Goal: Task Accomplishment & Management: Use online tool/utility

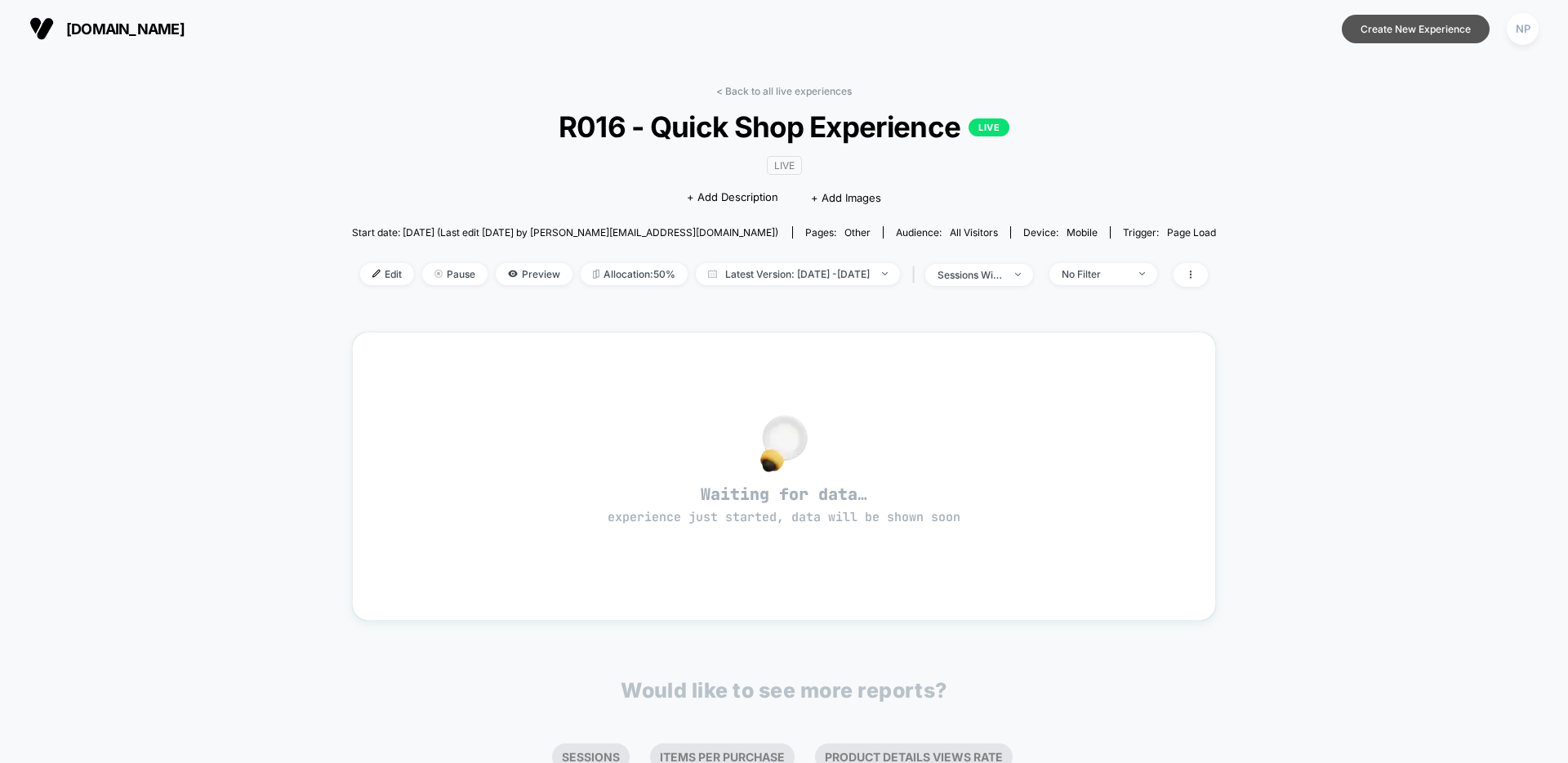
click at [1415, 39] on button "Create New Experience" at bounding box center [1416, 29] width 148 height 28
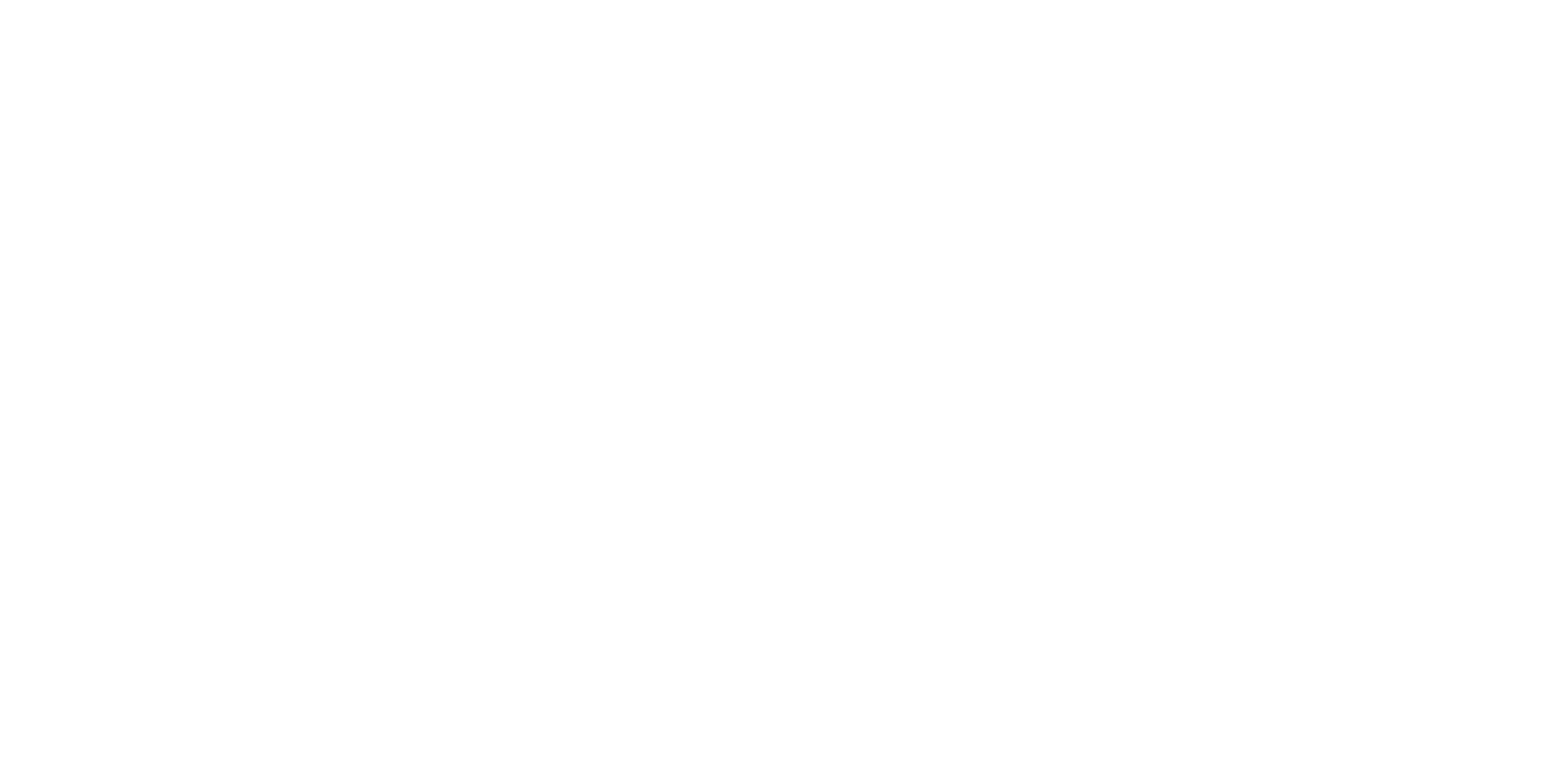
click at [1381, 31] on html "Display size not supported Unfortunately, our dashboard is not supported on a m…" at bounding box center [784, 381] width 1568 height 763
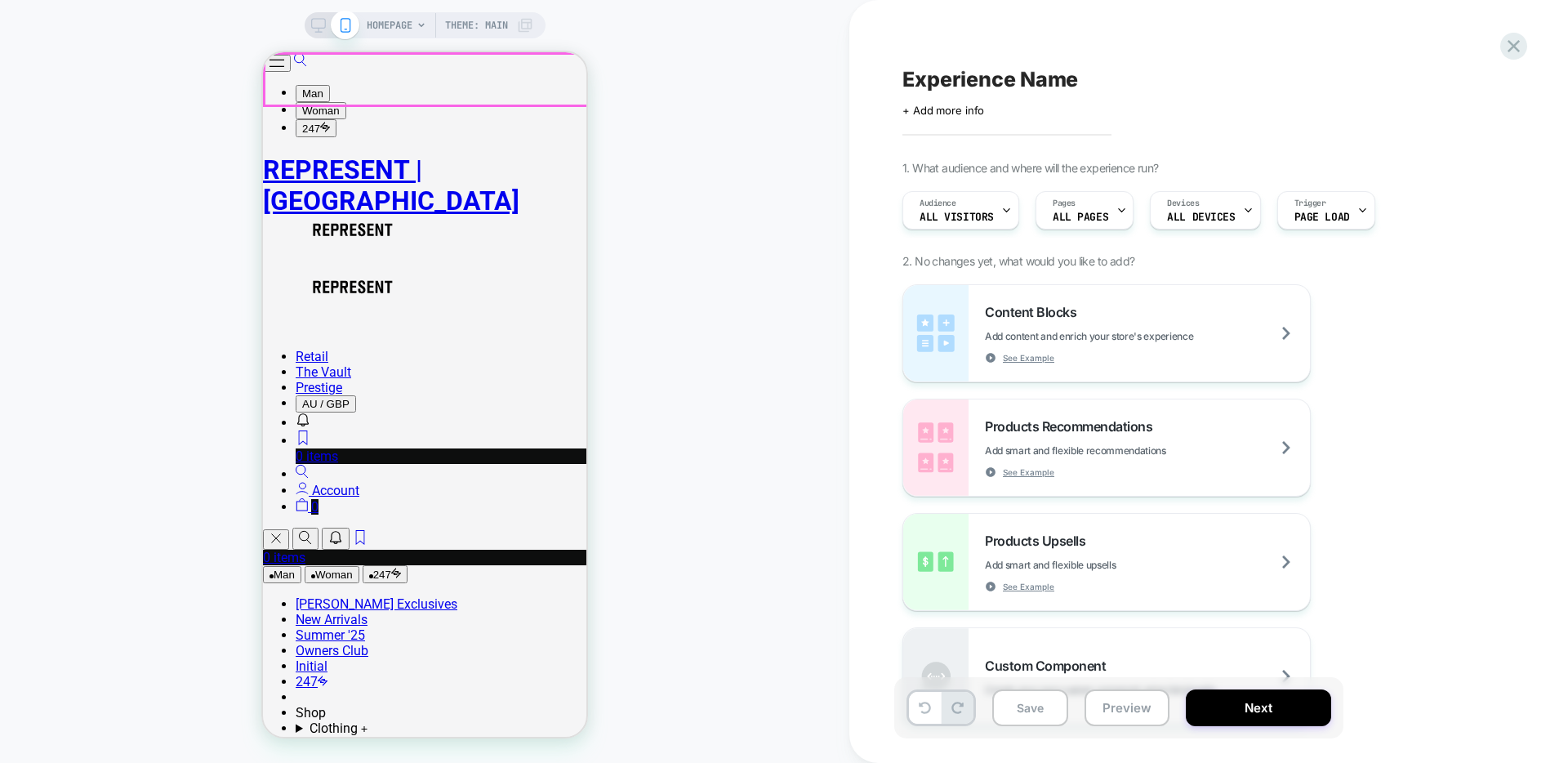
click at [291, 72] on button "Open/Close Menu" at bounding box center [277, 63] width 28 height 17
click at [407, 565] on button "247" at bounding box center [386, 574] width 45 height 18
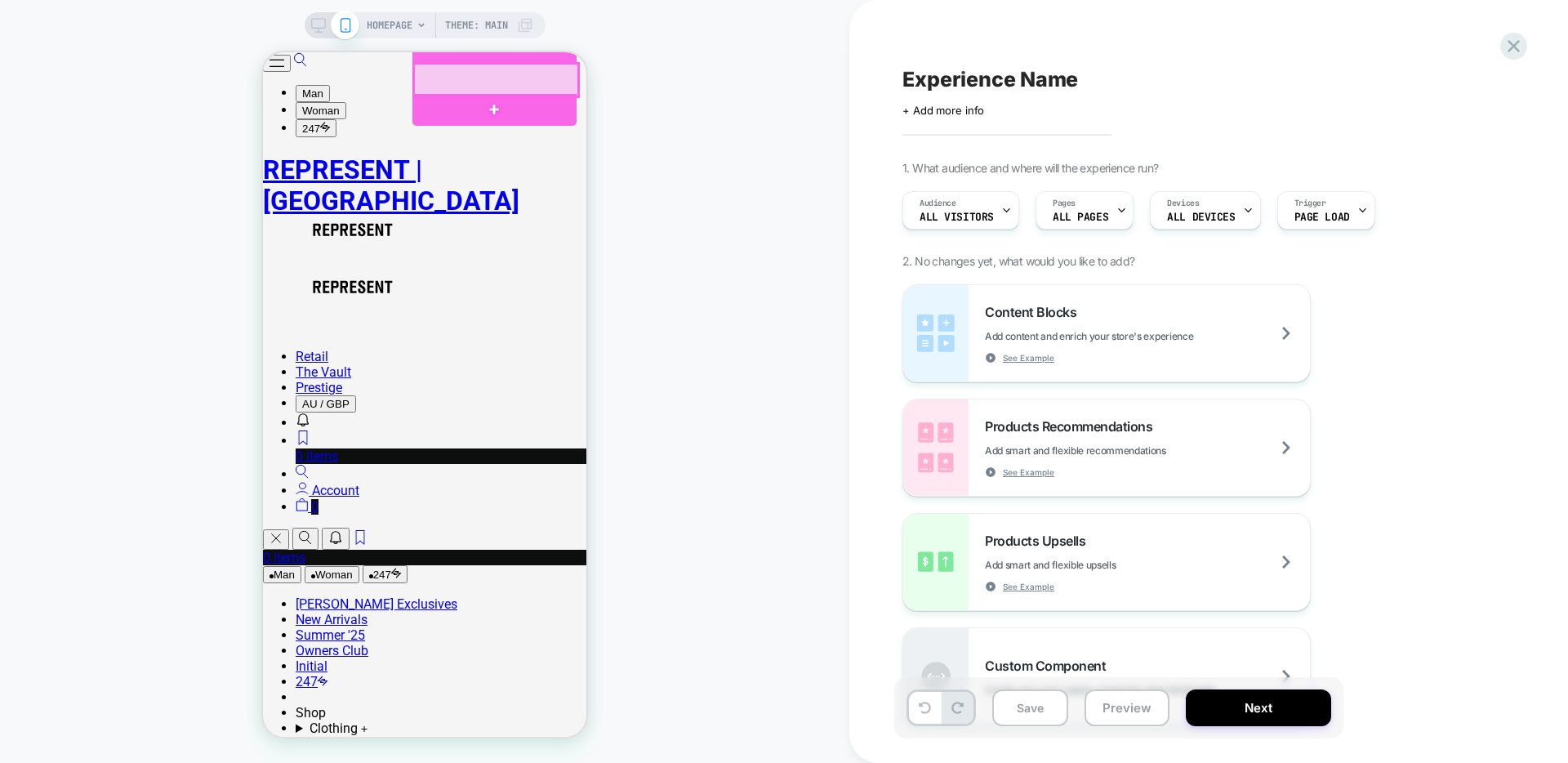
click at [445, 83] on div at bounding box center [496, 80] width 165 height 33
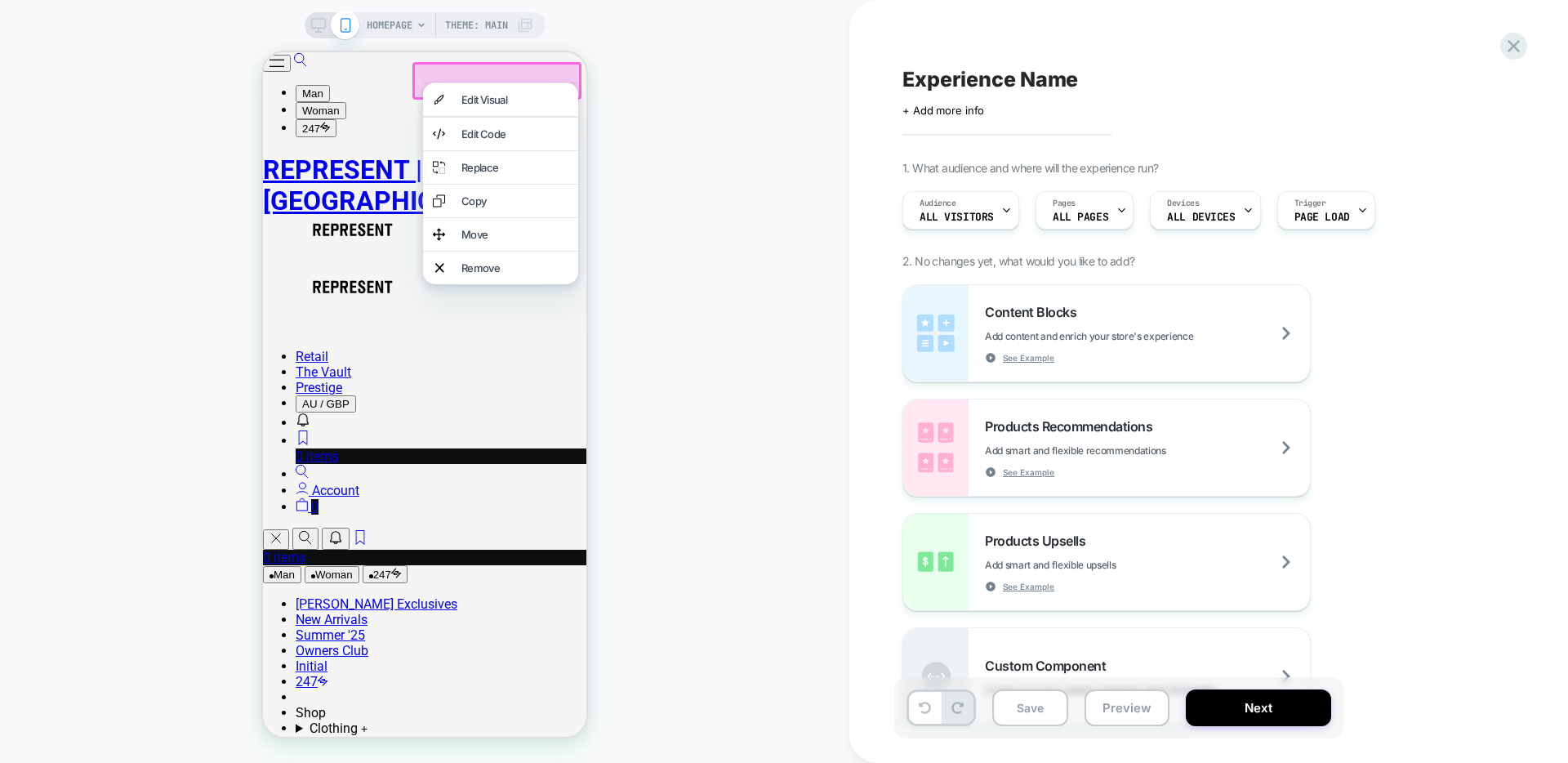
click at [762, 98] on div "HOMEPAGE Theme: MAIN" at bounding box center [424, 381] width 849 height 730
click at [441, 77] on div at bounding box center [498, 81] width 169 height 38
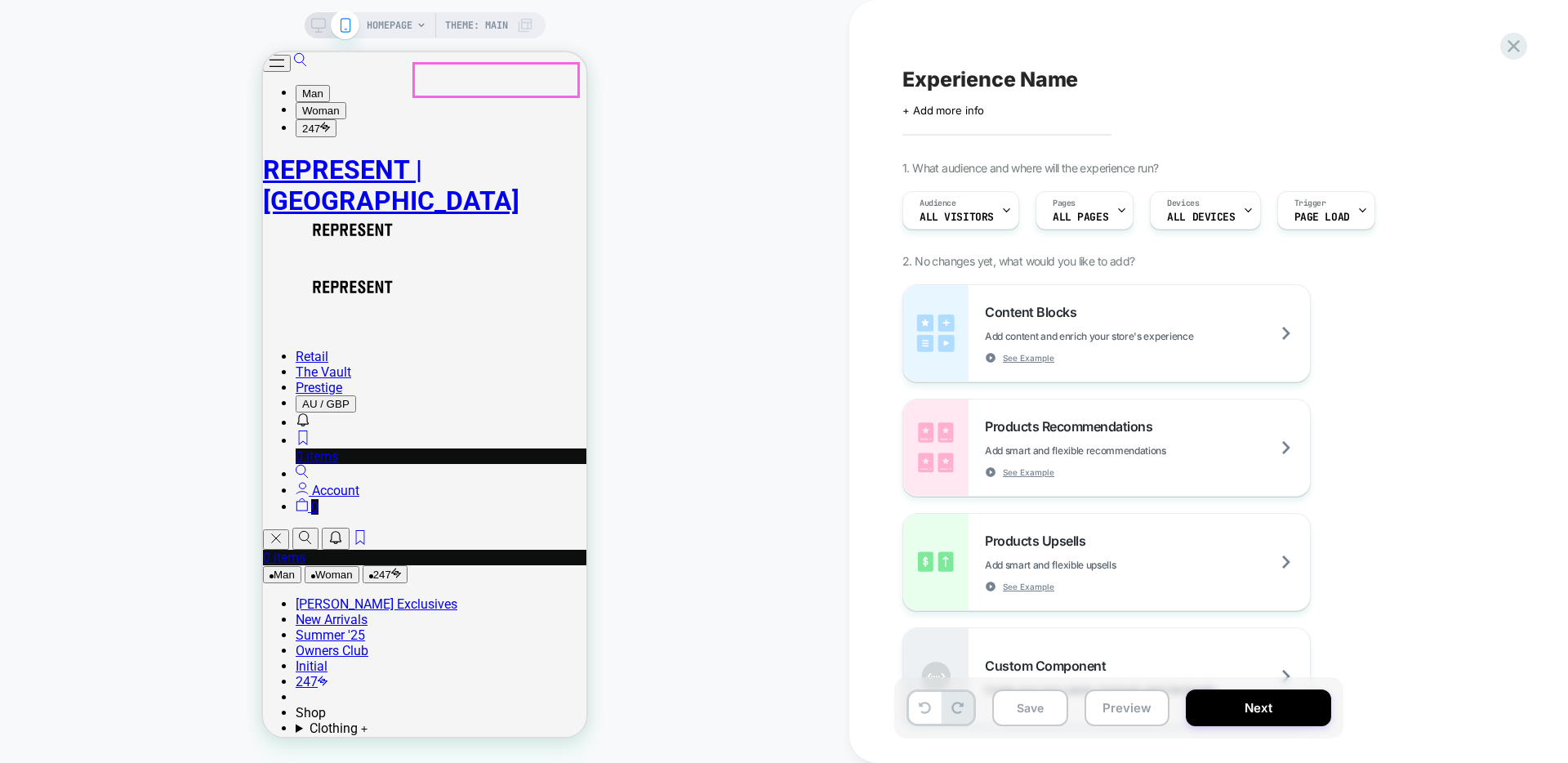
click at [301, 566] on button "Man" at bounding box center [282, 575] width 39 height 17
click at [462, 86] on div at bounding box center [496, 80] width 165 height 33
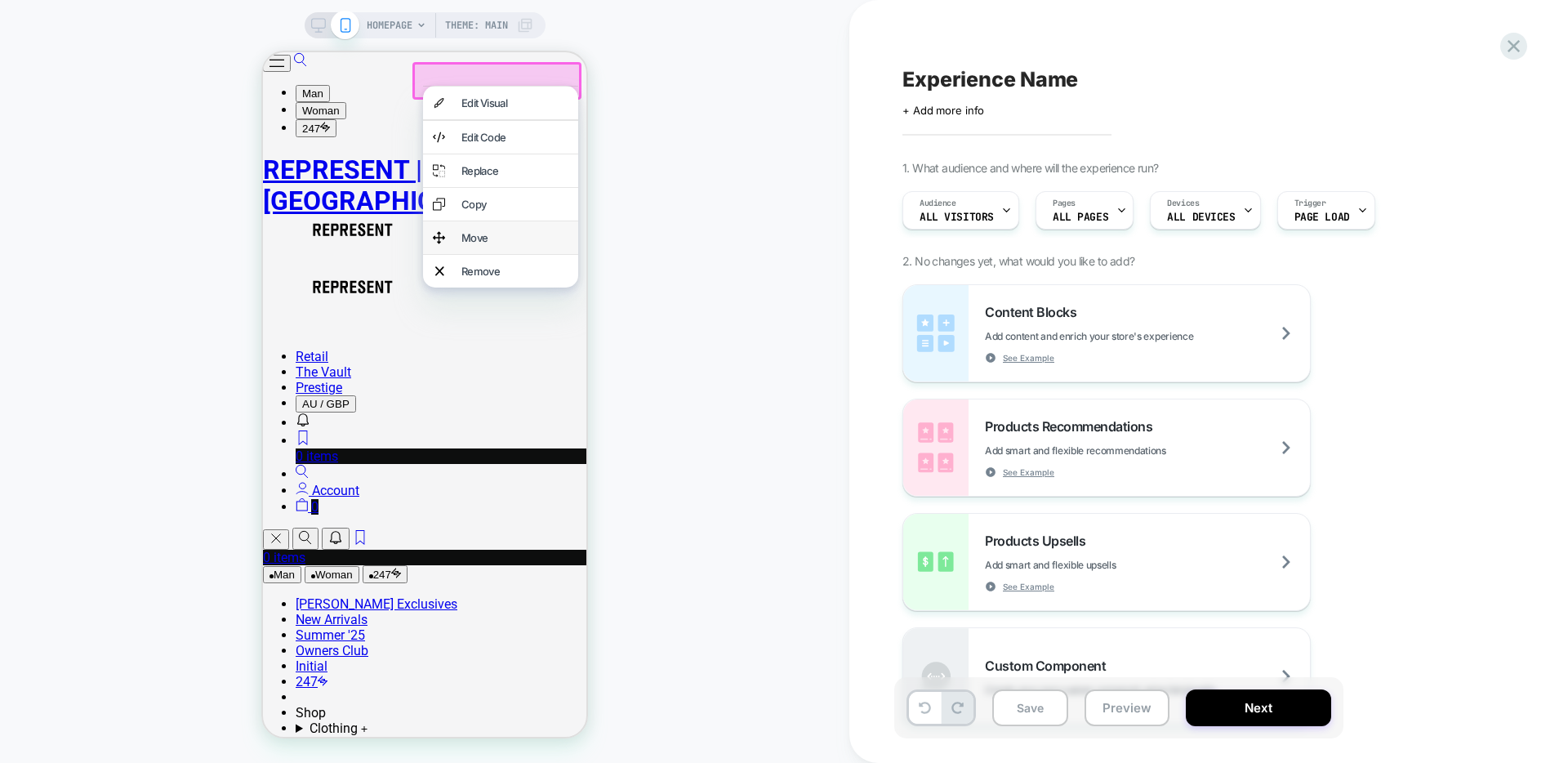
click at [473, 245] on div "Move" at bounding box center [515, 238] width 107 height 13
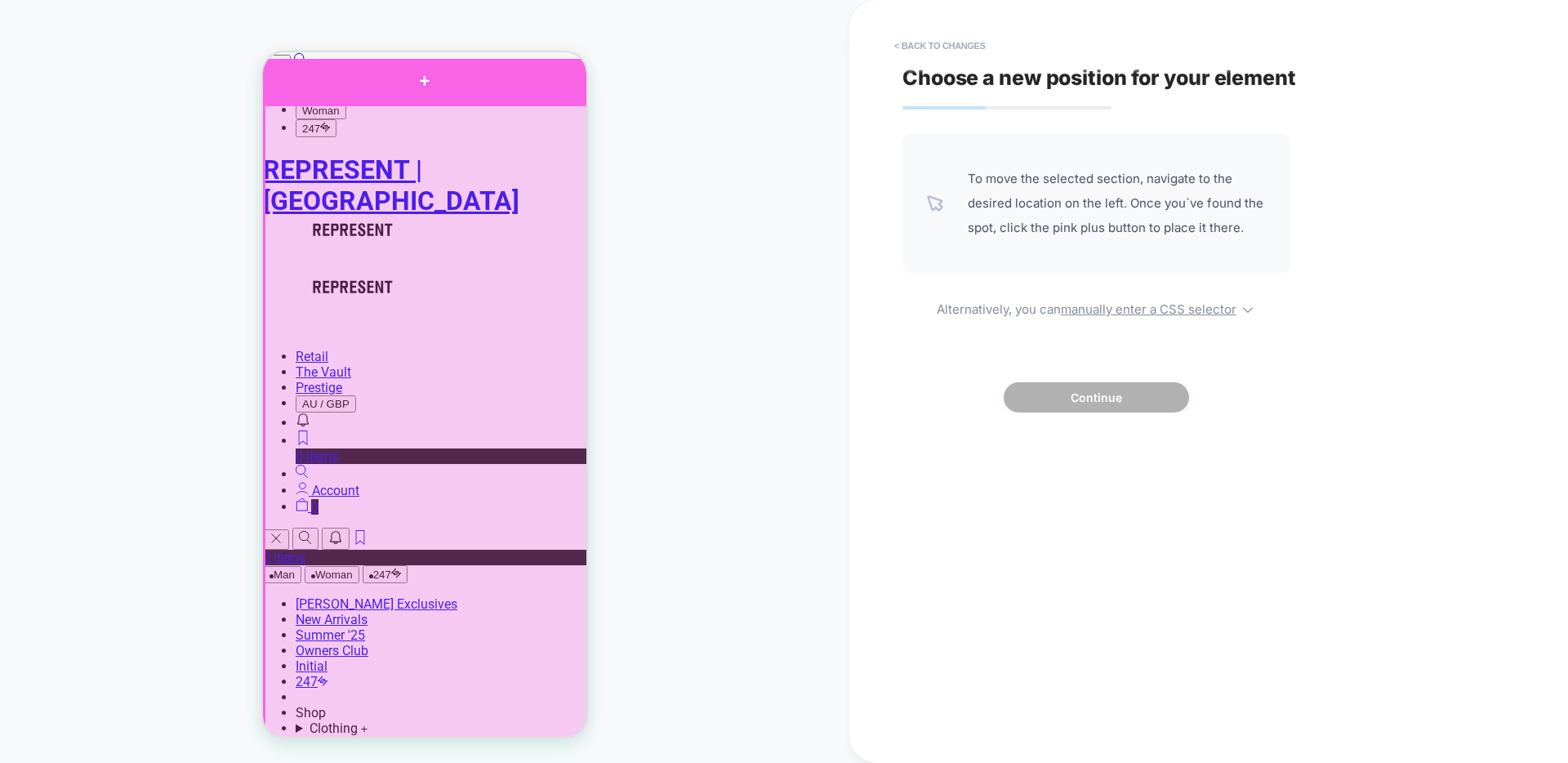
click at [398, 95] on div at bounding box center [425, 82] width 324 height 46
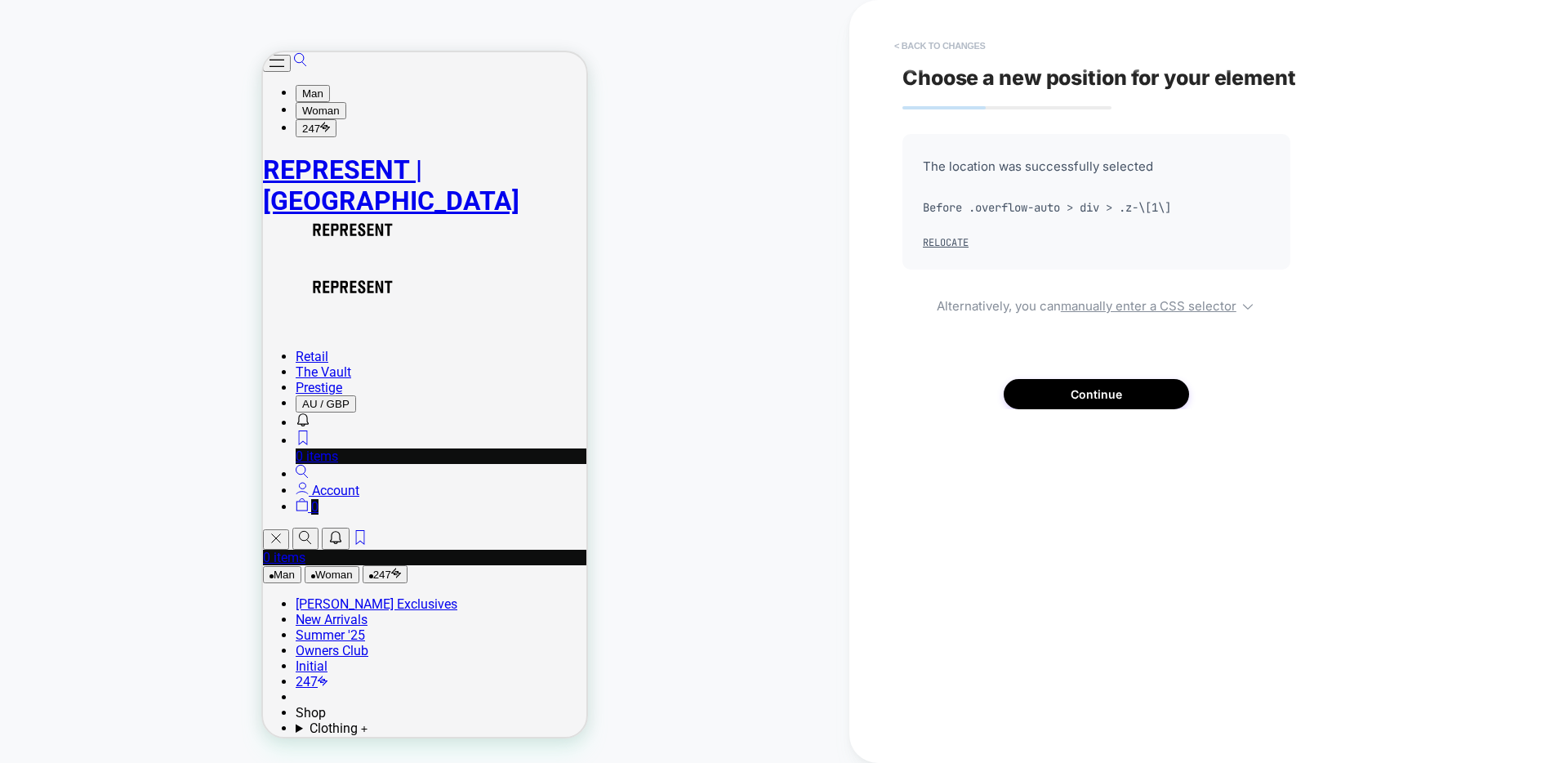
click at [908, 40] on button "< Back to changes" at bounding box center [940, 46] width 108 height 26
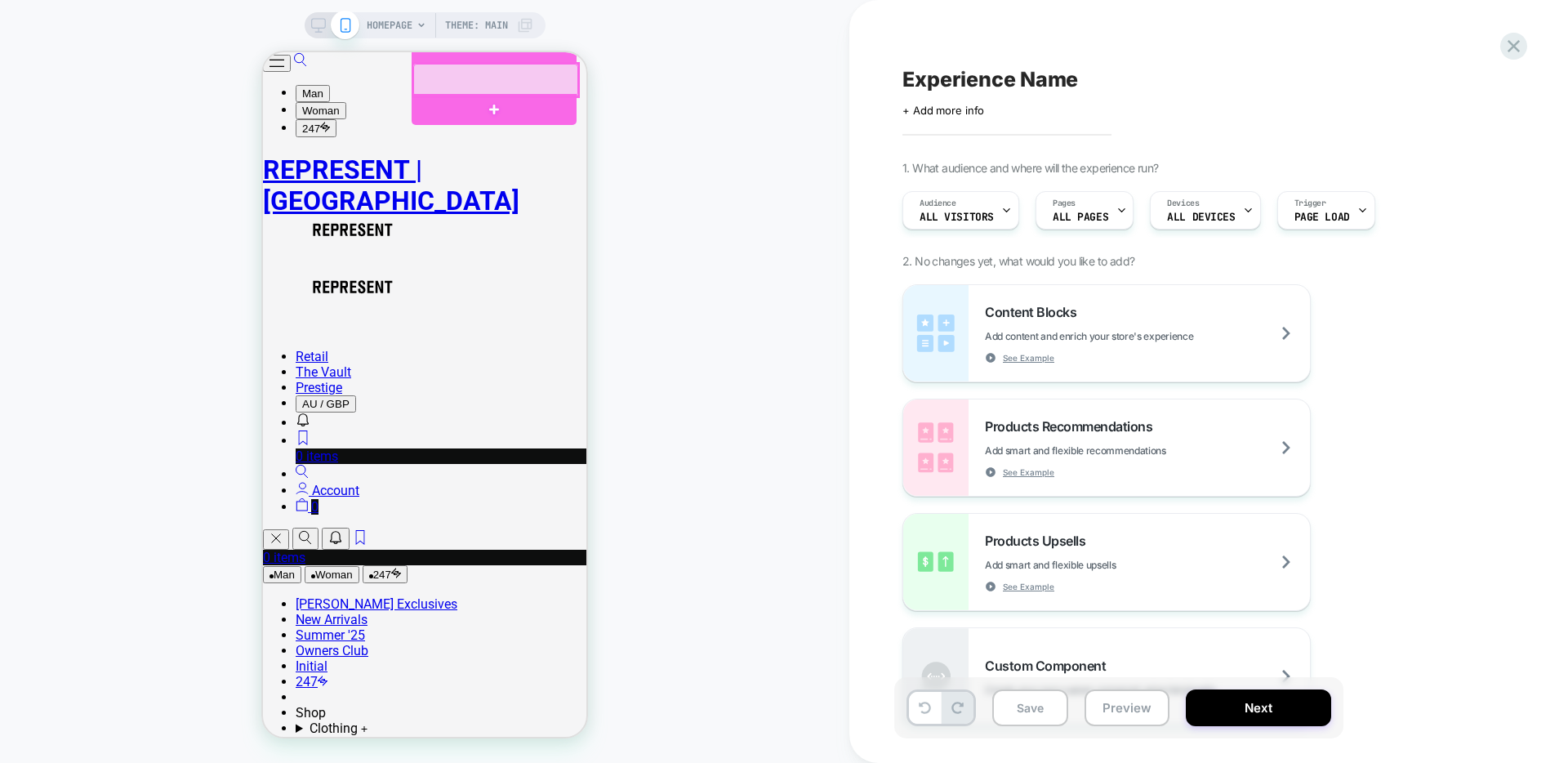
click at [458, 84] on div at bounding box center [495, 80] width 165 height 33
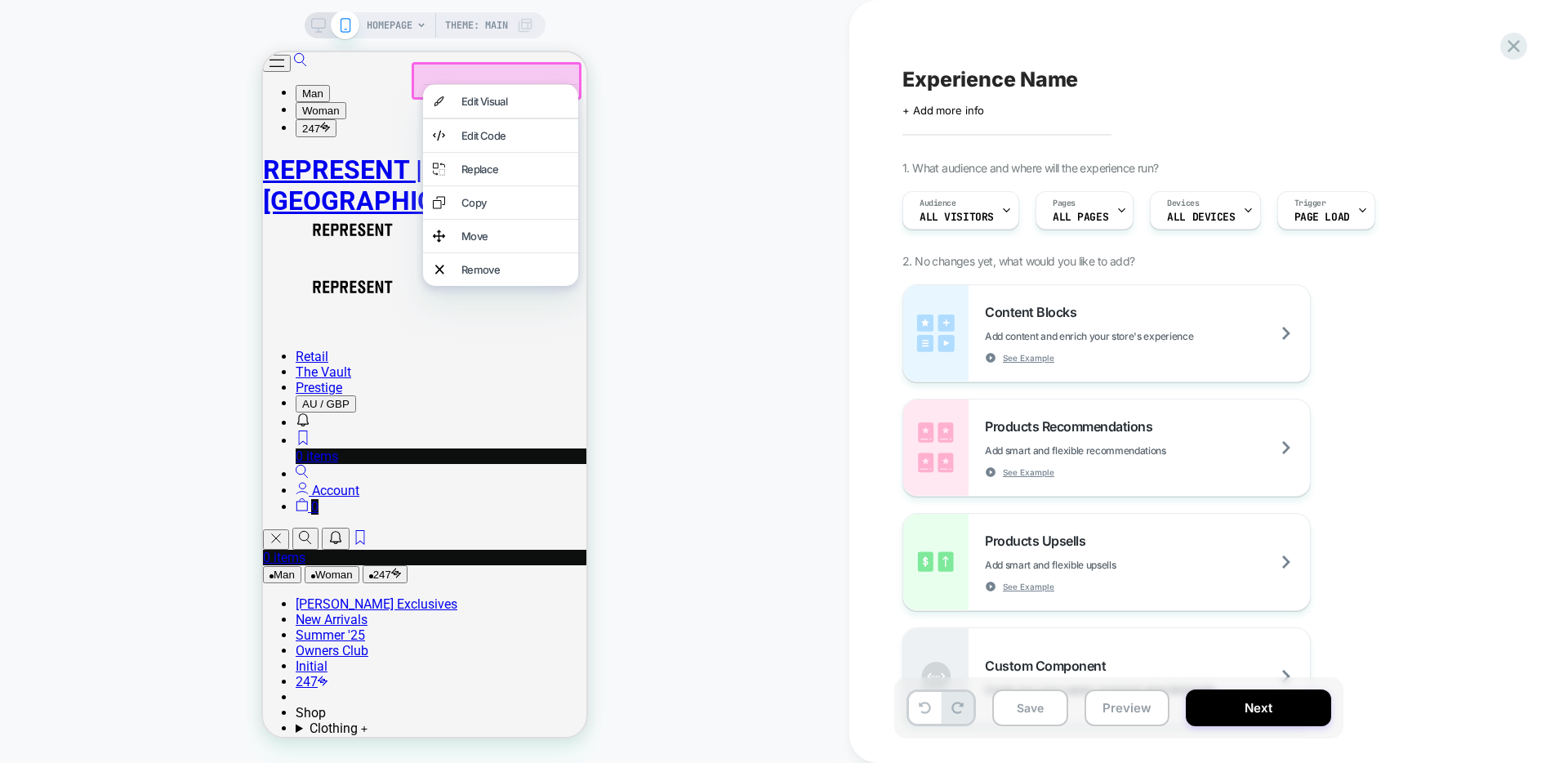
drag, startPoint x: 489, startPoint y: 242, endPoint x: 456, endPoint y: 184, distance: 66.7
click at [489, 242] on div "Move" at bounding box center [515, 236] width 107 height 13
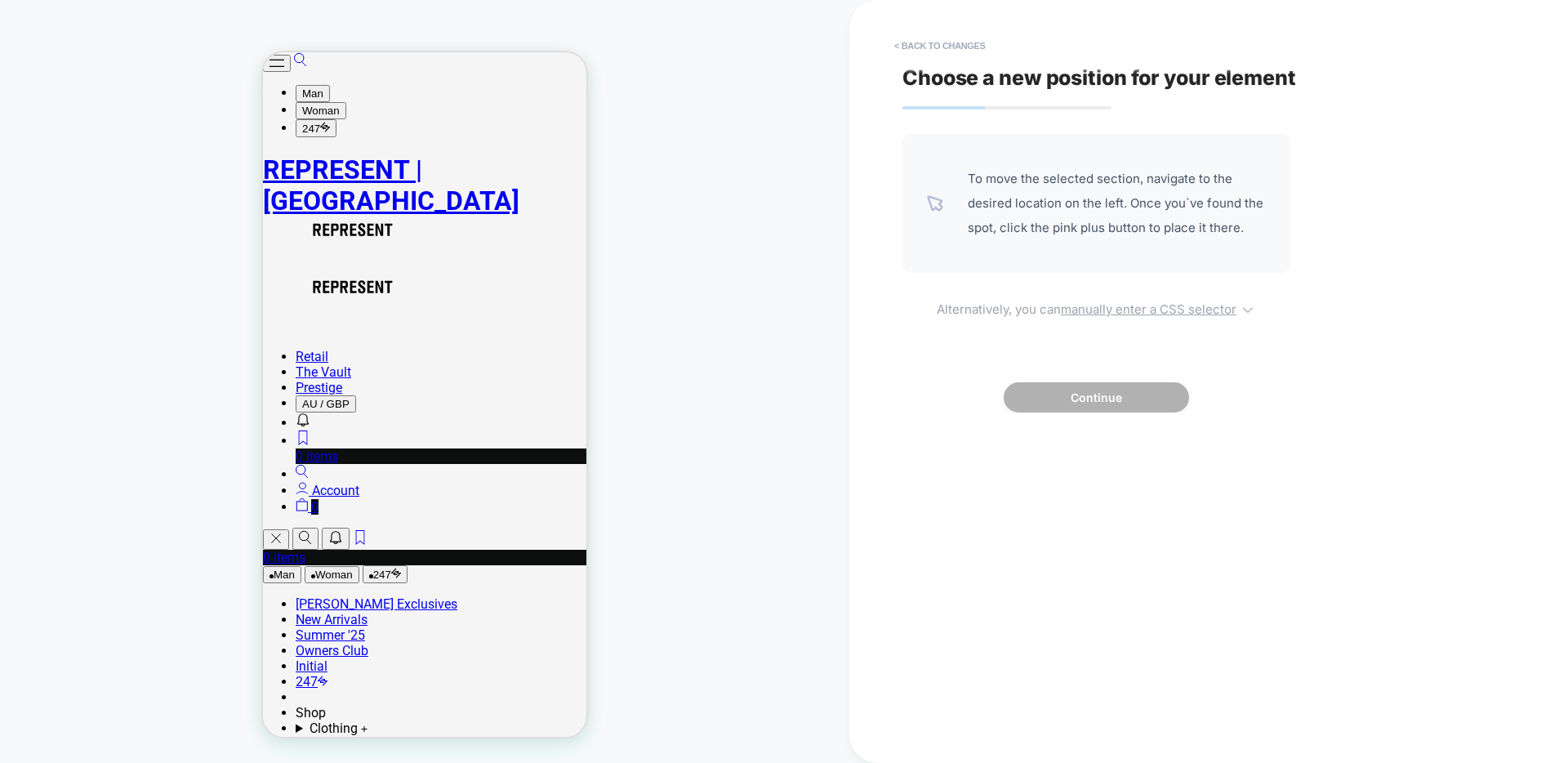
click at [1144, 310] on u "manually enter a CSS selector" at bounding box center [1148, 309] width 176 height 15
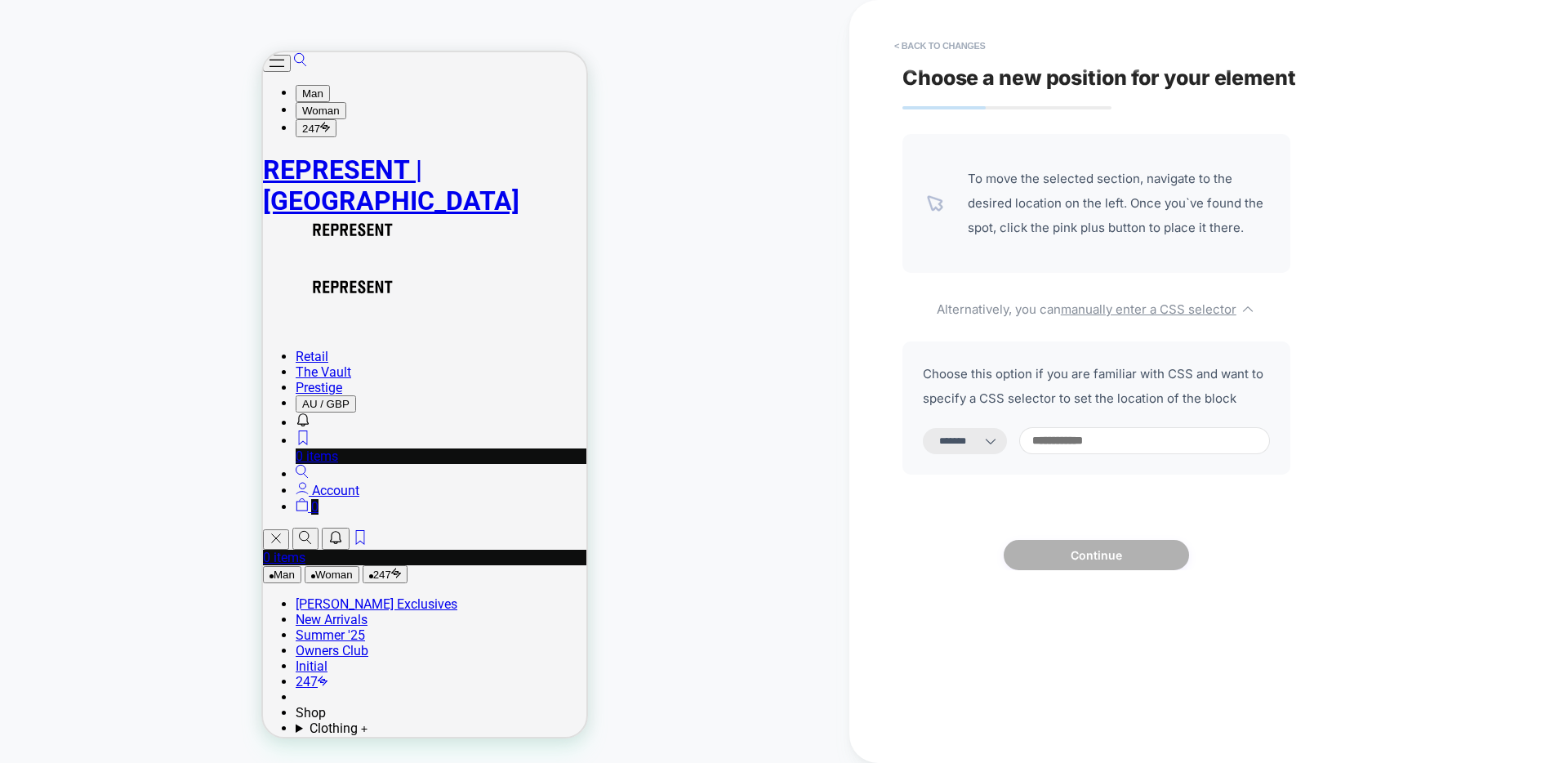
click at [1097, 440] on input at bounding box center [1145, 440] width 251 height 27
click at [999, 442] on icon at bounding box center [990, 440] width 16 height 16
click at [957, 428] on select "**********" at bounding box center [964, 441] width 84 height 26
select select "**********"
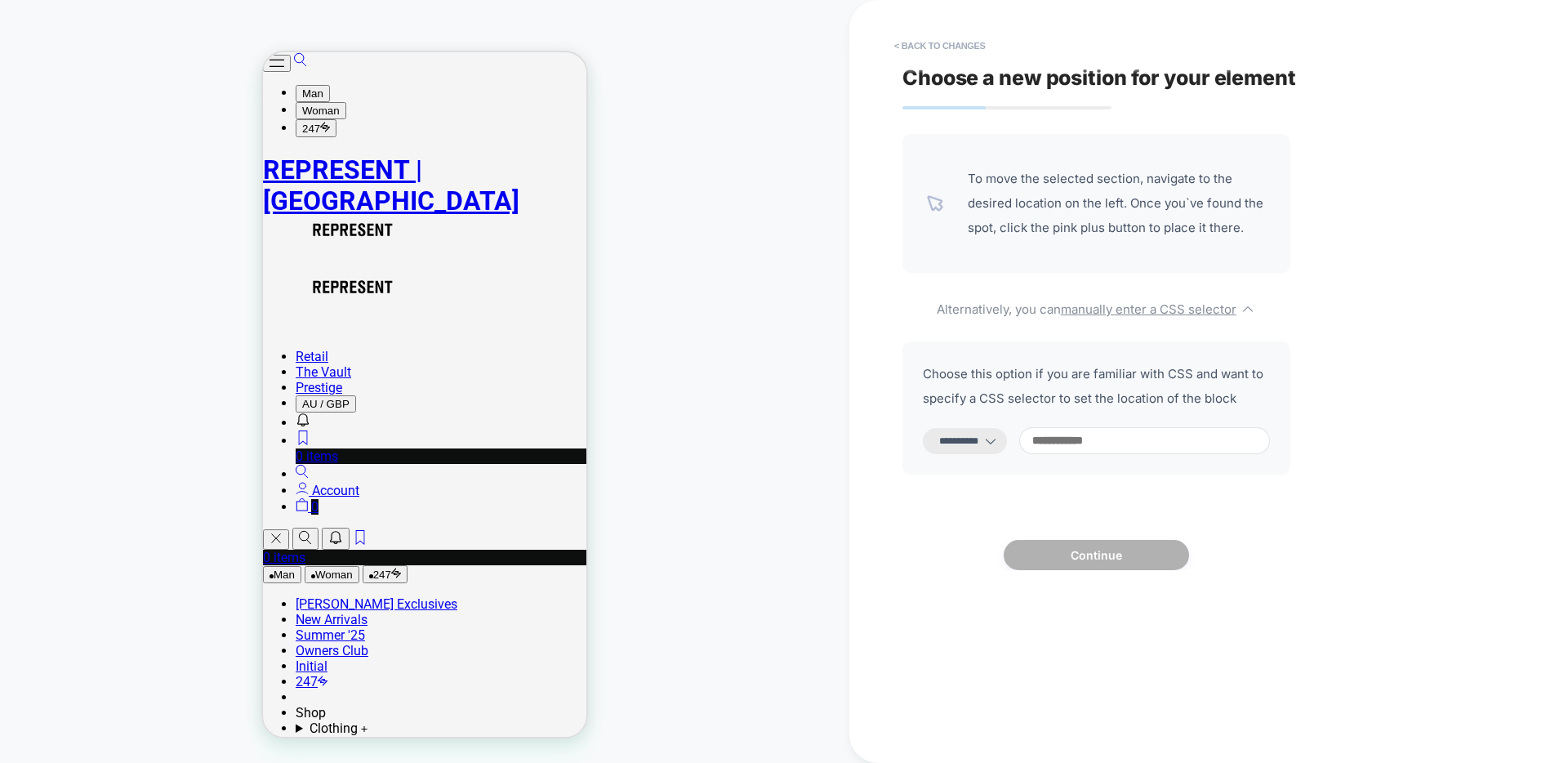
click at [1088, 442] on input at bounding box center [1145, 440] width 251 height 27
paste input "**********"
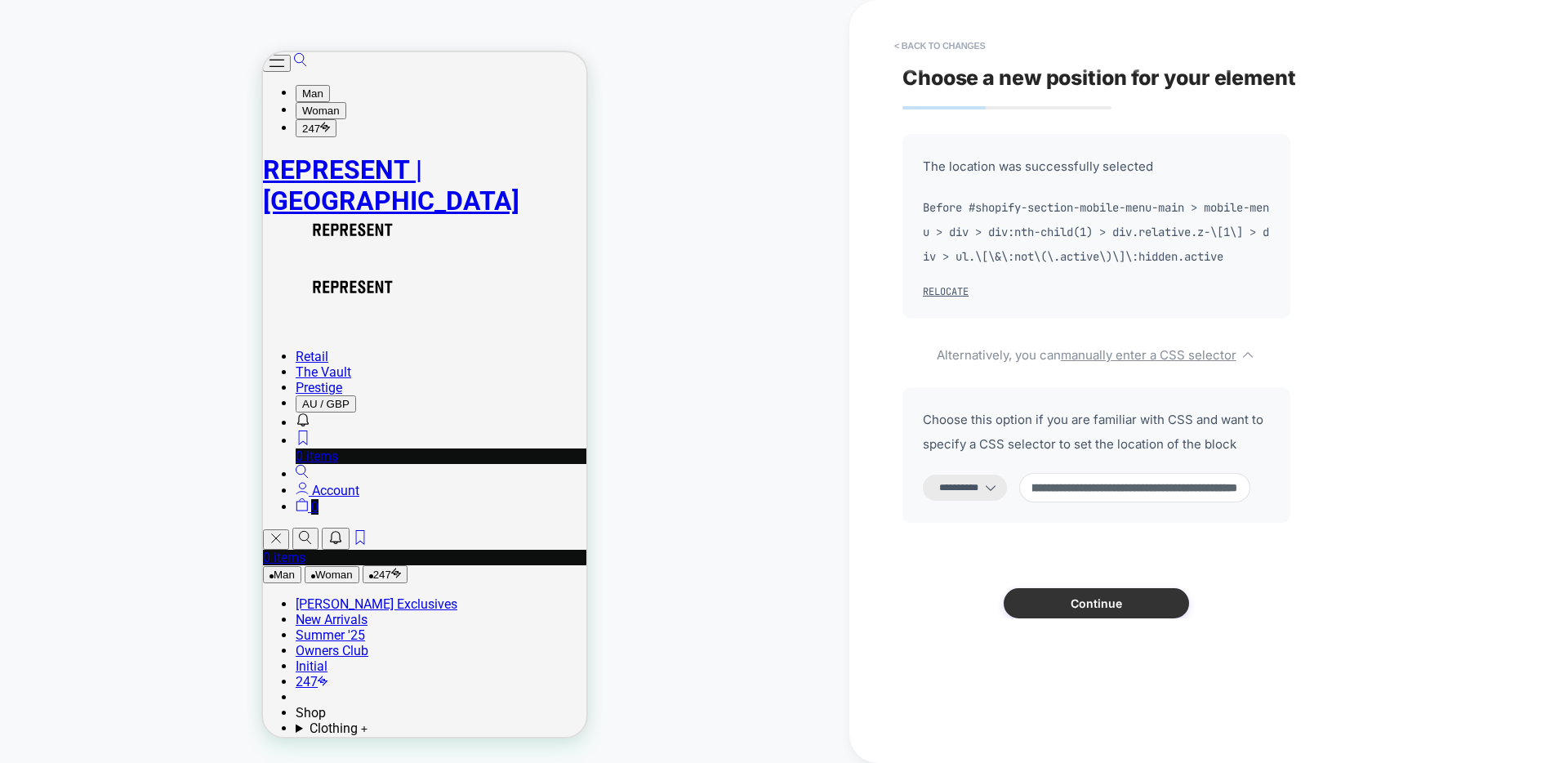
type input "**********"
click at [1159, 618] on button "Continue" at bounding box center [1096, 603] width 185 height 30
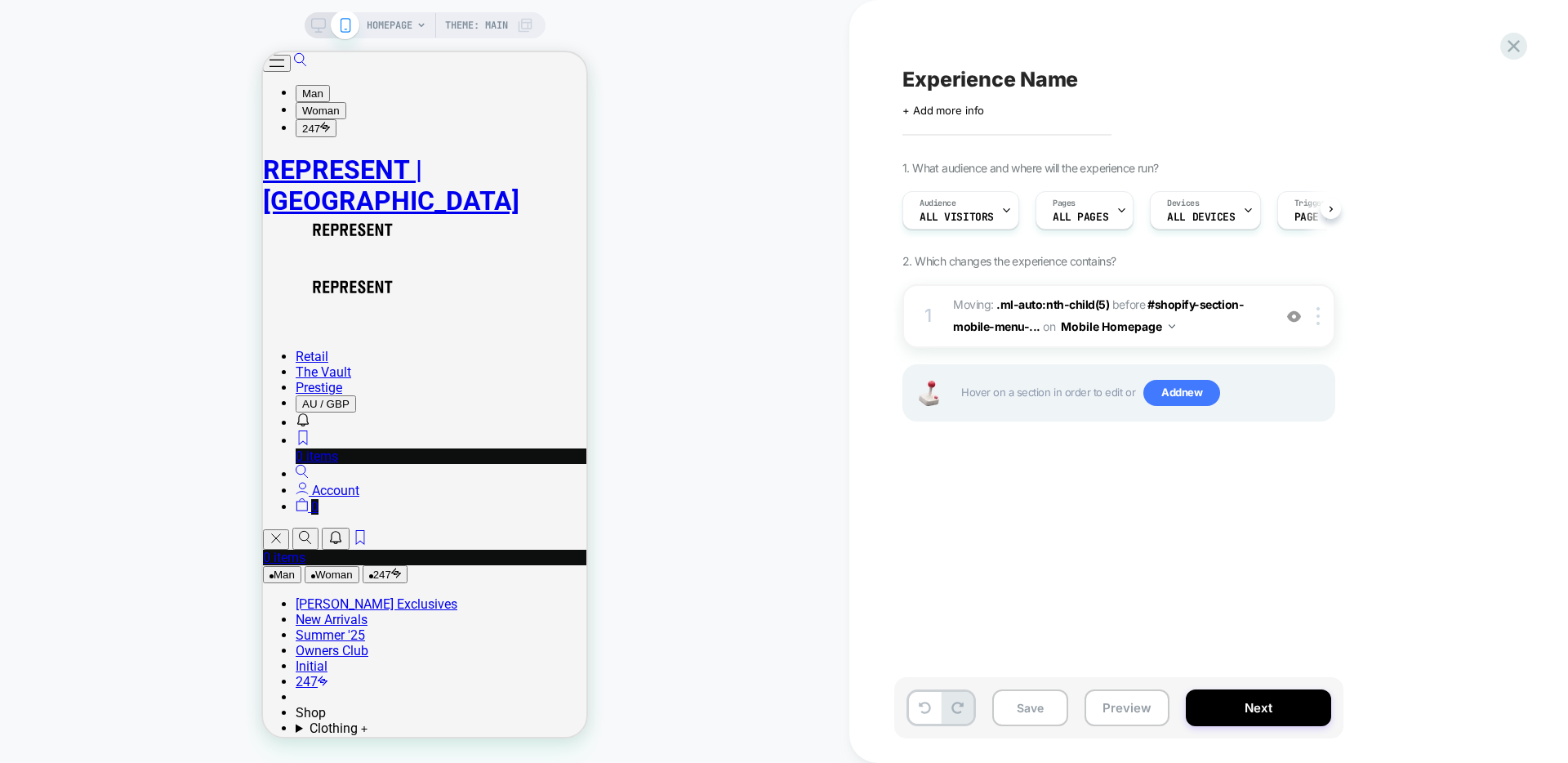
scroll to position [0, 1]
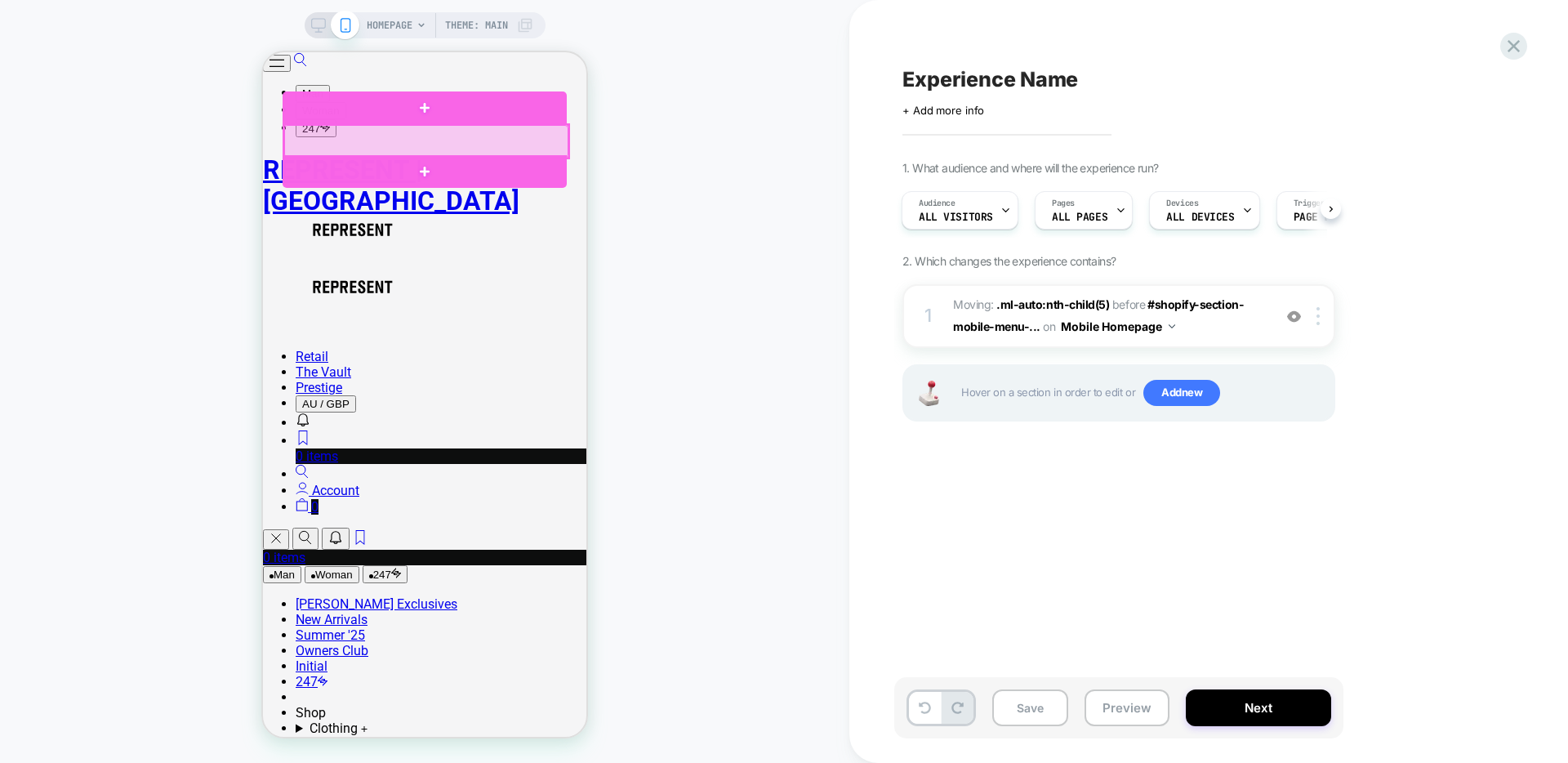
click at [468, 140] on div at bounding box center [426, 141] width 284 height 33
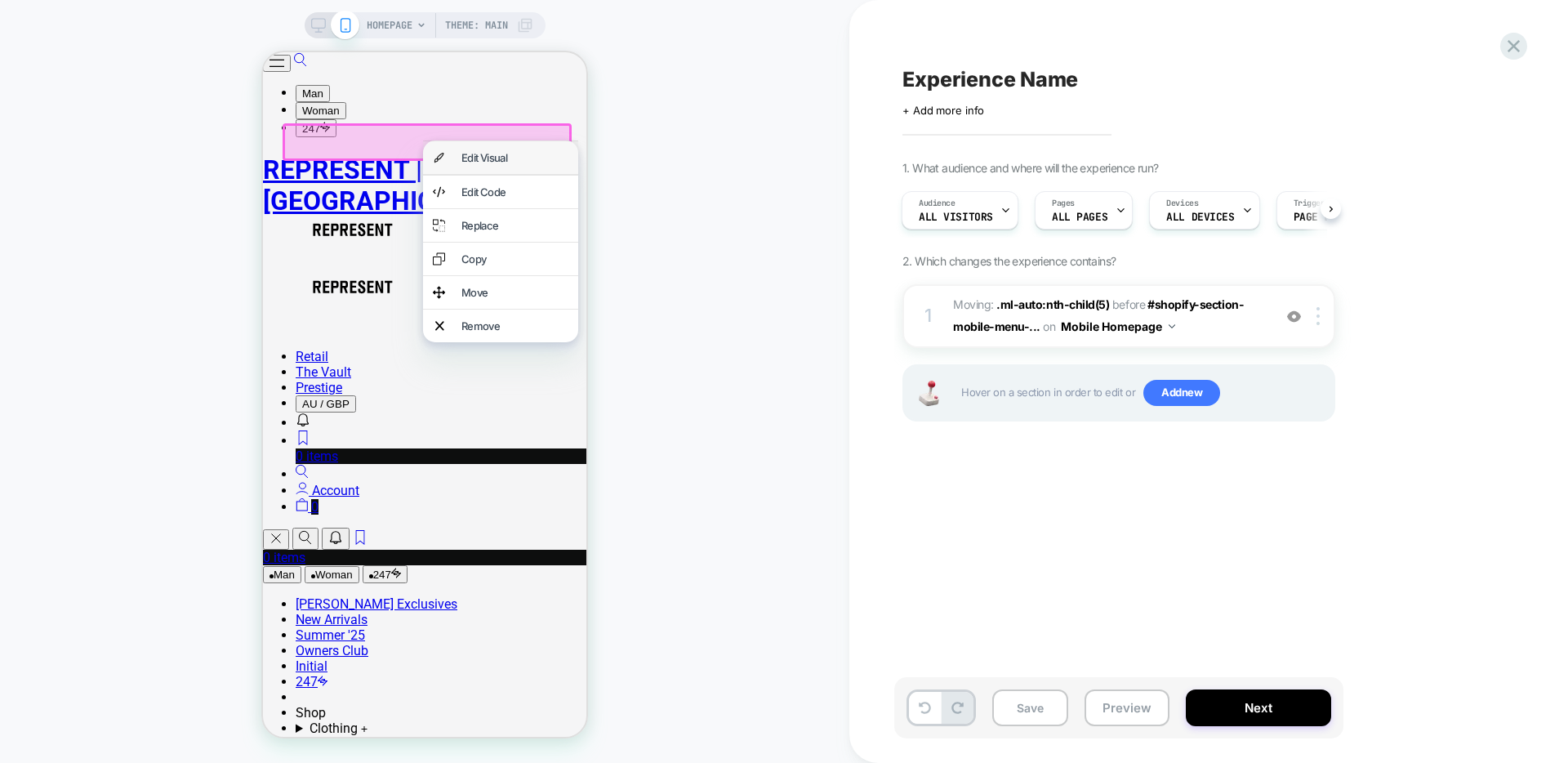
click at [493, 164] on div "Edit Visual" at bounding box center [515, 158] width 107 height 13
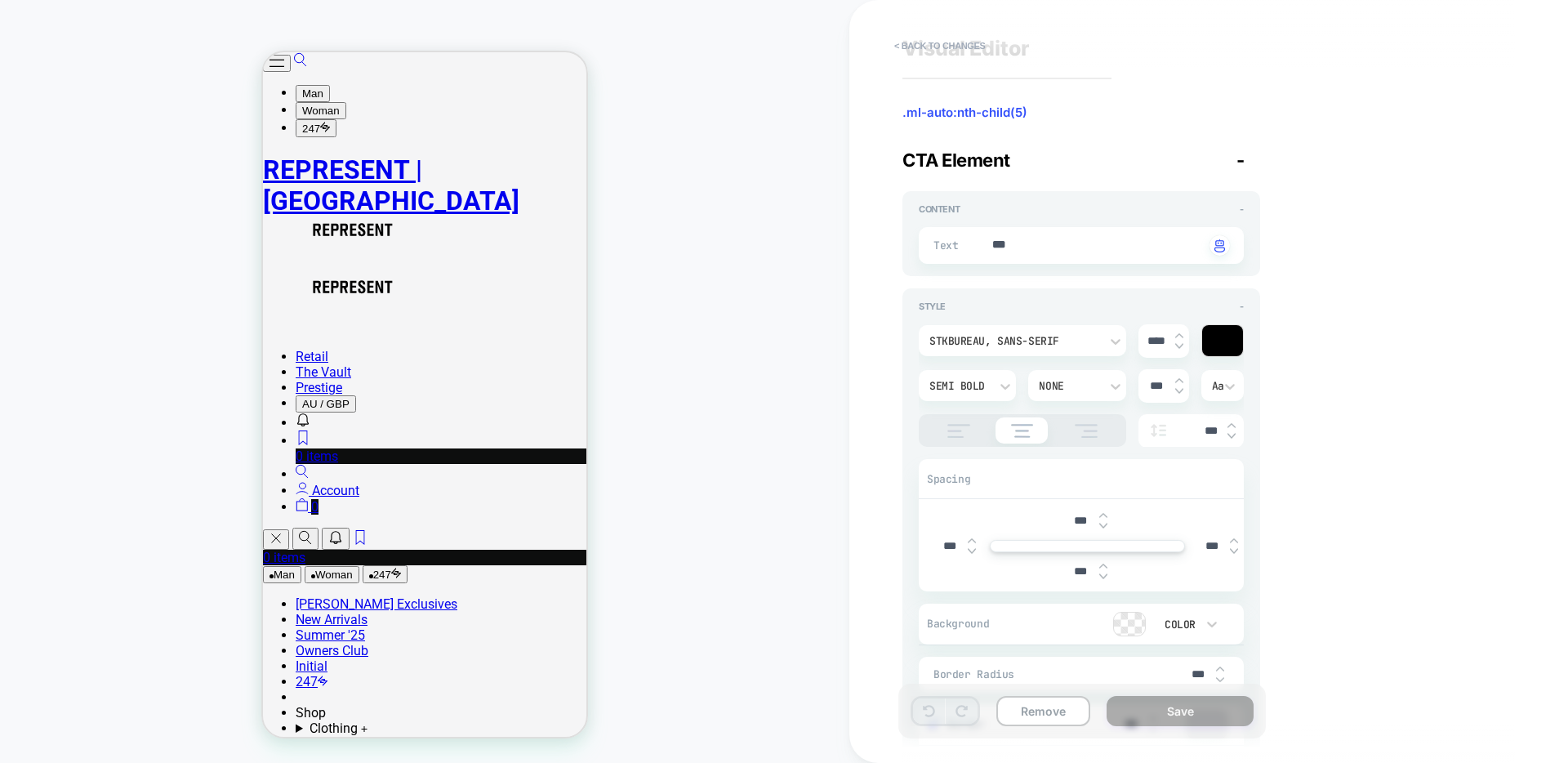
scroll to position [31, 0]
click at [1079, 572] on input "***" at bounding box center [1081, 569] width 37 height 14
type textarea "*"
type input "****"
type textarea "*"
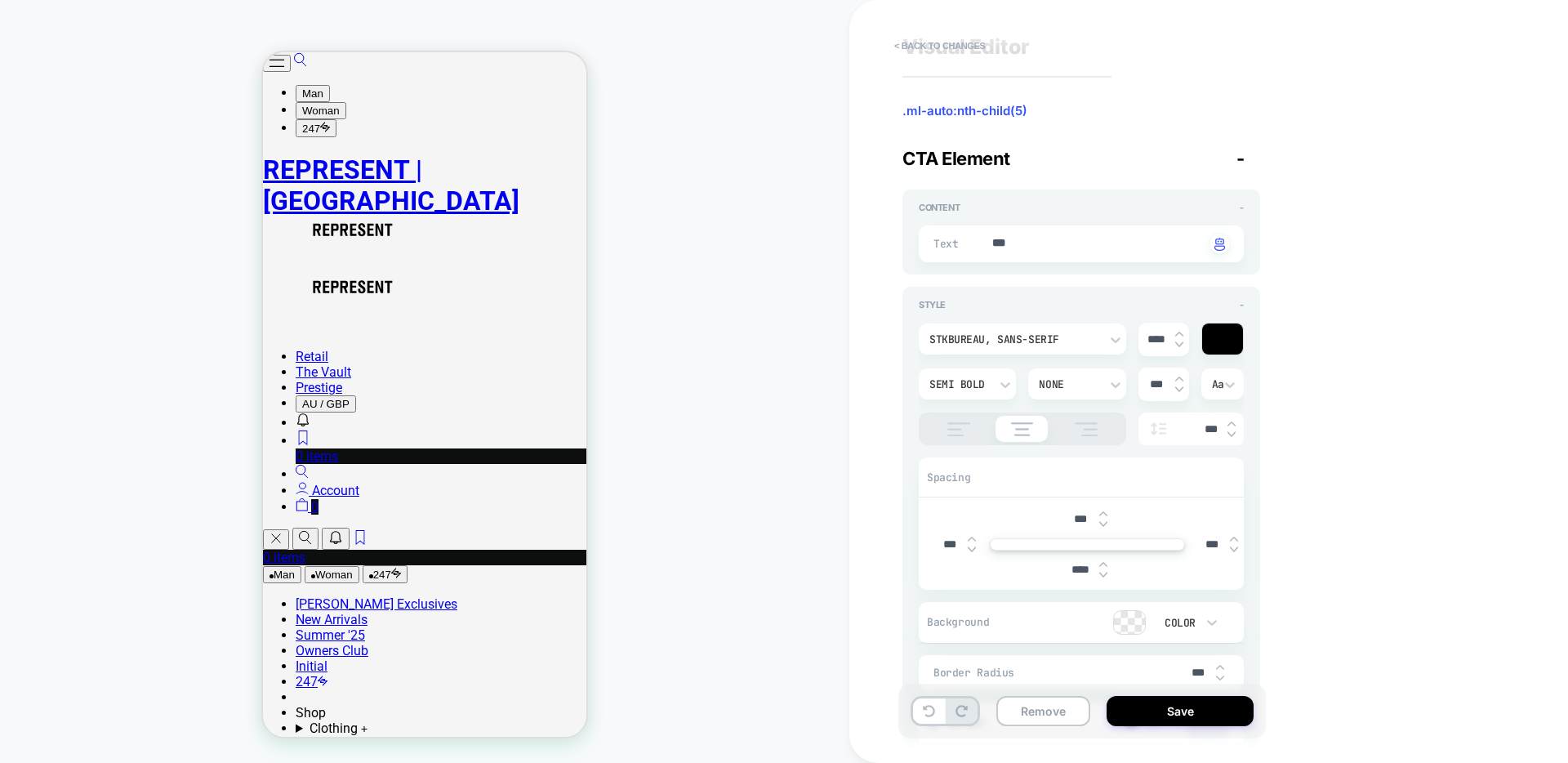
type input "****"
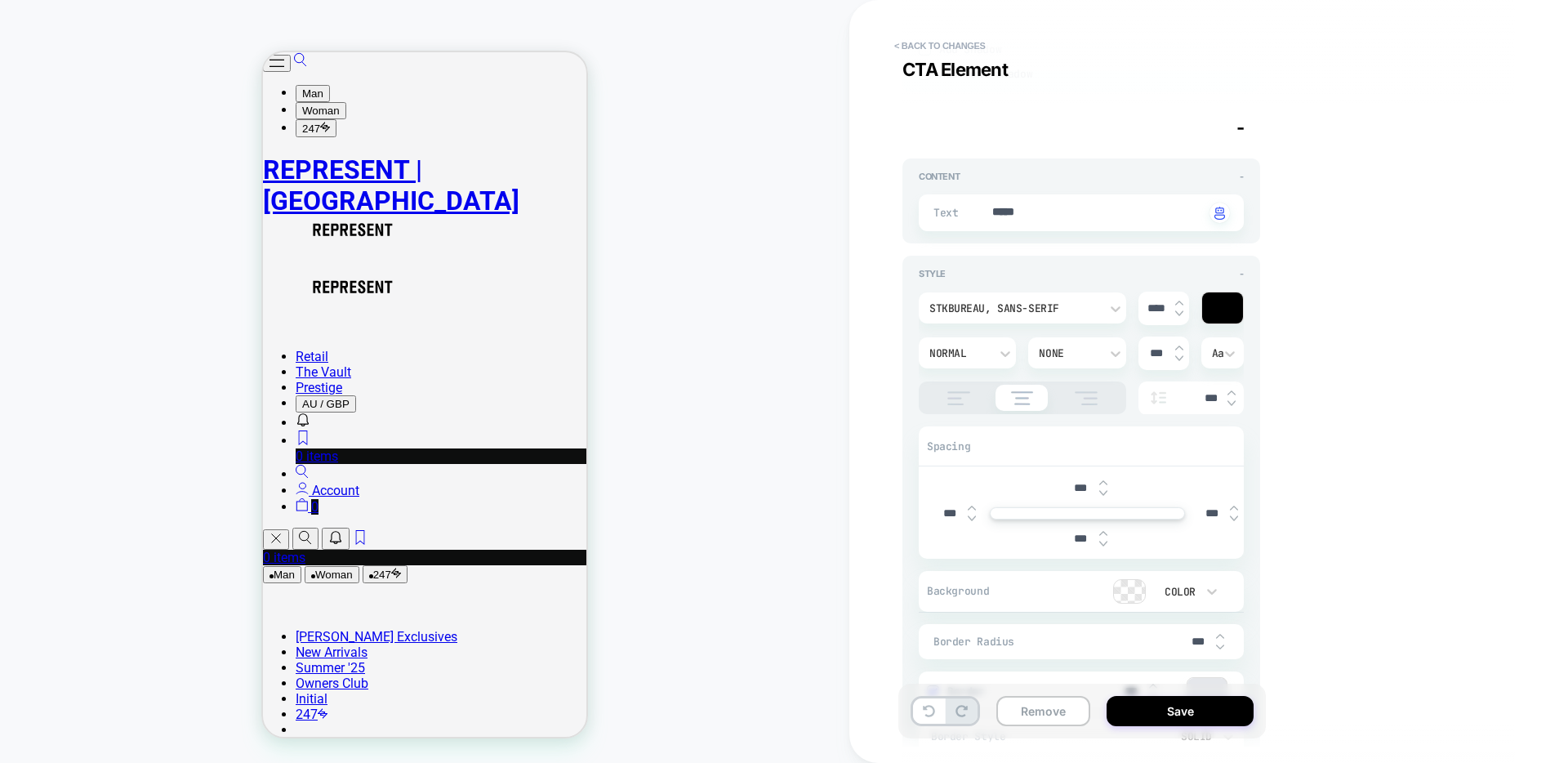
scroll to position [821, 0]
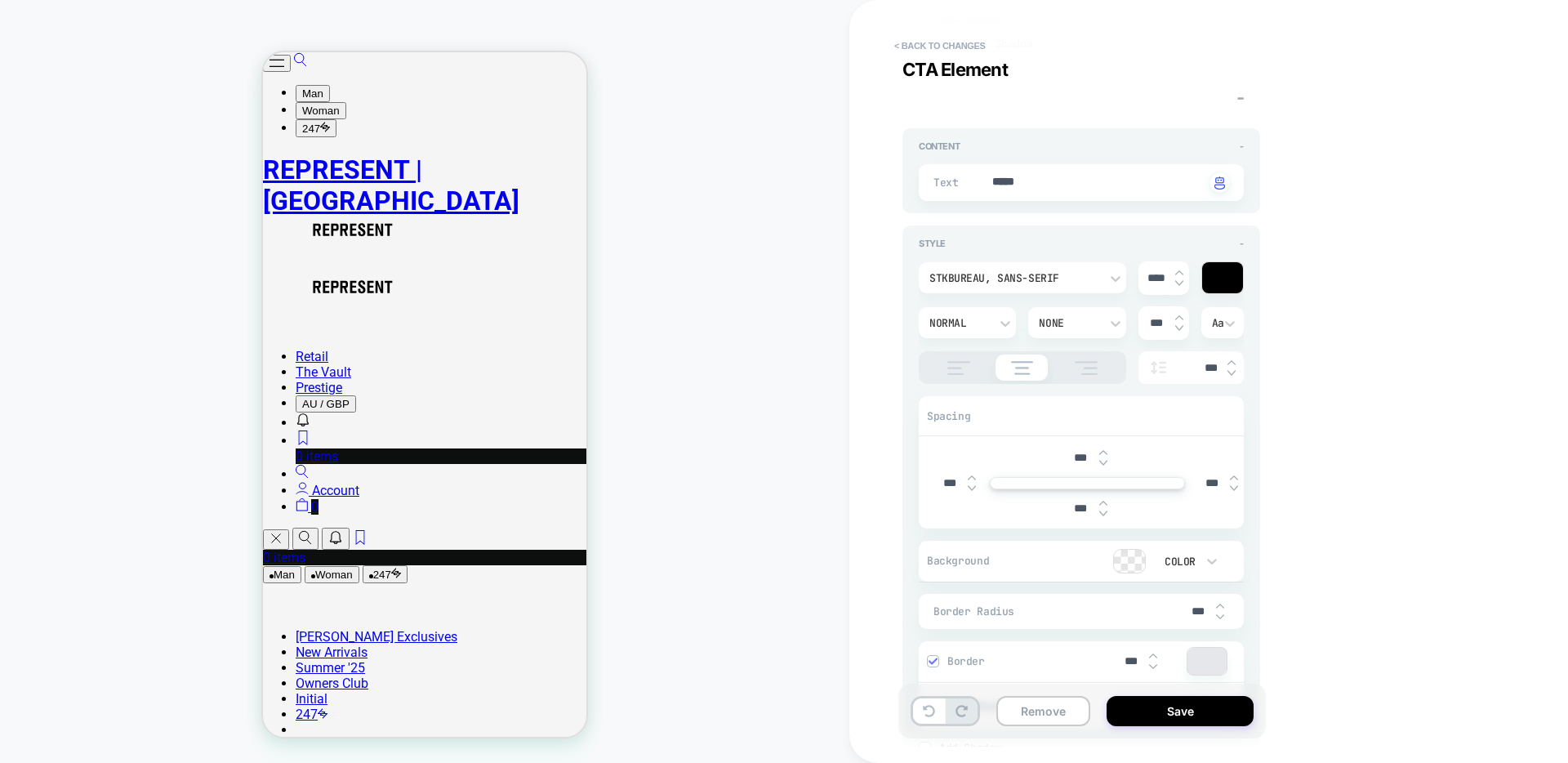
drag, startPoint x: 1077, startPoint y: 508, endPoint x: 1078, endPoint y: 518, distance: 10.0
click at [1077, 509] on input "***" at bounding box center [1081, 508] width 37 height 14
type textarea "*"
type input "***"
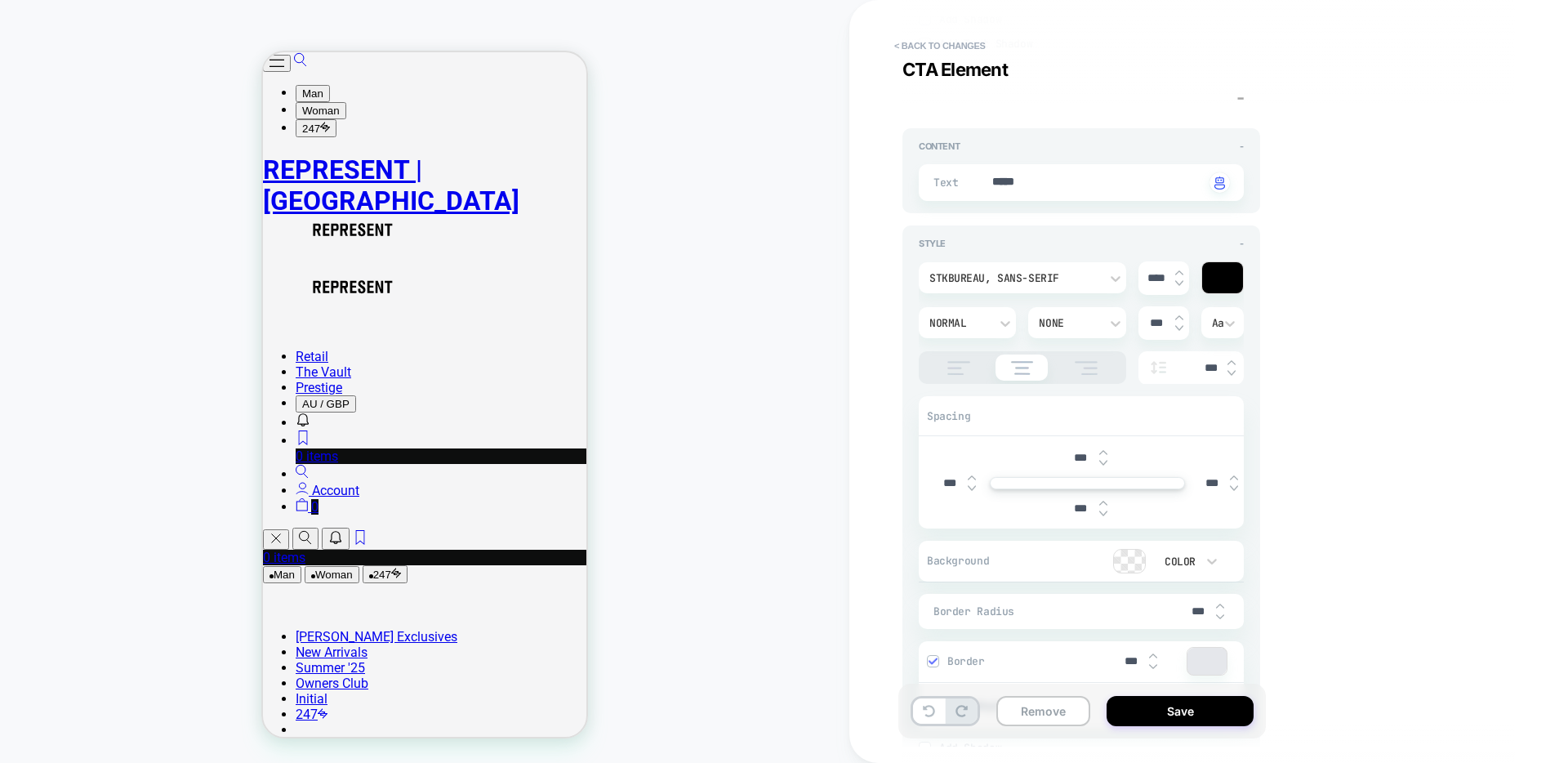
type textarea "*"
type input "****"
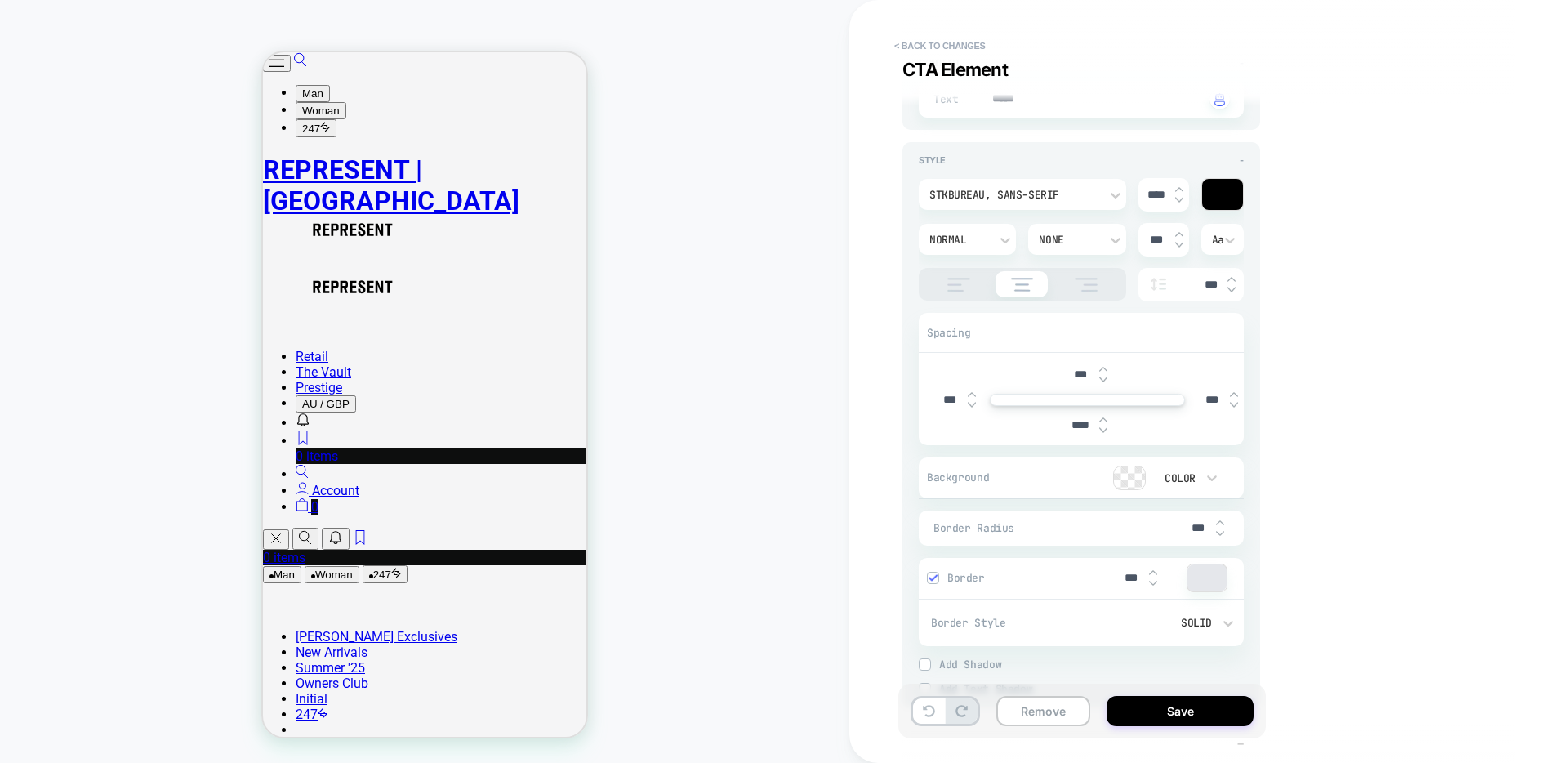
type textarea "*"
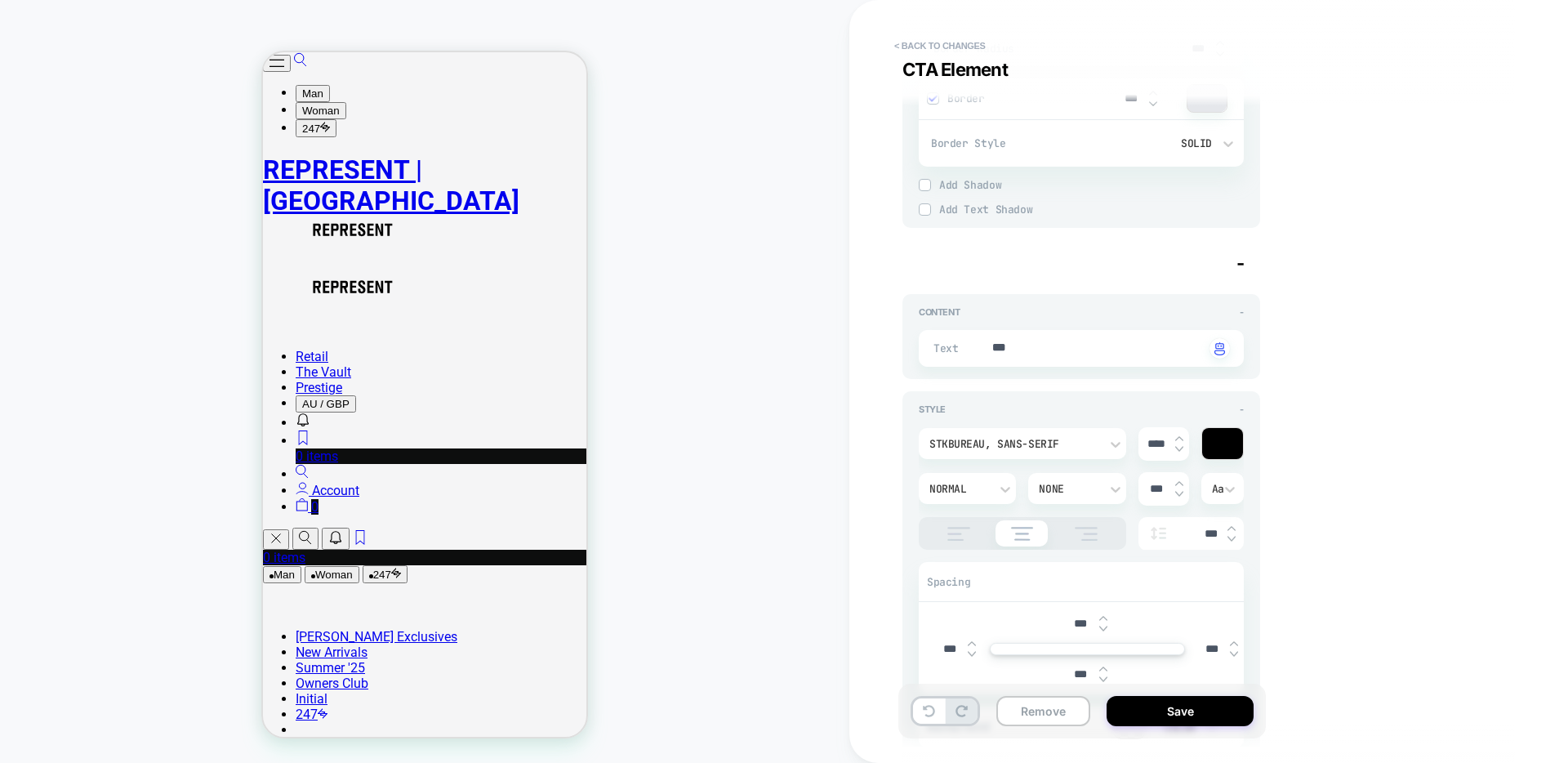
scroll to position [1399, 0]
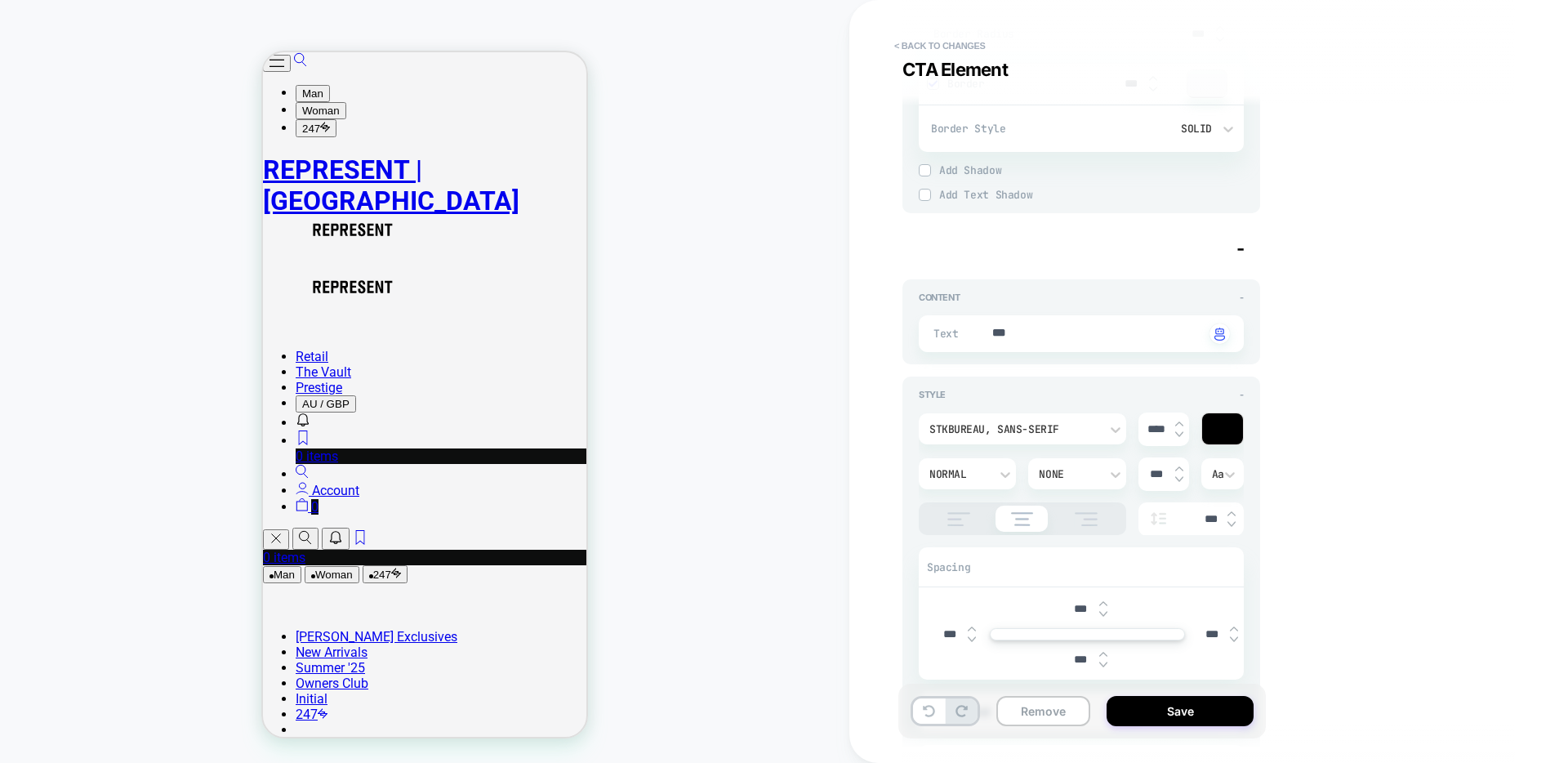
type input "****"
click at [1076, 656] on input "***" at bounding box center [1081, 660] width 37 height 14
type textarea "*"
type input "***"
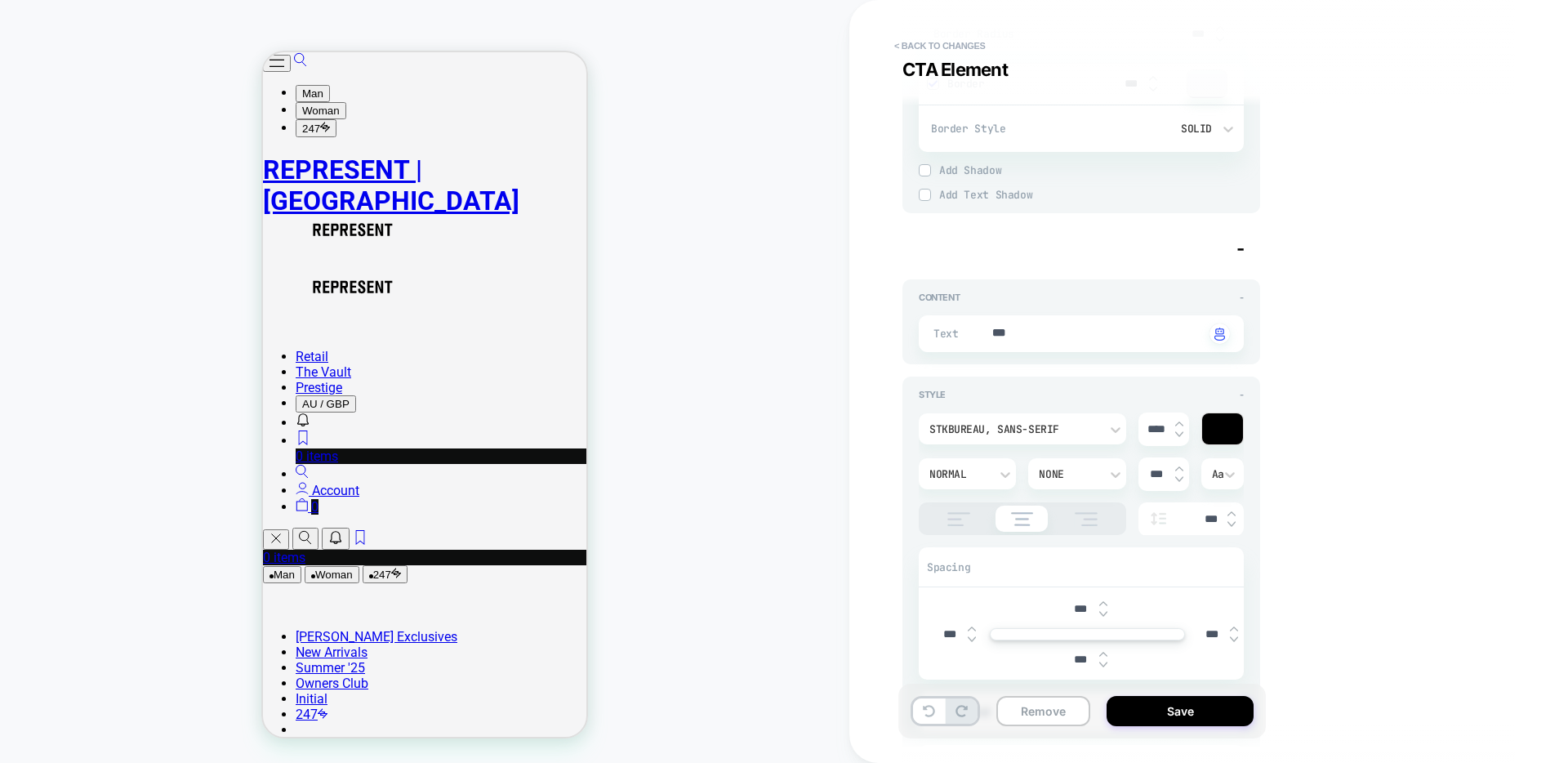
type textarea "*"
type input "****"
type textarea "*"
type input "****"
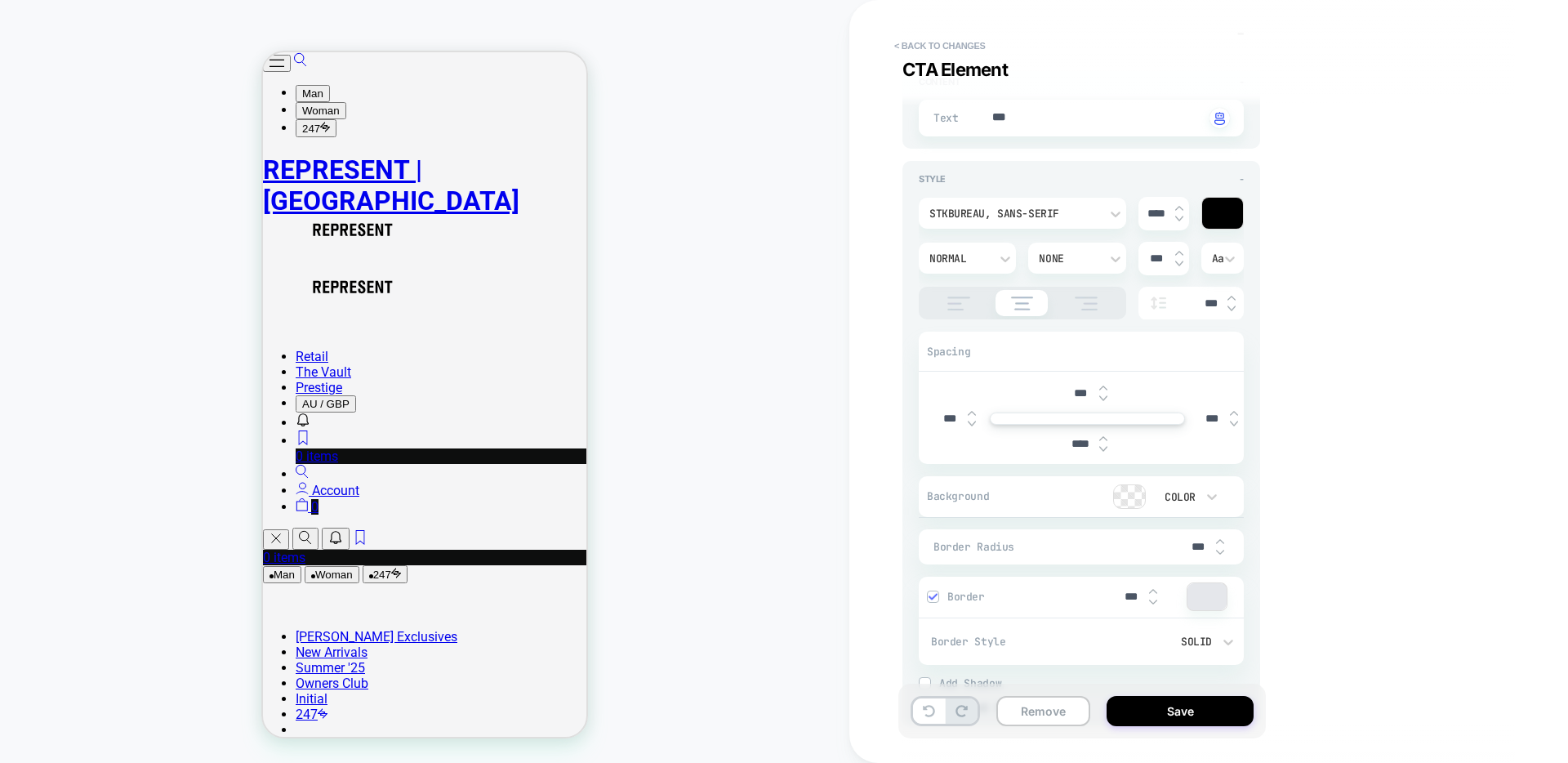
scroll to position [1684, 0]
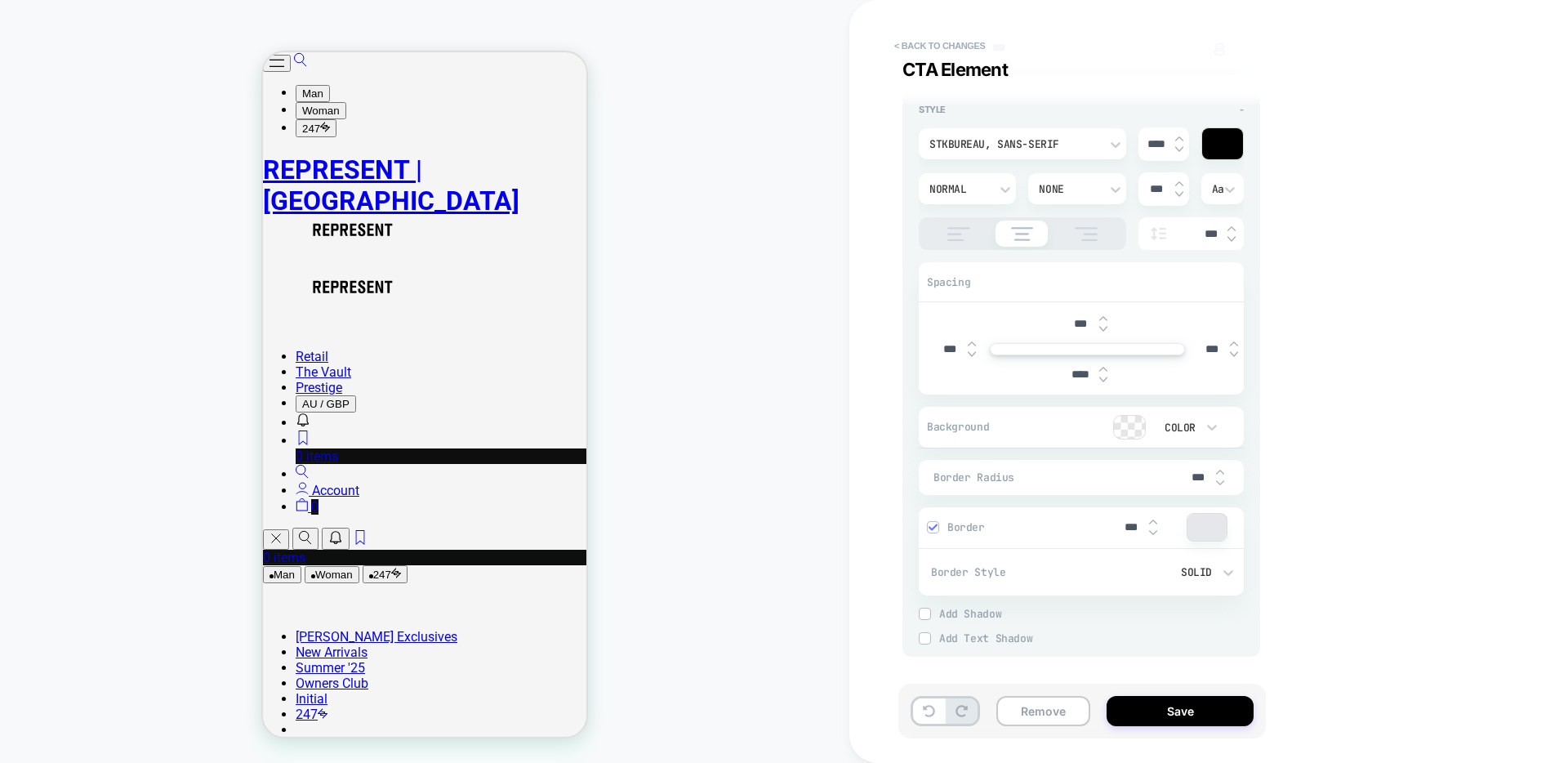
click at [1154, 521] on img at bounding box center [1153, 521] width 8 height 7
type textarea "*"
type input "***"
click at [1153, 533] on img at bounding box center [1153, 533] width 8 height 7
type textarea "*"
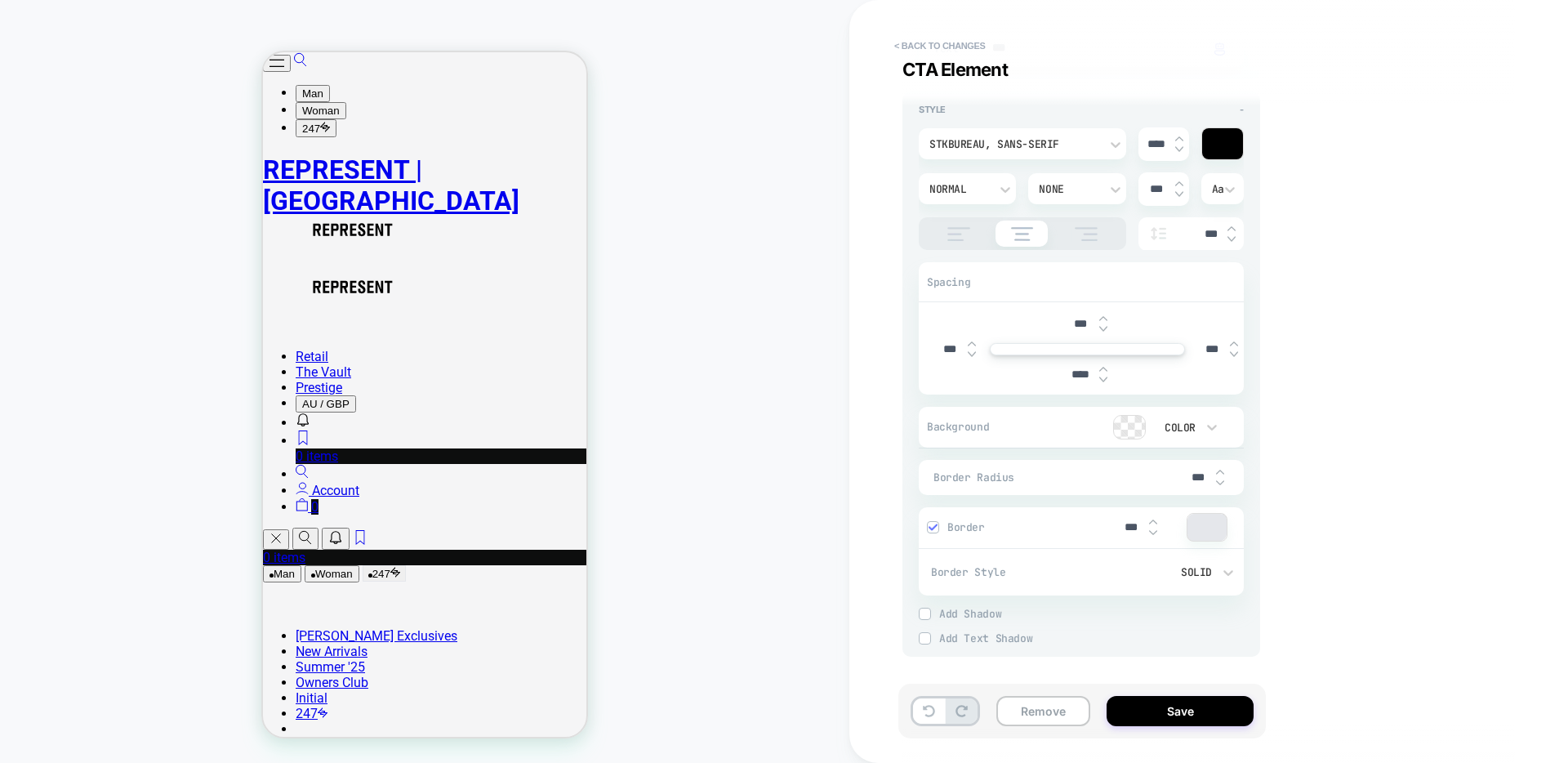
type input "***"
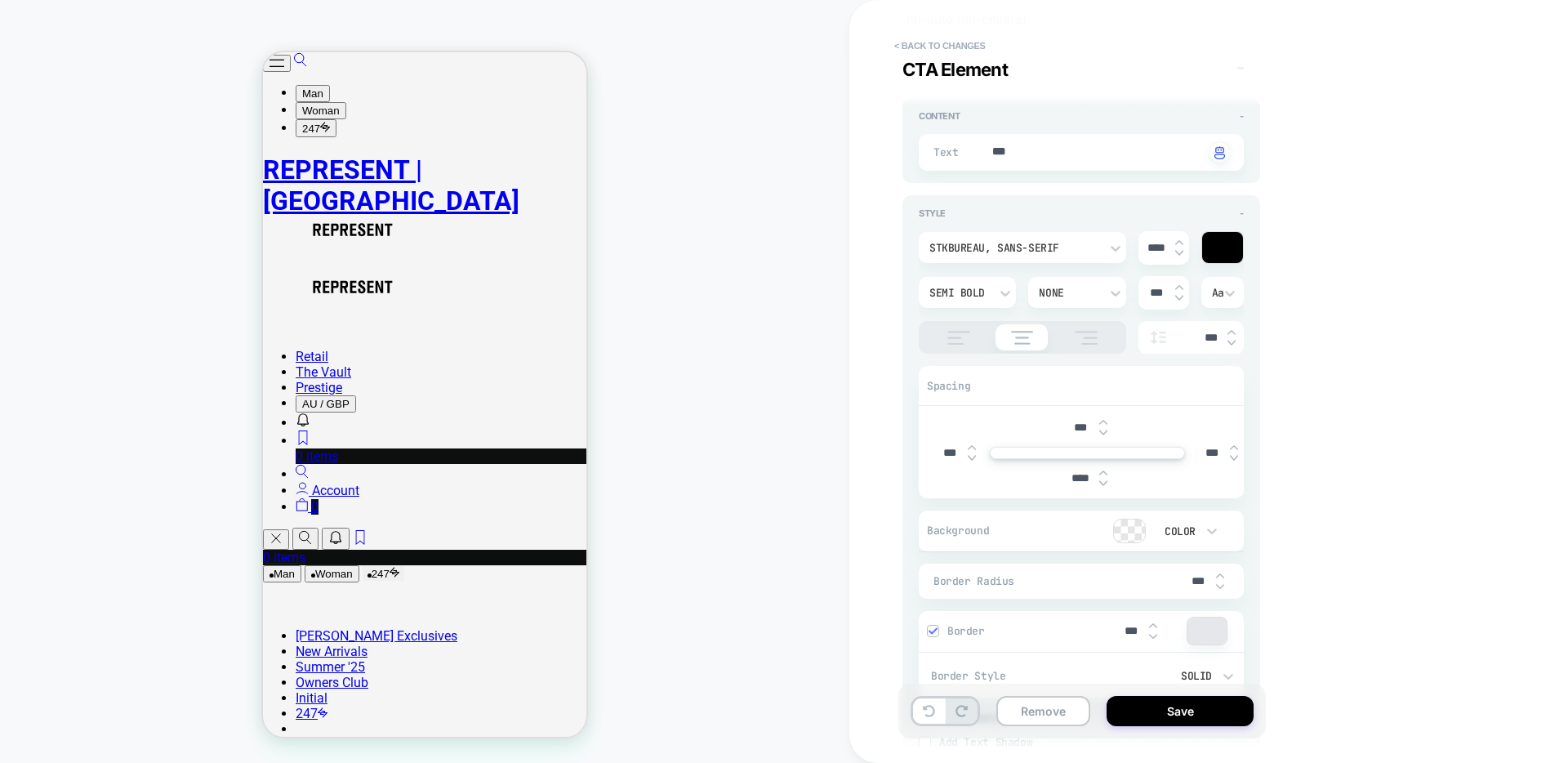
scroll to position [0, 0]
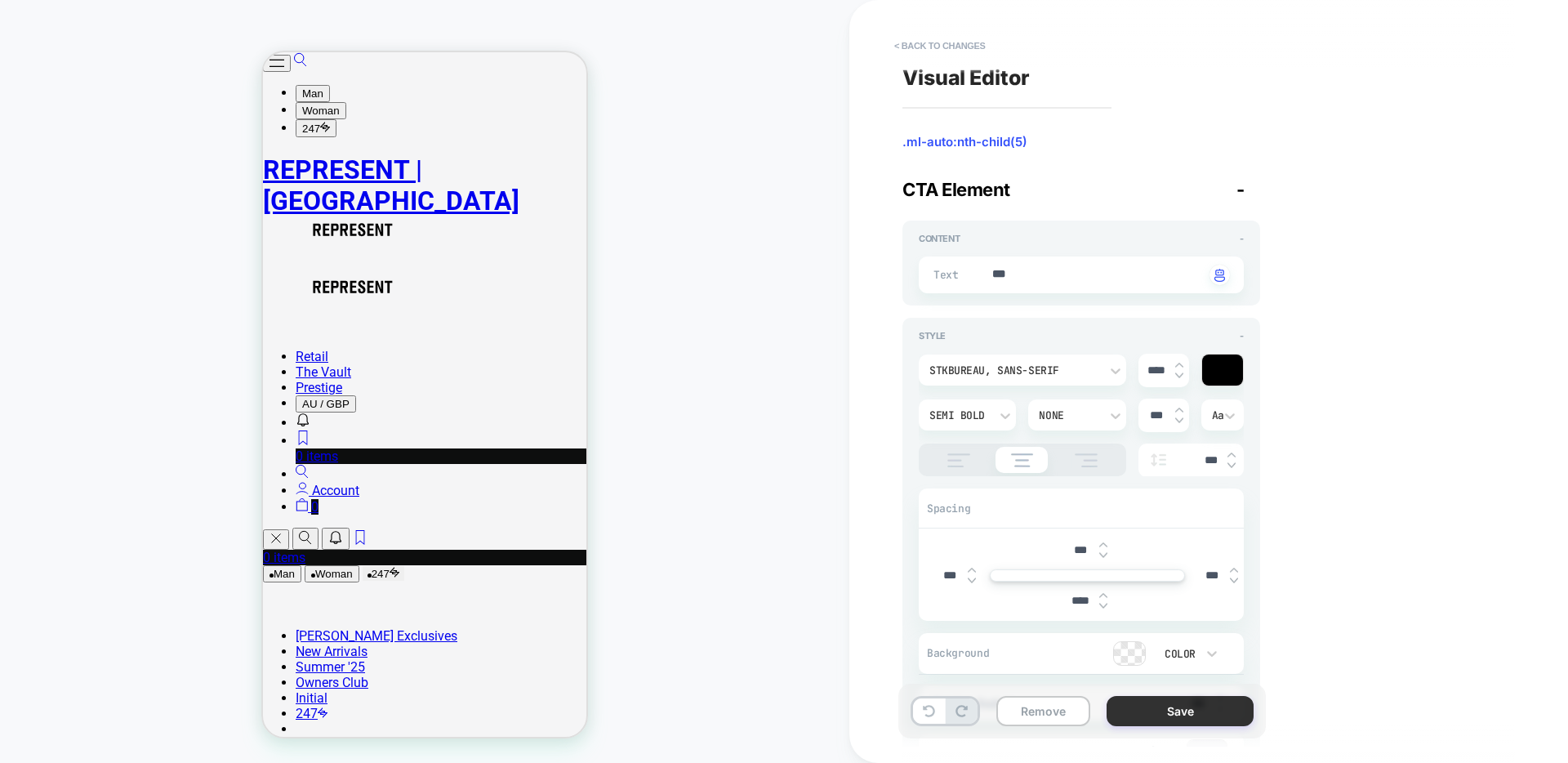
click at [1168, 712] on button "Save" at bounding box center [1180, 711] width 147 height 30
type textarea "*"
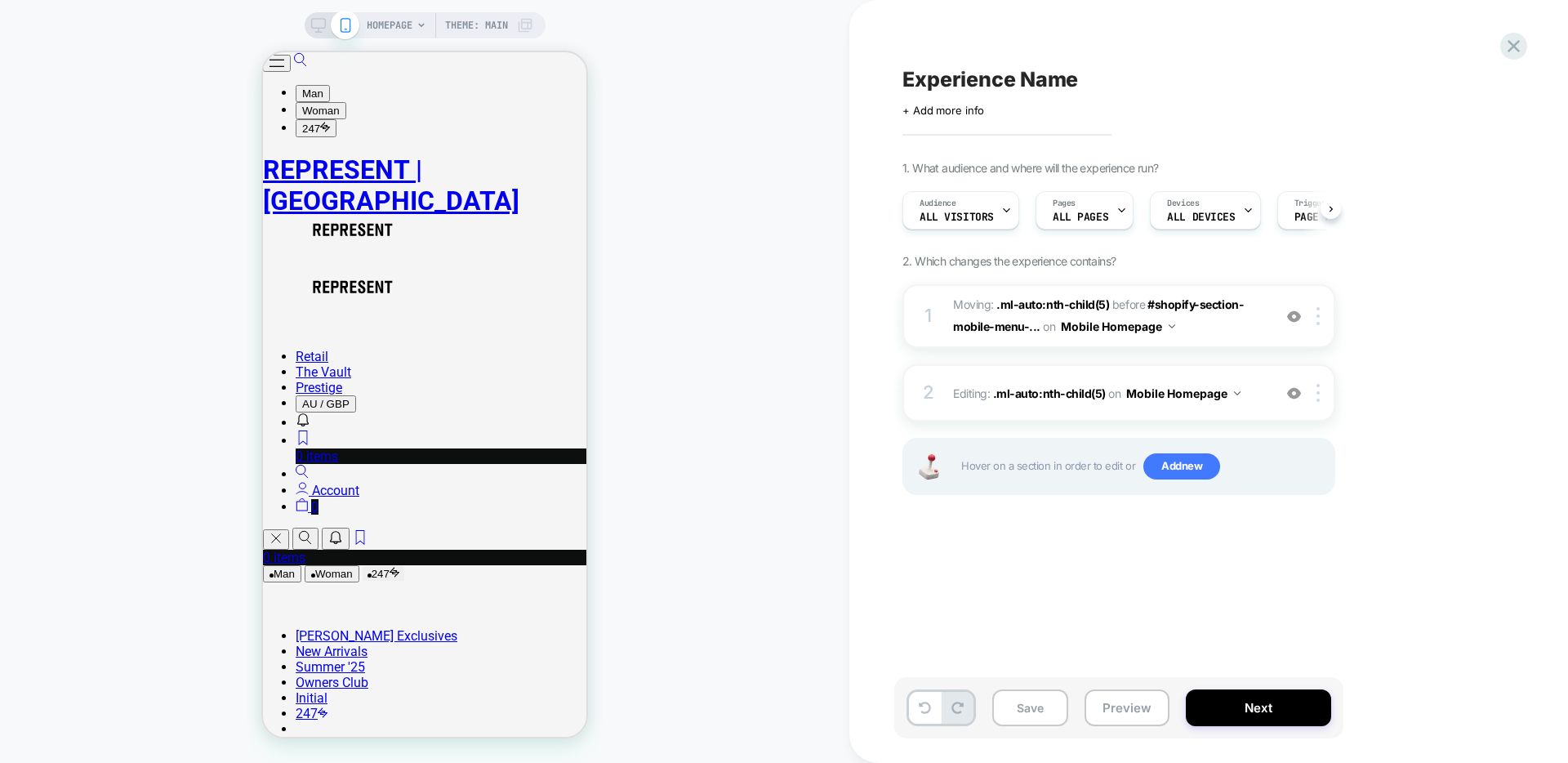
scroll to position [0, 1]
click at [1317, 392] on img at bounding box center [1318, 392] width 3 height 18
click at [1307, 518] on div "Delete" at bounding box center [1320, 523] width 146 height 44
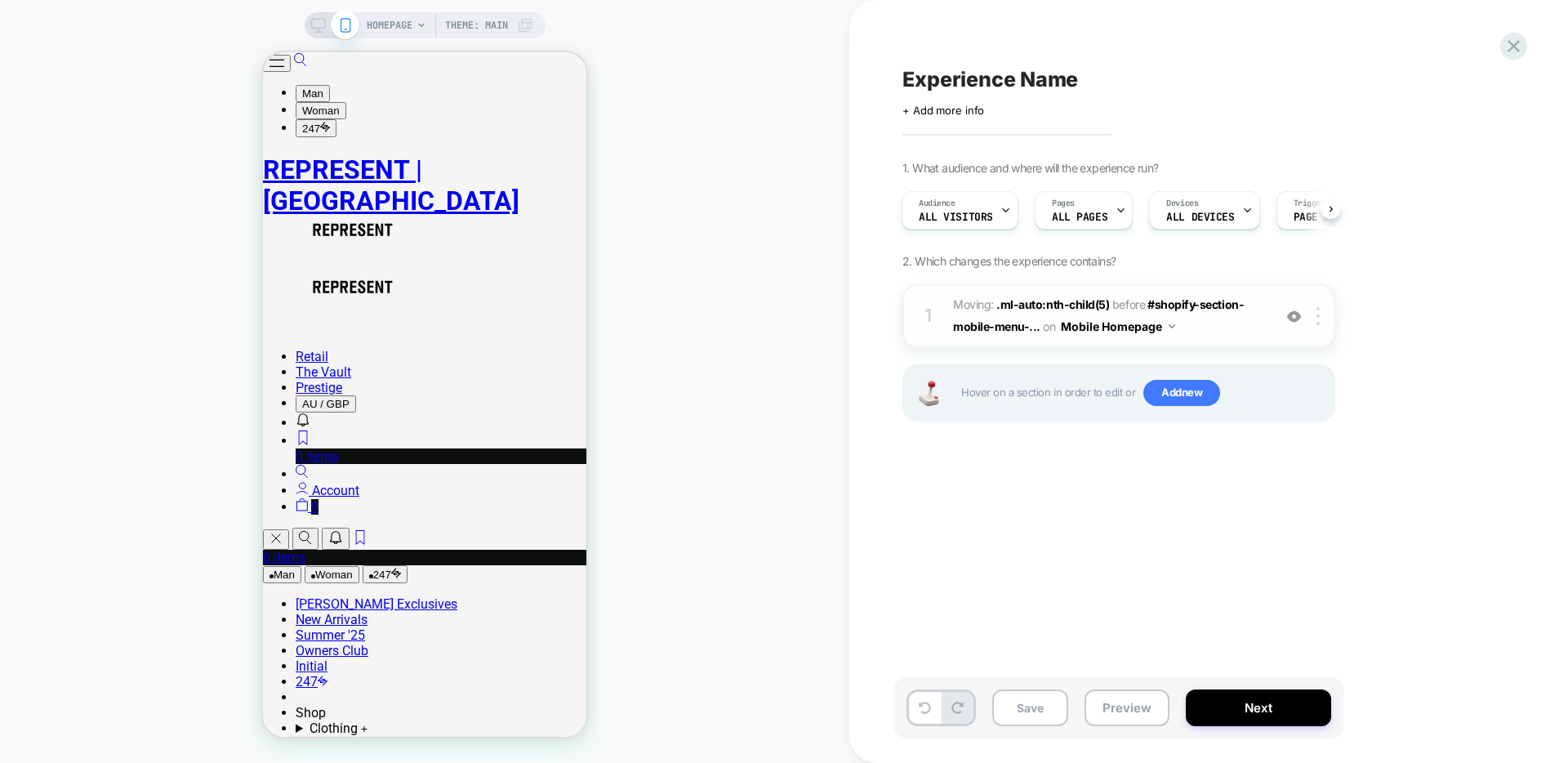
click at [1217, 331] on span "Moving: .ml-auto:nth-child(5) .ml-auto:nth-child(5) before #shopify-section-mob…" at bounding box center [1108, 316] width 311 height 44
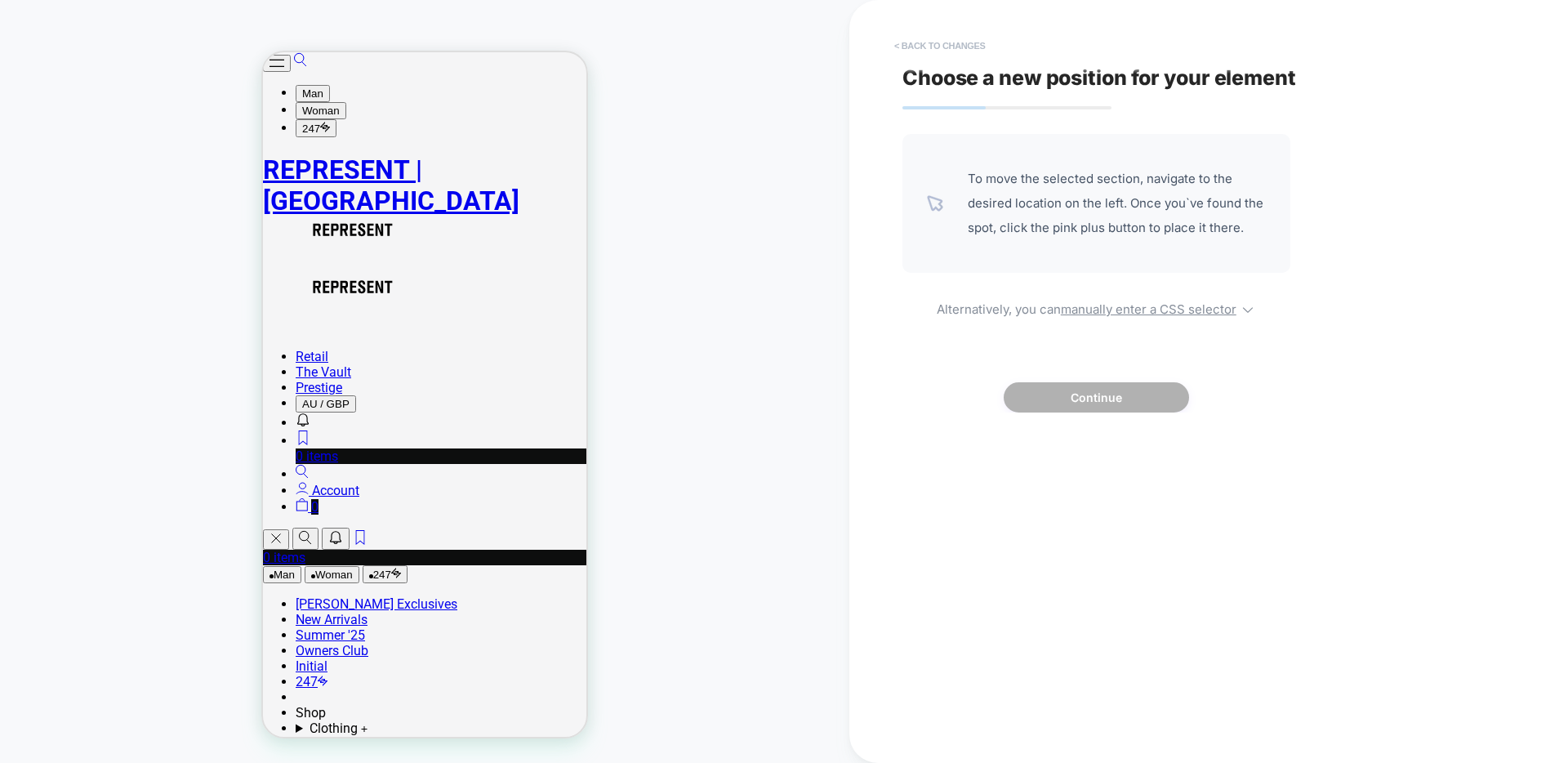
click at [925, 40] on button "< Back to changes" at bounding box center [940, 46] width 108 height 26
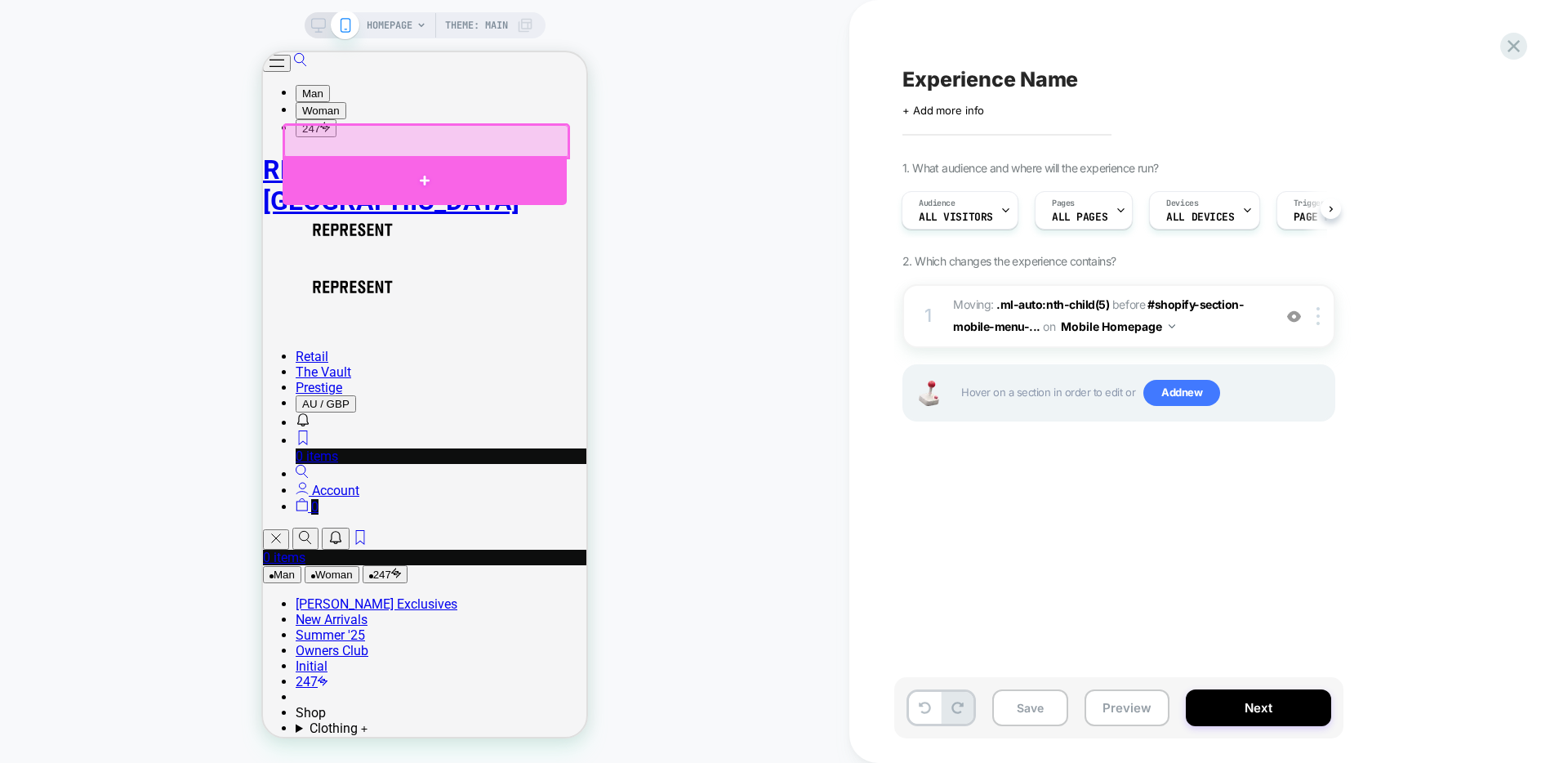
click at [454, 171] on div at bounding box center [424, 181] width 284 height 49
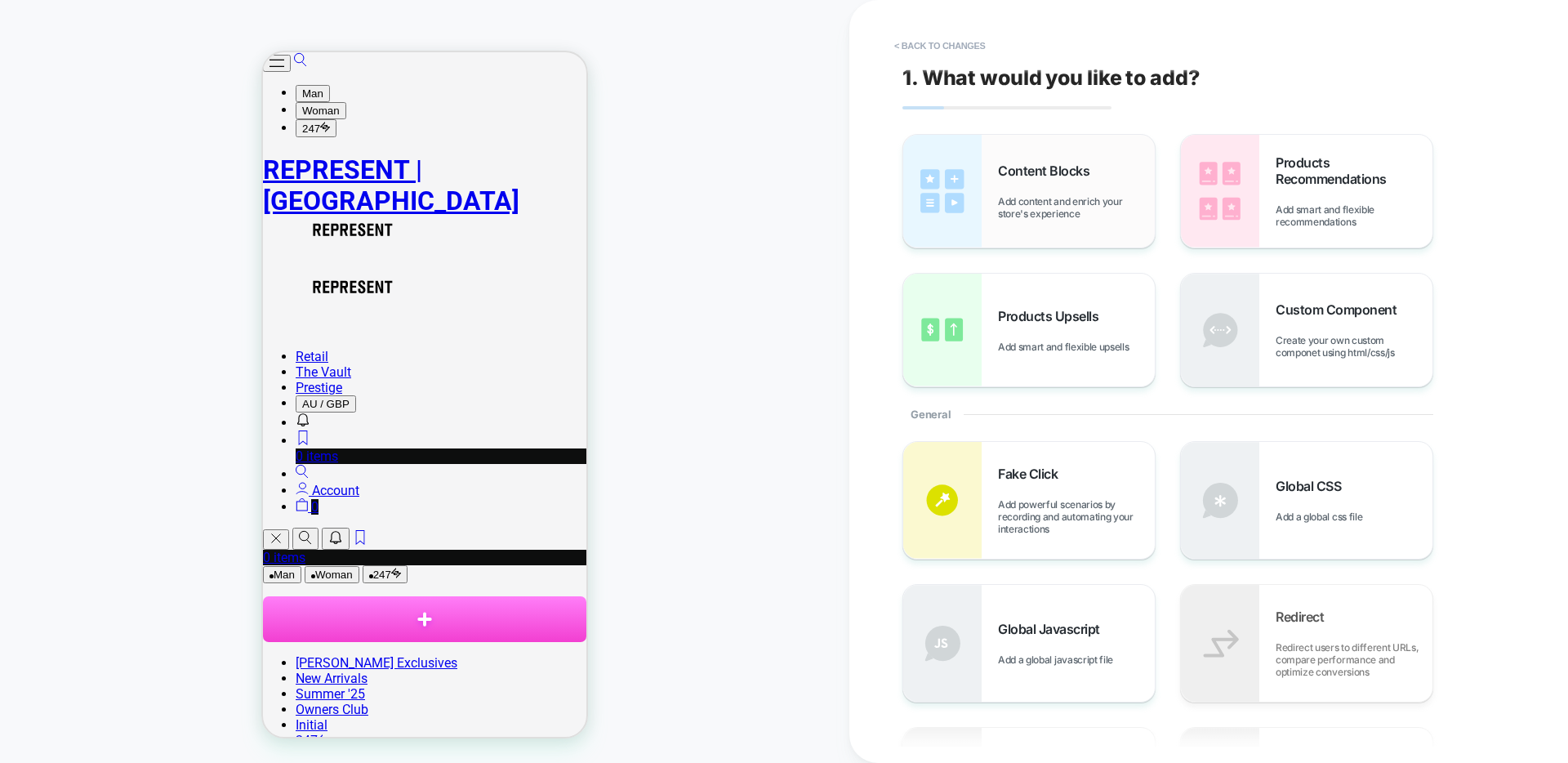
click at [1045, 202] on span "Add content and enrich your store's experience" at bounding box center [1076, 208] width 157 height 24
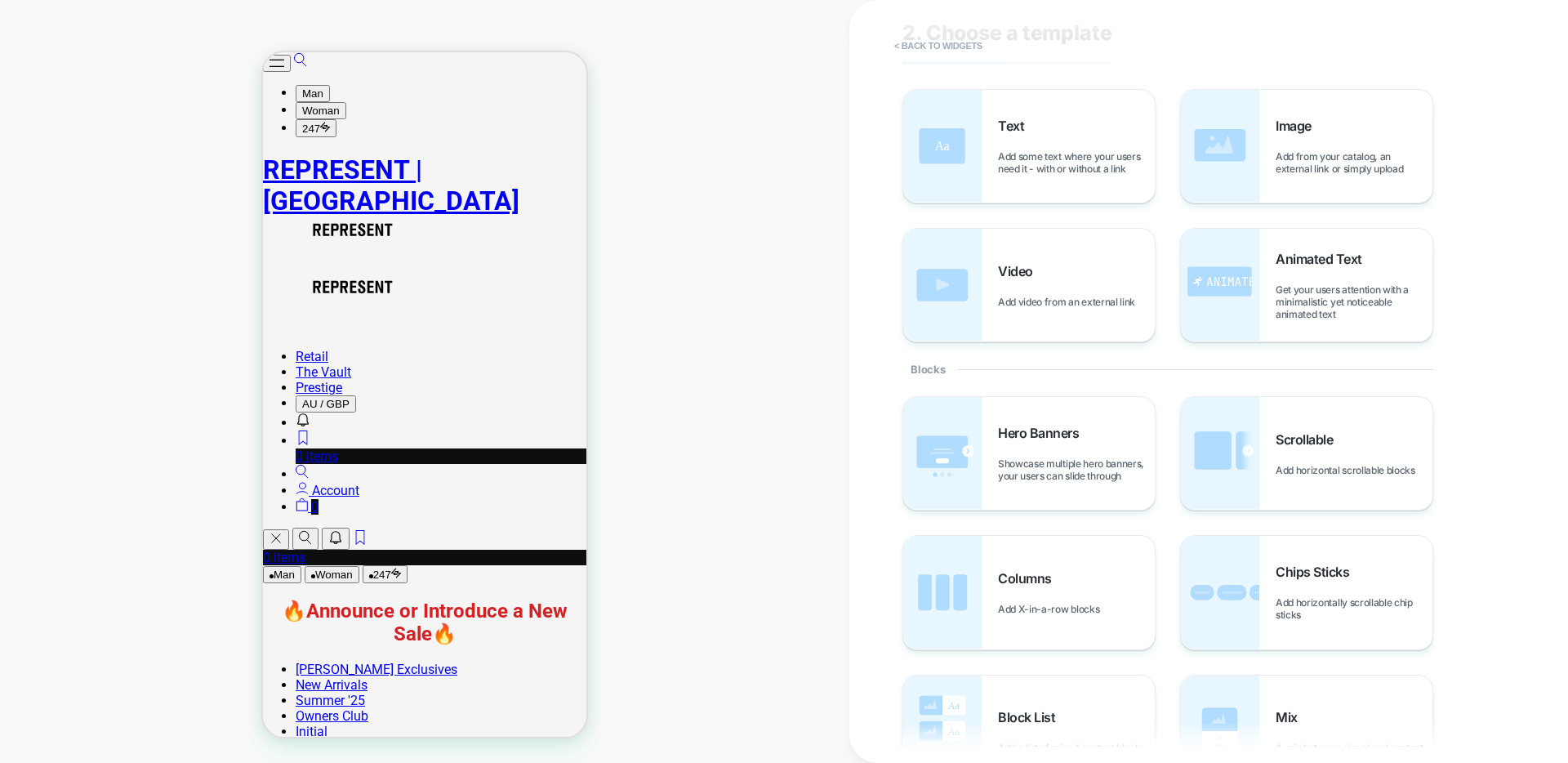
scroll to position [0, 0]
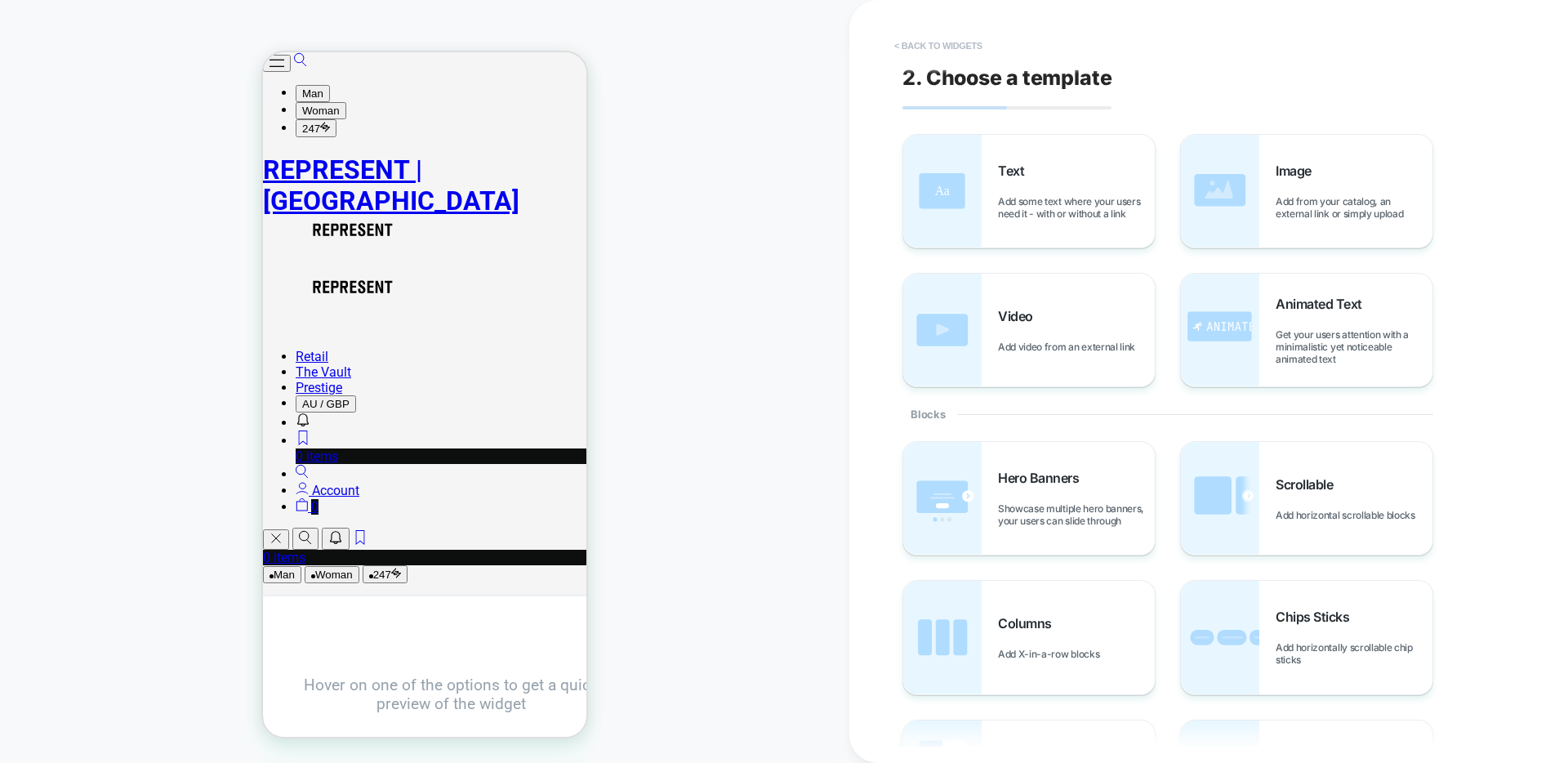
click at [964, 52] on button "< Back to widgets" at bounding box center [938, 46] width 104 height 26
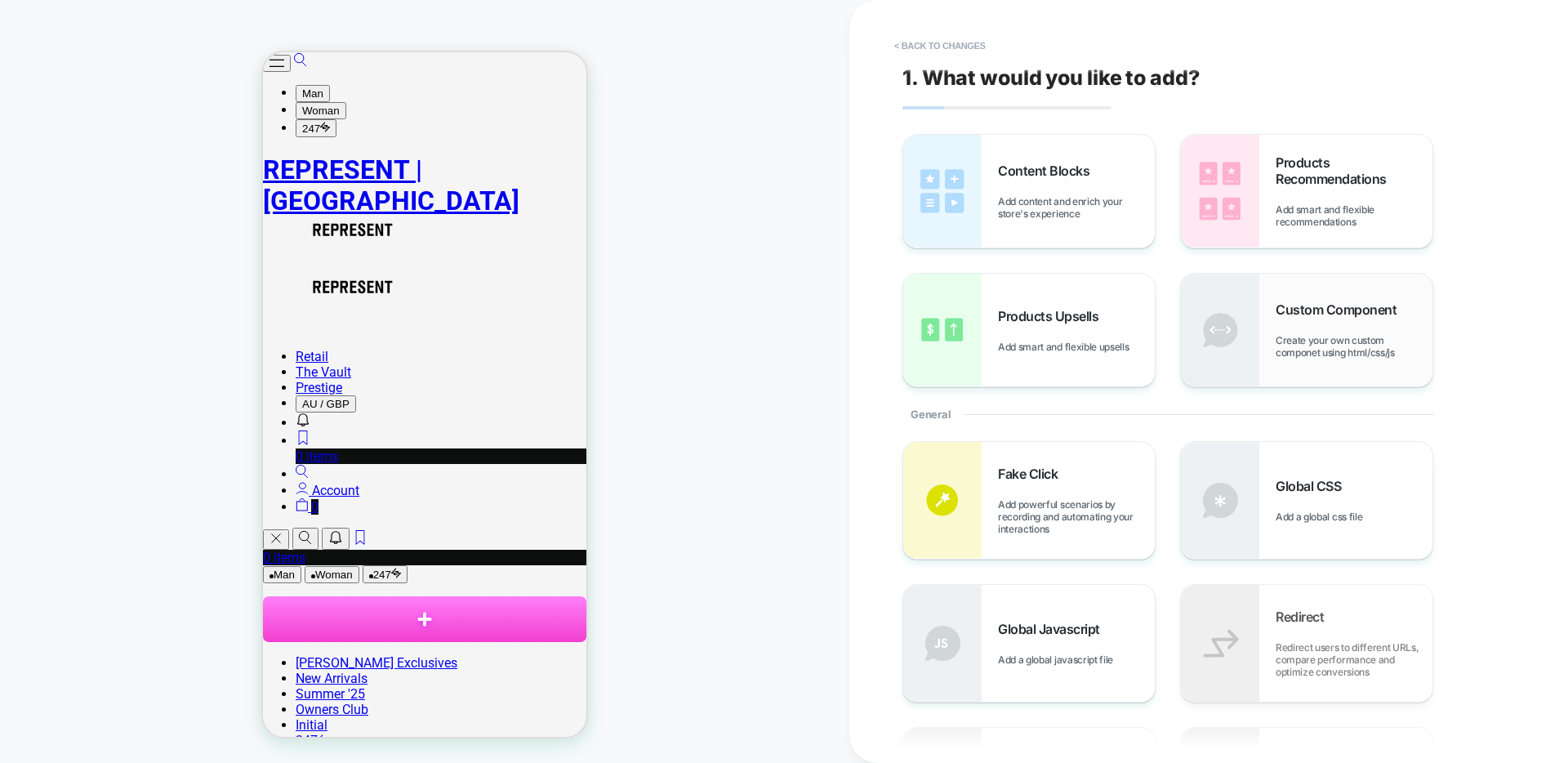
click at [1234, 296] on img at bounding box center [1220, 330] width 78 height 113
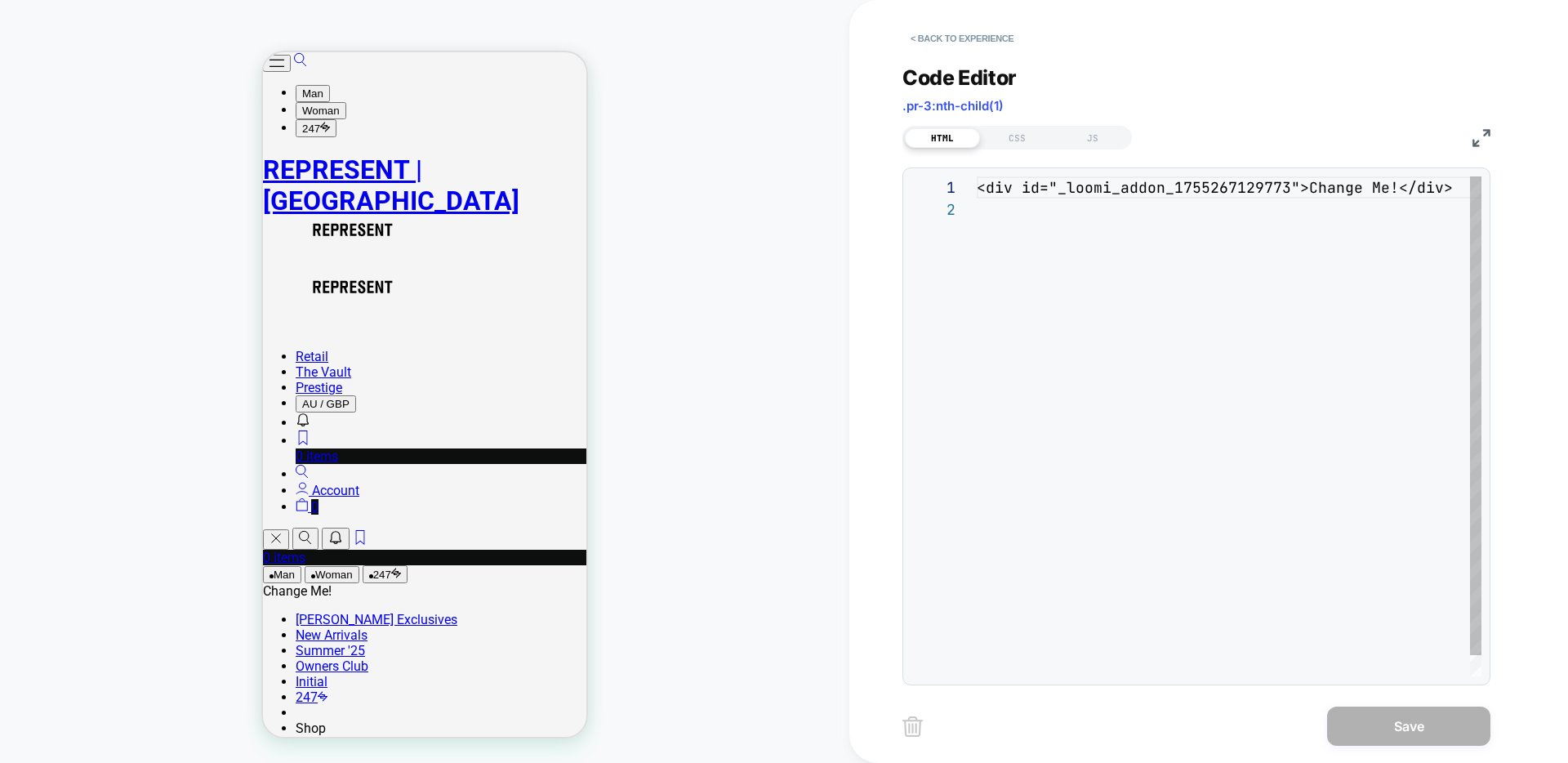
scroll to position [22, 0]
click at [990, 205] on div "< div id = "_loomi_addon_1755267129773" > Change Me! </ div >" at bounding box center [1234, 437] width 515 height 522
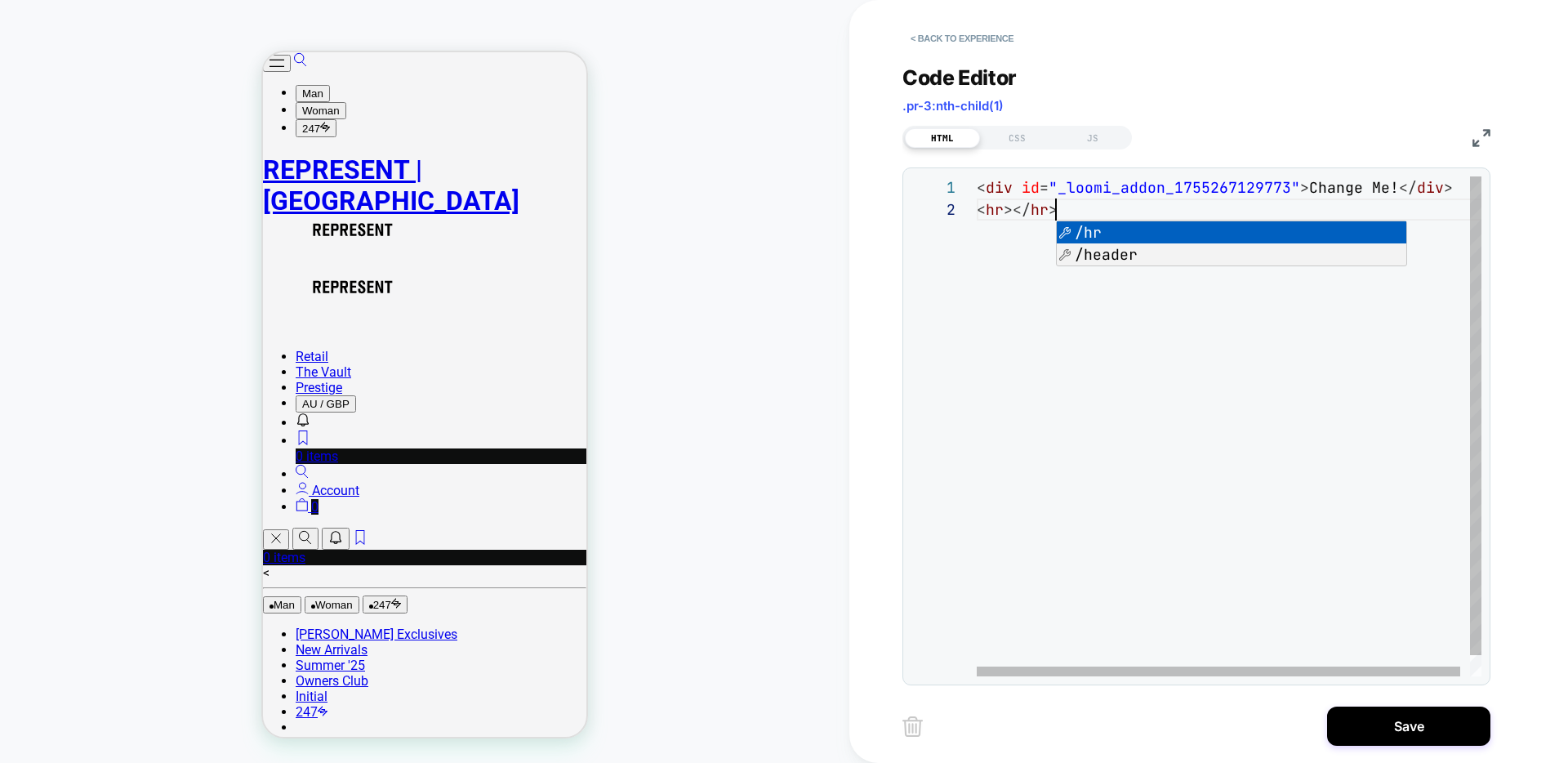
scroll to position [22, 79]
click at [1024, 309] on div "< div id = "_loomi_addon_1755267129773" > Change Me! </ div > < hr ></ hr >" at bounding box center [1234, 437] width 515 height 522
click at [1067, 208] on div "< div id = "_loomi_addon_1755267129773" > Change Me! </ div > < hr ></ hr >" at bounding box center [1234, 437] width 515 height 522
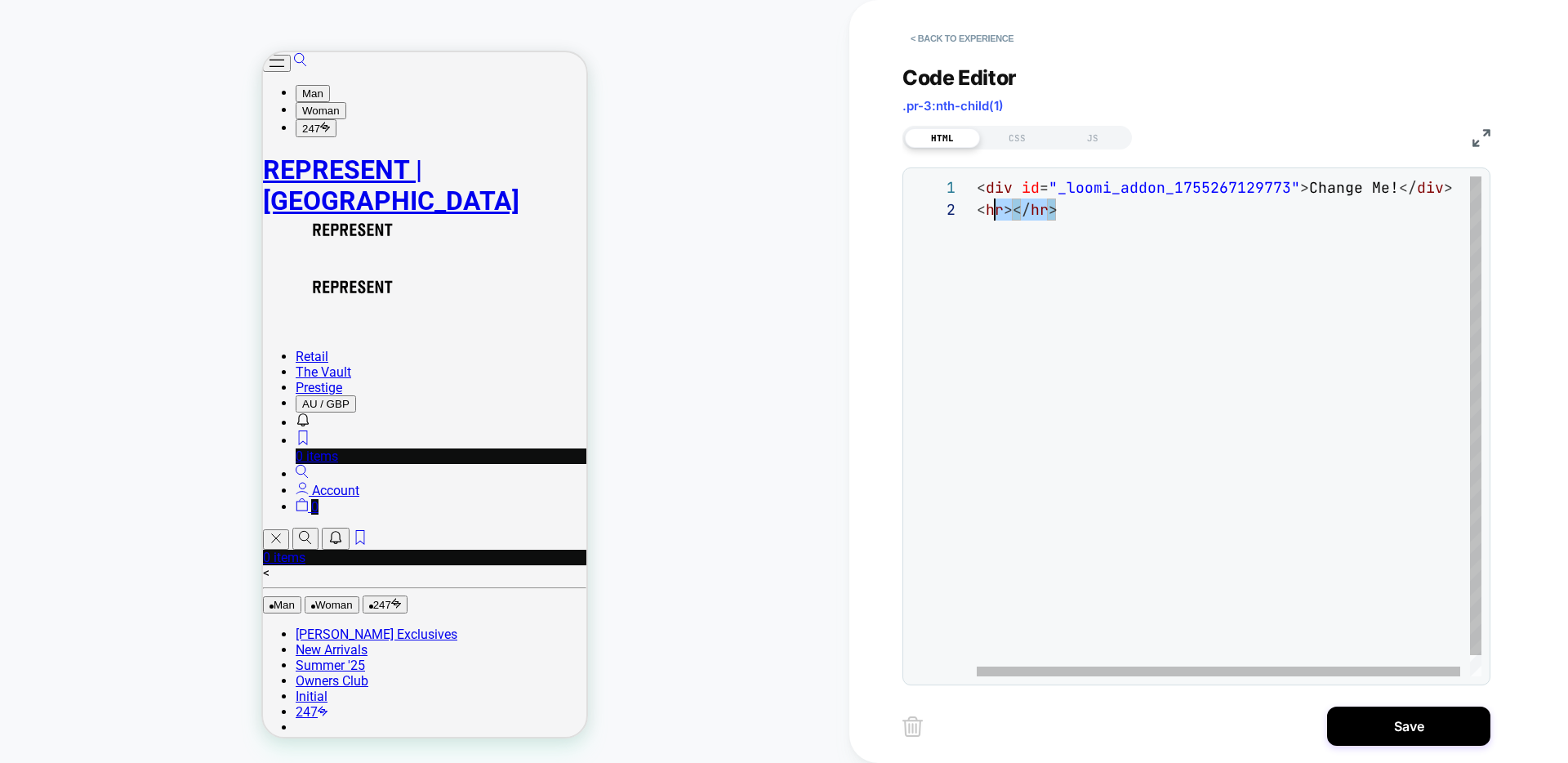
scroll to position [22, 0]
drag, startPoint x: 1071, startPoint y: 208, endPoint x: 950, endPoint y: 208, distance: 121.0
click at [977, 208] on div "< div id = "_loomi_addon_1755267129773" > Change Me! </ div > < hr ></ hr >" at bounding box center [1234, 437] width 515 height 522
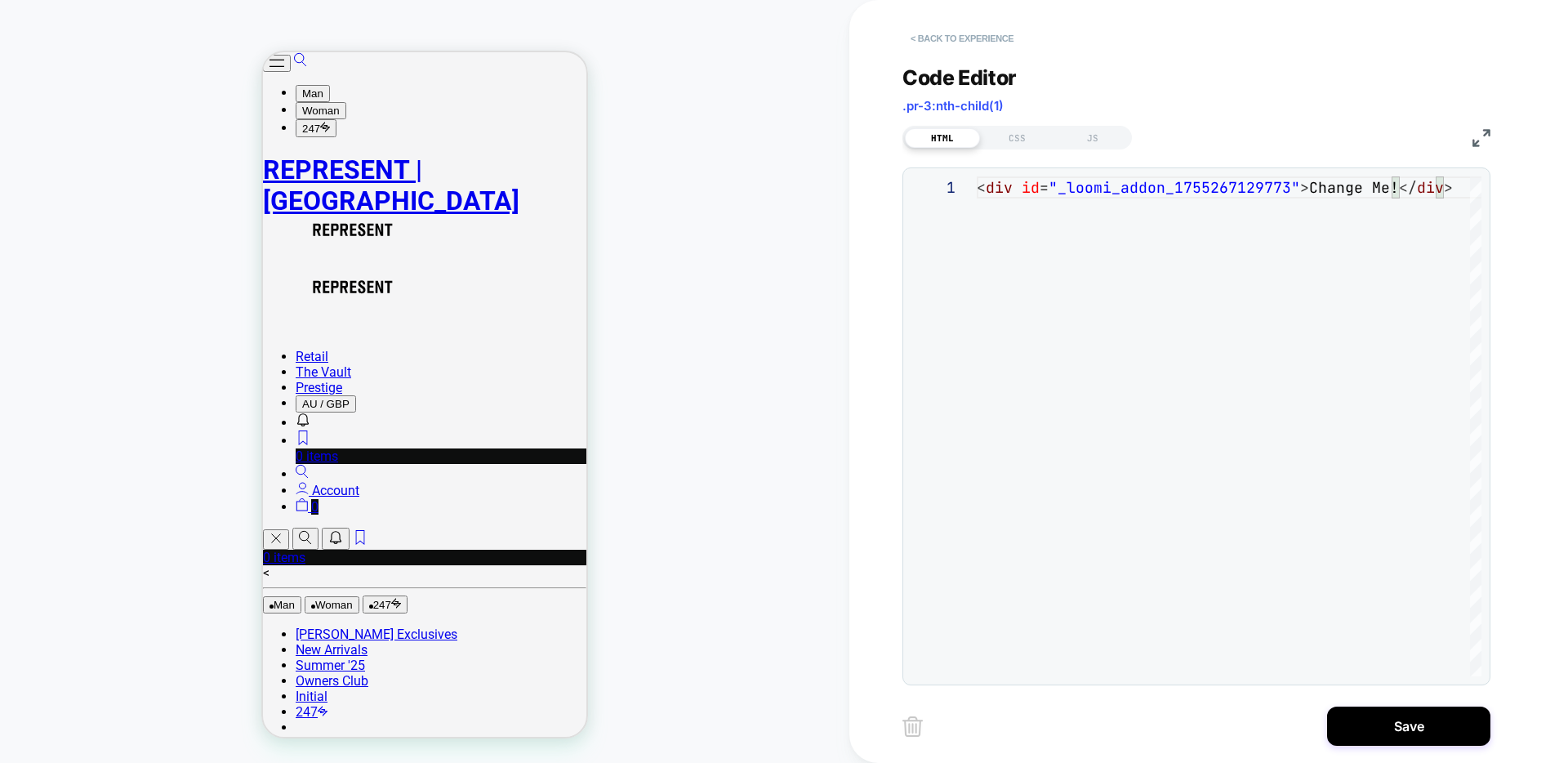
type textarea "**********"
click at [979, 36] on button "< Back to experience" at bounding box center [962, 39] width 119 height 26
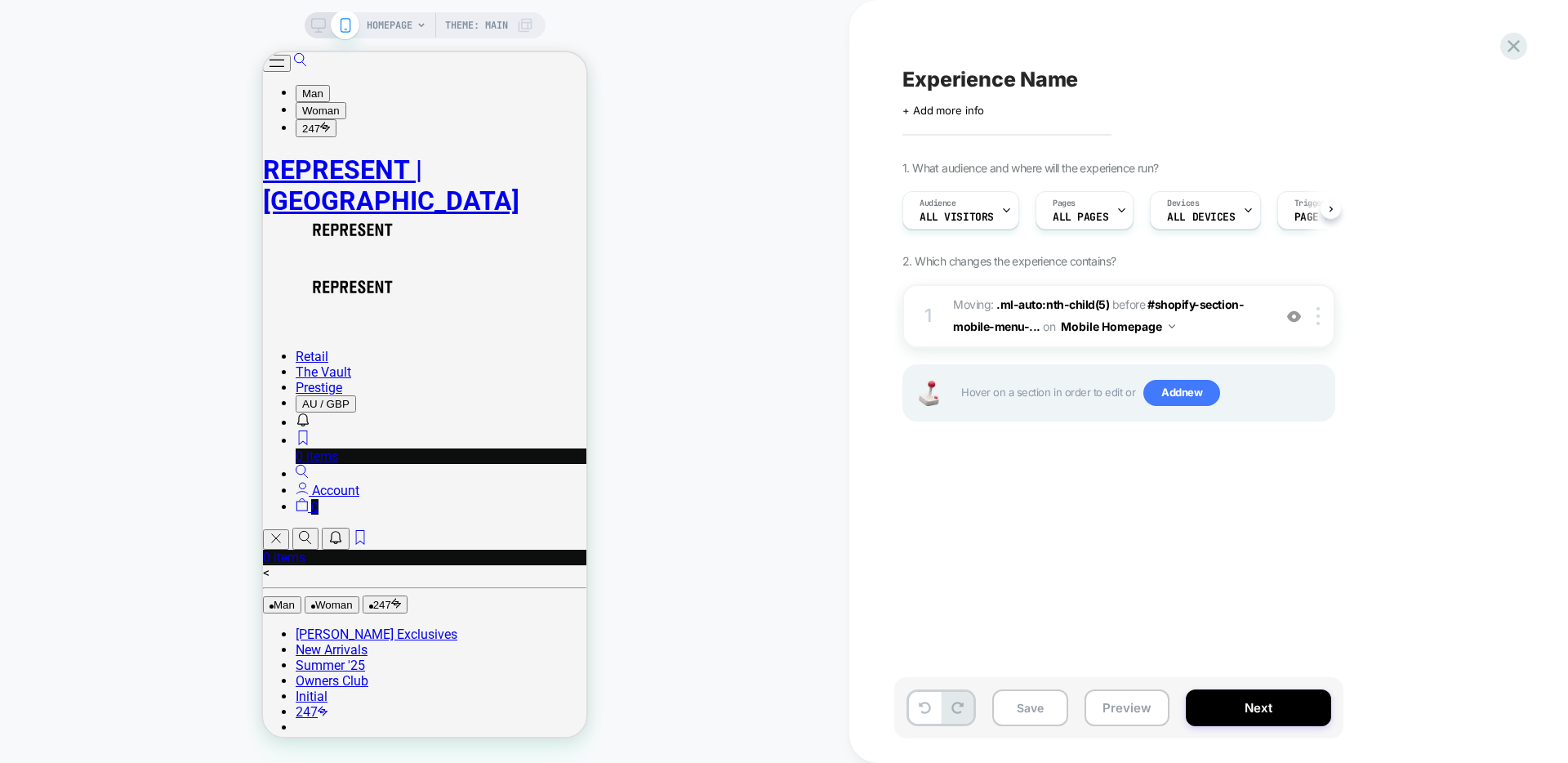
scroll to position [0, 1]
click at [992, 78] on span "Experience Name" at bounding box center [990, 79] width 176 height 24
type textarea "*********"
click at [1053, 80] on icon at bounding box center [1062, 80] width 21 height 21
click at [1071, 703] on div "Save Preview Next" at bounding box center [1119, 707] width 450 height 61
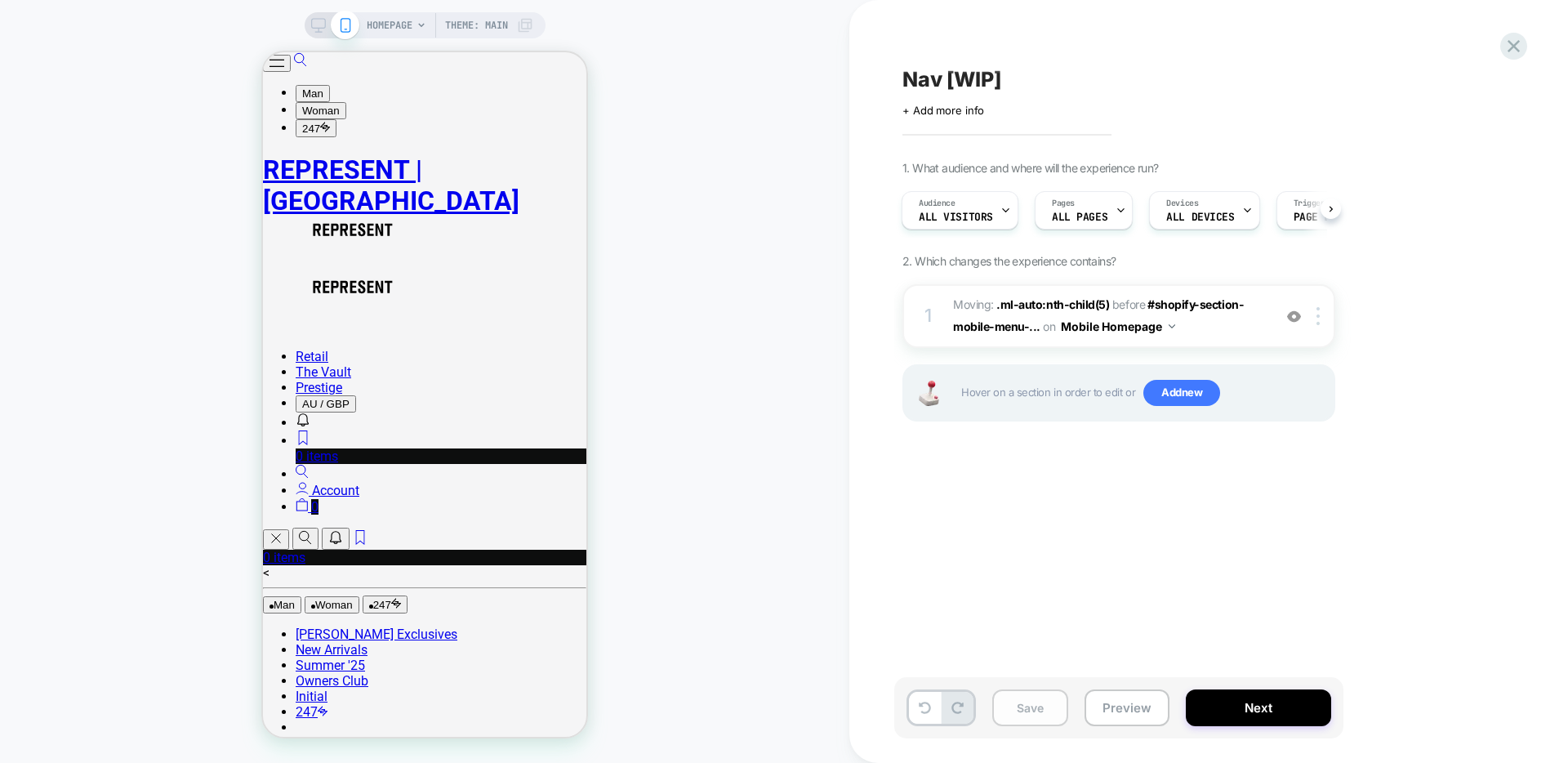
click at [1053, 705] on button "Save" at bounding box center [1030, 707] width 76 height 37
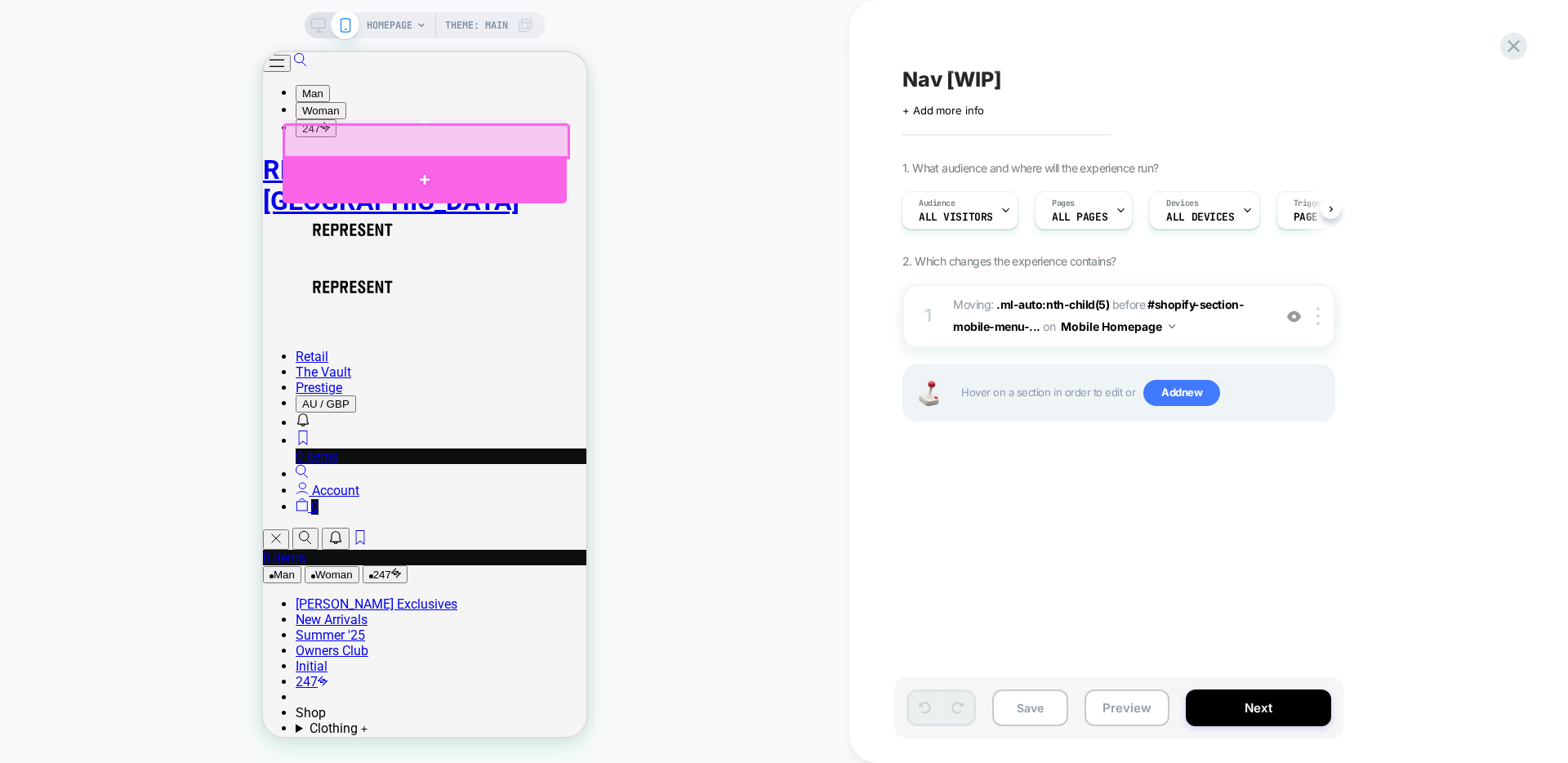
click at [490, 169] on div at bounding box center [424, 180] width 284 height 47
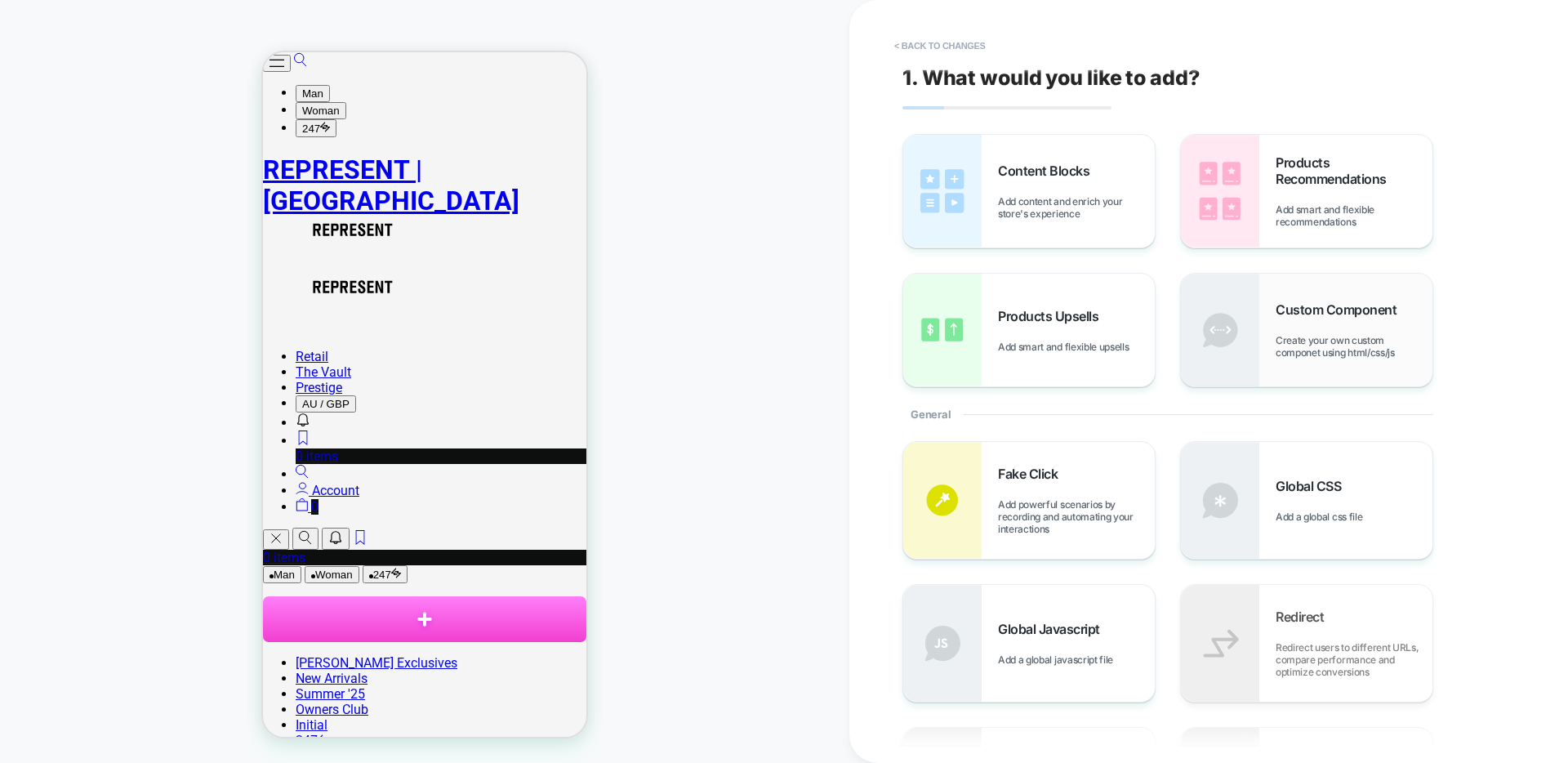
click at [1291, 350] on span "Create your own custom componet using html/css/js" at bounding box center [1354, 346] width 157 height 24
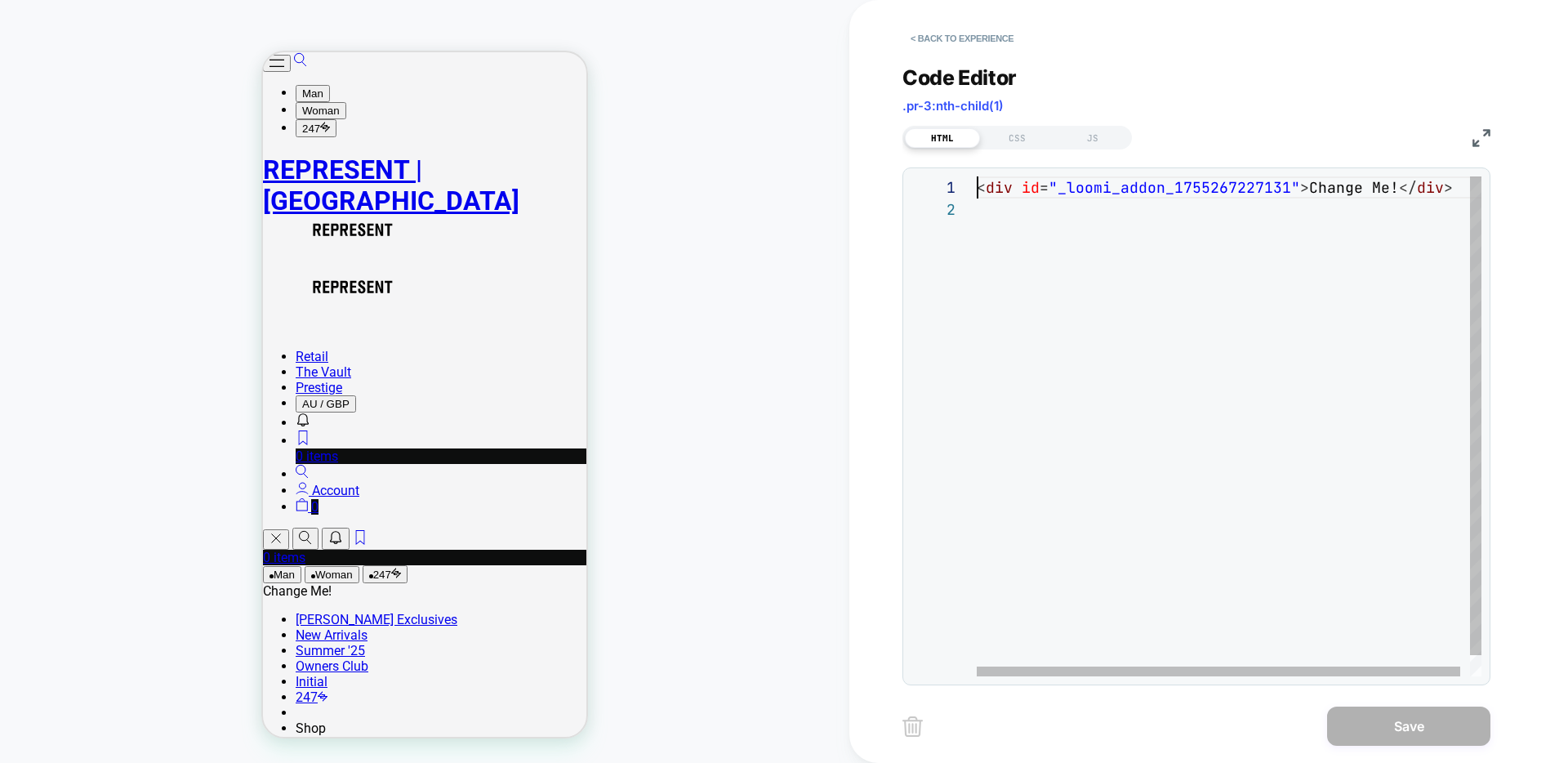
click at [978, 188] on div "< div id = "_loomi_addon_1755267227131" > Change Me! </ div >" at bounding box center [1234, 437] width 515 height 522
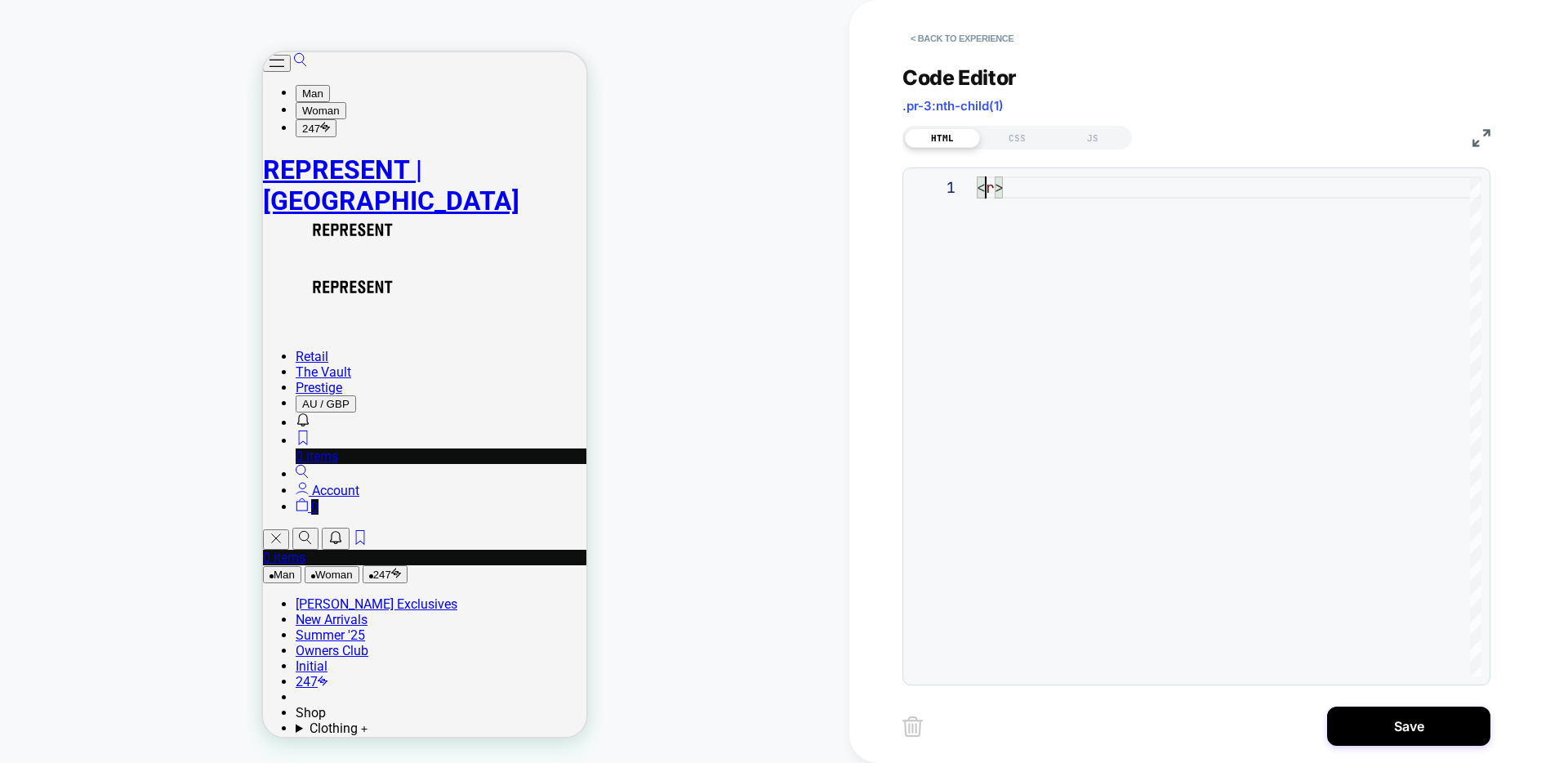
scroll to position [0, 18]
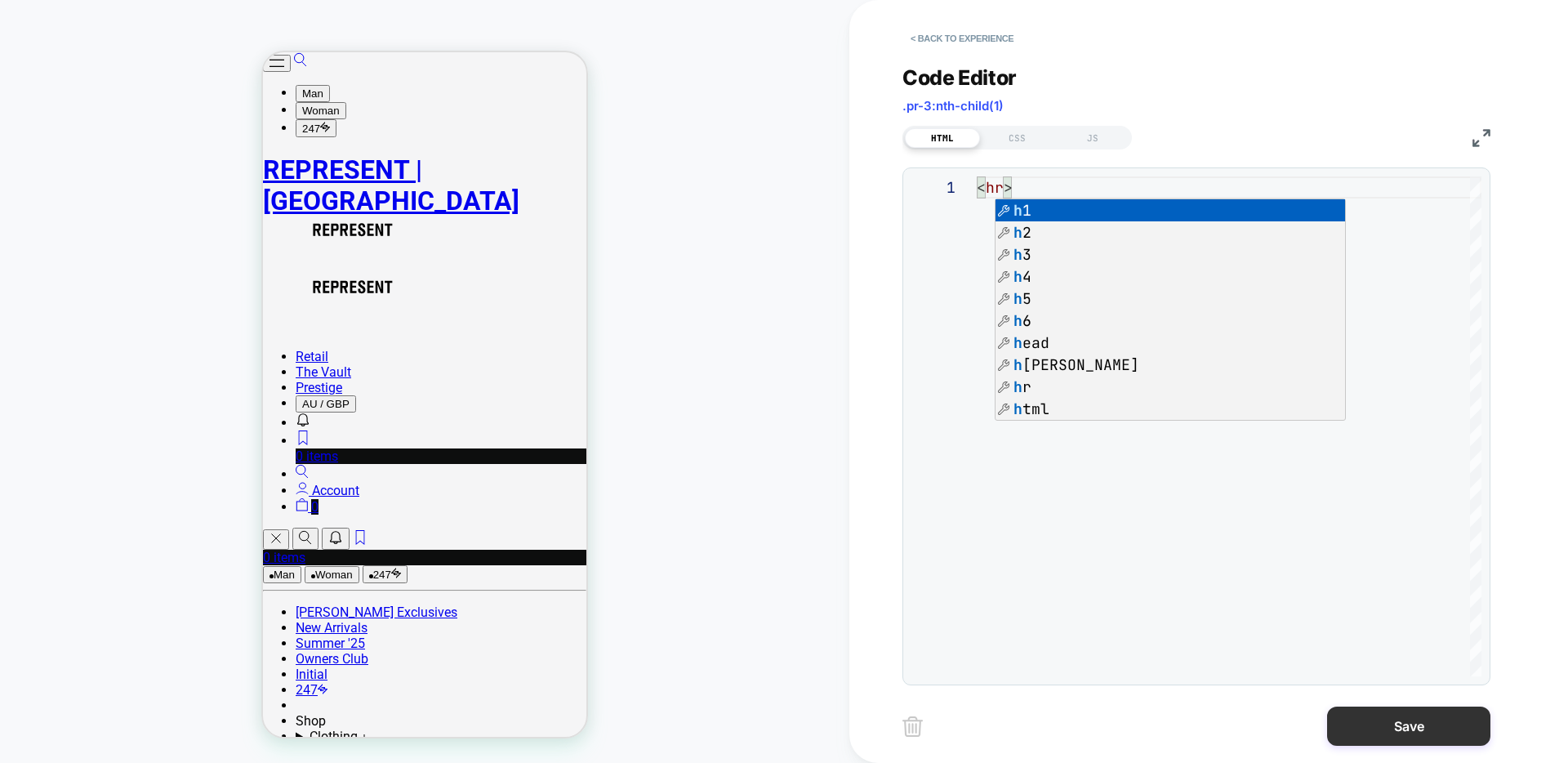
type textarea "****"
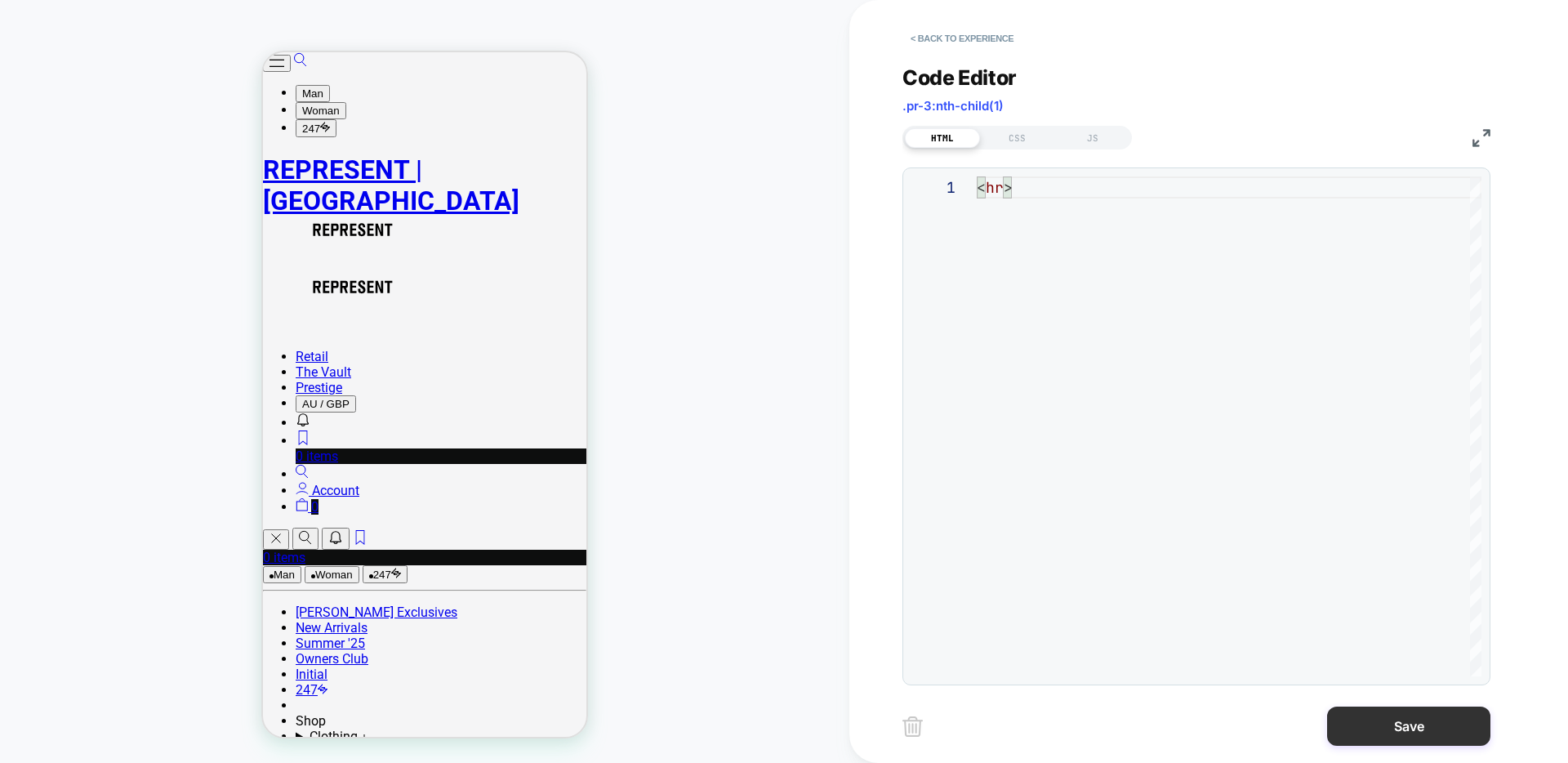
click at [1411, 729] on button "Save" at bounding box center [1409, 726] width 164 height 40
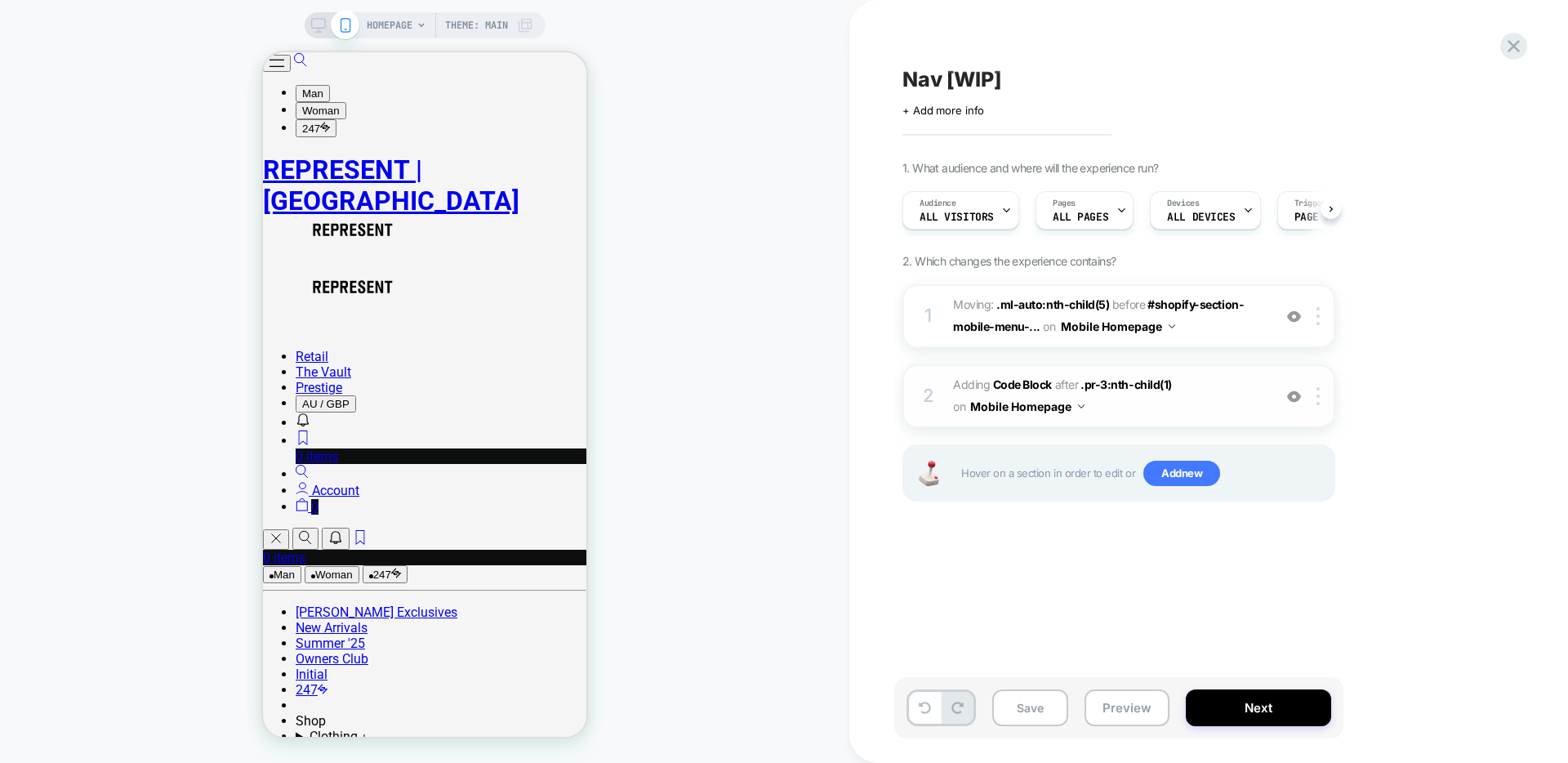
scroll to position [0, 1]
click at [1210, 401] on span "Adding Code Block AFTER .pr-3:nth-child(1) .pr-3:nth-child(1) on Mobile Homepage" at bounding box center [1108, 396] width 311 height 44
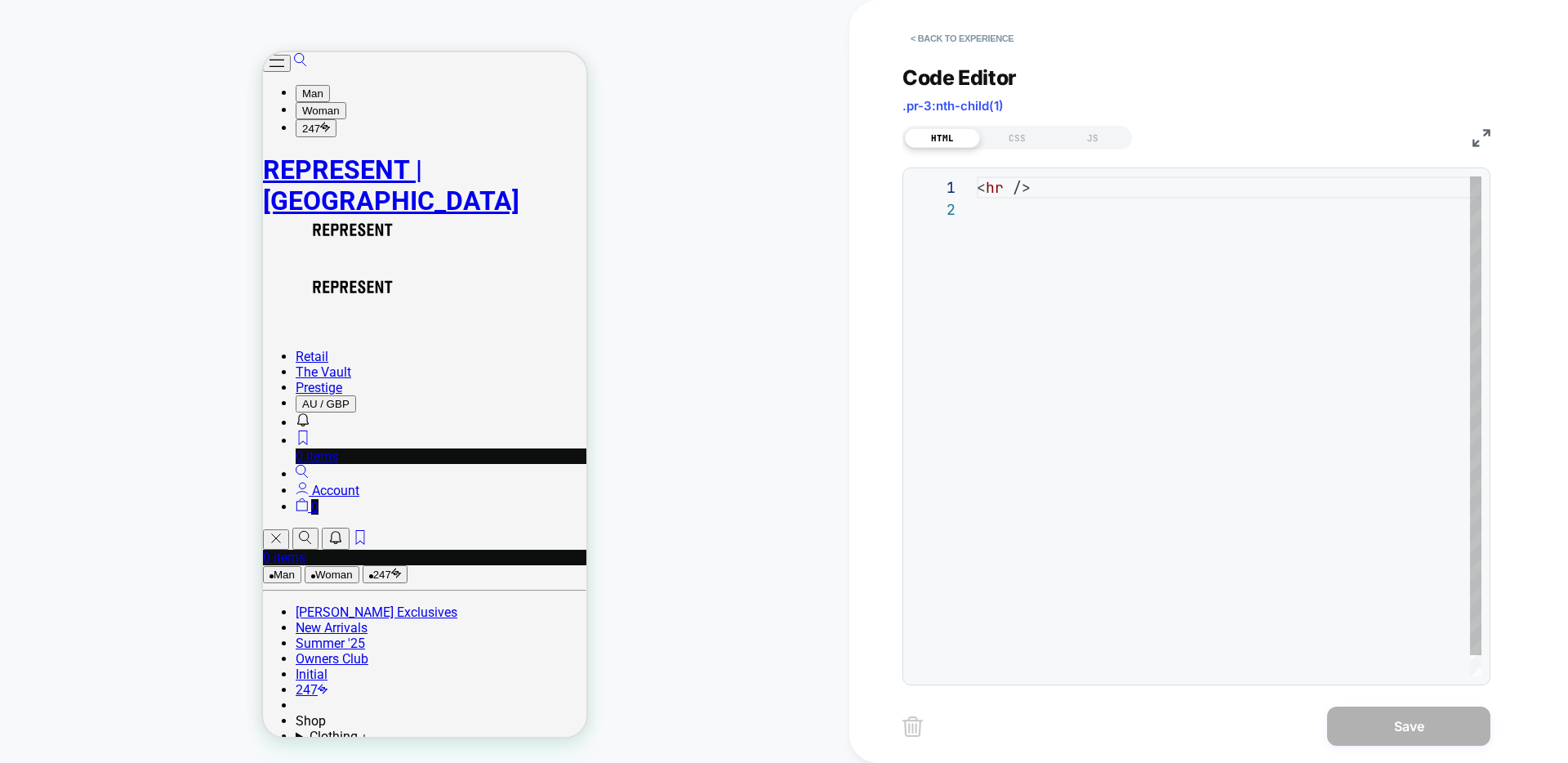
scroll to position [22, 0]
click at [1027, 148] on div "HTML CSS JS" at bounding box center [1018, 137] width 230 height 24
click at [1026, 139] on div "CSS" at bounding box center [1018, 137] width 75 height 20
click at [1023, 184] on div at bounding box center [1229, 426] width 505 height 500
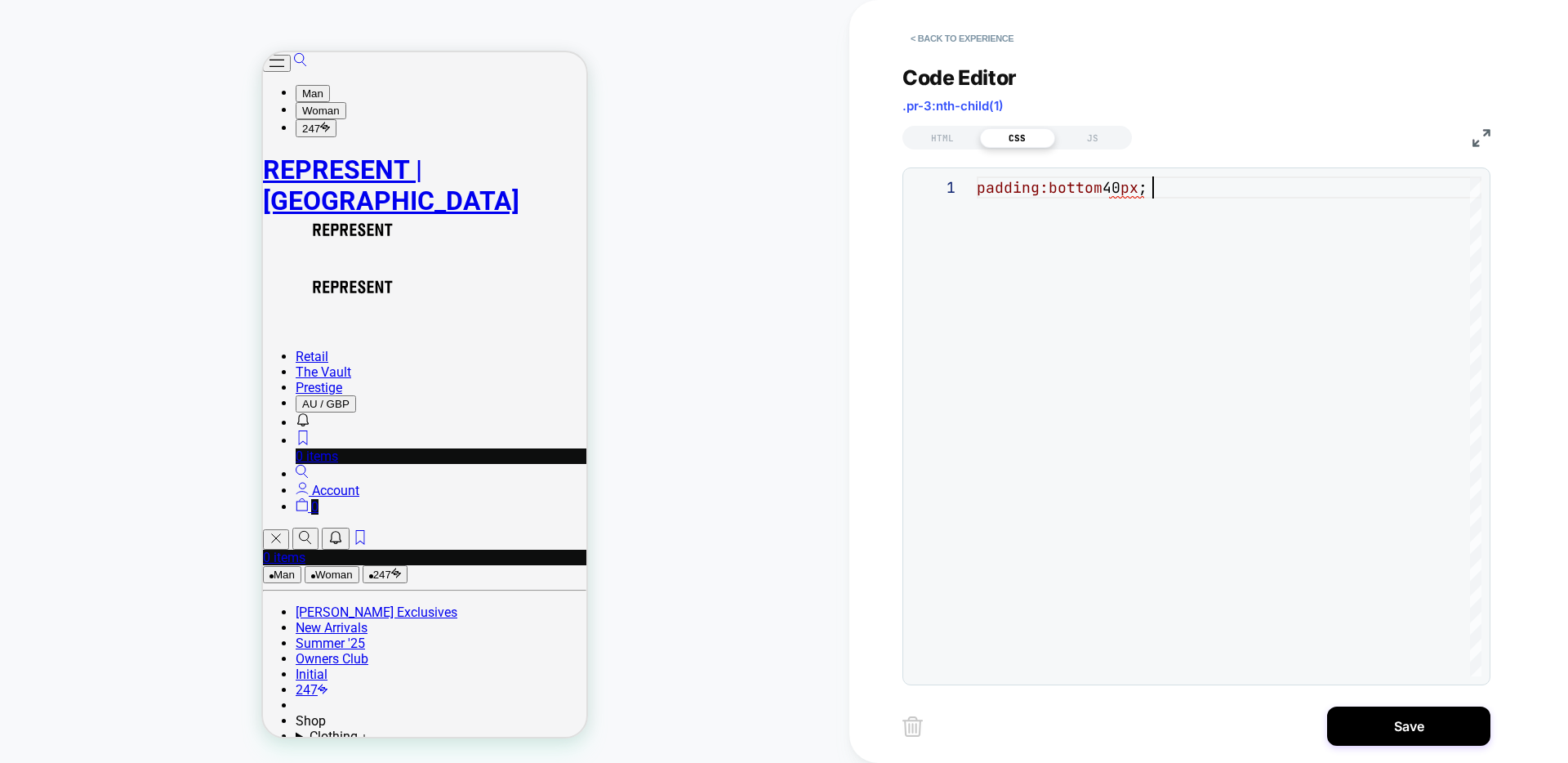
scroll to position [0, 176]
click at [1050, 190] on div "padding:bottom 40 px ;" at bounding box center [1229, 426] width 505 height 500
click at [1187, 191] on div "padding-bottom 40 px ;" at bounding box center [1229, 426] width 505 height 500
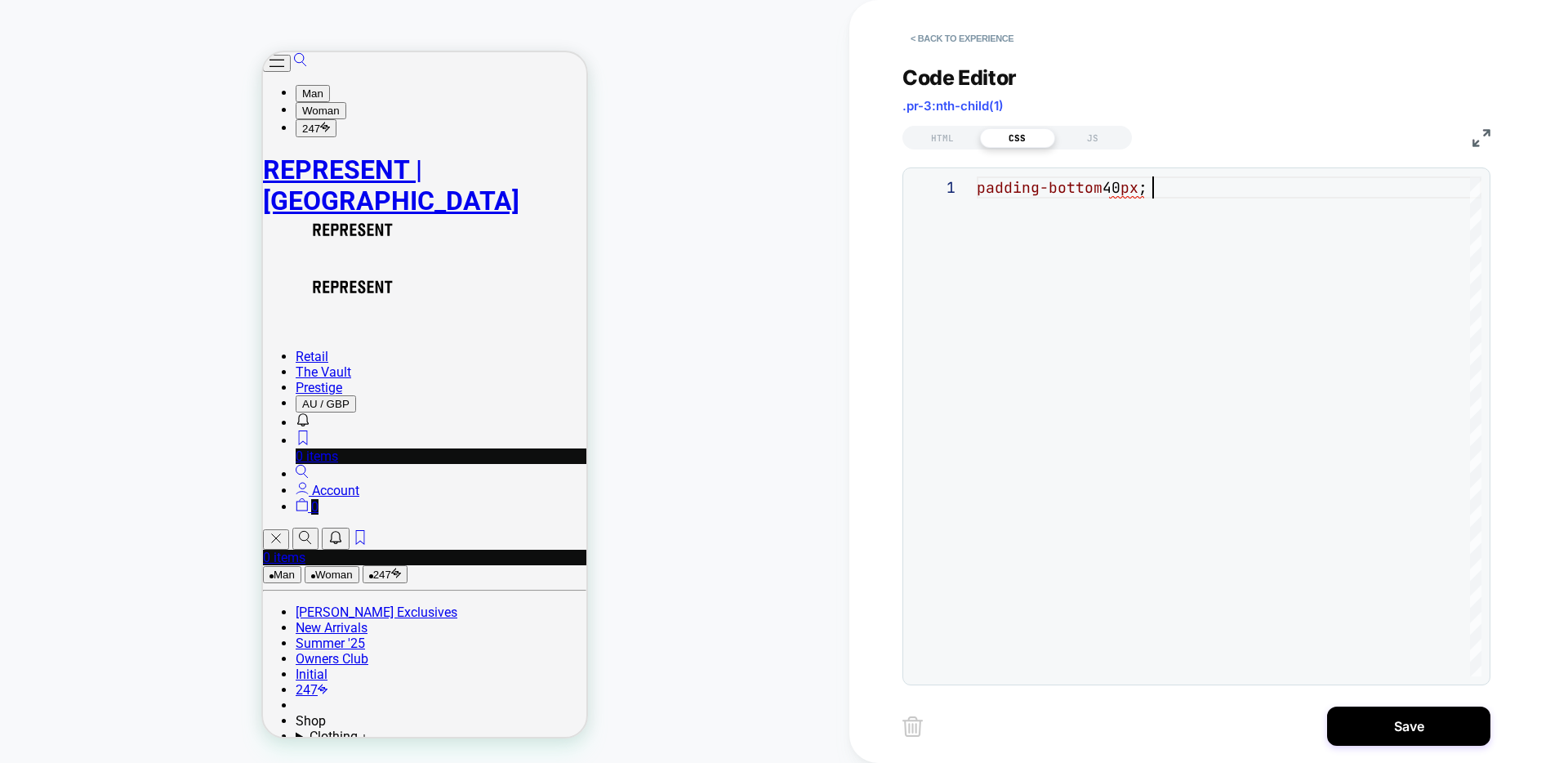
click at [1101, 189] on div "padding-bottom 40 px ;" at bounding box center [1229, 426] width 505 height 500
click at [1056, 257] on div "padding-bottom: 40 px ;" at bounding box center [1229, 426] width 505 height 500
drag, startPoint x: 1097, startPoint y: 188, endPoint x: 940, endPoint y: 186, distance: 157.0
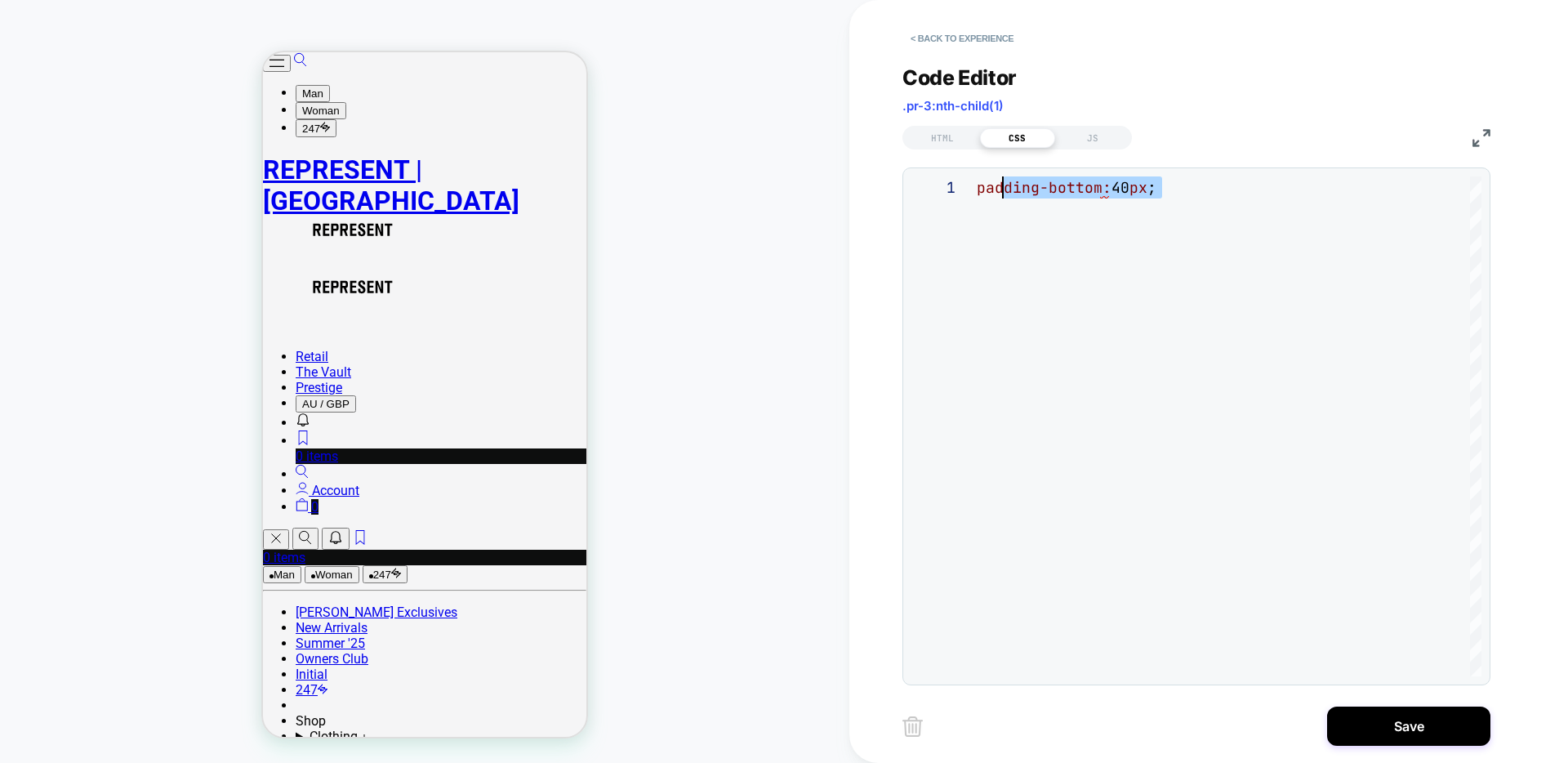
click at [977, 186] on div "padding-bottom: 40 px ;" at bounding box center [1229, 426] width 505 height 500
type textarea "*"
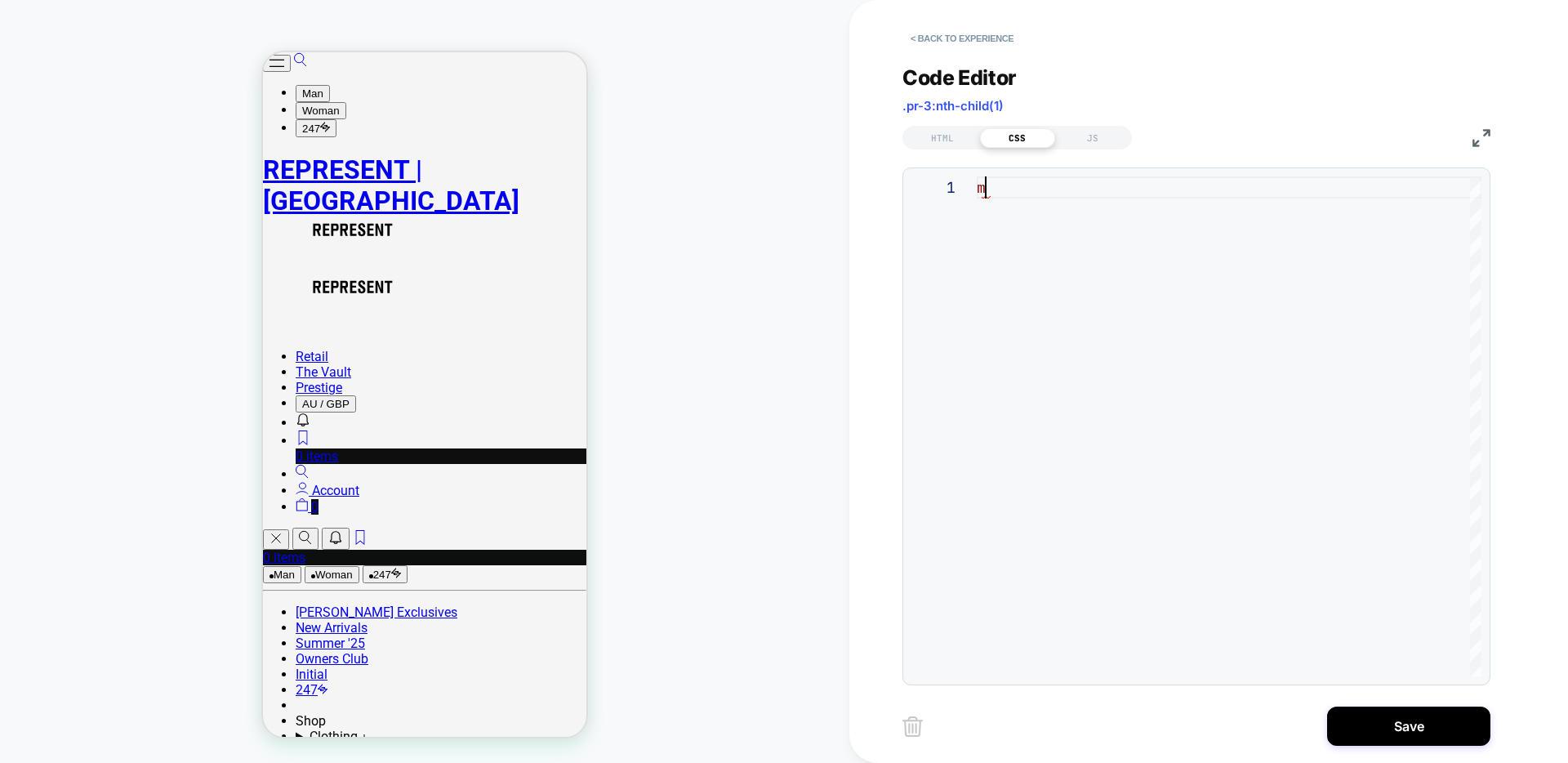
scroll to position [0, 0]
click at [974, 46] on button "< Back to experience" at bounding box center [962, 39] width 119 height 26
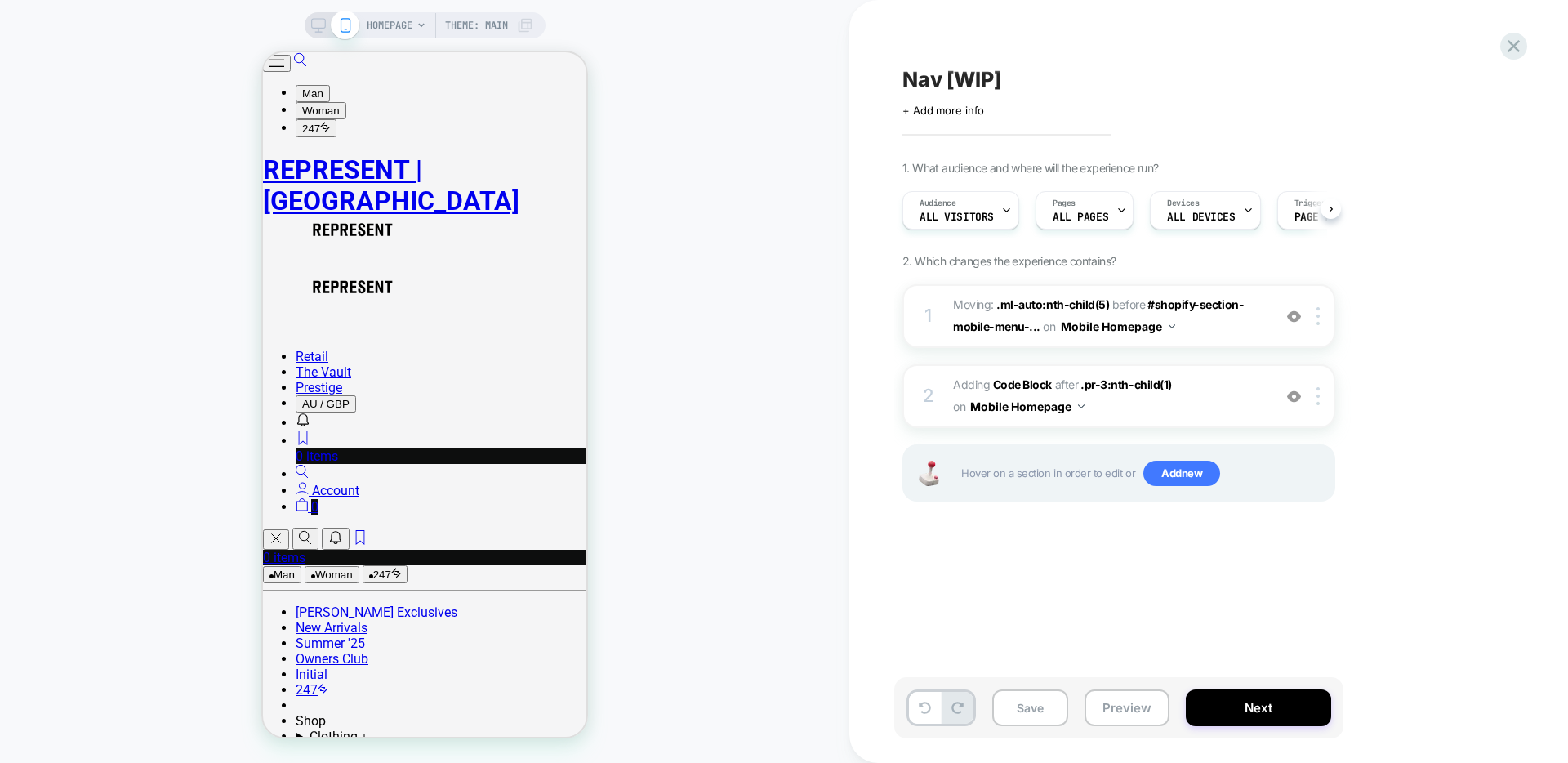
scroll to position [0, 1]
click at [1149, 401] on span "Adding Code Block AFTER .pr-3:nth-child(1) .pr-3:nth-child(1) on Mobile Homepage" at bounding box center [1108, 396] width 311 height 44
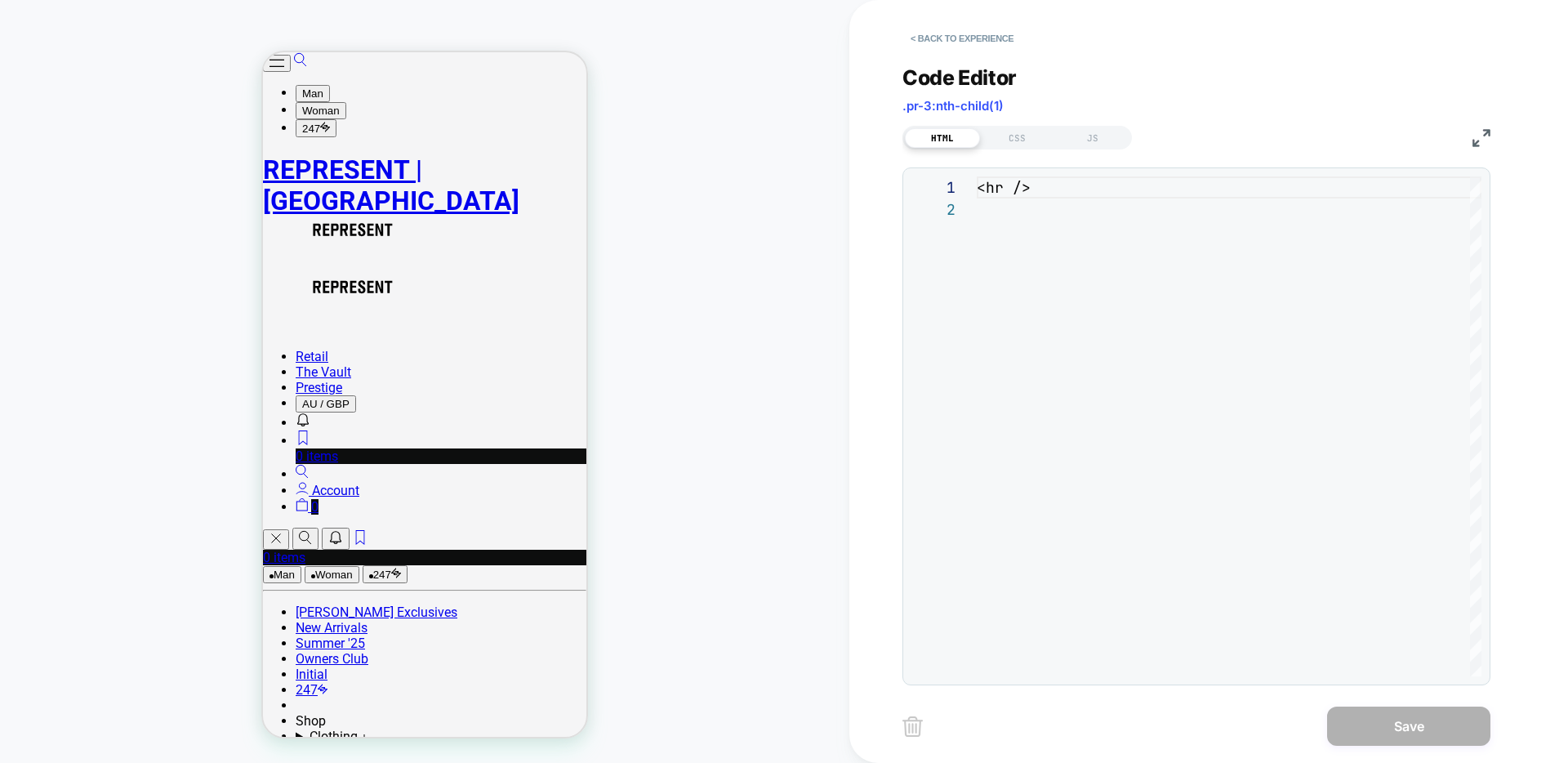
scroll to position [22, 0]
click at [1027, 143] on div "CSS" at bounding box center [1018, 137] width 75 height 20
click at [1009, 188] on div at bounding box center [1229, 426] width 505 height 500
click at [955, 144] on div "HTML" at bounding box center [942, 137] width 75 height 20
click at [984, 183] on div "< hr />" at bounding box center [1229, 437] width 505 height 522
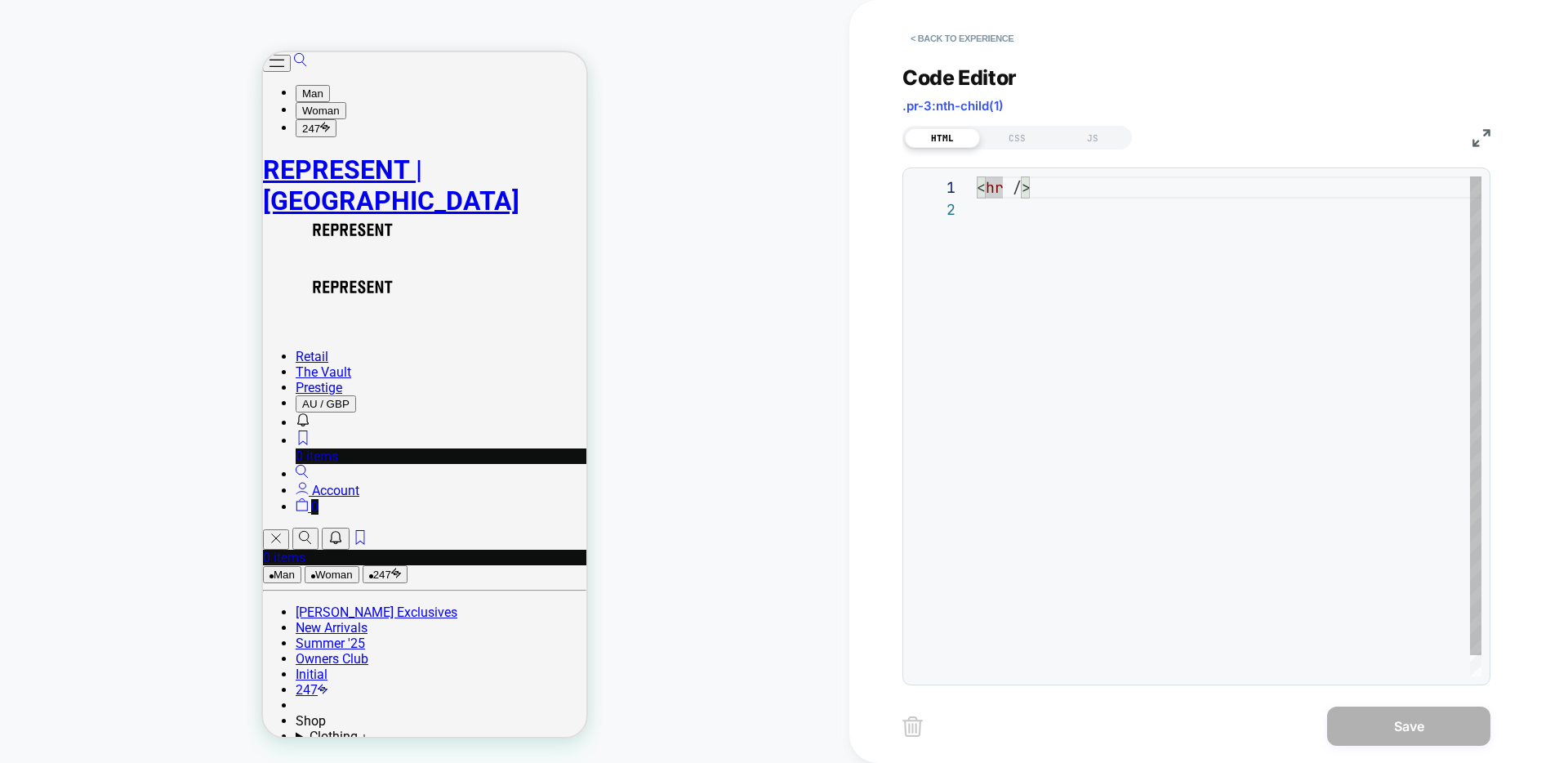
scroll to position [0, 53]
click at [1035, 191] on div "< hr />" at bounding box center [1229, 437] width 505 height 522
click at [1022, 190] on div "< hr />" at bounding box center [1229, 437] width 505 height 522
click at [1040, 190] on div "< hr />" at bounding box center [1229, 437] width 505 height 522
drag, startPoint x: 1002, startPoint y: 188, endPoint x: 1010, endPoint y: 230, distance: 42.8
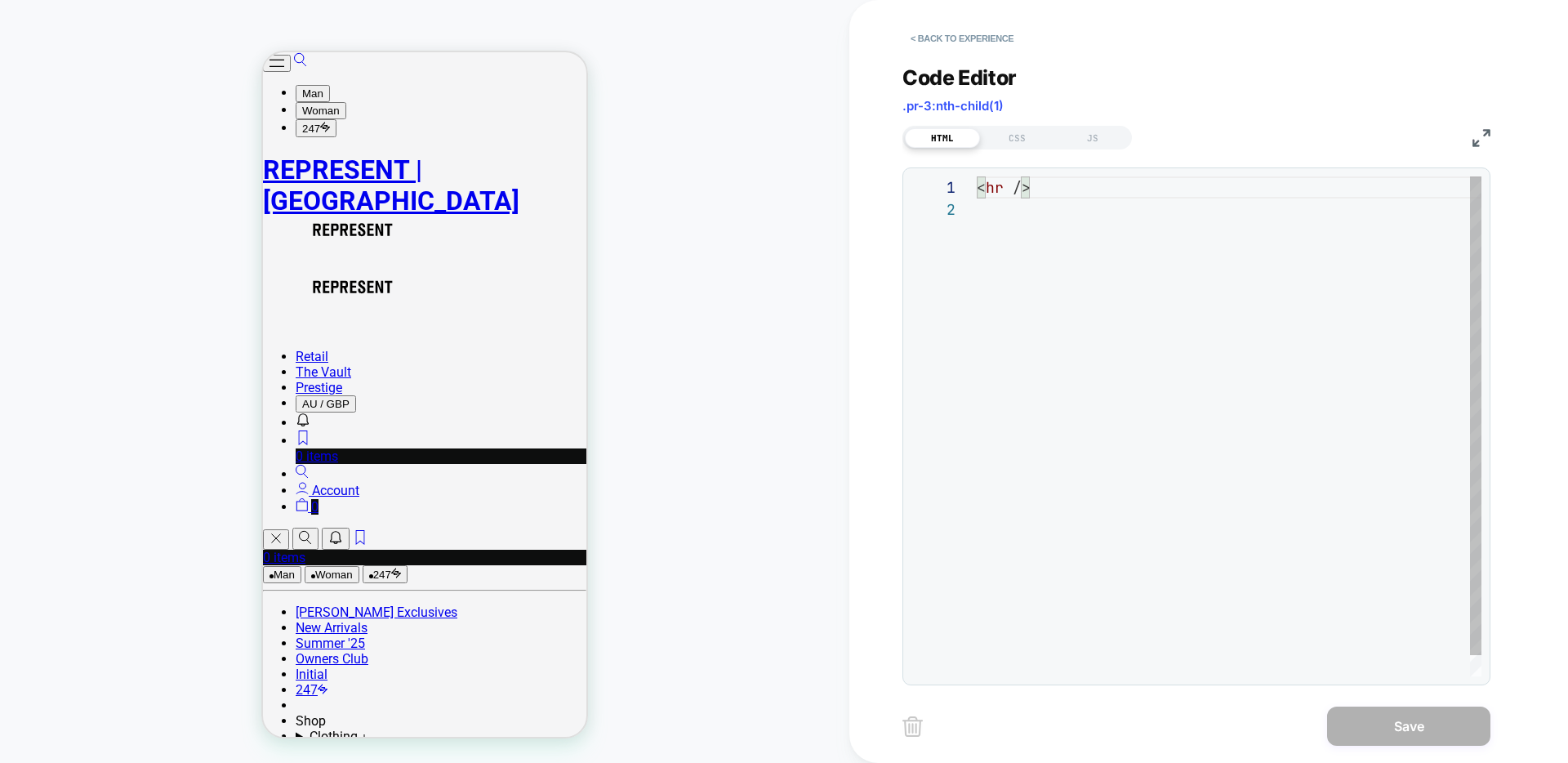
click at [1003, 188] on div "< hr />" at bounding box center [1229, 437] width 505 height 522
drag, startPoint x: 1013, startPoint y: 190, endPoint x: 1011, endPoint y: 222, distance: 32.1
click at [1013, 191] on div "< hr padding-bottom : 40px />" at bounding box center [1229, 437] width 505 height 522
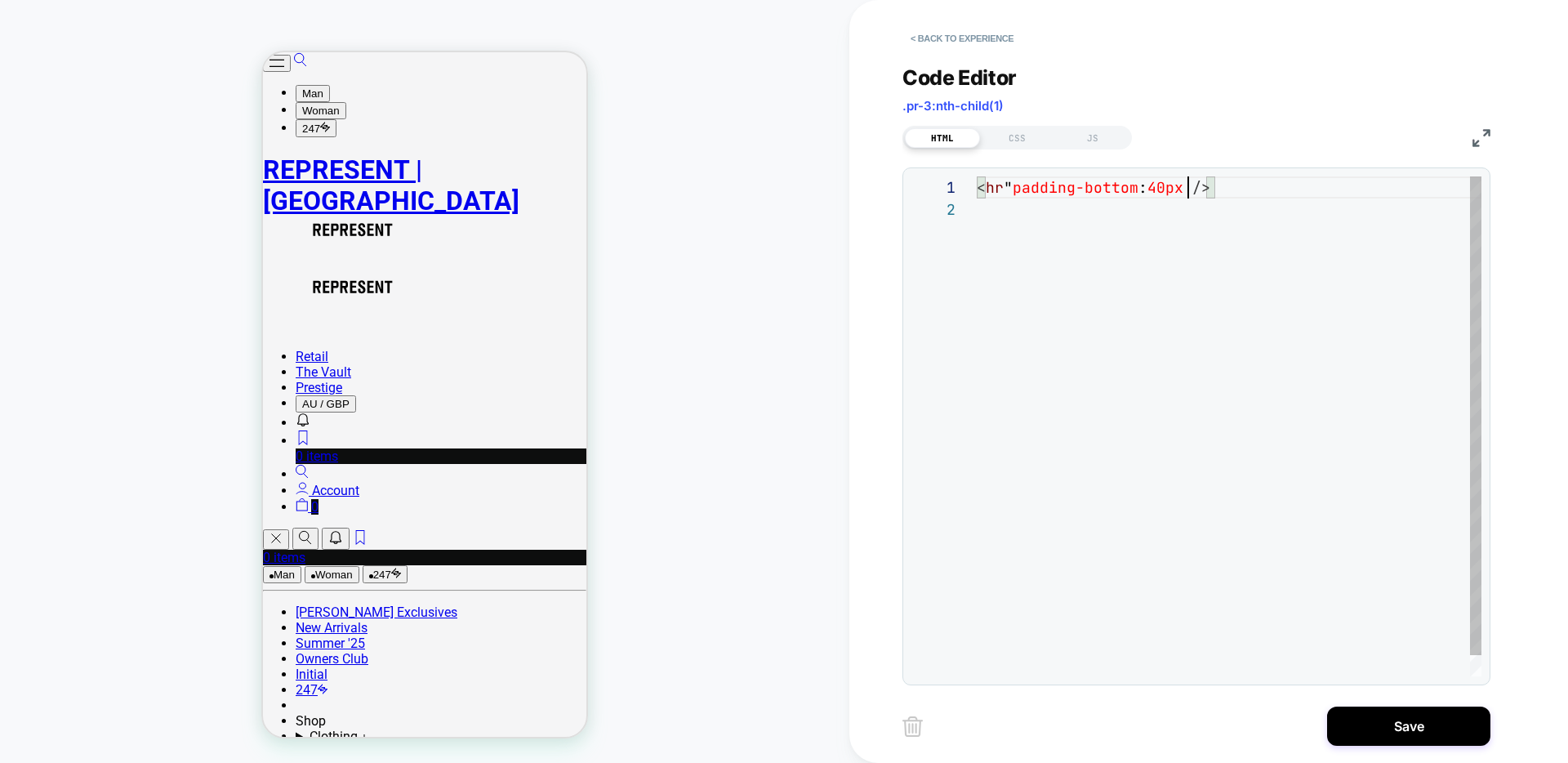
click at [1188, 188] on div "< hr " padding-bottom : 40px />" at bounding box center [1229, 437] width 505 height 522
click at [1176, 225] on div "< hr "padding-bottom:40px" />" at bounding box center [1229, 437] width 505 height 522
click at [1230, 186] on div "< hr "padding-bottom:40px" />" at bounding box center [1229, 437] width 505 height 522
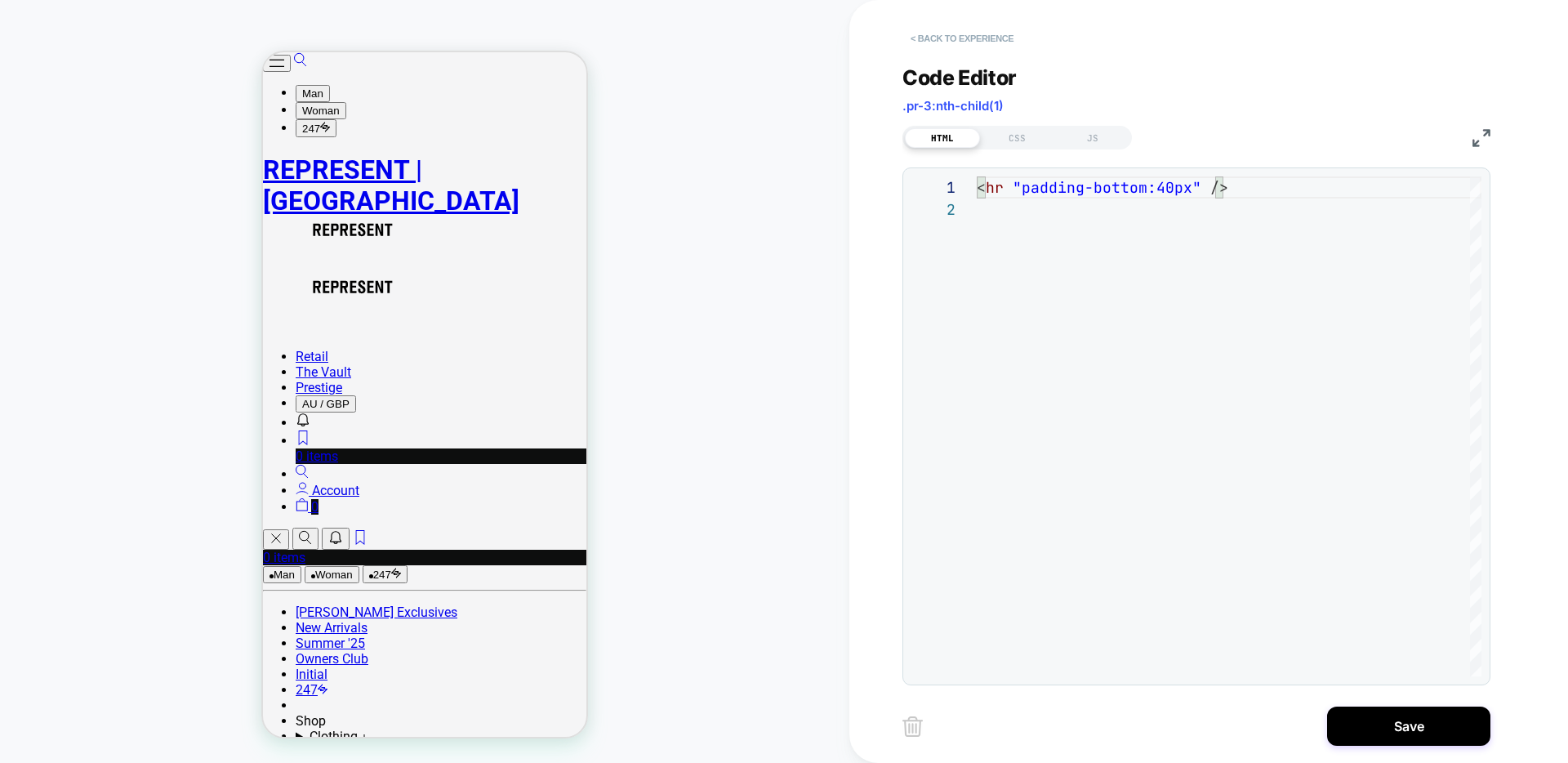
type textarea "**********"
click at [996, 35] on button "< Back to experience" at bounding box center [962, 39] width 119 height 26
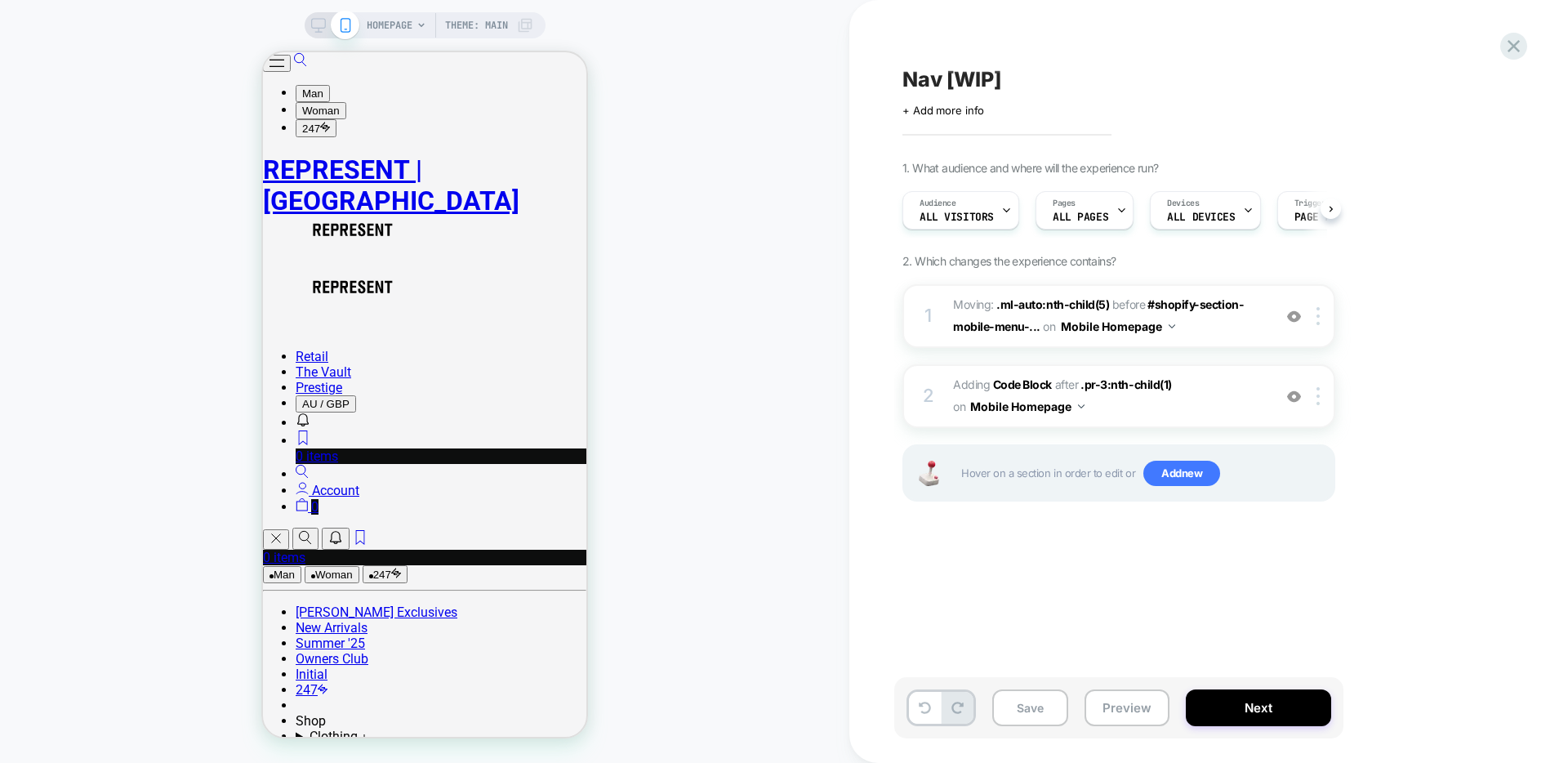
scroll to position [0, 1]
click at [1319, 403] on img at bounding box center [1318, 396] width 3 height 18
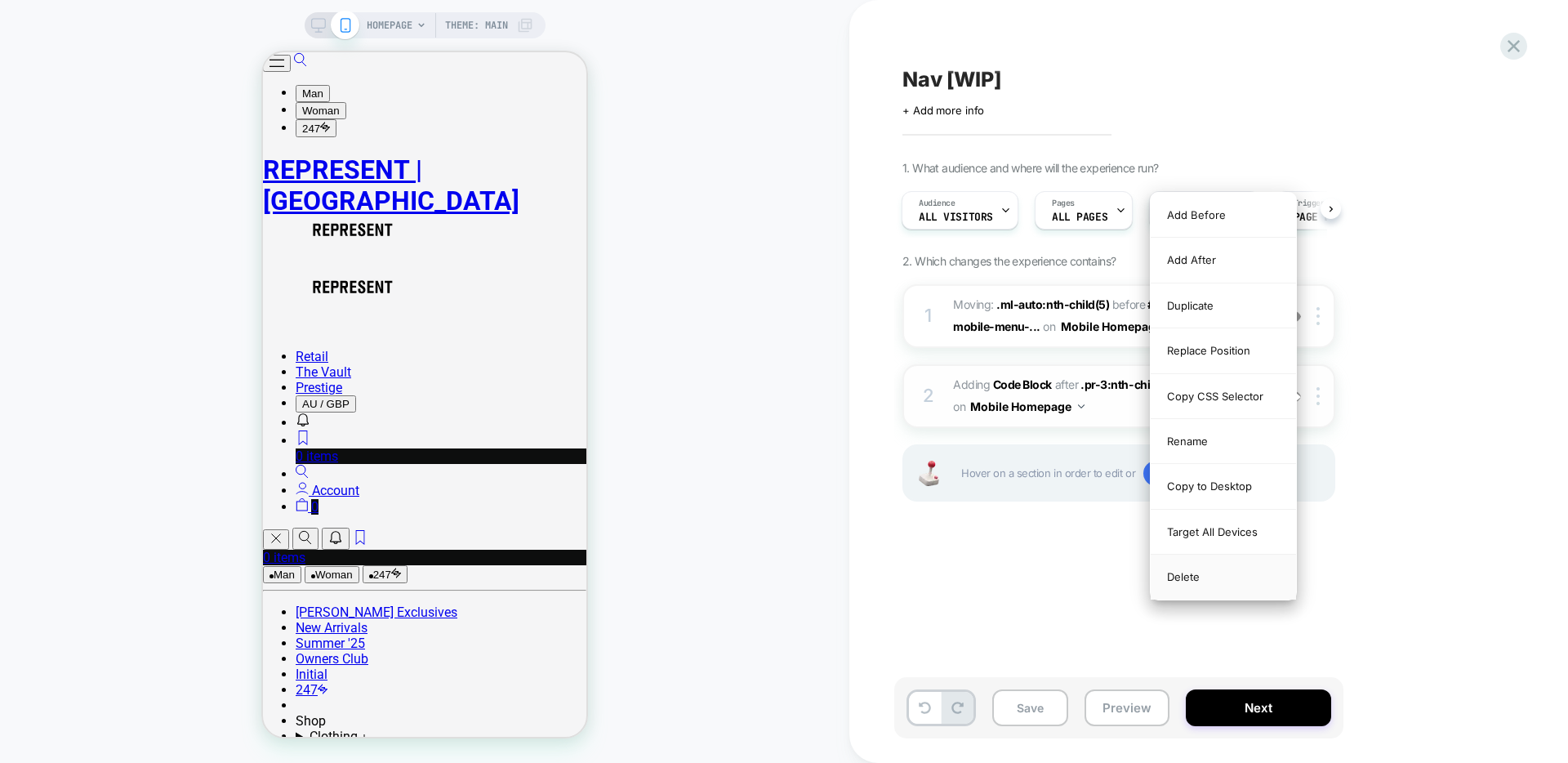
click at [1212, 570] on div "Delete" at bounding box center [1224, 577] width 146 height 44
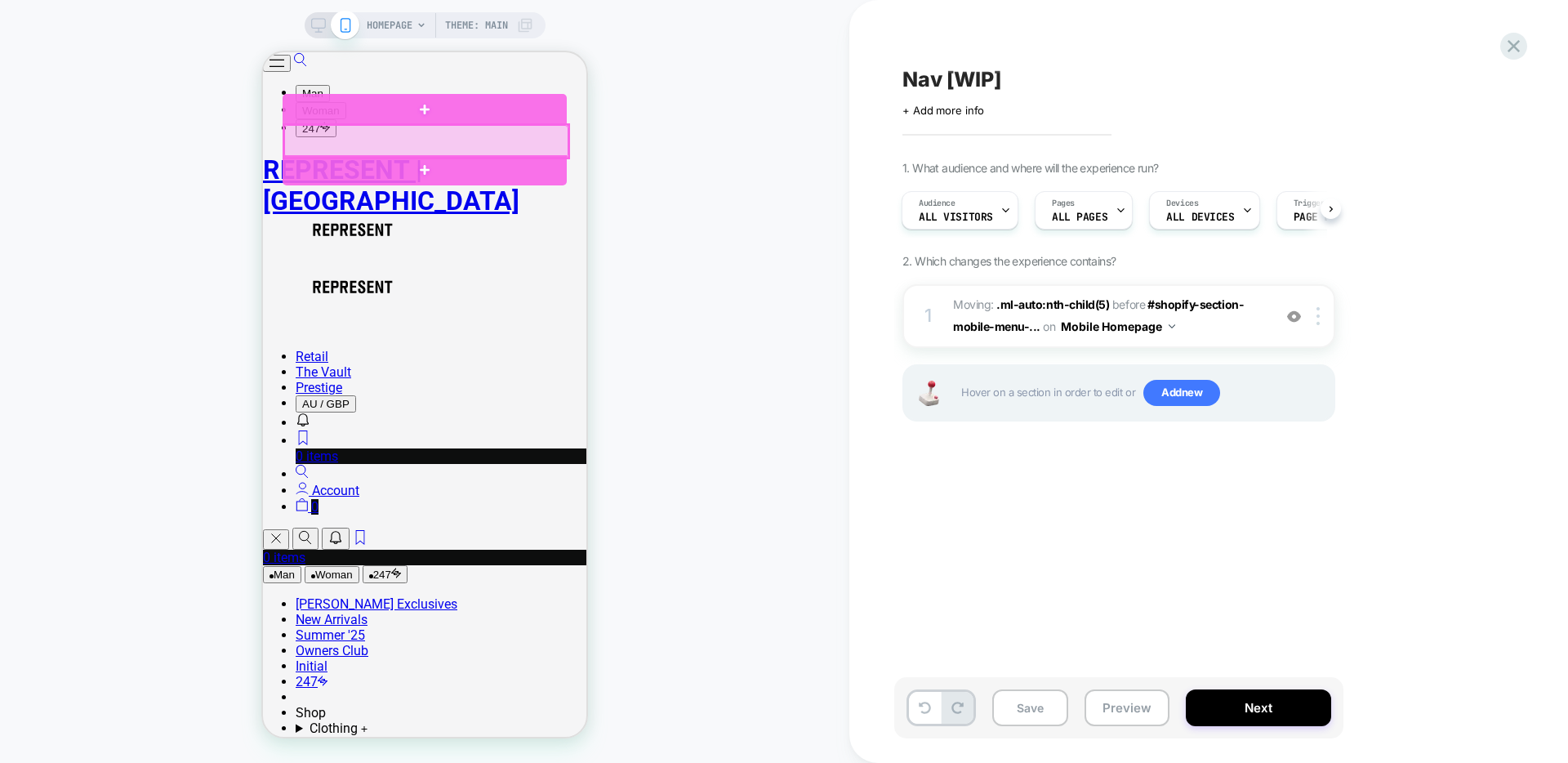
click at [511, 140] on div at bounding box center [426, 141] width 284 height 33
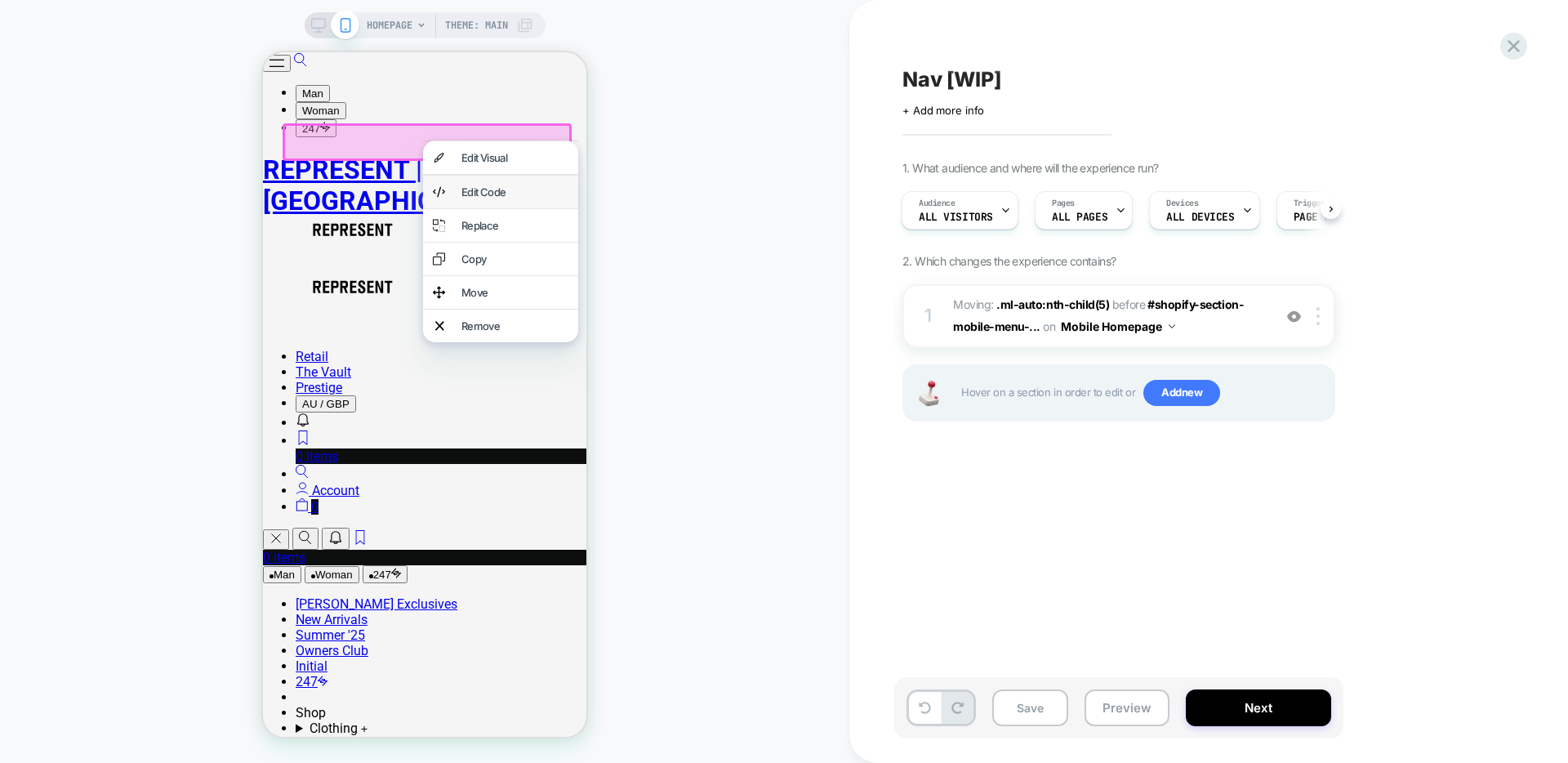
click at [499, 196] on div "Edit Code" at bounding box center [515, 192] width 107 height 13
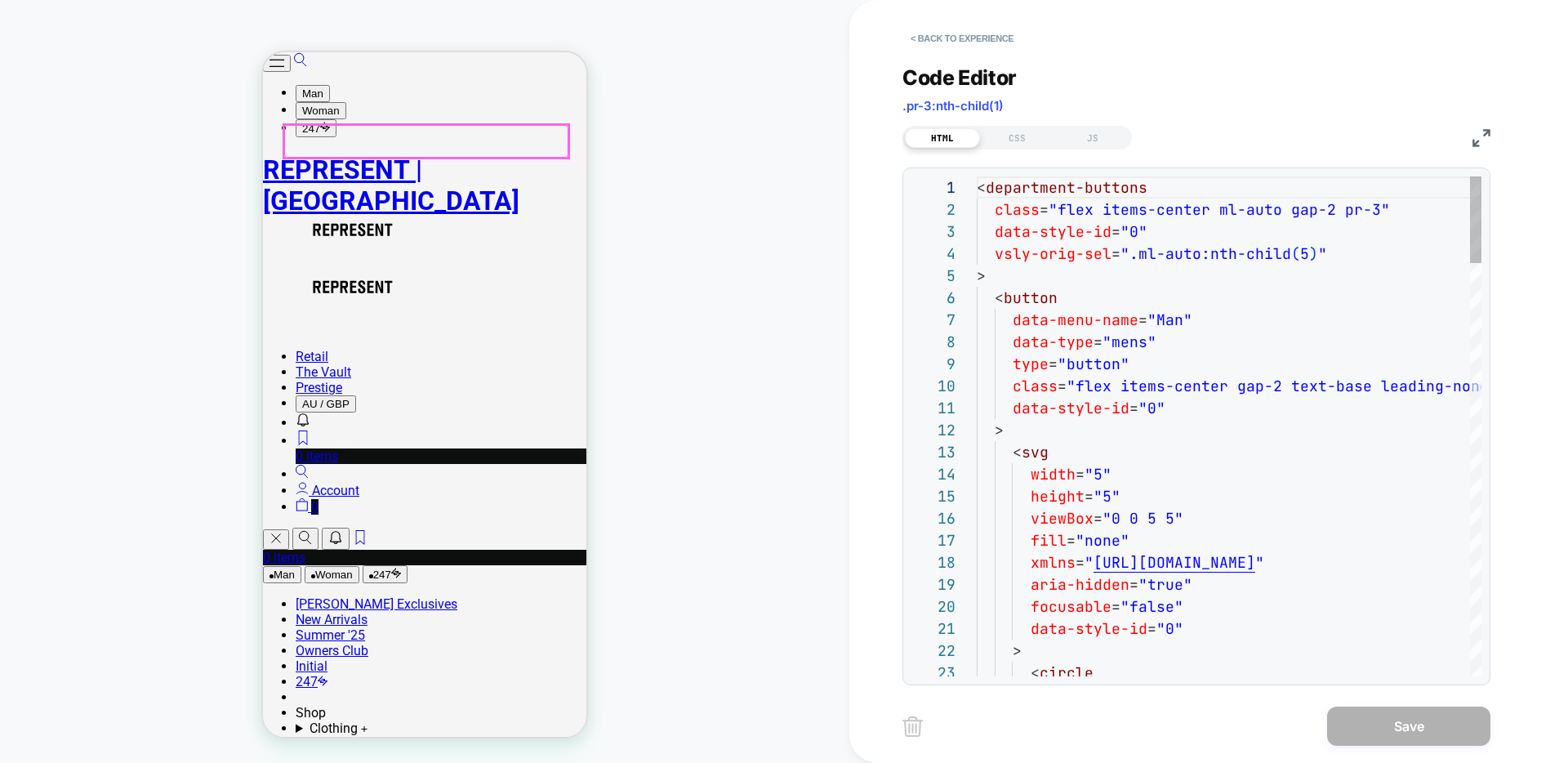
scroll to position [220, 0]
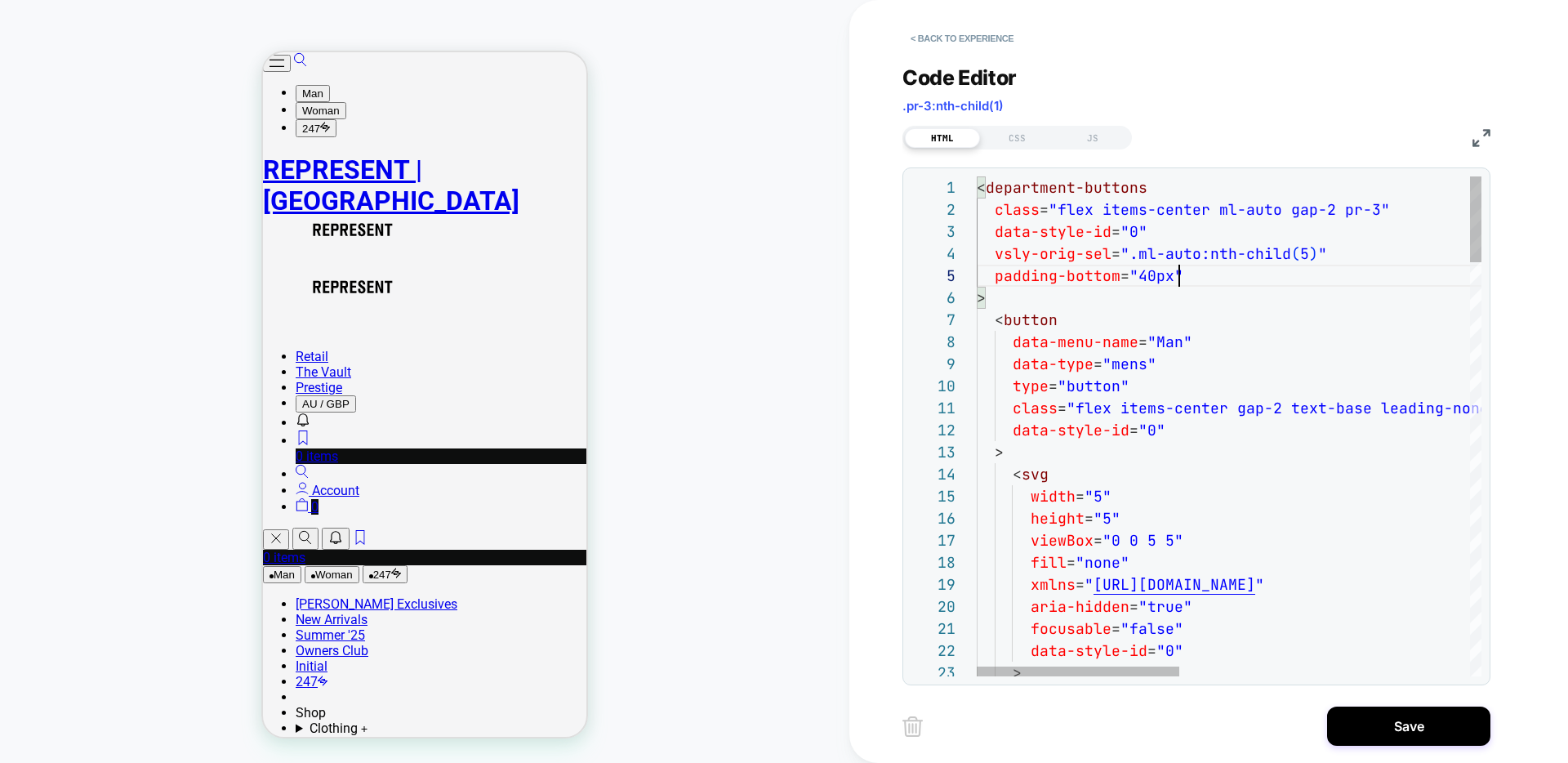
scroll to position [88, 202]
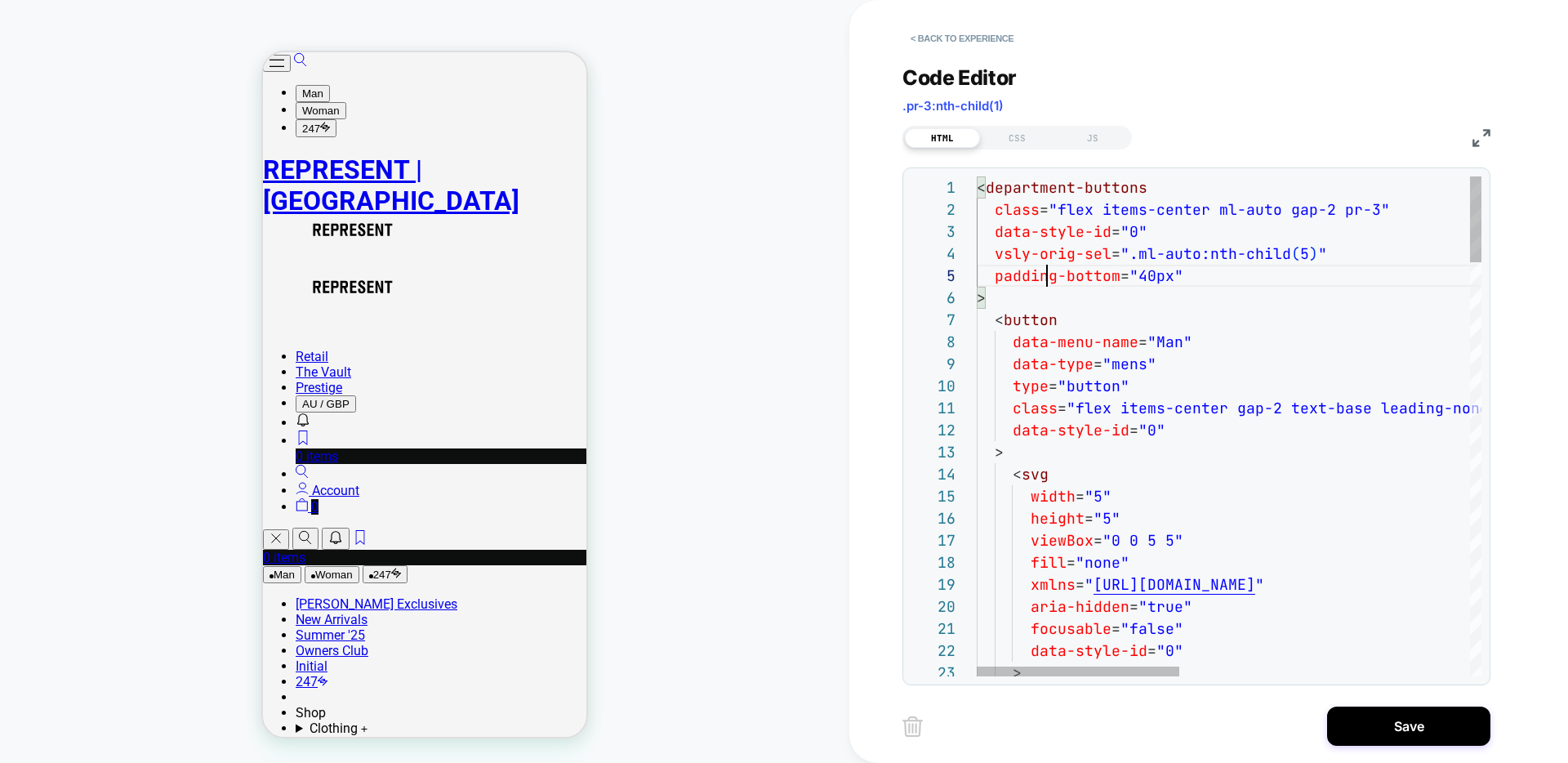
drag, startPoint x: 1174, startPoint y: 276, endPoint x: 998, endPoint y: 276, distance: 176.0
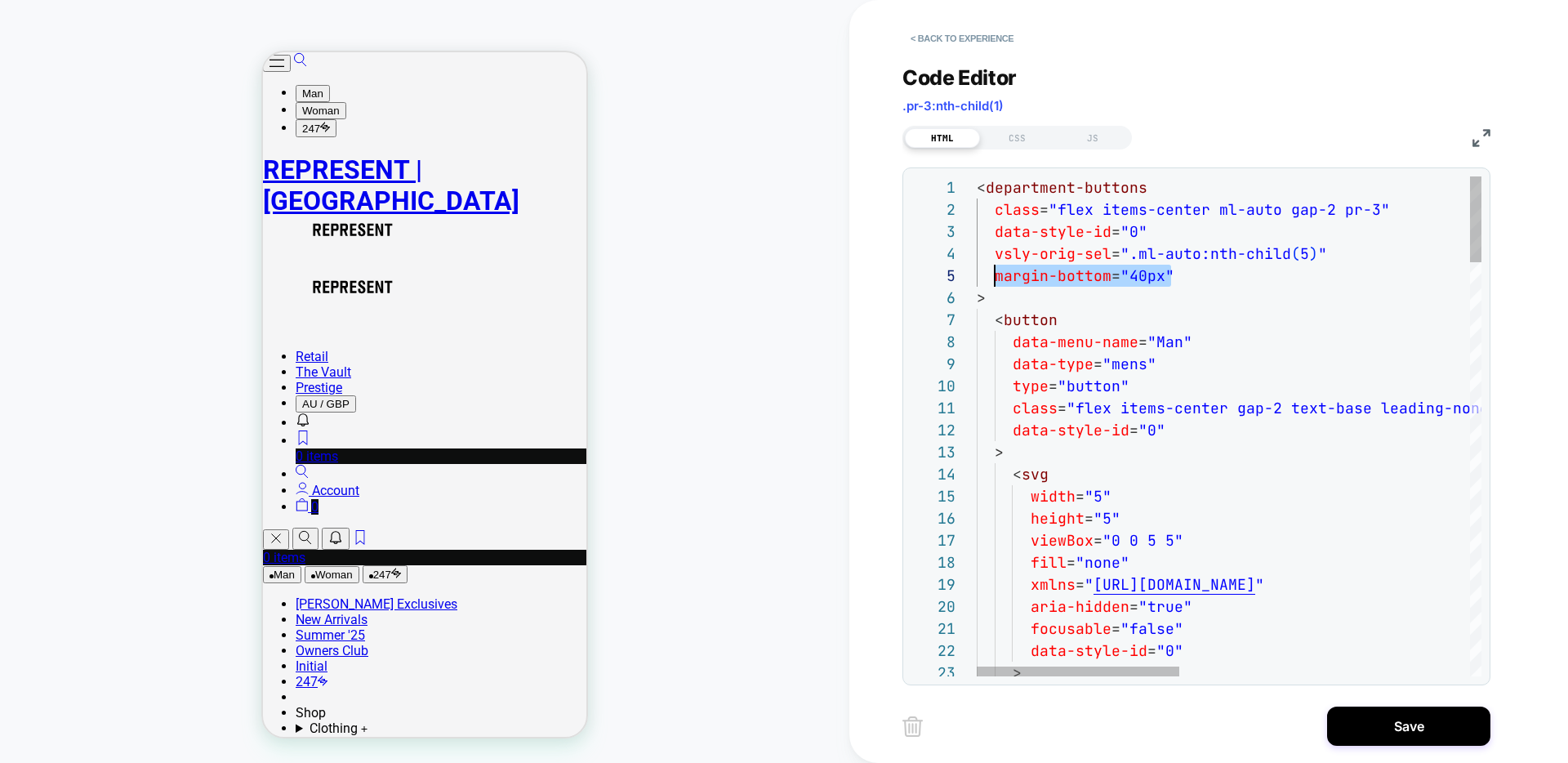
type textarea "**********"
type textarea "*"
type textarea "**********"
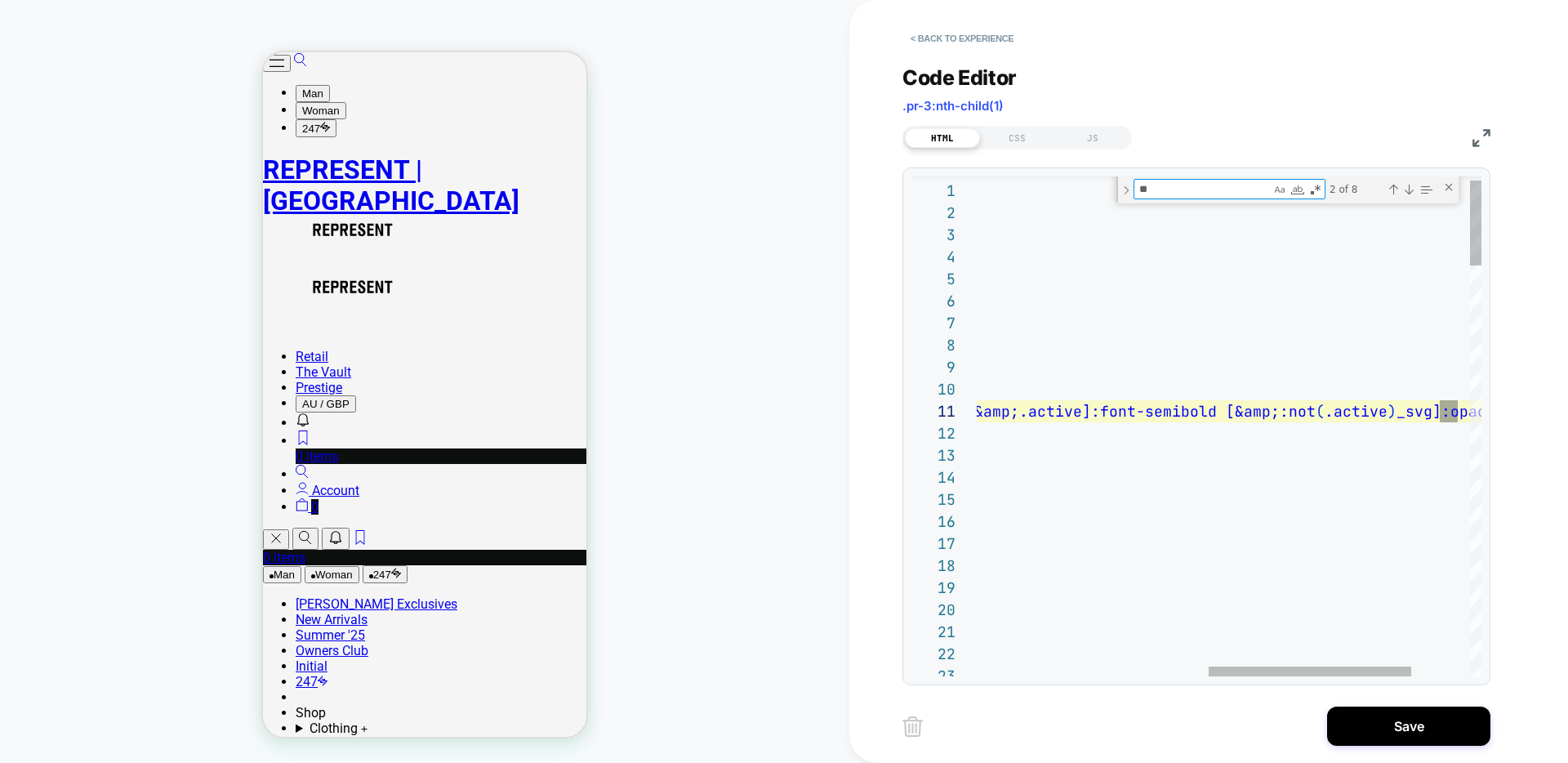
scroll to position [220, 1058]
type textarea "****"
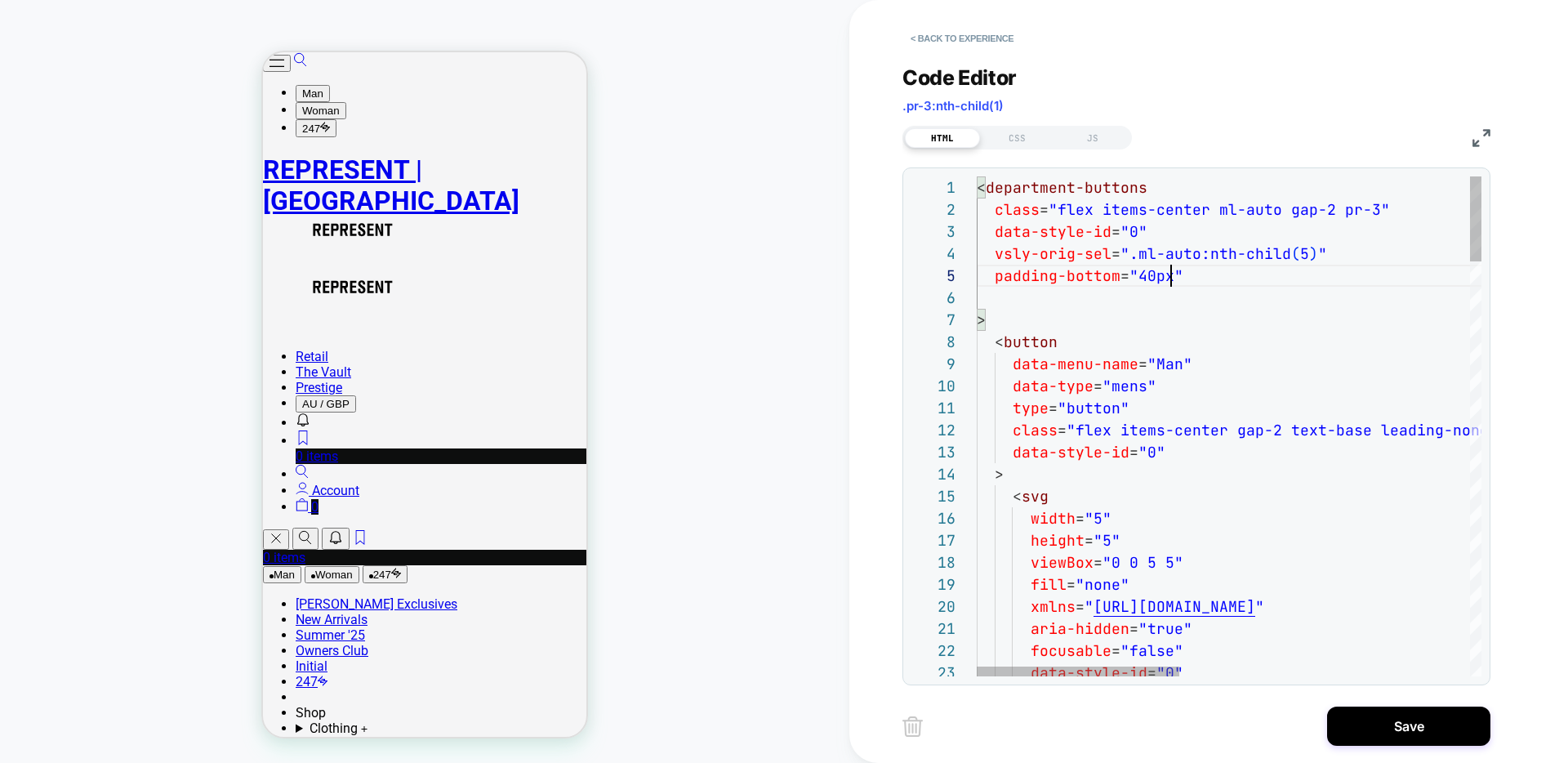
scroll to position [88, 202]
drag, startPoint x: 1291, startPoint y: 280, endPoint x: 1282, endPoint y: 281, distance: 9.1
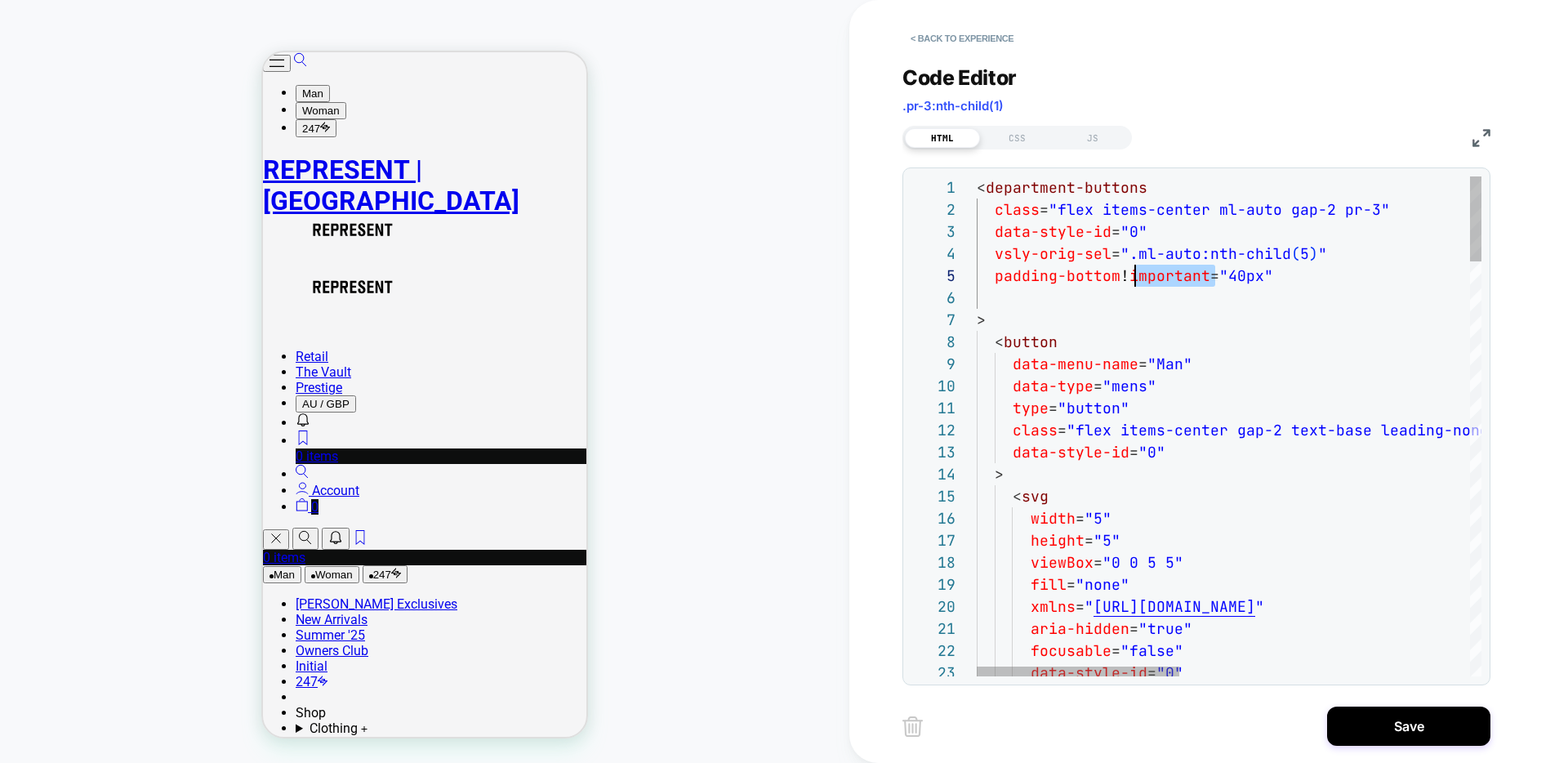
scroll to position [88, 150]
drag, startPoint x: 1212, startPoint y: 278, endPoint x: 1129, endPoint y: 277, distance: 83.0
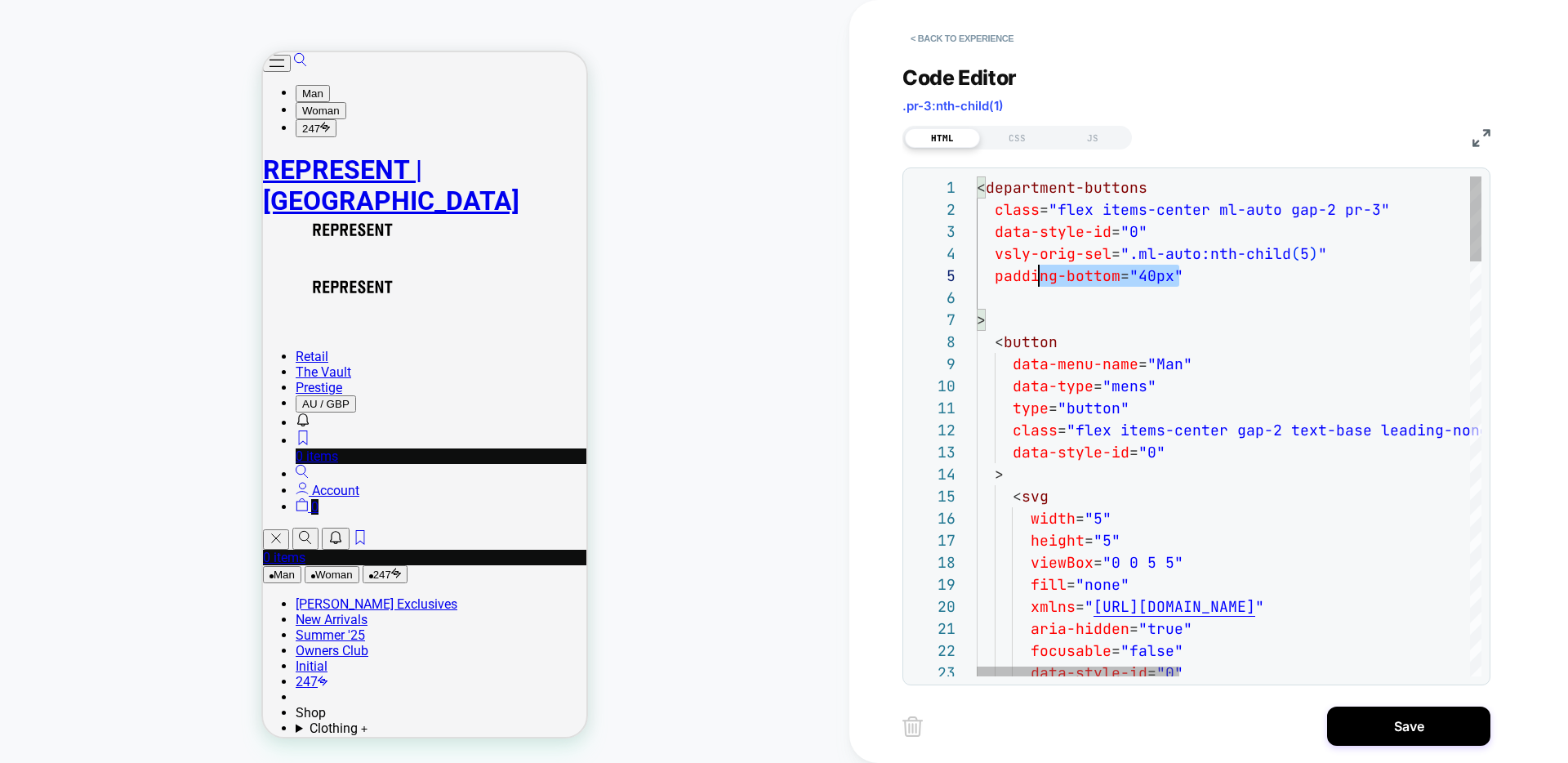
scroll to position [88, 0]
drag, startPoint x: 1180, startPoint y: 277, endPoint x: 977, endPoint y: 278, distance: 203.0
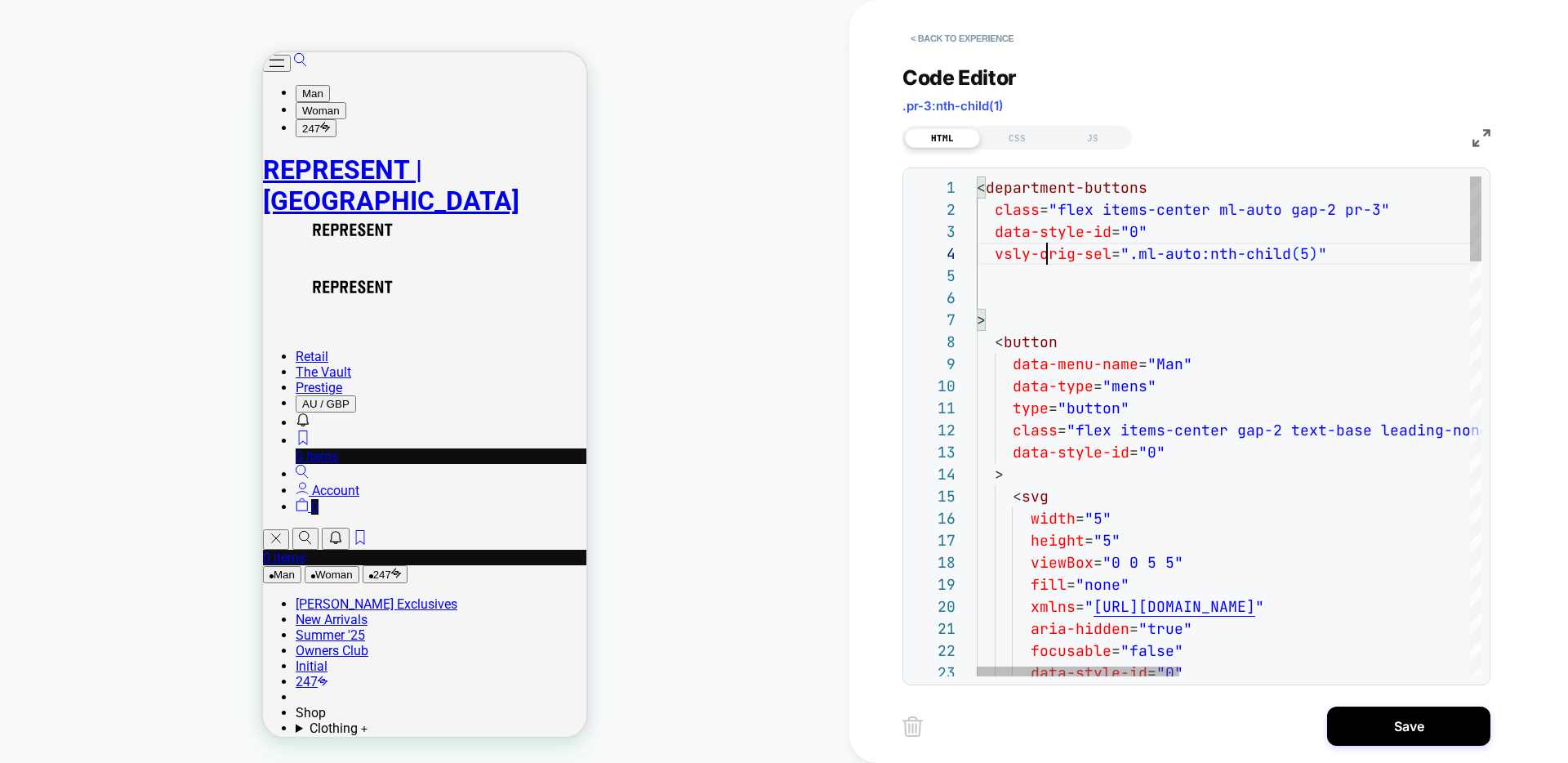
drag, startPoint x: 1192, startPoint y: 277, endPoint x: 971, endPoint y: 275, distance: 221.0
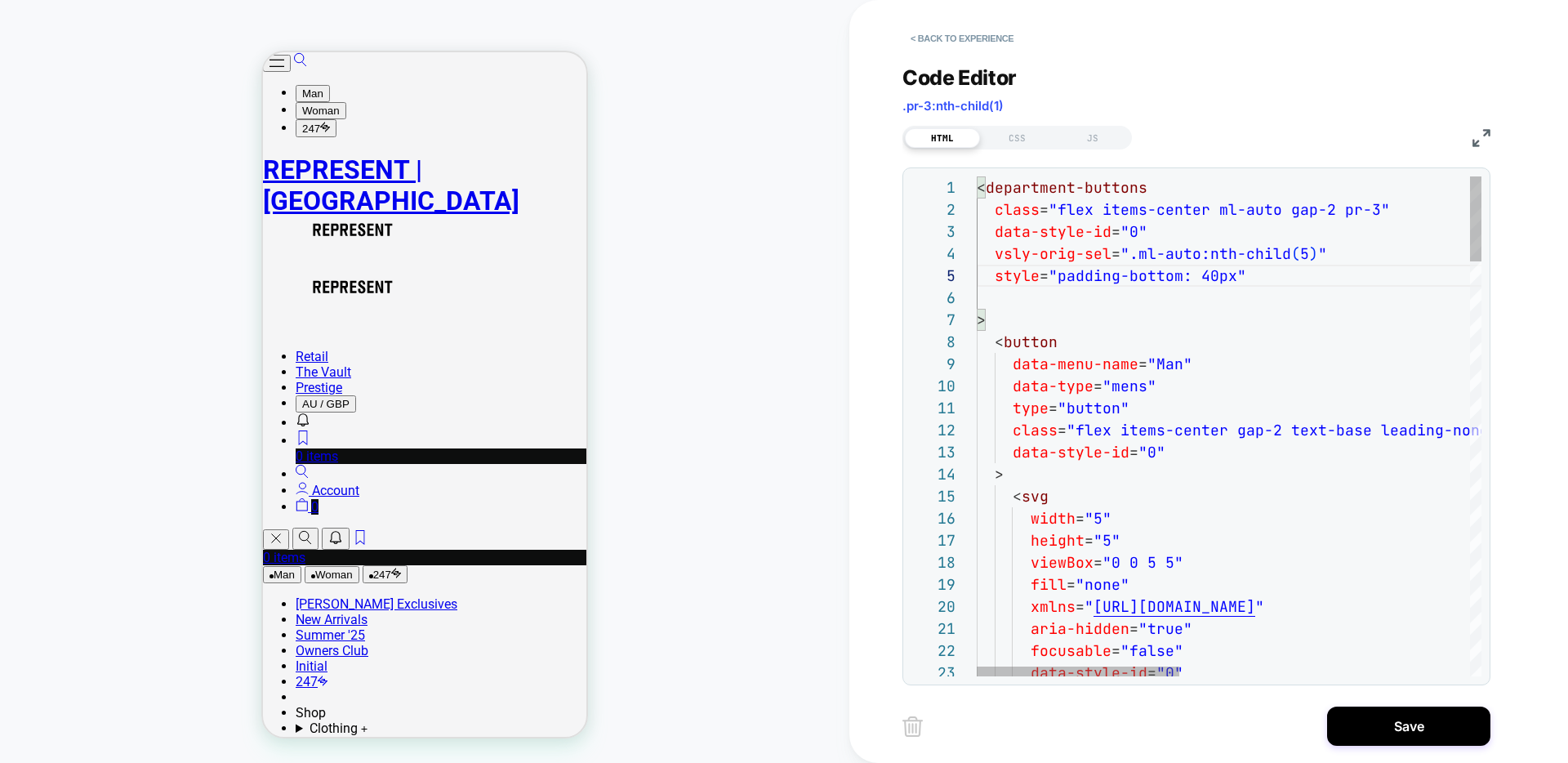
scroll to position [88, 264]
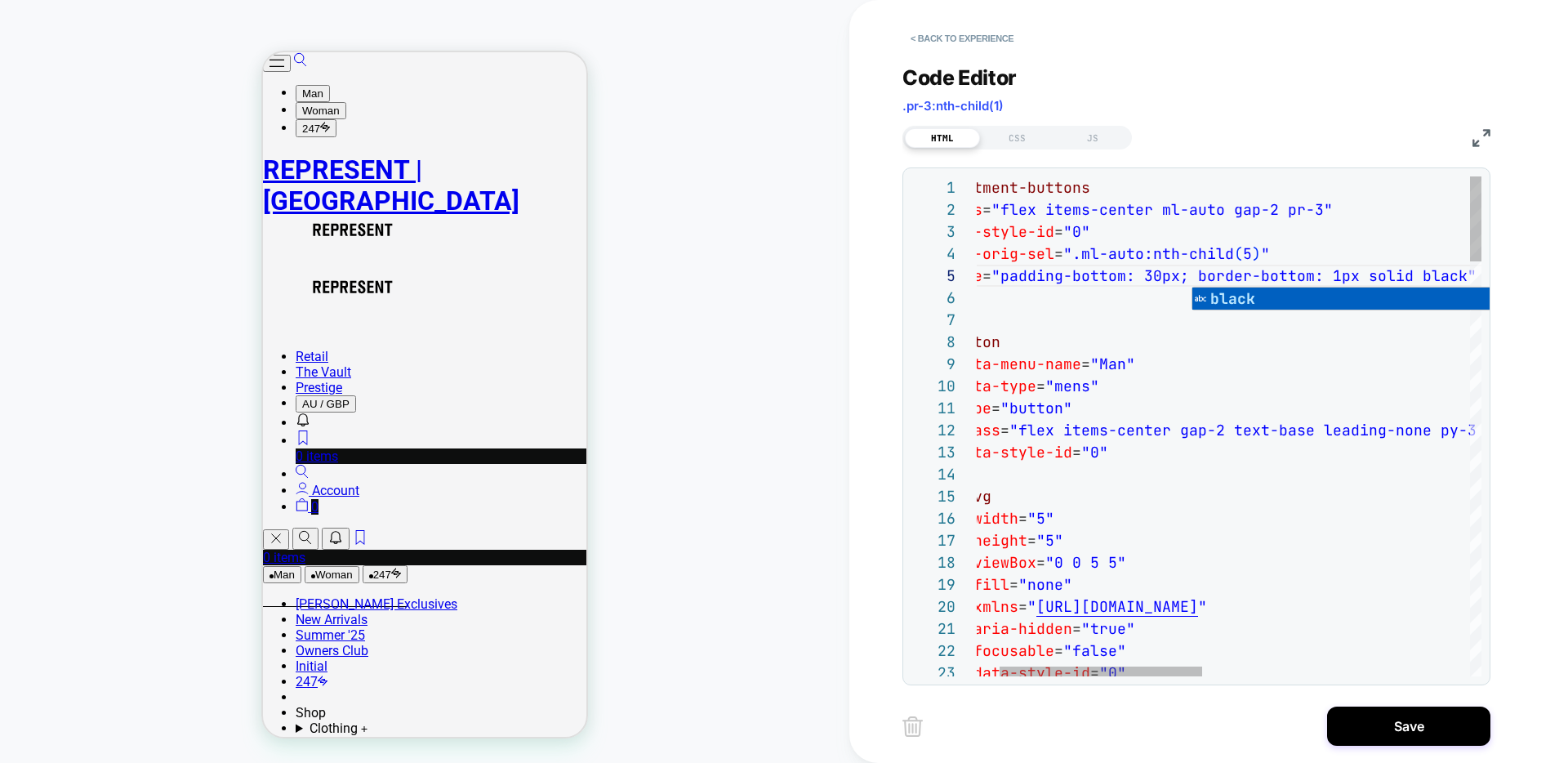
scroll to position [88, 547]
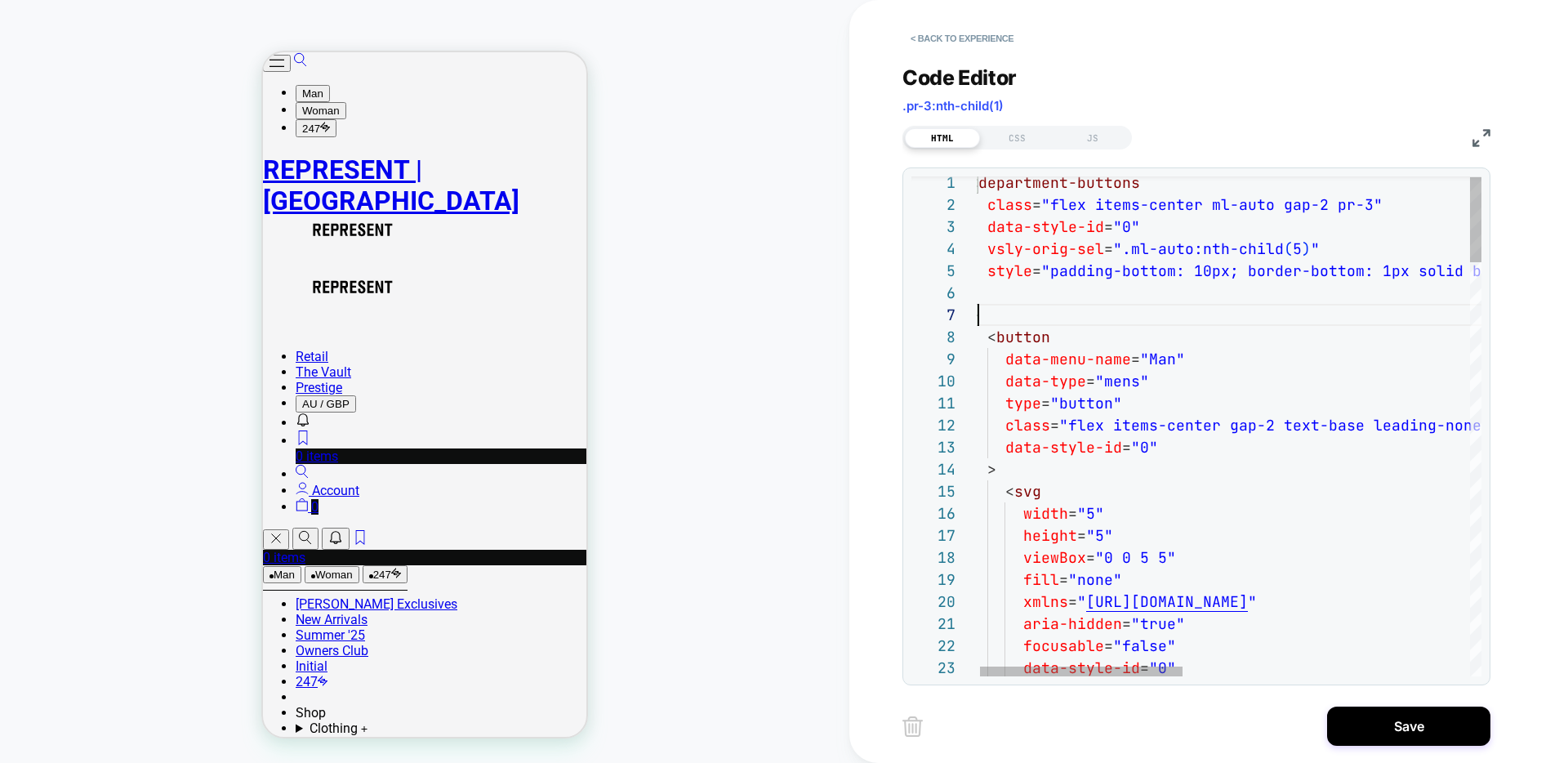
scroll to position [133, 9]
drag, startPoint x: 1025, startPoint y: 289, endPoint x: 1037, endPoint y: 289, distance: 12.0
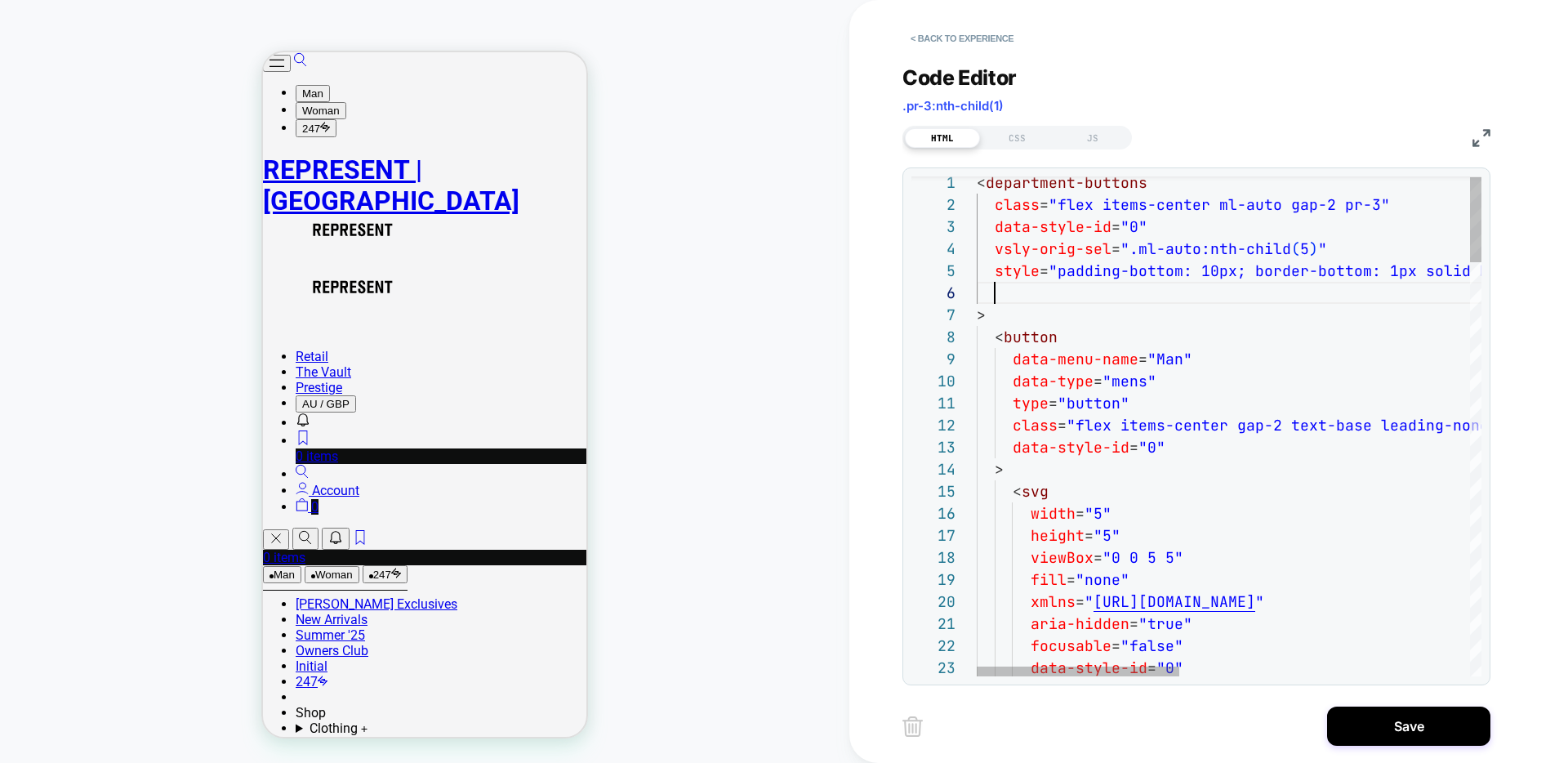
click at [1025, 289] on div at bounding box center [1592, 293] width 1228 height 22
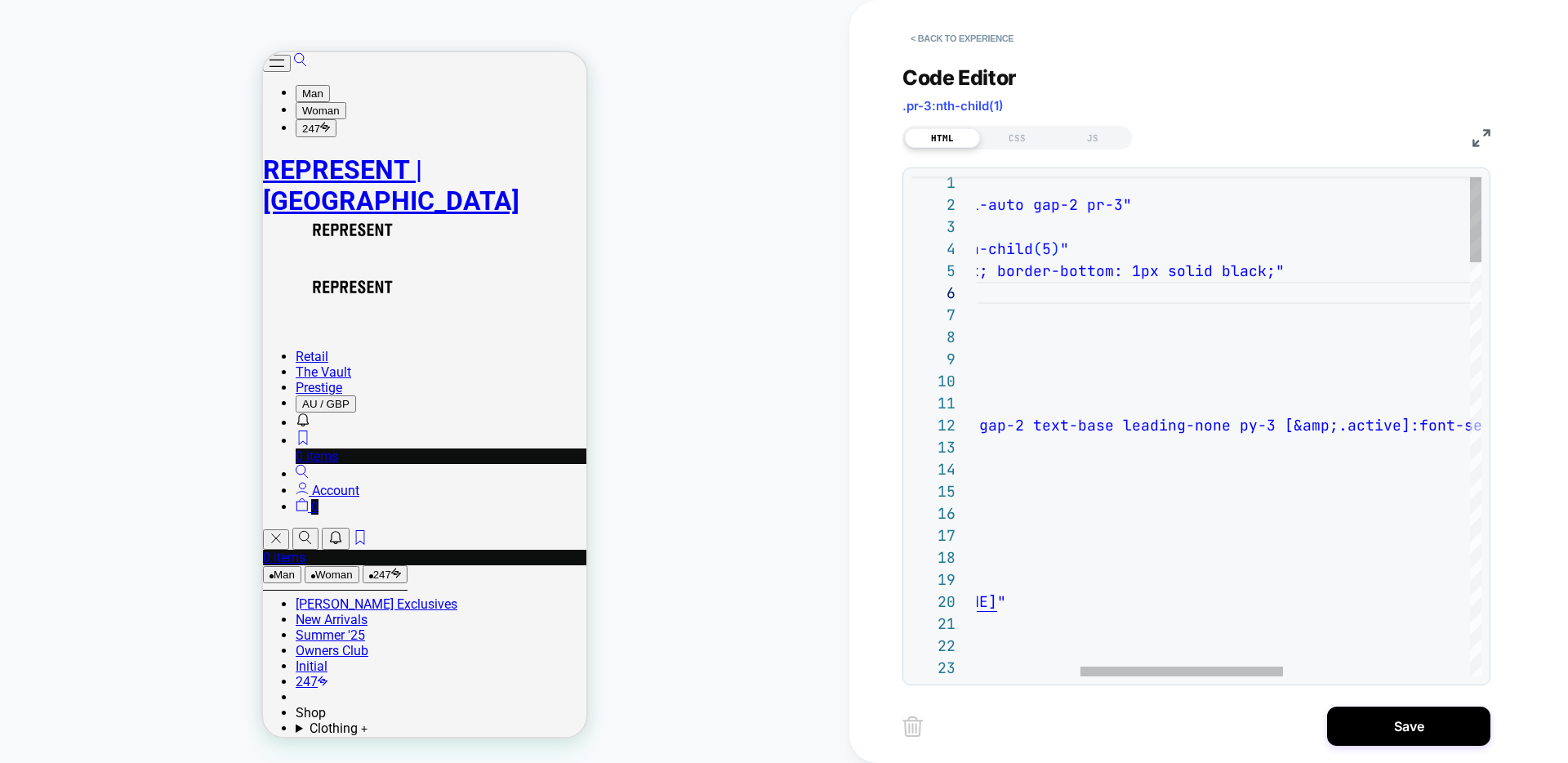
drag, startPoint x: 1255, startPoint y: 270, endPoint x: 1257, endPoint y: 279, distance: 9.2
drag, startPoint x: 1283, startPoint y: 270, endPoint x: 1300, endPoint y: 294, distance: 29.4
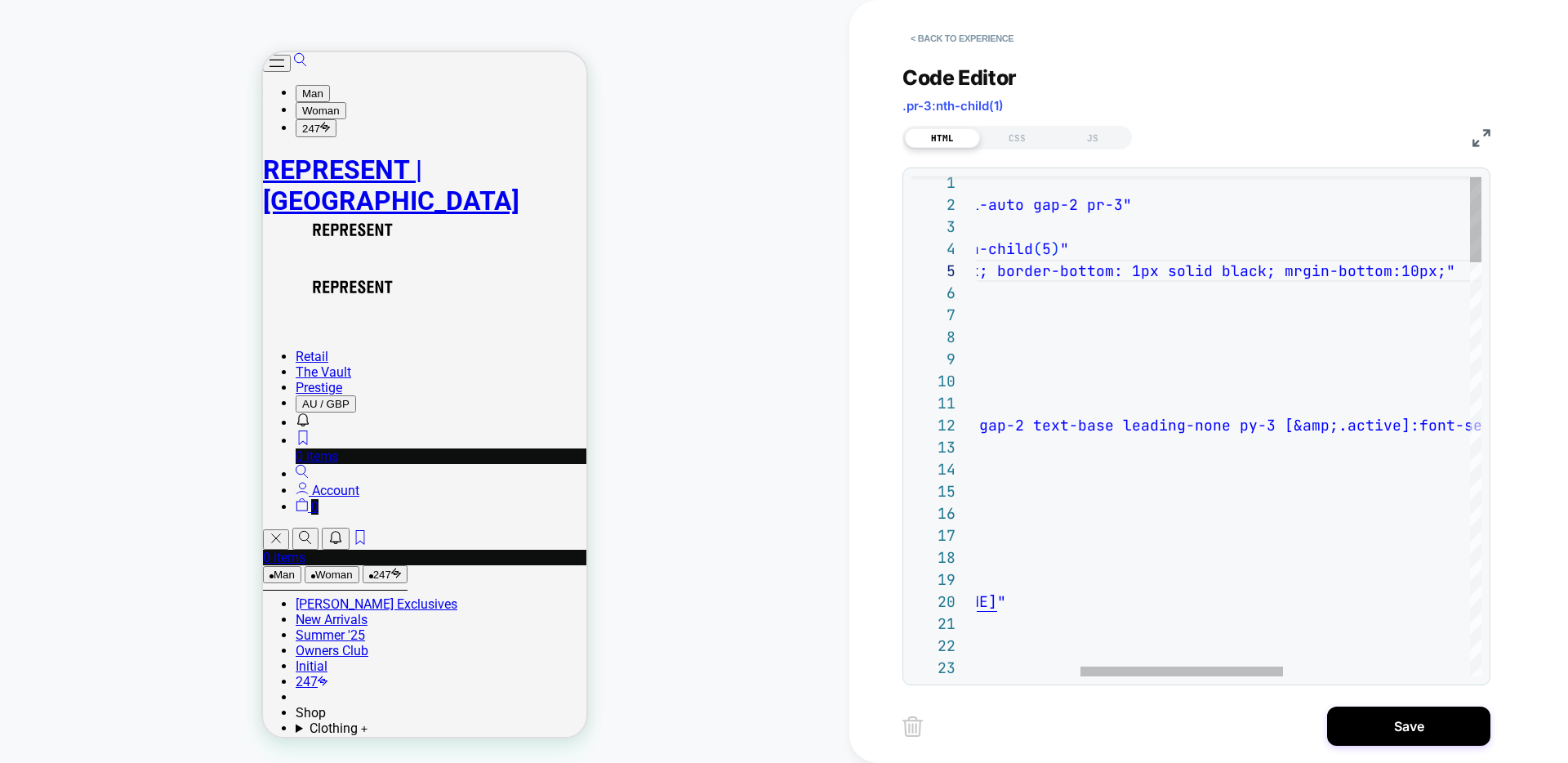
scroll to position [88, 574]
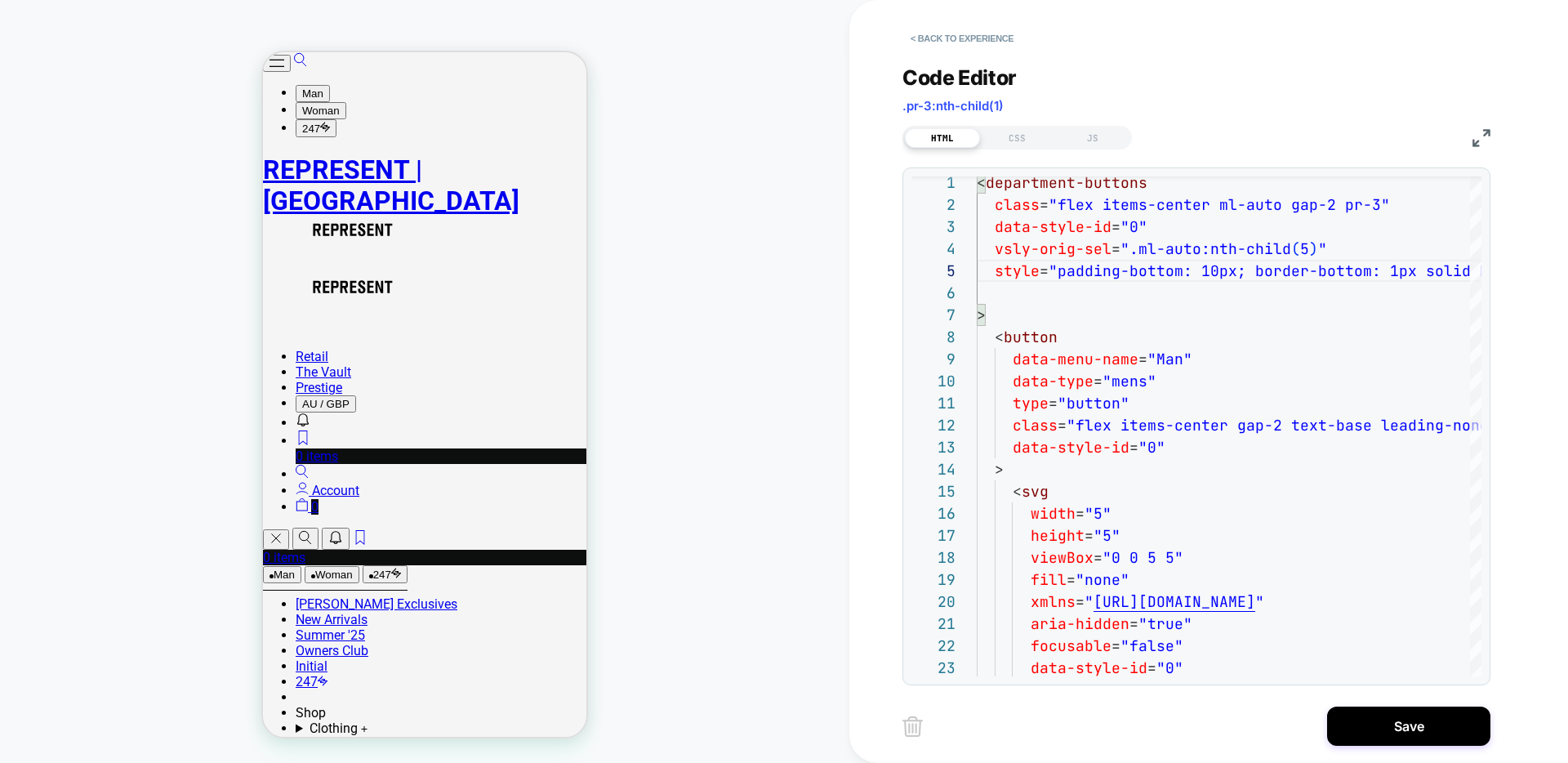
type textarea "**********"
click at [1436, 710] on button "Save" at bounding box center [1409, 726] width 164 height 40
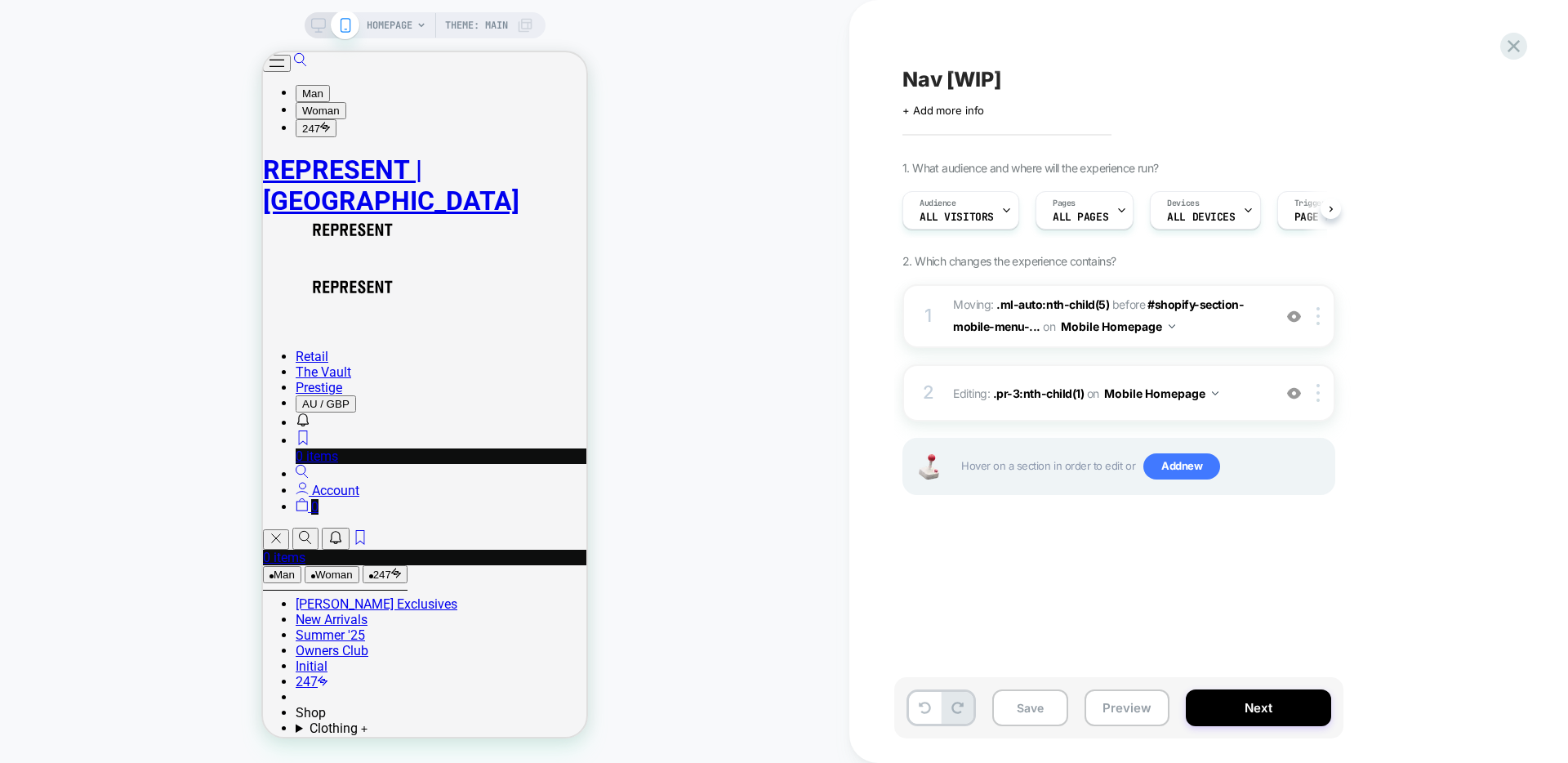
scroll to position [0, 1]
click at [1038, 704] on button "Save" at bounding box center [1030, 707] width 76 height 37
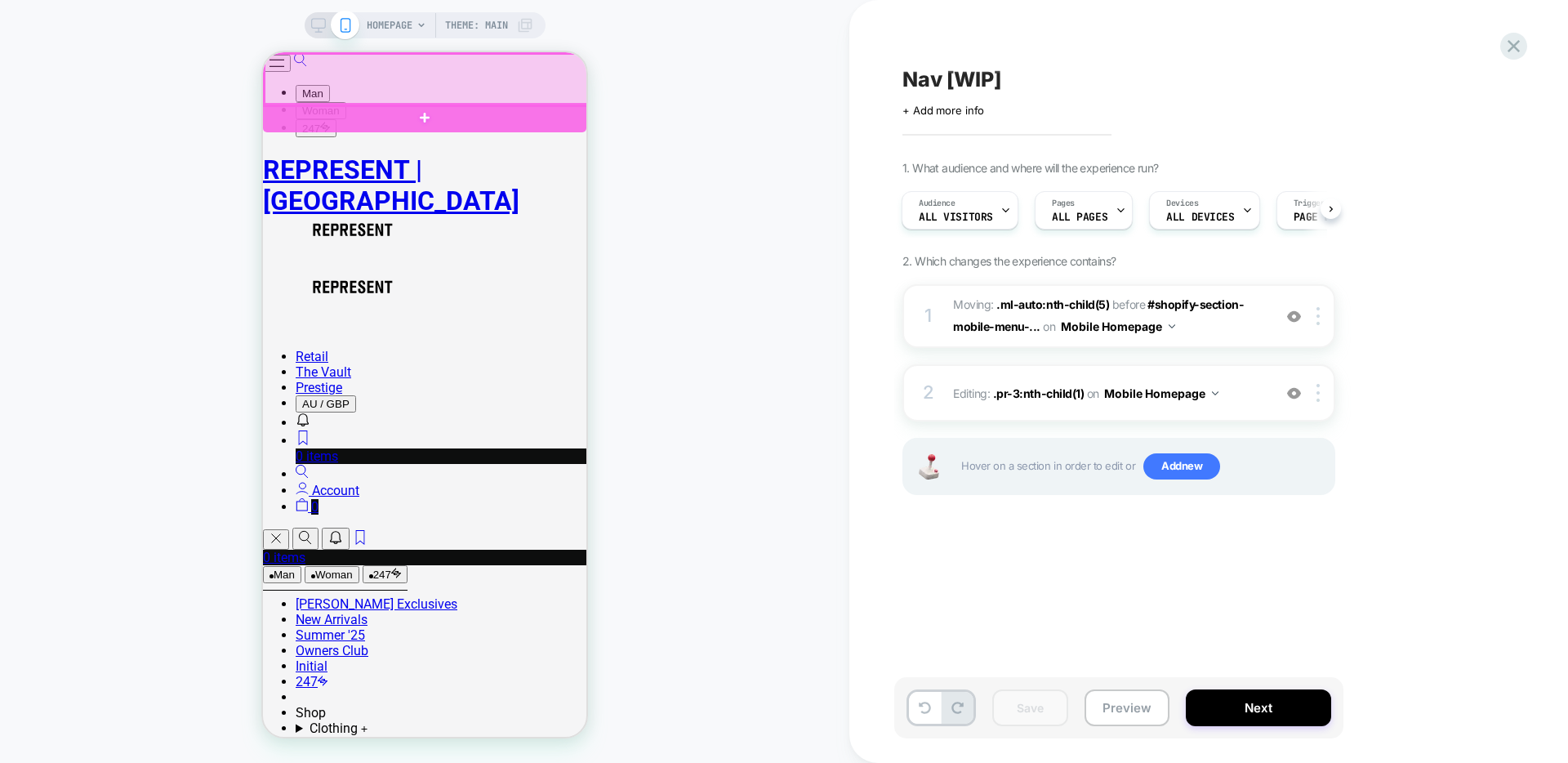
click at [393, 87] on div at bounding box center [426, 79] width 324 height 52
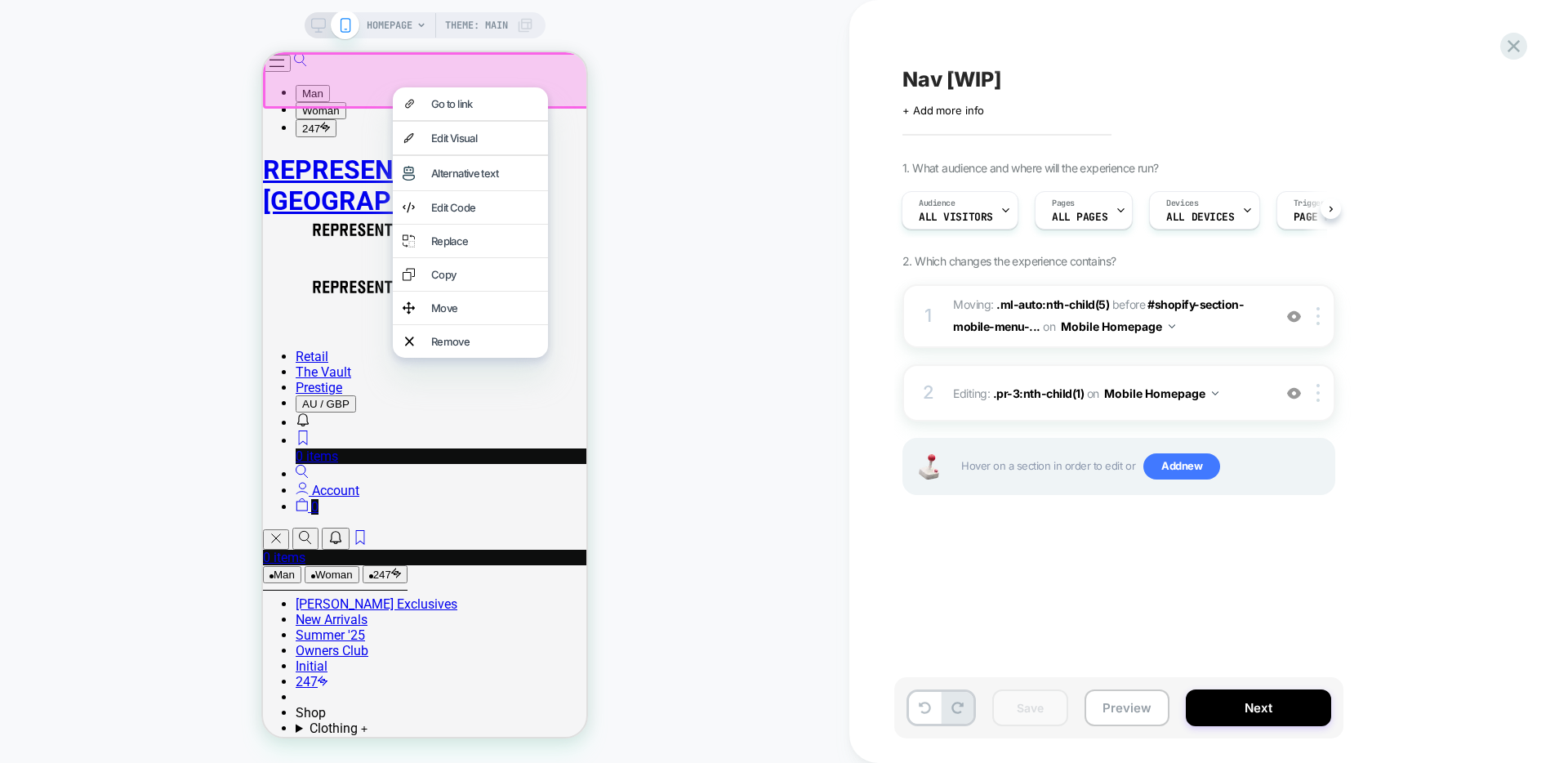
click at [472, 215] on div "Edit Code" at bounding box center [484, 208] width 107 height 13
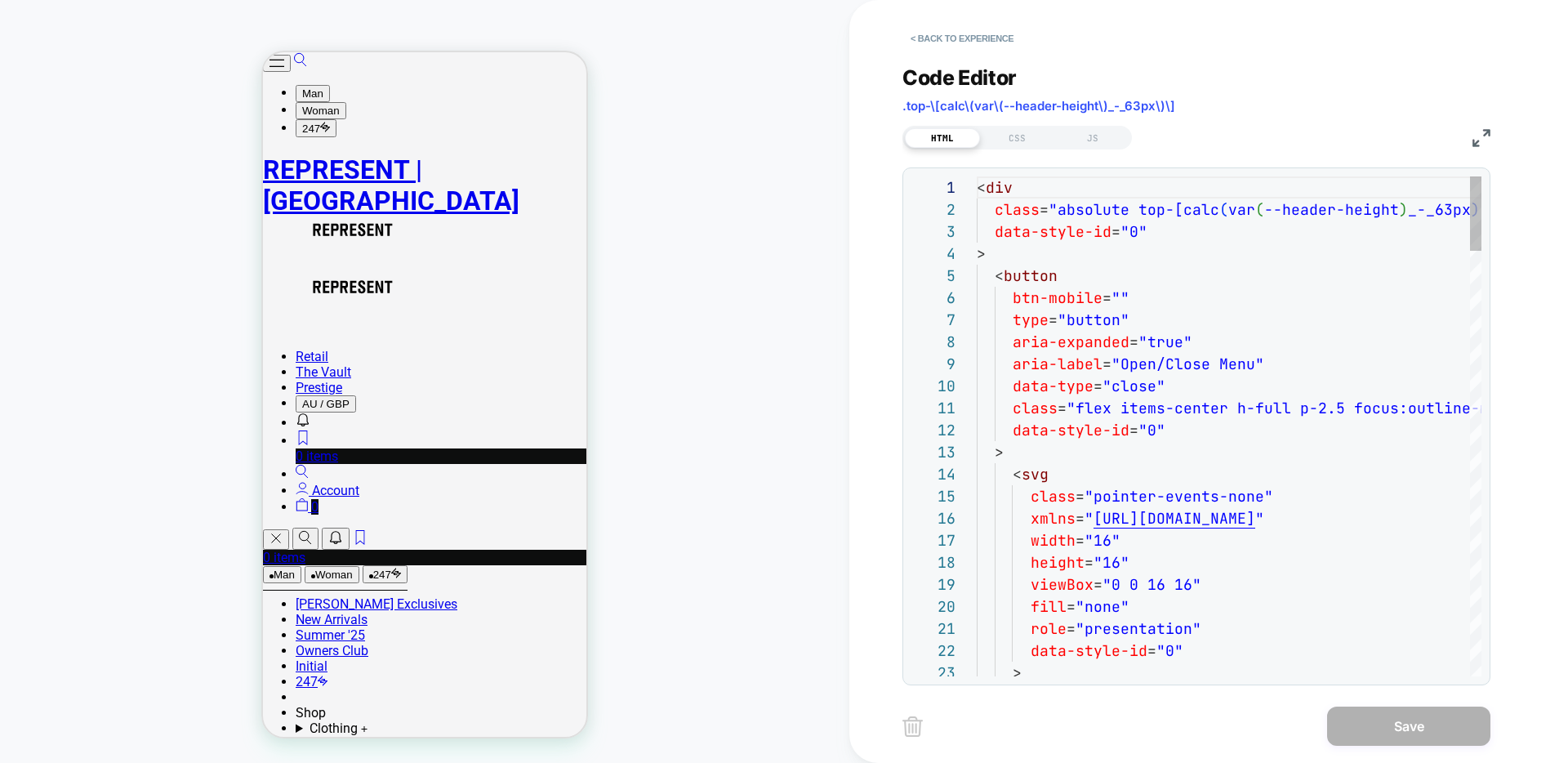
scroll to position [220, 0]
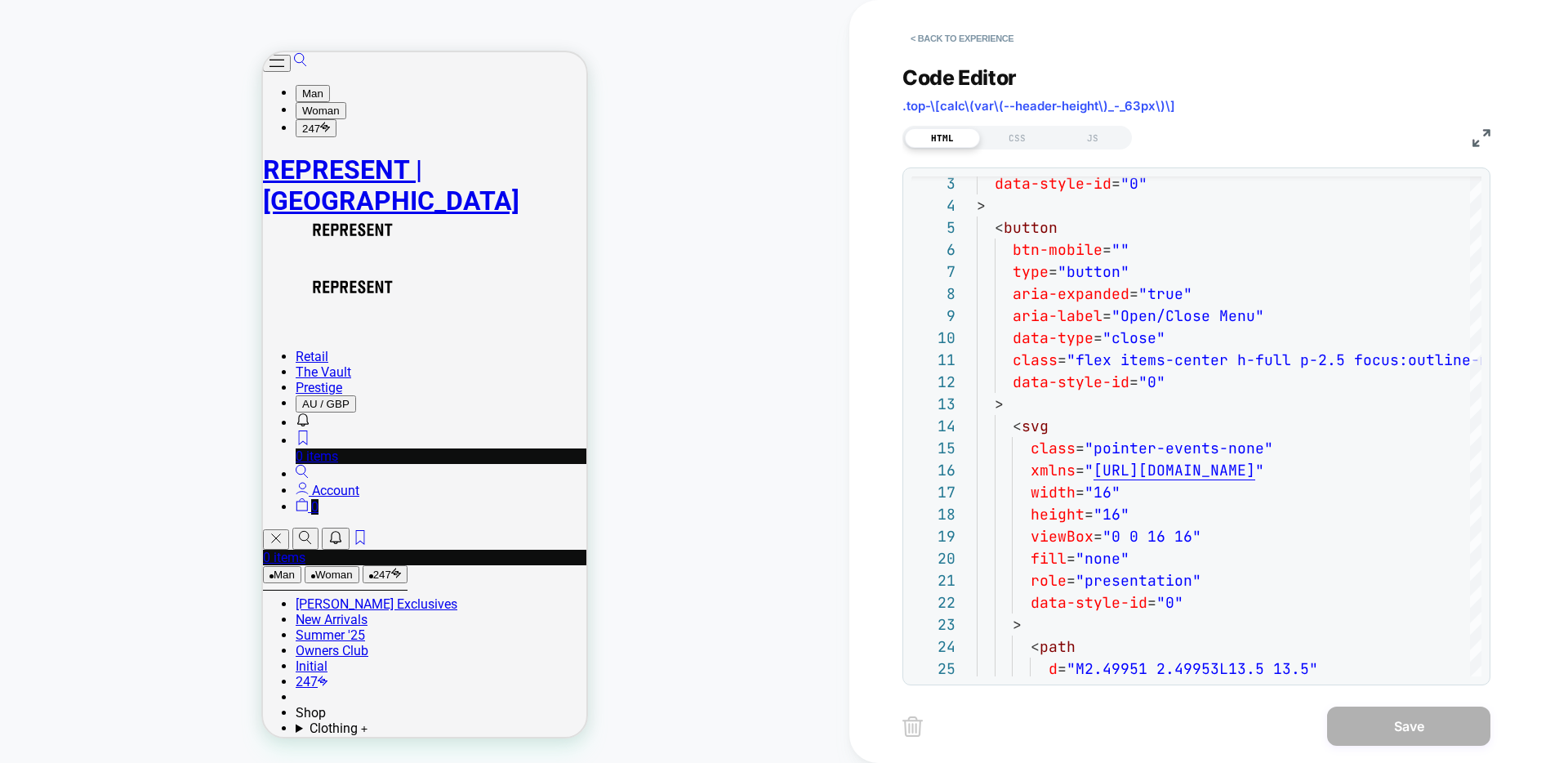
click at [1485, 140] on img at bounding box center [1481, 137] width 18 height 18
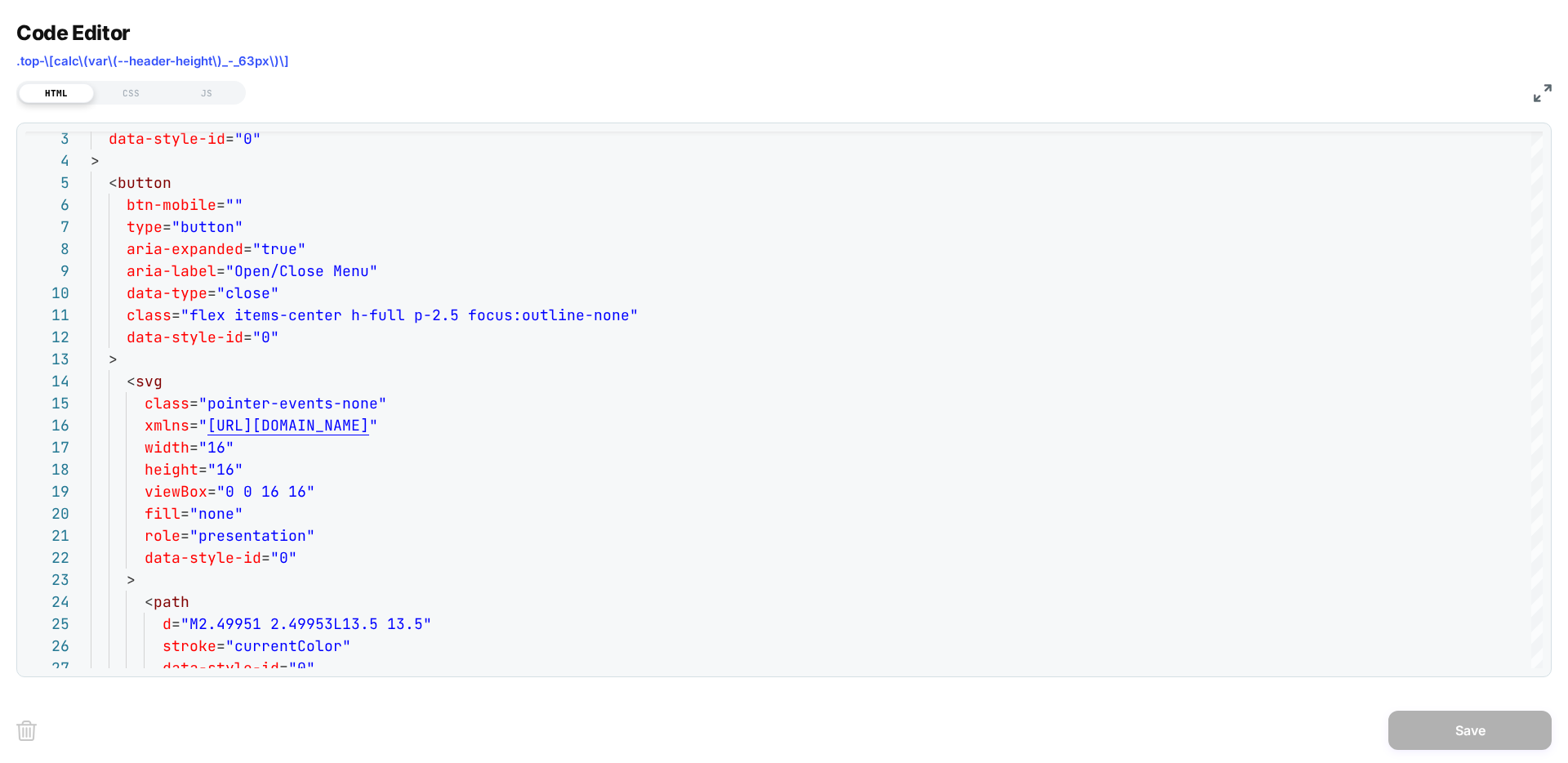
click at [1537, 96] on img at bounding box center [1543, 92] width 18 height 18
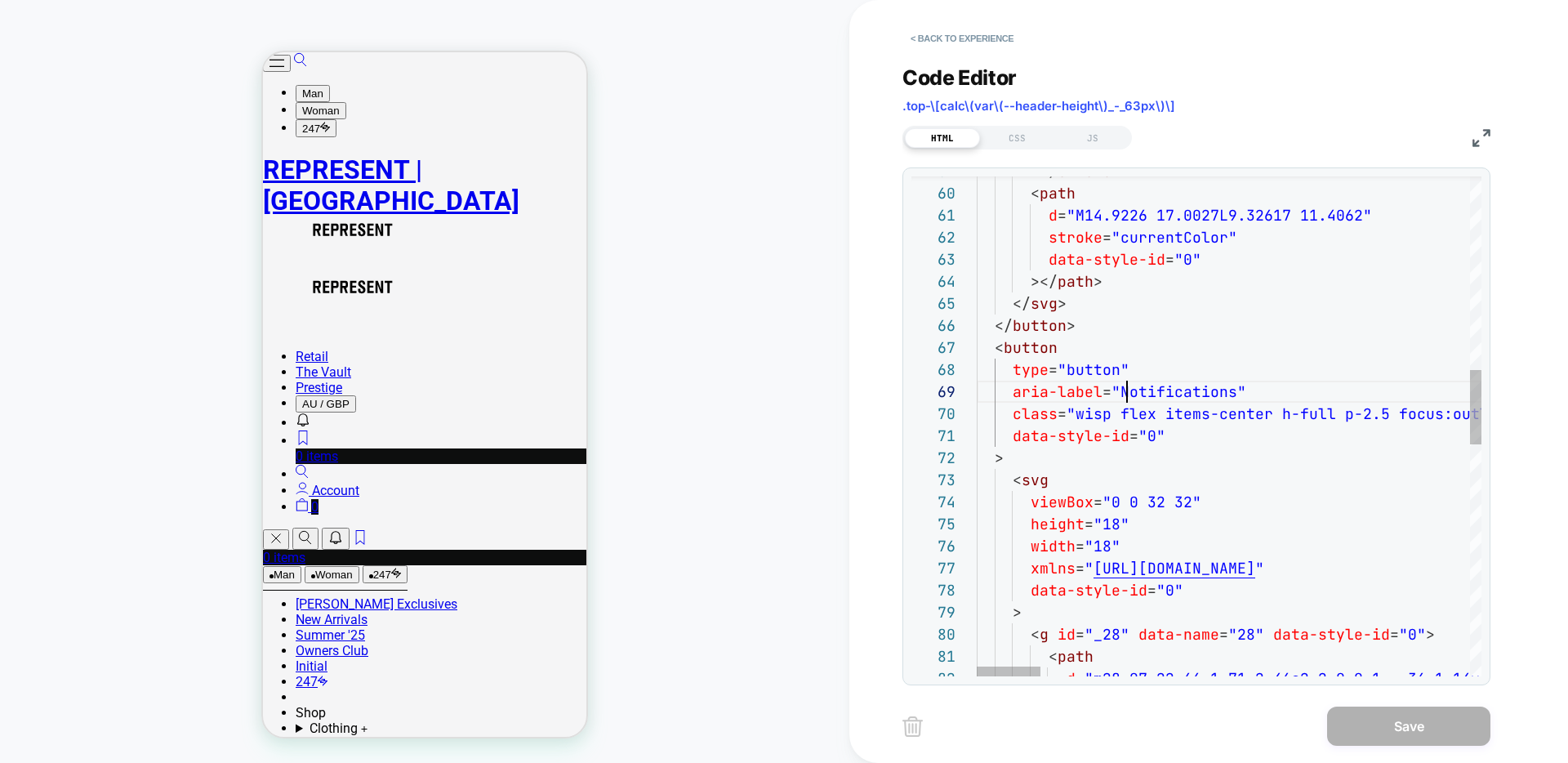
scroll to position [177, 150]
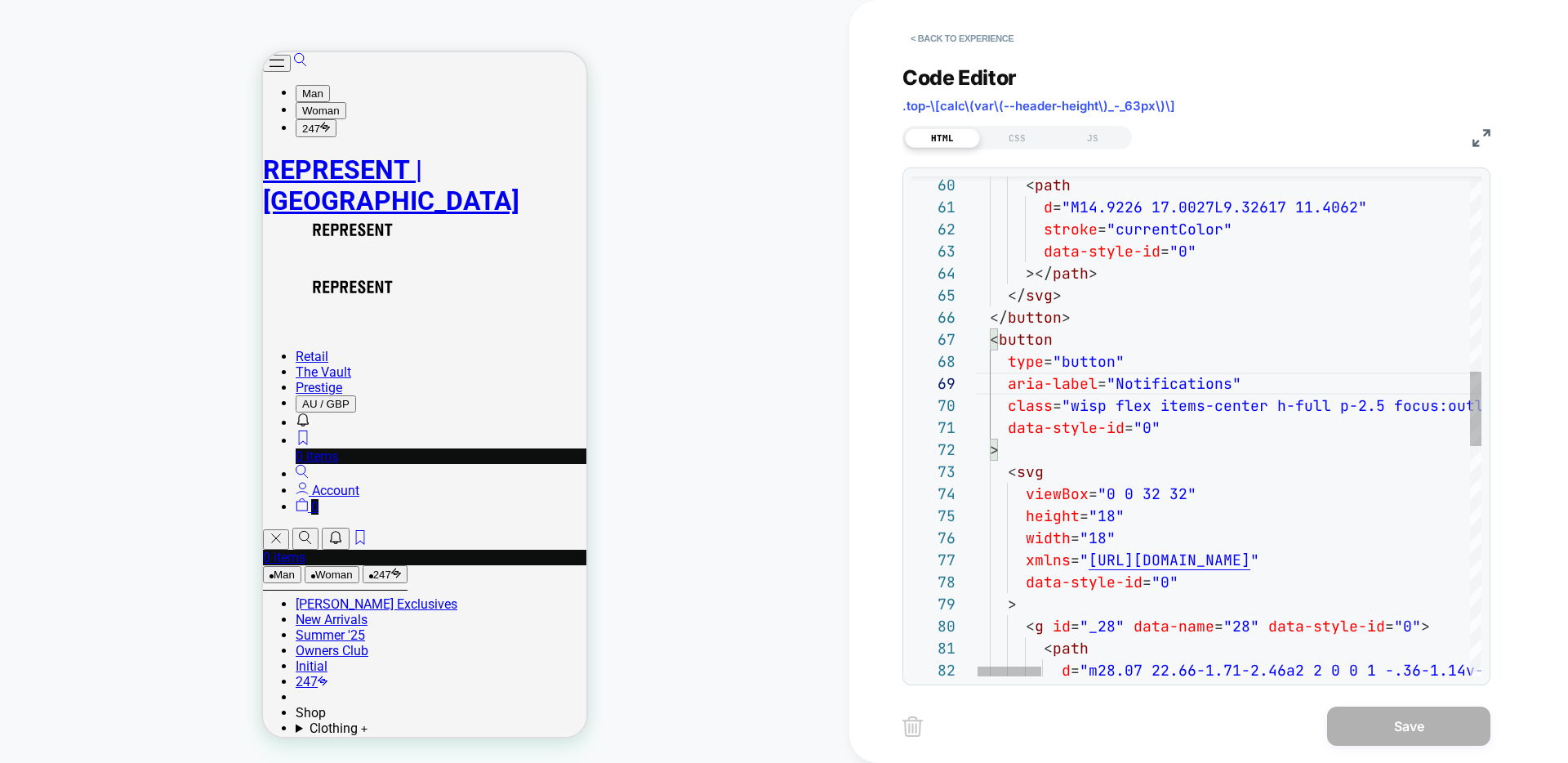
scroll to position [133, 18]
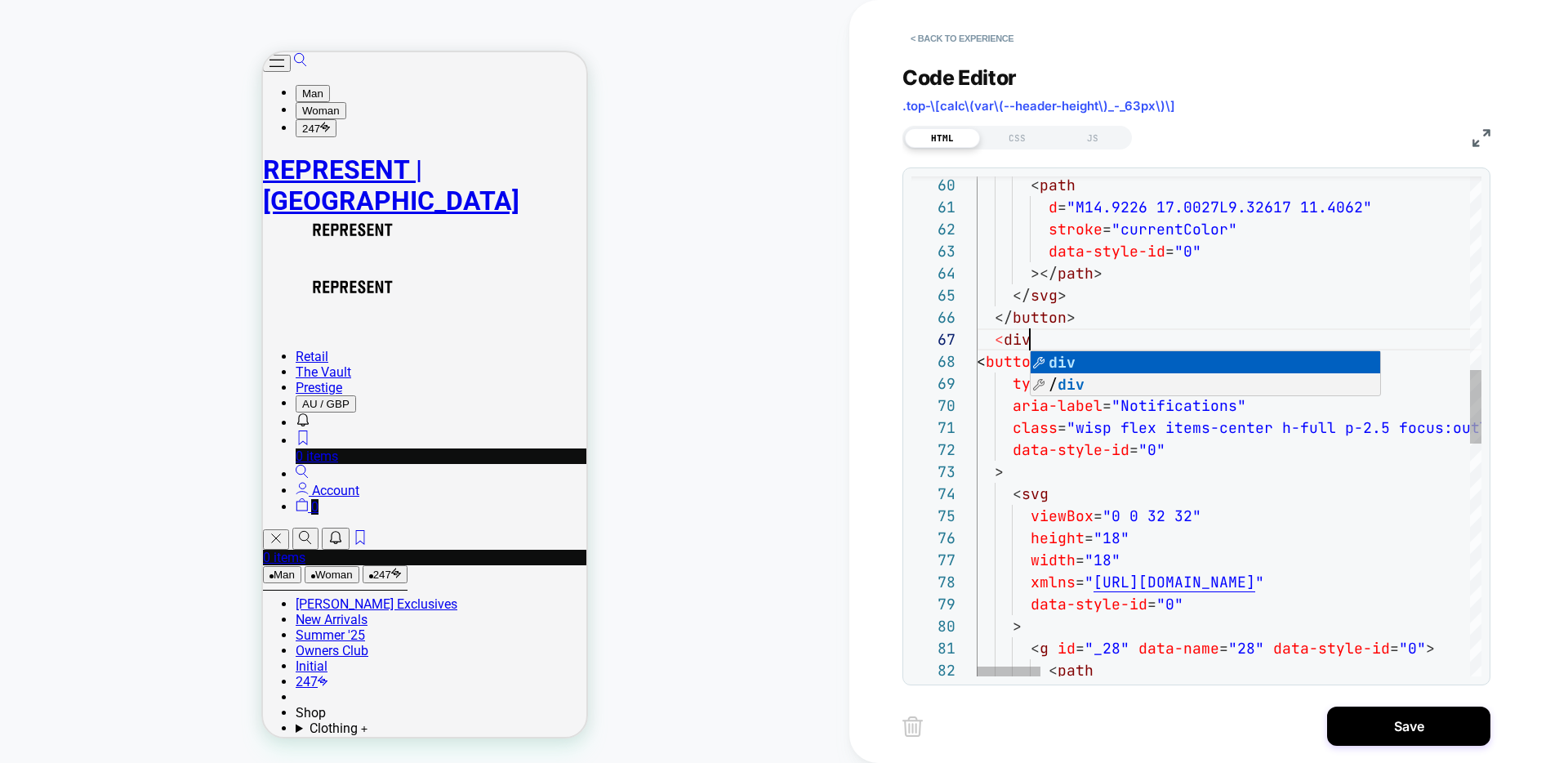
scroll to position [133, 62]
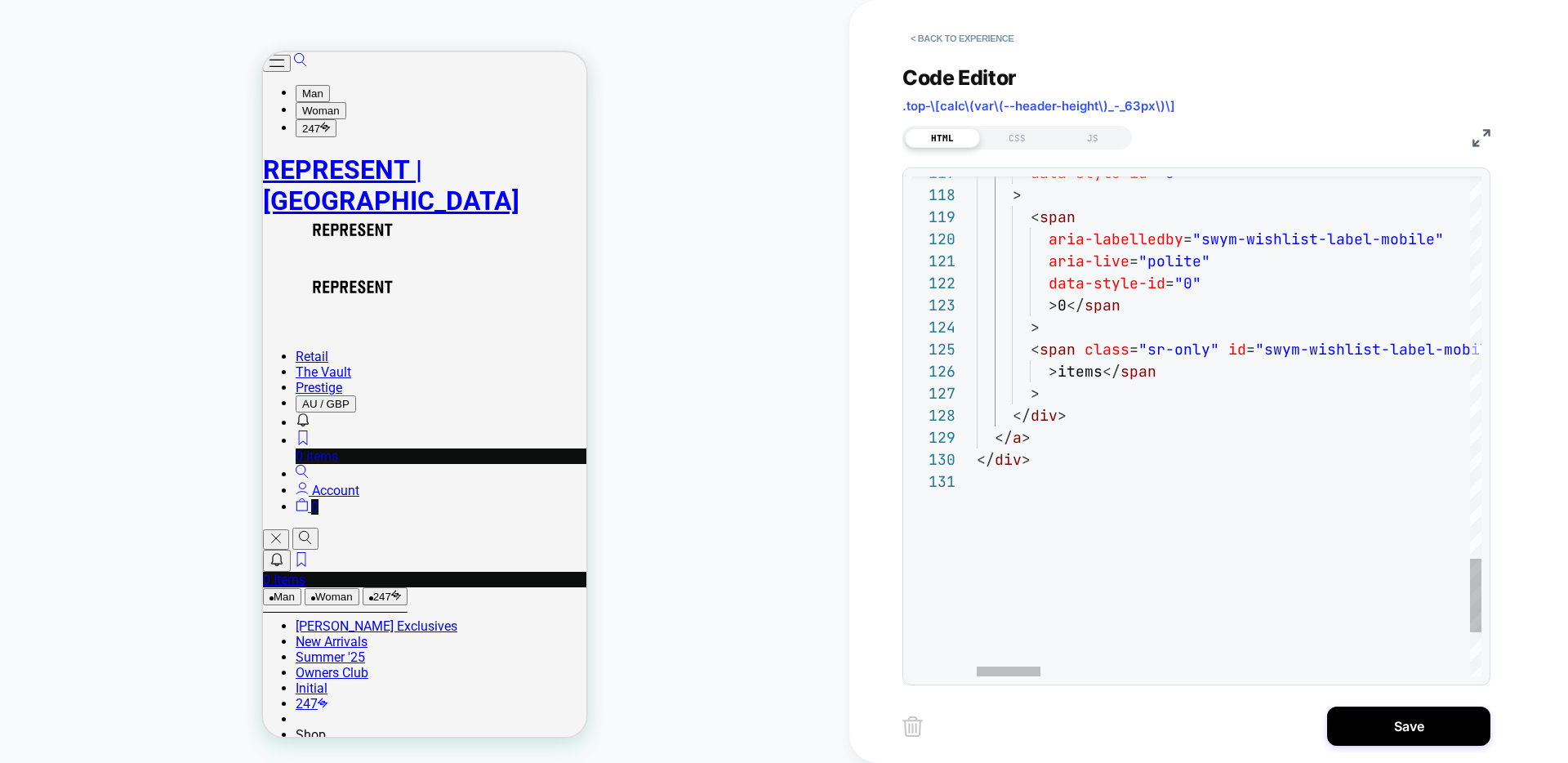
drag, startPoint x: 977, startPoint y: 483, endPoint x: 995, endPoint y: 479, distance: 18.4
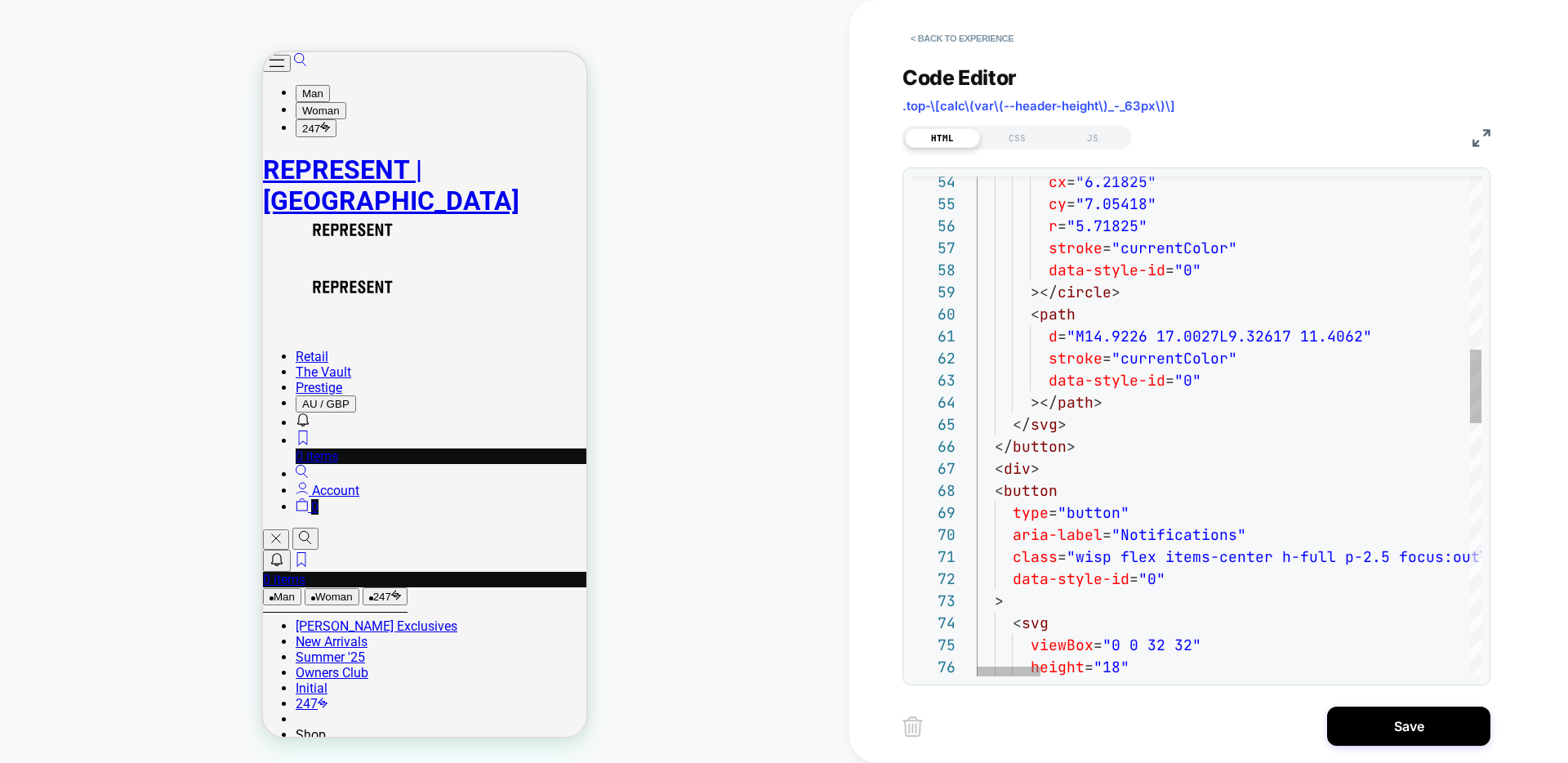
scroll to position [154, 18]
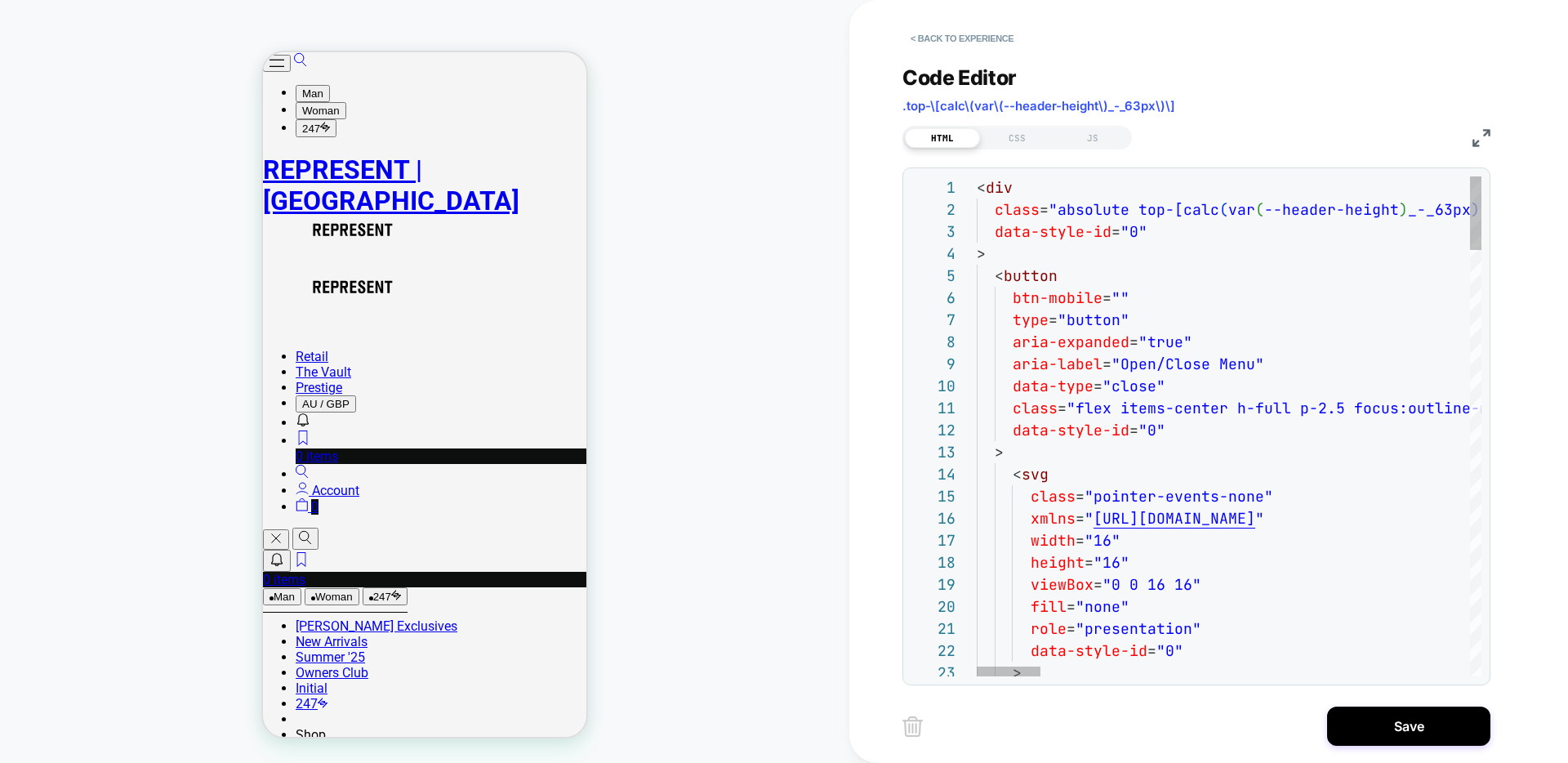
drag, startPoint x: 1009, startPoint y: 187, endPoint x: 1014, endPoint y: 222, distance: 35.4
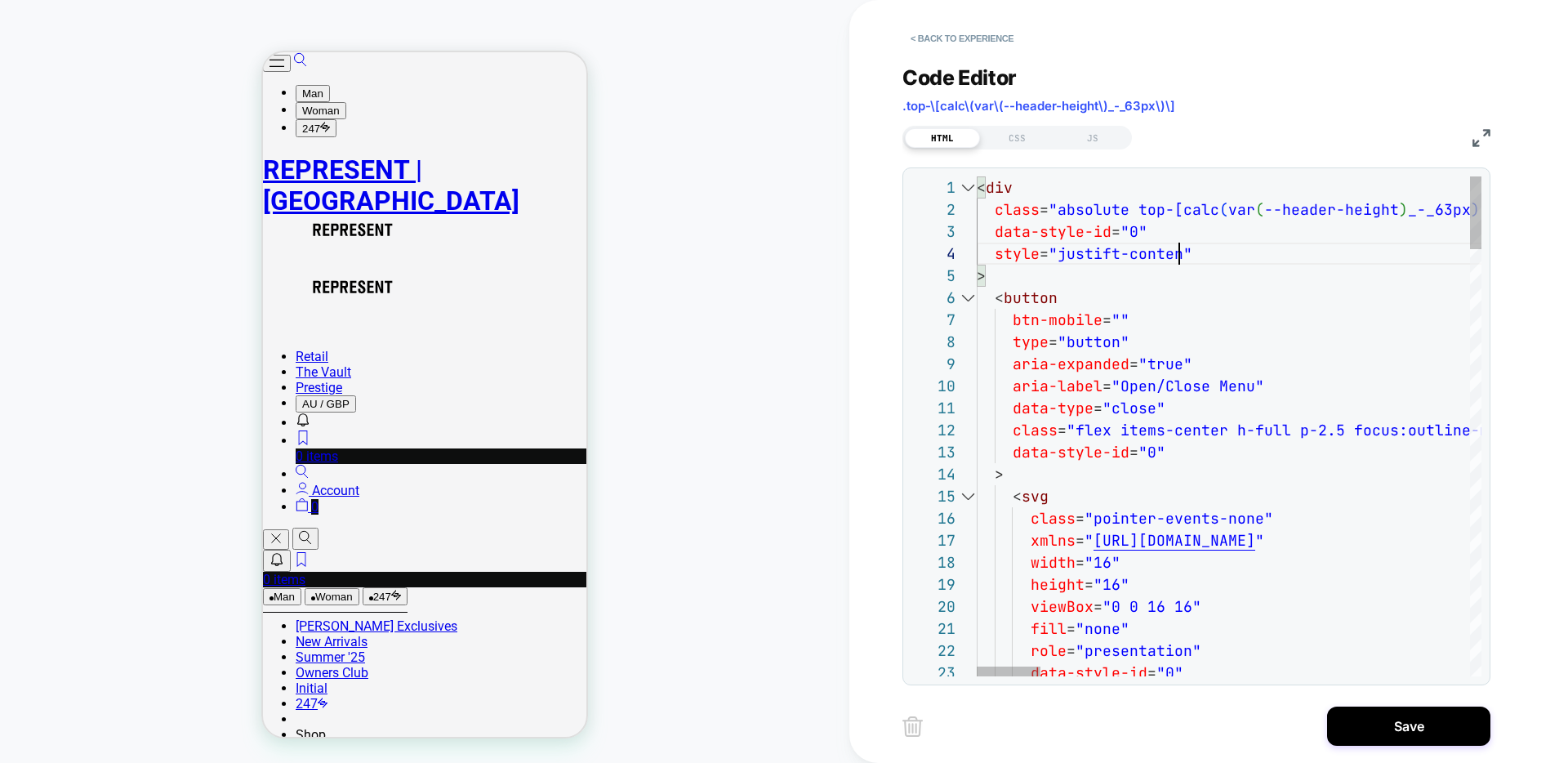
scroll to position [66, 212]
drag, startPoint x: 1117, startPoint y: 254, endPoint x: 1119, endPoint y: 274, distance: 20.1
drag, startPoint x: 1186, startPoint y: 253, endPoint x: 1180, endPoint y: 284, distance: 31.6
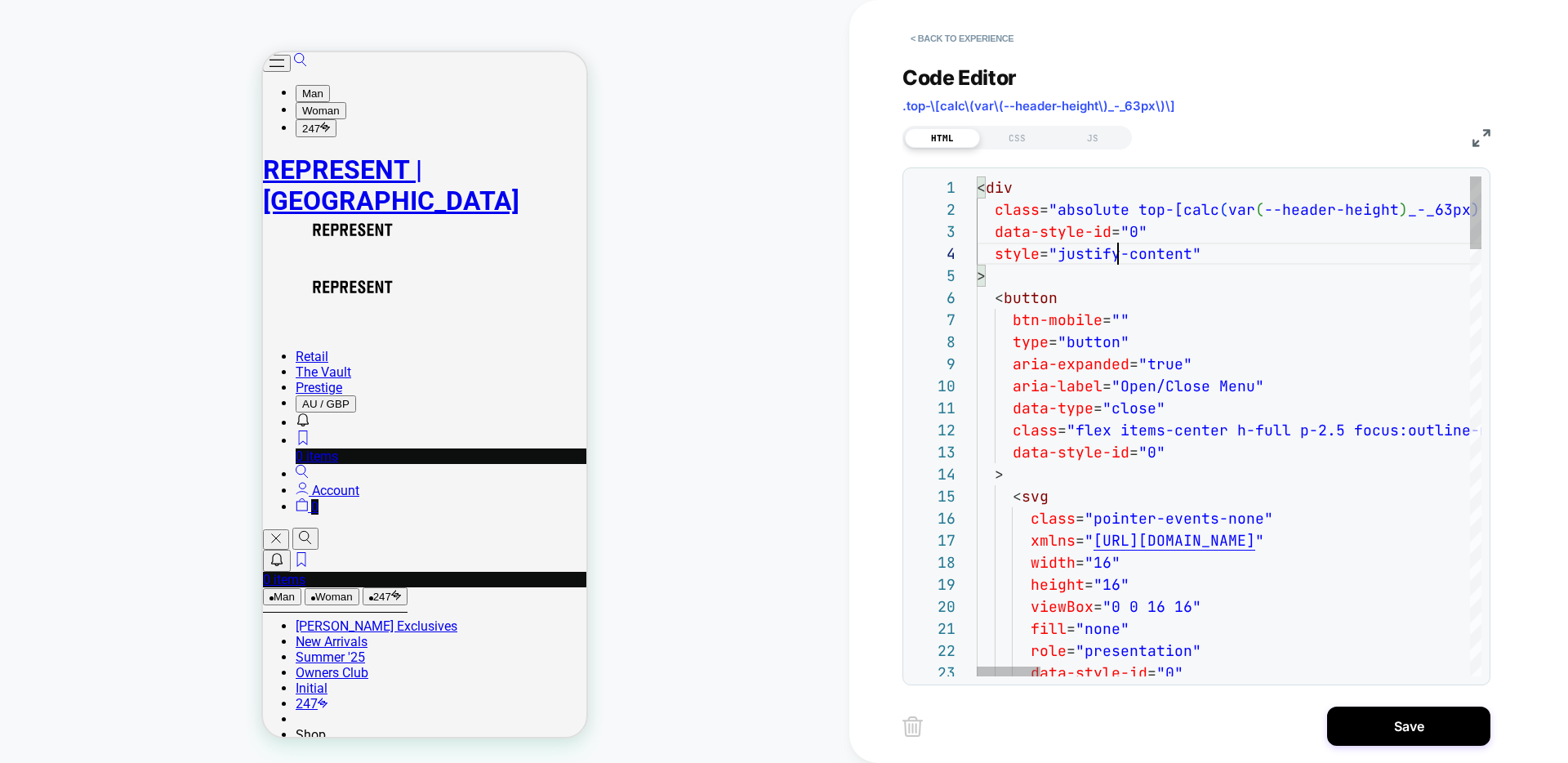
drag, startPoint x: 994, startPoint y: 280, endPoint x: 1003, endPoint y: 294, distance: 16.6
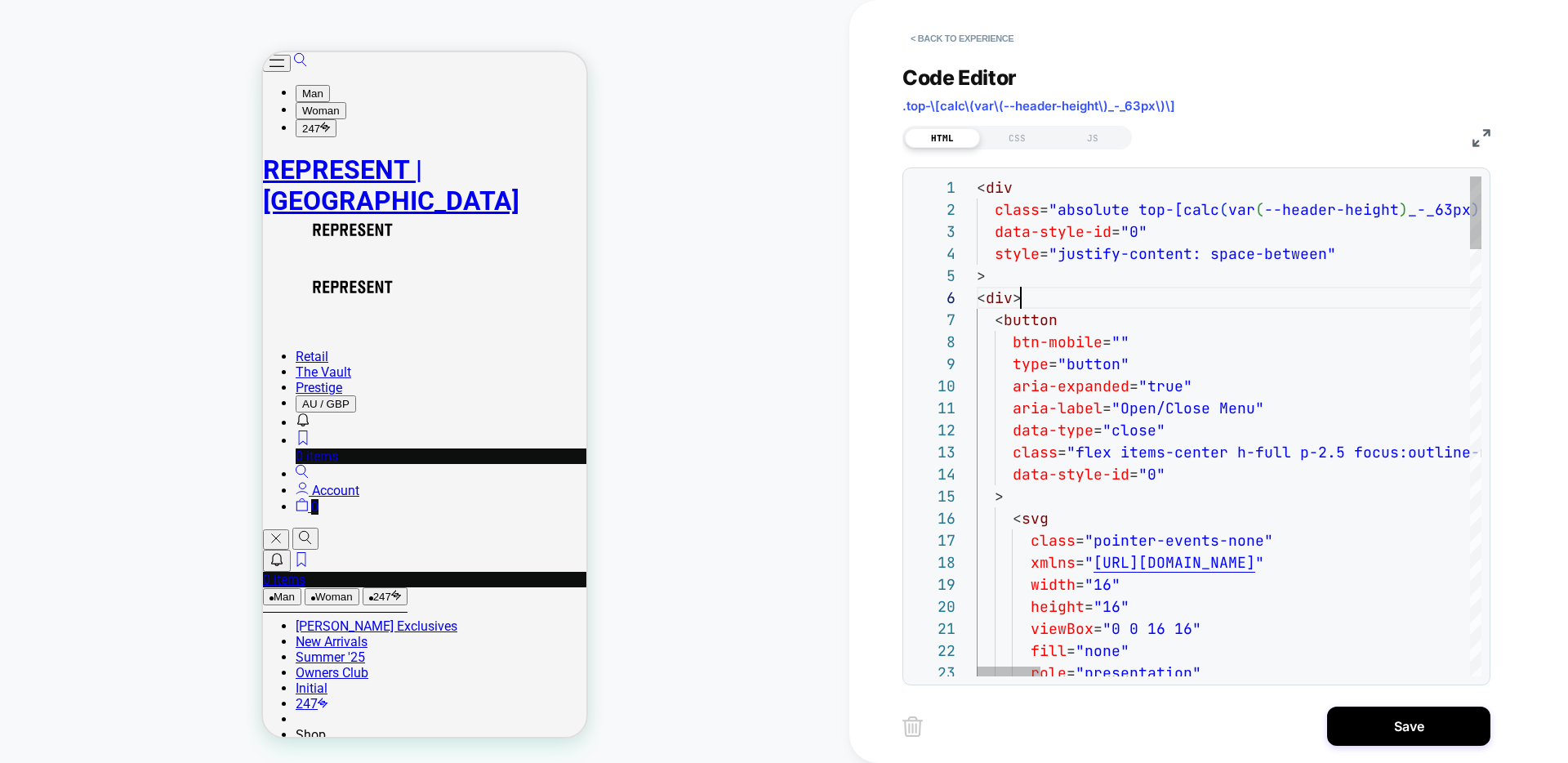
scroll to position [110, 44]
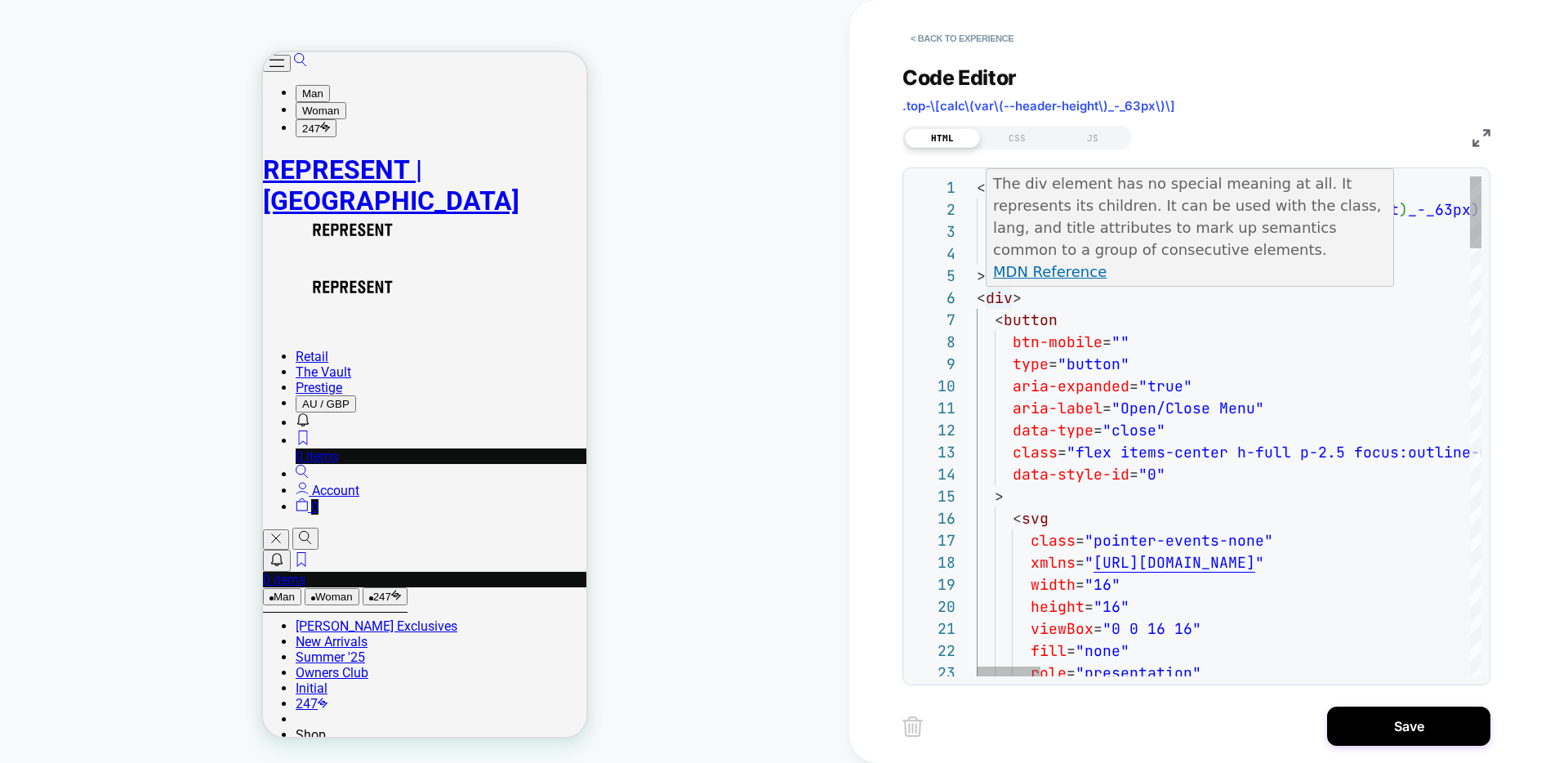
scroll to position [110, 35]
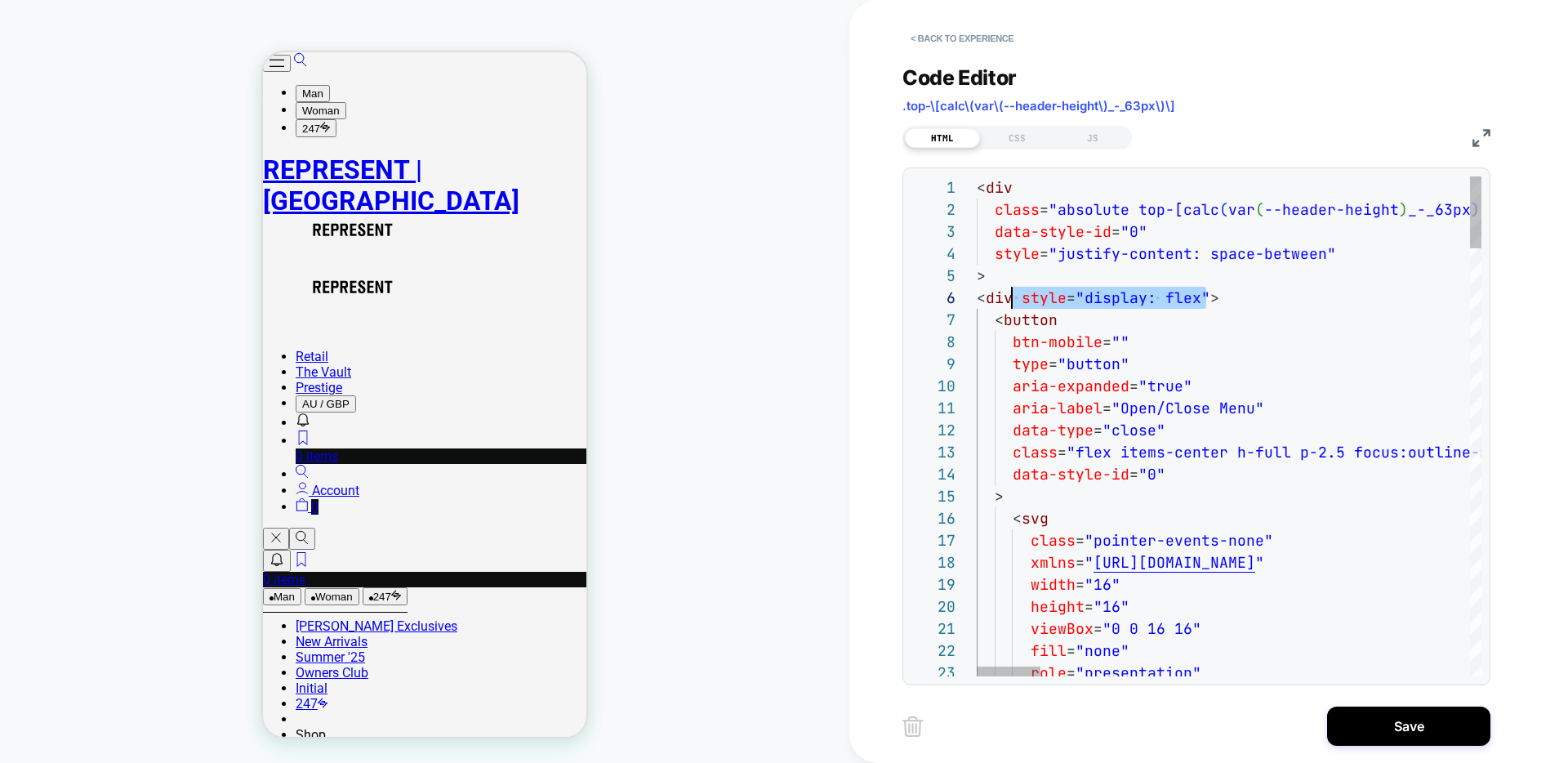
scroll to position [110, 44]
drag, startPoint x: 1206, startPoint y: 296, endPoint x: 1037, endPoint y: 301, distance: 169.1
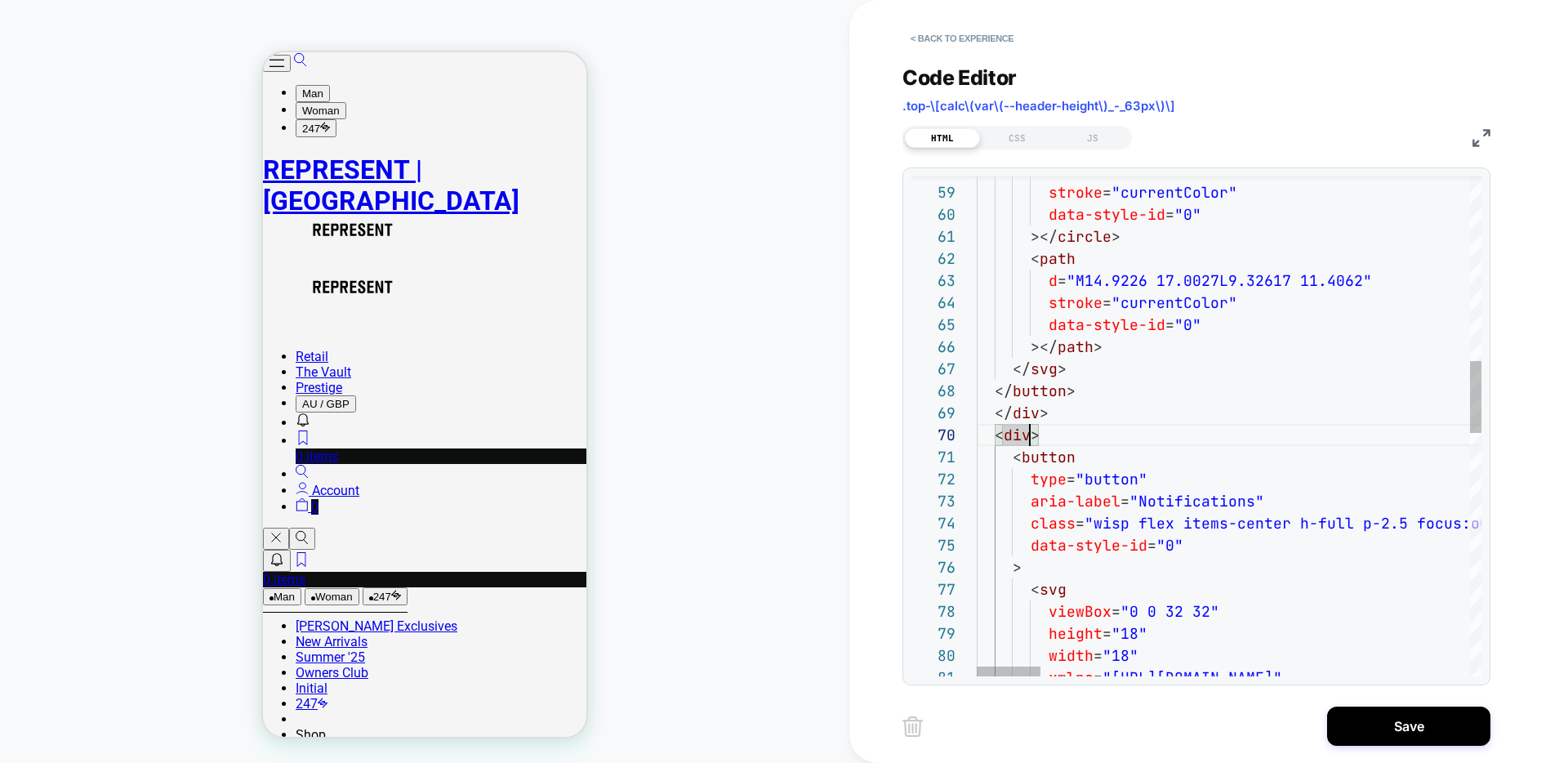
scroll to position [199, 239]
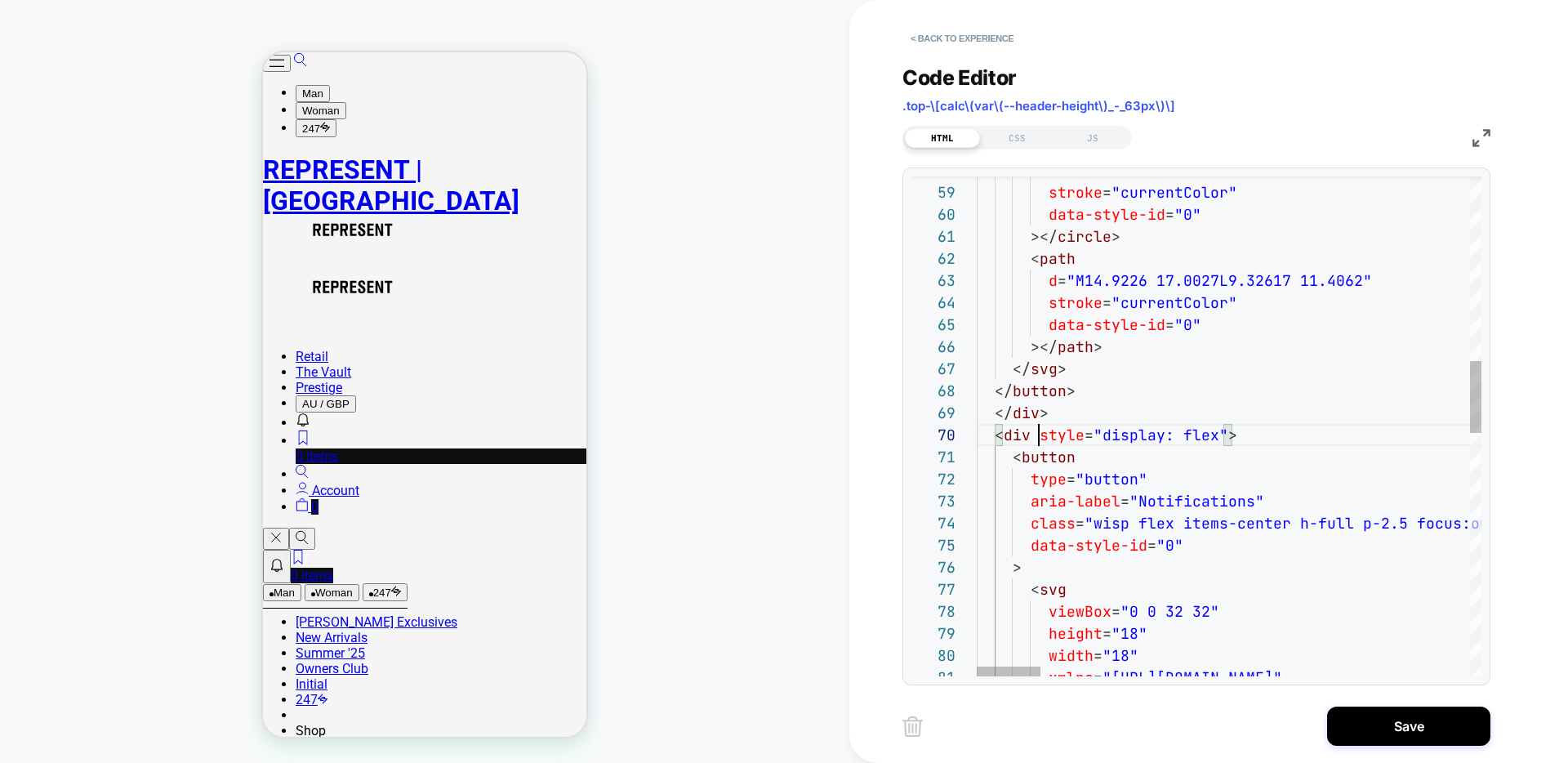
drag, startPoint x: 1238, startPoint y: 437, endPoint x: 1254, endPoint y: 444, distance: 17.5
drag, startPoint x: 1211, startPoint y: 435, endPoint x: 1220, endPoint y: 469, distance: 35.2
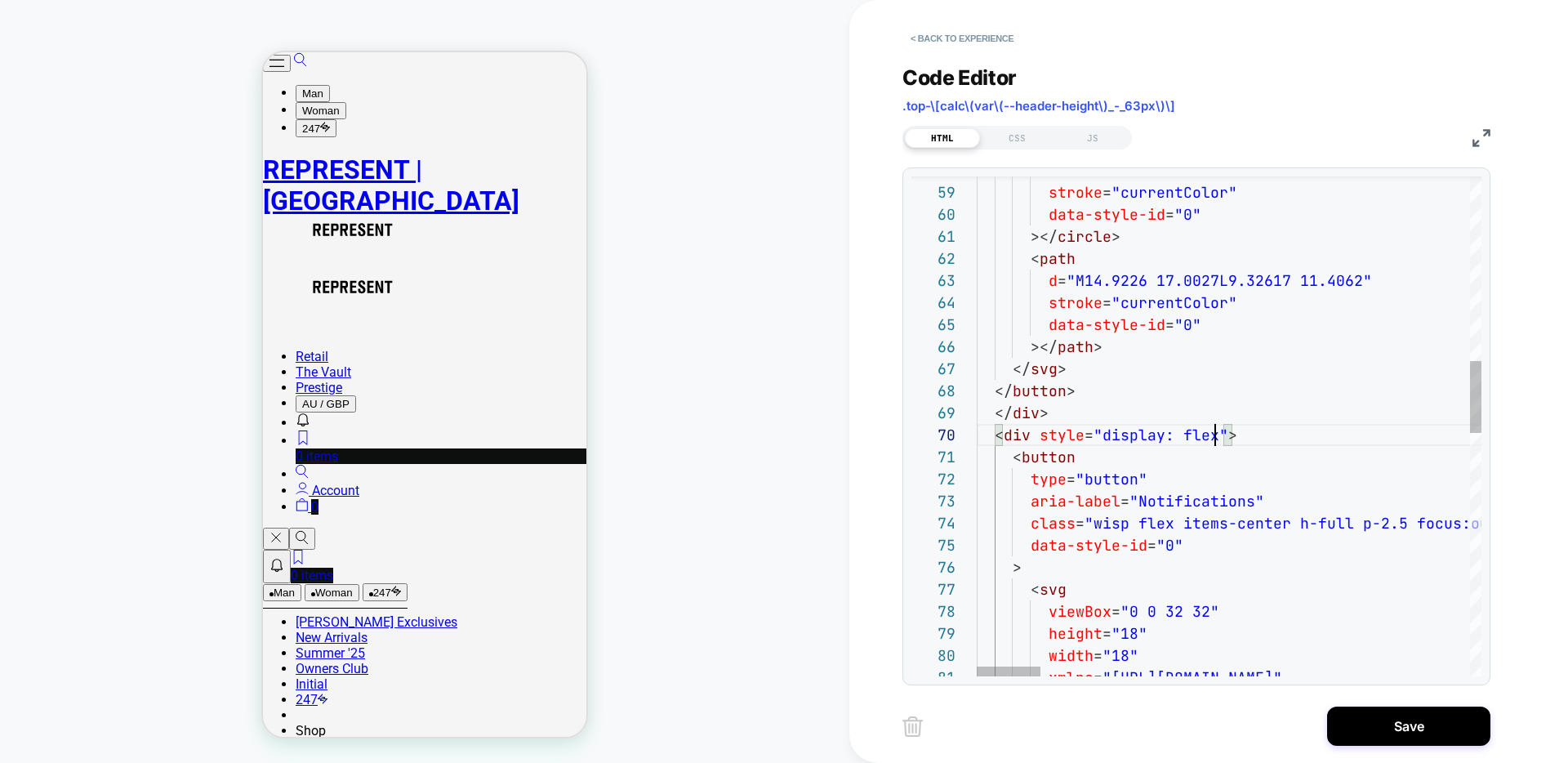
scroll to position [199, 246]
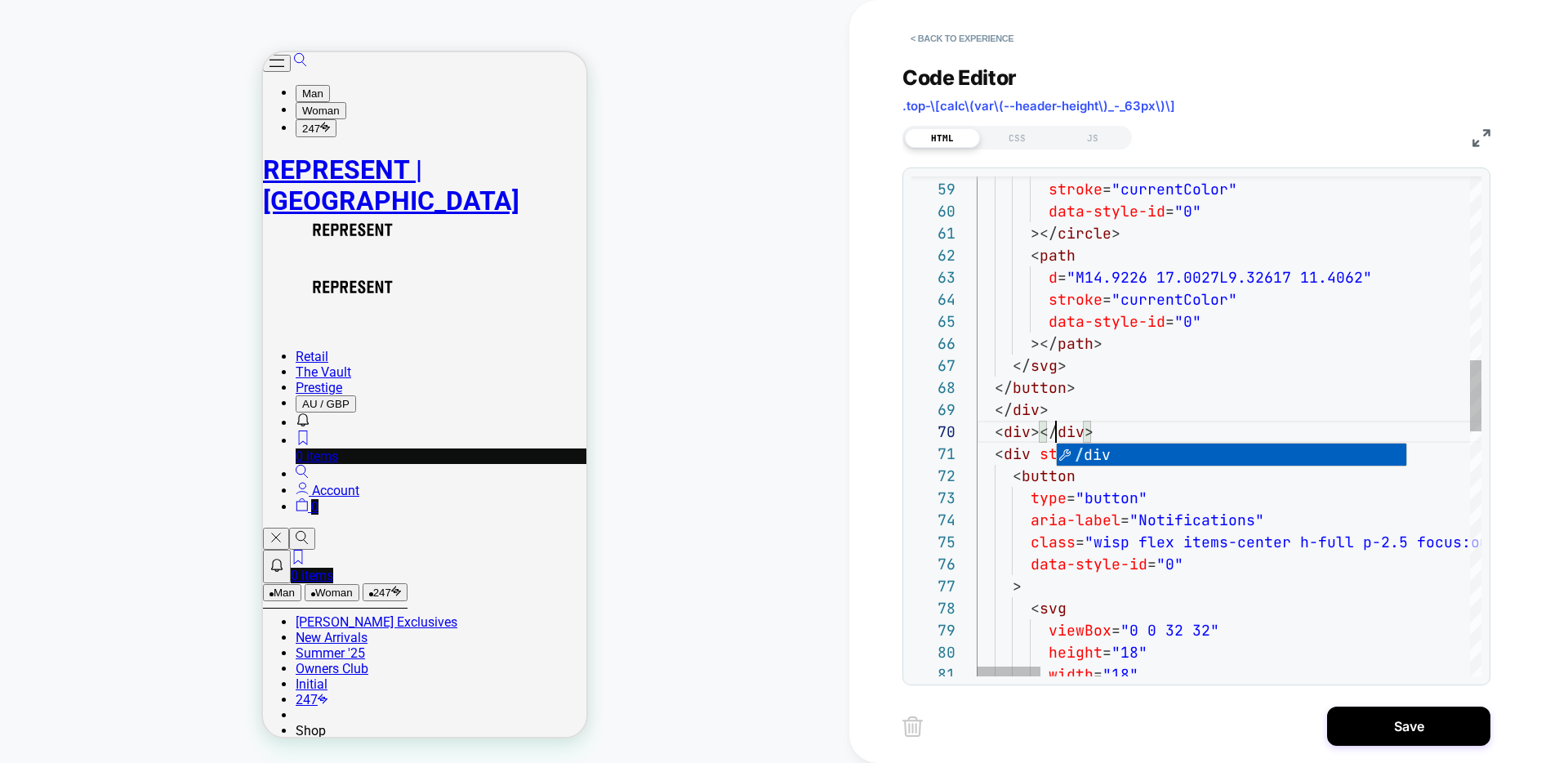
scroll to position [199, 79]
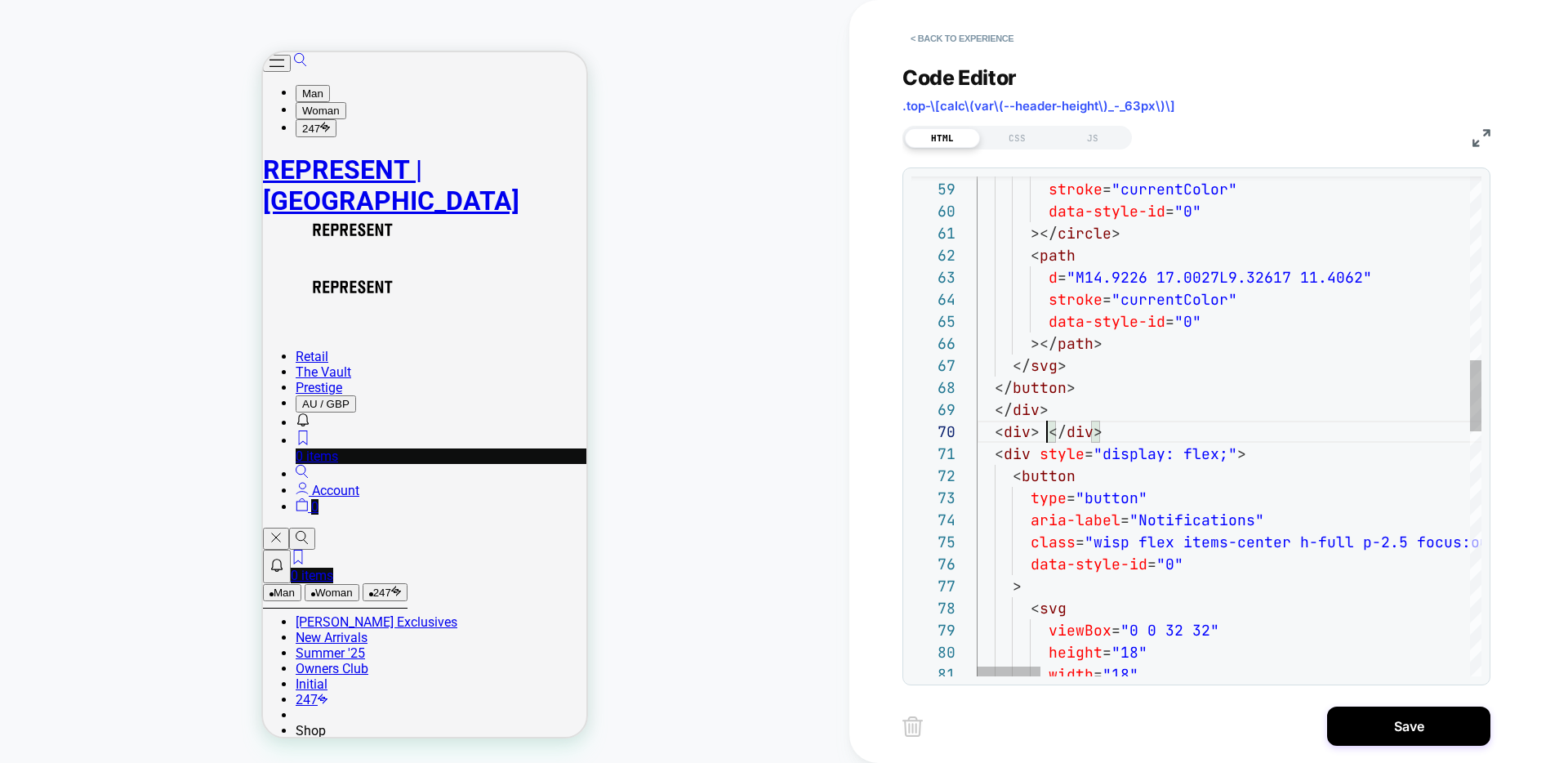
scroll to position [199, 71]
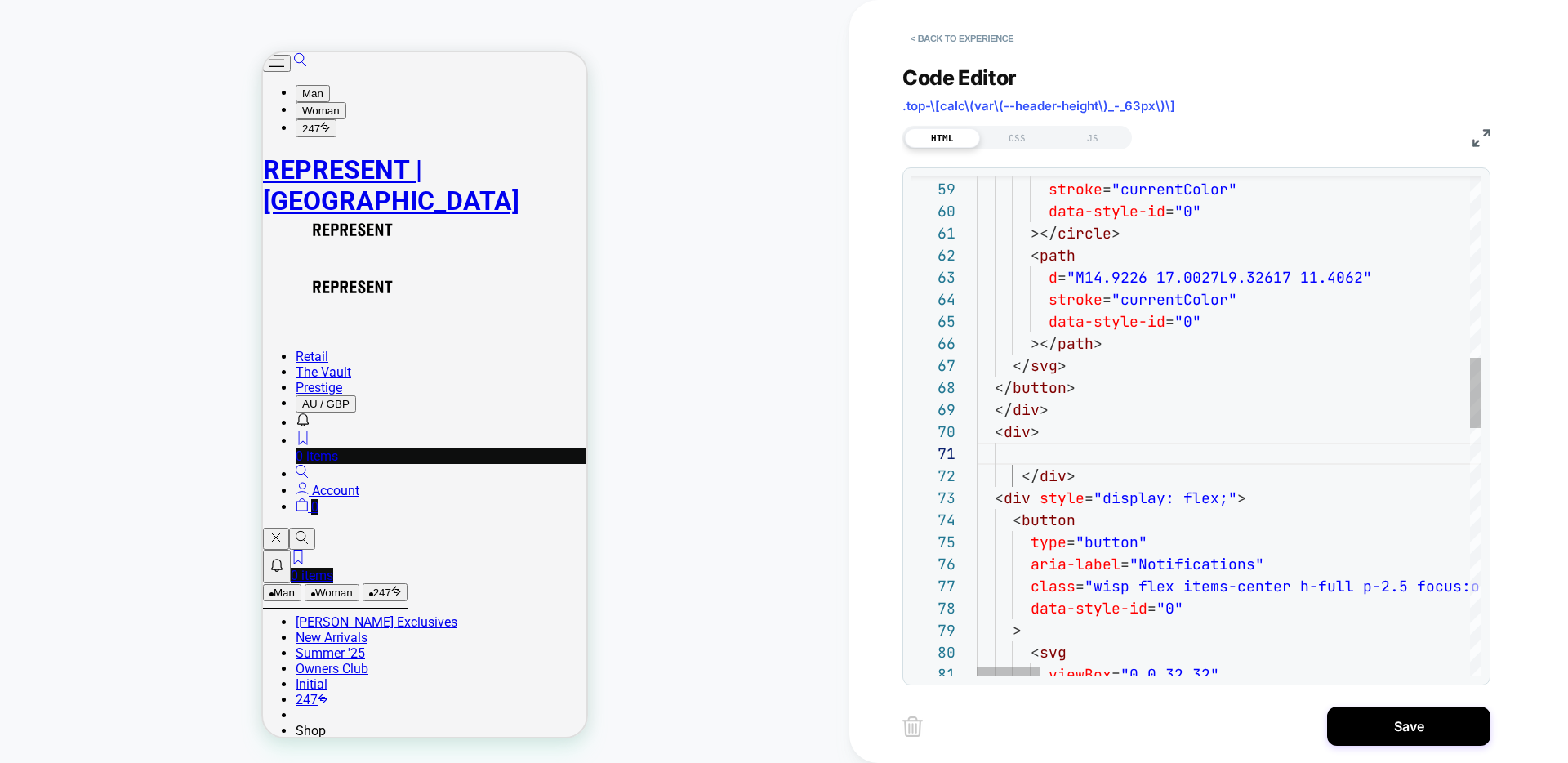
scroll to position [0, 4410]
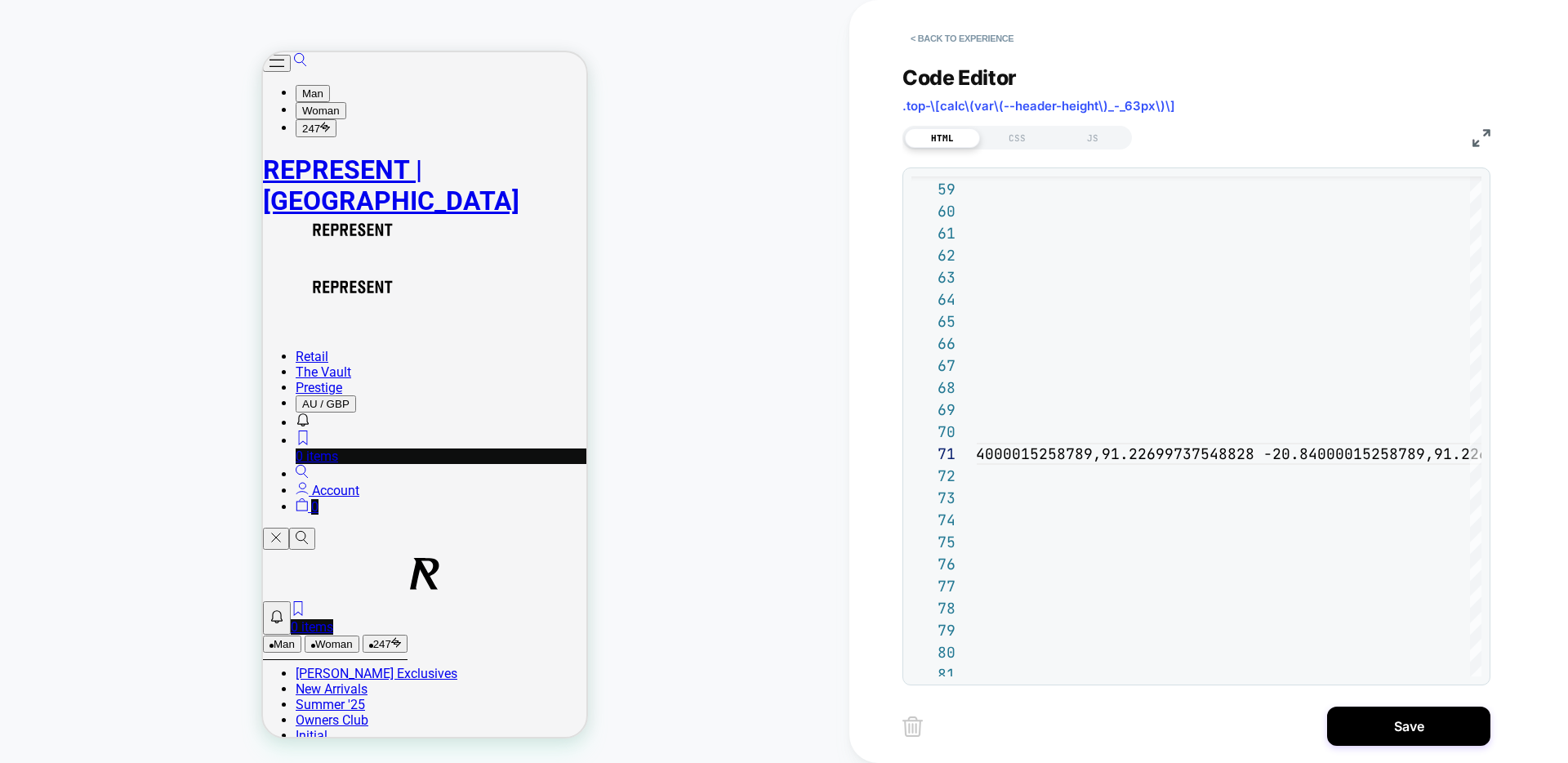
type textarea "**********"
click at [1387, 721] on button "Save" at bounding box center [1409, 726] width 164 height 40
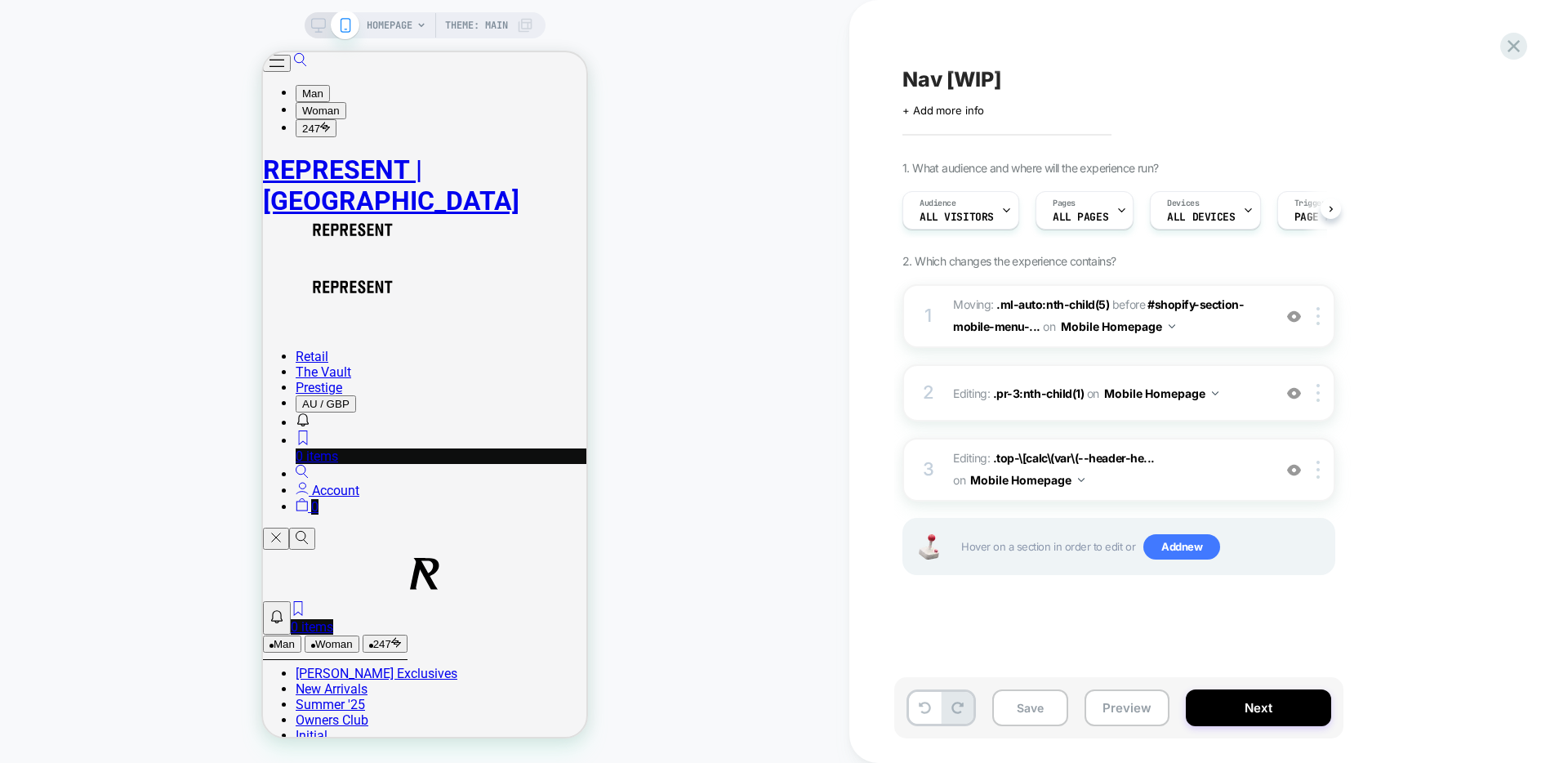
scroll to position [0, 1]
click at [1244, 404] on span "Editing : .pr-3:nth-child(1) .pr-3:nth-child(1) on Mobile Homepage" at bounding box center [1108, 393] width 311 height 24
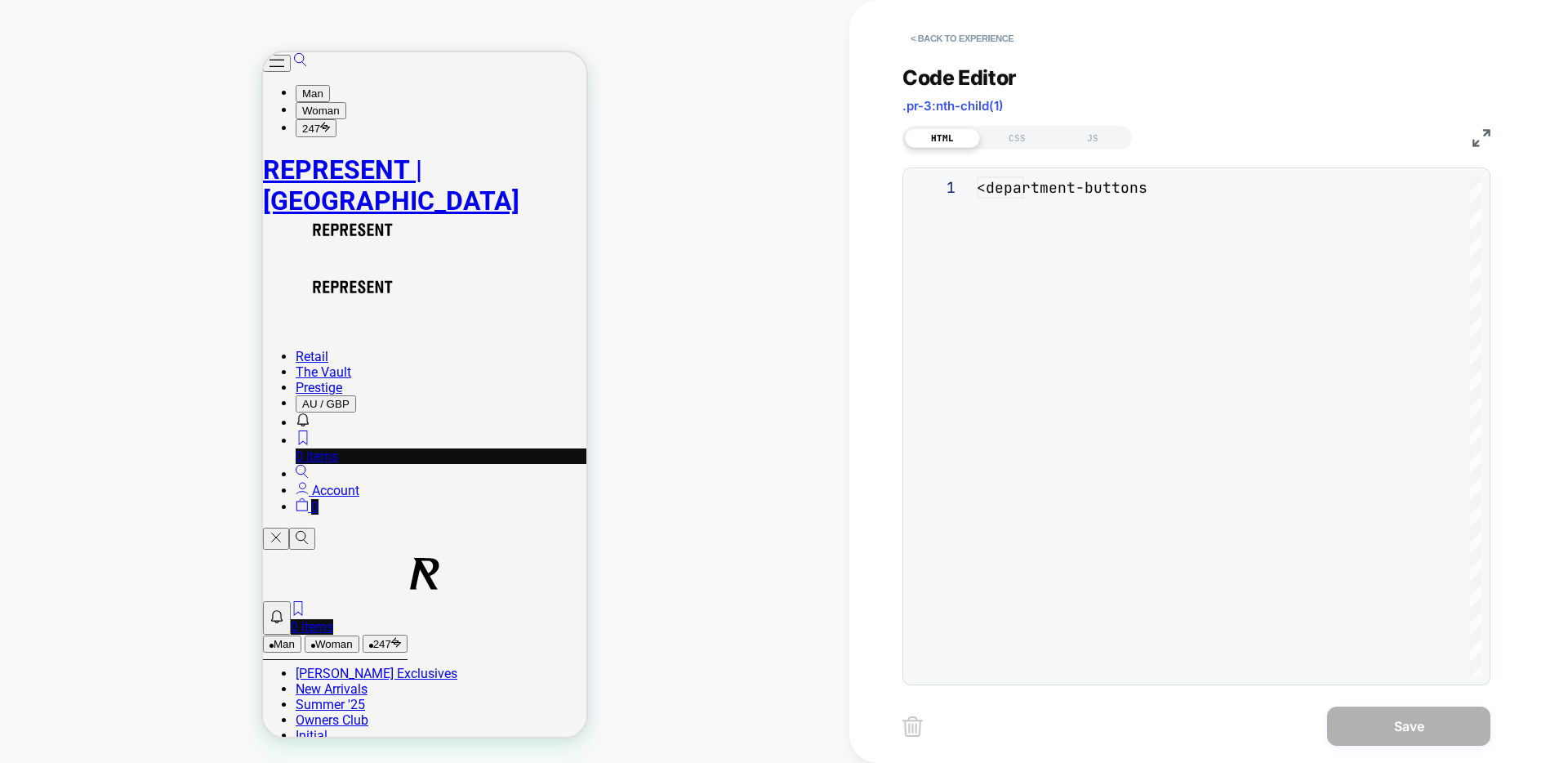
scroll to position [220, 0]
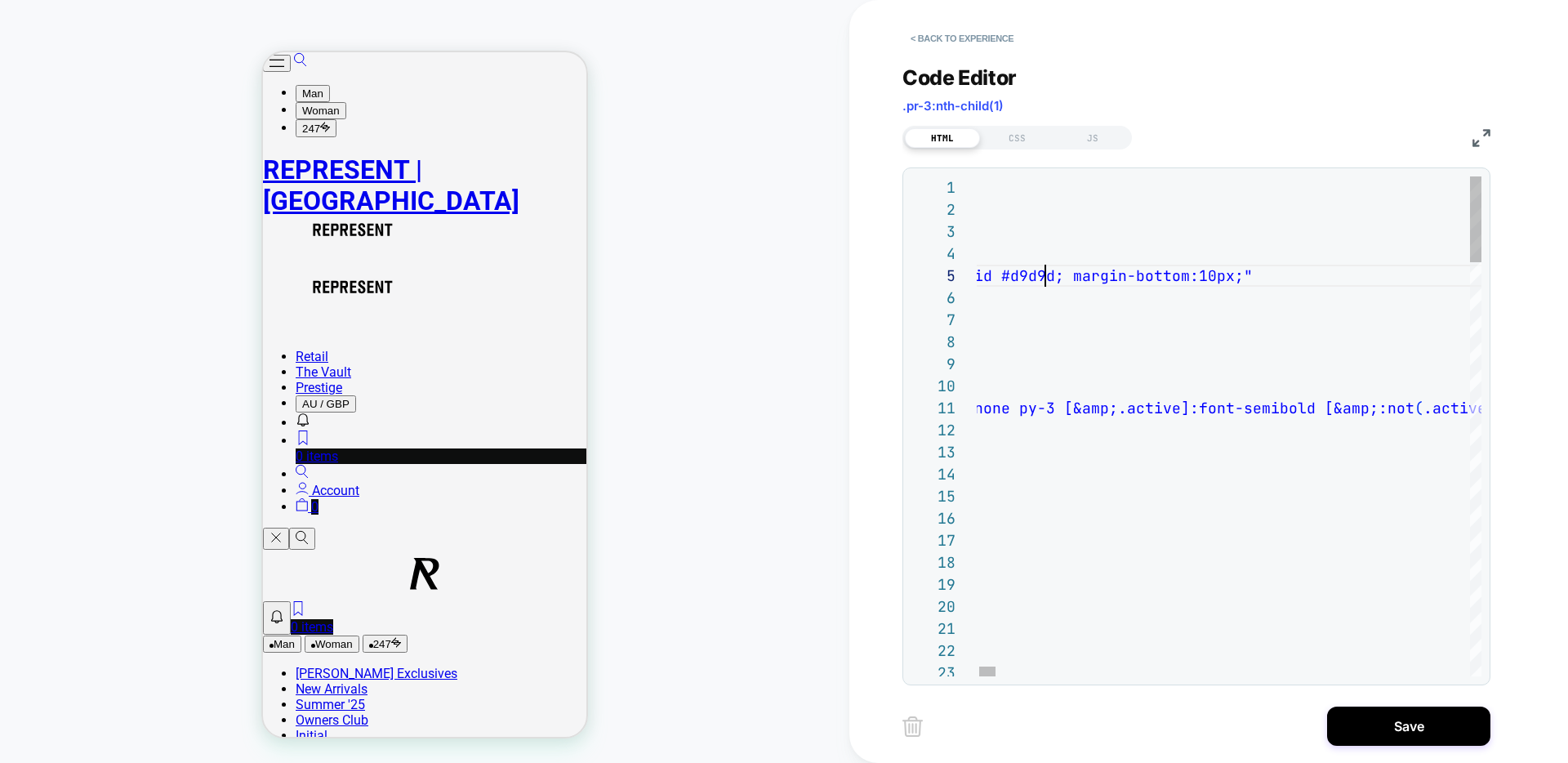
scroll to position [88, 555]
type textarea "**********"
click at [1423, 728] on button "Save" at bounding box center [1409, 726] width 164 height 40
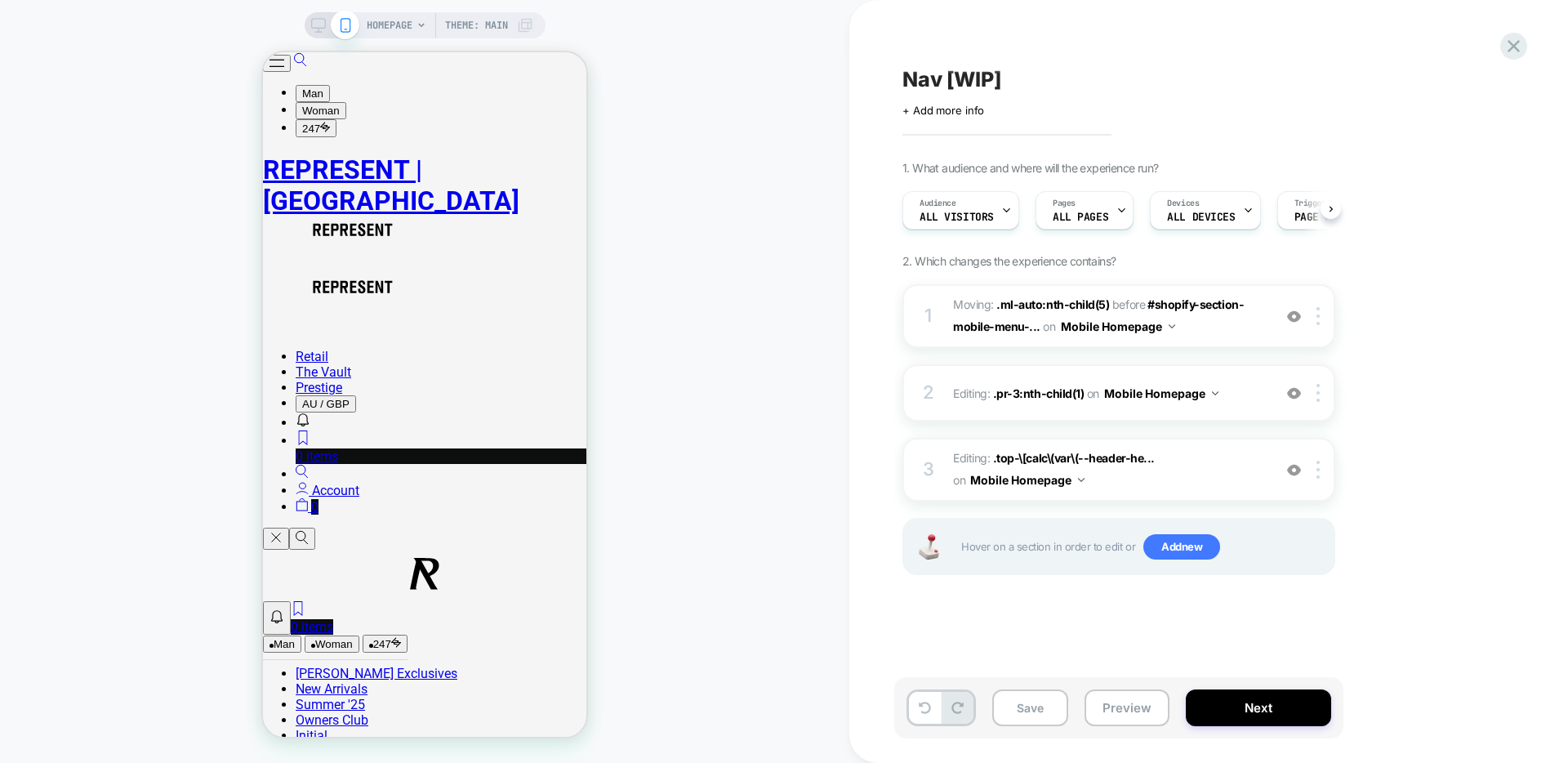
scroll to position [0, 1]
click at [1027, 711] on button "Save" at bounding box center [1030, 707] width 76 height 37
click at [1119, 710] on button "Preview" at bounding box center [1127, 707] width 85 height 37
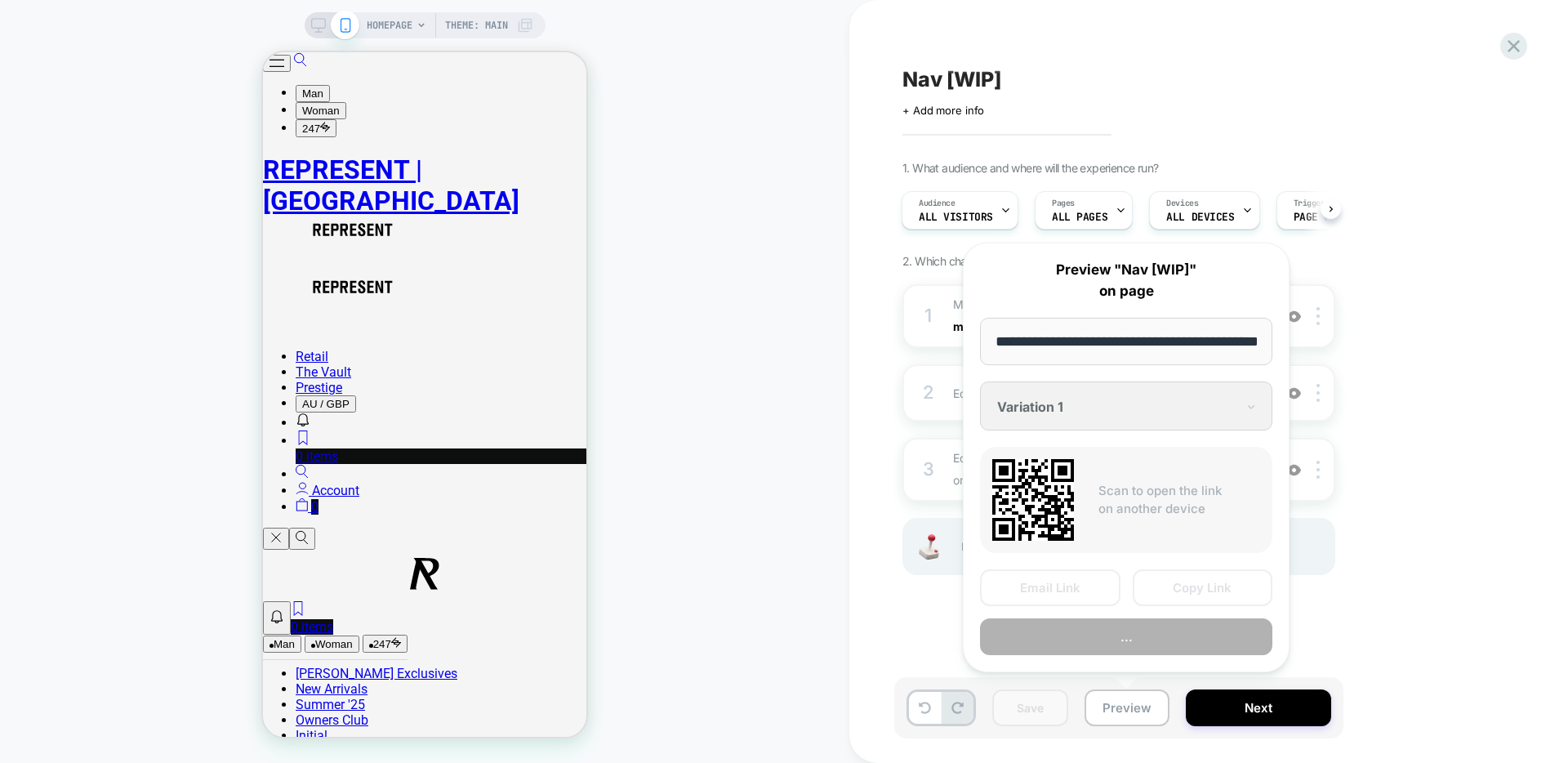
scroll to position [0, 55]
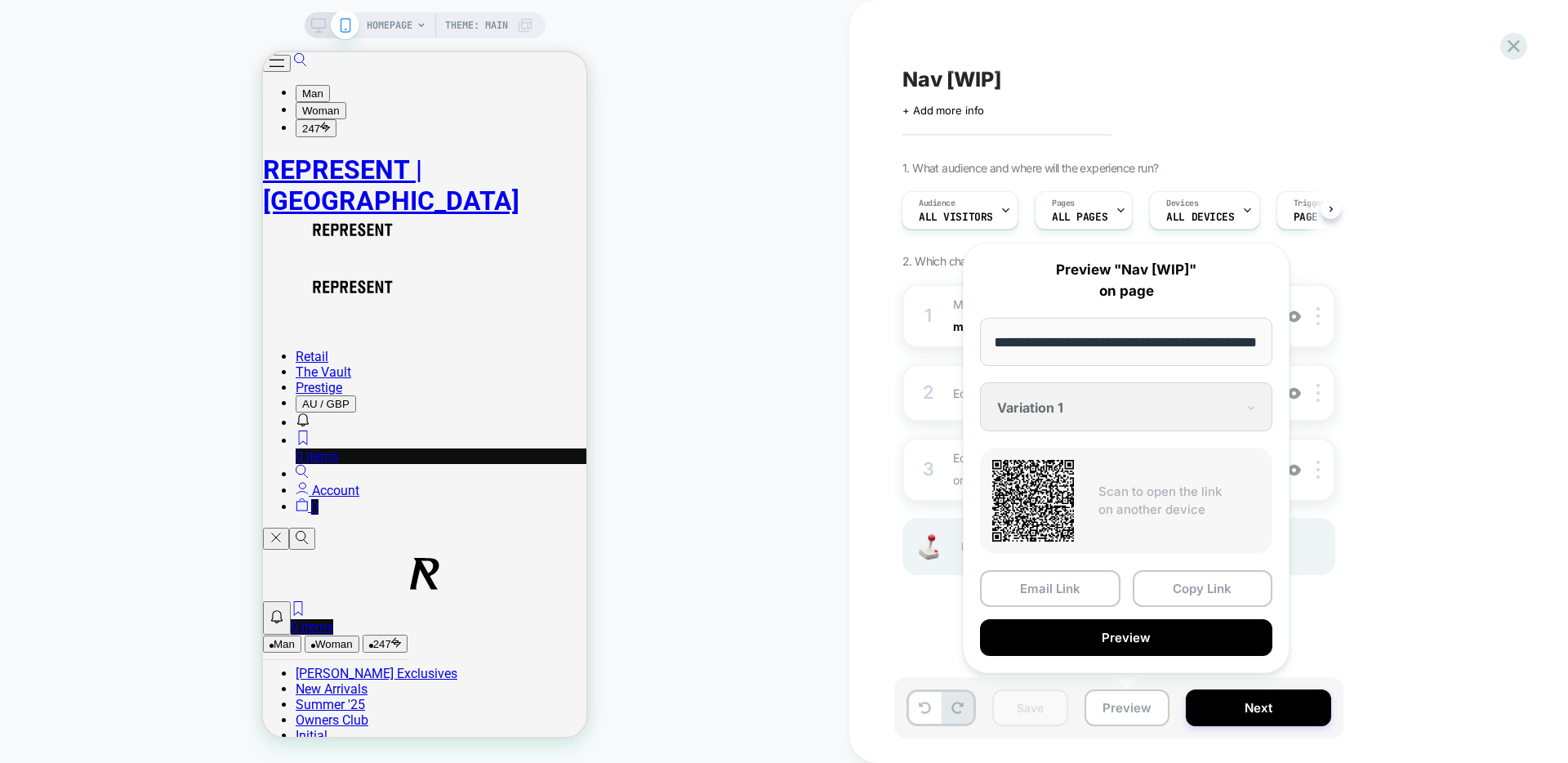
click at [1439, 283] on div "1. What audience and where will the experience run? Audience All Visitors Pages…" at bounding box center [1201, 389] width 596 height 455
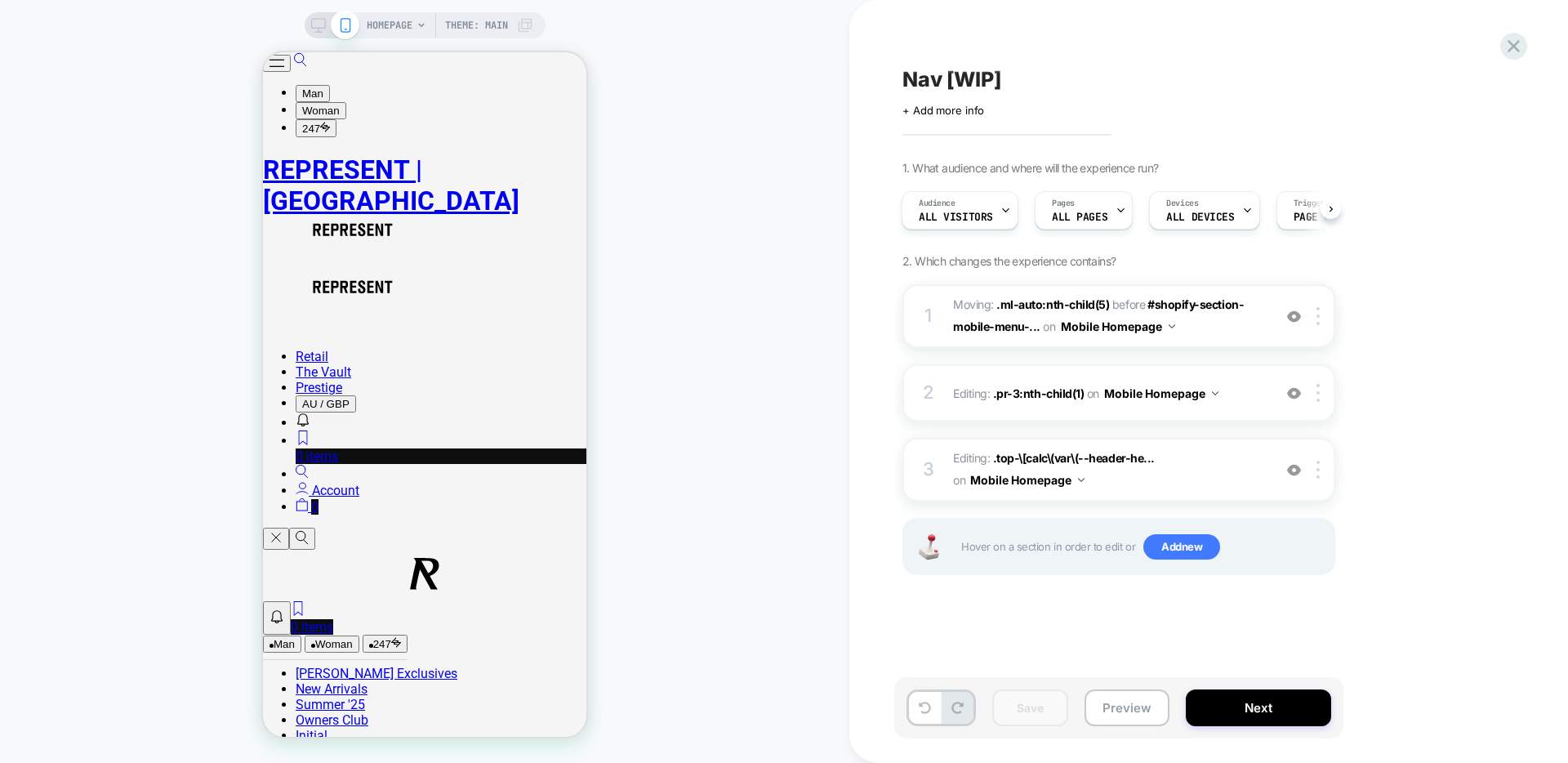
click at [1216, 326] on span "Moving: .ml-auto:nth-child(5) .ml-auto:nth-child(5) before #shopify-section-mob…" at bounding box center [1108, 316] width 311 height 44
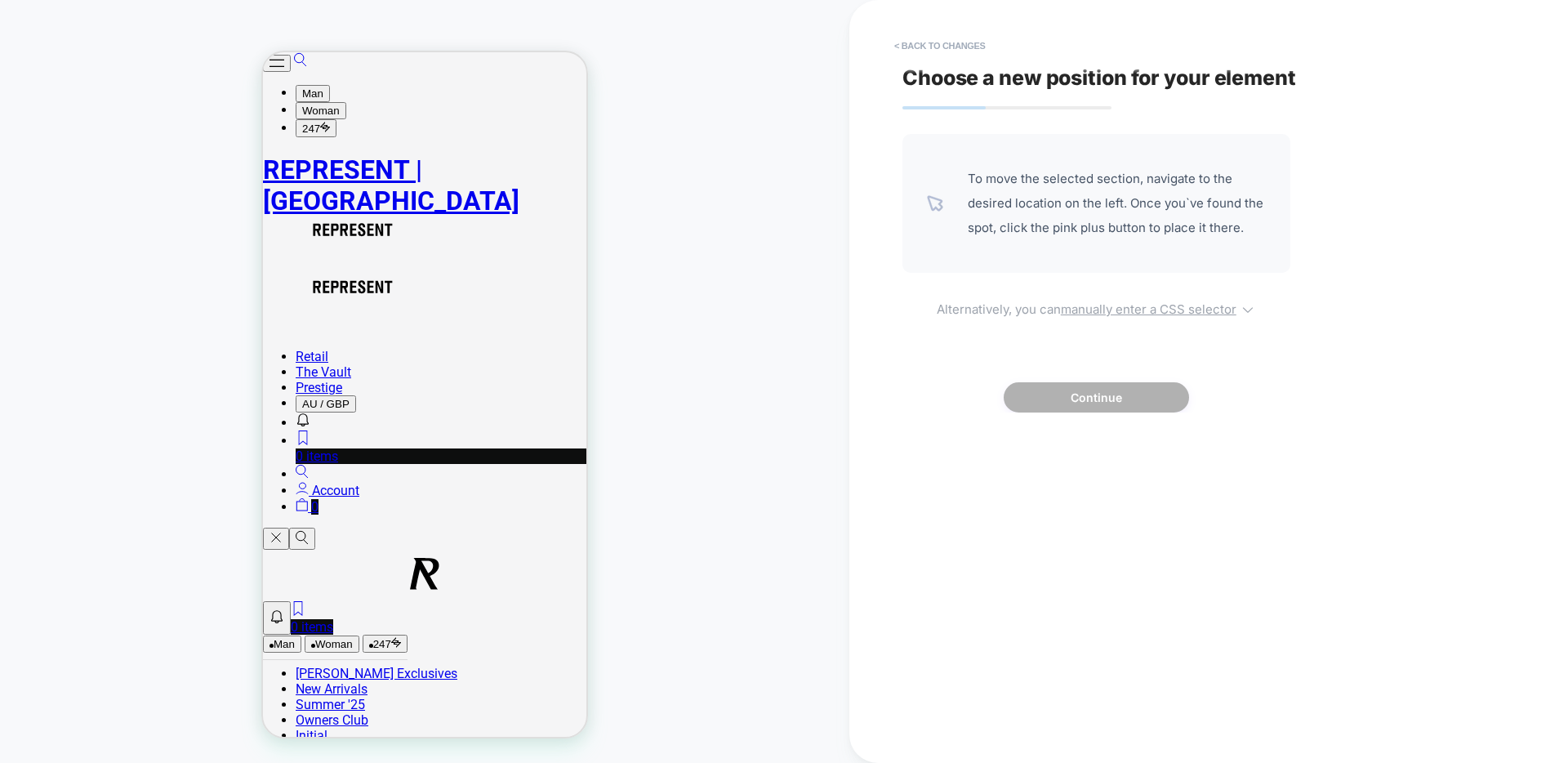
click at [1247, 306] on icon at bounding box center [1247, 309] width 16 height 16
select select "*******"
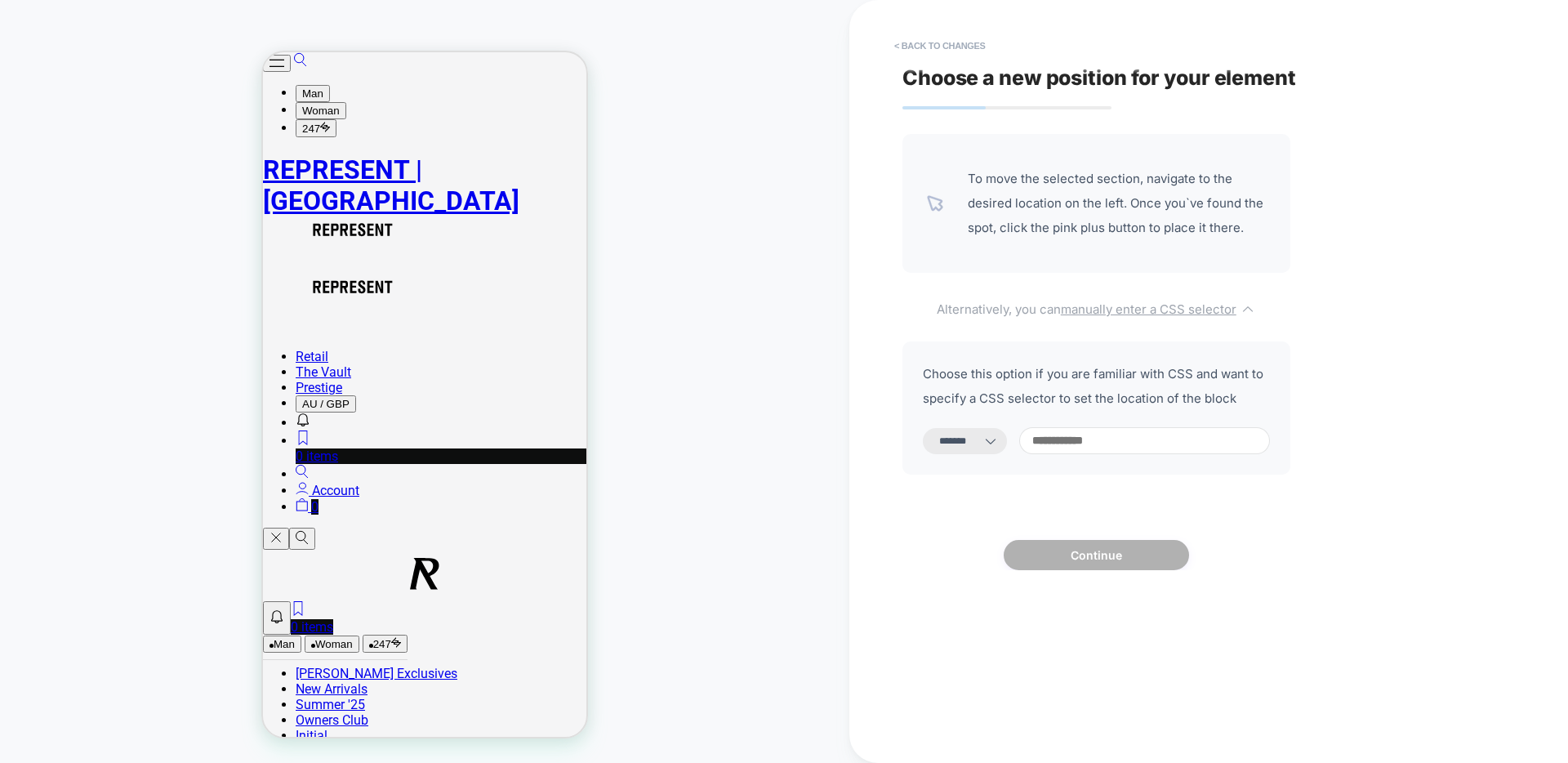
click at [1247, 306] on icon at bounding box center [1247, 309] width 16 height 16
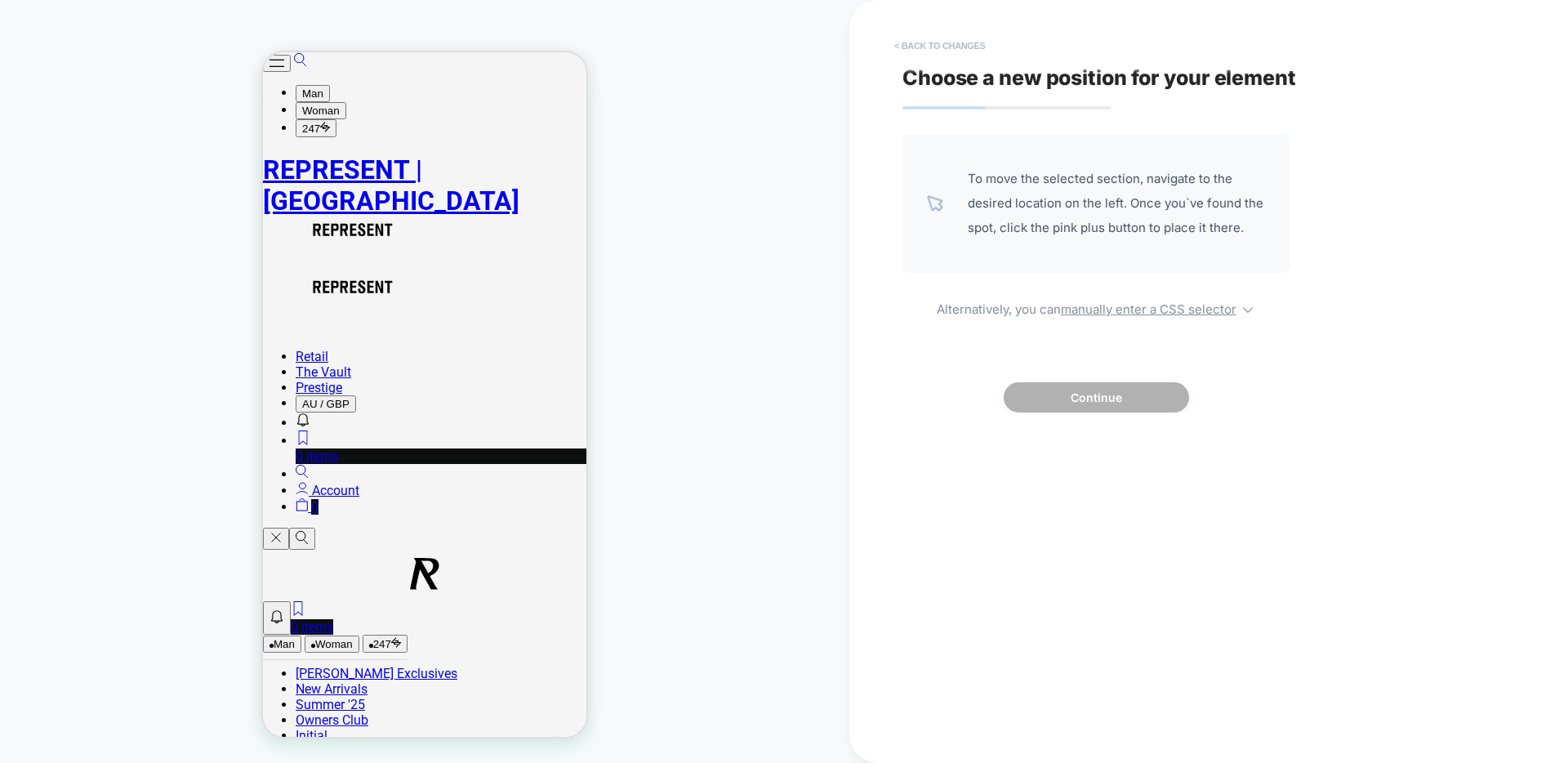
click at [906, 49] on button "< Back to changes" at bounding box center [940, 46] width 108 height 26
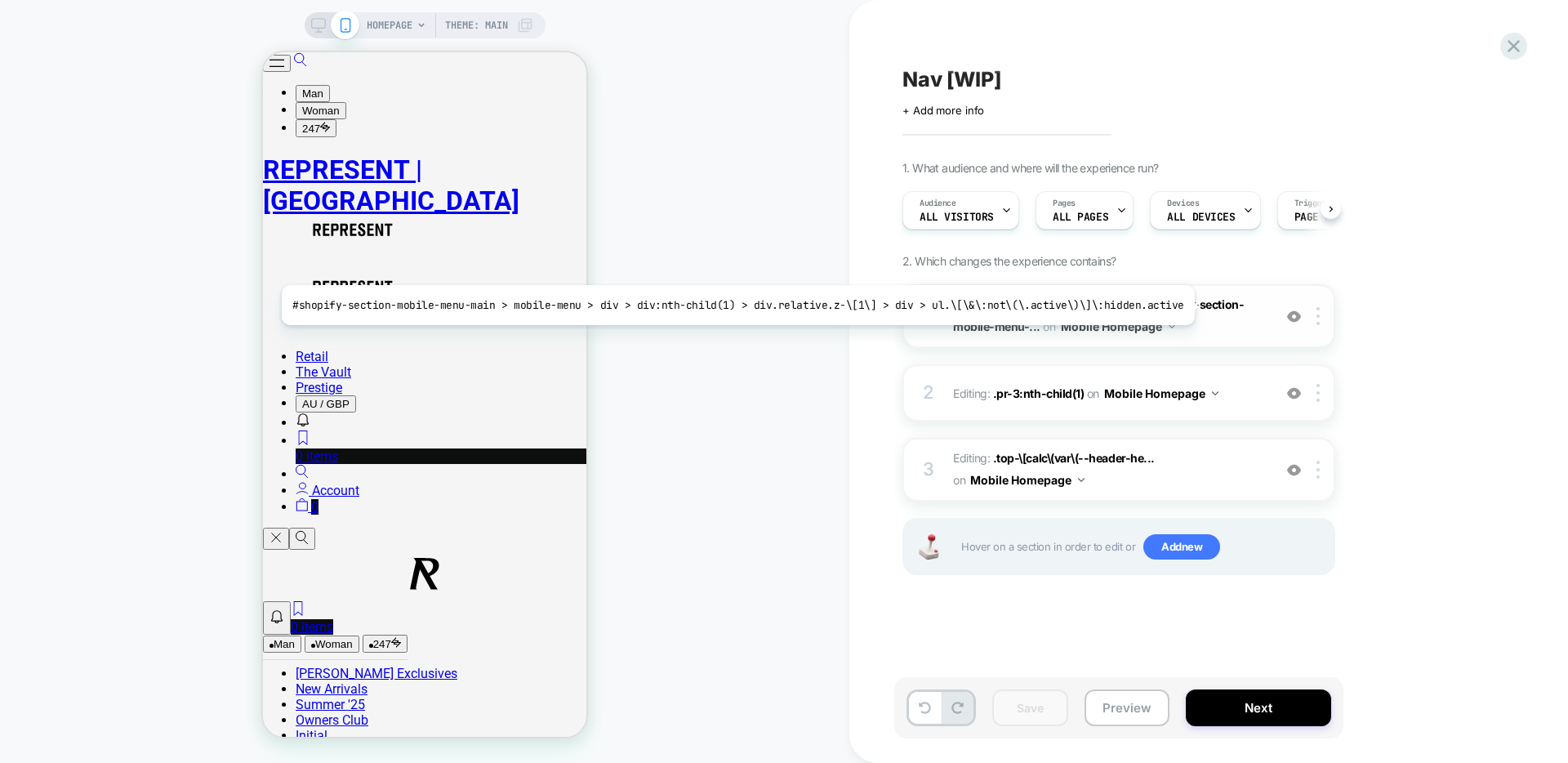
scroll to position [0, 1]
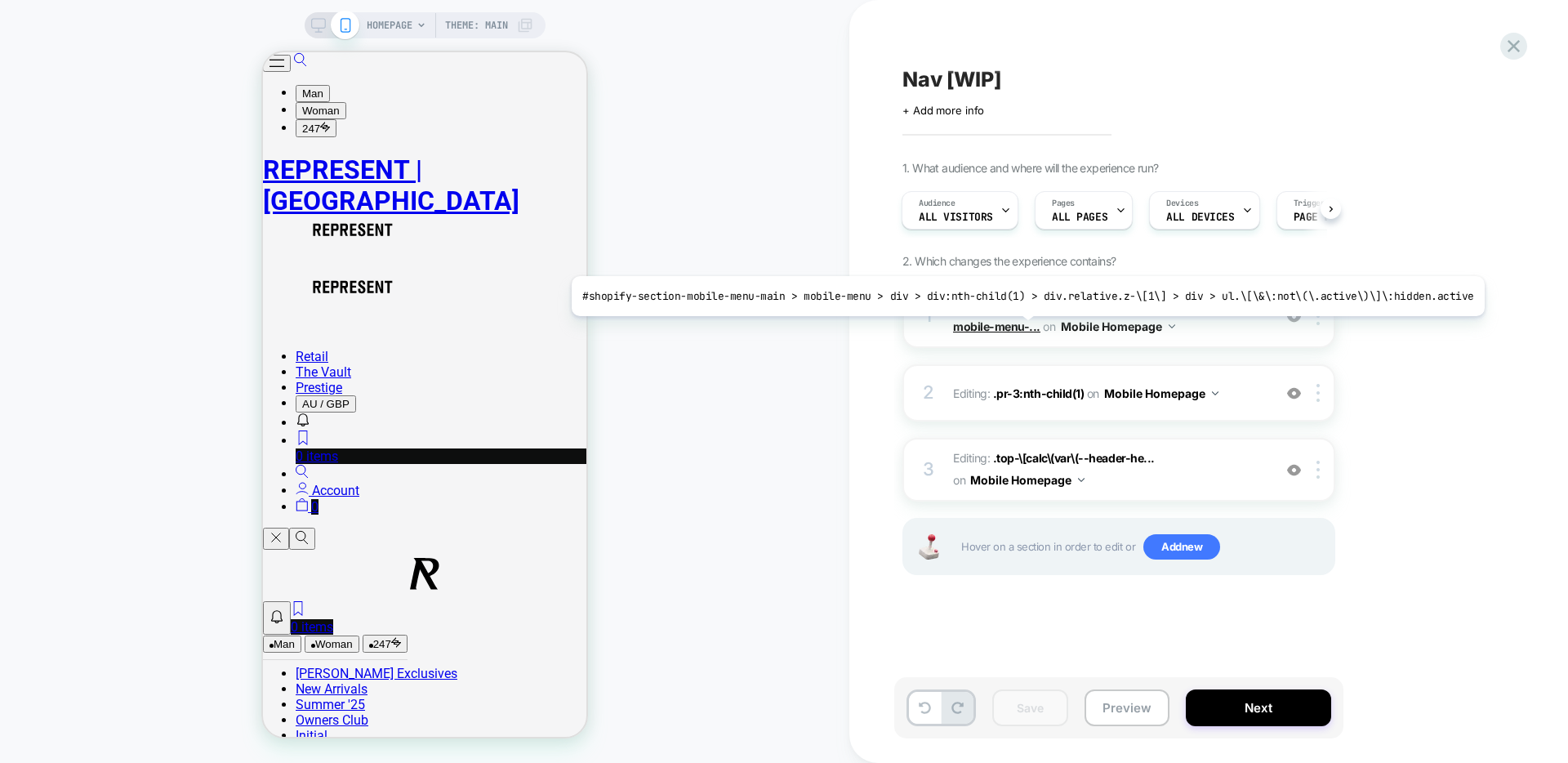
click at [1016, 328] on span "#shopify-section-mobile-menu-..." at bounding box center [1098, 315] width 291 height 36
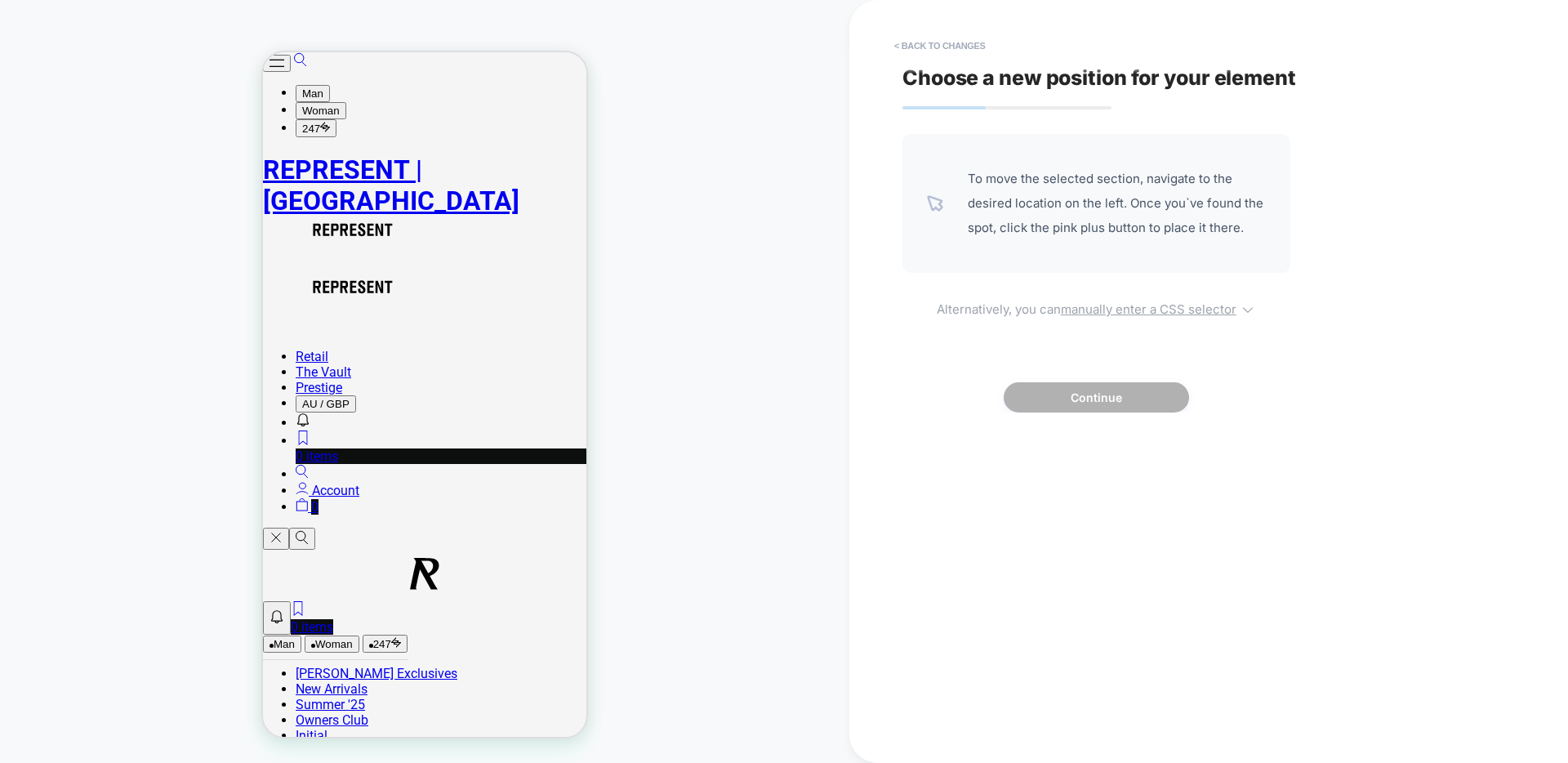
click at [1148, 306] on u "manually enter a CSS selector" at bounding box center [1148, 309] width 176 height 15
select select "*******"
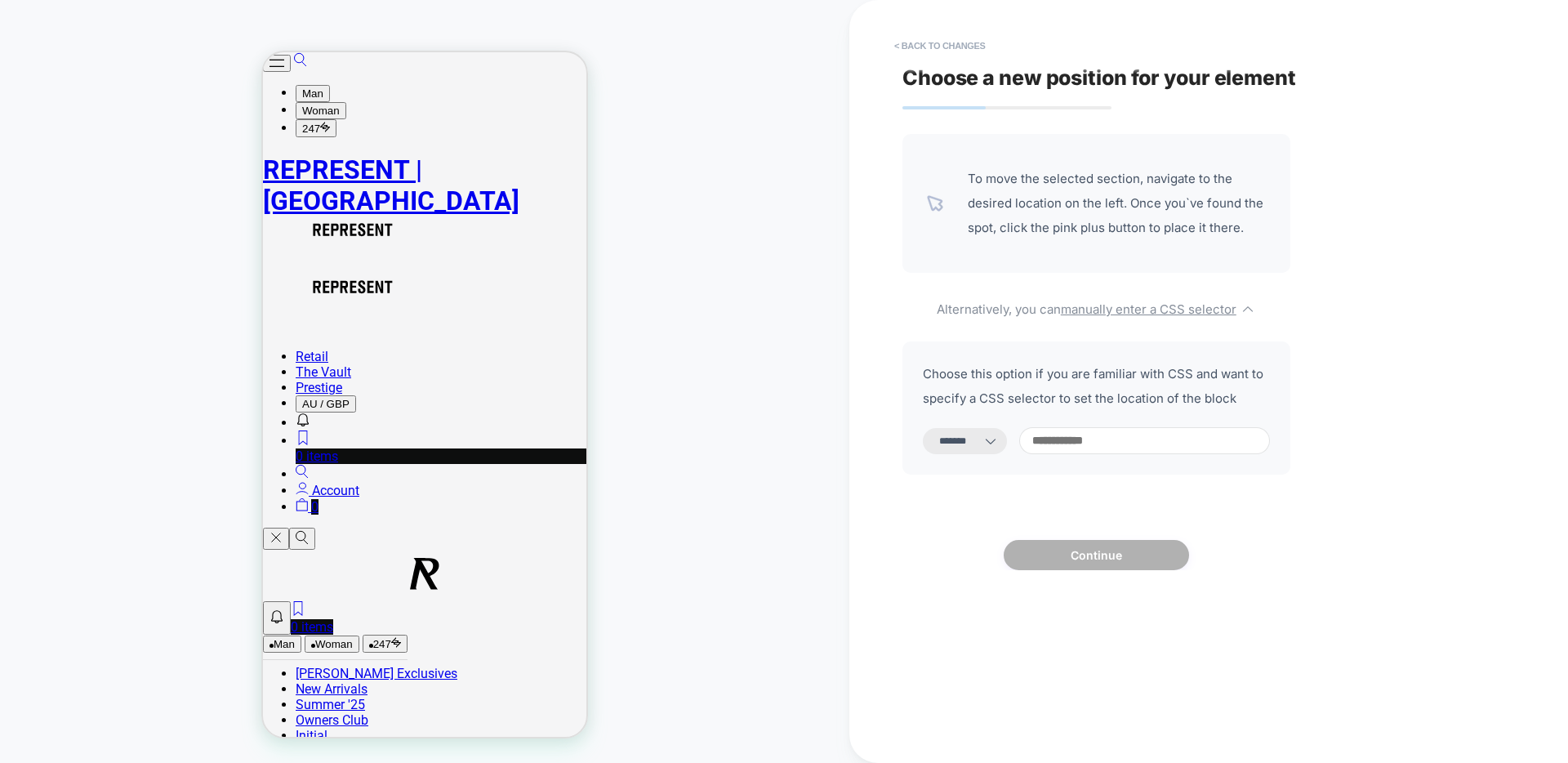
click at [1095, 446] on input at bounding box center [1145, 440] width 251 height 27
paste input "**********"
type input "**********"
select select "*********"
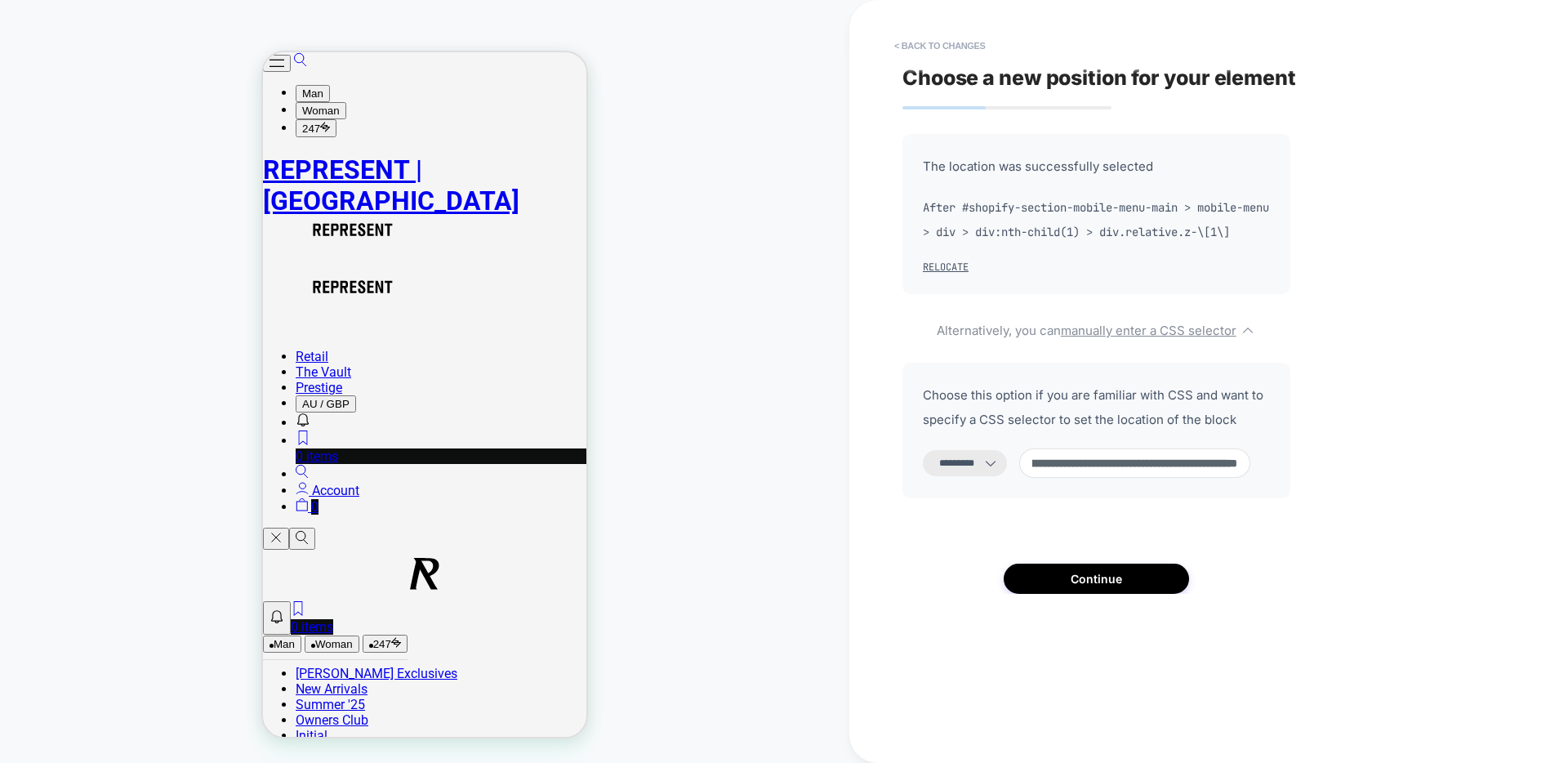
type input "**********"
click at [999, 471] on icon at bounding box center [990, 463] width 16 height 16
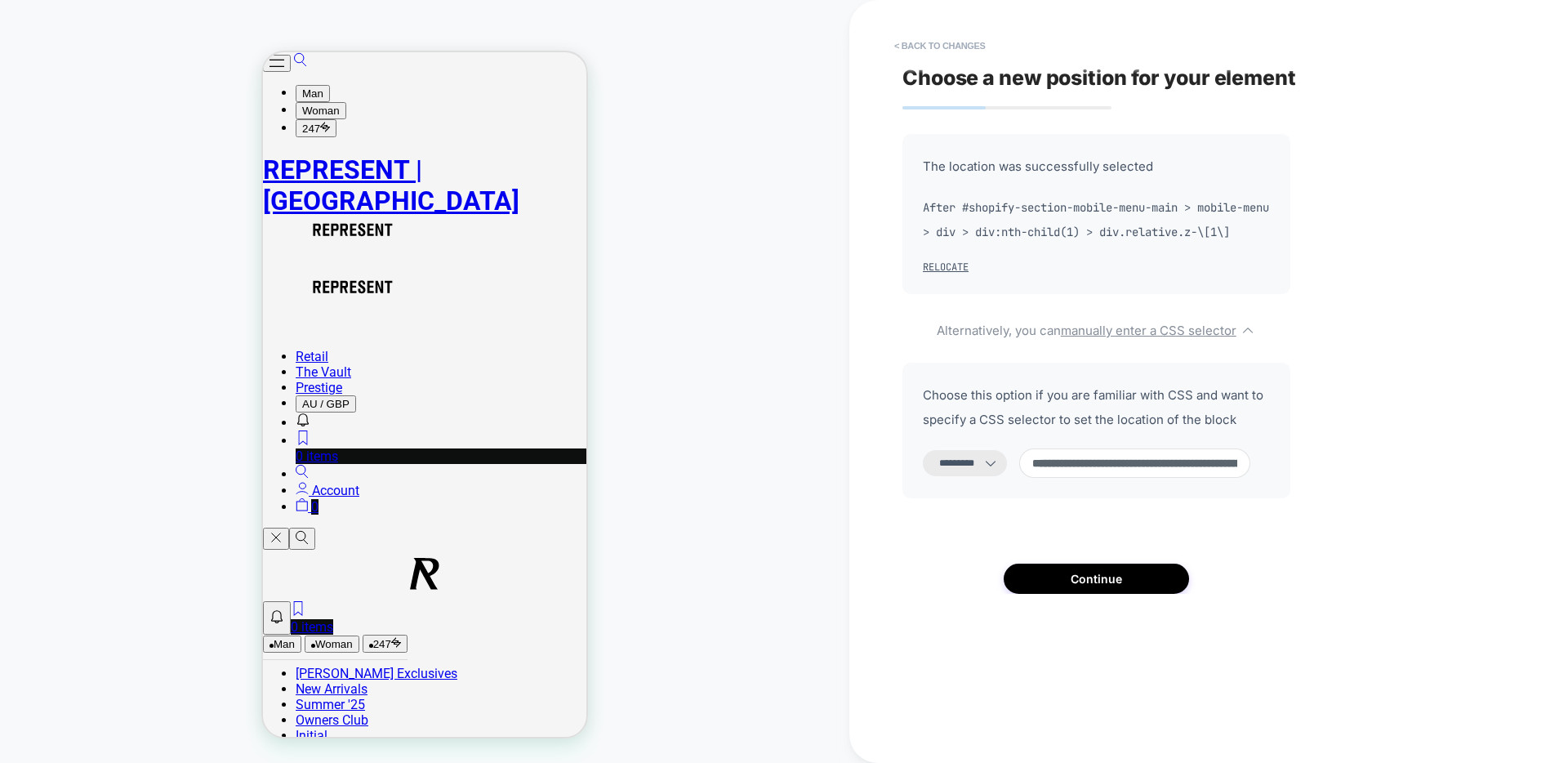
click at [945, 476] on select "**********" at bounding box center [964, 463] width 84 height 26
select select "**********"
click at [1083, 594] on button "Continue" at bounding box center [1096, 579] width 185 height 30
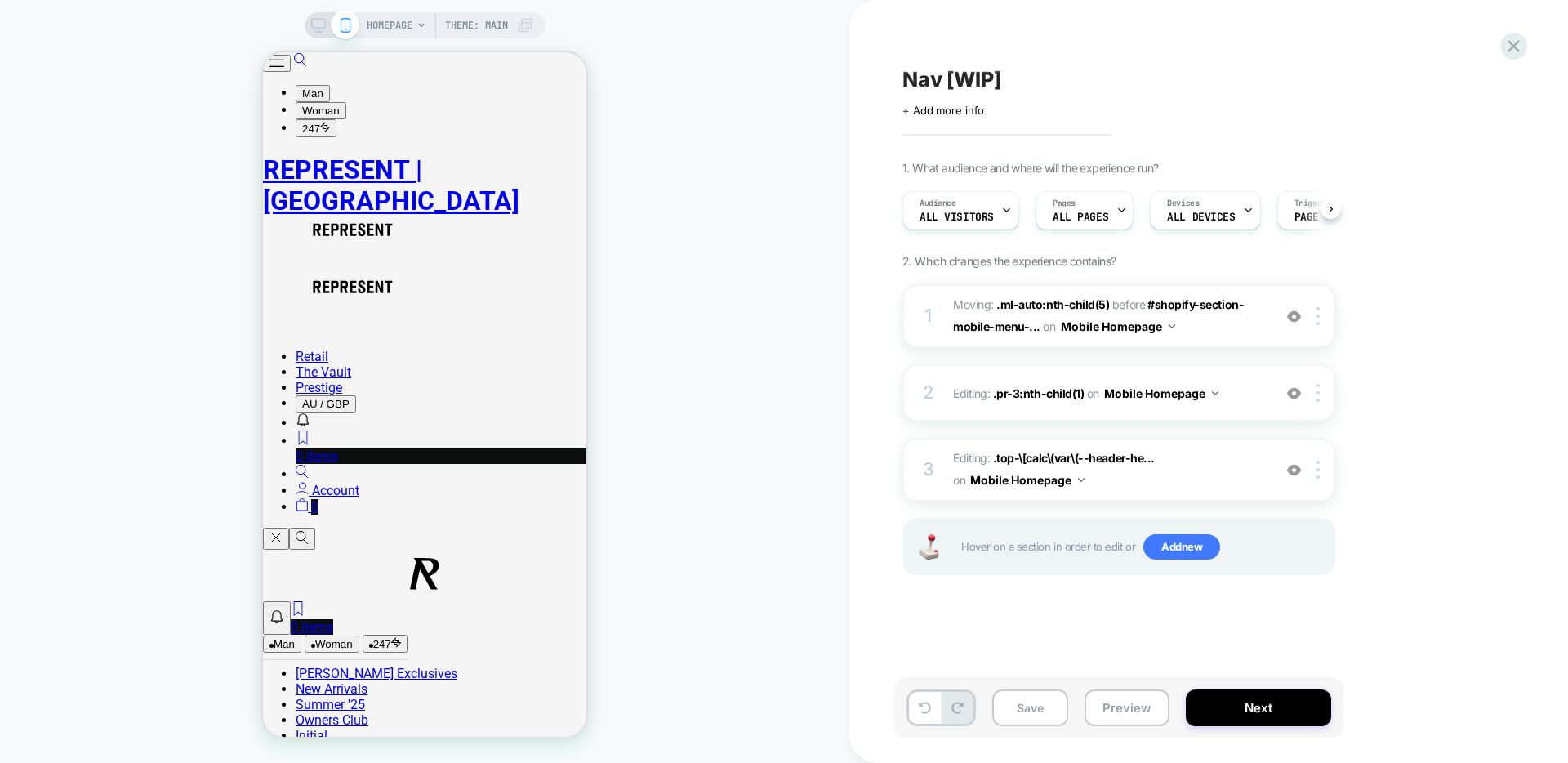
scroll to position [0, 1]
click at [1045, 707] on button "Save" at bounding box center [1030, 707] width 76 height 37
click at [1123, 721] on button "Preview" at bounding box center [1127, 707] width 85 height 37
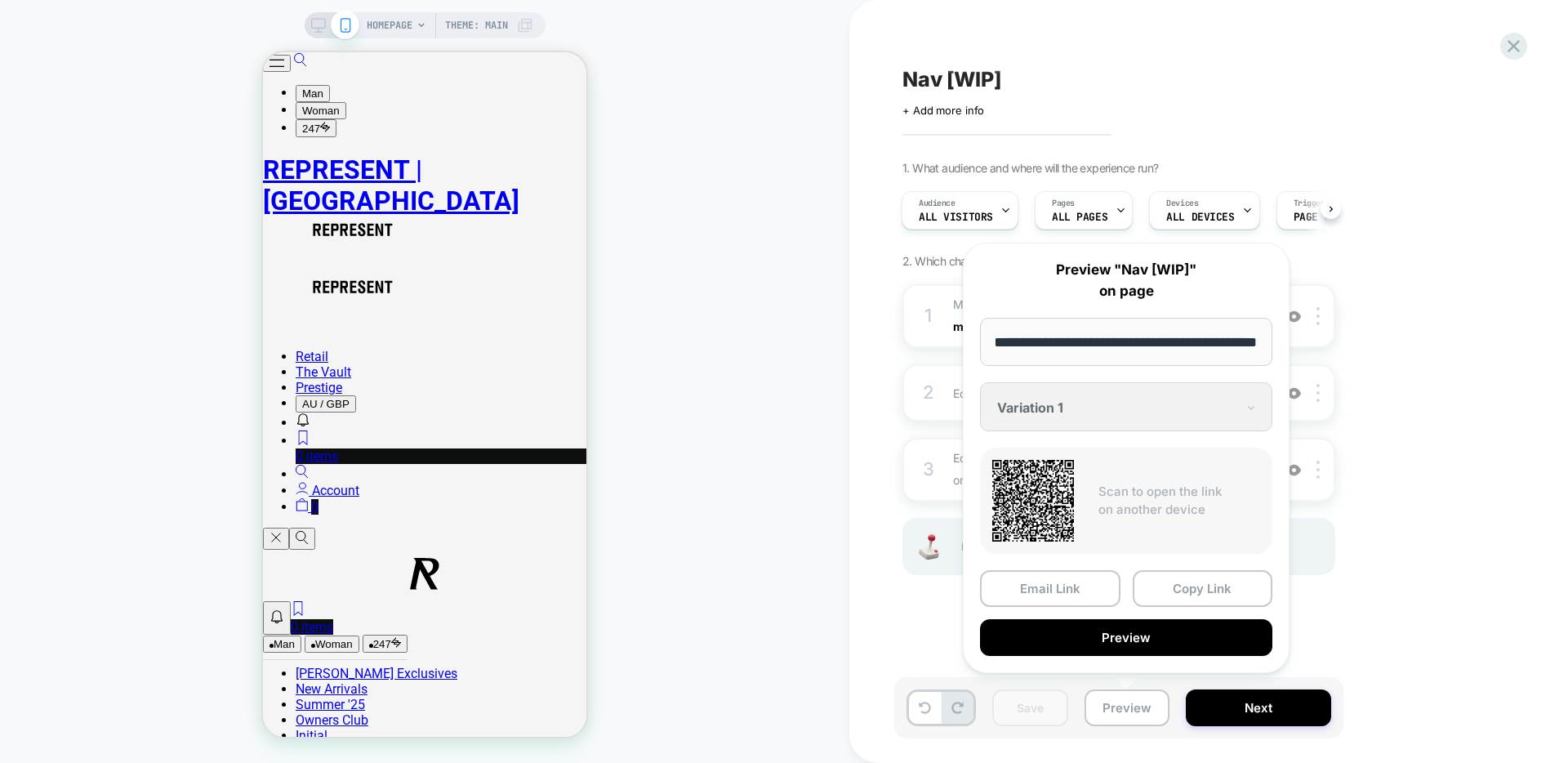
scroll to position [0, 0]
drag, startPoint x: 1393, startPoint y: 537, endPoint x: 1382, endPoint y: 536, distance: 11.0
click at [1393, 537] on div "1. What audience and where will the experience run? Audience All Visitors Pages…" at bounding box center [1201, 389] width 596 height 455
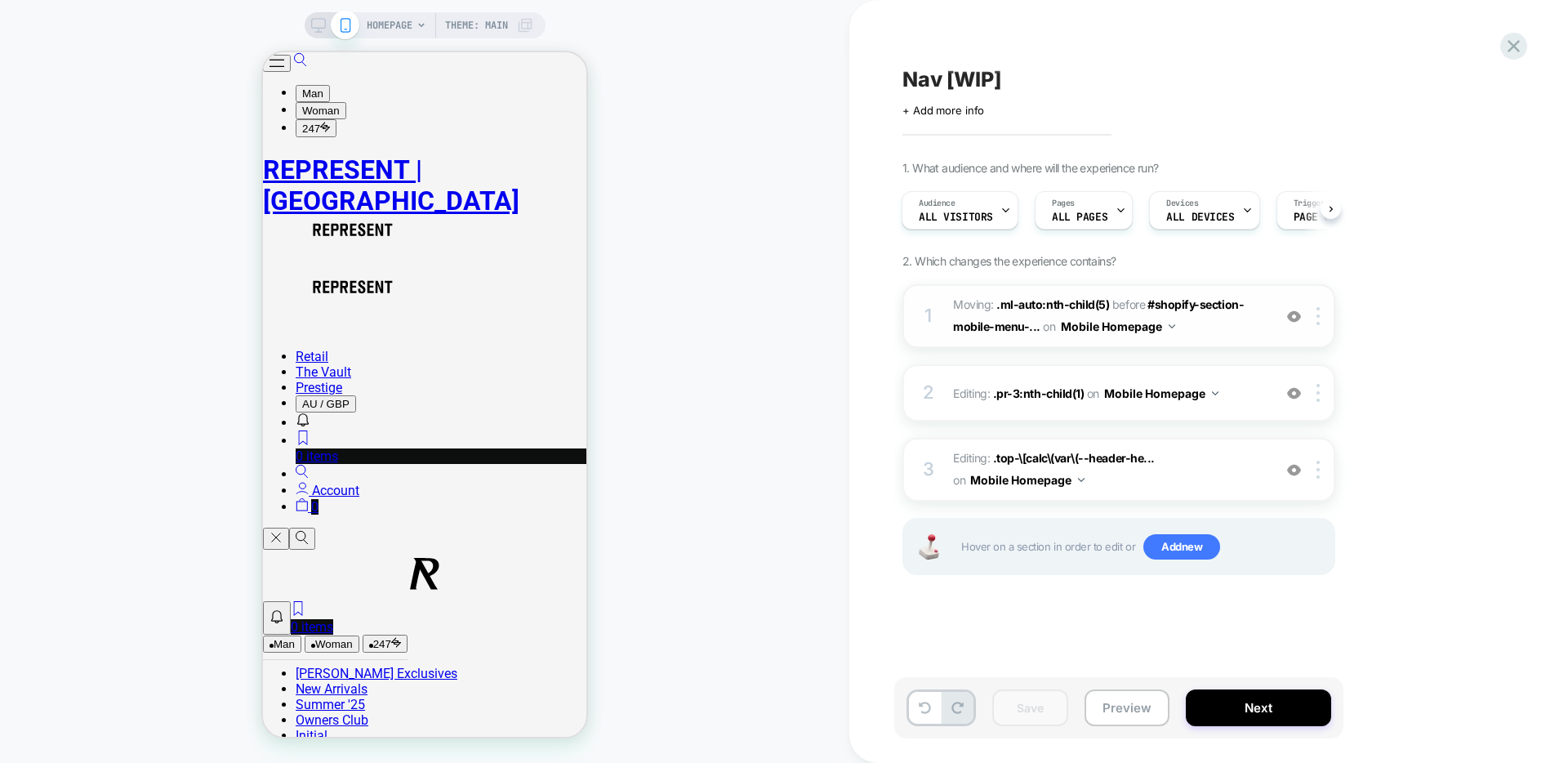
click at [1220, 341] on div "1 Moving: .ml-auto:nth-child(5) .ml-auto:nth-child(5) before #shopify-section-m…" at bounding box center [1119, 316] width 433 height 64
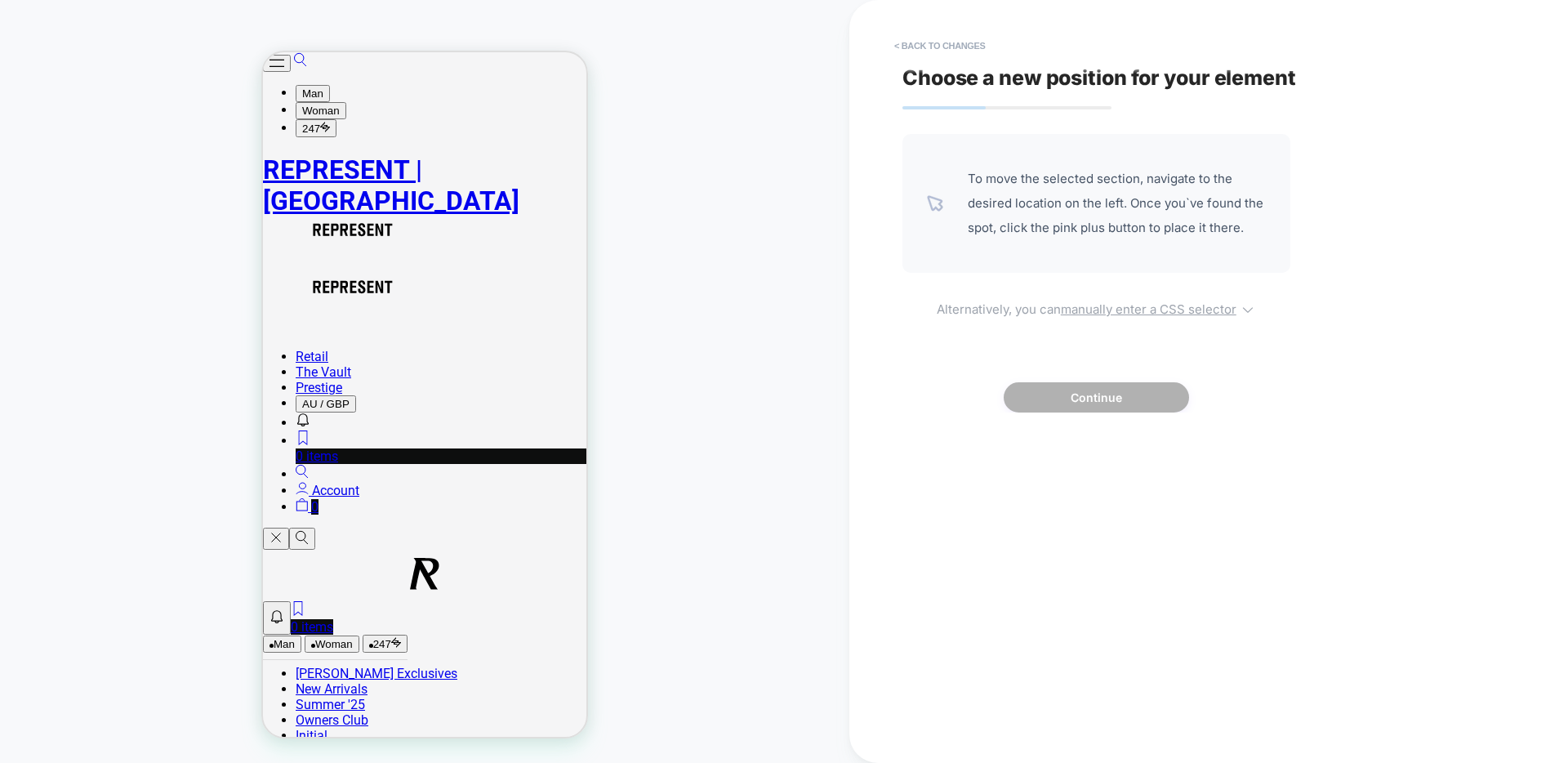
click at [1153, 308] on u "manually enter a CSS selector" at bounding box center [1148, 309] width 176 height 15
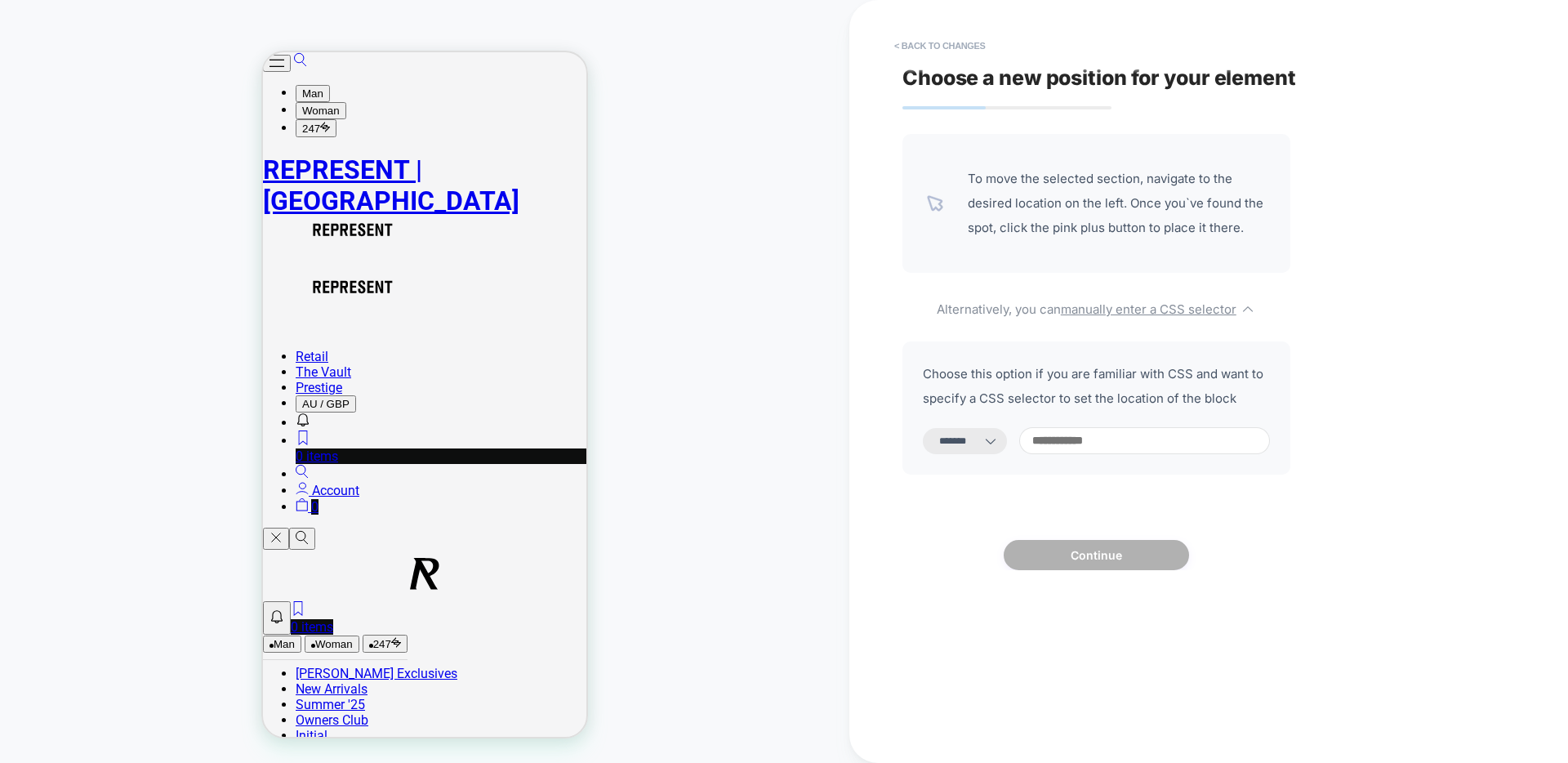
click at [999, 444] on icon at bounding box center [990, 440] width 16 height 16
click at [996, 442] on icon at bounding box center [990, 441] width 9 height 6
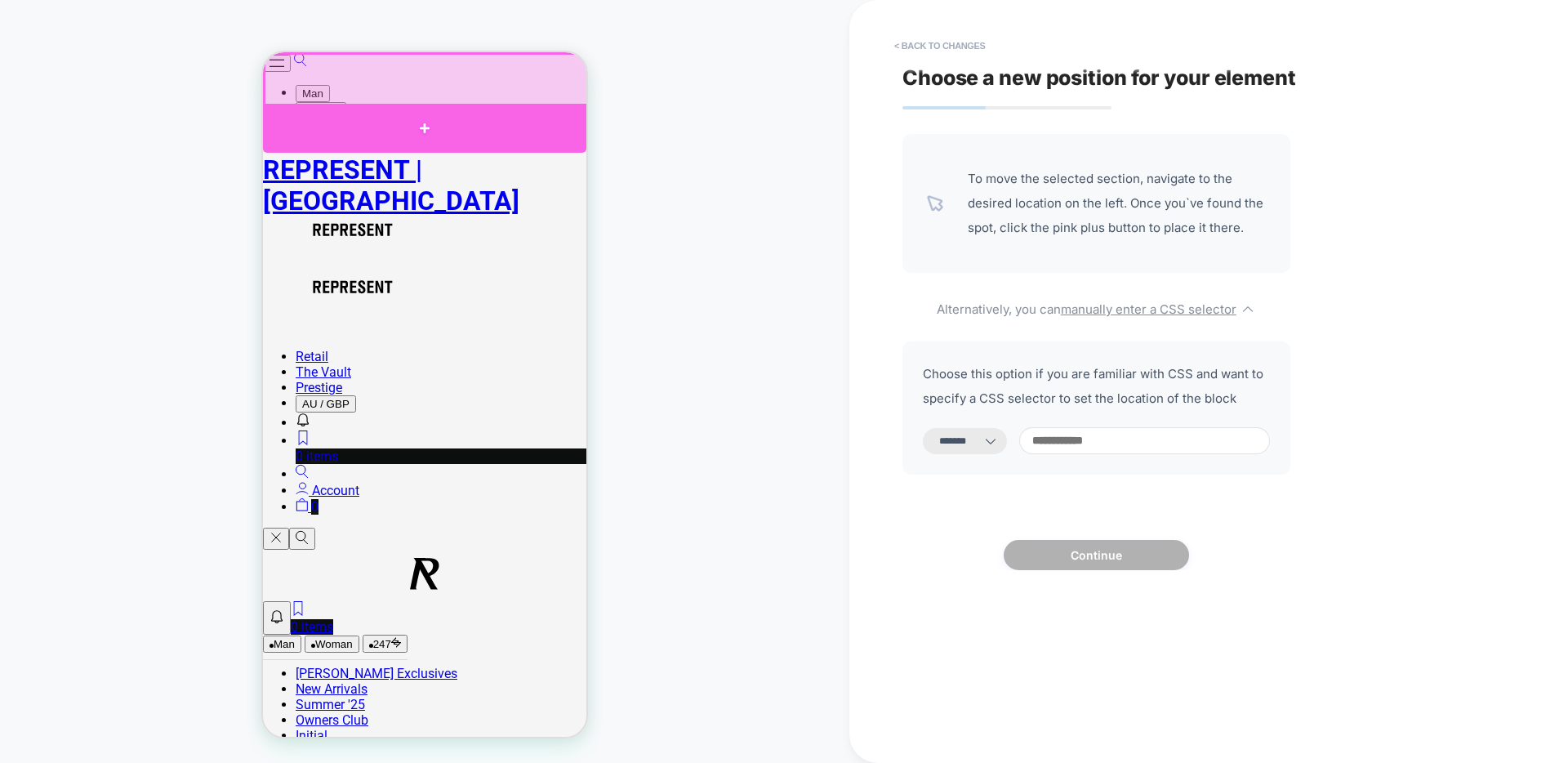
click at [446, 116] on div at bounding box center [425, 128] width 324 height 49
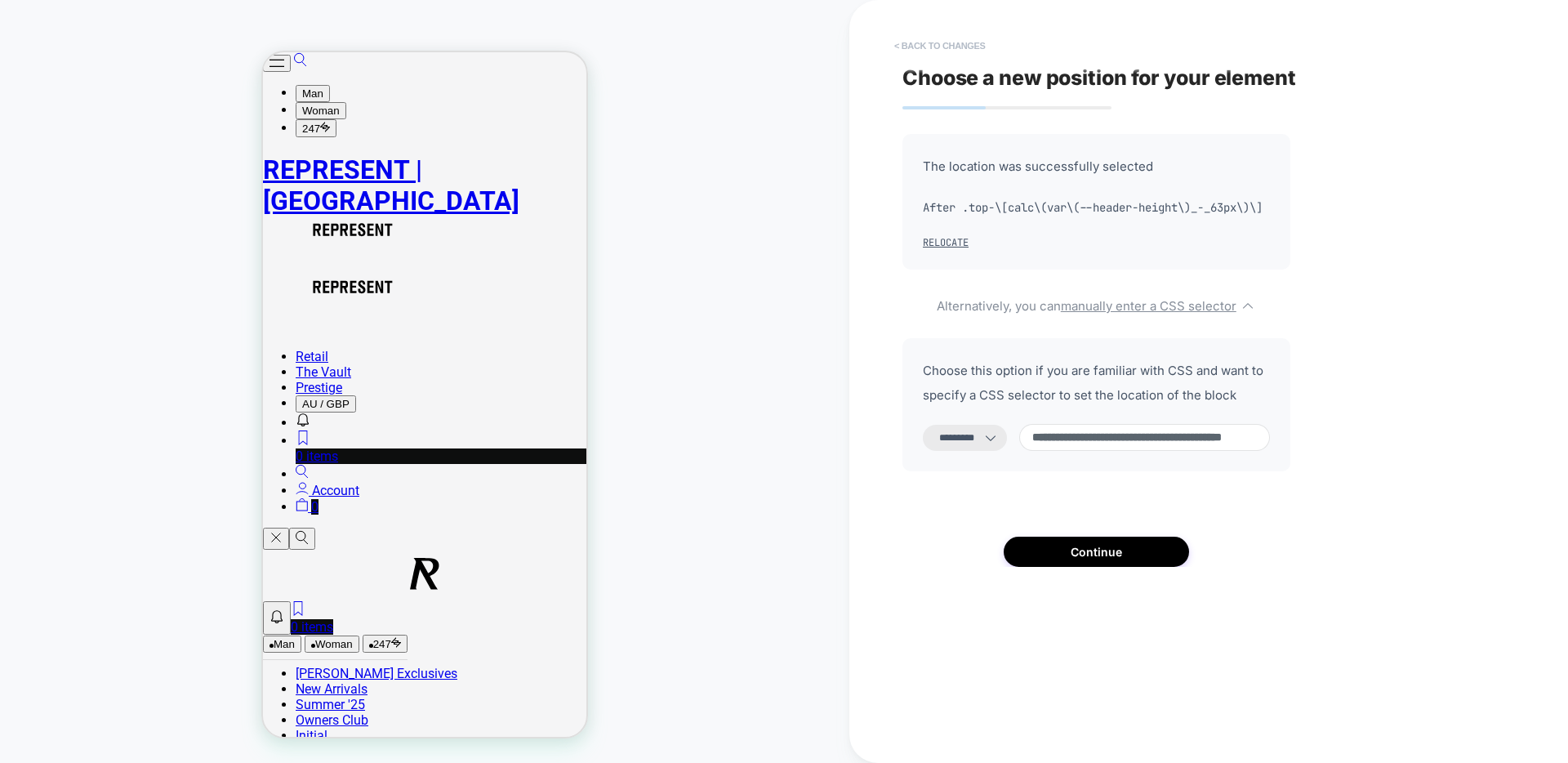
click at [956, 47] on button "< Back to changes" at bounding box center [940, 46] width 108 height 26
select select "*******"
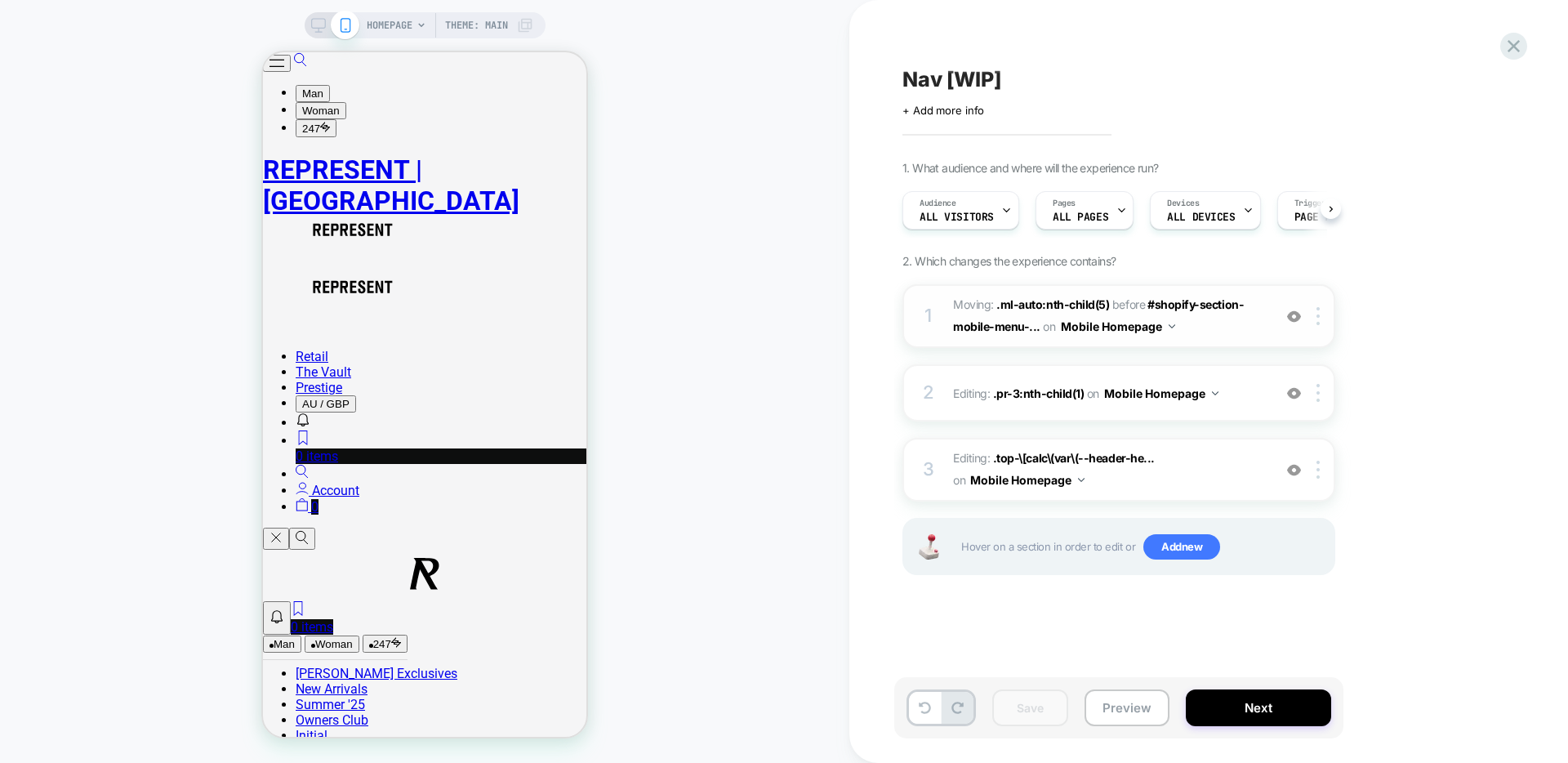
scroll to position [0, 1]
click at [1207, 330] on span "Moving: .ml-auto:nth-child(5) .ml-auto:nth-child(5) before #shopify-section-mob…" at bounding box center [1108, 316] width 311 height 44
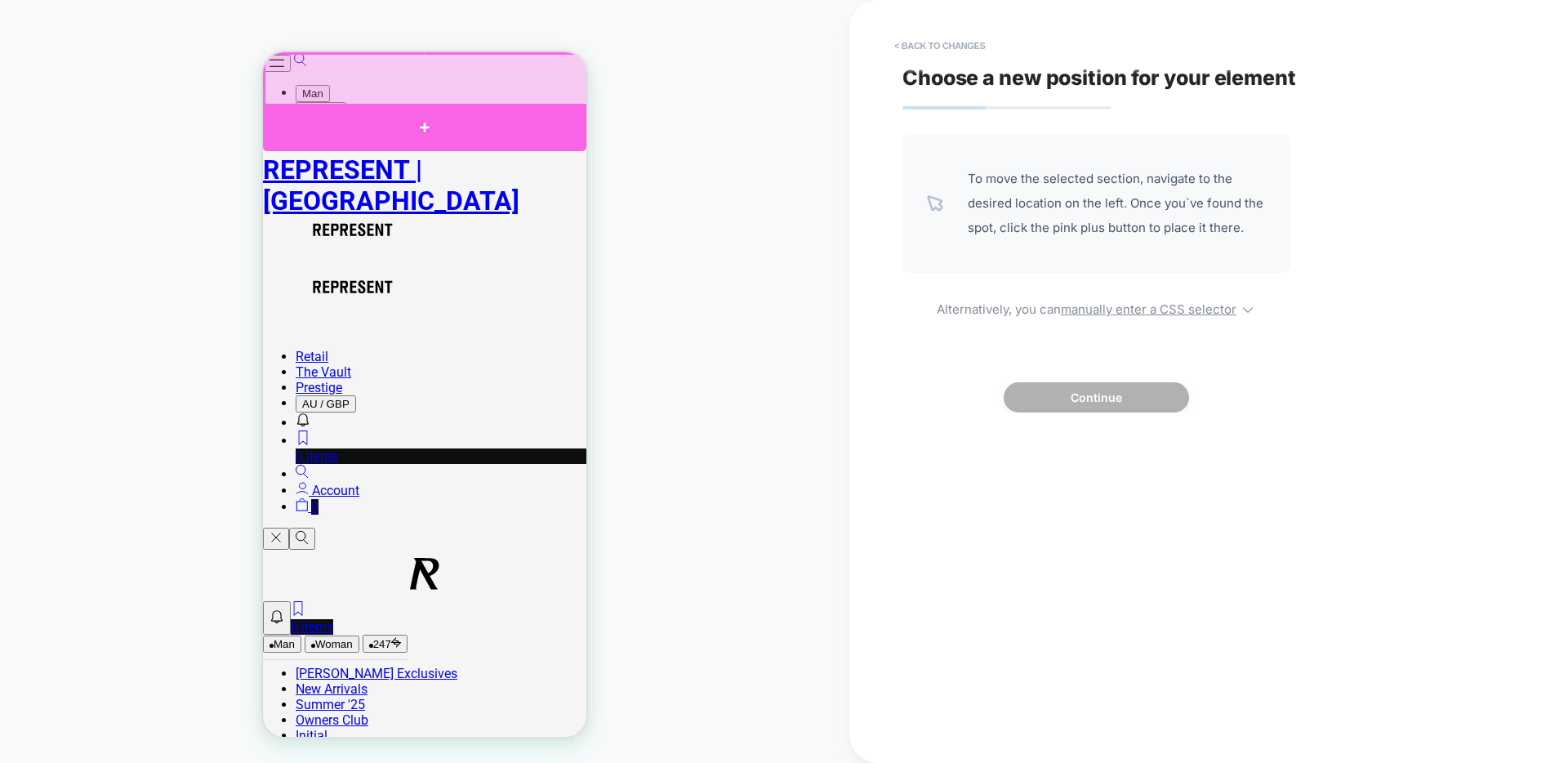
click at [473, 127] on div at bounding box center [425, 127] width 324 height 47
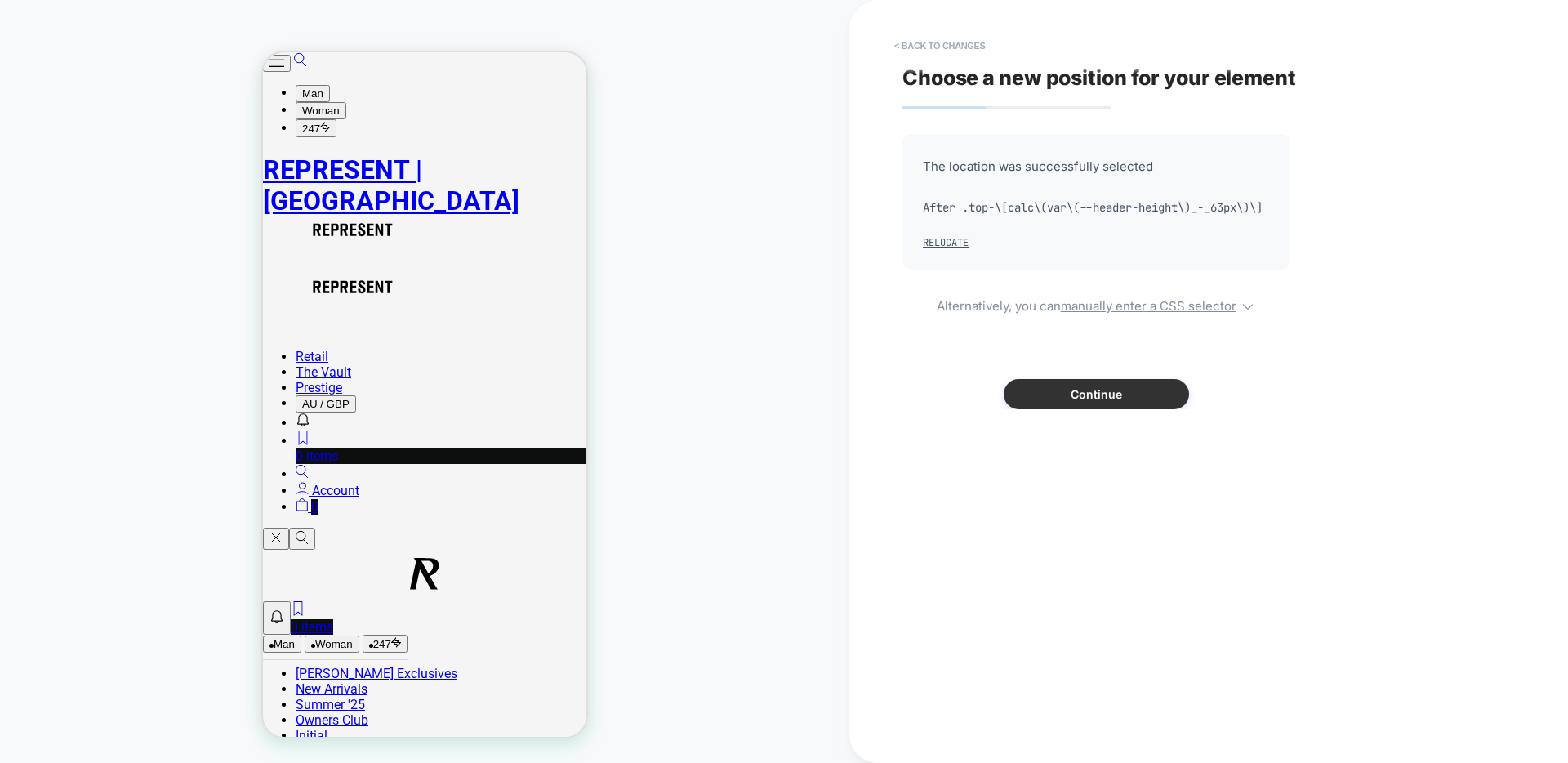
click at [1120, 409] on button "Continue" at bounding box center [1096, 394] width 185 height 30
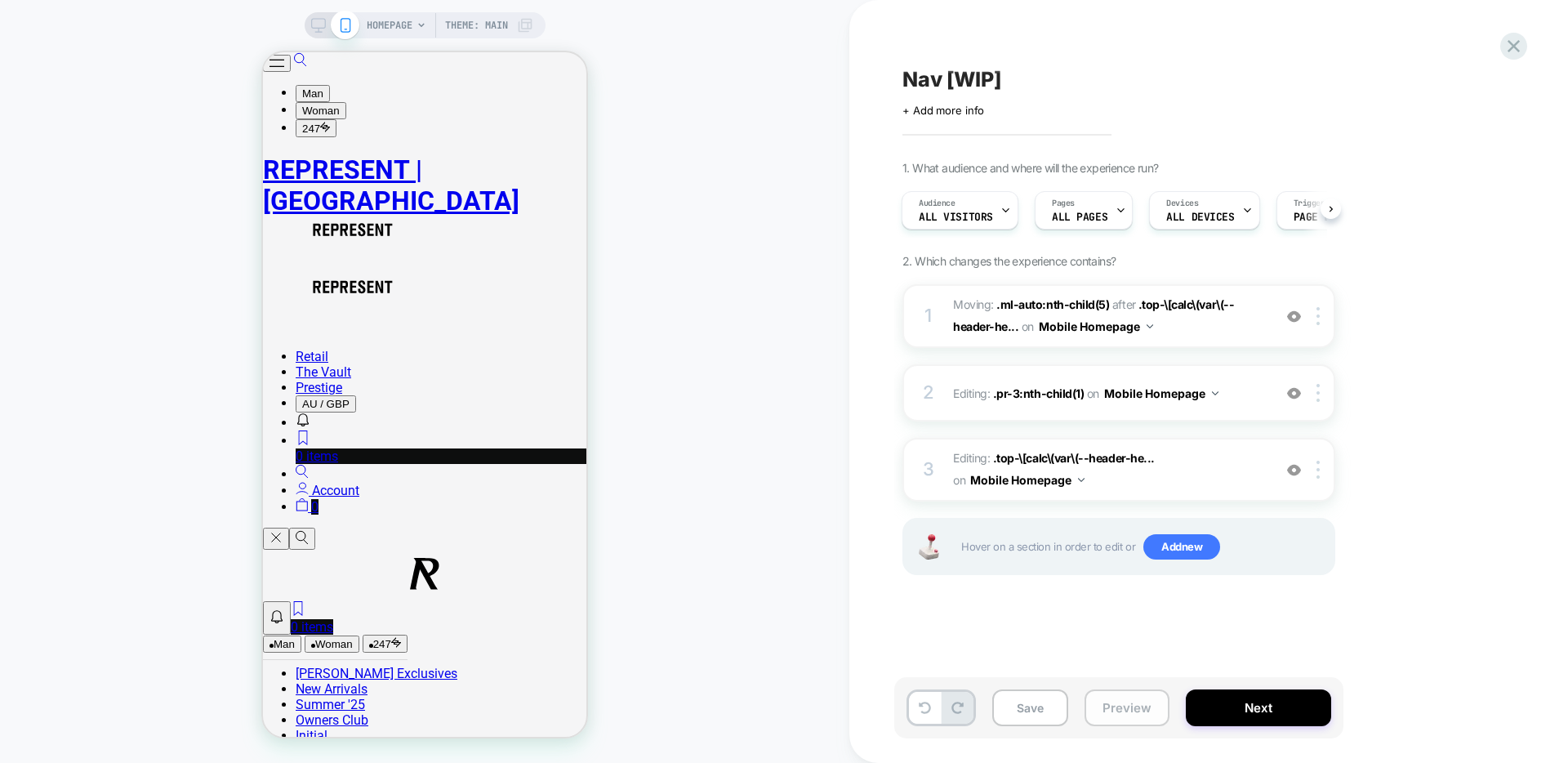
click at [1123, 705] on button "Preview" at bounding box center [1127, 707] width 85 height 37
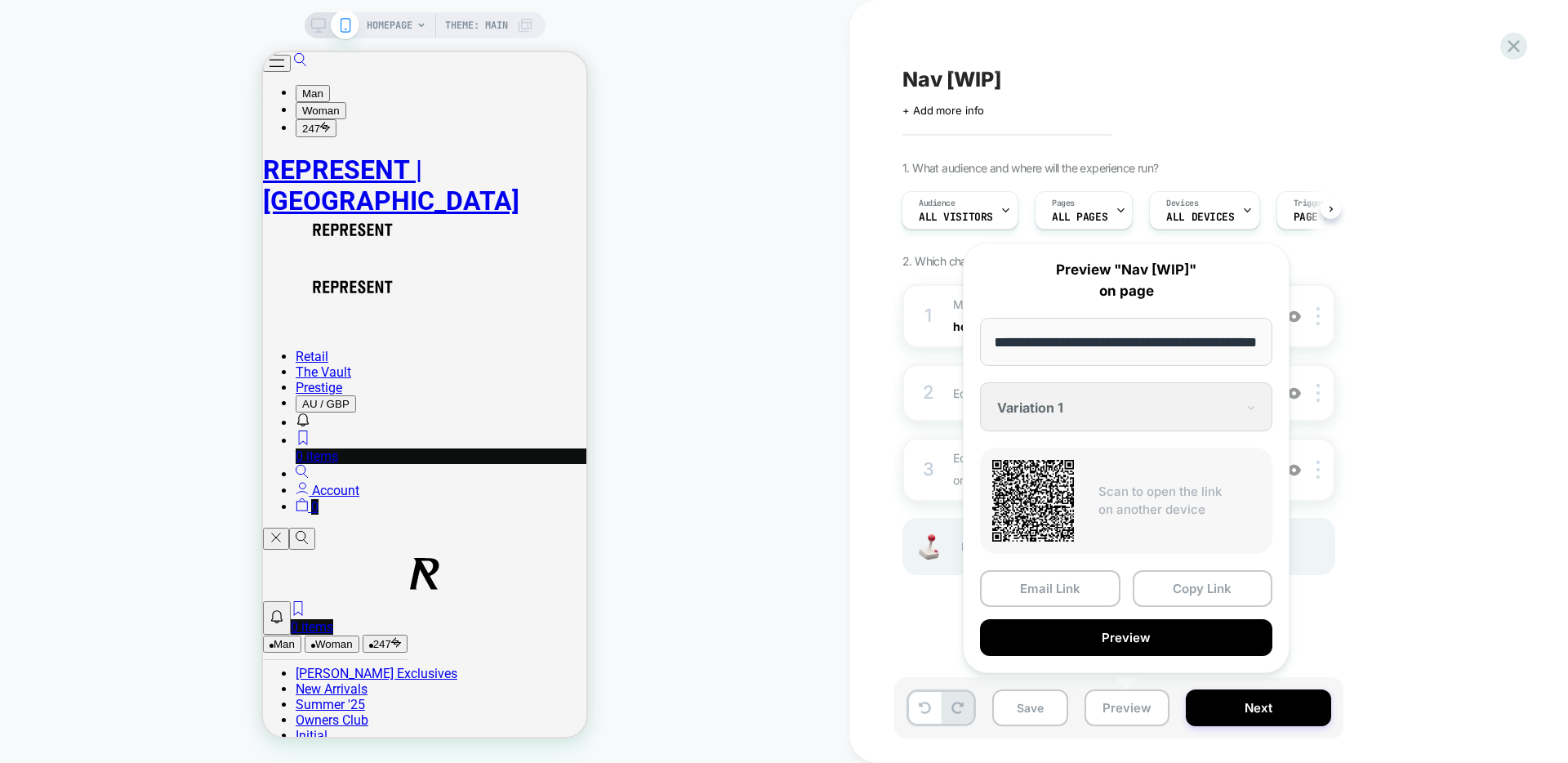
scroll to position [0, 0]
drag, startPoint x: 1413, startPoint y: 601, endPoint x: 1264, endPoint y: 627, distance: 151.3
click at [1412, 601] on div "1. What audience and where will the experience run? Audience All Visitors Pages…" at bounding box center [1201, 389] width 596 height 455
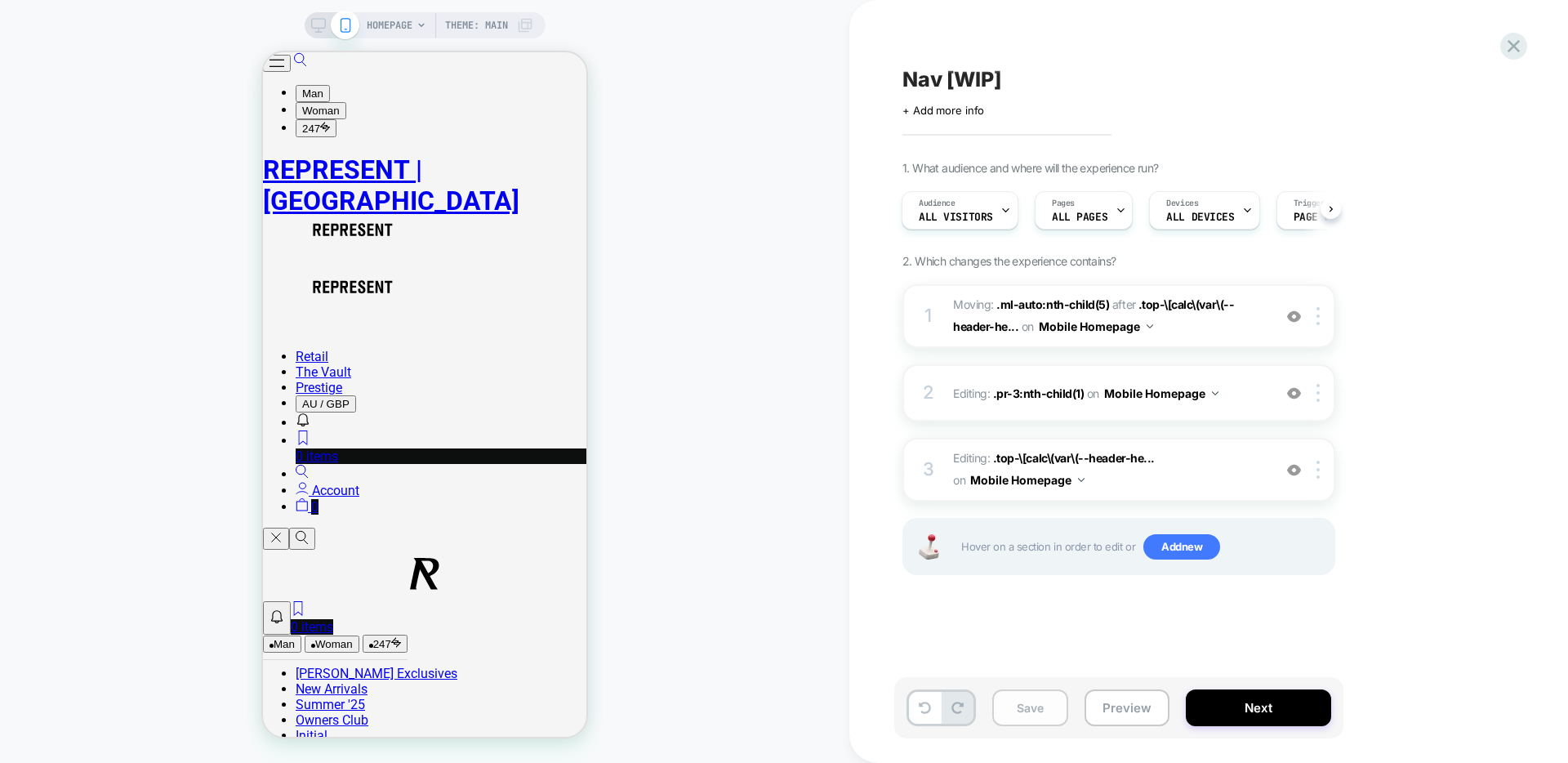
click at [1043, 702] on button "Save" at bounding box center [1030, 707] width 76 height 37
click at [1122, 706] on button "Preview" at bounding box center [1127, 707] width 85 height 37
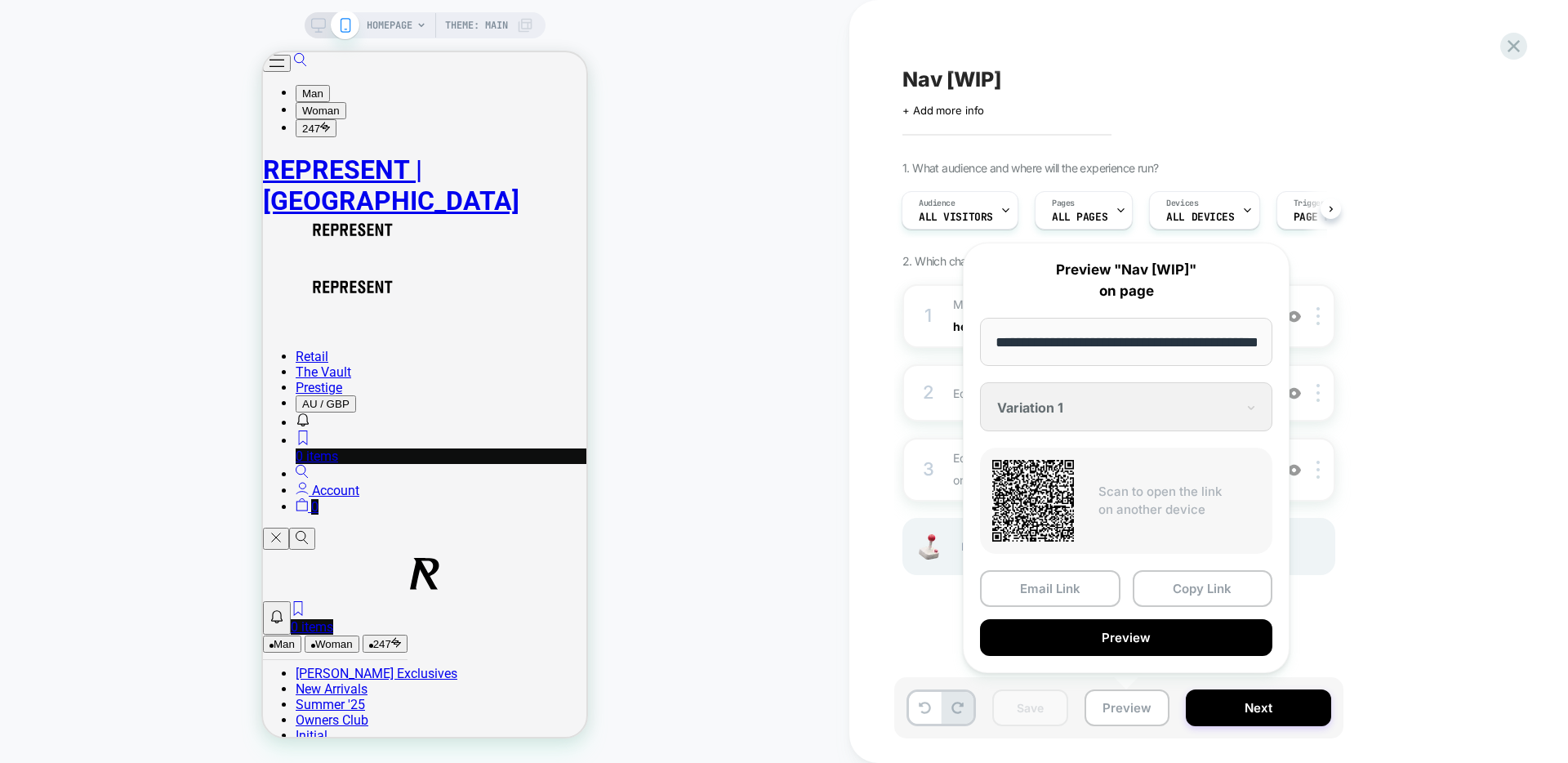
click at [1418, 360] on div "1. What audience and where will the experience run? Audience All Visitors Pages…" at bounding box center [1201, 389] width 596 height 455
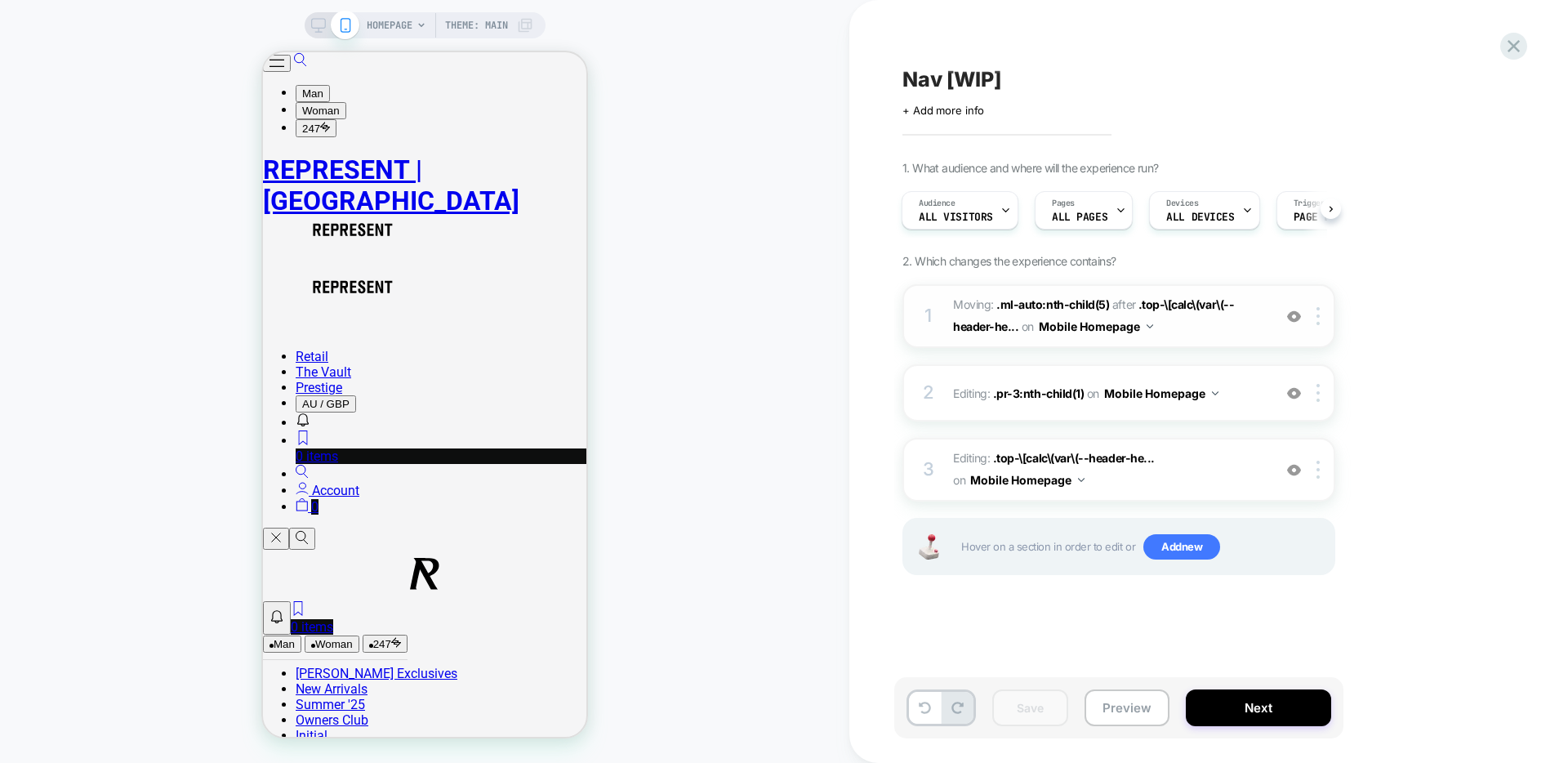
click at [1194, 329] on span "Moving: .ml-auto:nth-child(5) .ml-auto:nth-child(5) after .top-\[calc\(var\(--h…" at bounding box center [1108, 316] width 311 height 44
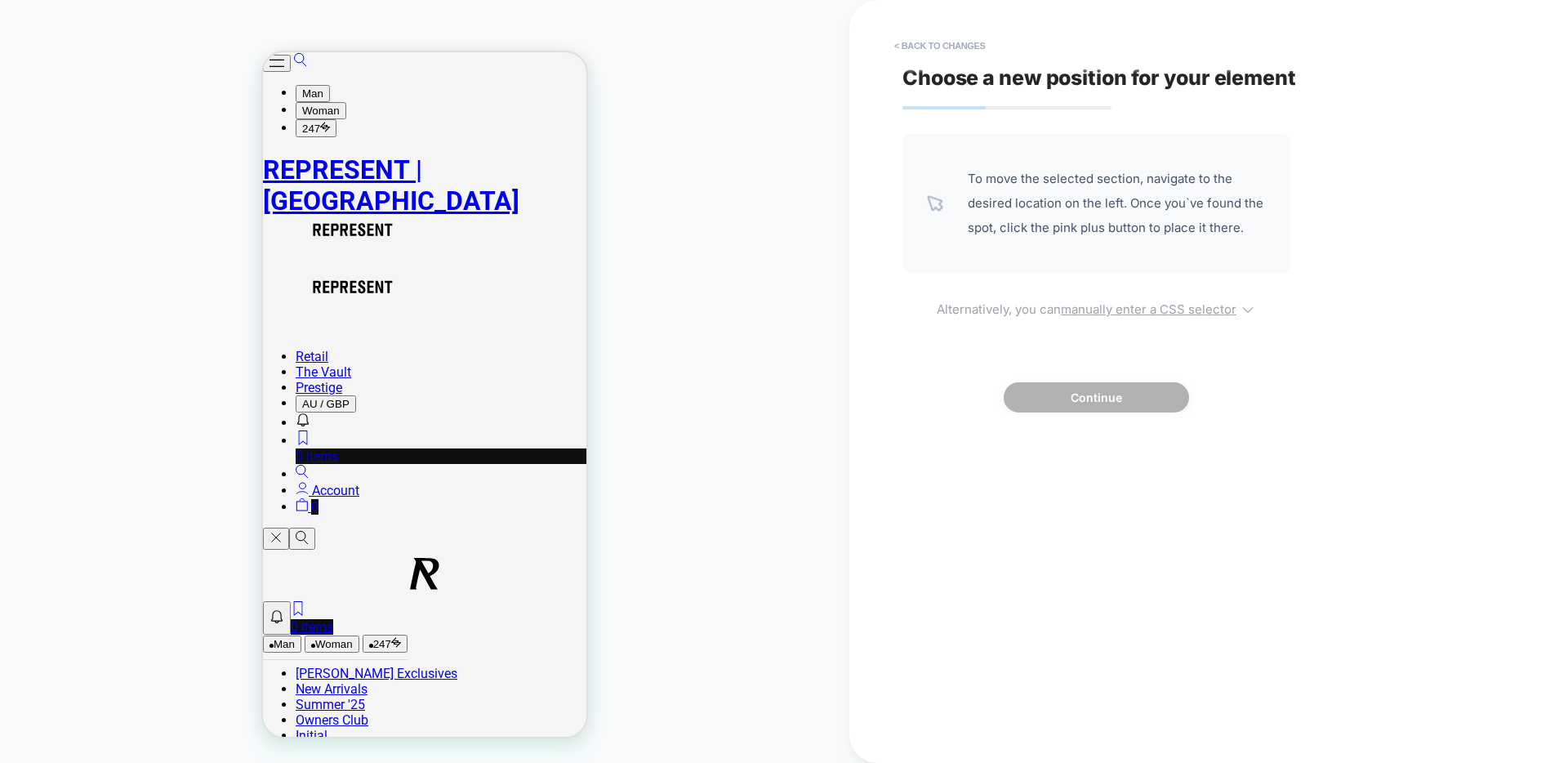
click at [1134, 310] on u "manually enter a CSS selector" at bounding box center [1148, 309] width 176 height 15
select select "*******"
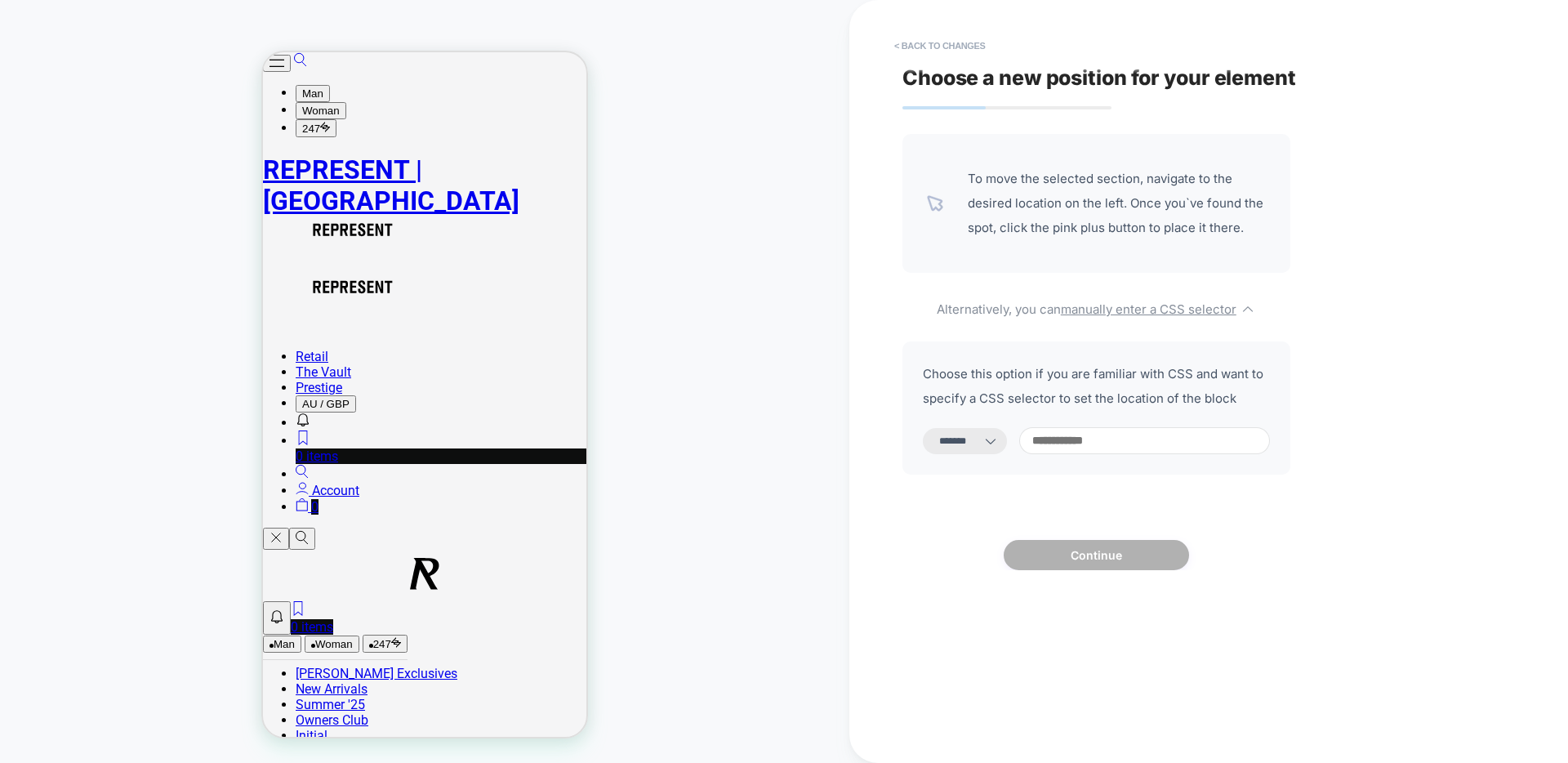
click at [1067, 448] on input at bounding box center [1145, 440] width 251 height 27
paste input "**********"
type input "**********"
select select "*********"
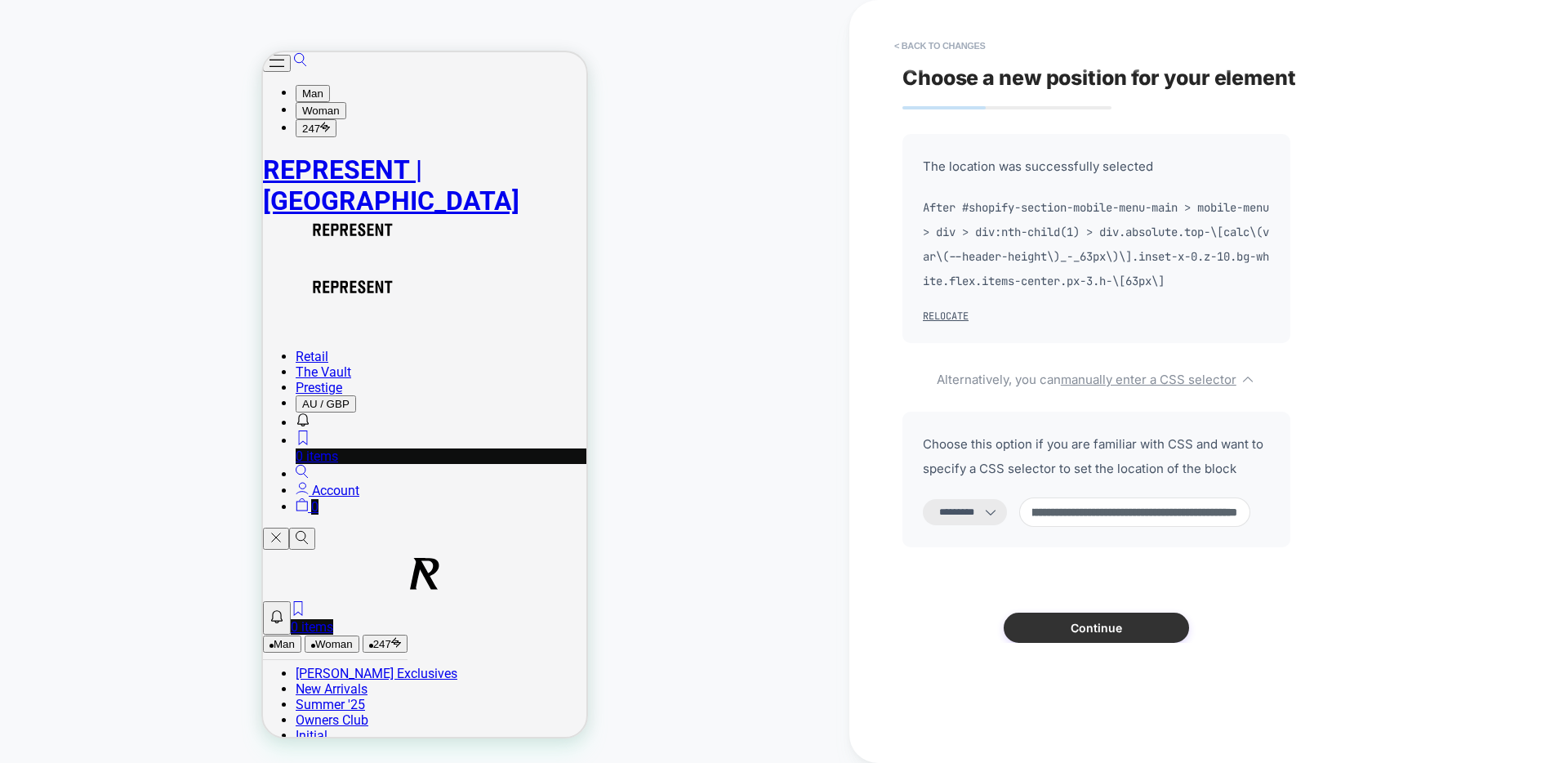
type input "**********"
click at [1086, 631] on button "Continue" at bounding box center [1096, 628] width 185 height 30
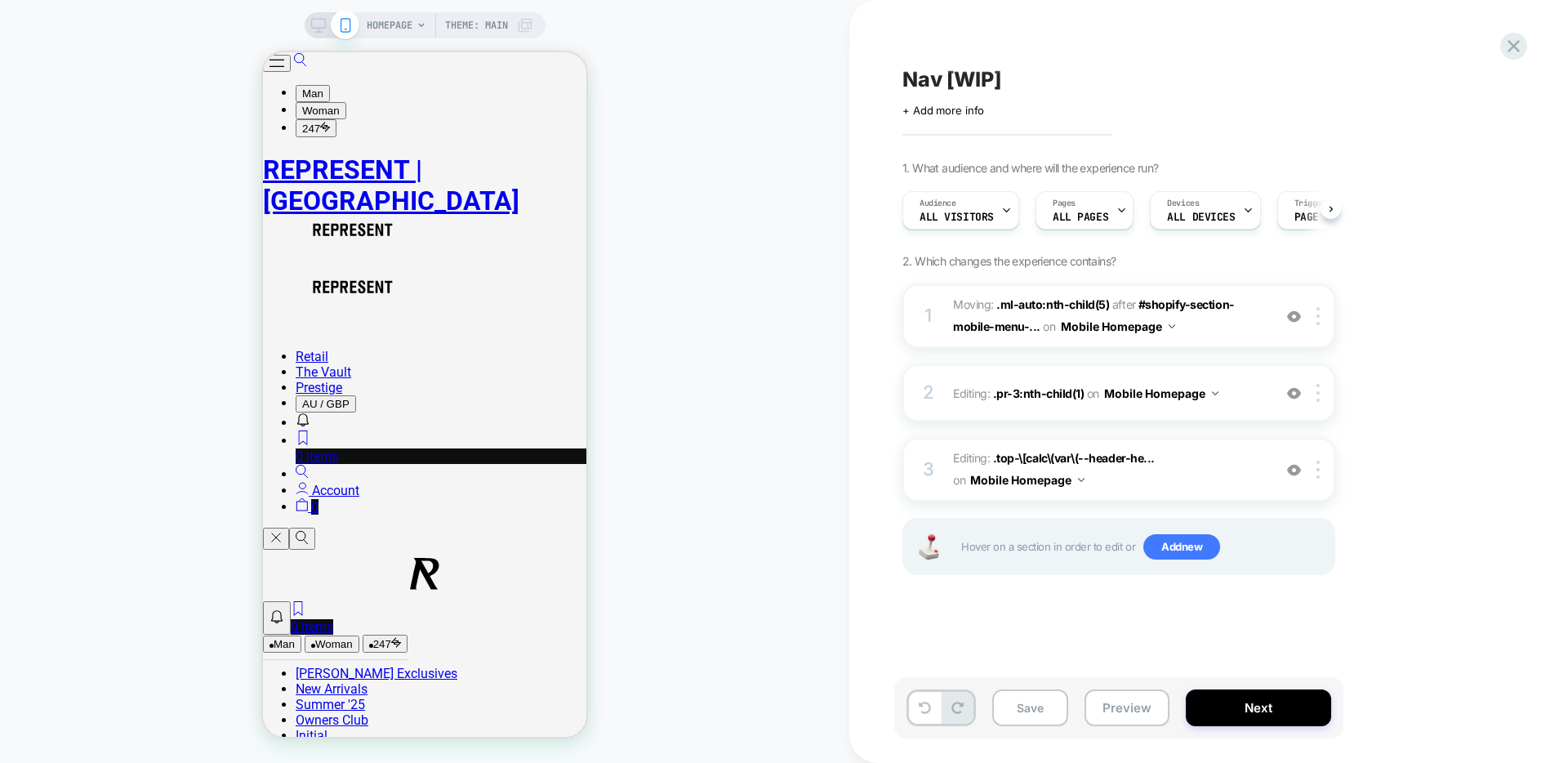
scroll to position [0, 1]
drag, startPoint x: 1037, startPoint y: 707, endPoint x: 1184, endPoint y: 648, distance: 158.4
click at [1037, 707] on button "Save" at bounding box center [1030, 707] width 76 height 37
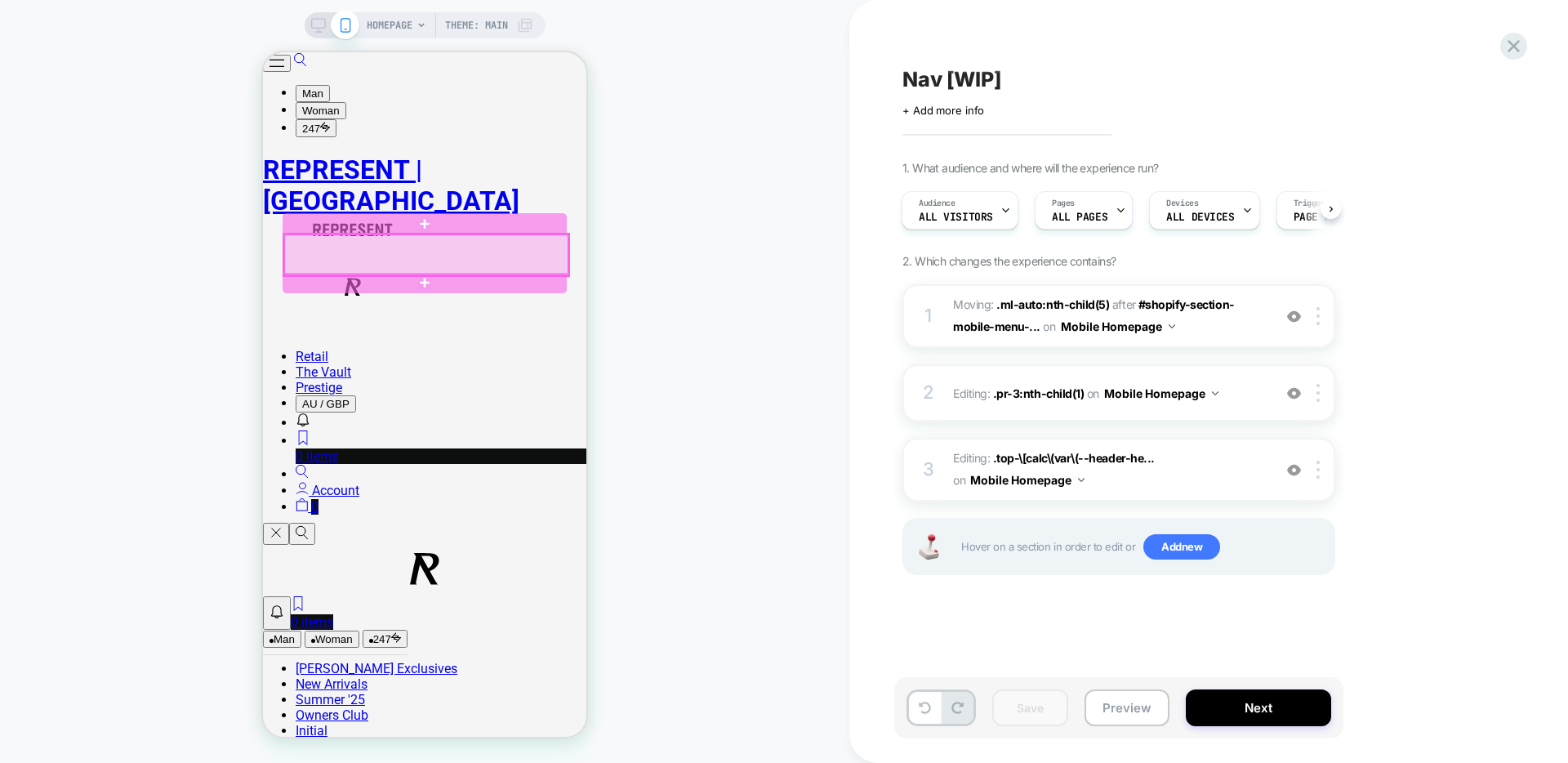
select select "**********"
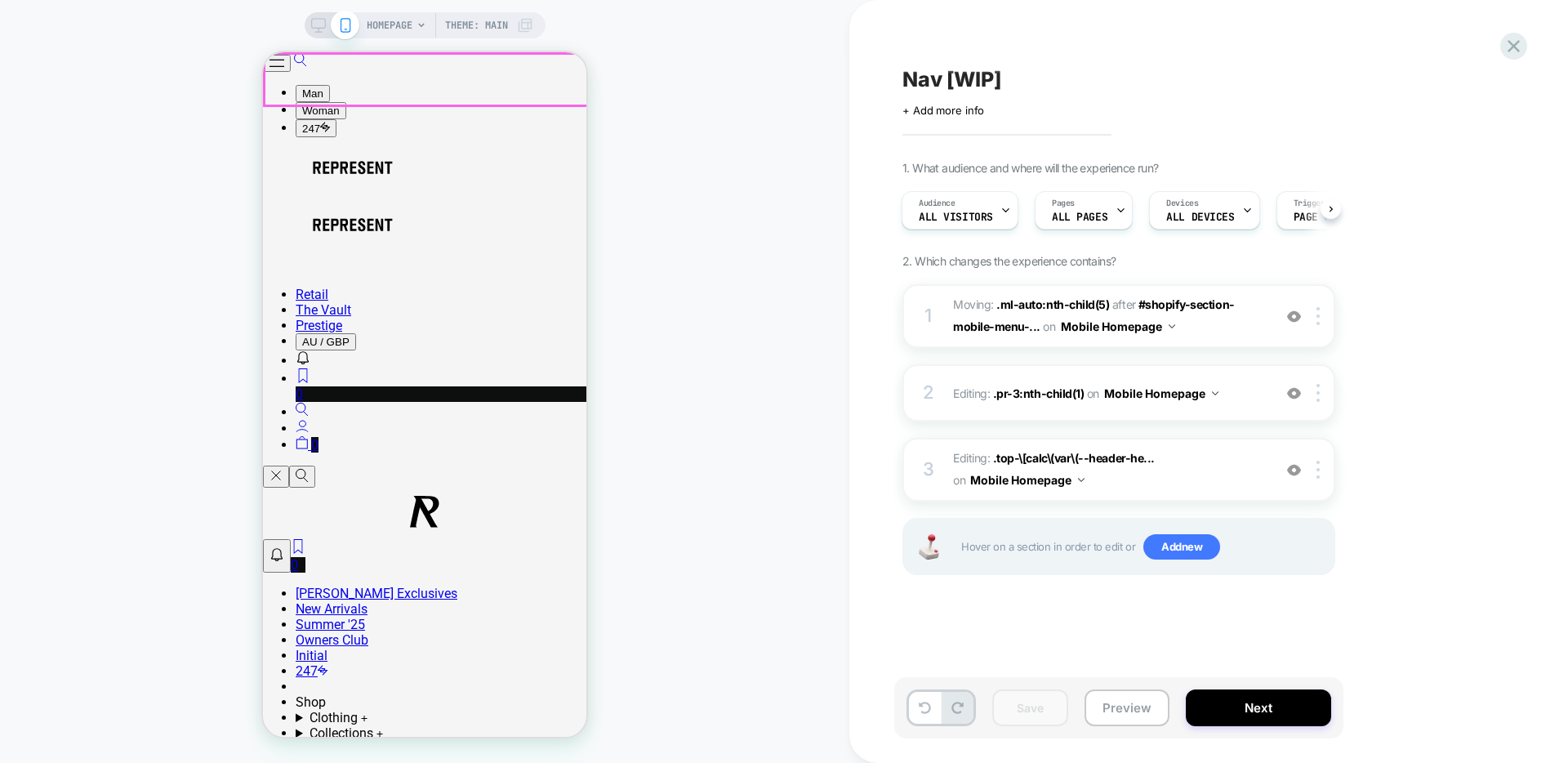
click at [285, 72] on button "Open/Close Menu" at bounding box center [277, 63] width 28 height 17
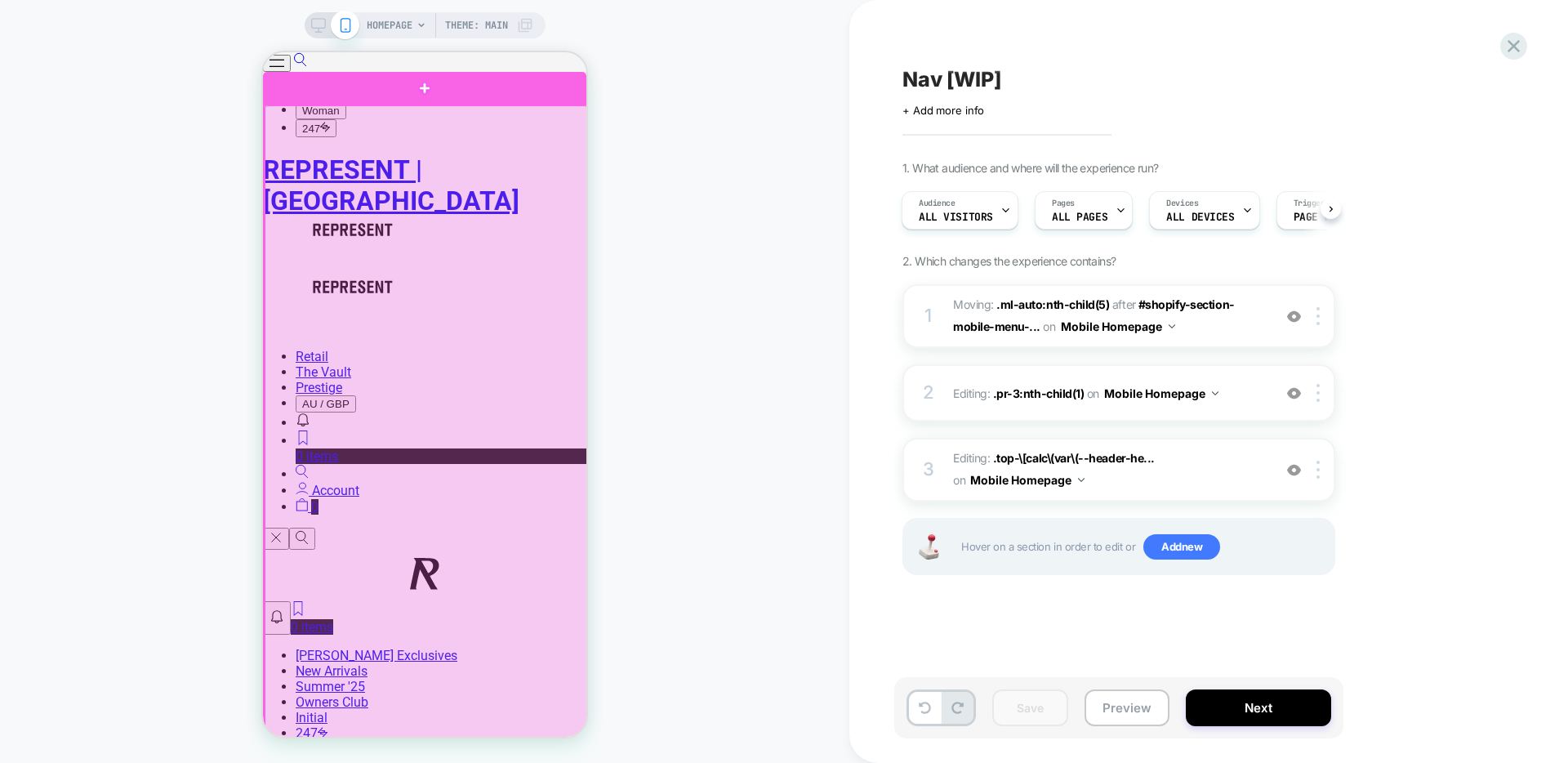
click at [577, 176] on div at bounding box center [426, 601] width 324 height 992
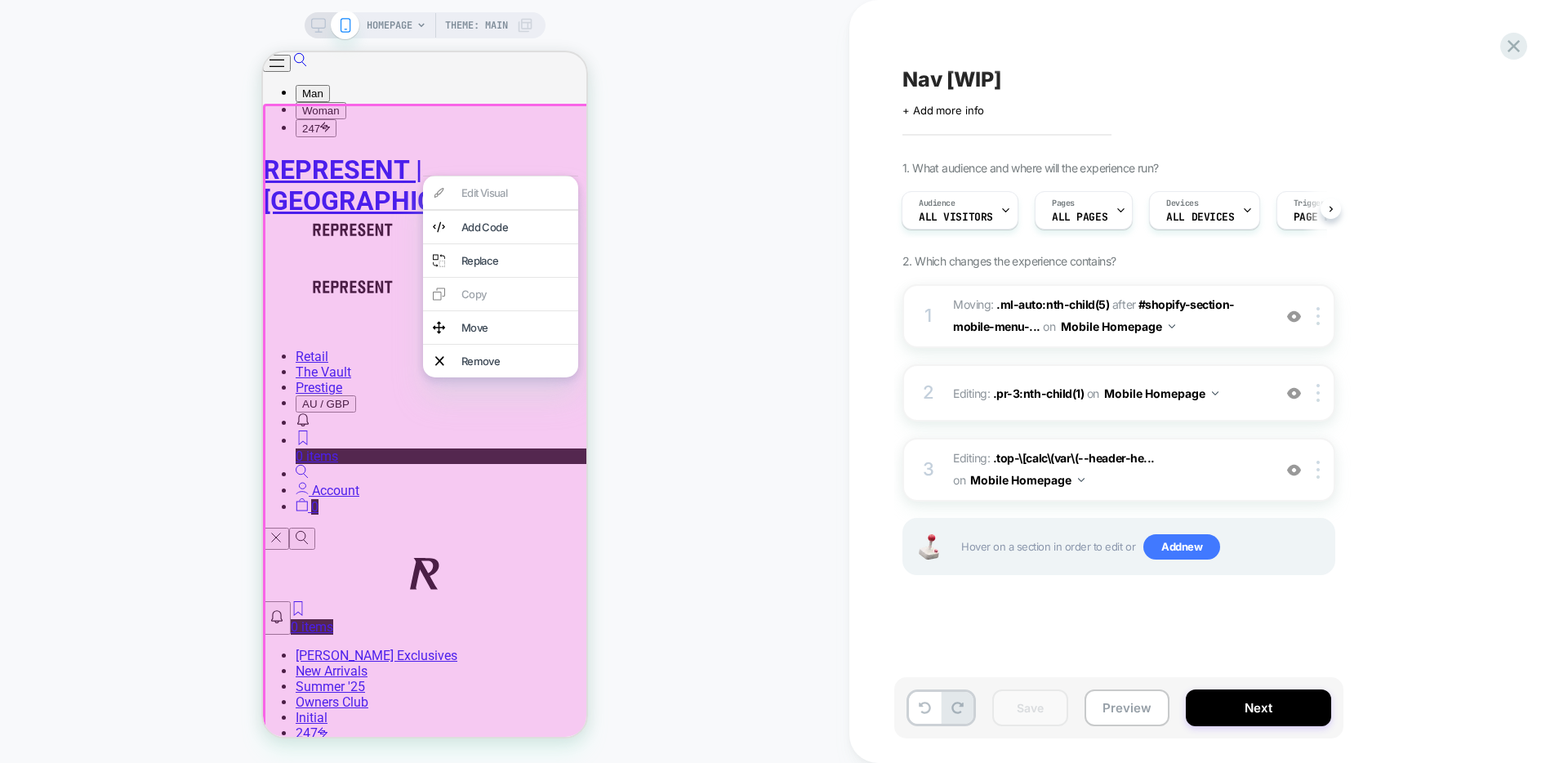
drag, startPoint x: 747, startPoint y: 154, endPoint x: 935, endPoint y: 239, distance: 206.3
click at [747, 154] on div "HOMEPAGE Theme: MAIN" at bounding box center [424, 381] width 849 height 730
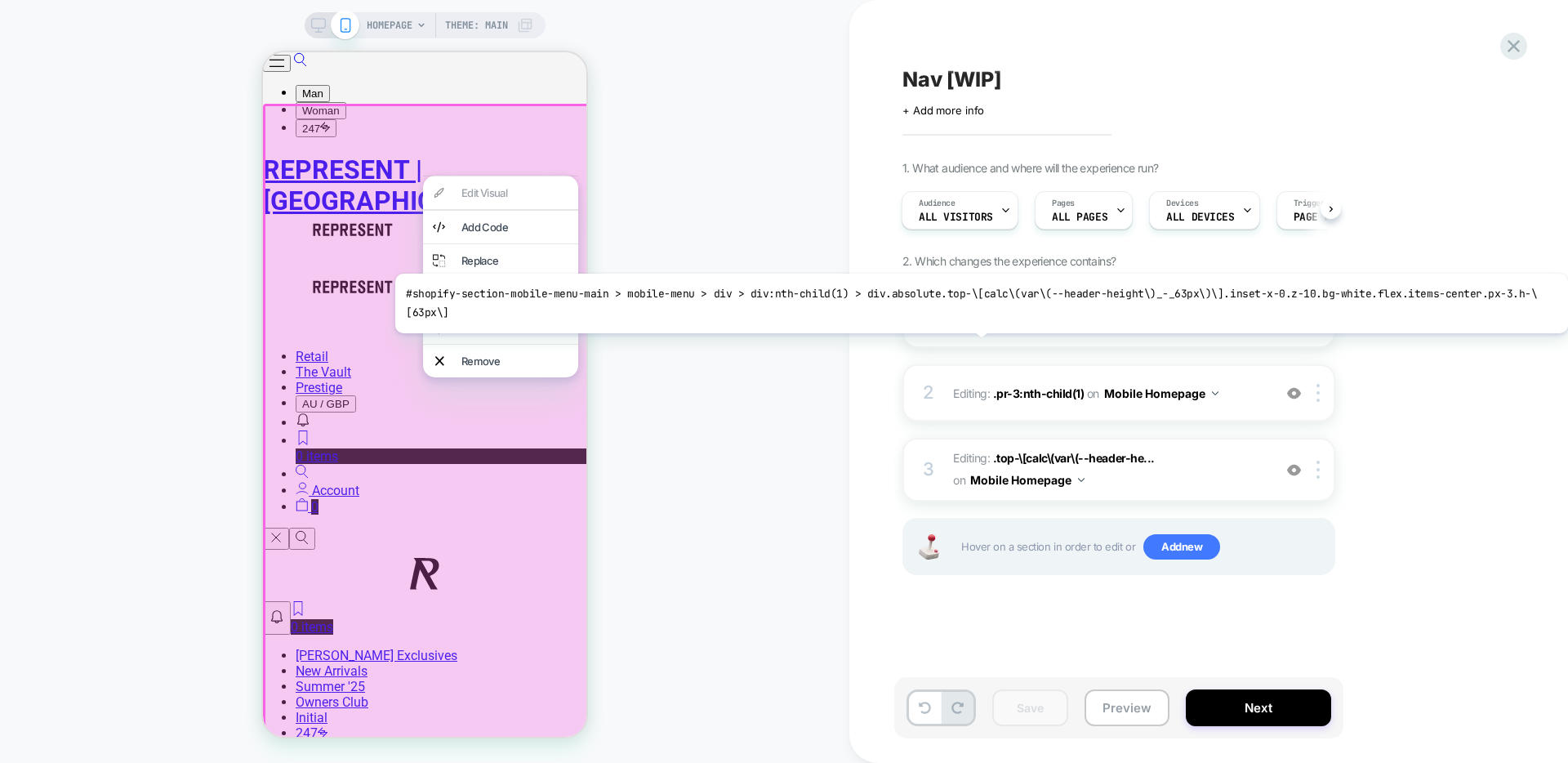
click at [977, 326] on span "#shopify-section-mobile-menu-..." at bounding box center [1094, 315] width 282 height 36
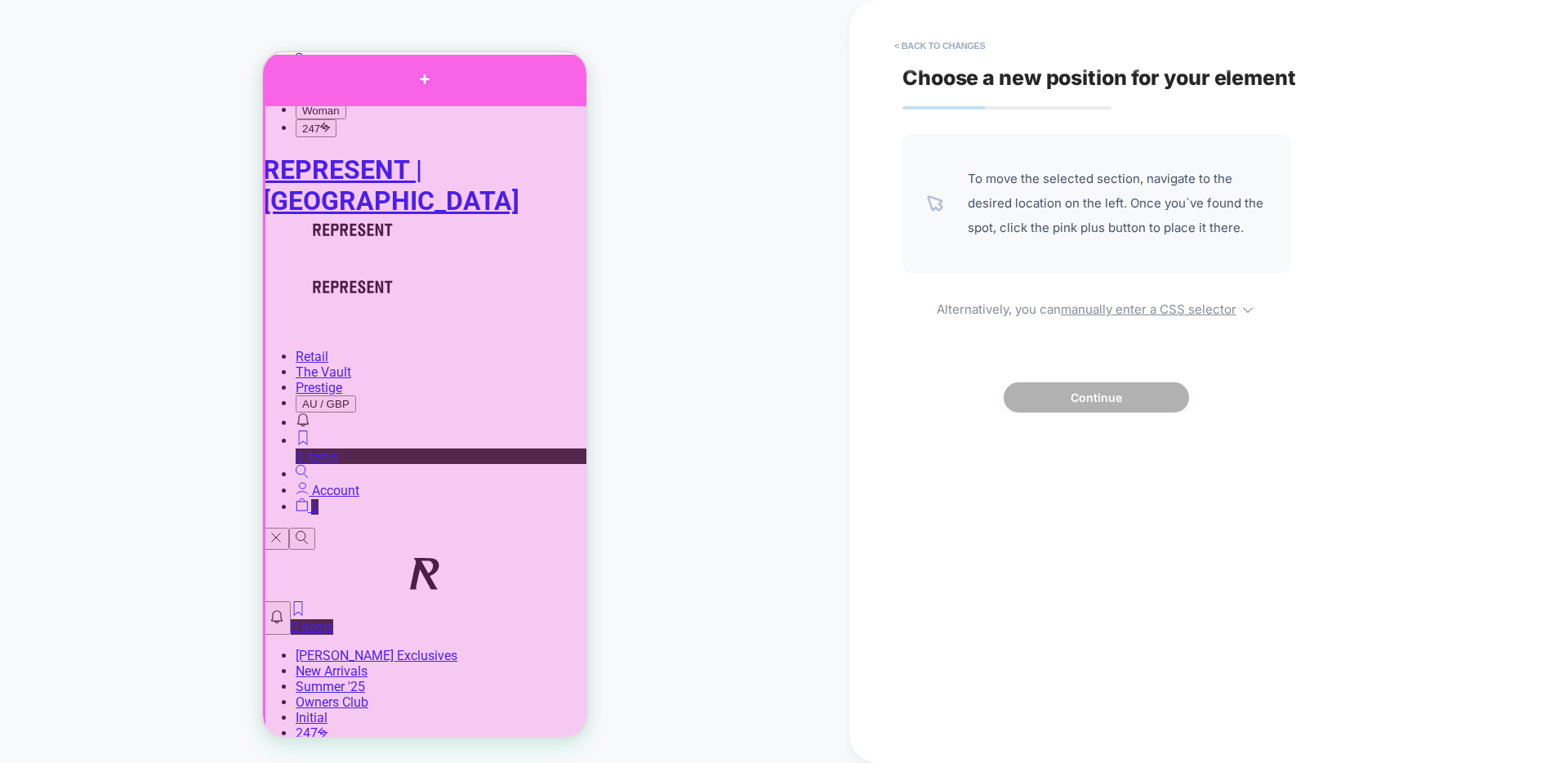
click at [543, 96] on div at bounding box center [425, 79] width 324 height 49
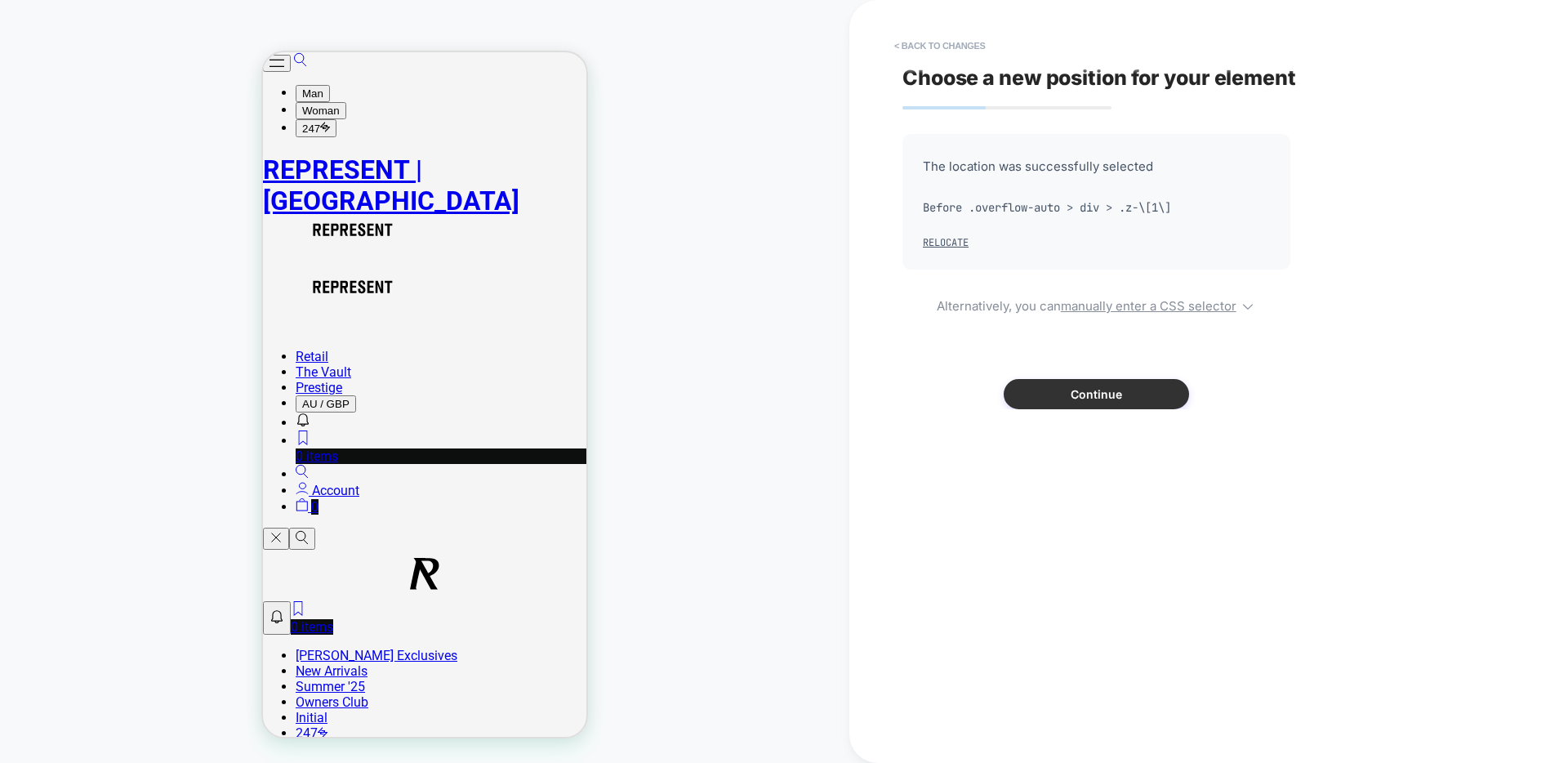
click at [1125, 394] on button "Continue" at bounding box center [1096, 394] width 185 height 30
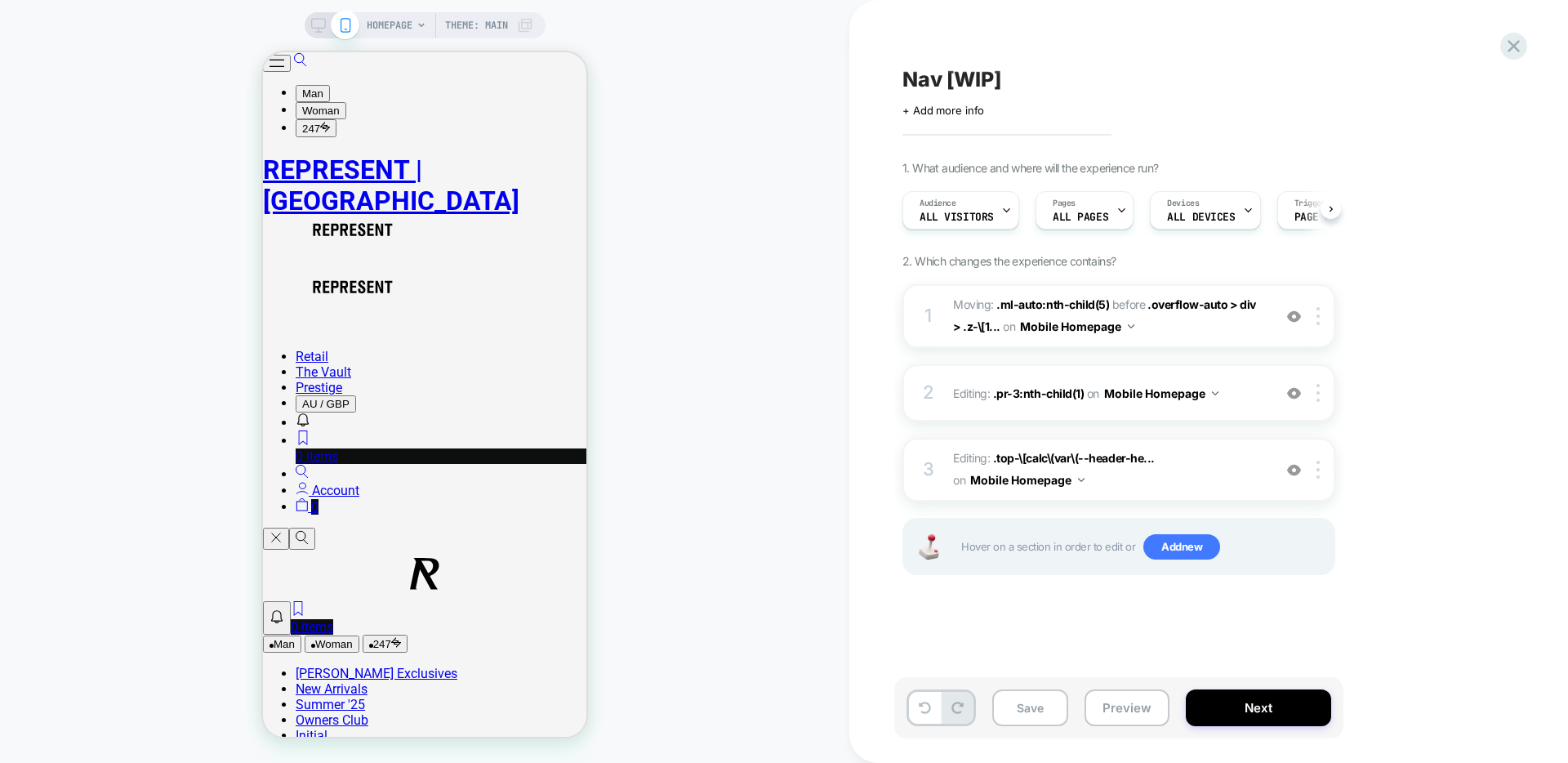
scroll to position [0, 1]
click at [977, 326] on span ".overflow-auto > div > .z-\[1..." at bounding box center [1104, 315] width 303 height 36
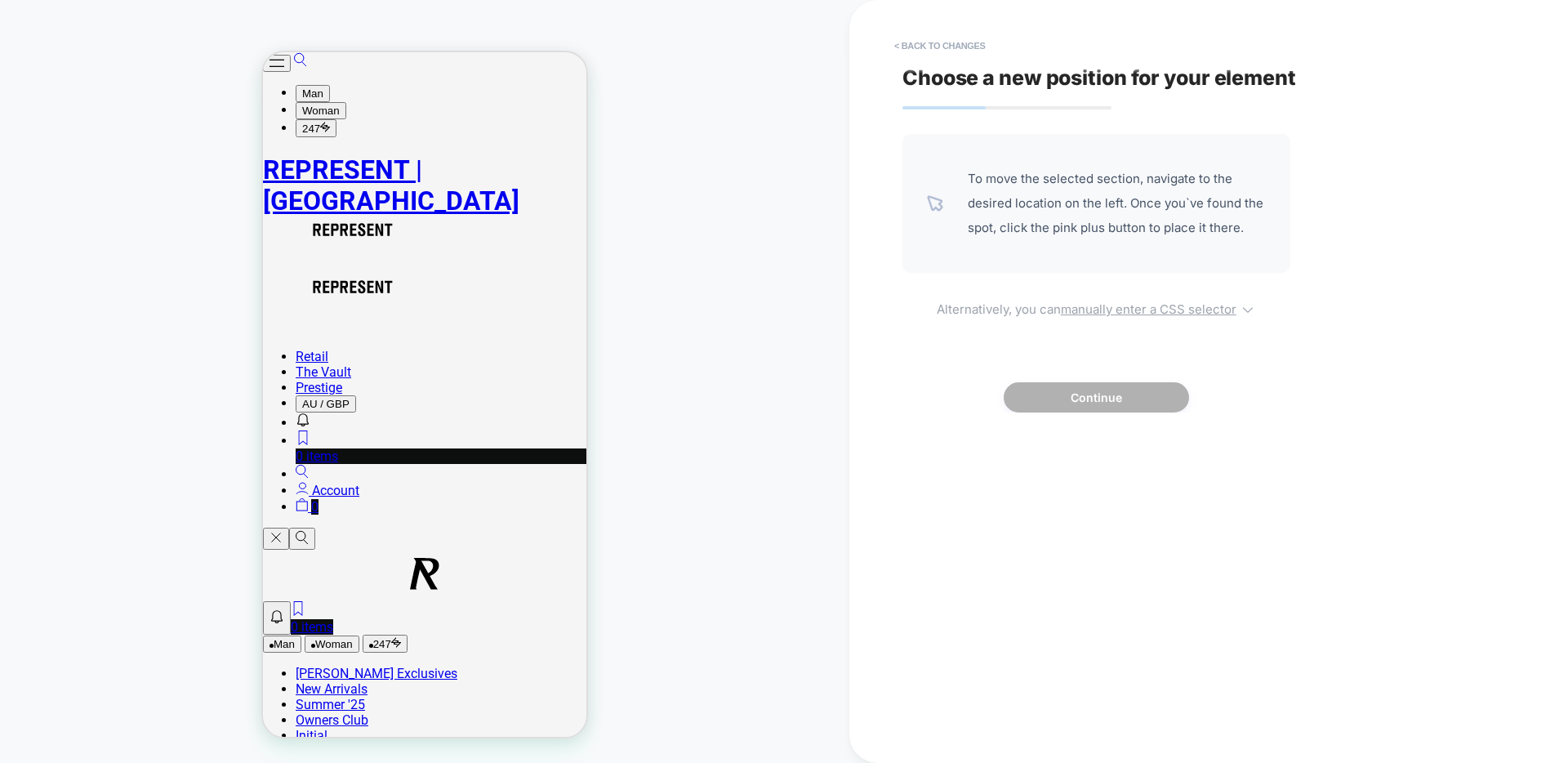
click at [1087, 307] on u "manually enter a CSS selector" at bounding box center [1148, 309] width 176 height 15
select select "*******"
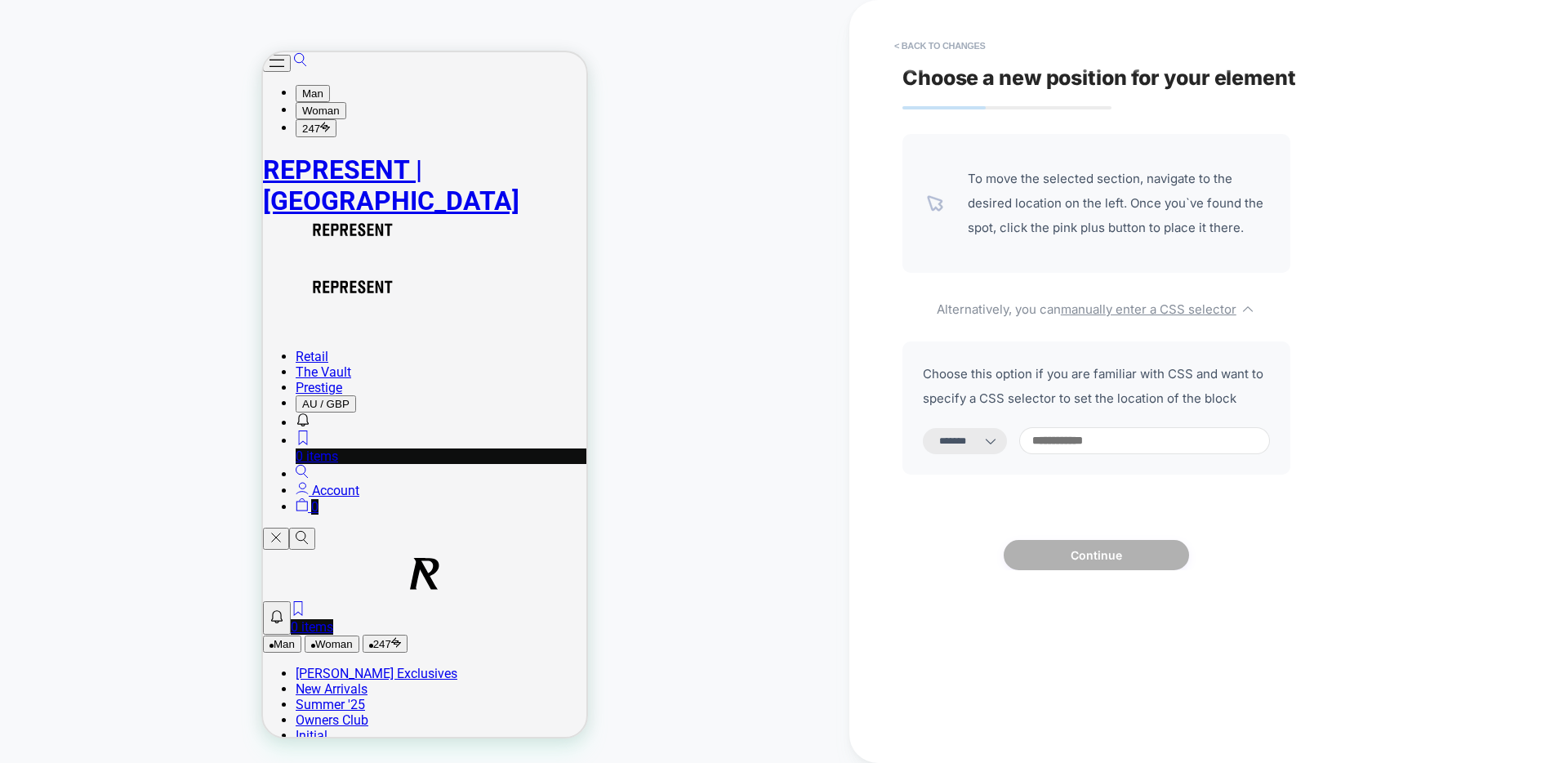
click at [1061, 444] on input at bounding box center [1145, 440] width 251 height 27
paste input "**********"
type input "**********"
select select "*********"
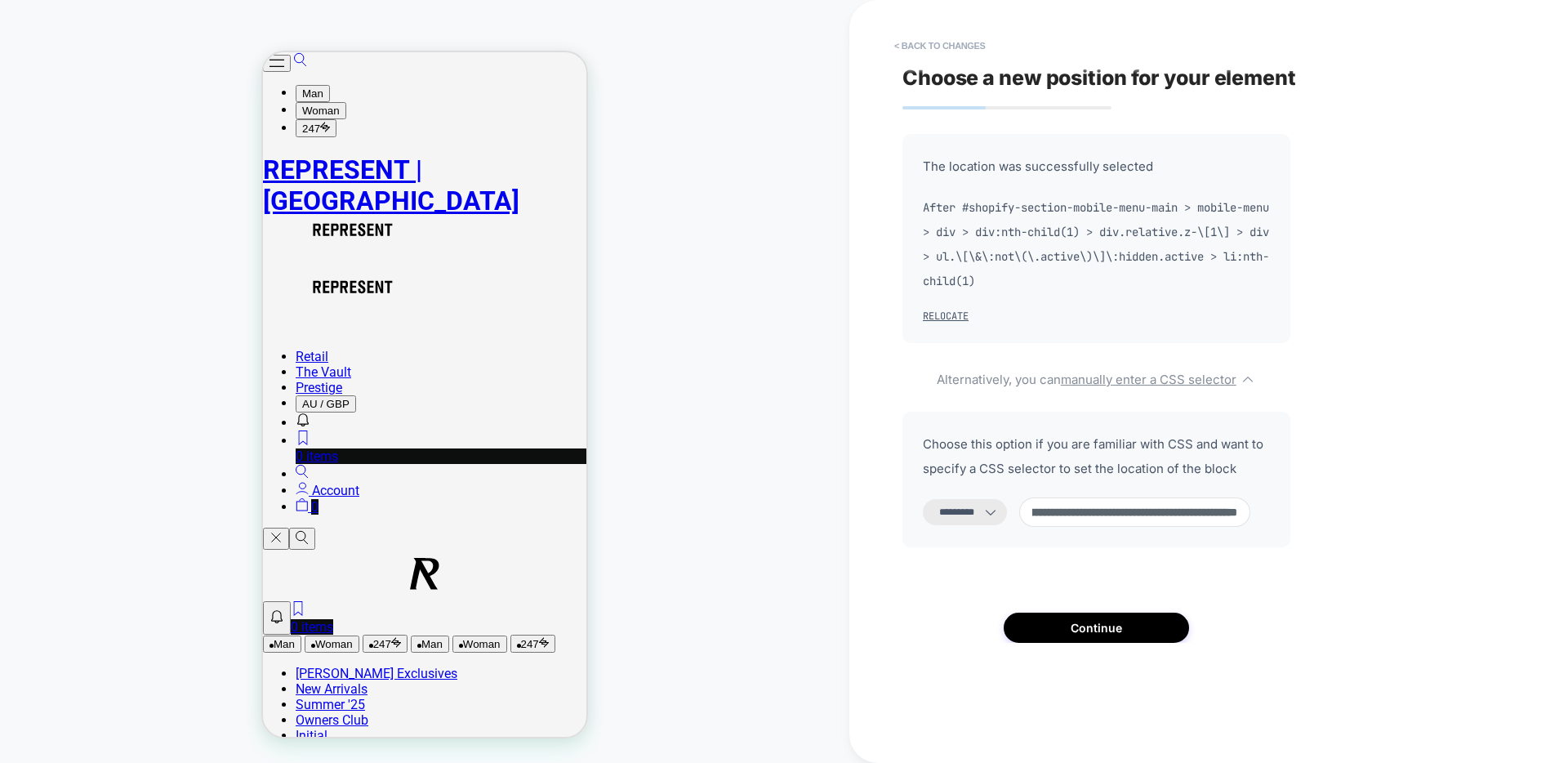
type input "**********"
click at [996, 512] on icon at bounding box center [990, 513] width 9 height 6
click at [974, 510] on select "**********" at bounding box center [964, 513] width 84 height 26
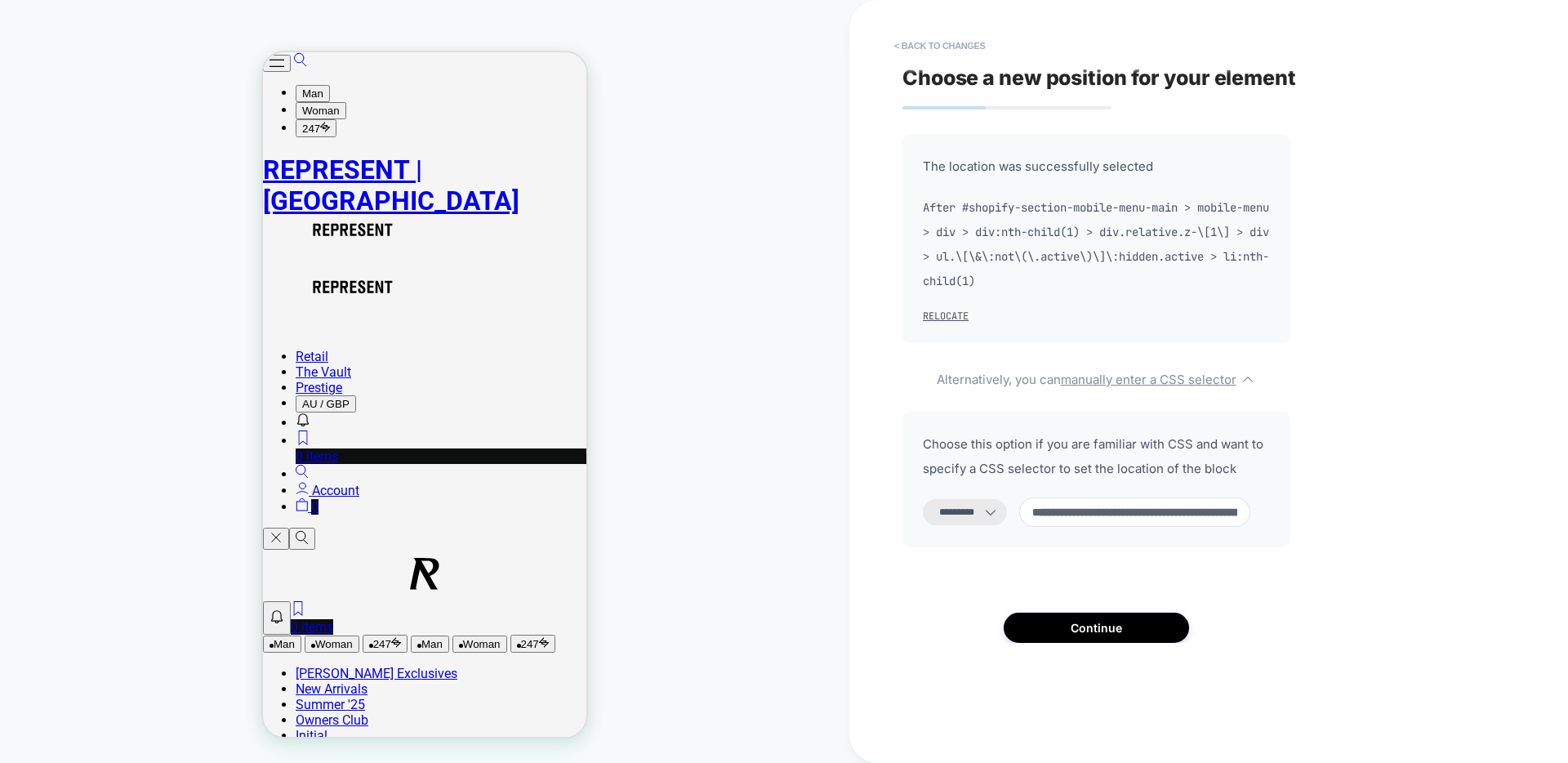
select select "**********"
click at [1088, 629] on button "Continue" at bounding box center [1096, 628] width 185 height 30
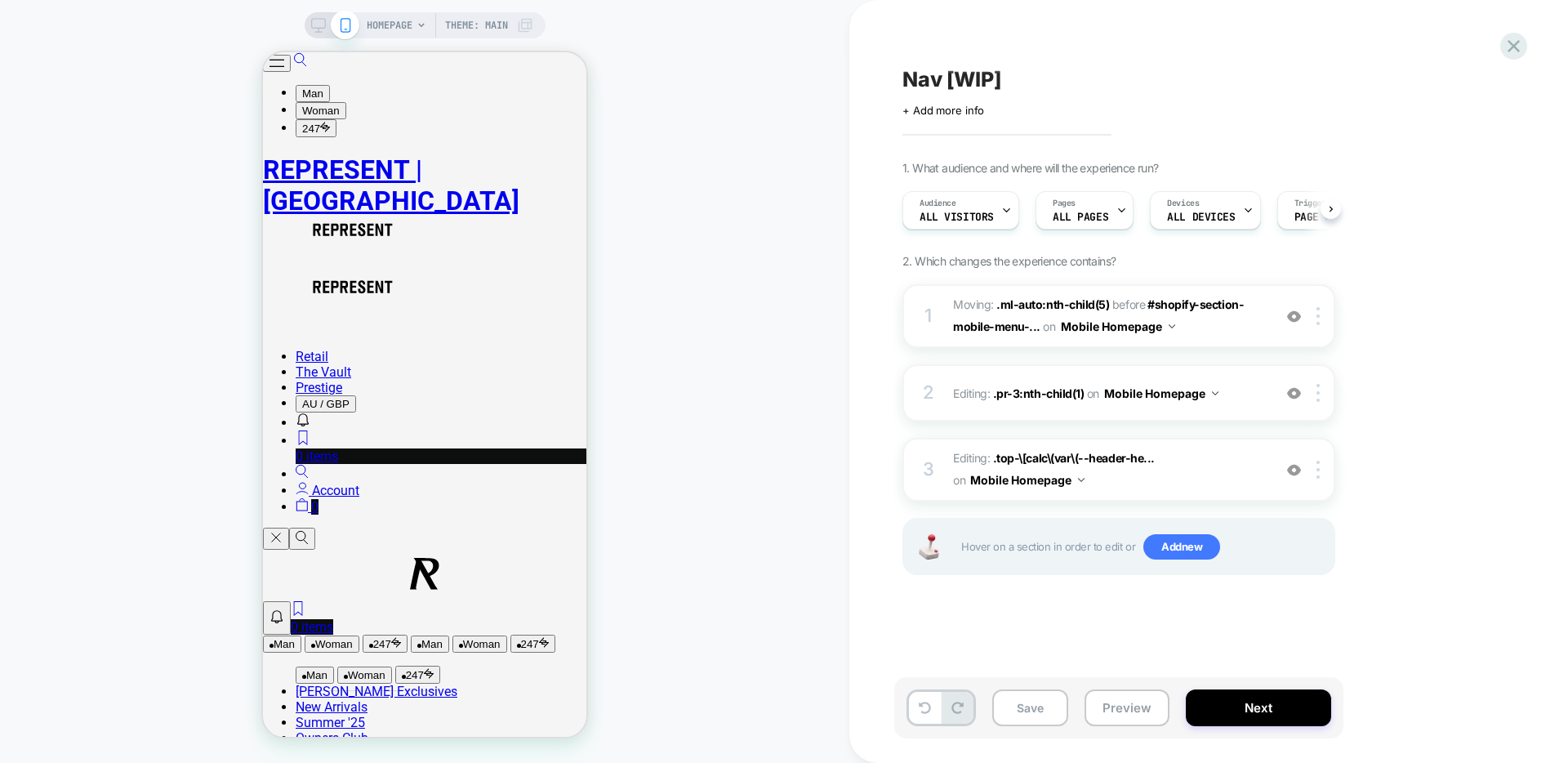
scroll to position [0, 1]
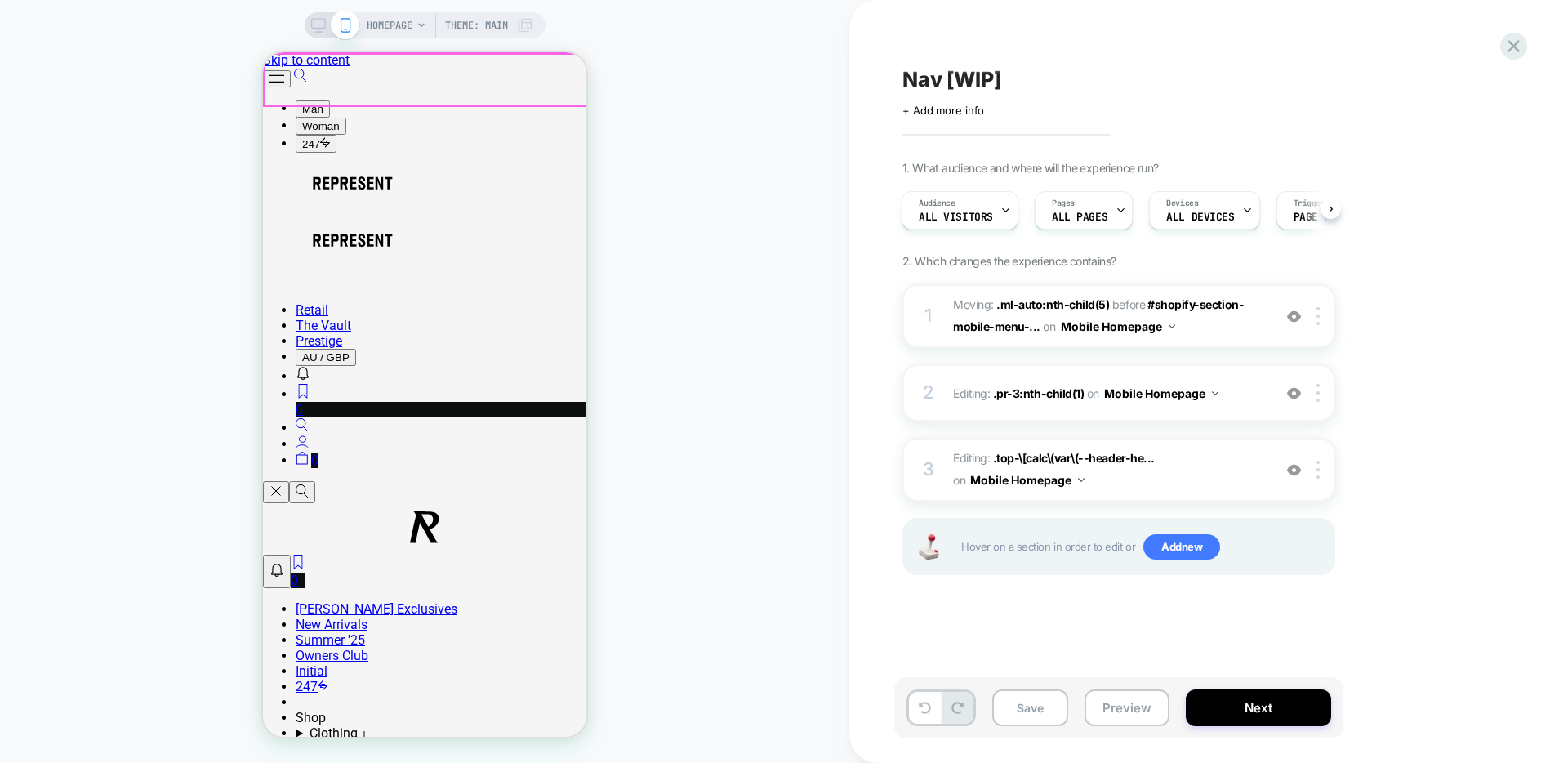
click at [291, 75] on button "Open/Close Menu" at bounding box center [277, 79] width 28 height 17
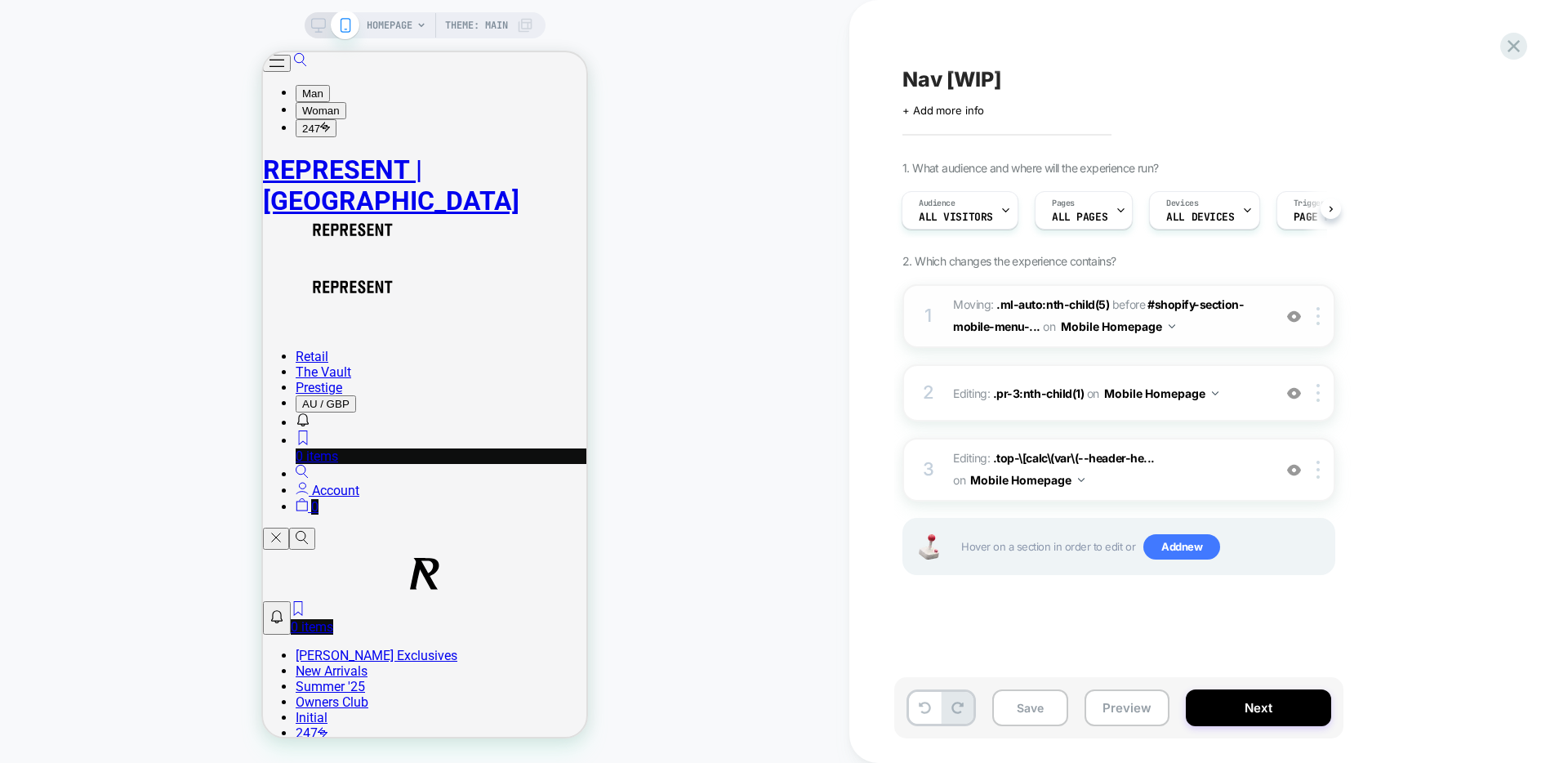
click at [1190, 326] on span "Moving: .ml-auto:nth-child(5) .ml-auto:nth-child(5) before #shopify-section-mob…" at bounding box center [1108, 316] width 311 height 44
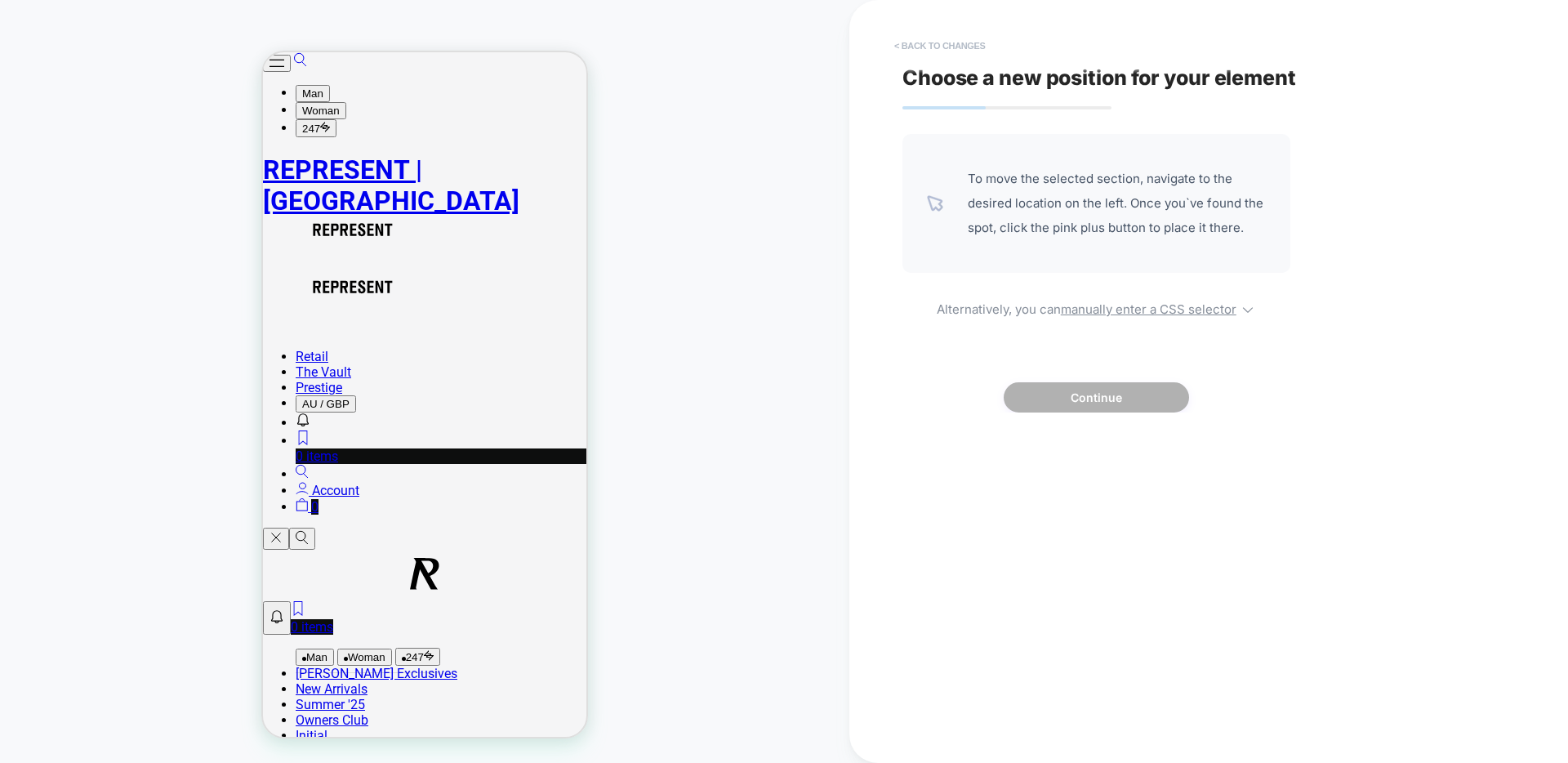
click at [922, 50] on button "< Back to changes" at bounding box center [940, 46] width 108 height 26
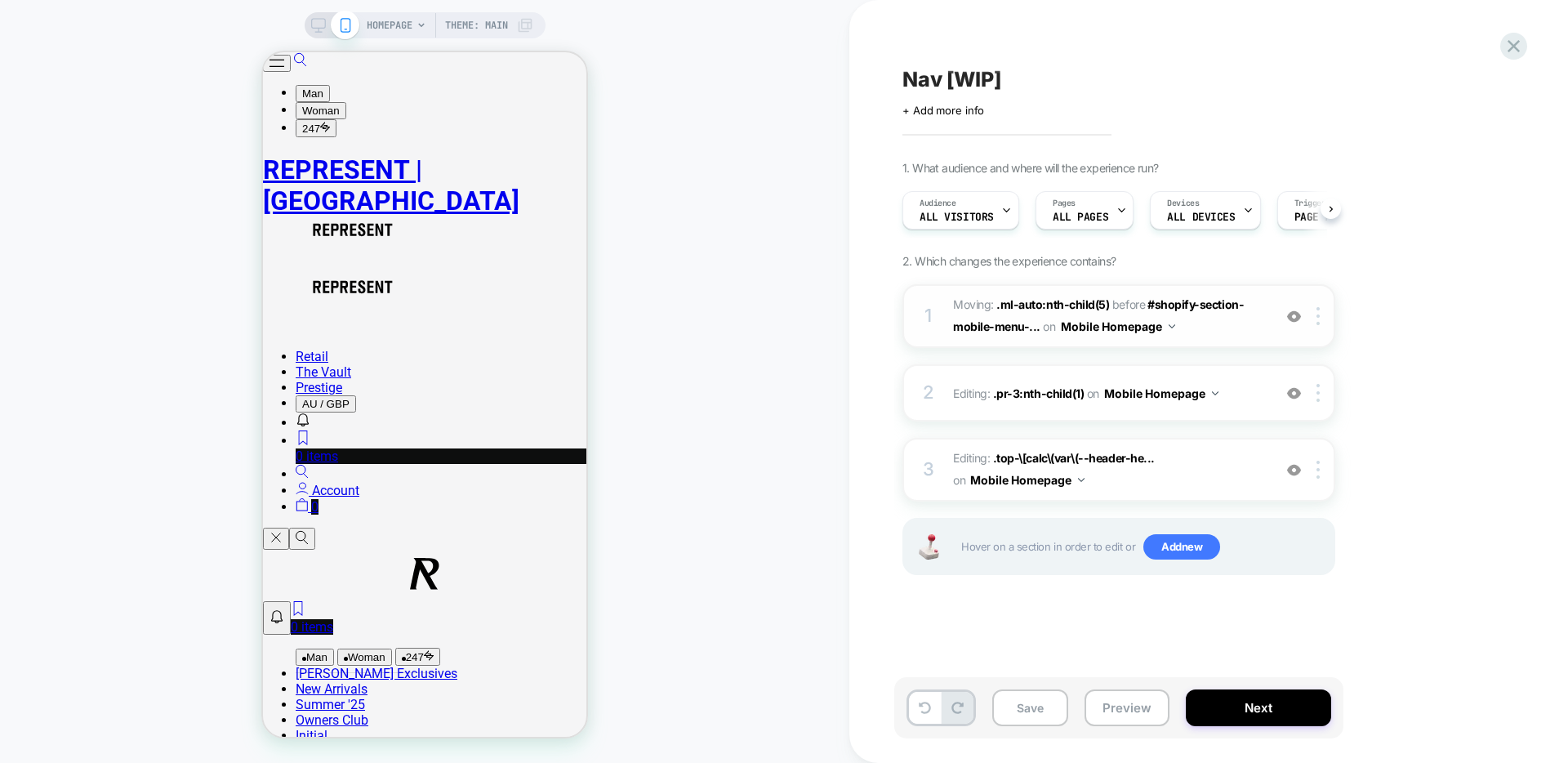
scroll to position [0, 1]
click at [1257, 409] on div "2 Editing : .pr-3:nth-child(1) .pr-3:nth-child(1) on Mobile Homepage Add Before…" at bounding box center [1119, 392] width 433 height 57
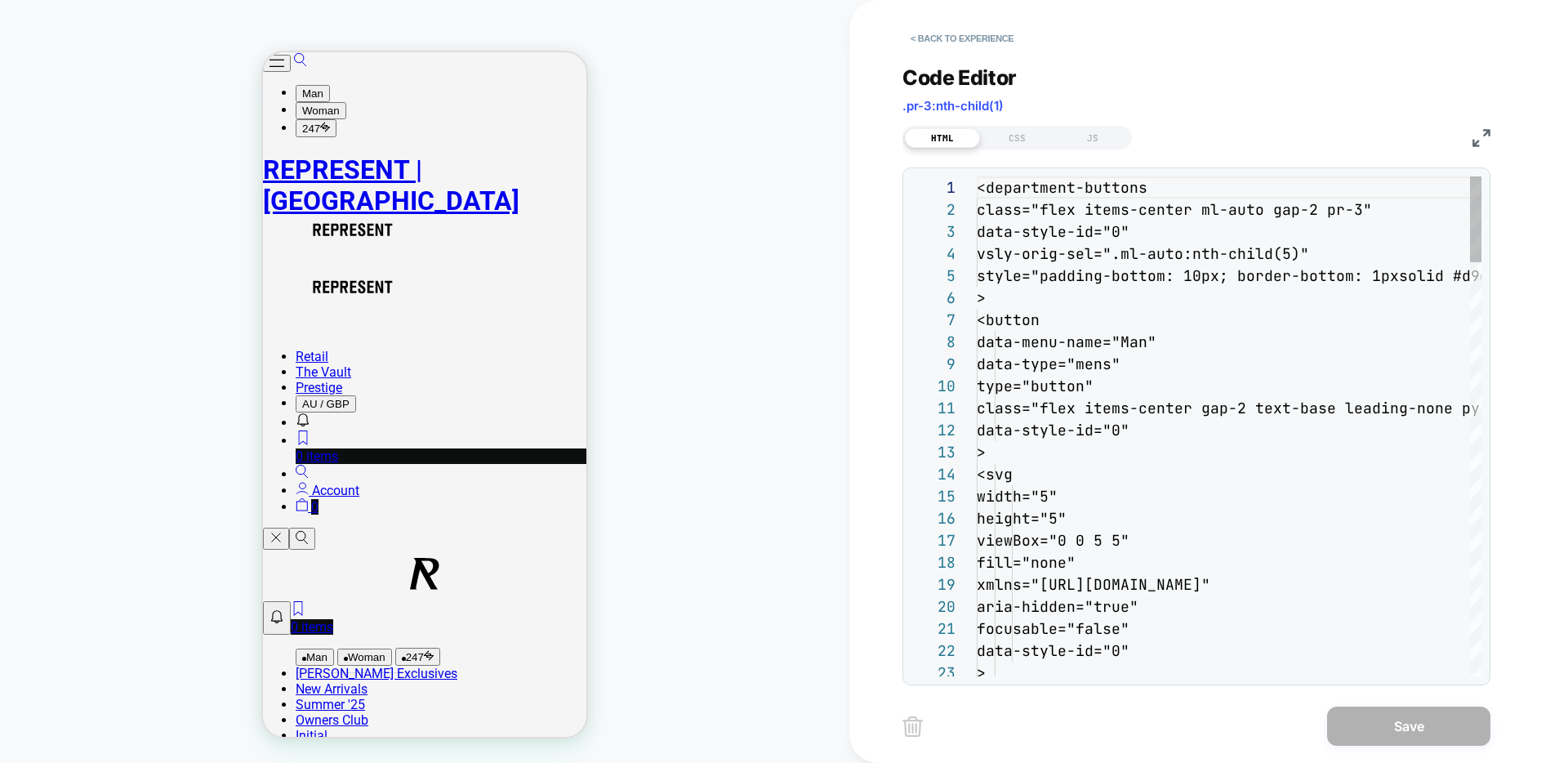
scroll to position [220, 0]
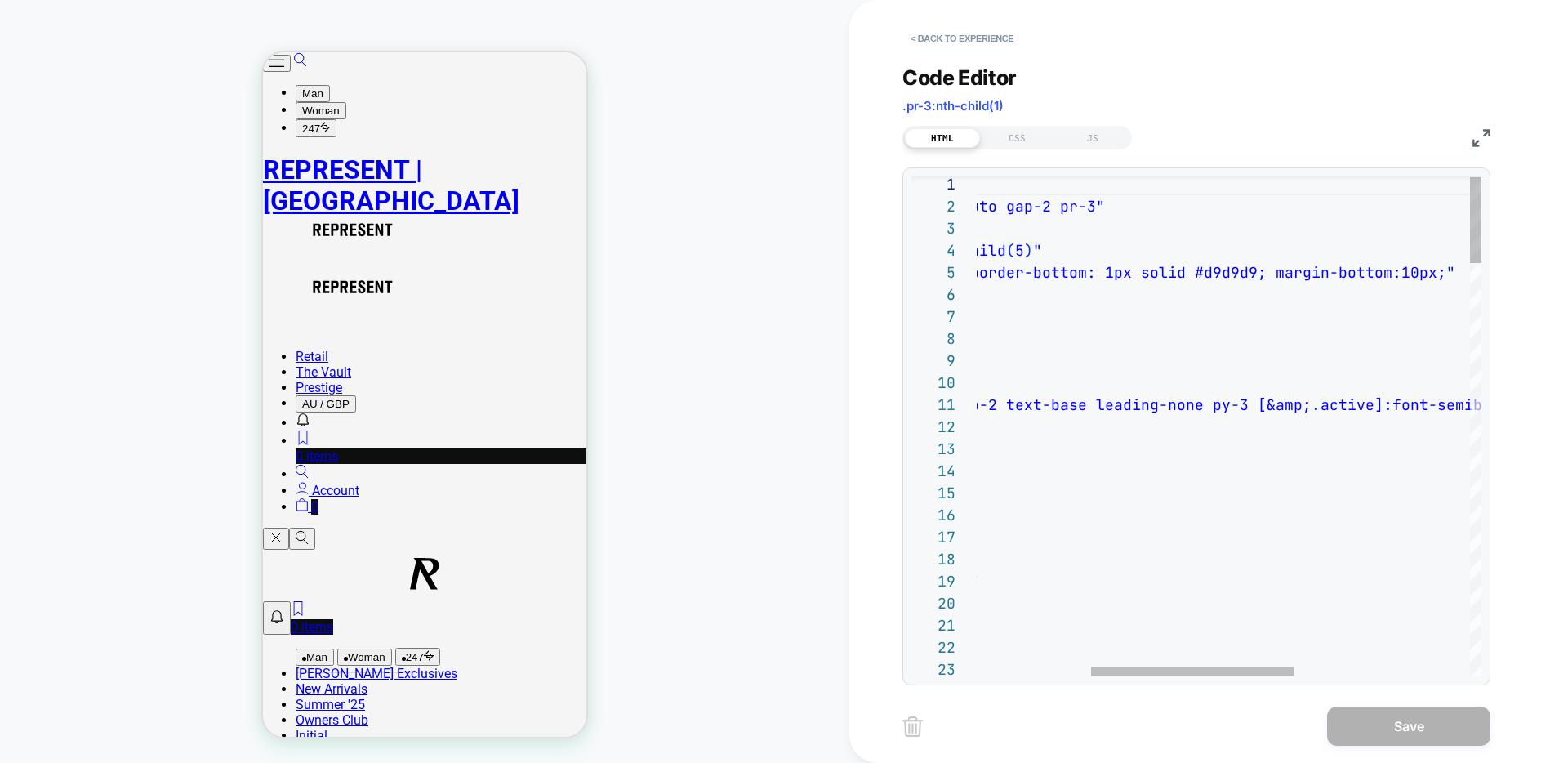
drag, startPoint x: 1431, startPoint y: 273, endPoint x: 1429, endPoint y: 292, distance: 19.1
drag, startPoint x: 1258, startPoint y: 275, endPoint x: 1262, endPoint y: 305, distance: 30.3
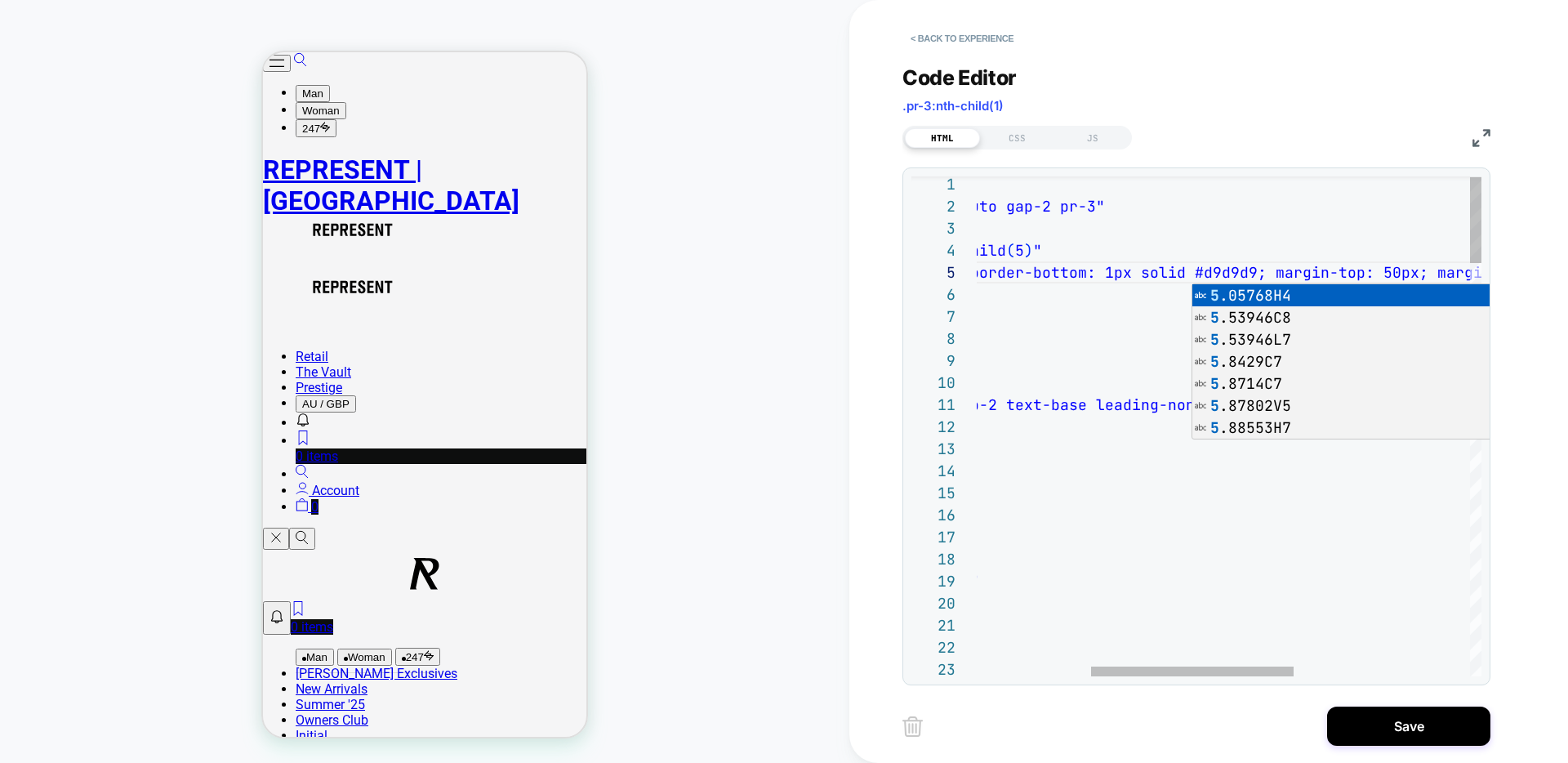
scroll to position [88, 679]
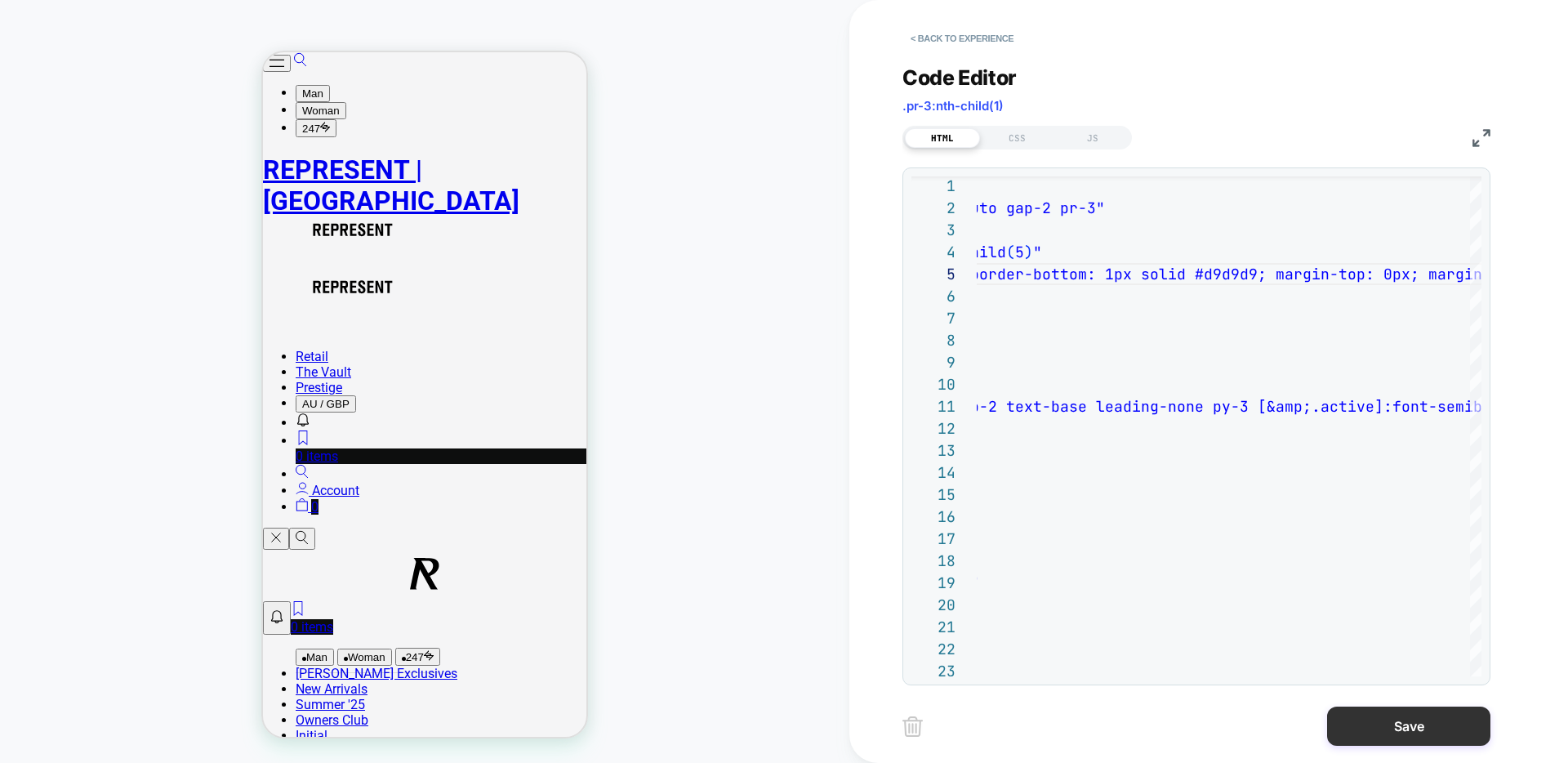
type textarea "**********"
click at [1390, 719] on button "Save" at bounding box center [1409, 726] width 164 height 40
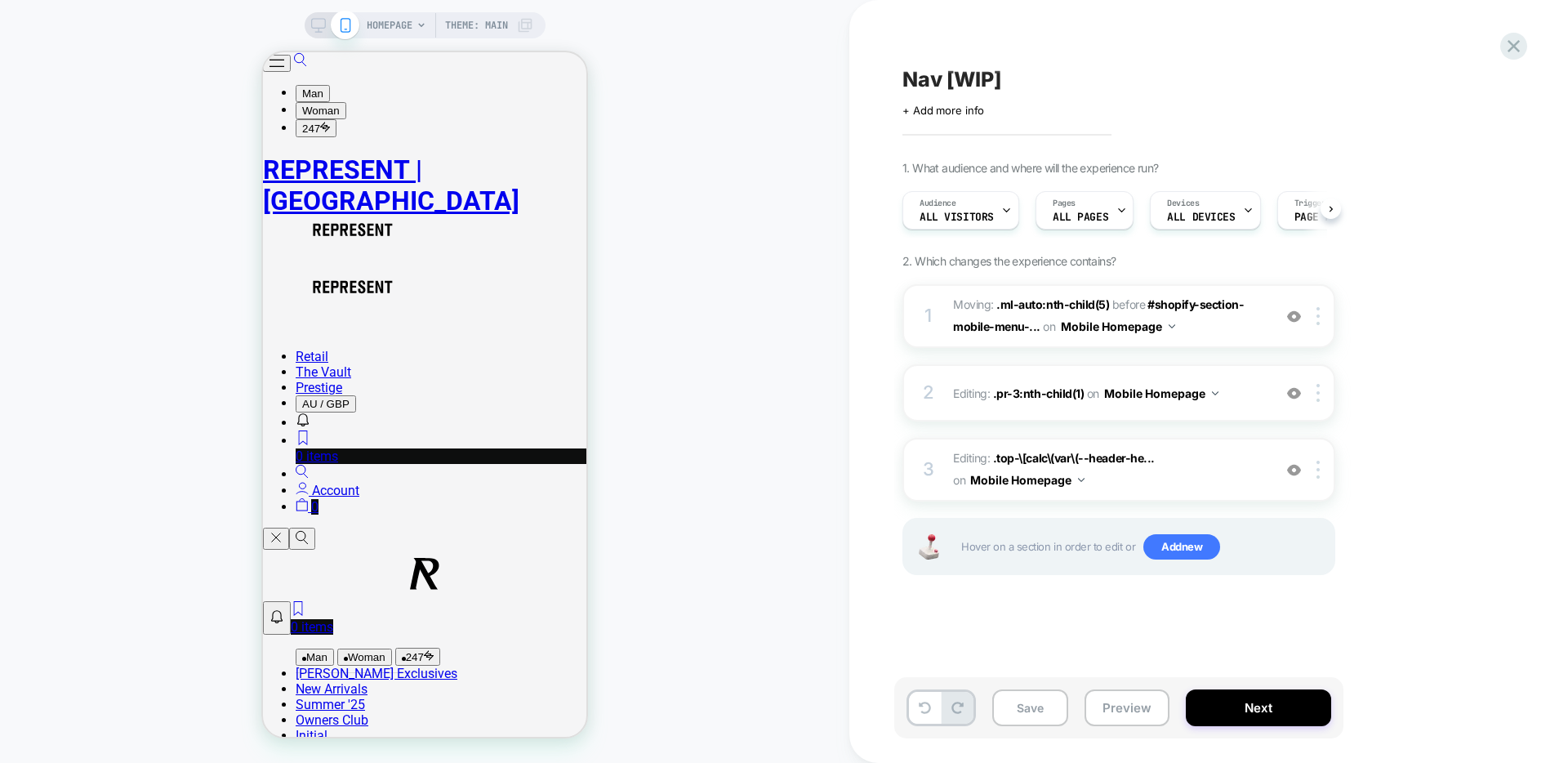
scroll to position [0, 1]
click at [1043, 707] on button "Save" at bounding box center [1030, 707] width 76 height 37
click at [291, 72] on button "Open/Close Menu" at bounding box center [277, 63] width 28 height 17
click at [1256, 390] on span "Editing : .pr-3:nth-child(1) .pr-3:nth-child(1) on Mobile Homepage" at bounding box center [1108, 393] width 311 height 24
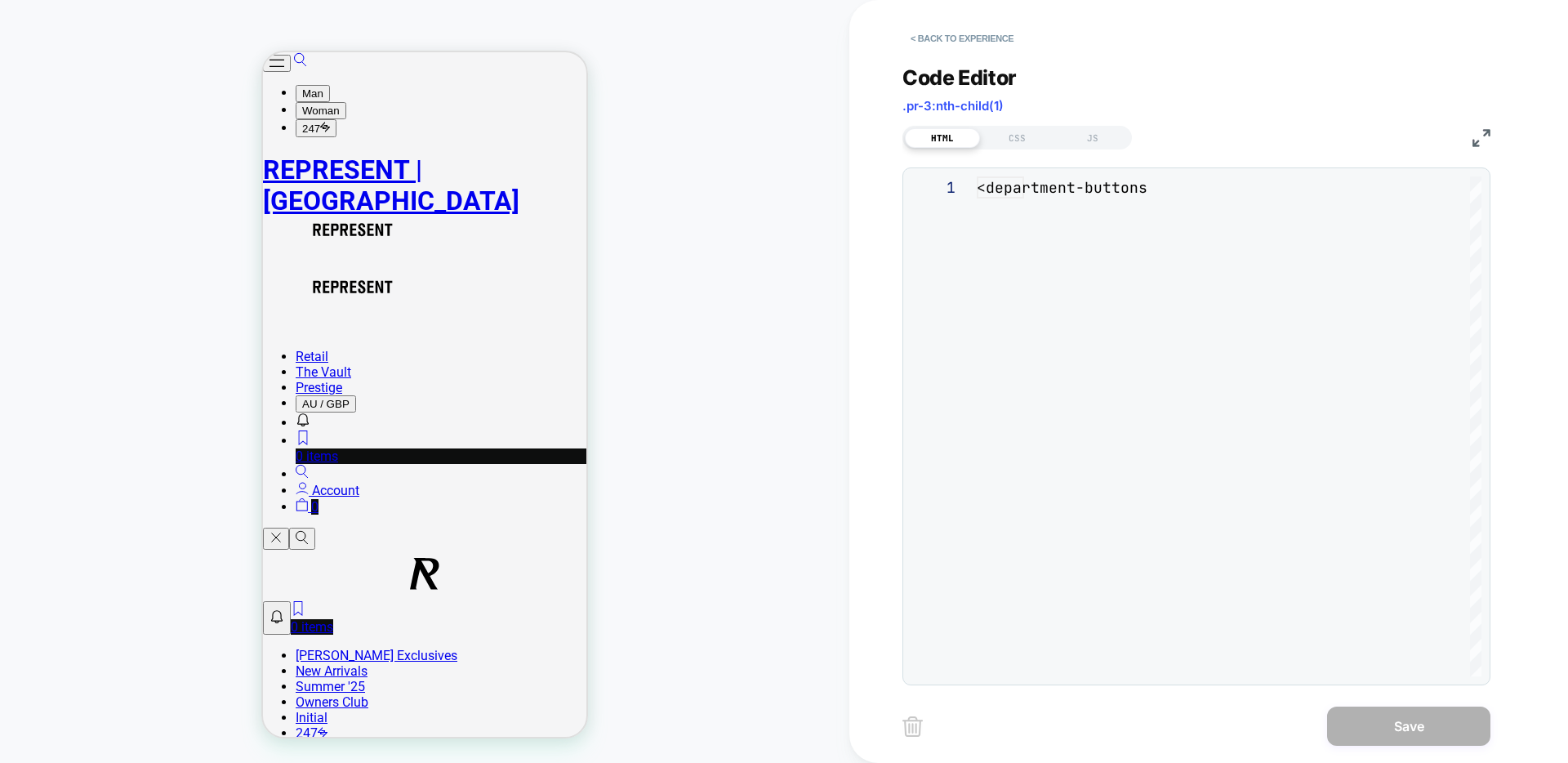
scroll to position [220, 0]
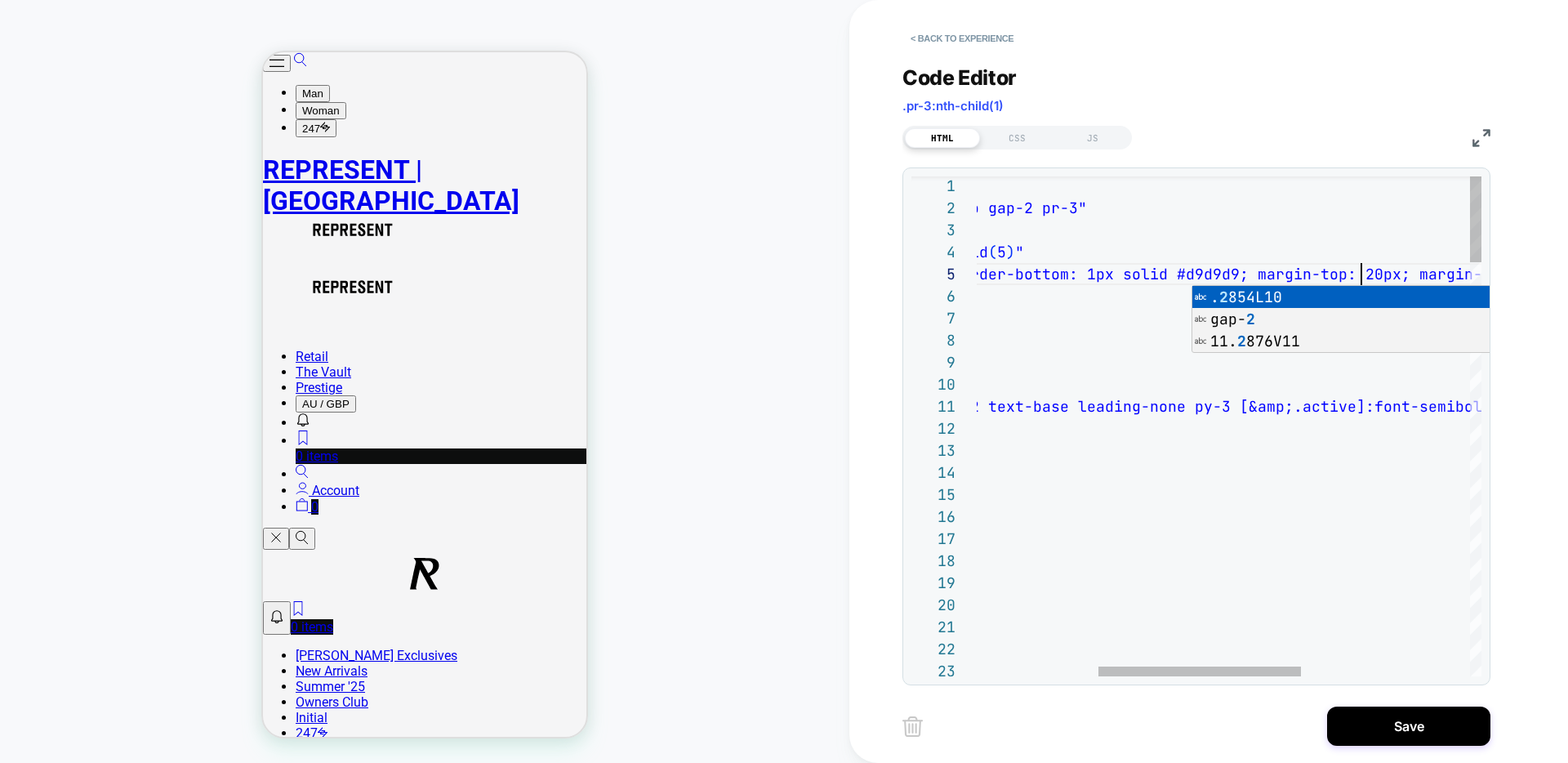
scroll to position [88, 688]
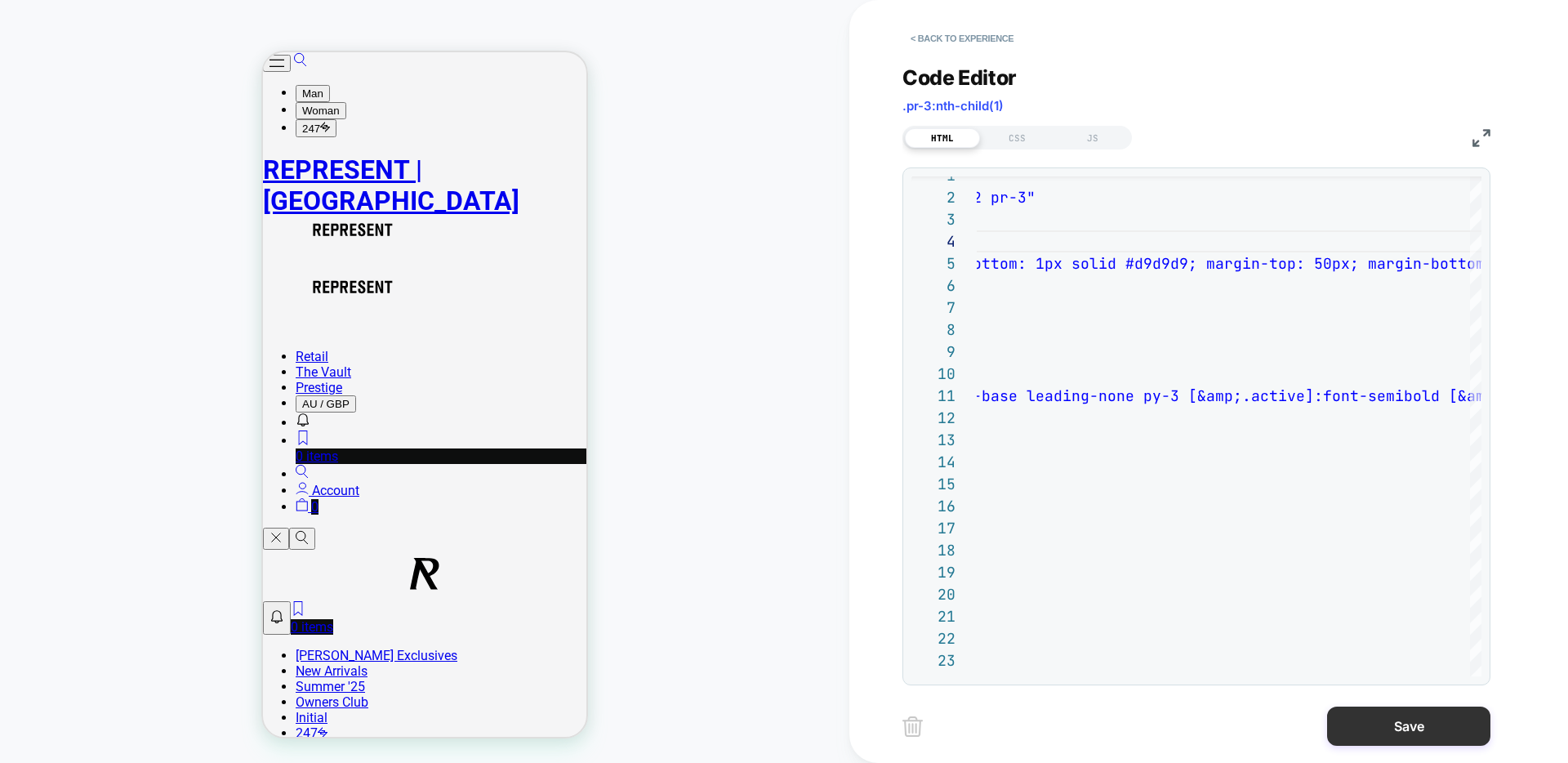
type textarea "**********"
click at [1394, 736] on button "Save" at bounding box center [1409, 726] width 164 height 40
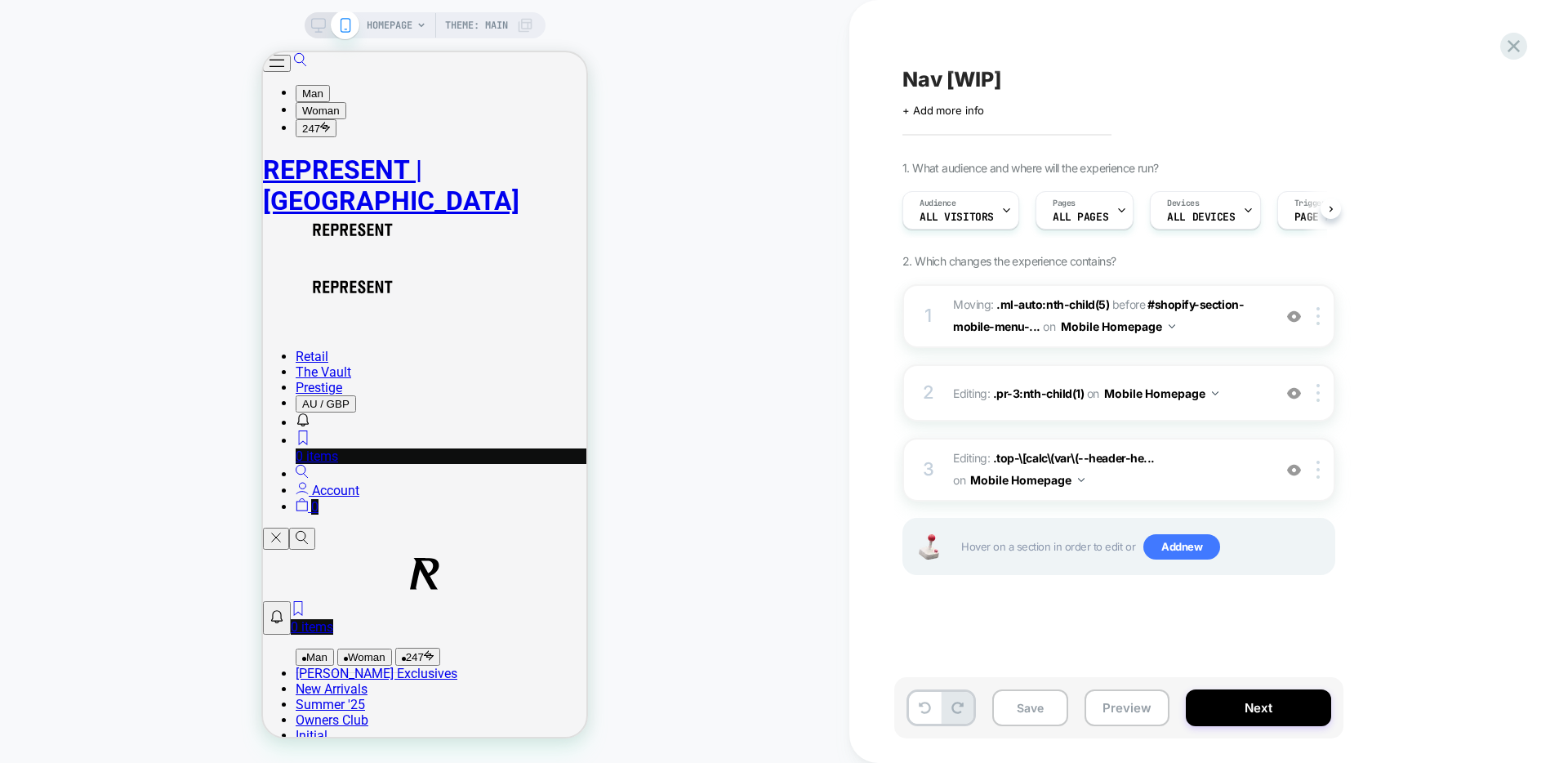
scroll to position [0, 1]
click at [1241, 390] on span "Editing : .pr-3:nth-child(1) .pr-3:nth-child(1) on Mobile Homepage" at bounding box center [1108, 393] width 311 height 24
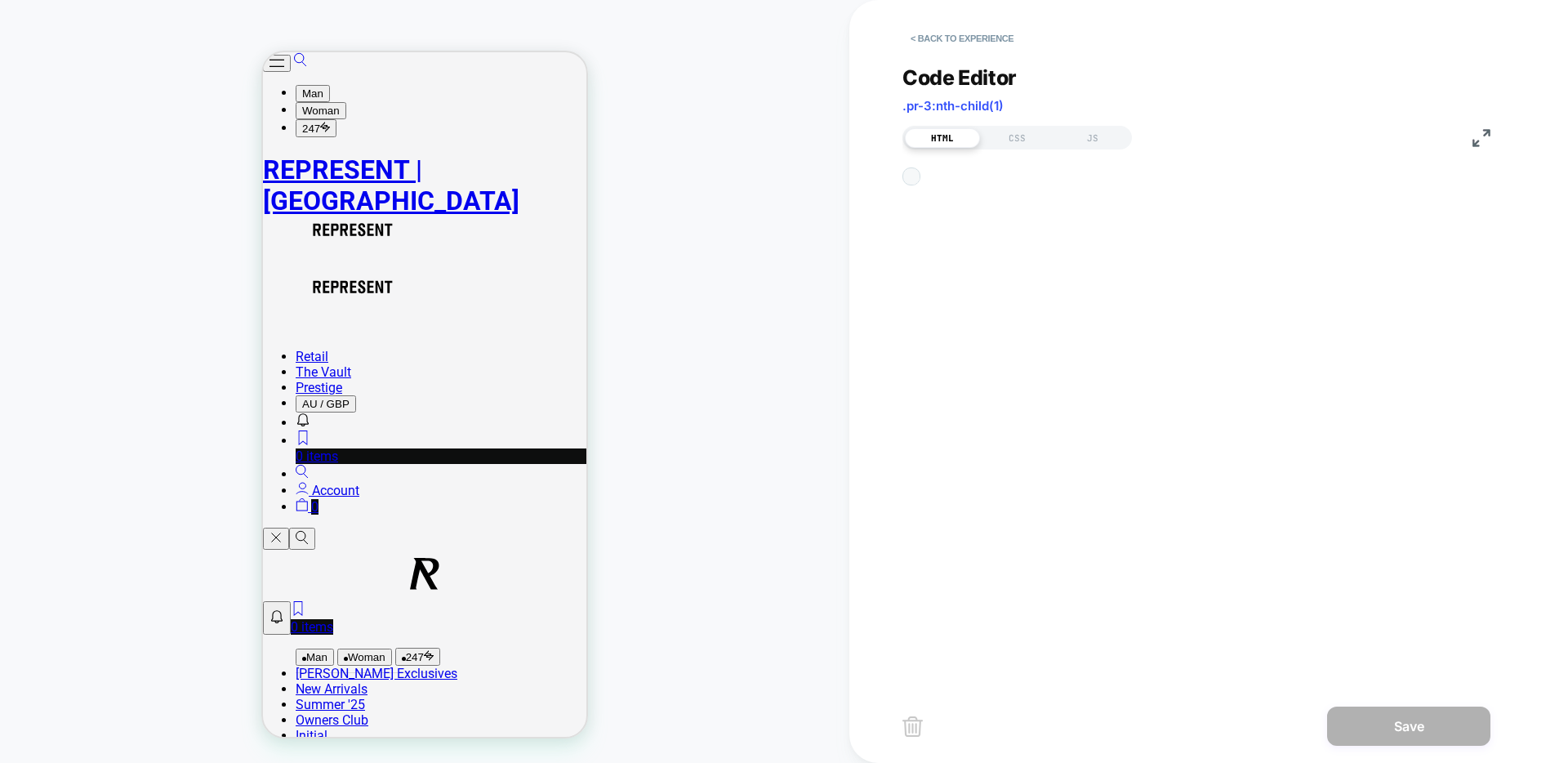
scroll to position [220, 0]
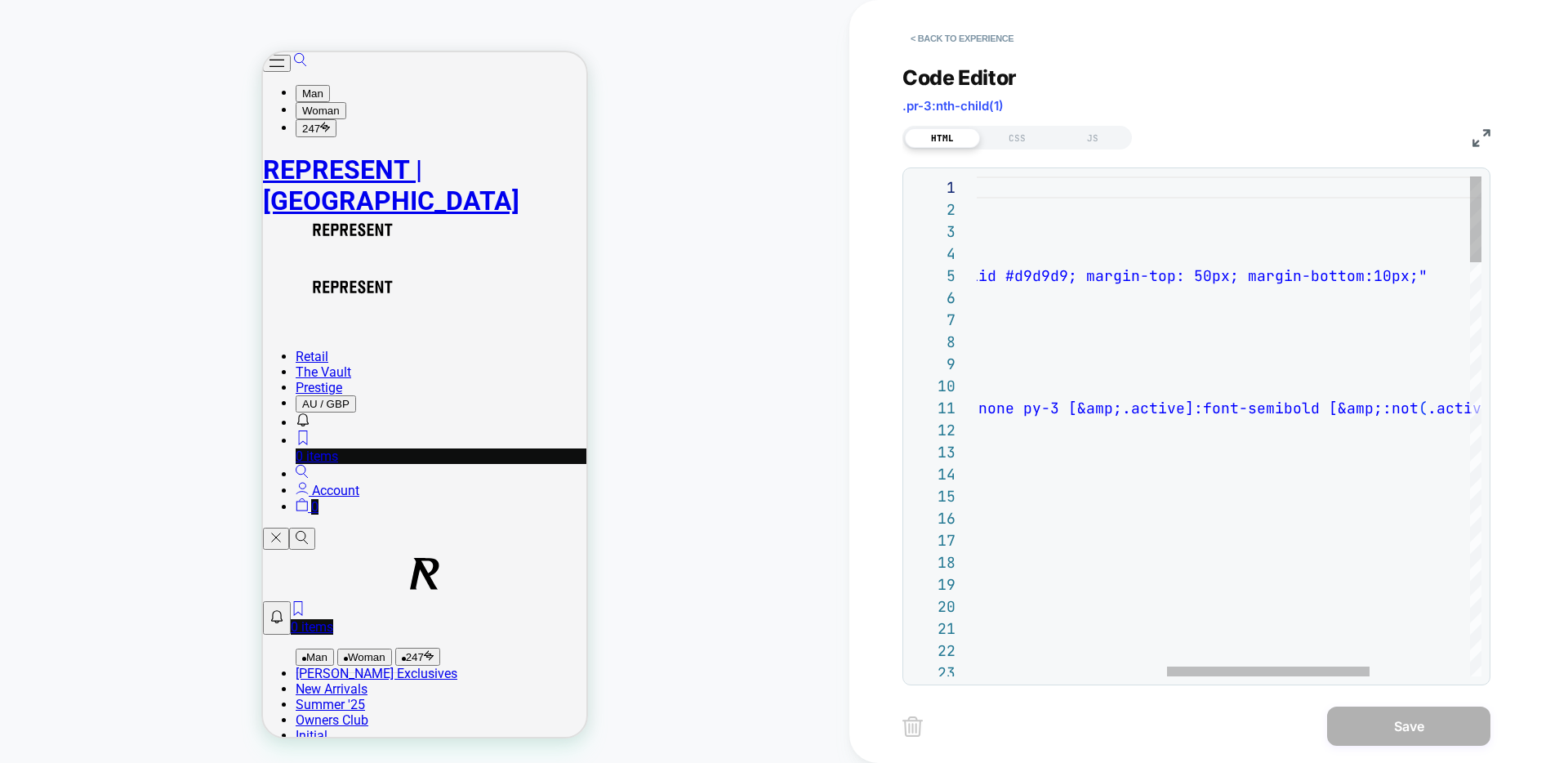
type textarea "**********"
click at [1444, 719] on button "Save" at bounding box center [1409, 726] width 164 height 40
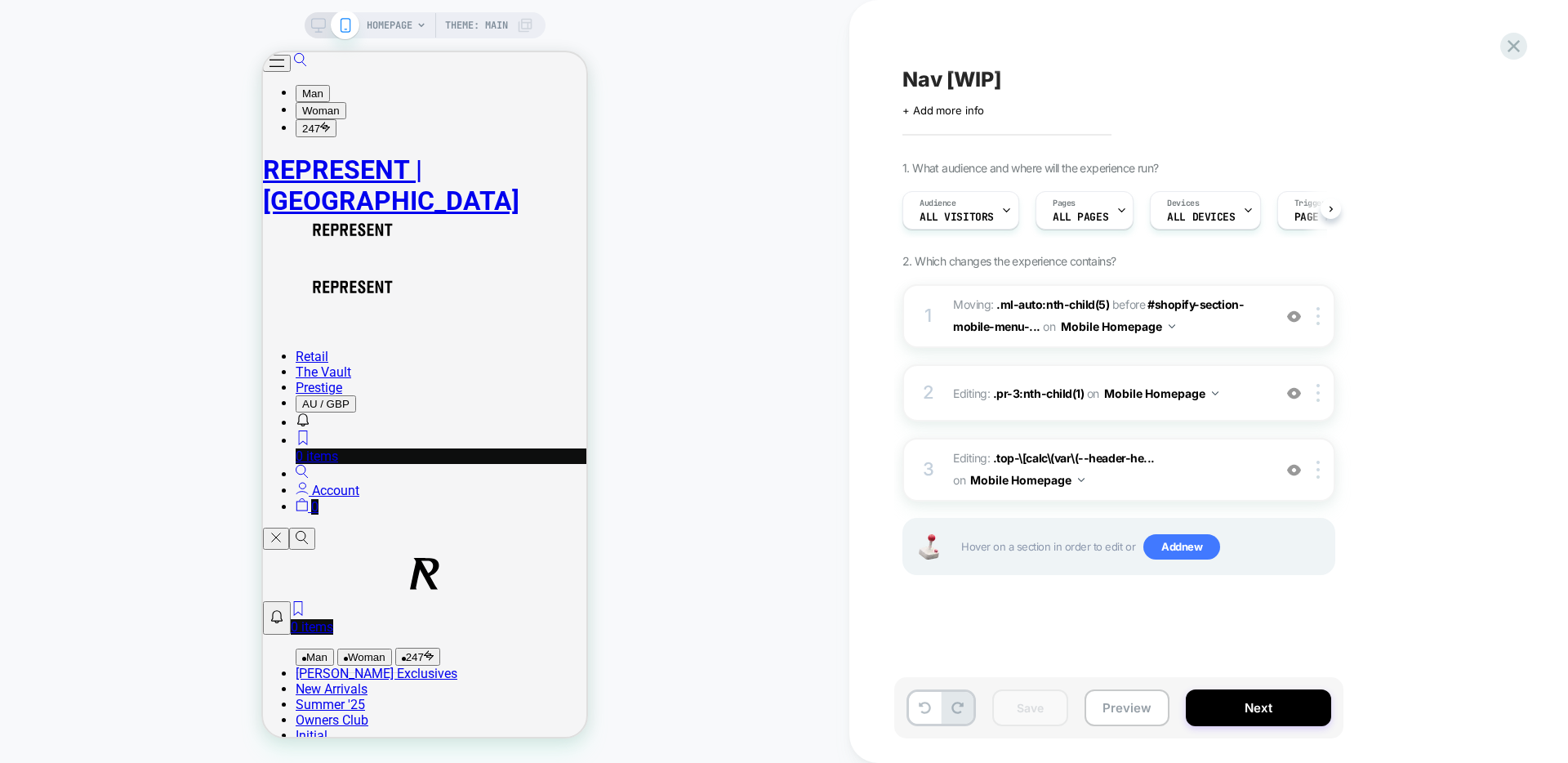
scroll to position [0, 1]
click at [1232, 332] on span "Moving: .ml-auto:nth-child(5) .ml-auto:nth-child(5) before #shopify-section-mob…" at bounding box center [1108, 316] width 311 height 44
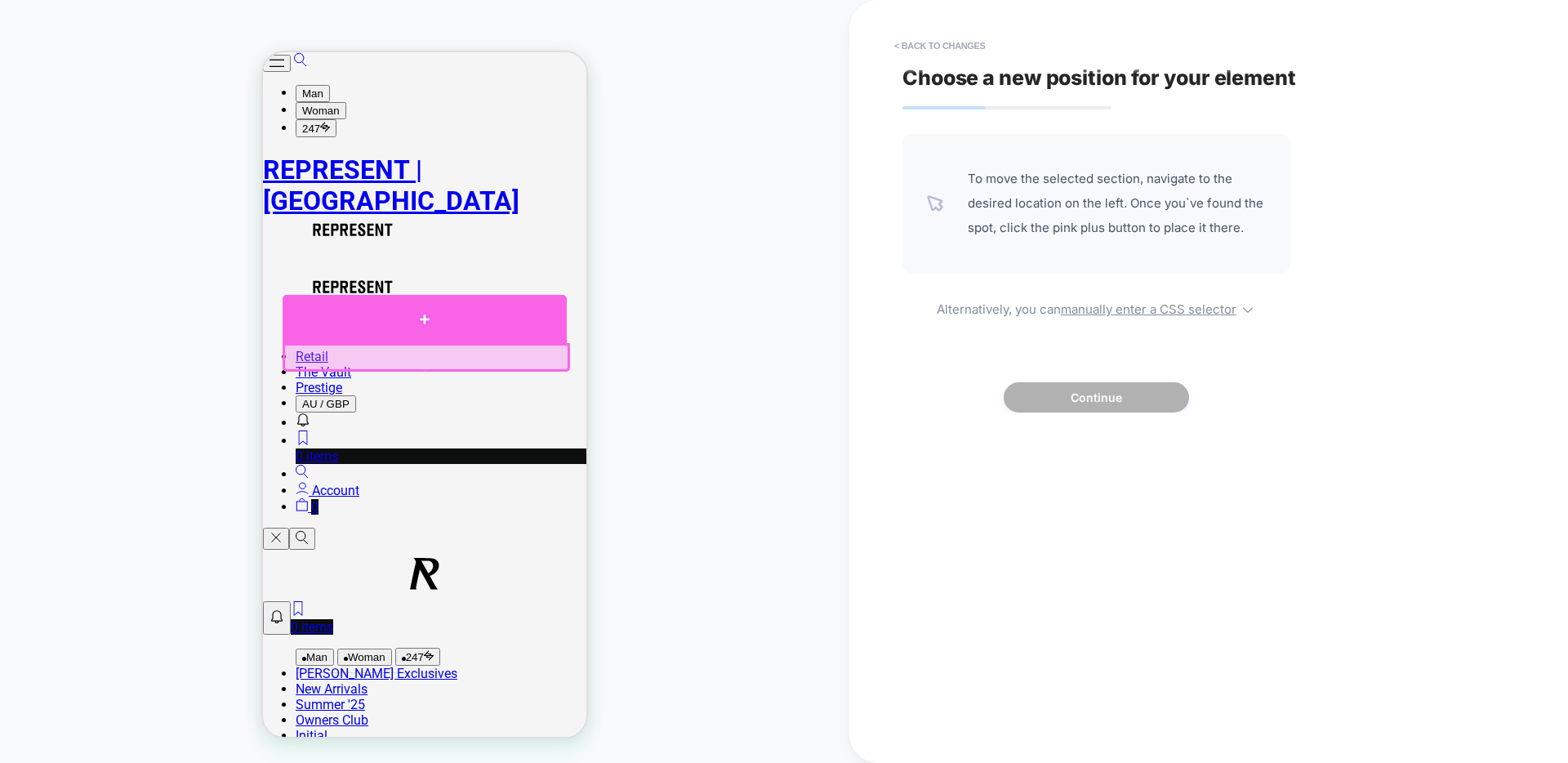
click at [309, 330] on div at bounding box center [424, 318] width 284 height 48
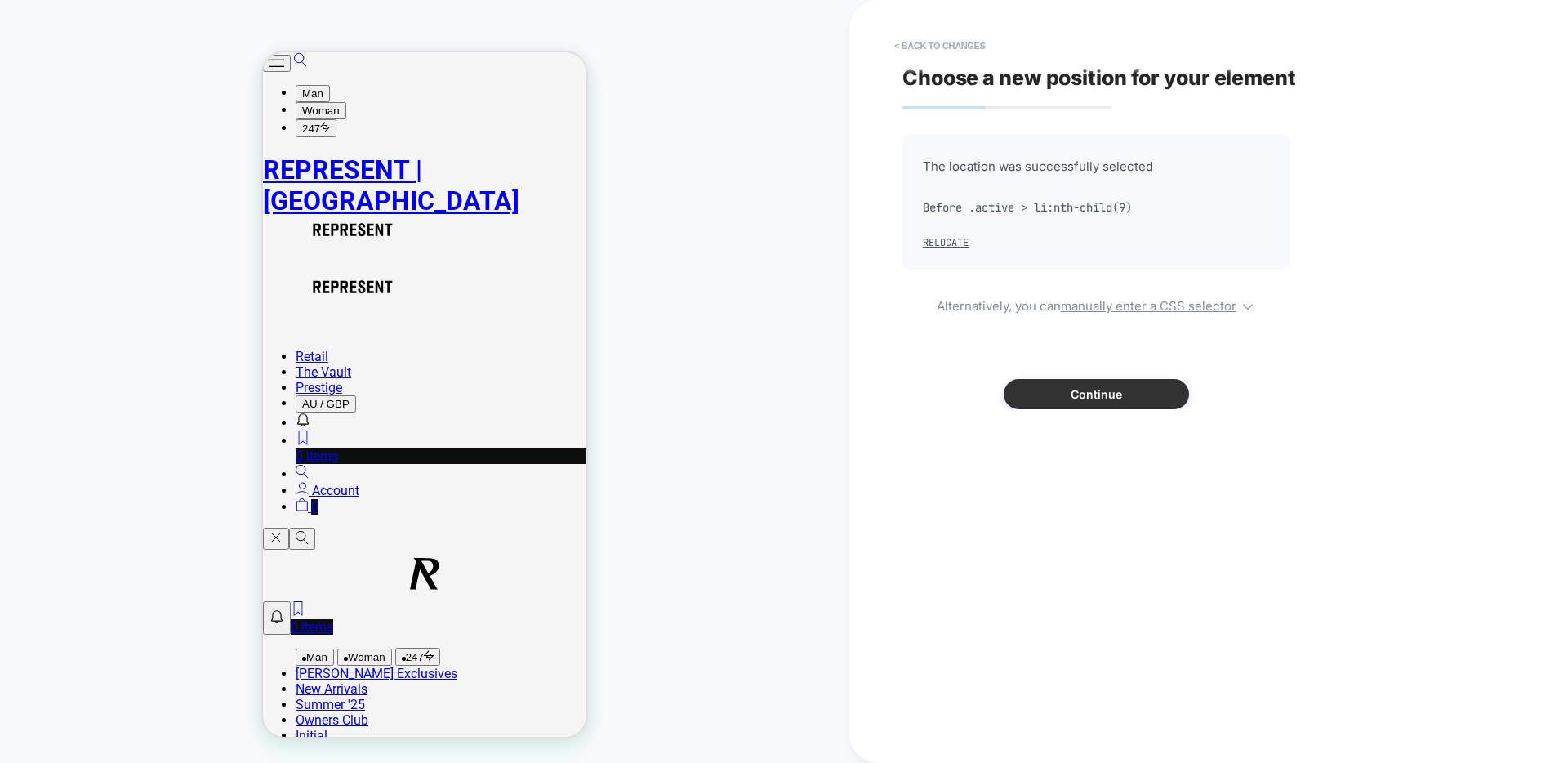
click at [1125, 391] on button "Continue" at bounding box center [1096, 394] width 185 height 30
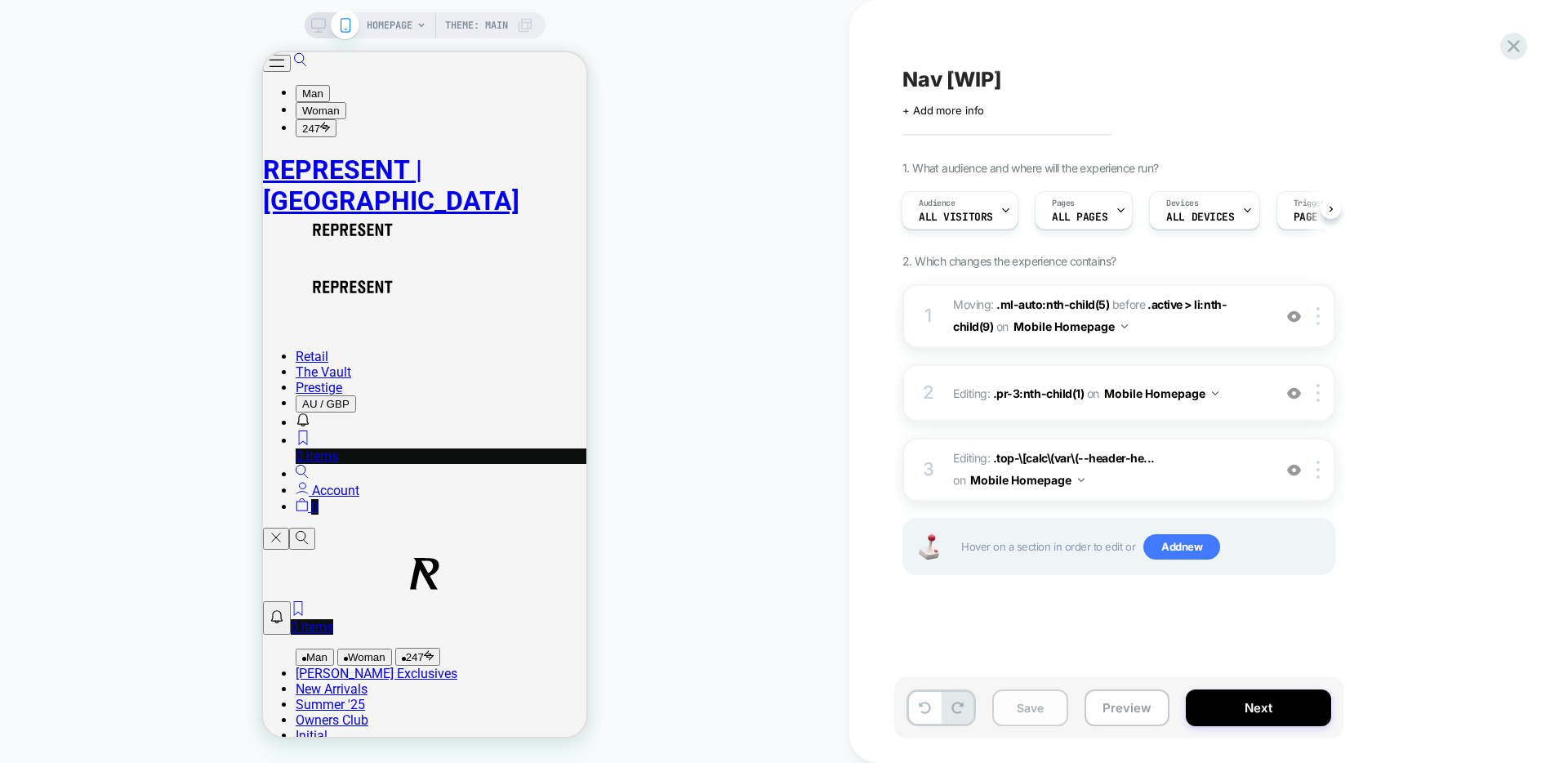
click at [1036, 706] on button "Save" at bounding box center [1030, 707] width 76 height 37
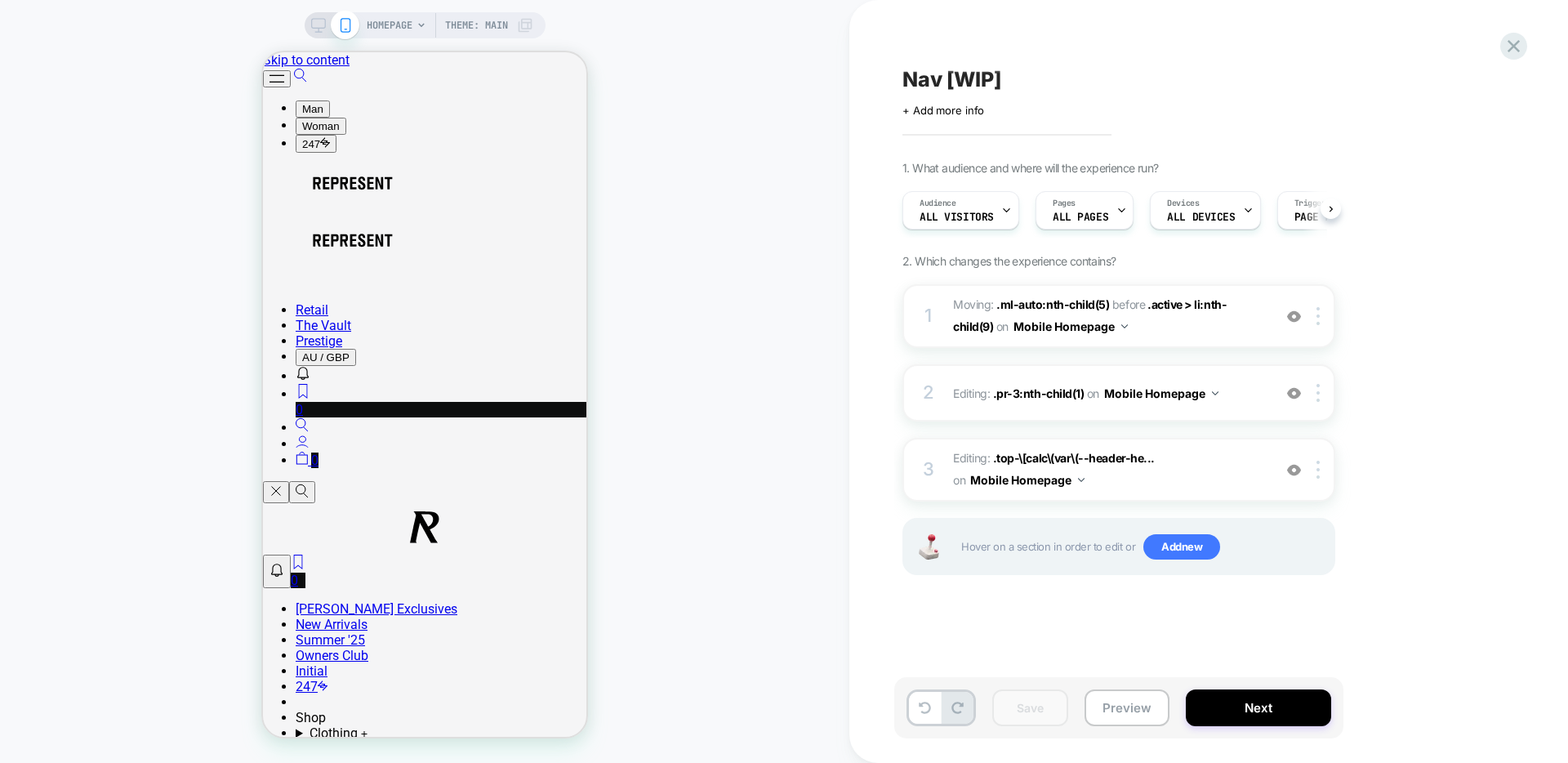
scroll to position [0, 1]
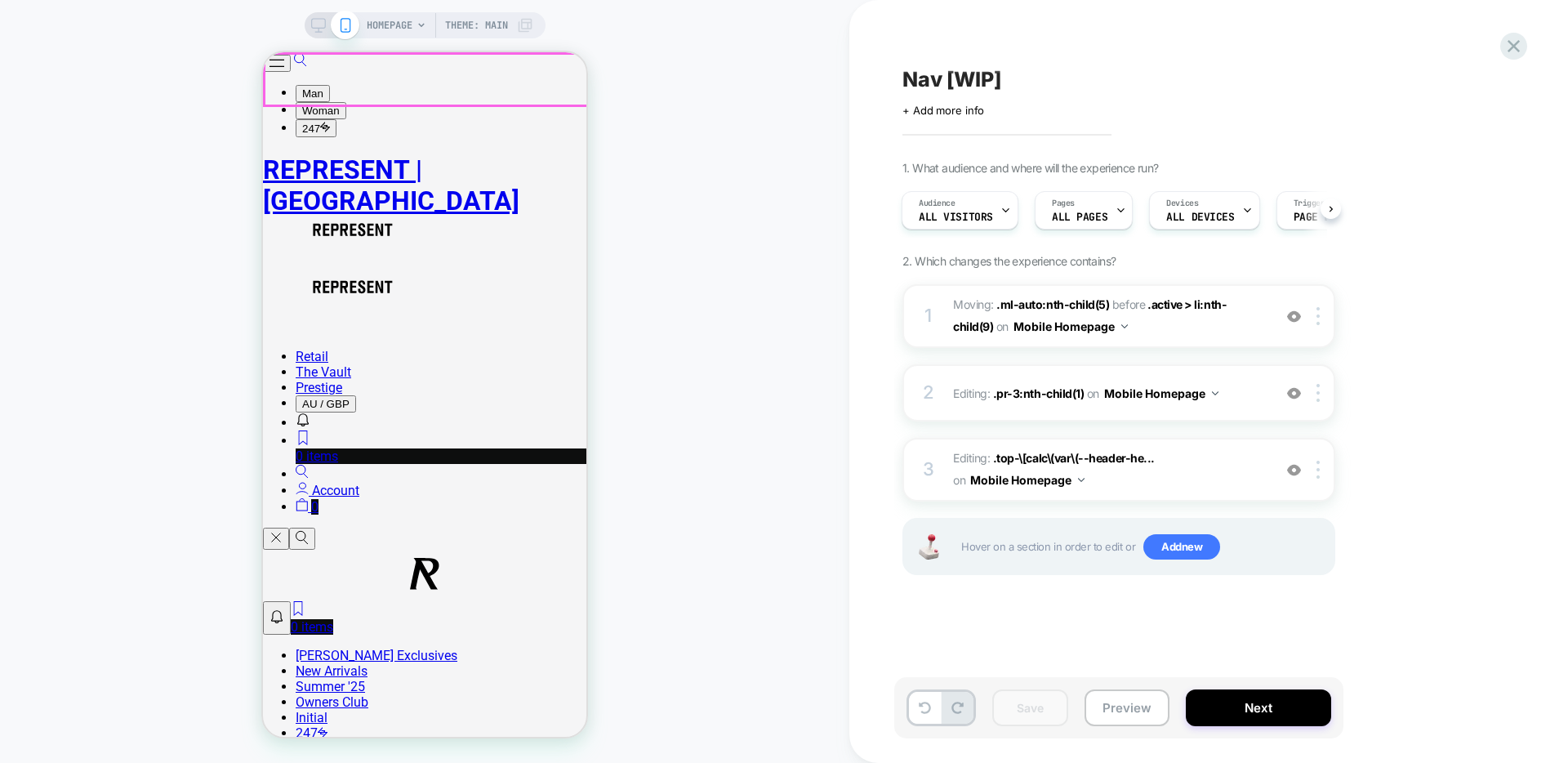
drag, startPoint x: 288, startPoint y: 77, endPoint x: 268, endPoint y: 90, distance: 23.9
click at [289, 72] on button "Open/Close Menu" at bounding box center [277, 63] width 28 height 17
click at [1196, 475] on span "Editing : .top-\[calc\(var\(--header-he... .top-\[calc\(var\(--header-height\)_…" at bounding box center [1108, 469] width 311 height 44
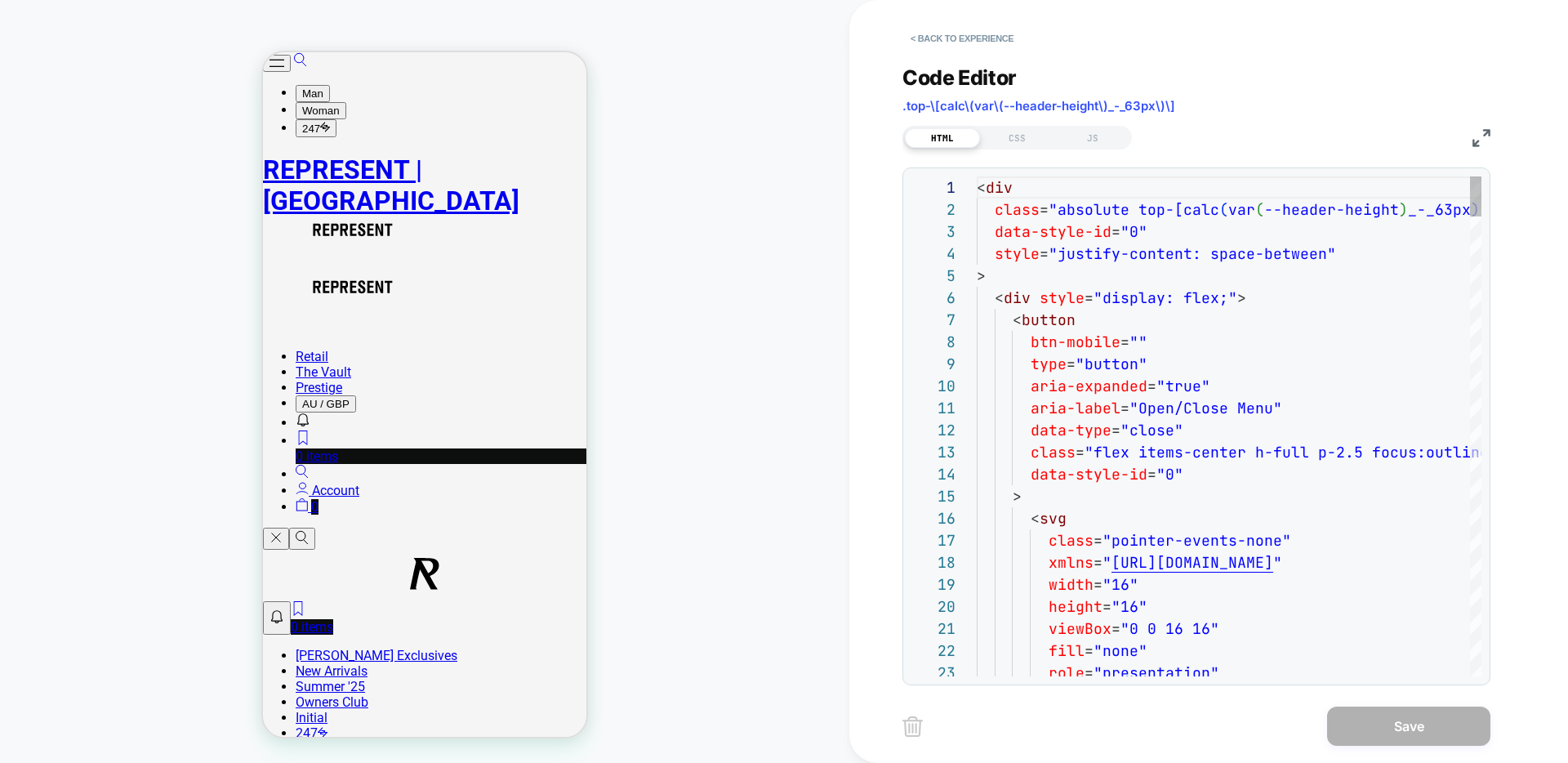
scroll to position [220, 0]
click at [986, 39] on button "< Back to experience" at bounding box center [962, 39] width 119 height 26
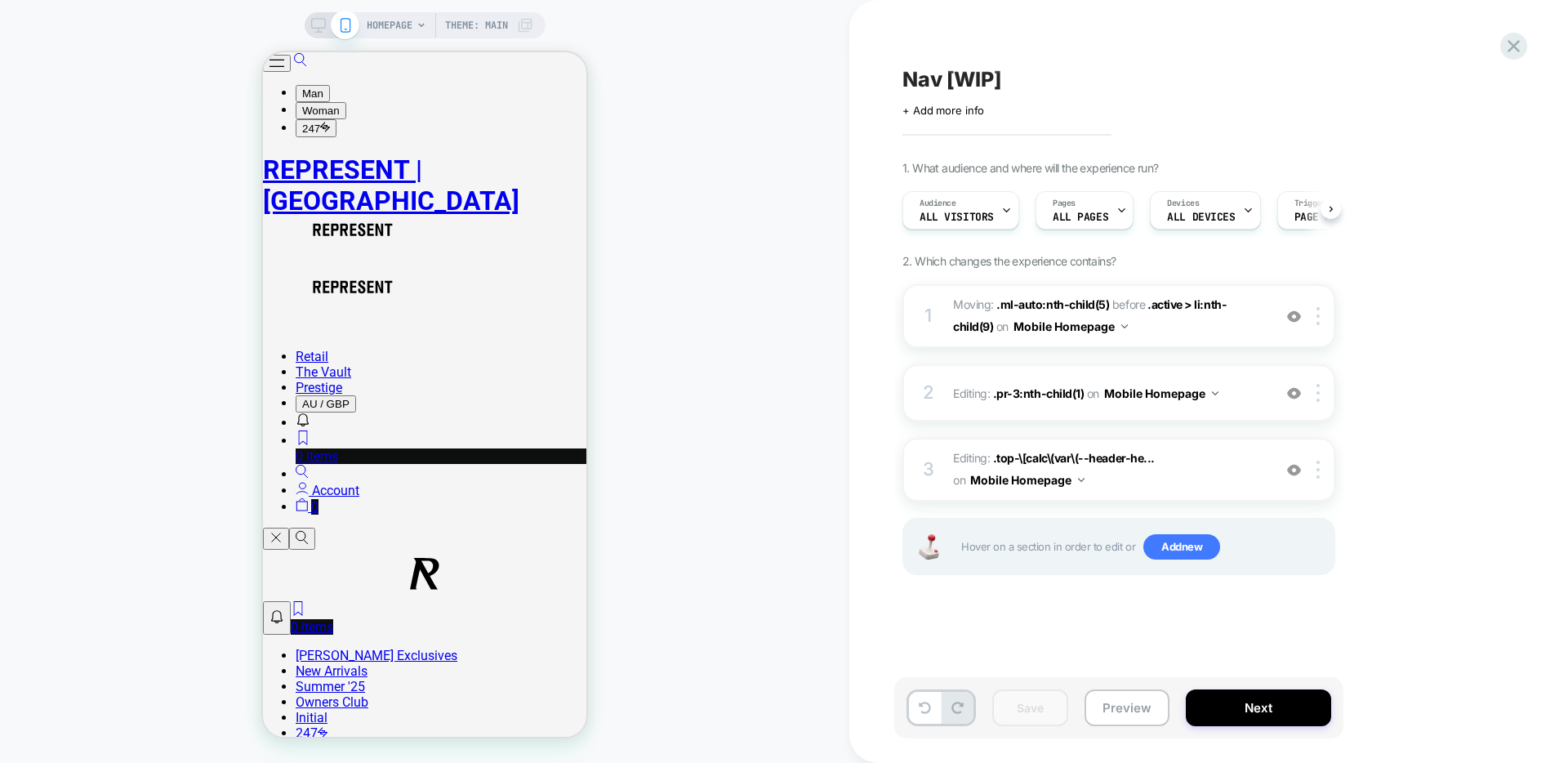
scroll to position [0, 1]
click at [1121, 327] on img at bounding box center [1124, 326] width 7 height 4
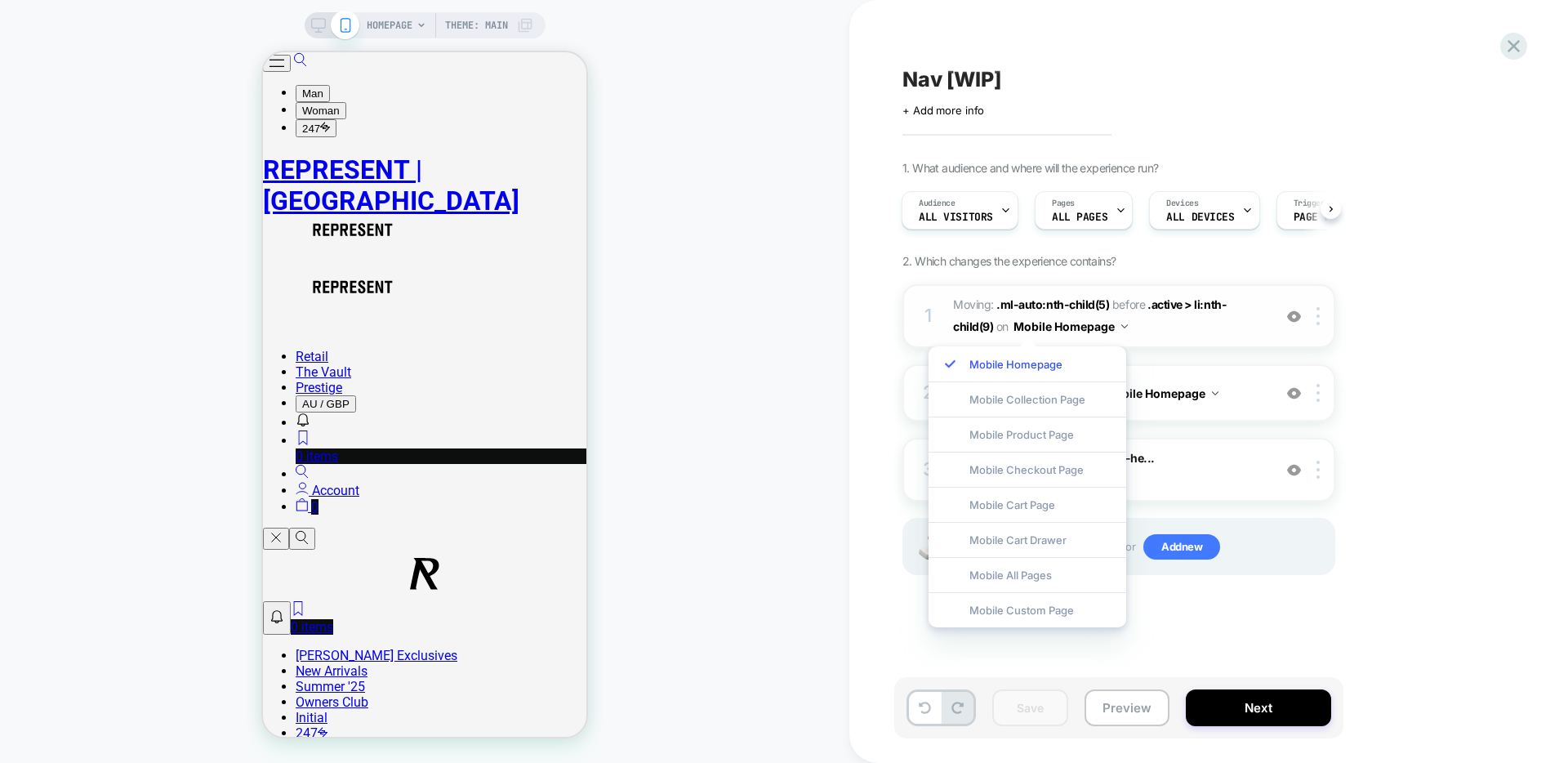
click at [1121, 327] on img at bounding box center [1124, 326] width 7 height 4
click at [1058, 567] on div "Mobile All Pages" at bounding box center [1027, 574] width 198 height 35
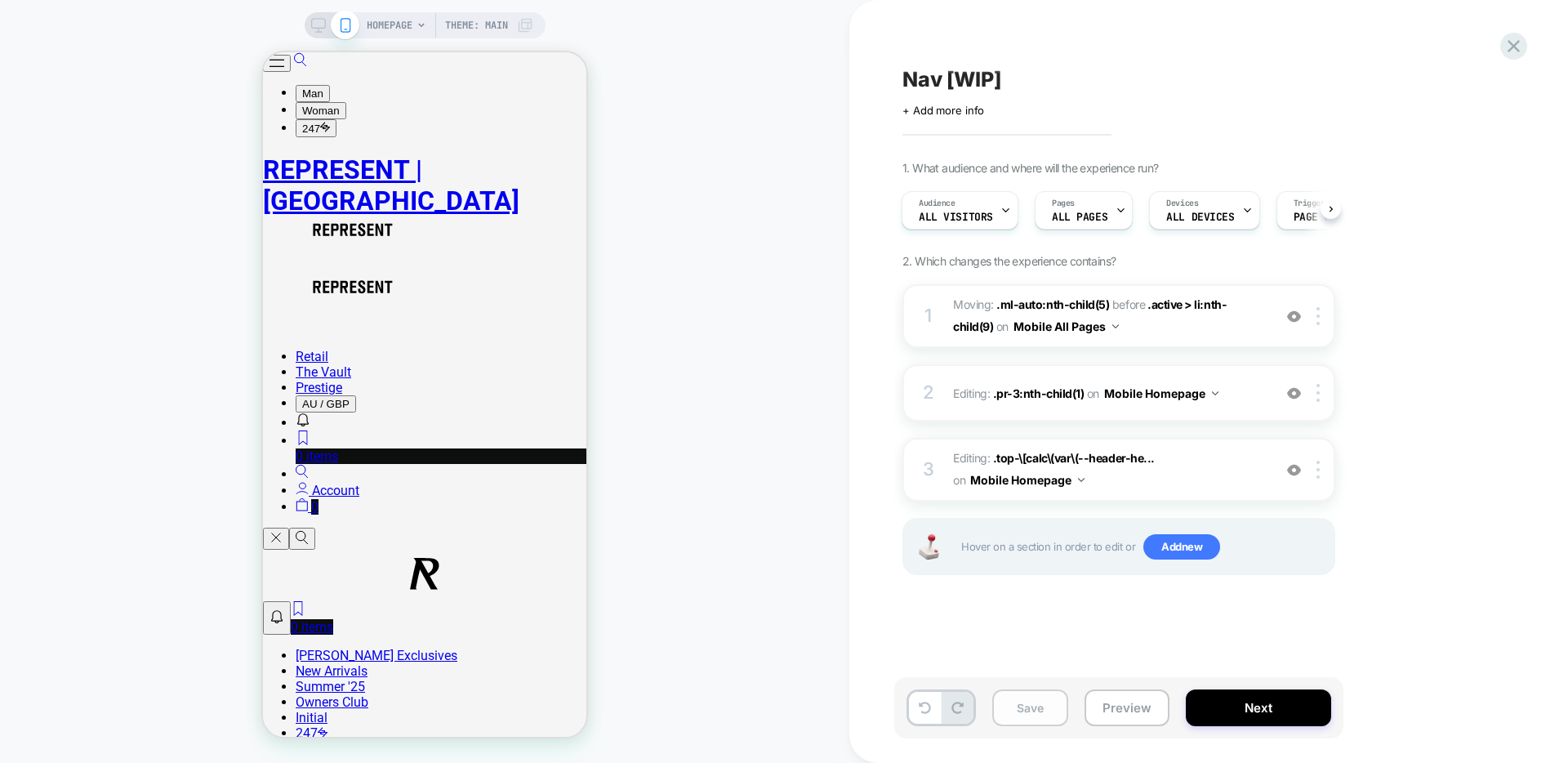
click at [1045, 698] on button "Save" at bounding box center [1030, 707] width 76 height 37
click at [1202, 333] on span "Moving: .ml-auto:nth-child(5) .ml-auto:nth-child(5) before .active > li:nth-chi…" at bounding box center [1108, 316] width 311 height 44
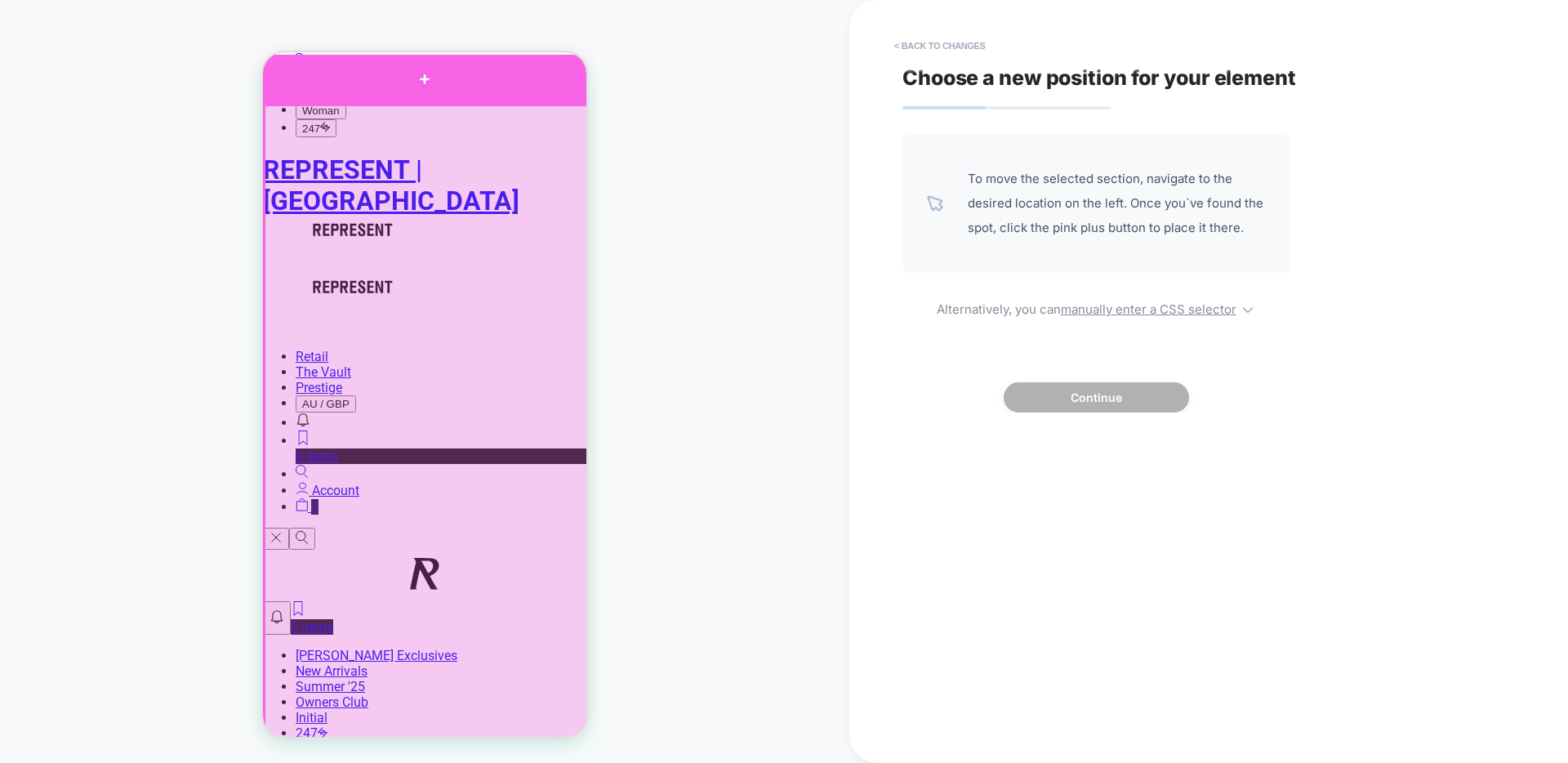
click at [351, 90] on div at bounding box center [425, 79] width 324 height 49
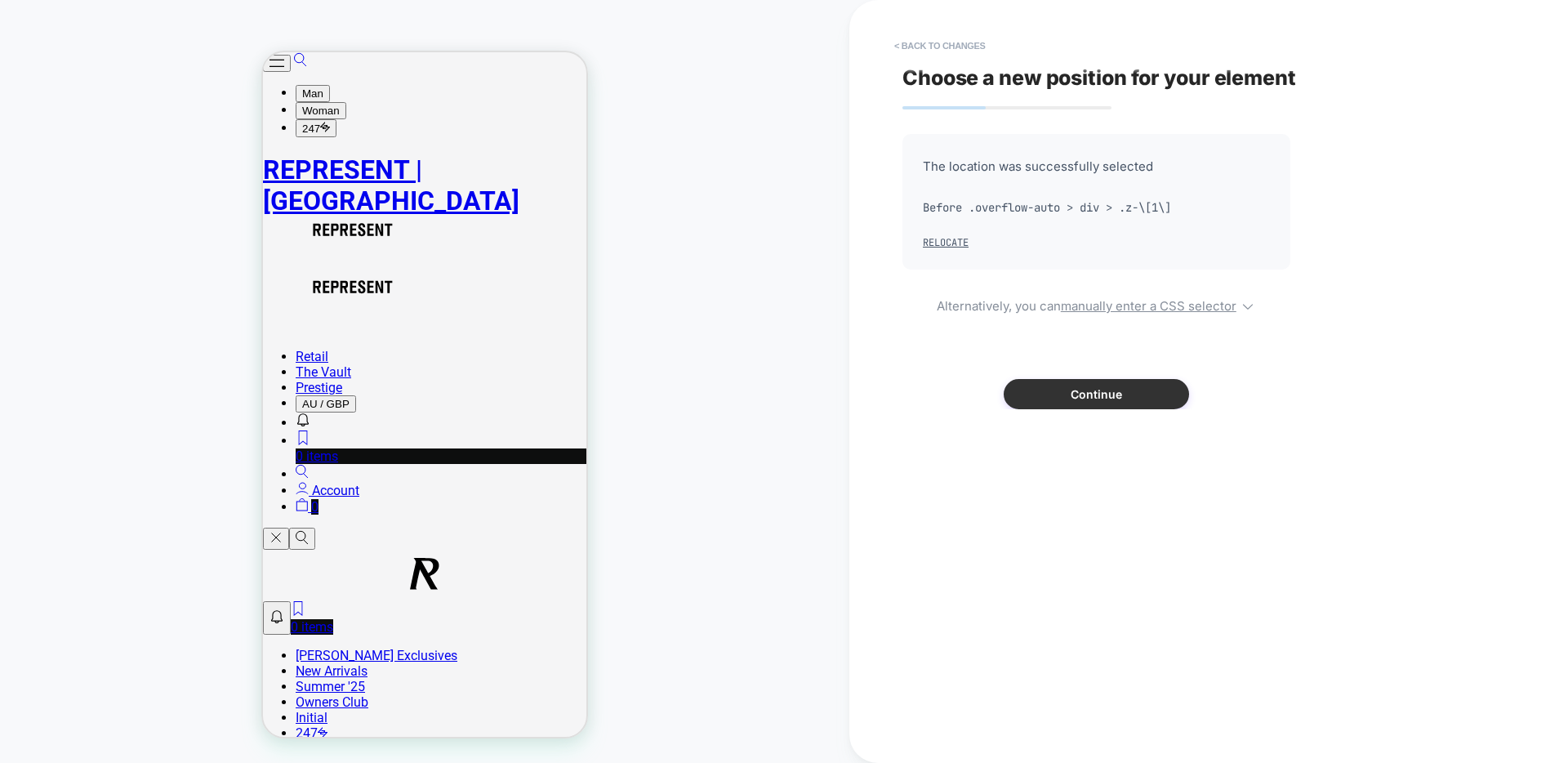
click at [1091, 390] on button "Continue" at bounding box center [1096, 394] width 185 height 30
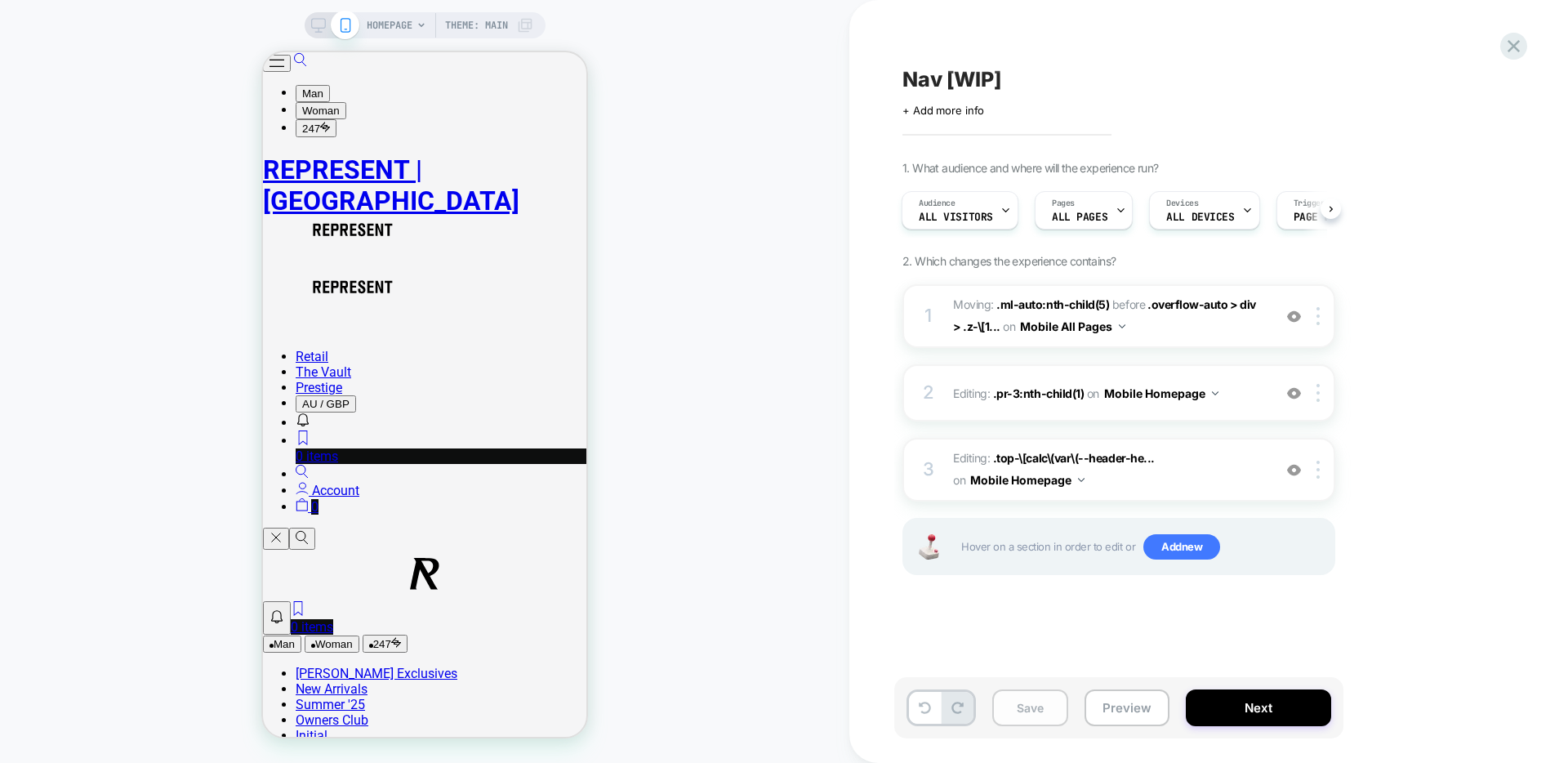
click at [1047, 714] on button "Save" at bounding box center [1030, 707] width 76 height 37
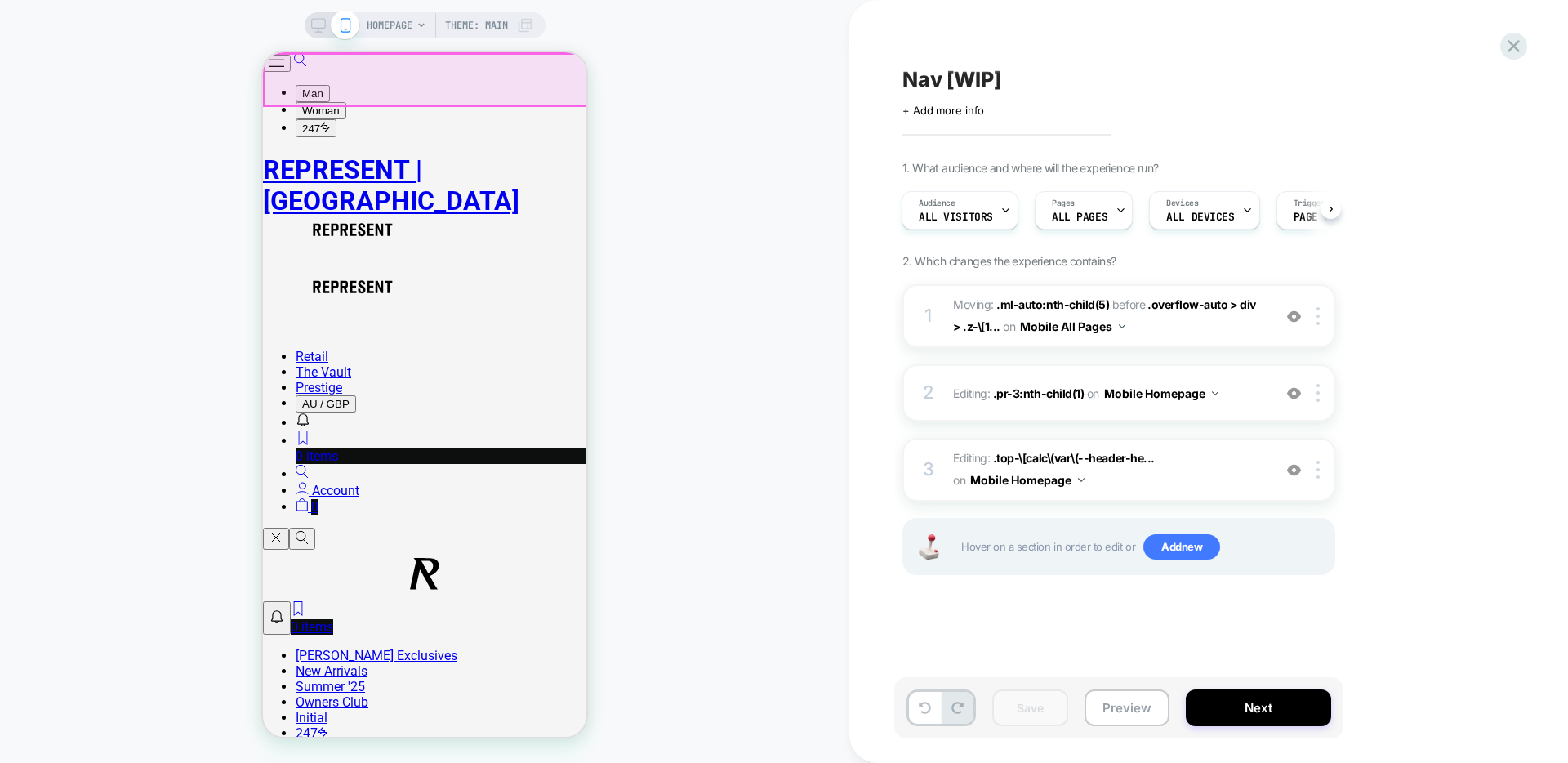
click at [291, 72] on button "Open/Close Menu" at bounding box center [277, 63] width 28 height 17
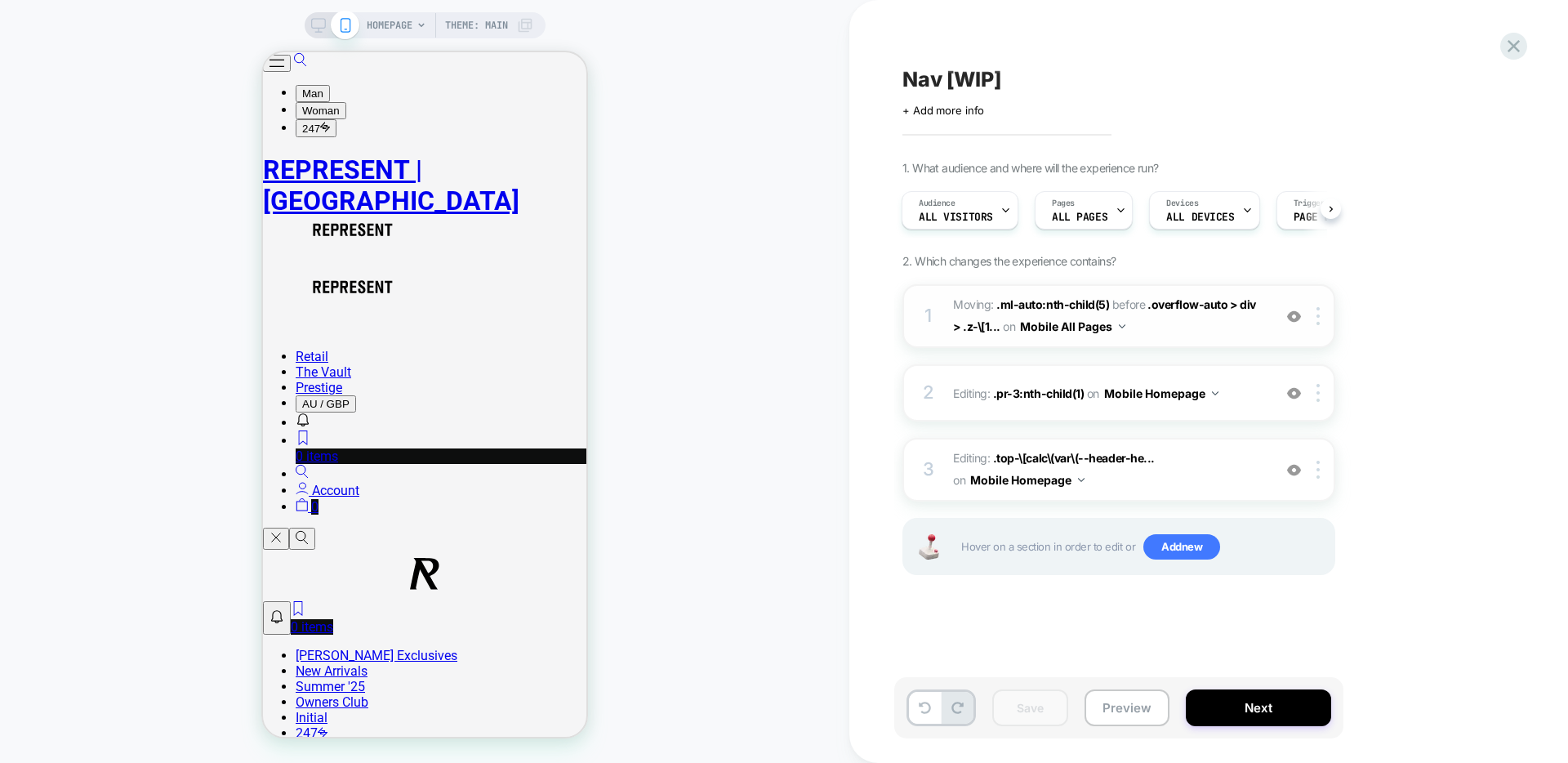
click at [1141, 329] on span "Moving: .ml-auto:nth-child(5) .ml-auto:nth-child(5) before .overflow-auto > div…" at bounding box center [1108, 316] width 311 height 44
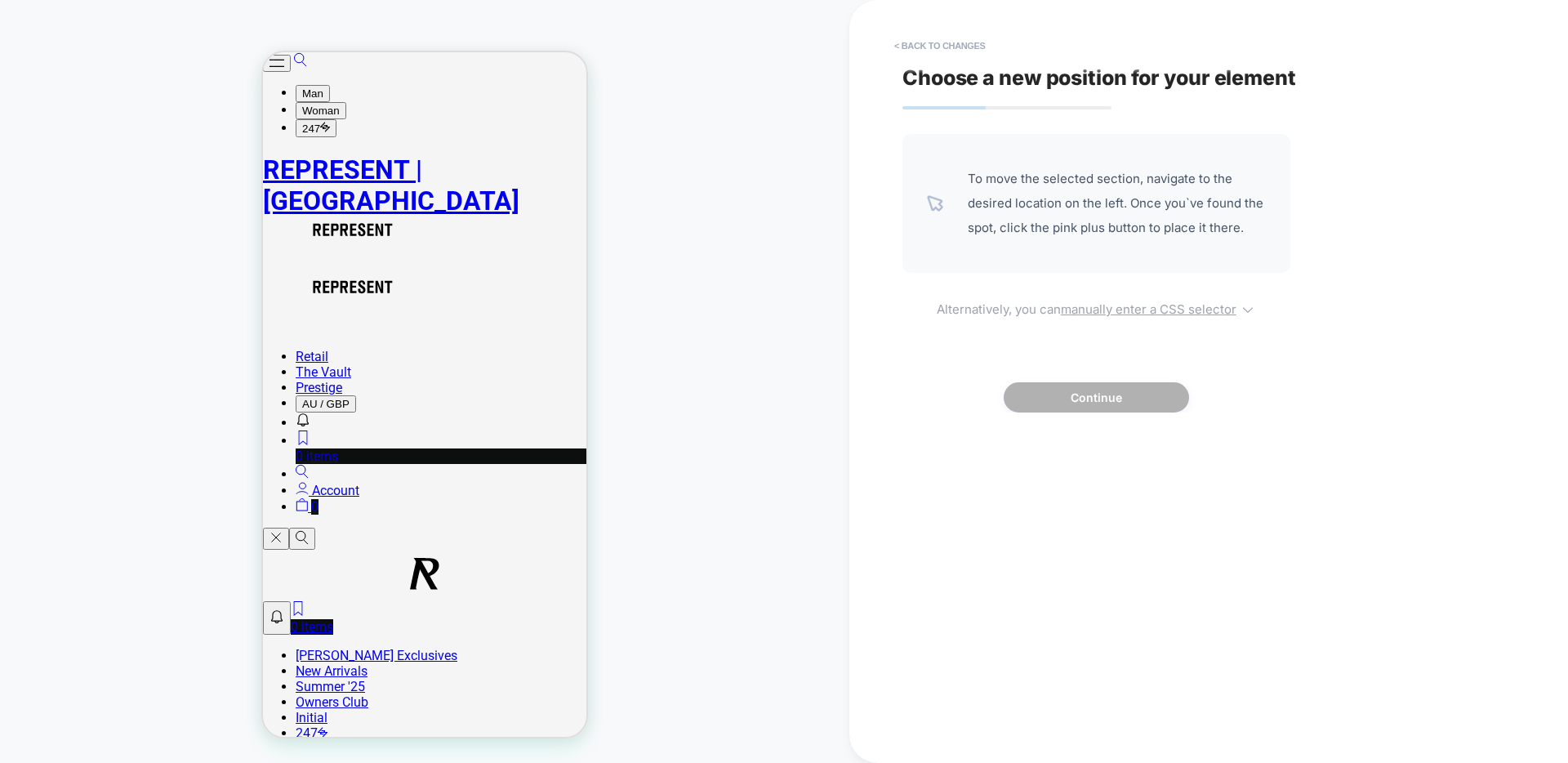
click at [1111, 305] on u "manually enter a CSS selector" at bounding box center [1148, 309] width 176 height 15
select select "*******"
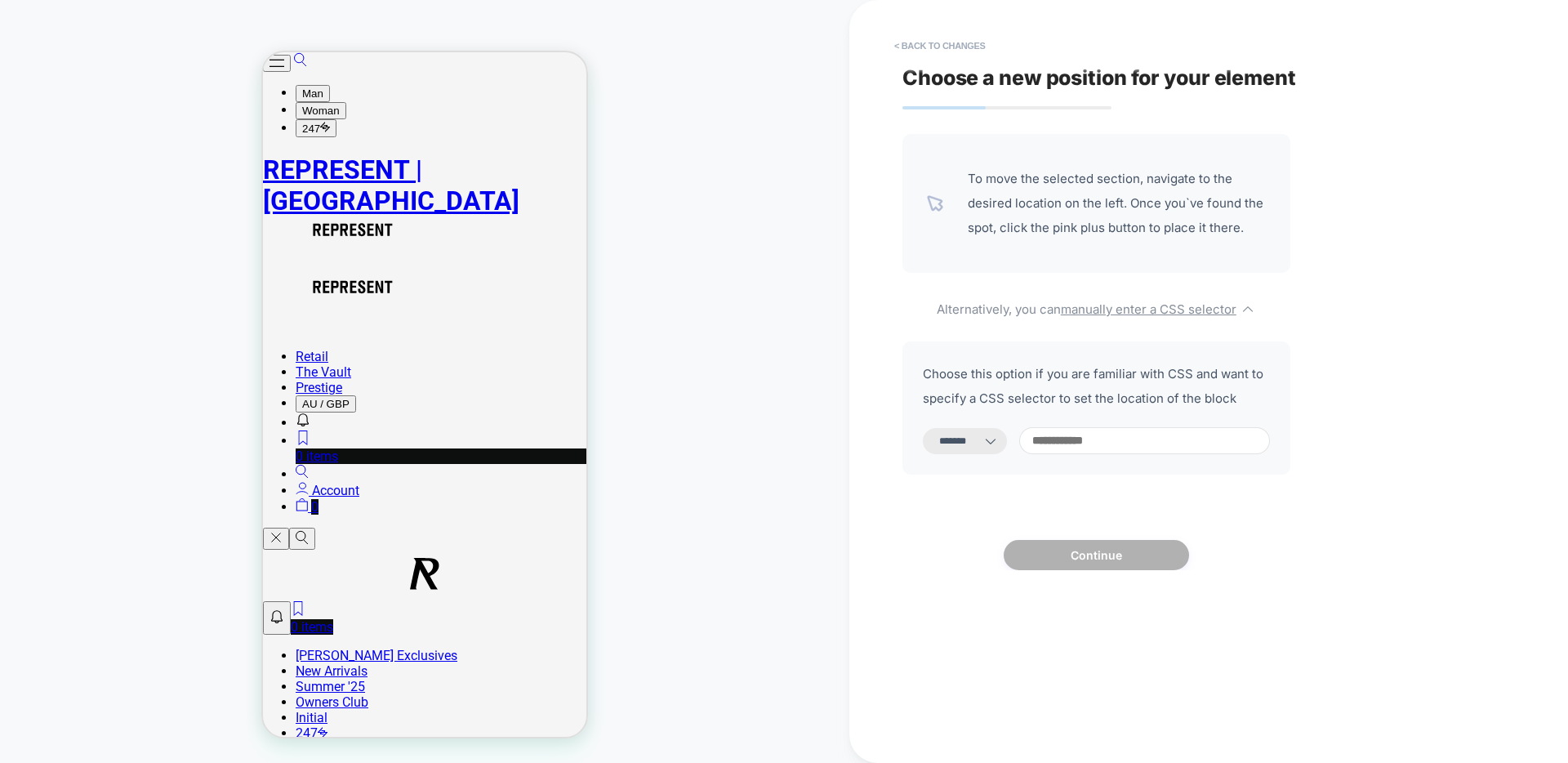
click at [1069, 441] on input at bounding box center [1145, 440] width 251 height 27
paste input "**********"
type input "**********"
select select "*********"
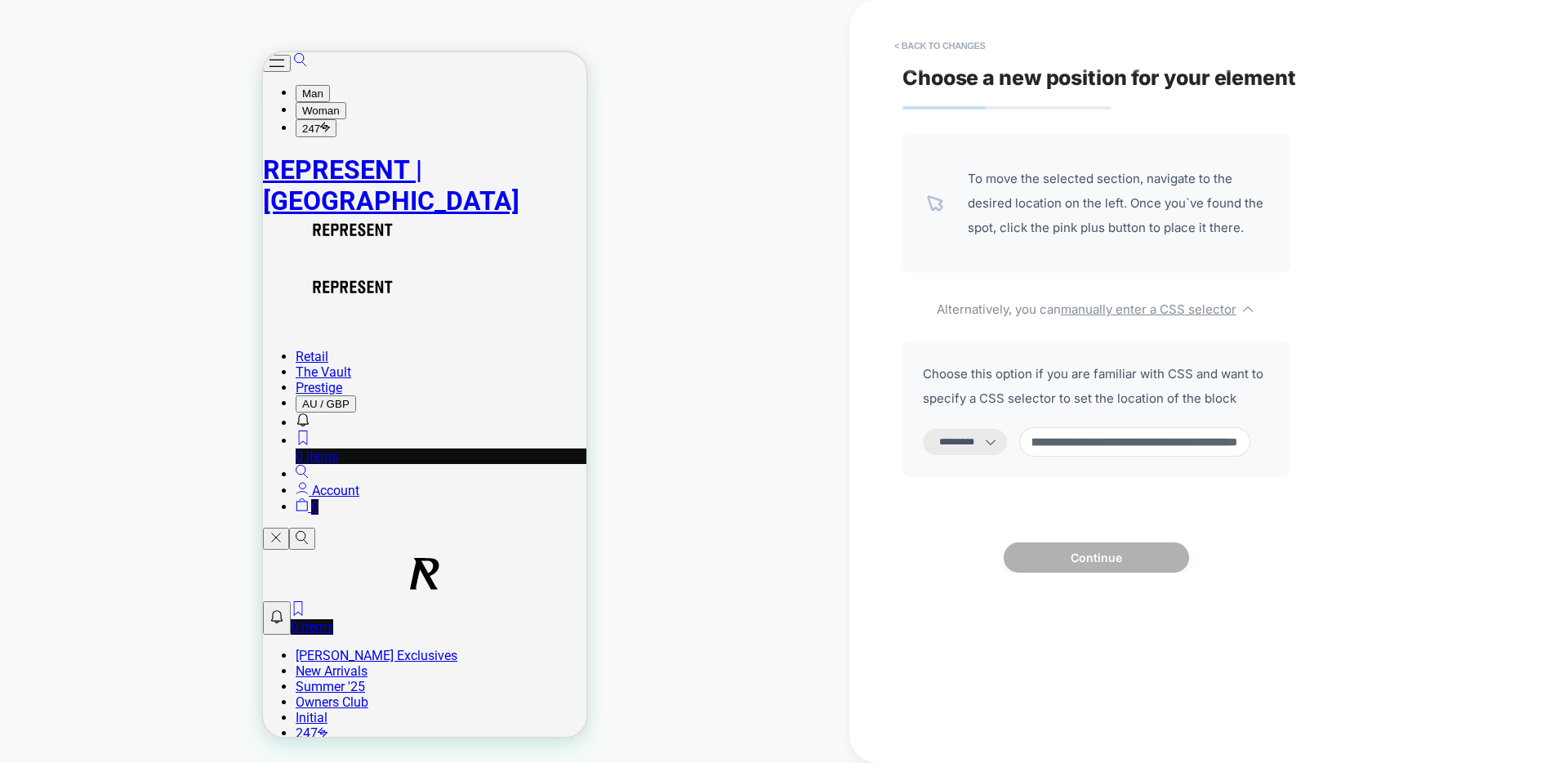
type input "**********"
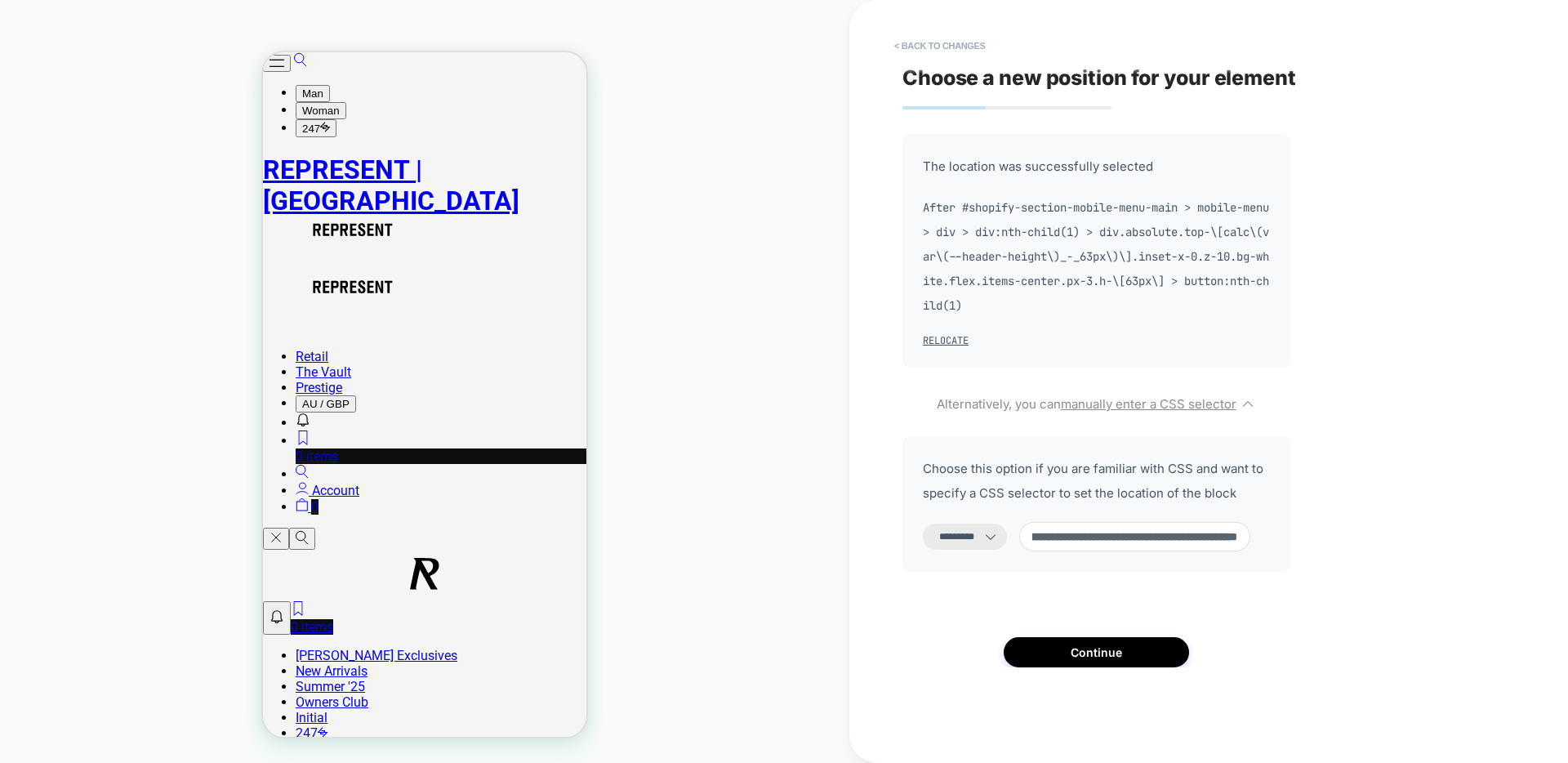
scroll to position [0, 0]
click at [975, 443] on div "**********" at bounding box center [1097, 504] width 388 height 135
click at [1071, 649] on button "Continue" at bounding box center [1096, 652] width 185 height 30
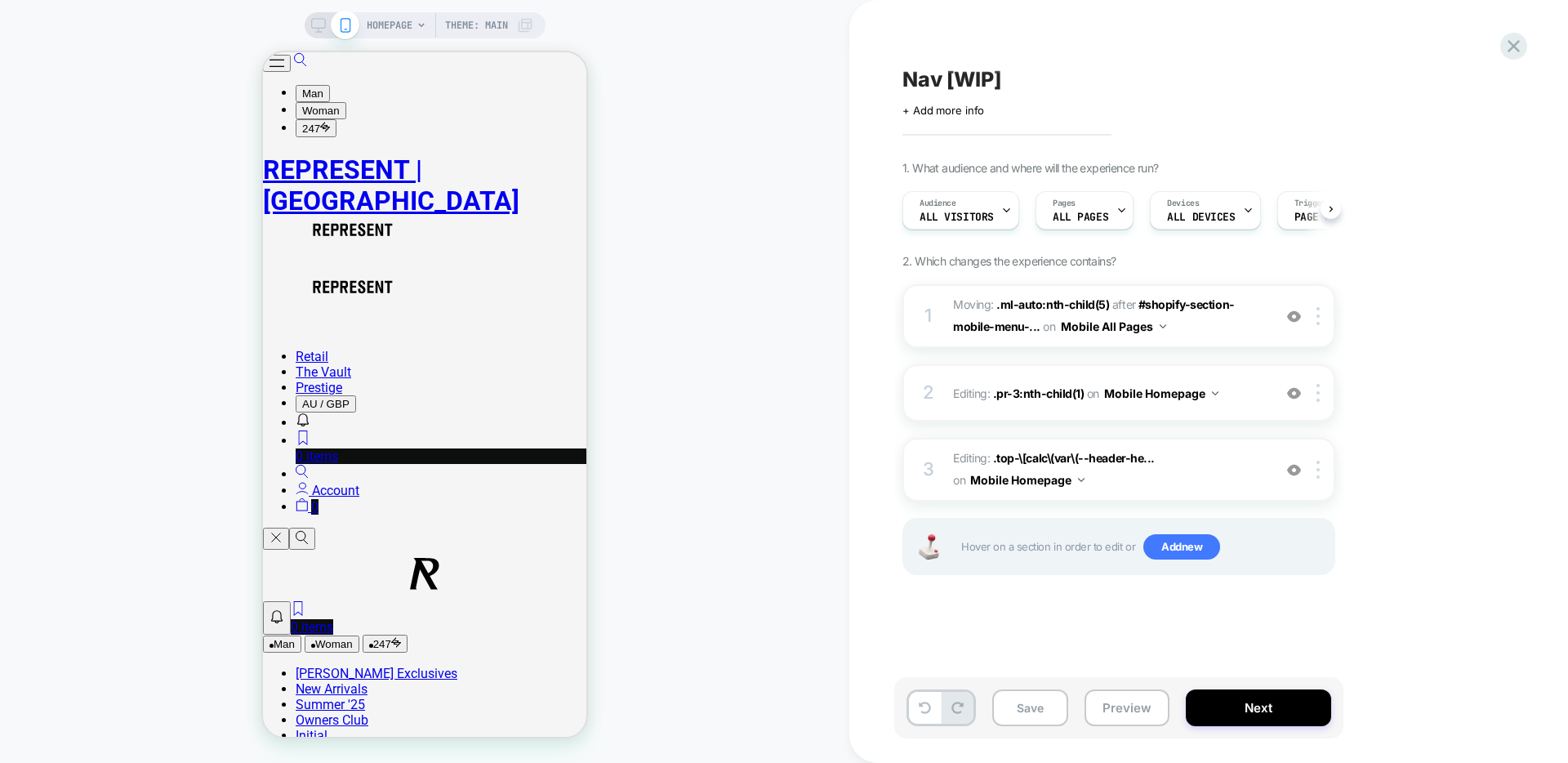
scroll to position [0, 1]
click at [1036, 707] on button "Save" at bounding box center [1030, 707] width 76 height 37
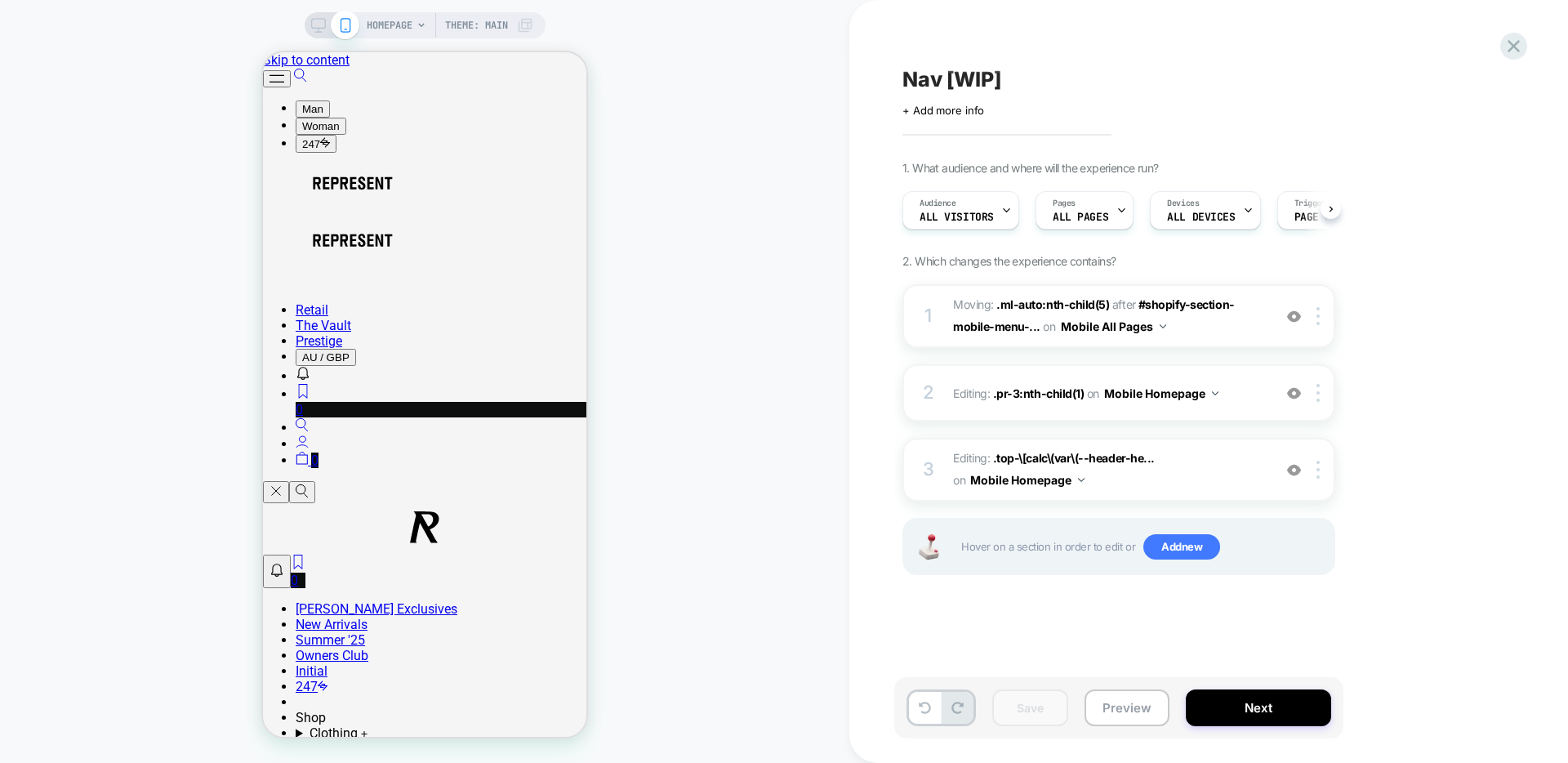
scroll to position [0, 1]
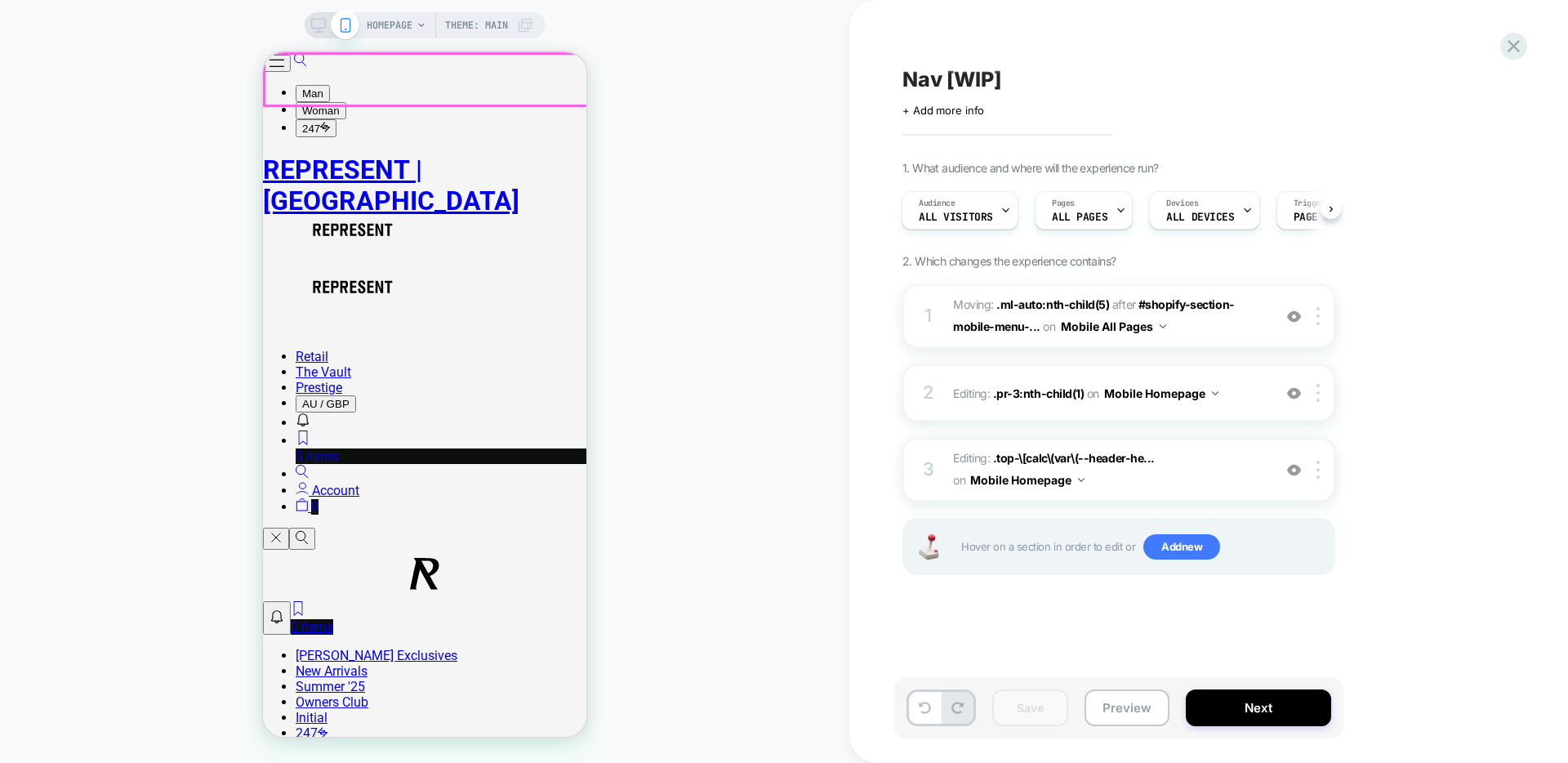
click at [291, 72] on button "Open/Close Menu" at bounding box center [277, 63] width 28 height 17
click at [1150, 697] on button "Preview" at bounding box center [1127, 707] width 85 height 37
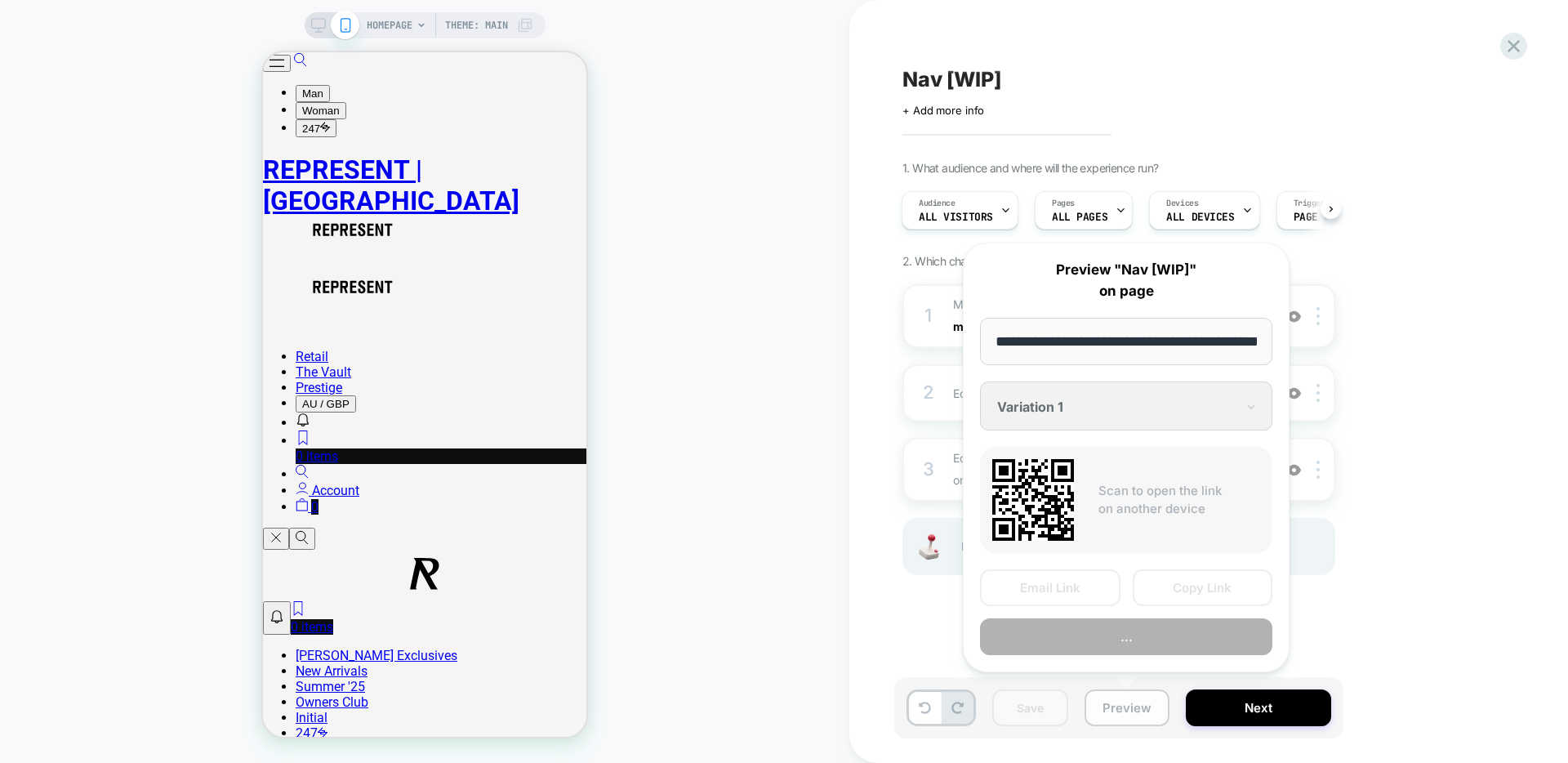
scroll to position [0, 55]
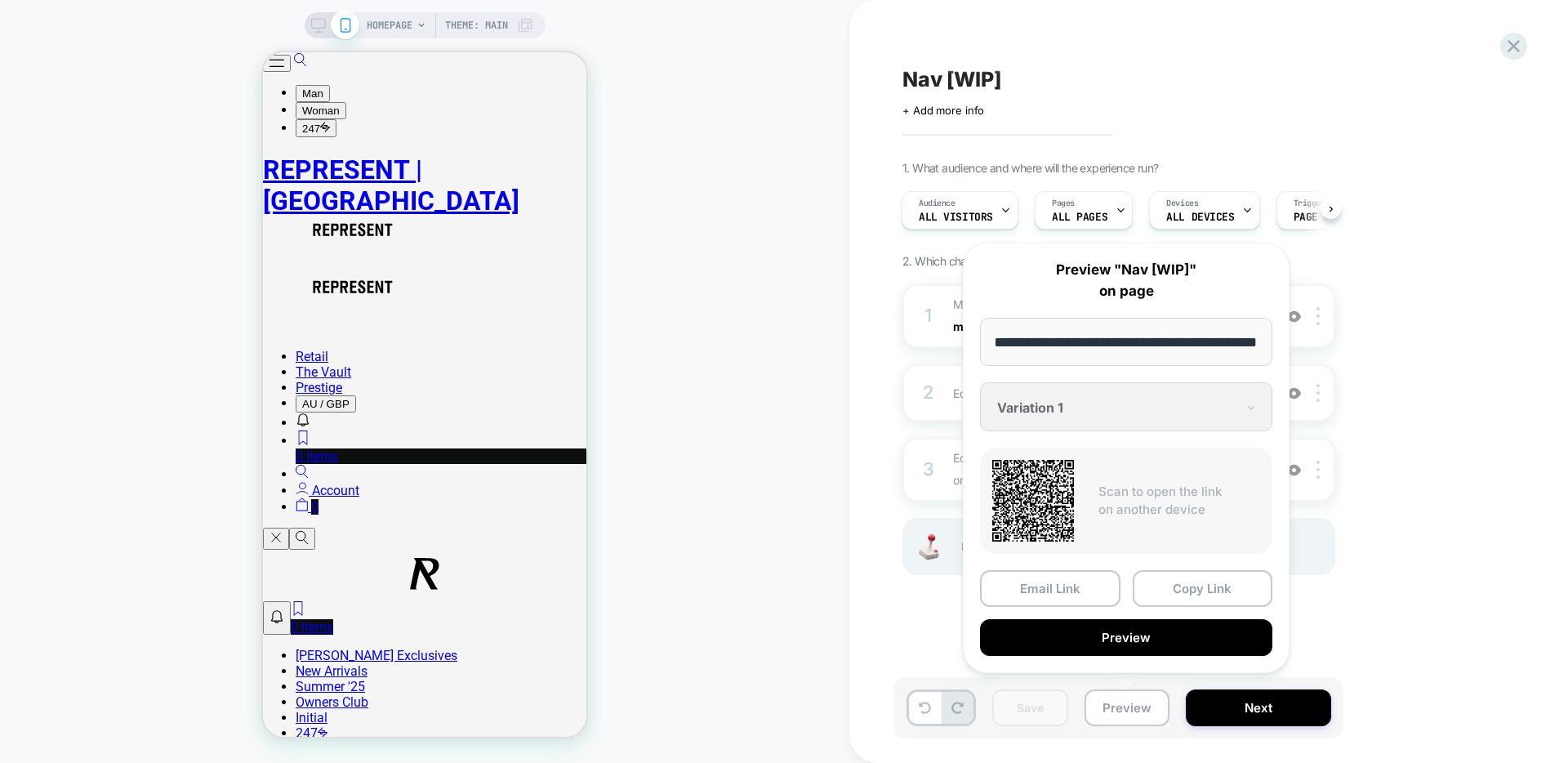
click at [1354, 284] on div "1. What audience and where will the experience run? Audience All Visitors Pages…" at bounding box center [1201, 389] width 596 height 455
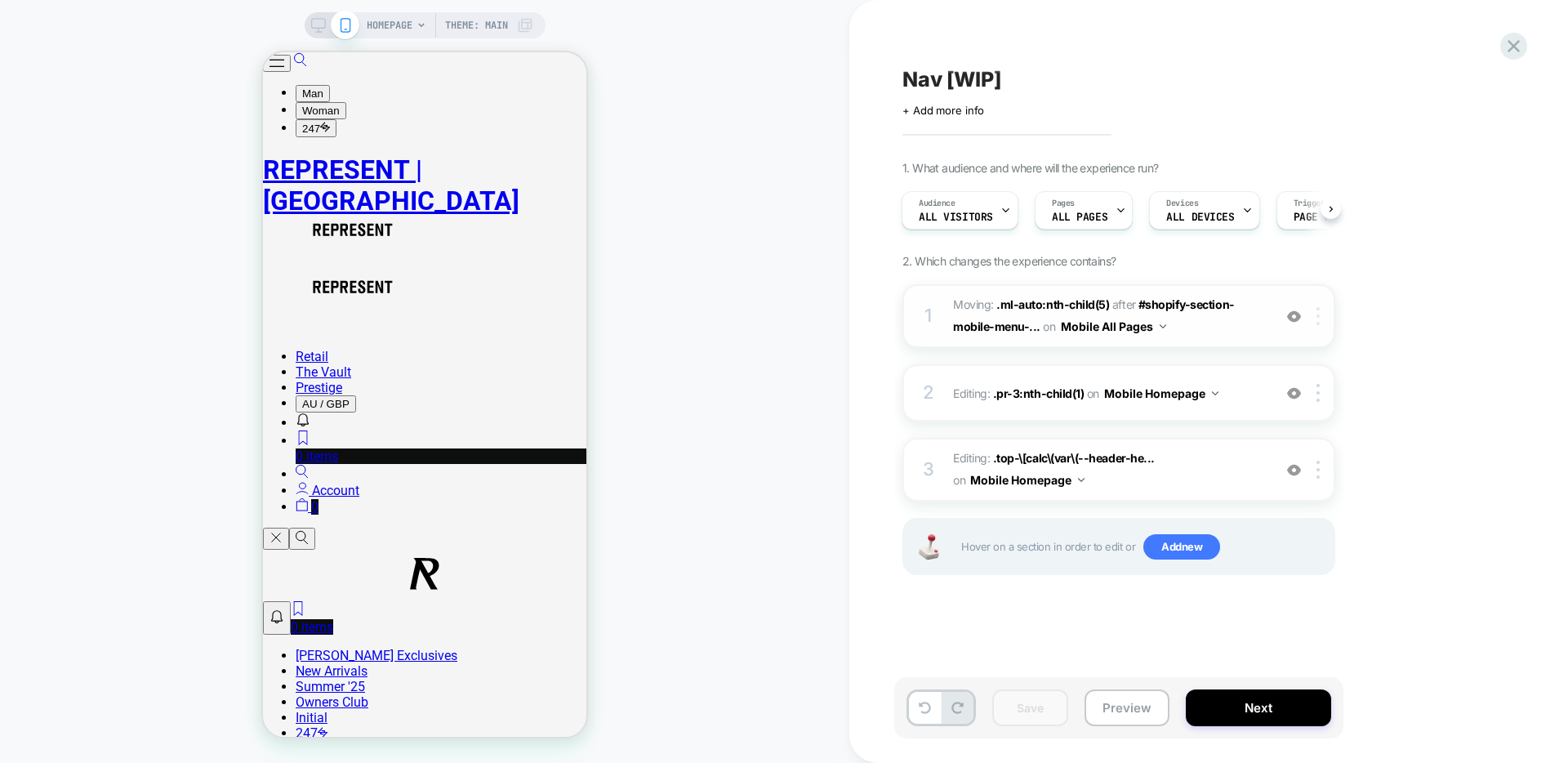
click at [1321, 319] on div at bounding box center [1321, 316] width 27 height 18
click at [1290, 442] on div "Delete" at bounding box center [1320, 447] width 146 height 44
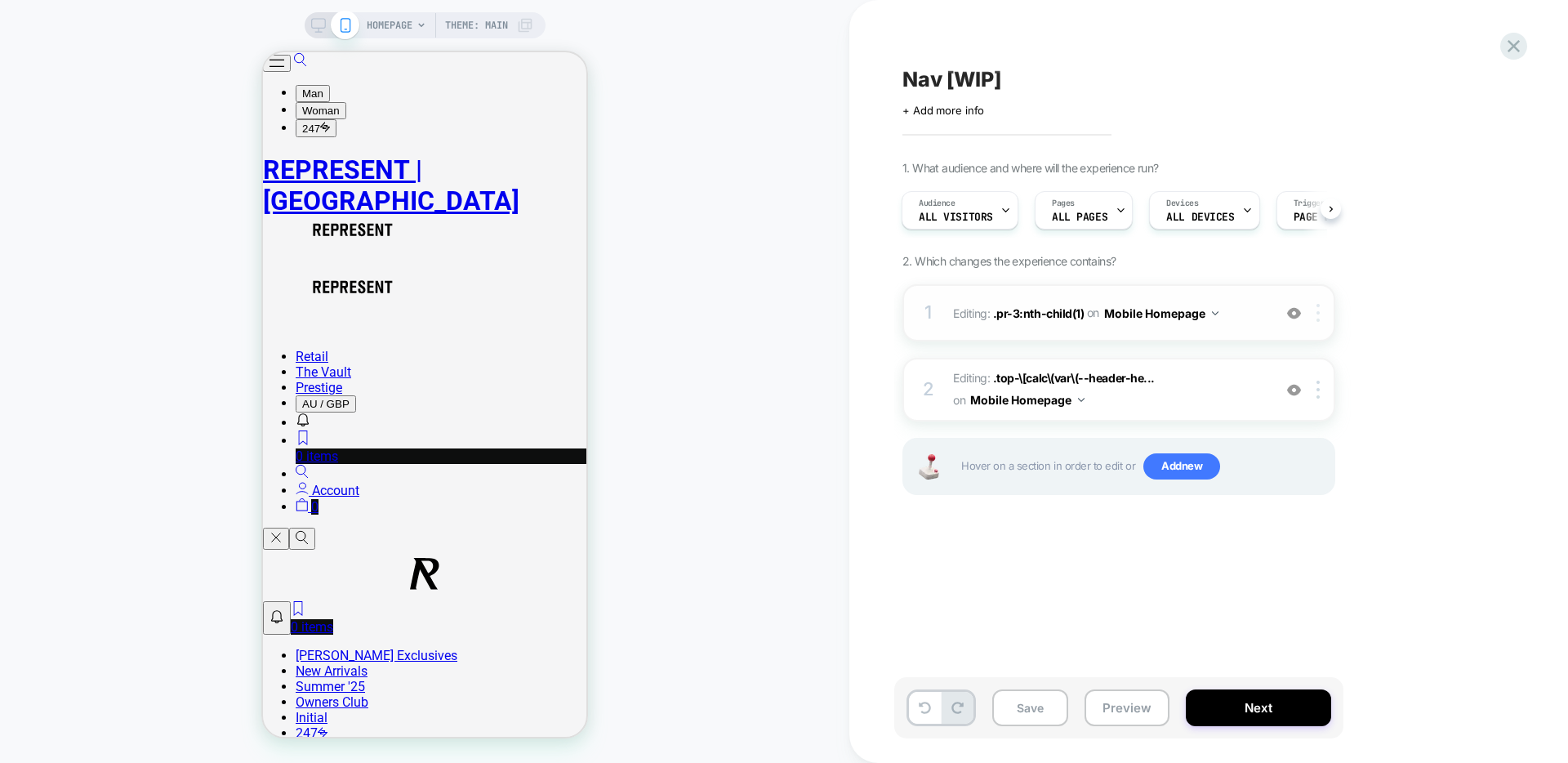
click at [1316, 317] on div at bounding box center [1321, 312] width 27 height 18
click at [1234, 394] on span "Editing : .top-\[calc\(var\(--header-he... .top-\[calc\(var\(--header-height\)_…" at bounding box center [1108, 389] width 311 height 44
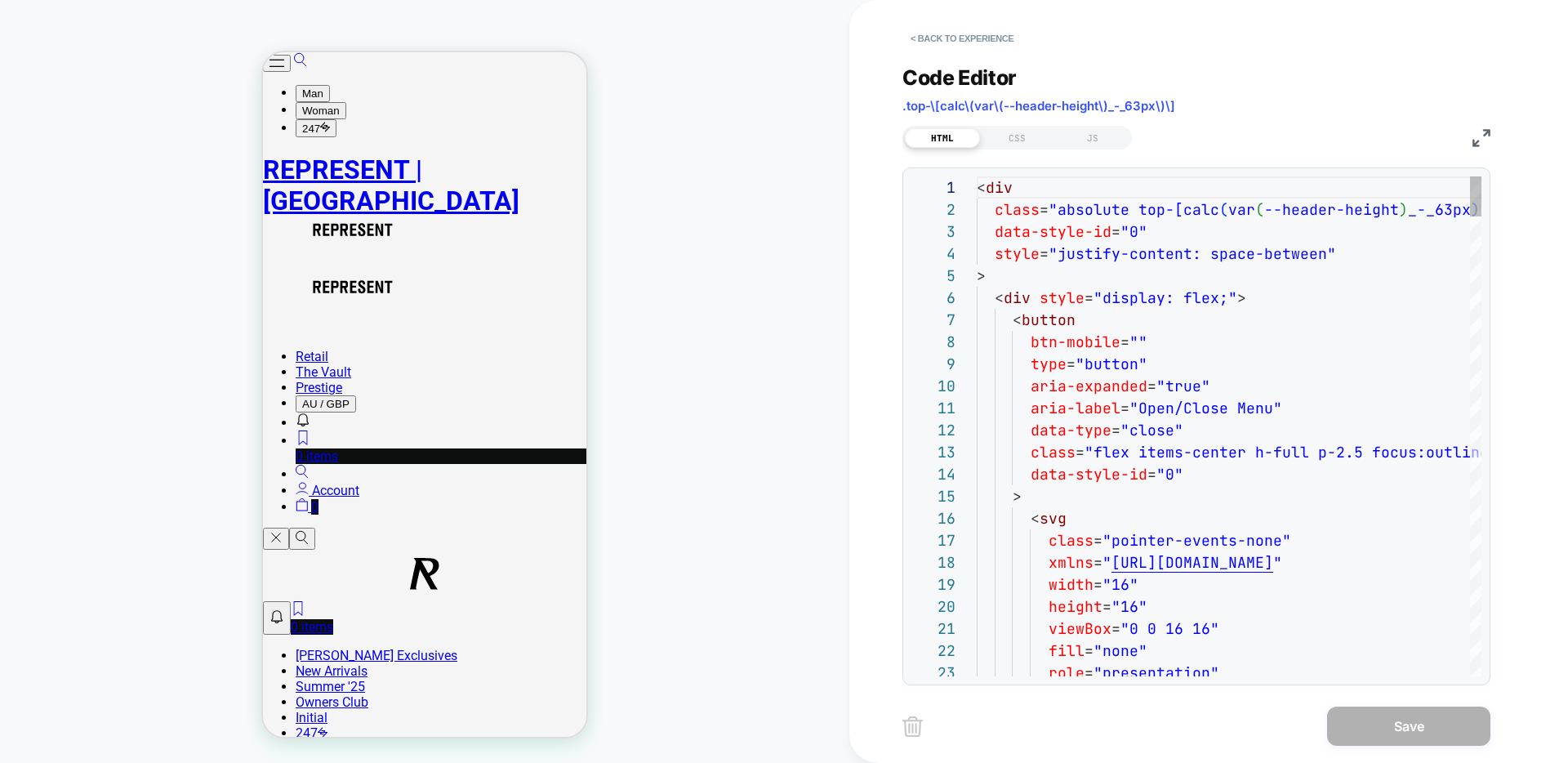
scroll to position [220, 0]
type textarea "**********"
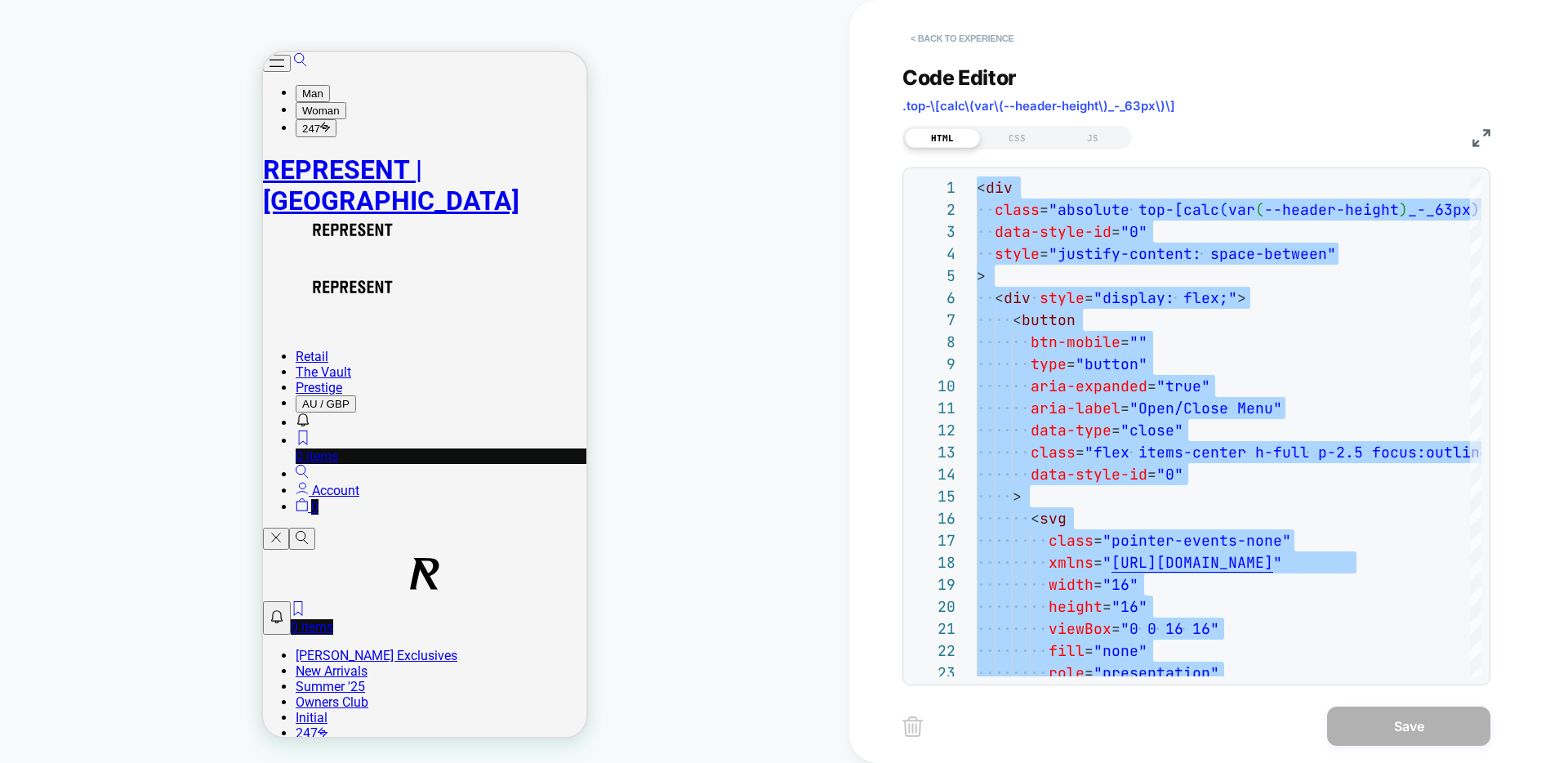
click at [975, 36] on button "< Back to experience" at bounding box center [962, 39] width 119 height 26
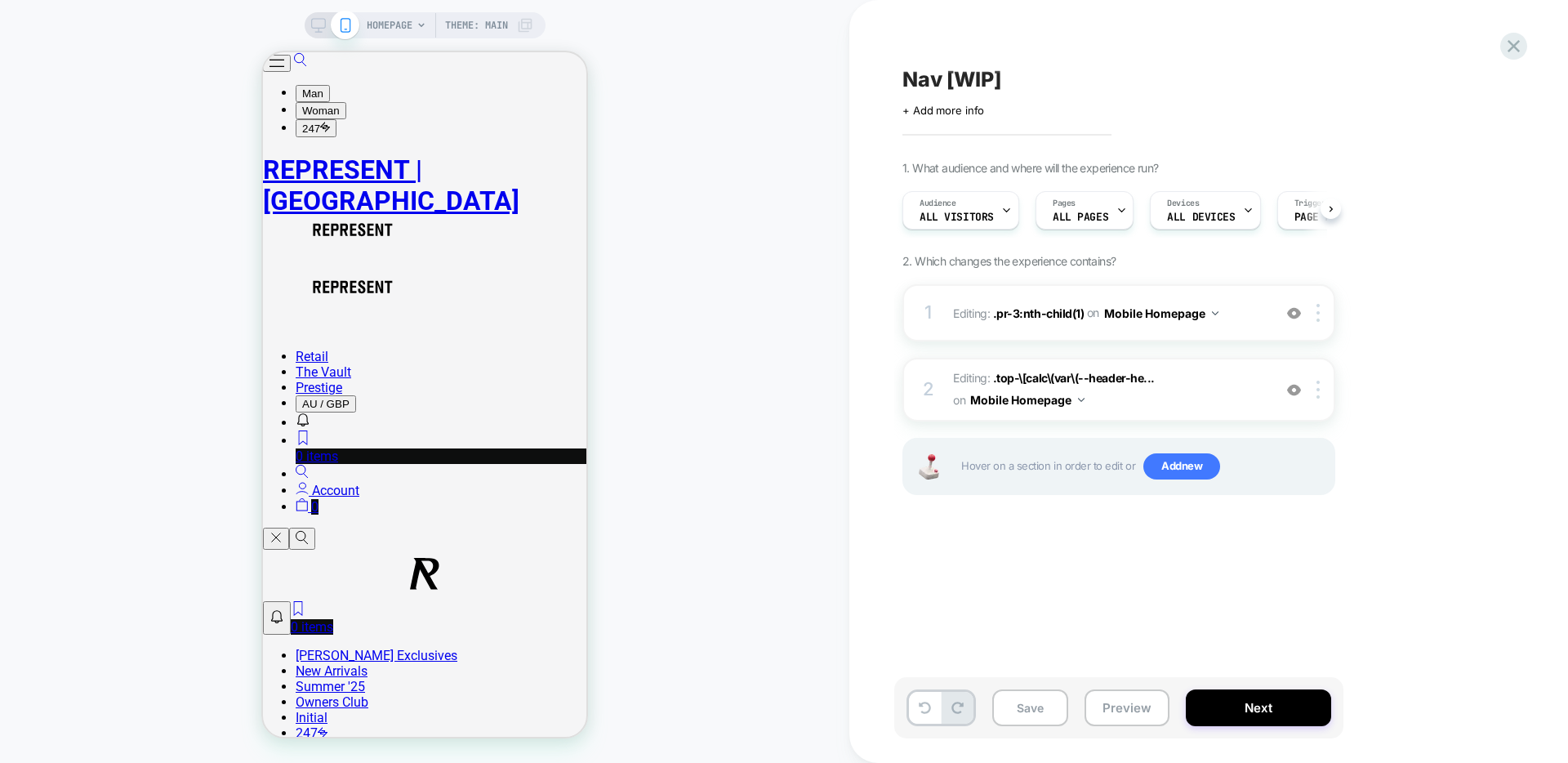
scroll to position [0, 1]
click at [1513, 40] on icon at bounding box center [1513, 45] width 22 height 22
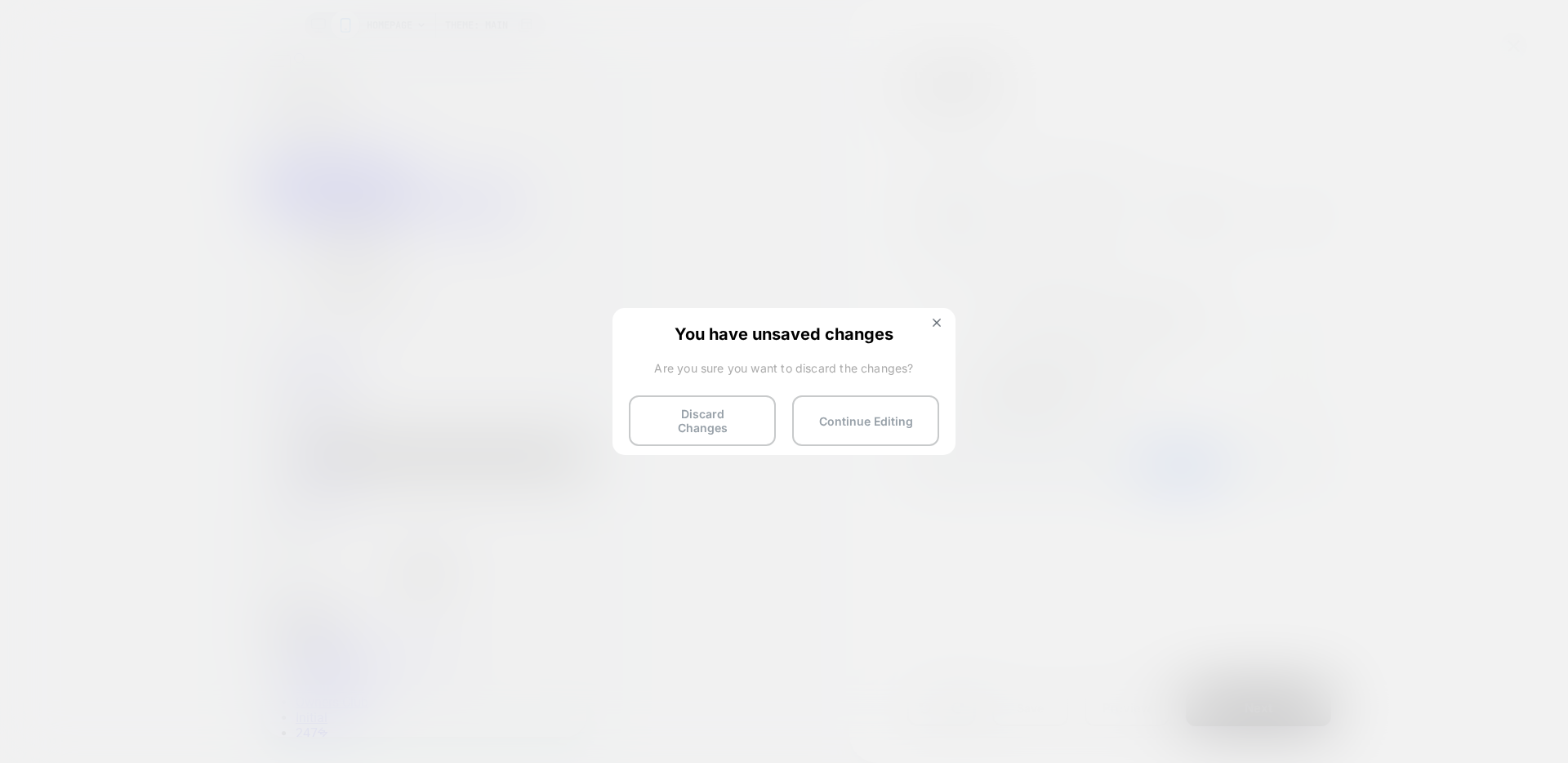
drag, startPoint x: 744, startPoint y: 400, endPoint x: 753, endPoint y: 396, distance: 9.8
click at [744, 400] on button "Discard Changes" at bounding box center [703, 421] width 147 height 51
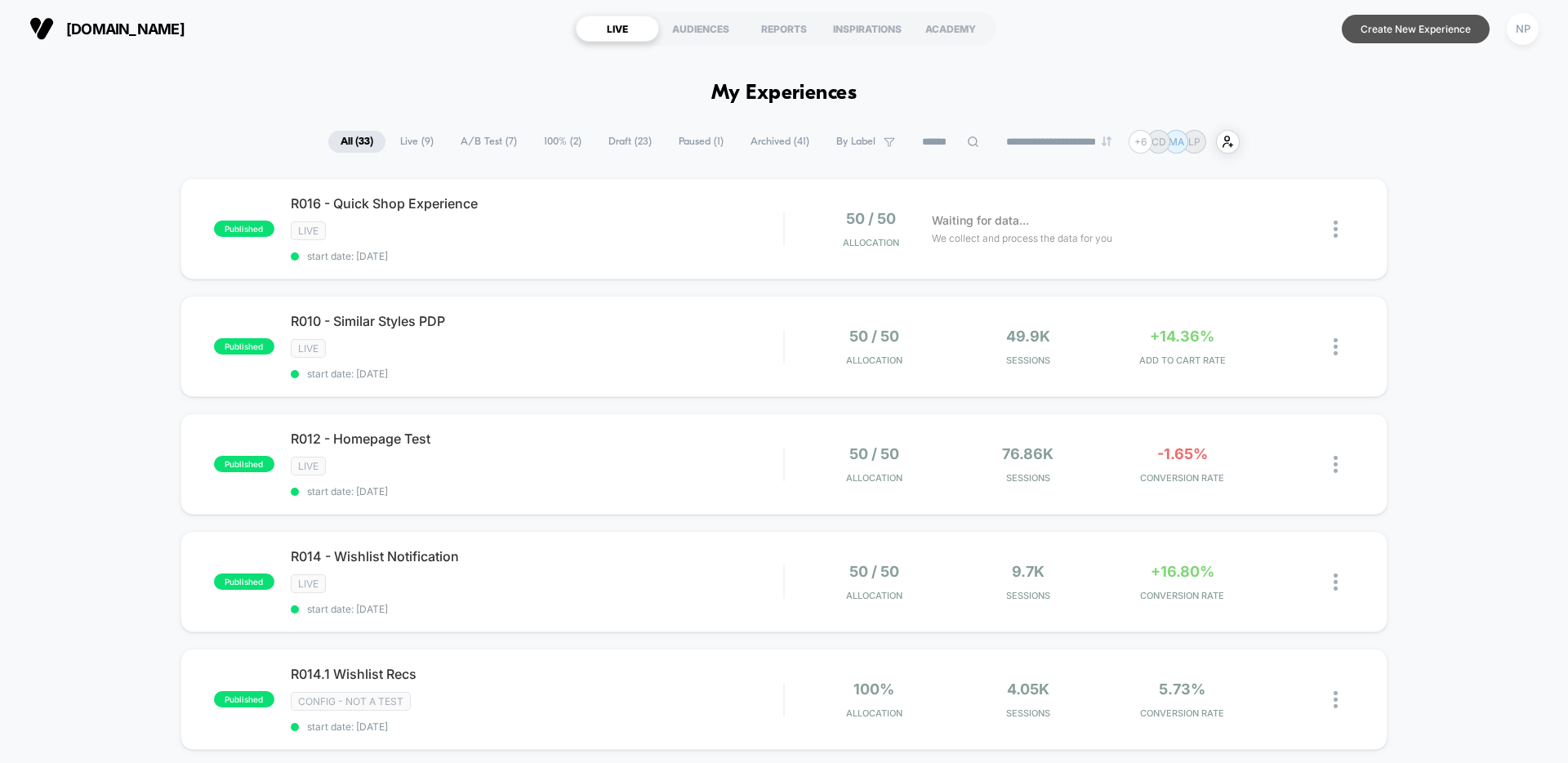
click at [1436, 35] on button "Create New Experience" at bounding box center [1416, 29] width 148 height 28
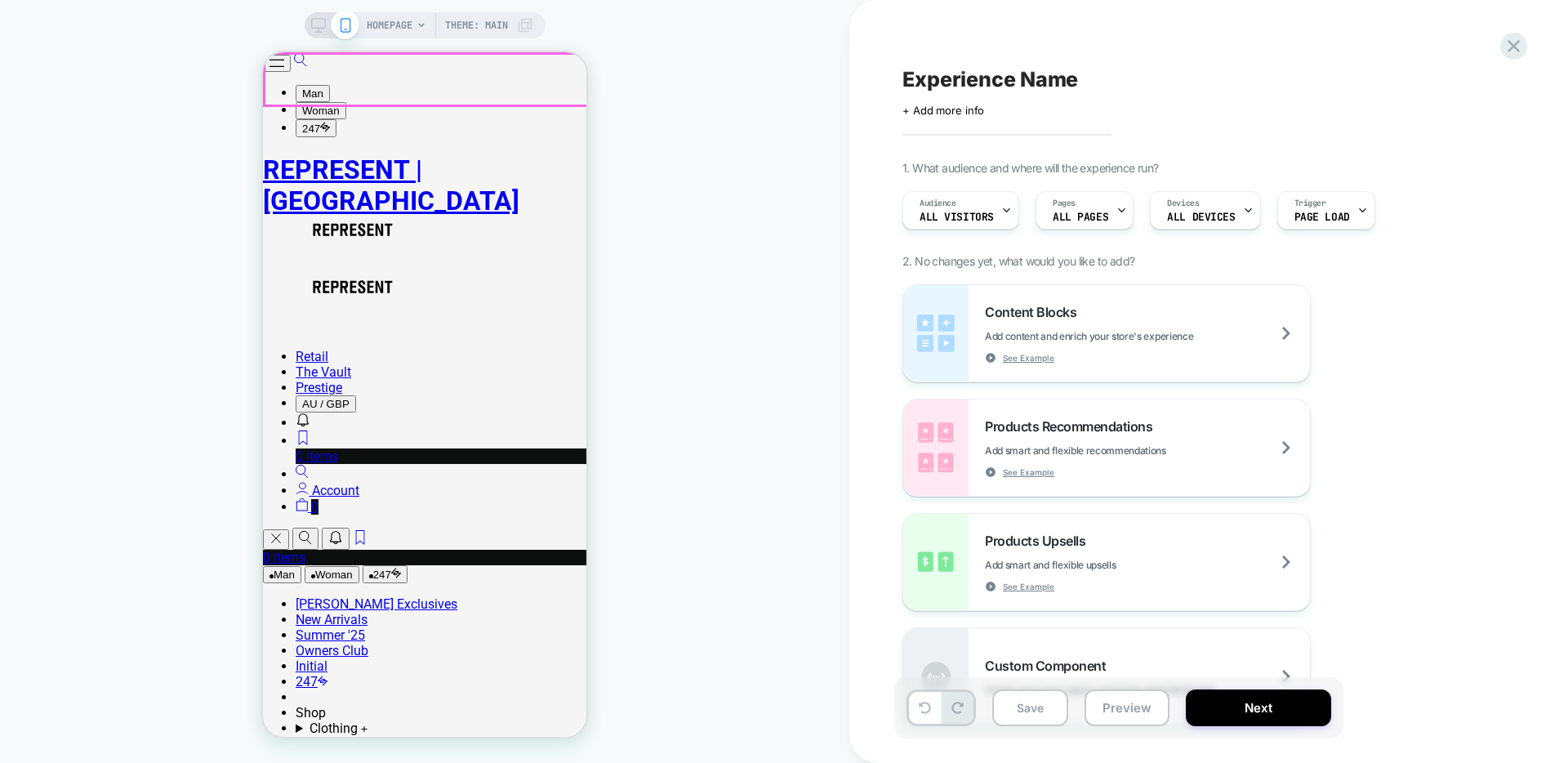
drag, startPoint x: 293, startPoint y: 83, endPoint x: 355, endPoint y: 124, distance: 74.3
click at [291, 72] on button "Open/Close Menu" at bounding box center [277, 63] width 28 height 17
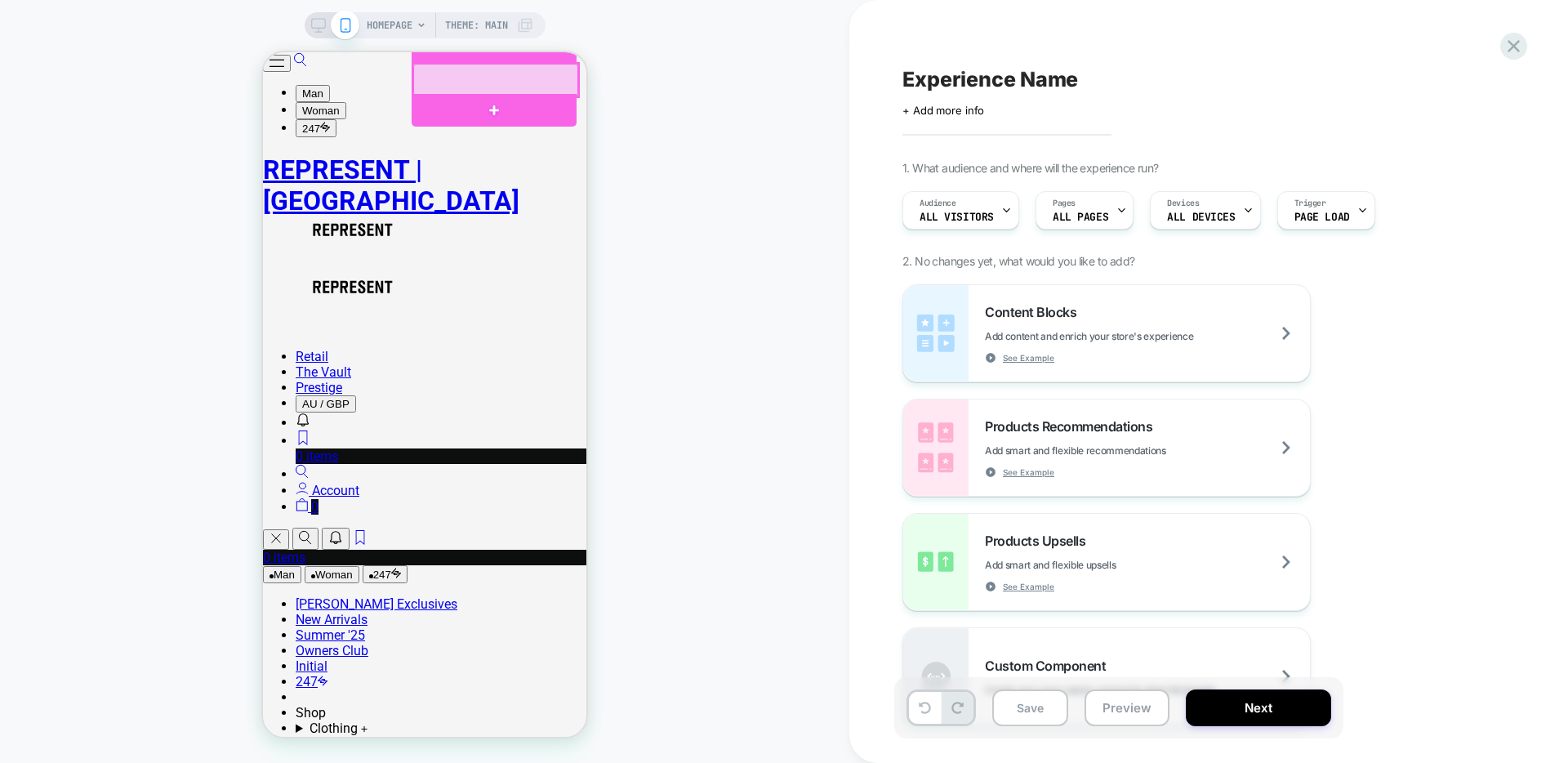
click at [464, 89] on div at bounding box center [495, 80] width 165 height 33
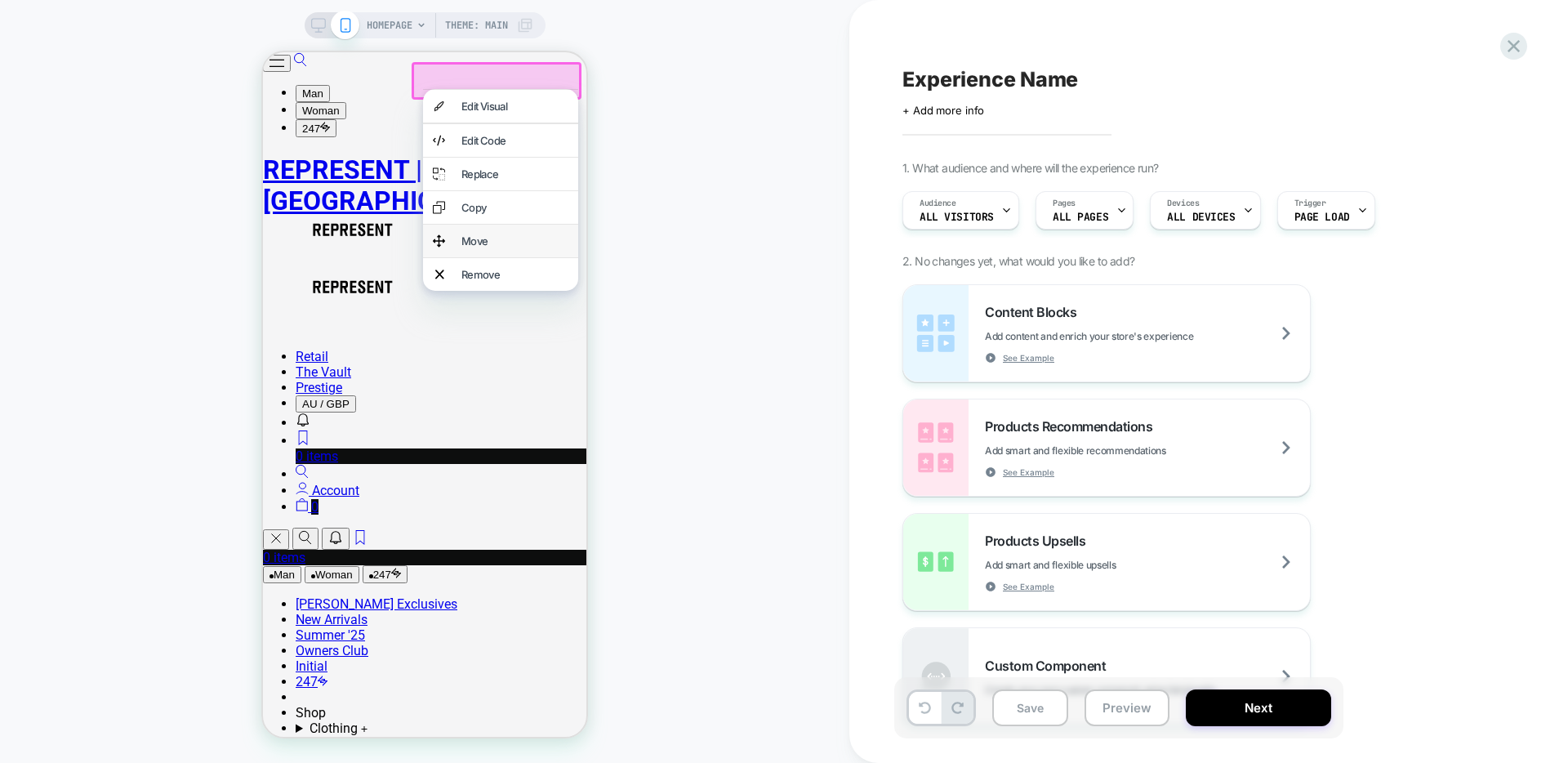
click at [467, 247] on div "Move" at bounding box center [515, 241] width 107 height 13
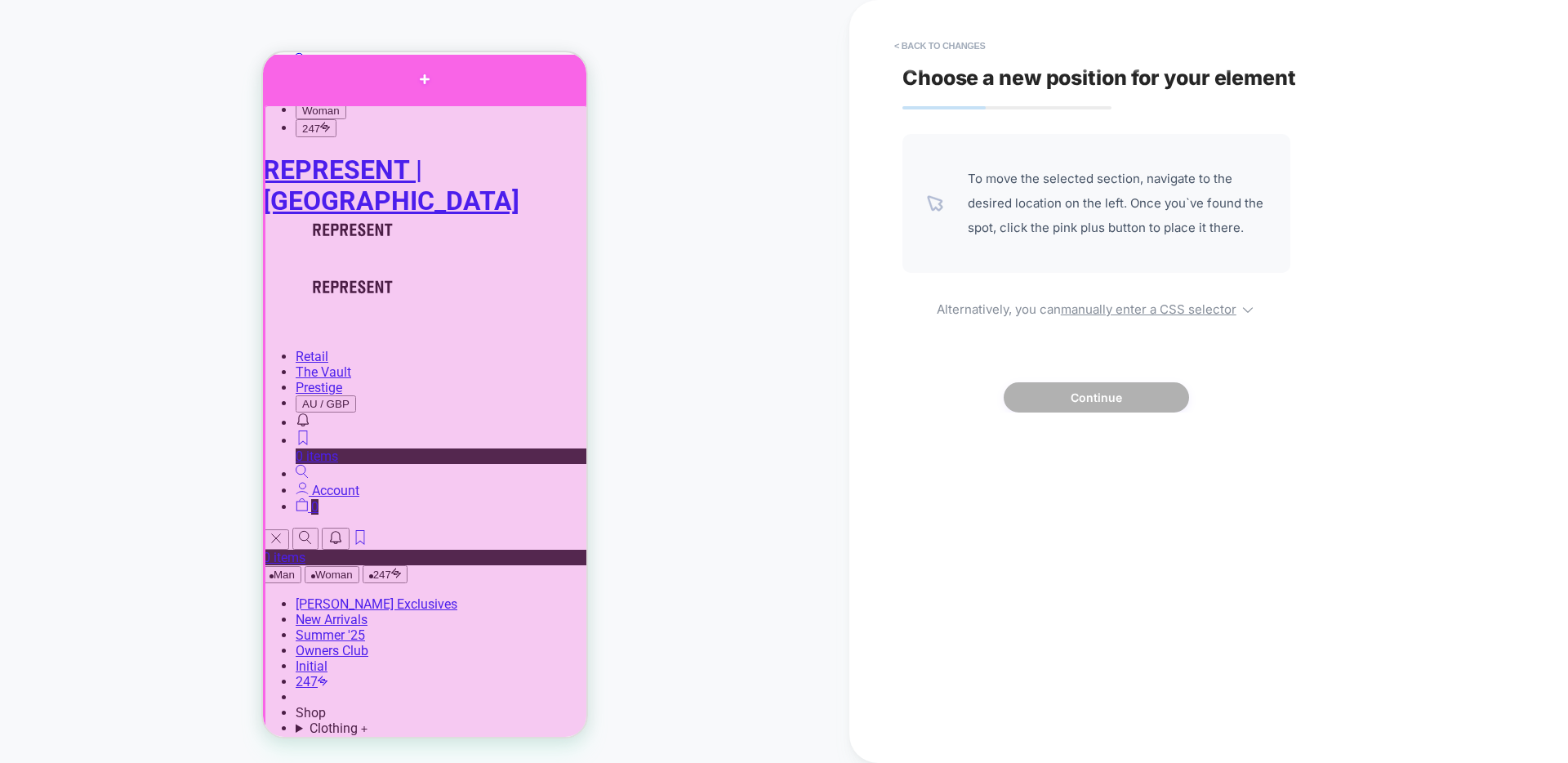
click at [419, 88] on div at bounding box center [425, 79] width 324 height 49
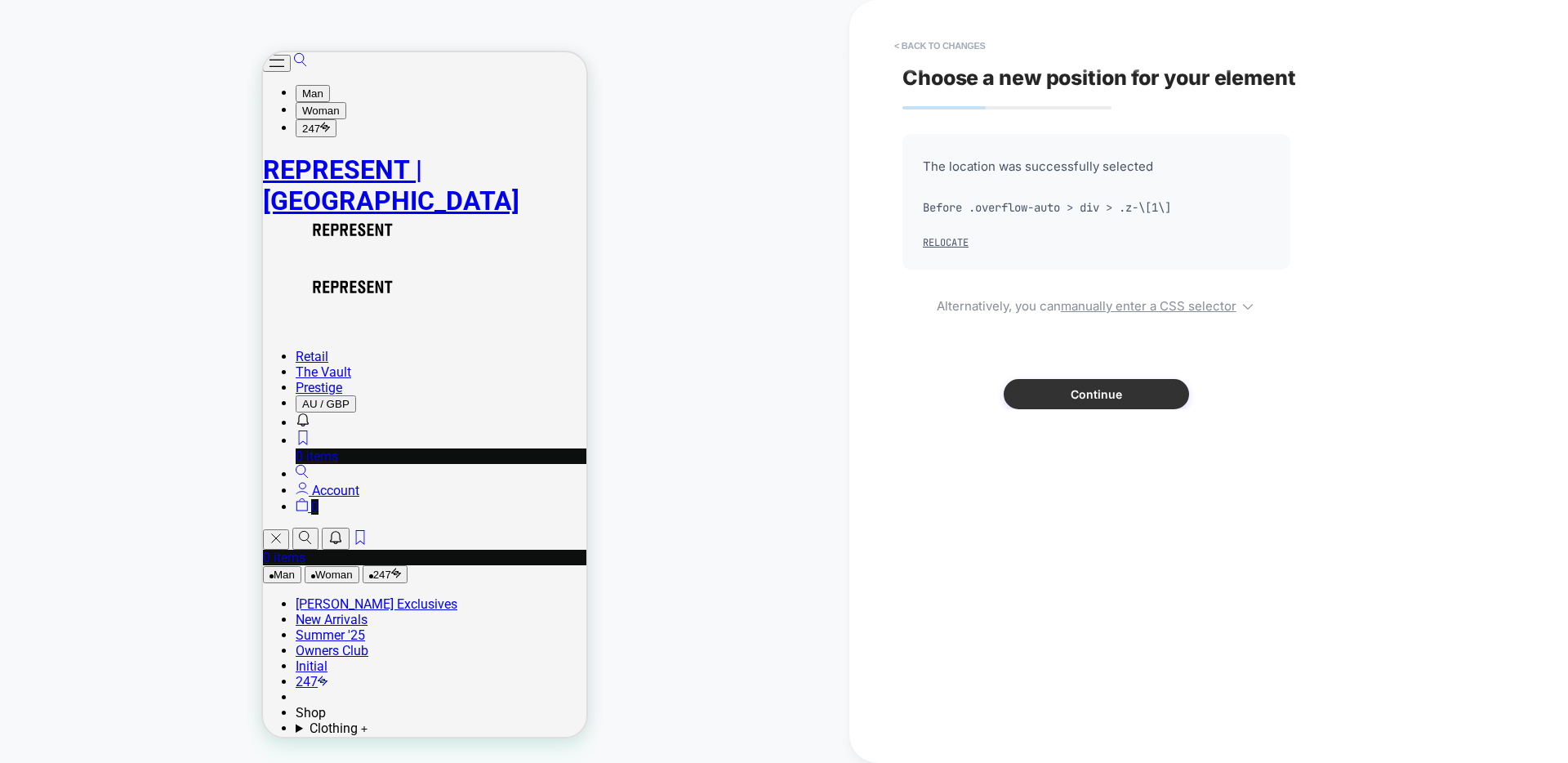
click at [1086, 388] on button "Continue" at bounding box center [1096, 394] width 185 height 30
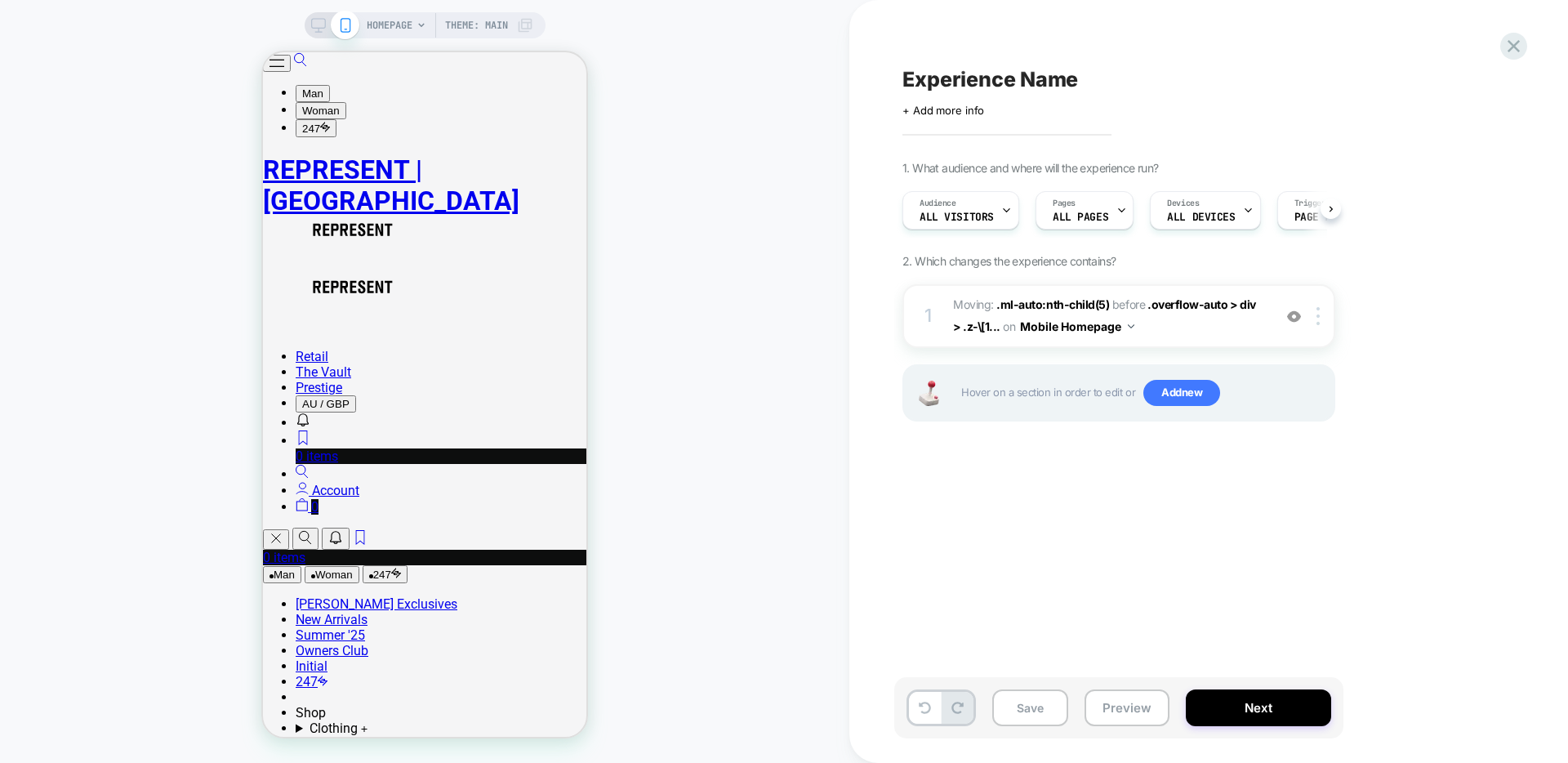
scroll to position [0, 1]
click at [1070, 326] on button "Mobile Homepage" at bounding box center [1078, 326] width 115 height 24
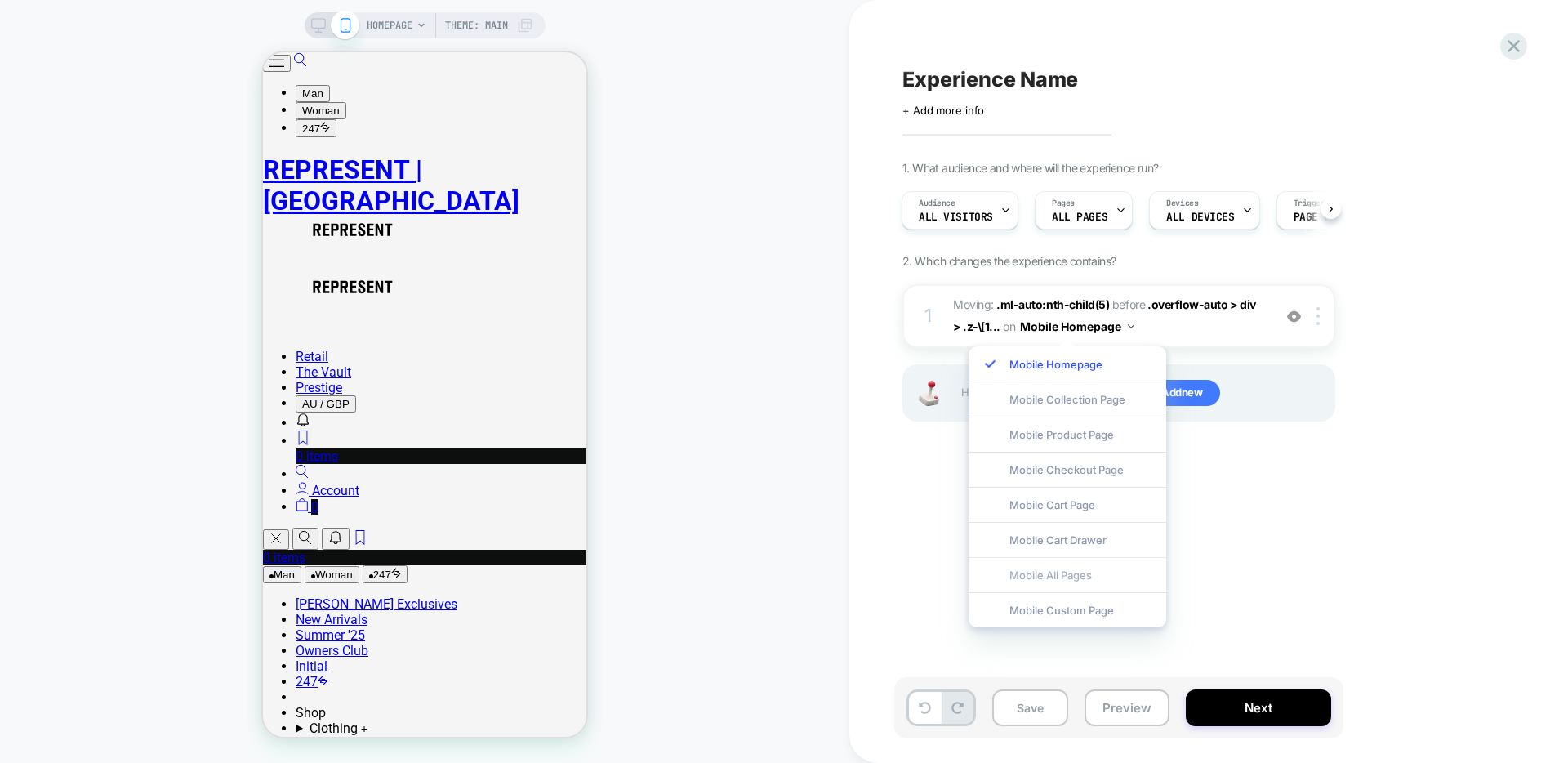
click at [1070, 580] on div "Mobile All Pages" at bounding box center [1068, 574] width 198 height 35
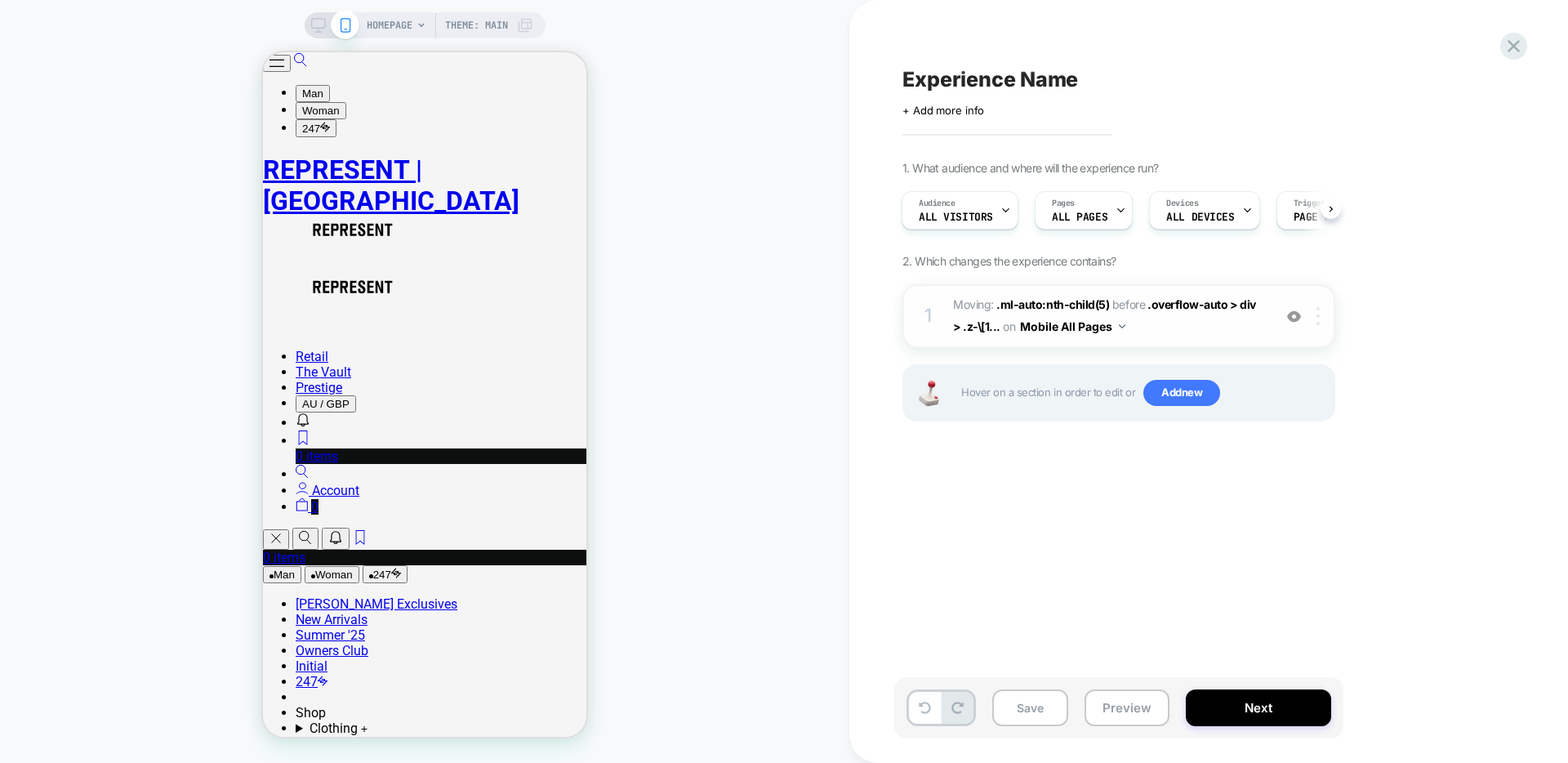
click at [1318, 318] on img at bounding box center [1318, 316] width 3 height 18
click at [1056, 301] on span ".ml-auto:nth-child(5)" at bounding box center [1053, 304] width 113 height 14
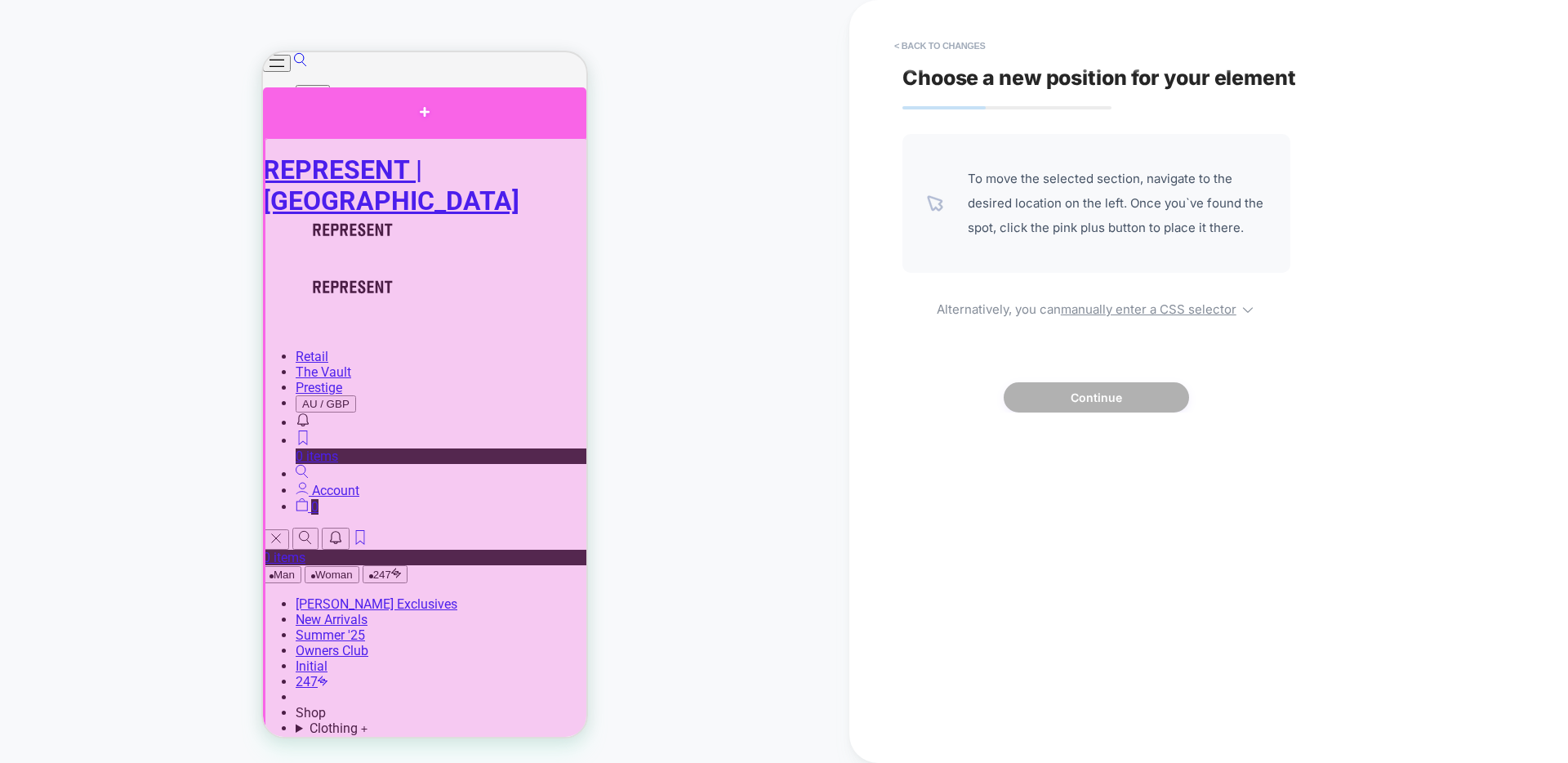
click at [326, 129] on div at bounding box center [425, 112] width 324 height 49
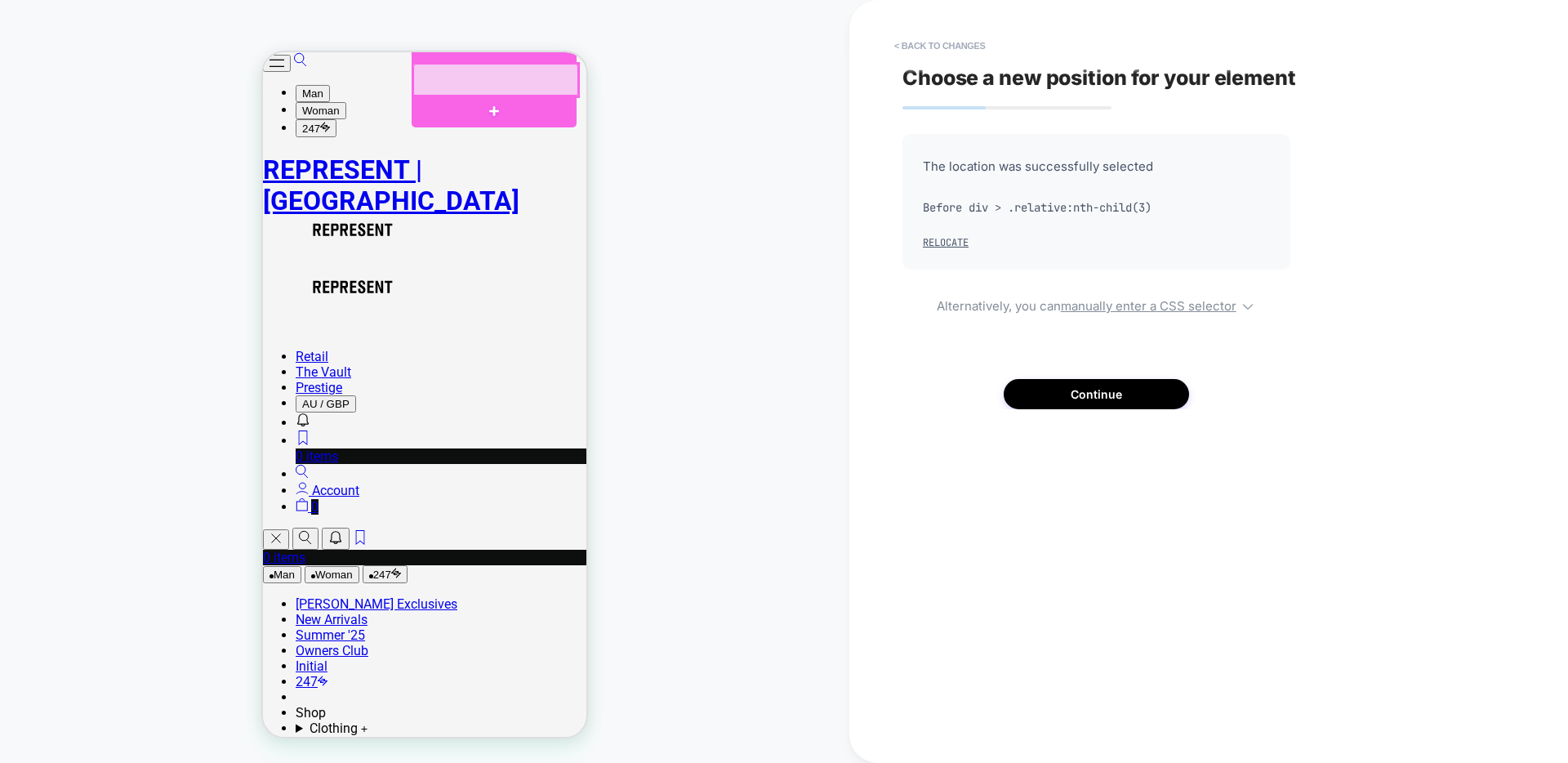
click at [459, 79] on div at bounding box center [495, 80] width 165 height 33
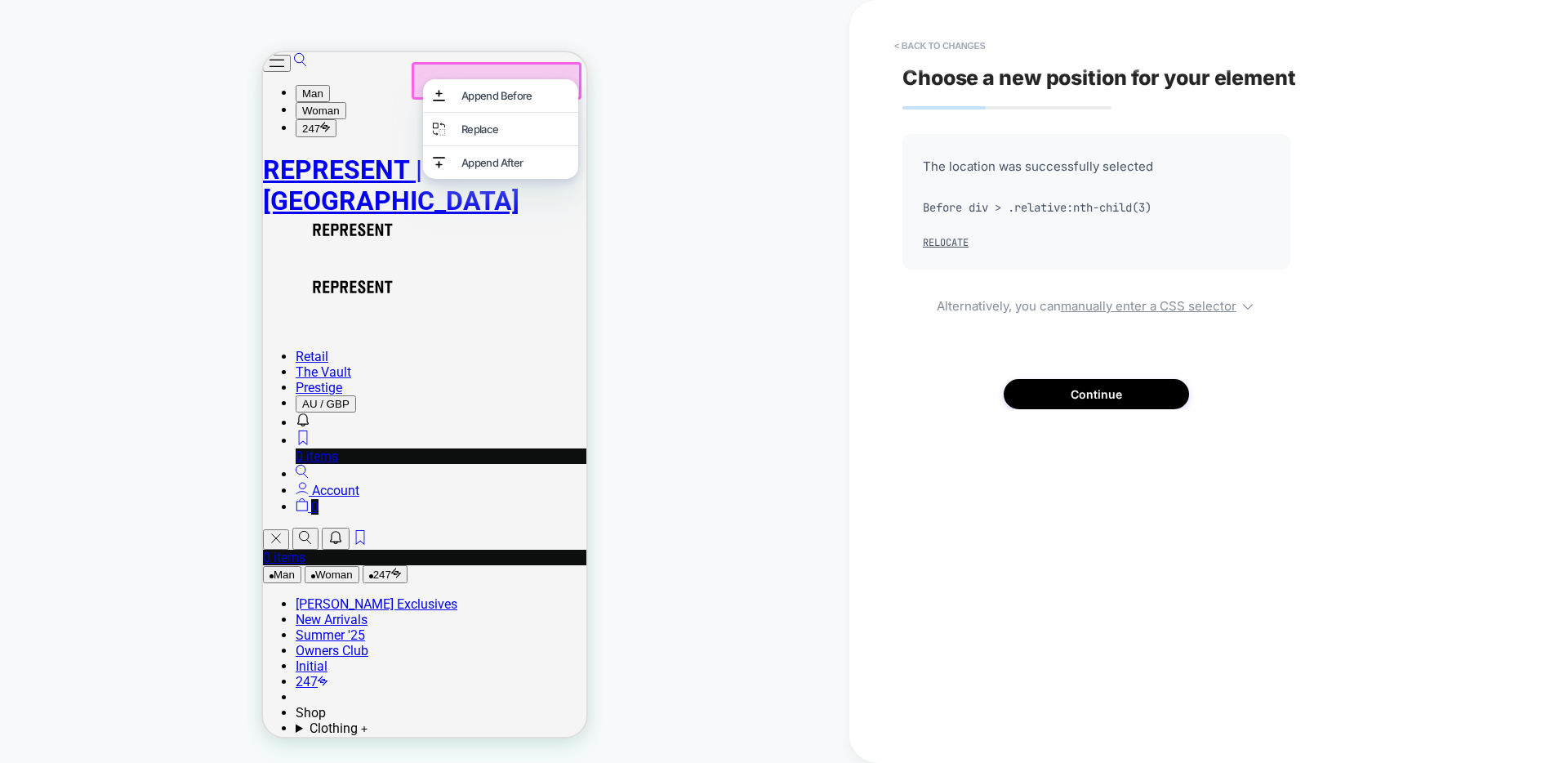
click at [662, 99] on div "HOMEPAGE Theme: MAIN" at bounding box center [424, 381] width 849 height 730
click at [966, 47] on button "< Back to changes" at bounding box center [940, 46] width 108 height 26
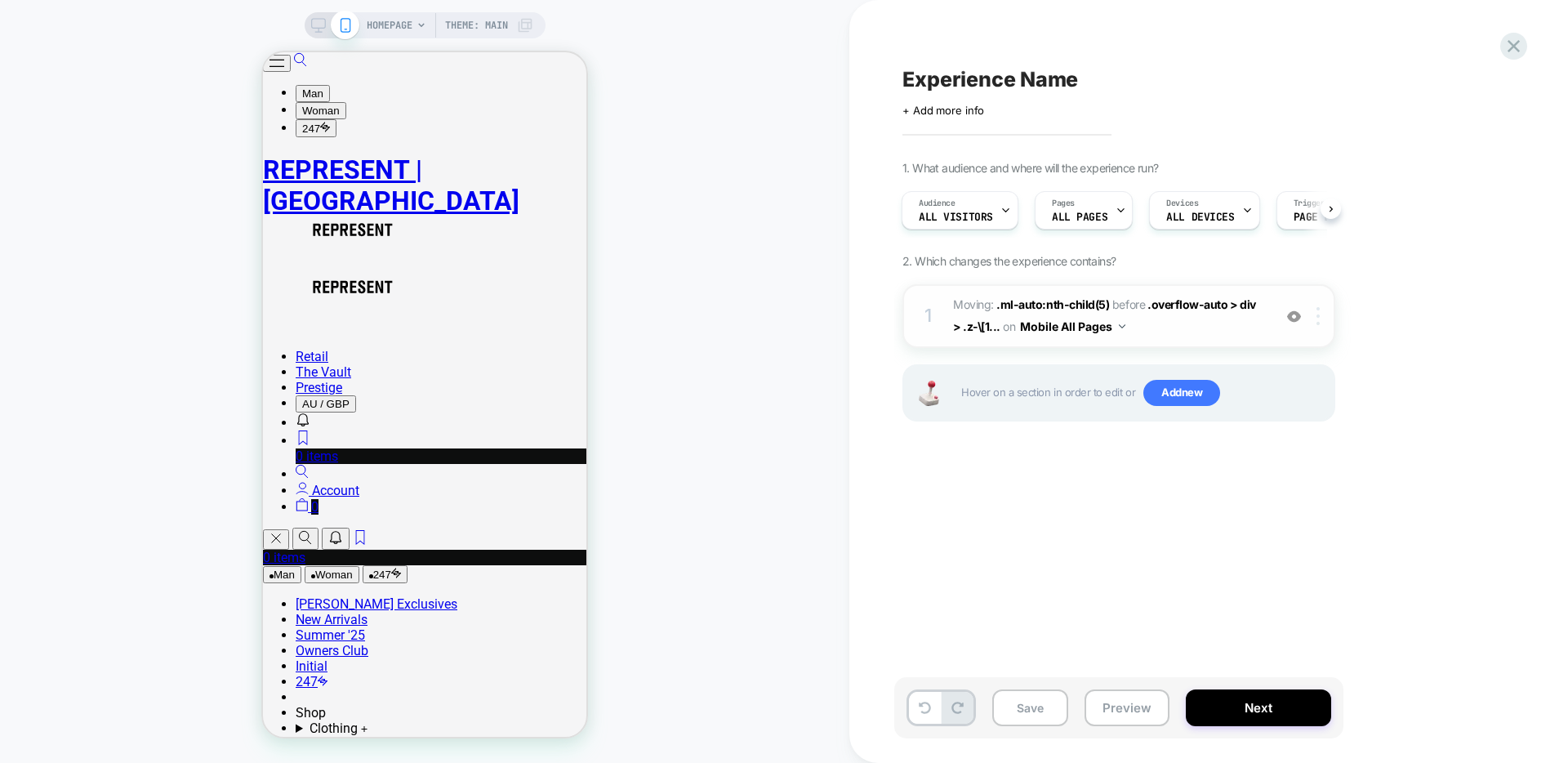
click at [1314, 320] on div at bounding box center [1321, 316] width 27 height 18
click at [1285, 440] on div "Delete" at bounding box center [1320, 447] width 146 height 44
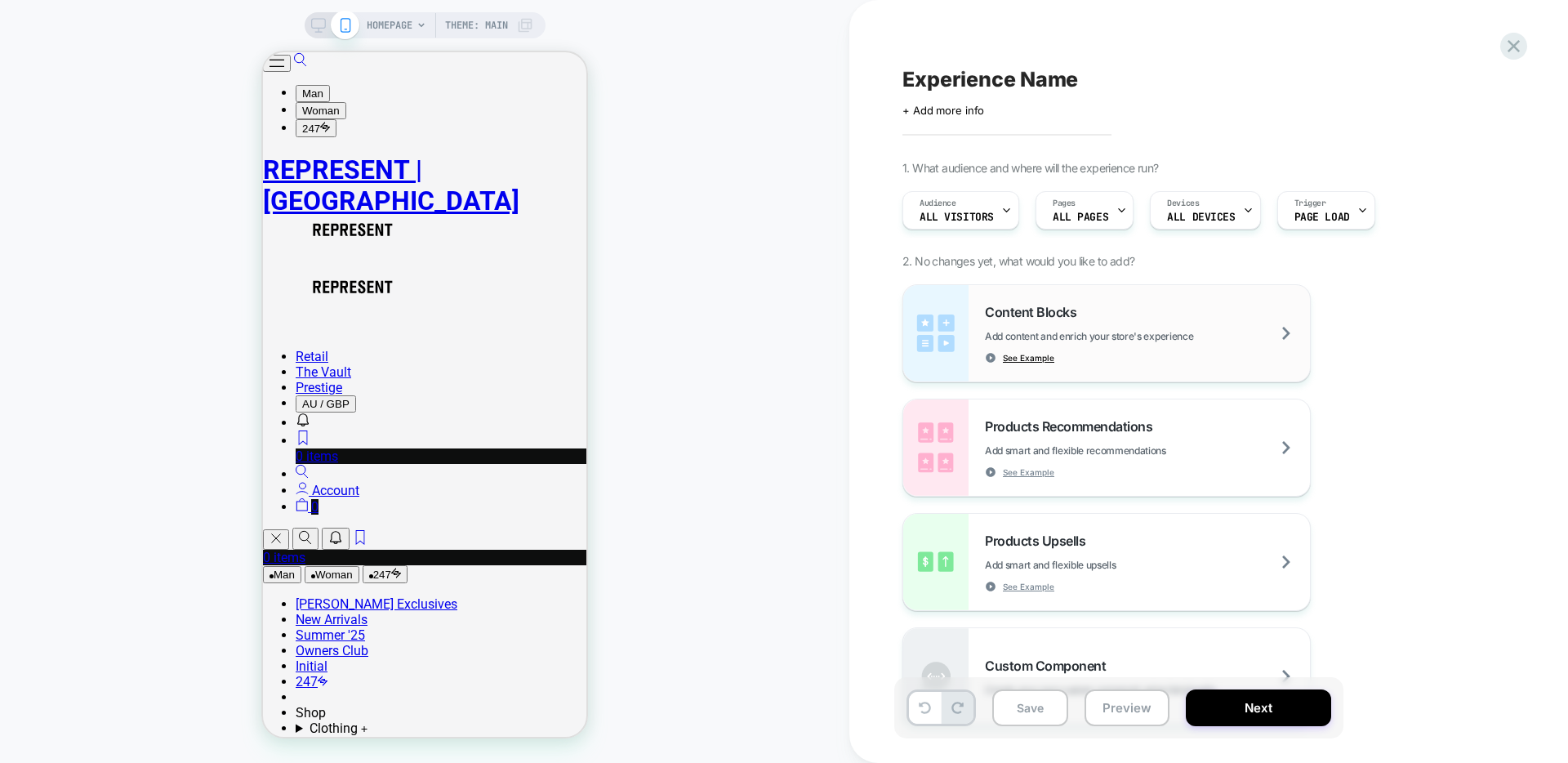
scroll to position [0, 0]
click at [467, 73] on div at bounding box center [495, 80] width 165 height 33
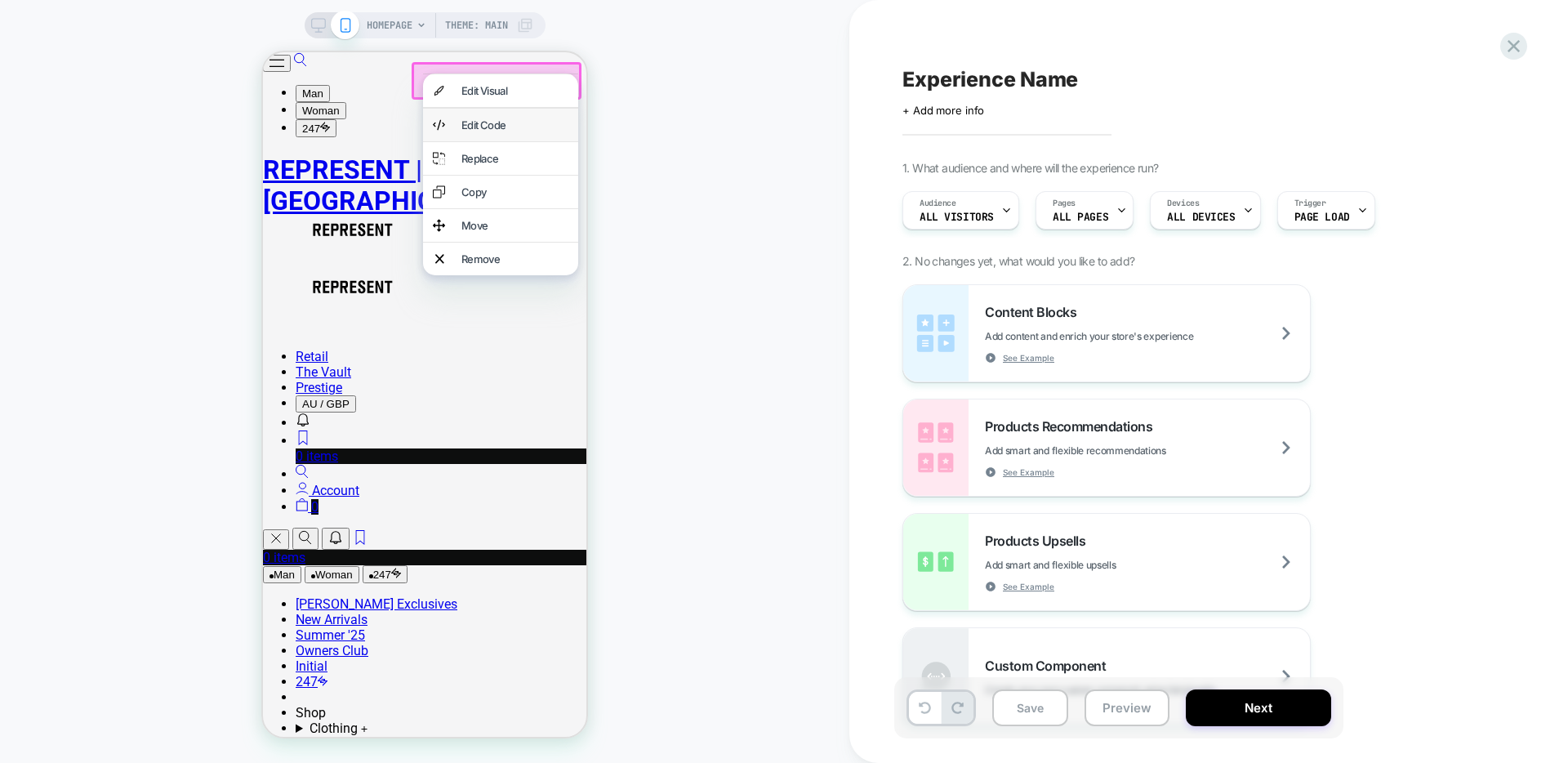
click at [493, 132] on div "Edit Code" at bounding box center [515, 125] width 107 height 13
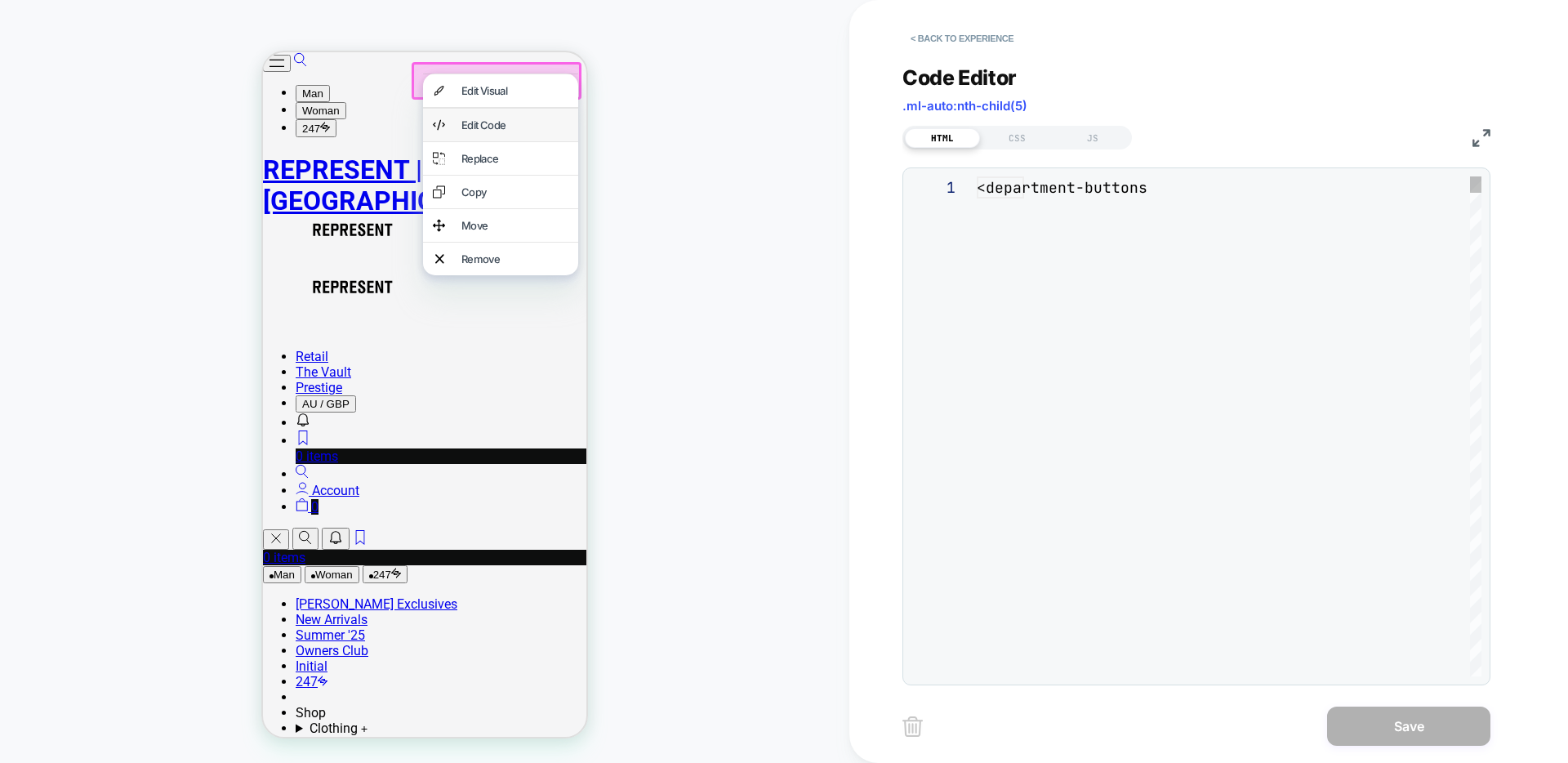
scroll to position [220, 0]
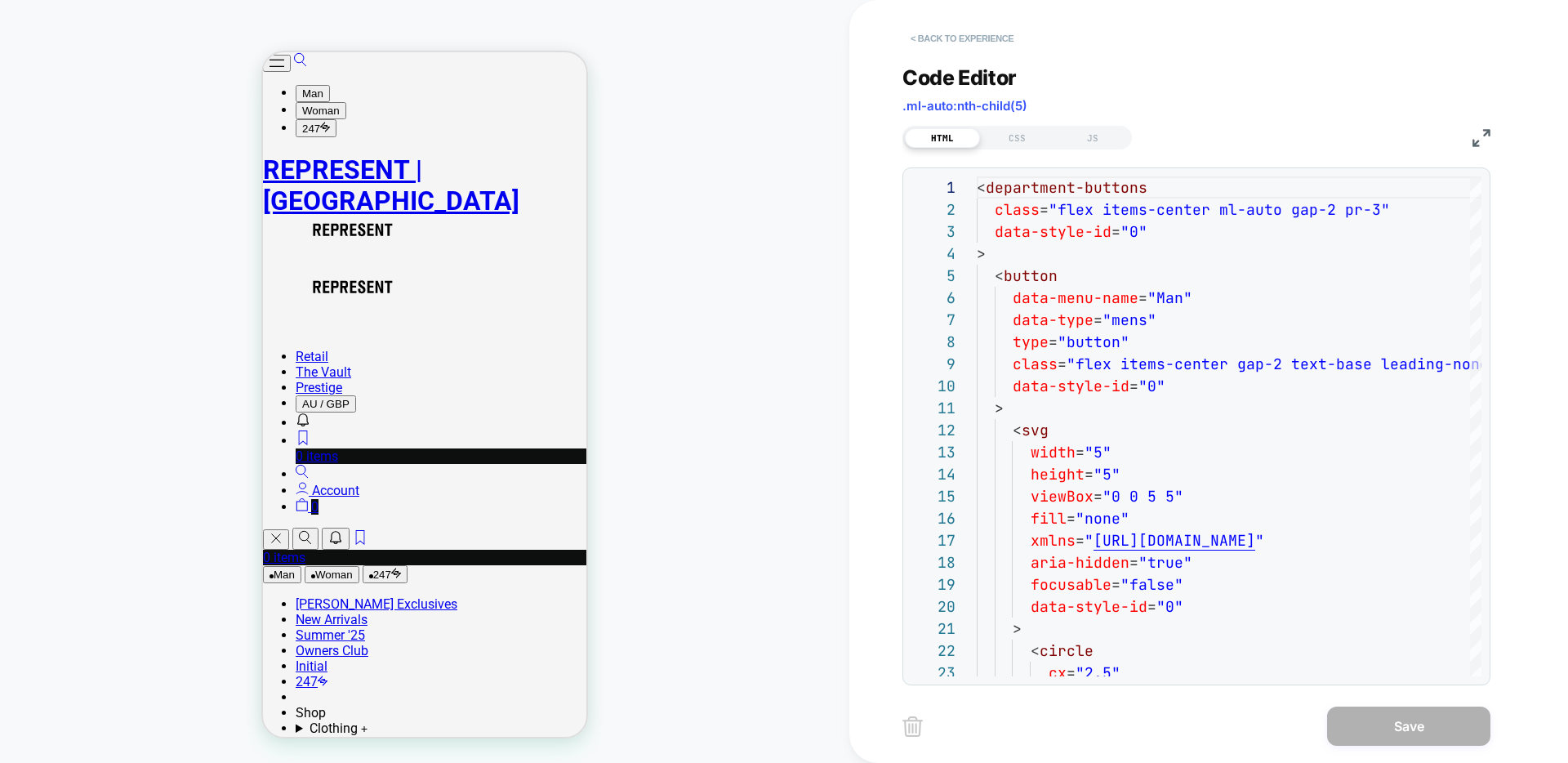
click at [970, 37] on button "< Back to experience" at bounding box center [962, 39] width 119 height 26
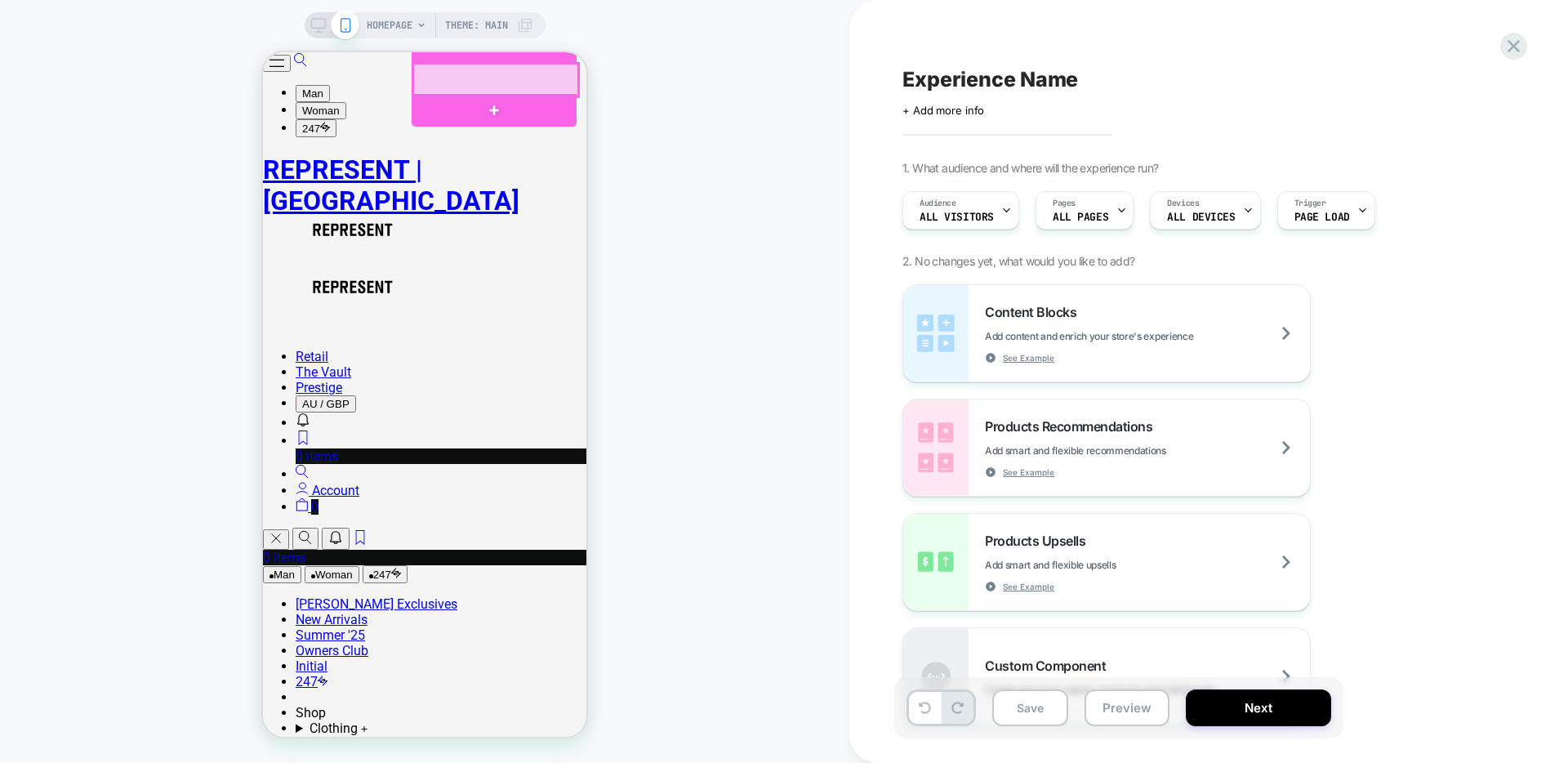
click at [518, 80] on div at bounding box center [495, 80] width 165 height 33
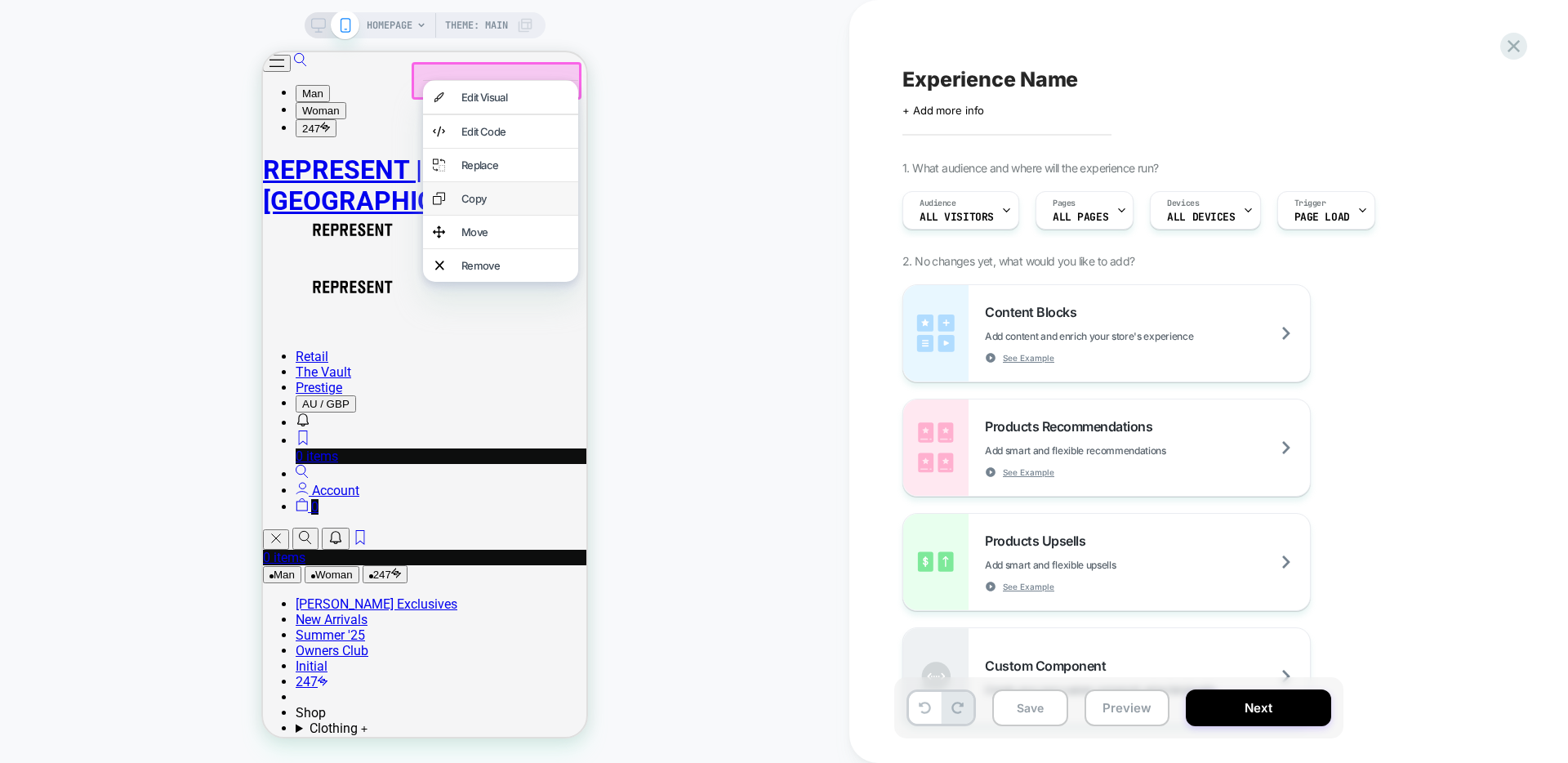
click at [510, 205] on div "Copy" at bounding box center [515, 199] width 107 height 13
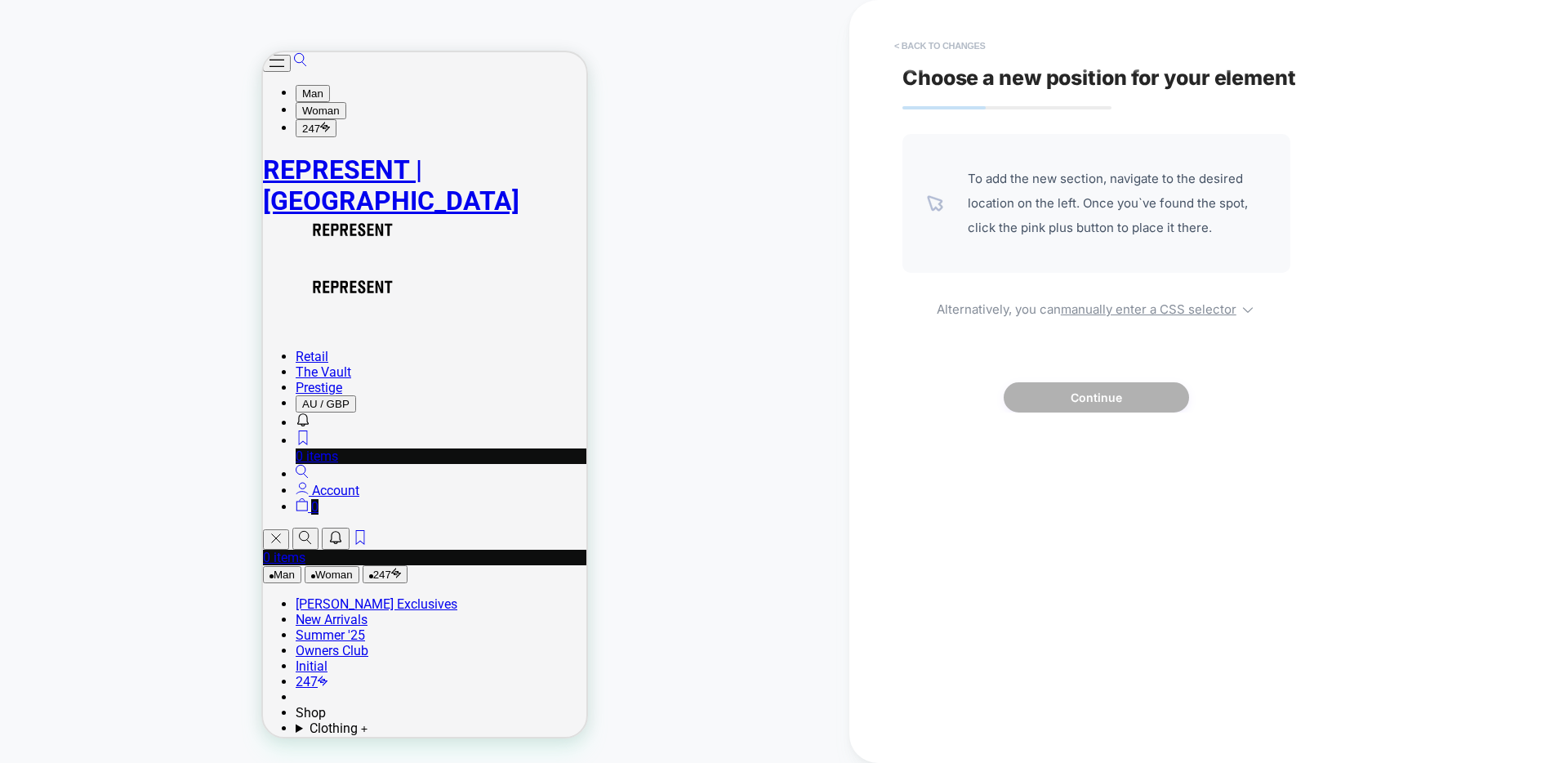
click at [922, 46] on button "< Back to changes" at bounding box center [940, 46] width 108 height 26
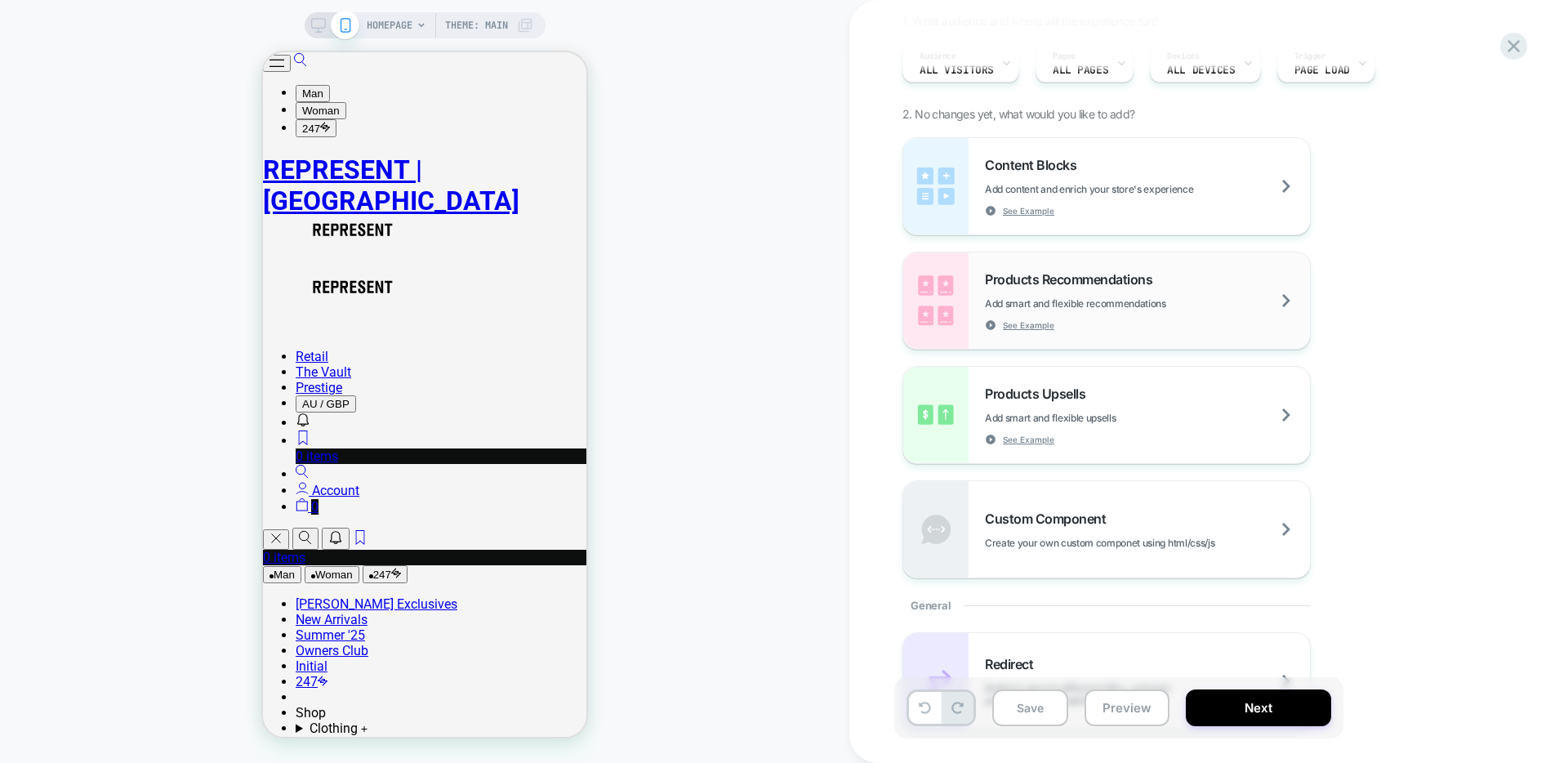
scroll to position [186, 0]
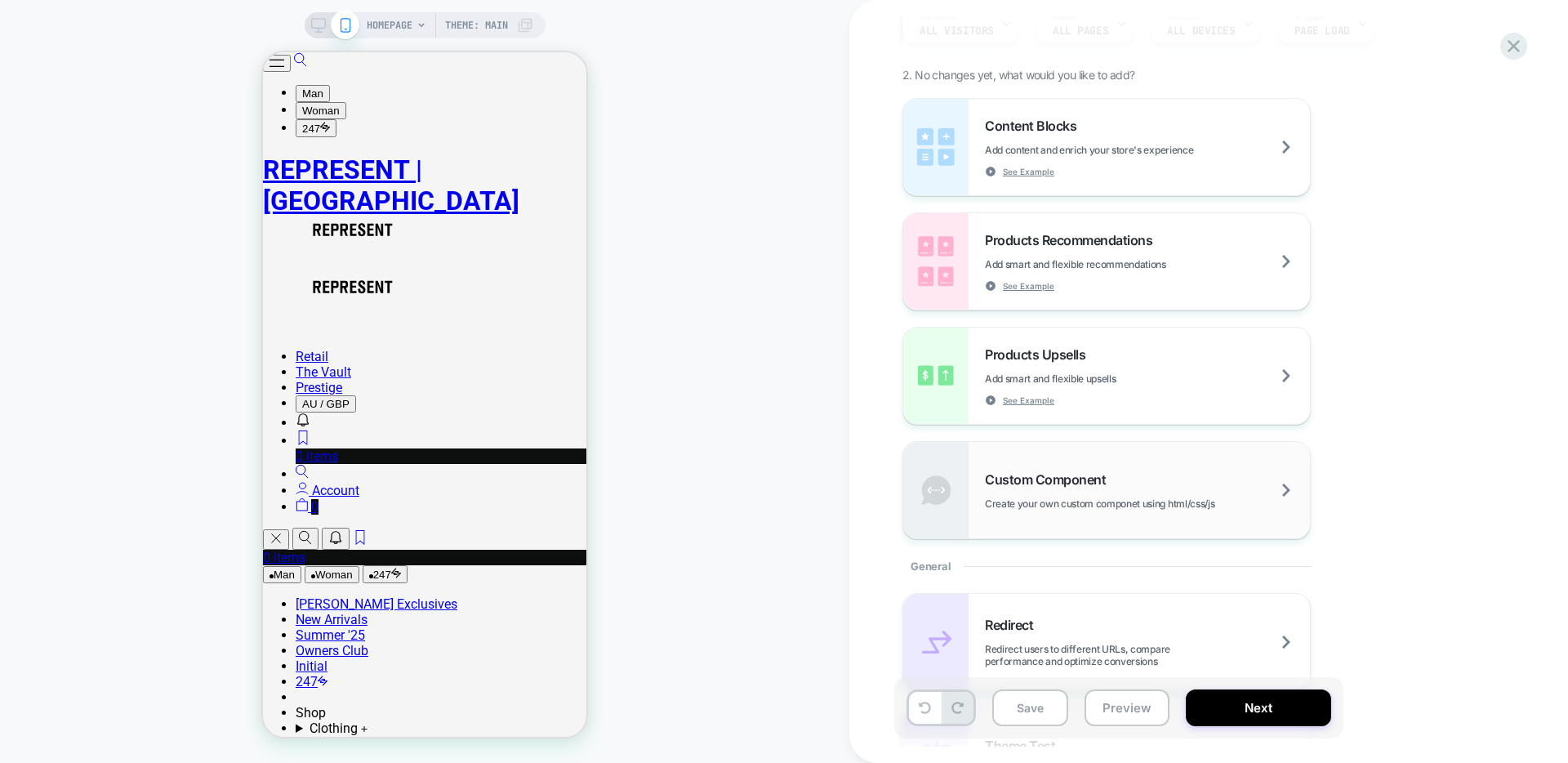
click at [1102, 511] on div "Custom Component Create your own custom componet using html/css/js" at bounding box center [1106, 490] width 406 height 96
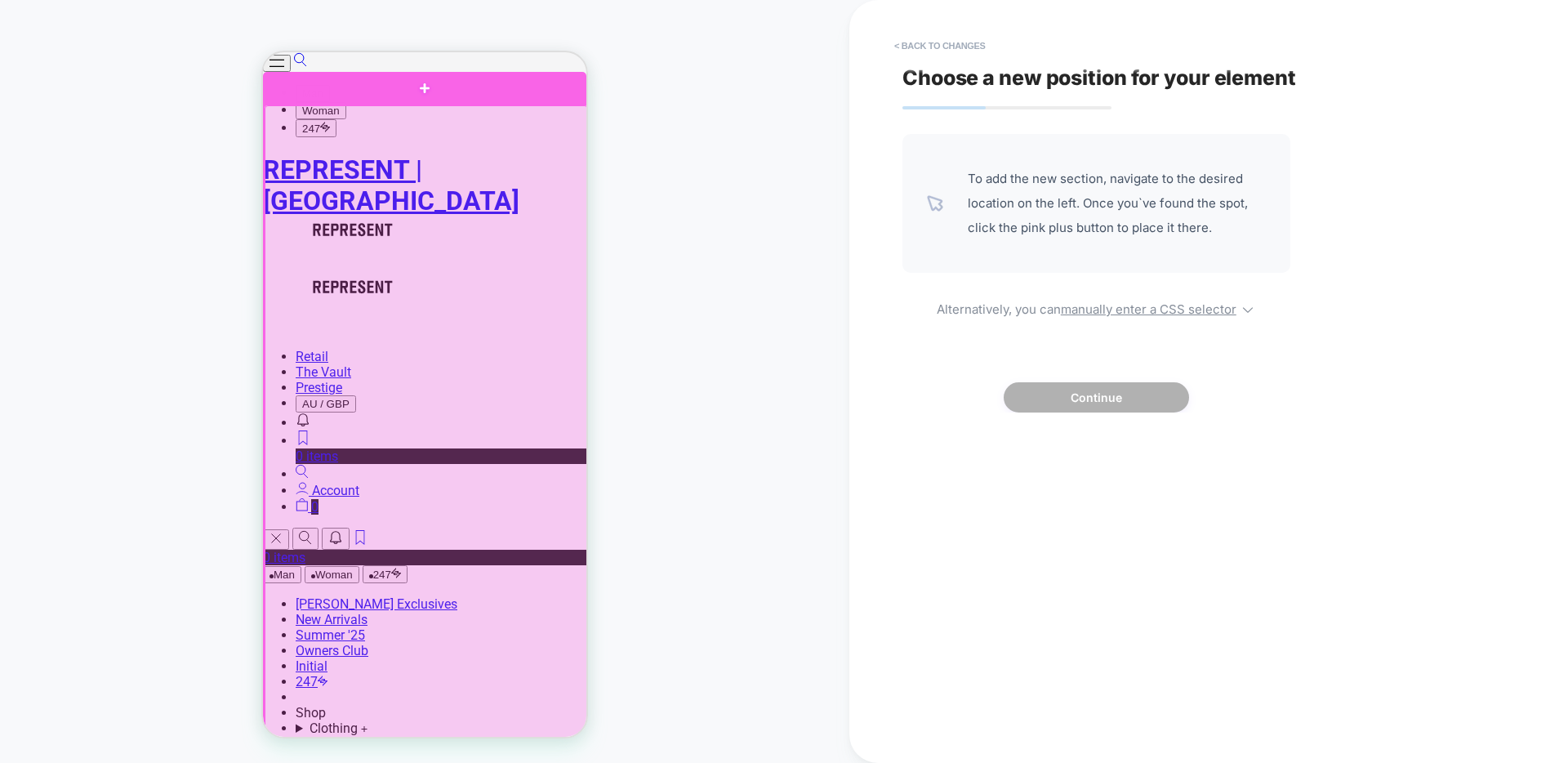
click at [425, 105] on div at bounding box center [426, 601] width 324 height 992
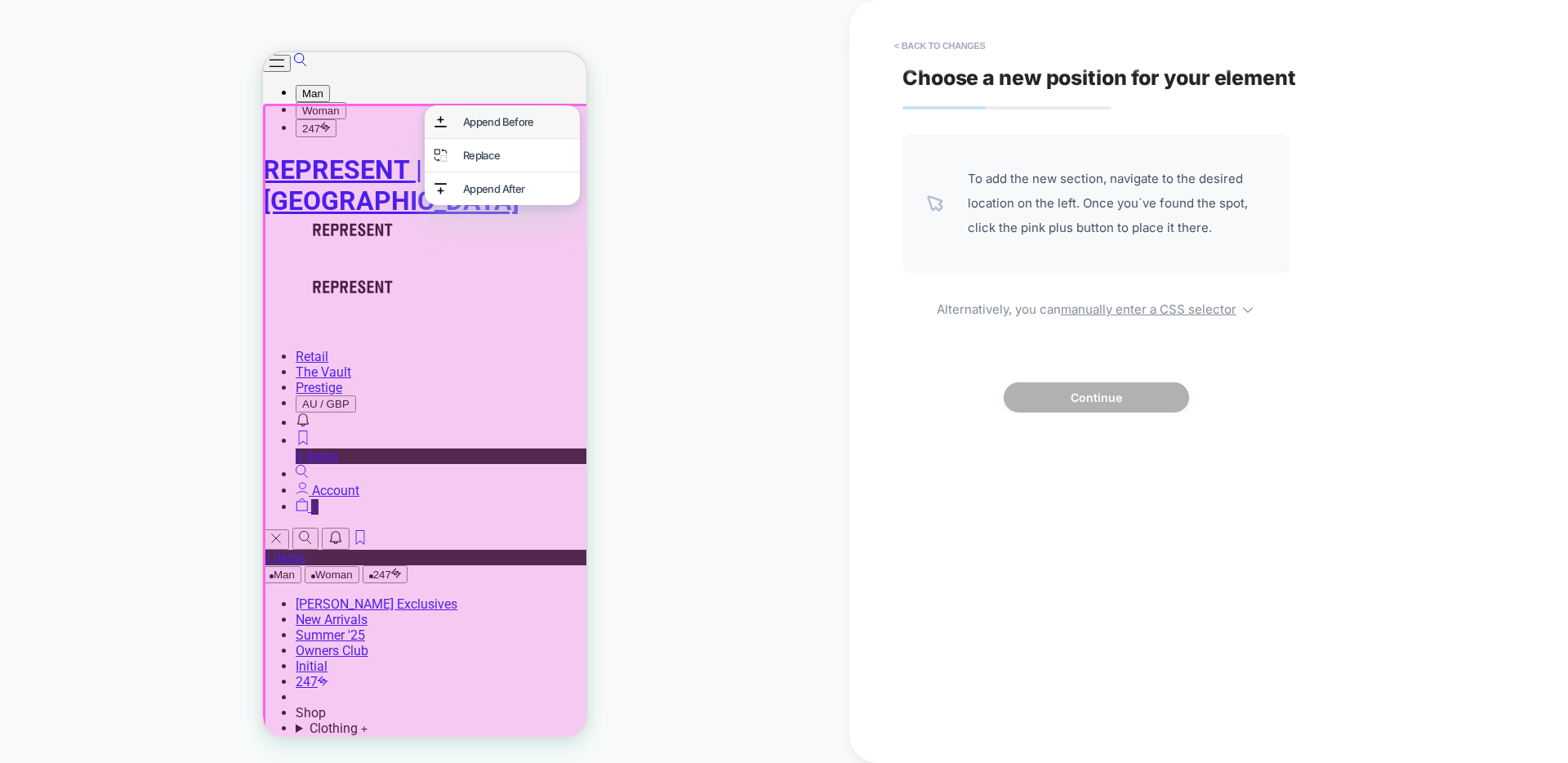
click at [480, 127] on div "Append Before" at bounding box center [516, 121] width 107 height 13
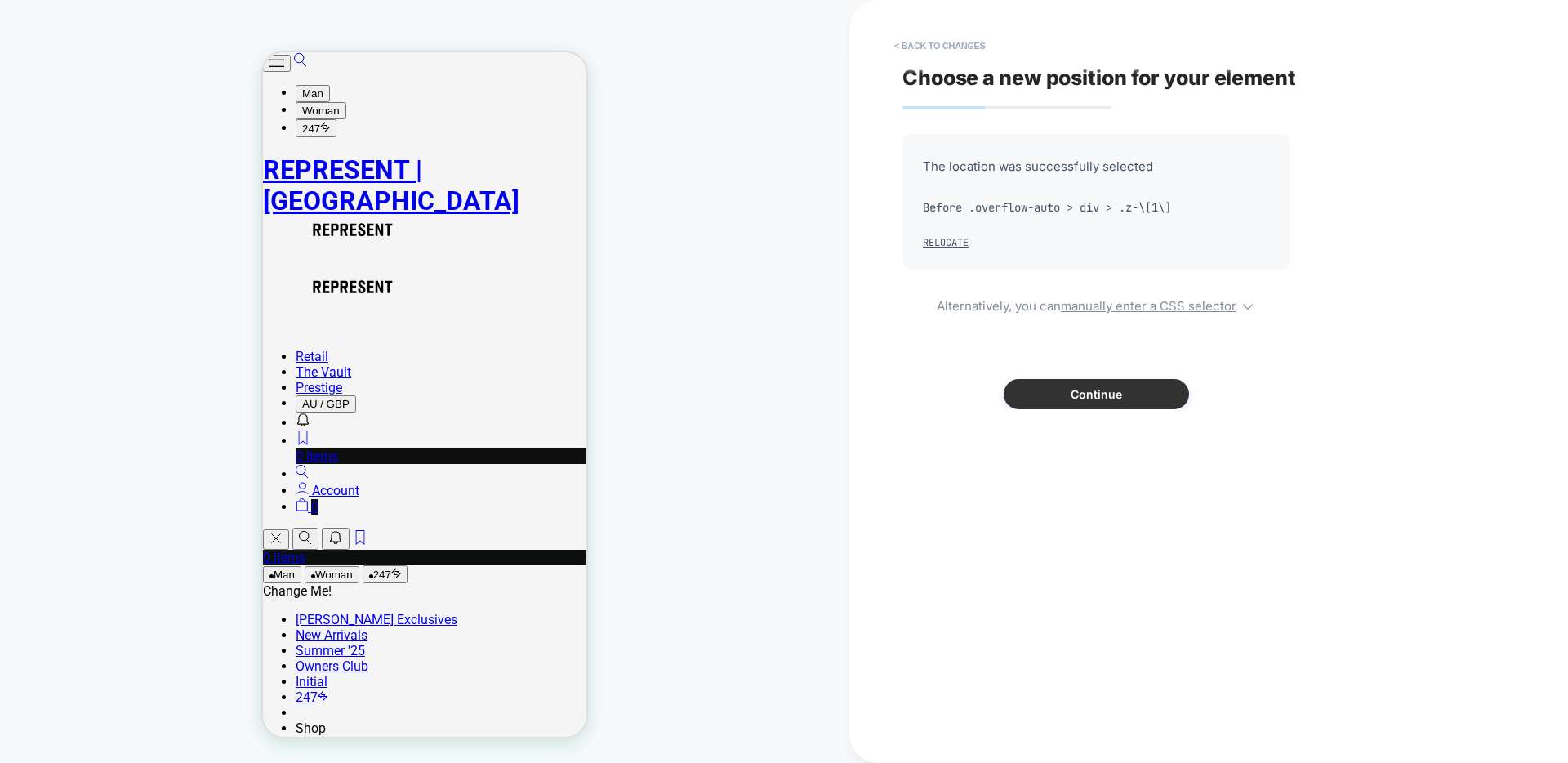
click at [1115, 393] on button "Continue" at bounding box center [1096, 394] width 185 height 30
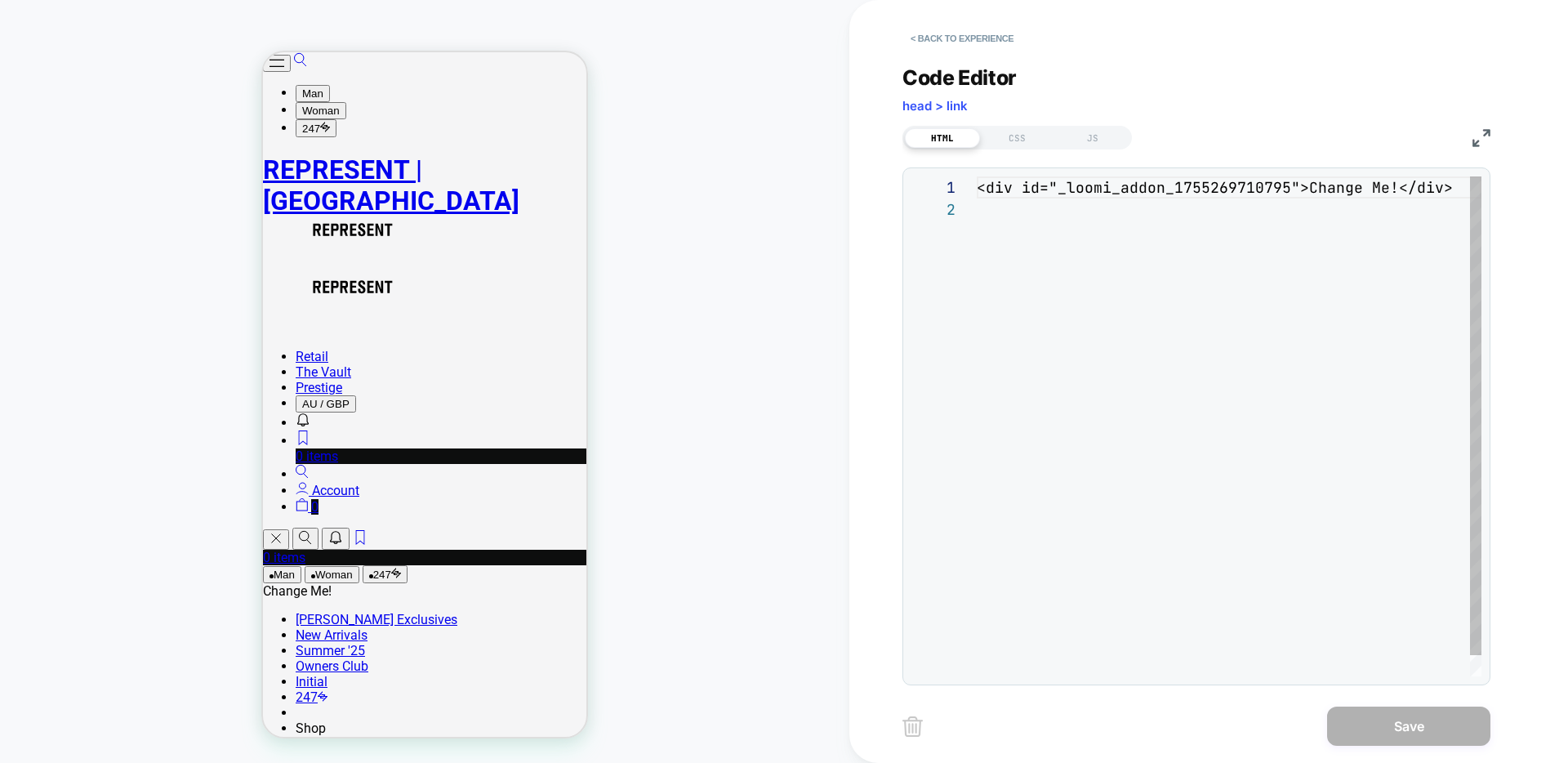
scroll to position [22, 0]
click at [1053, 253] on div "< div id = "_loomi_addon_1755269710795" > Change Me! </ div >" at bounding box center [1234, 437] width 515 height 522
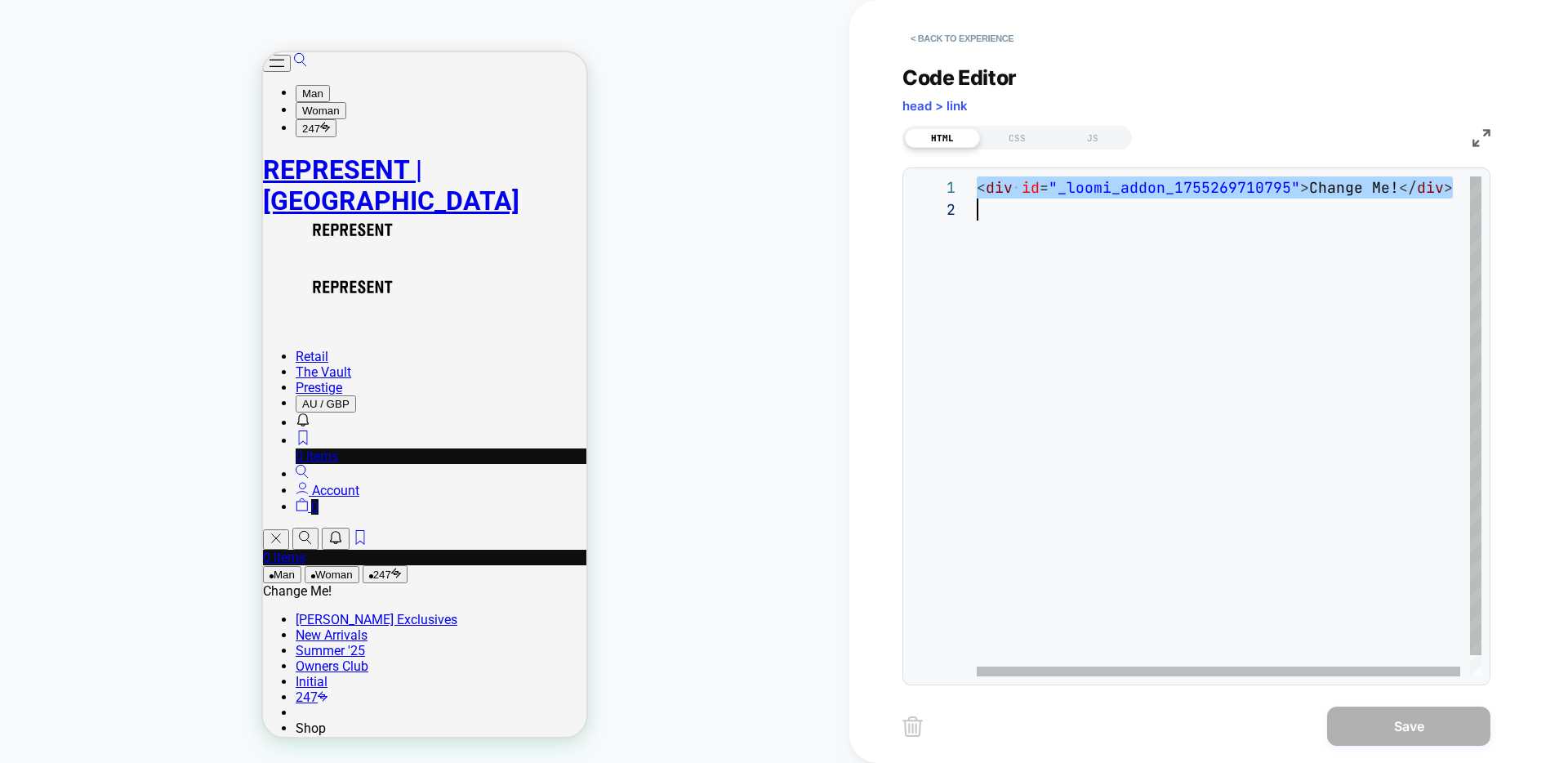
scroll to position [0, 0]
click at [1035, 227] on div "< div id = "_loomi_addon_1755269710795" > Change Me! </ div >" at bounding box center [1234, 437] width 515 height 522
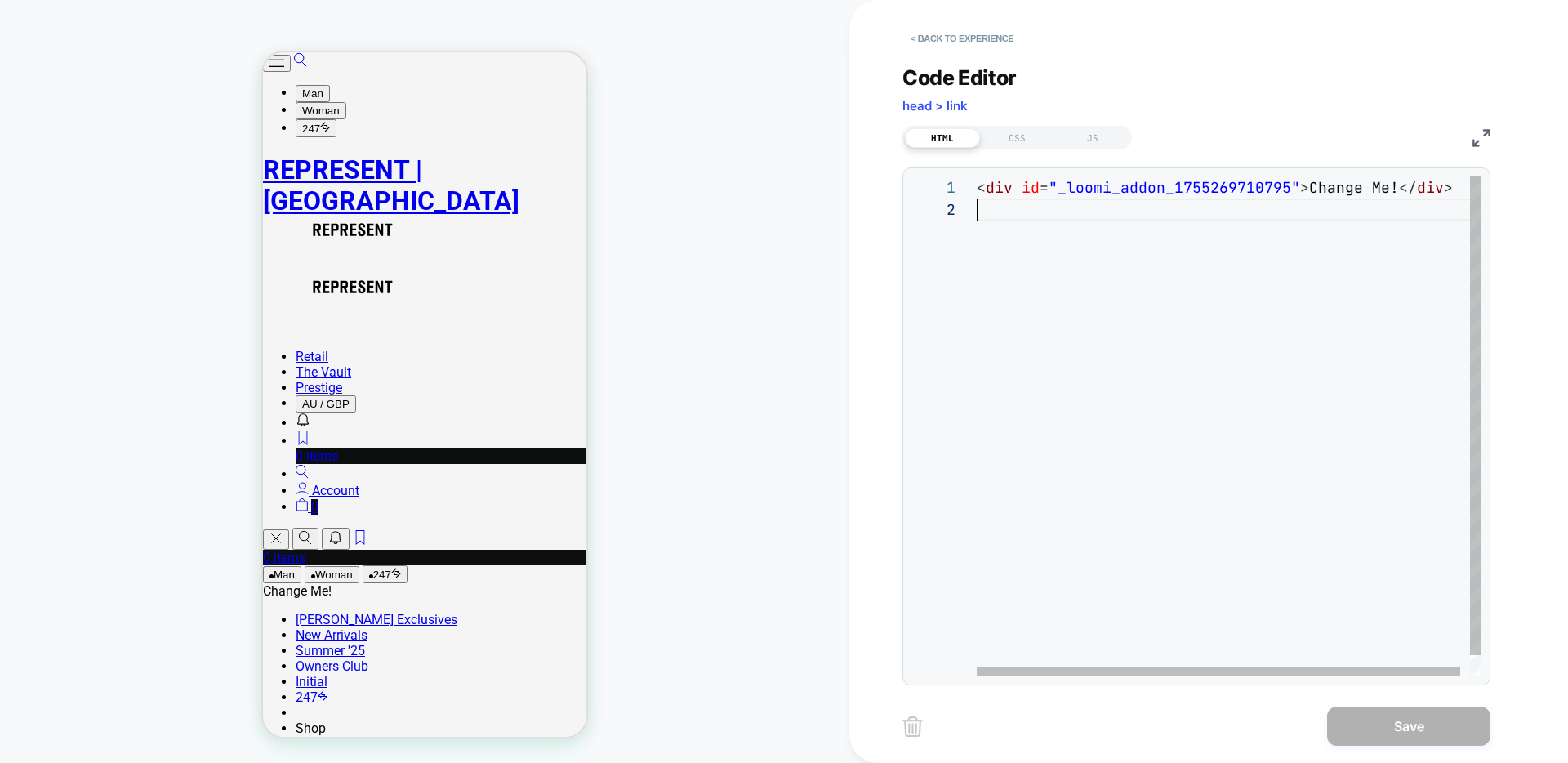
click at [1012, 191] on div "< div id = "_loomi_addon_1755269710795" > Change Me! </ div >" at bounding box center [1234, 437] width 515 height 522
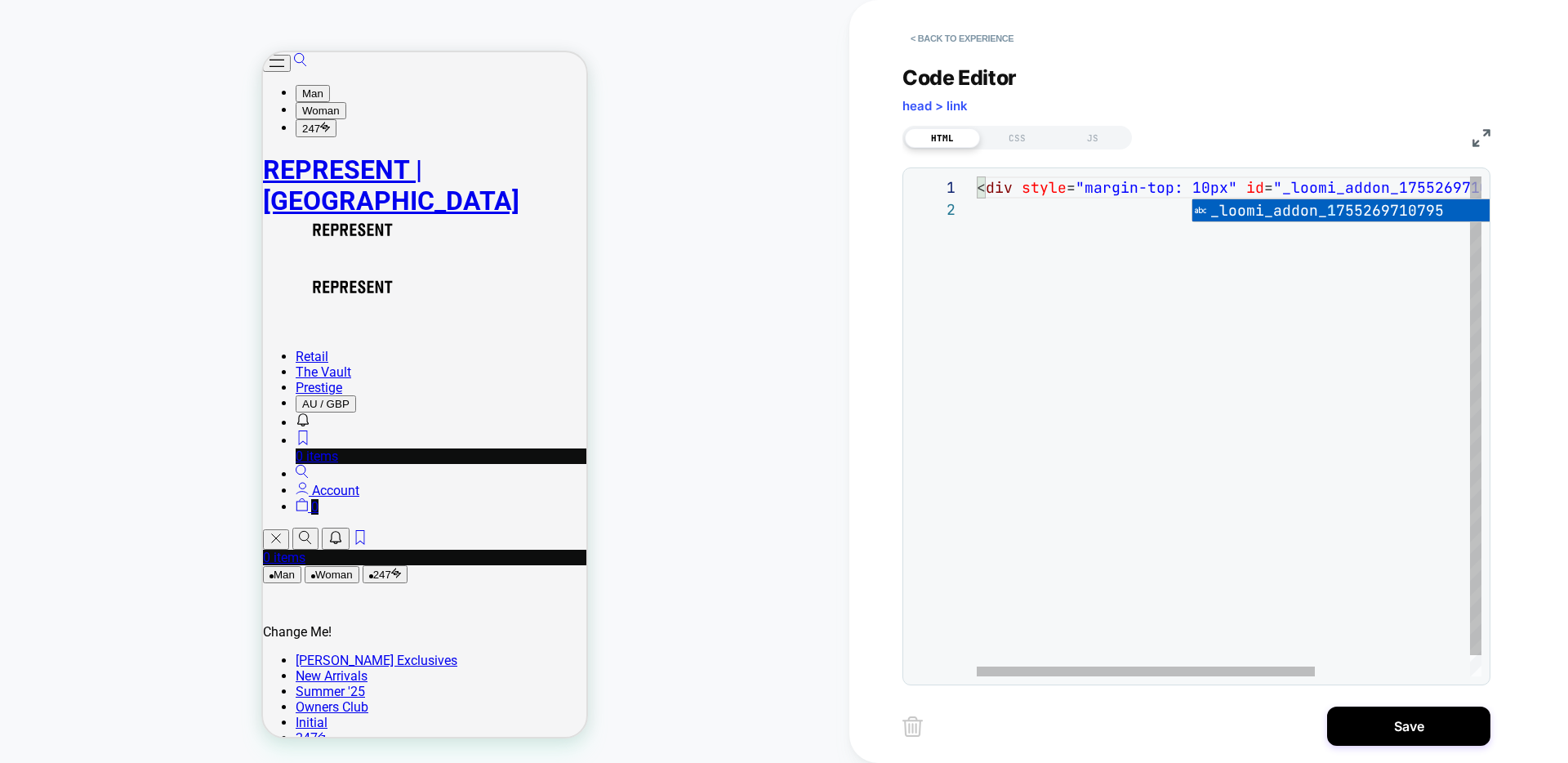
scroll to position [0, 230]
click at [1231, 187] on div "< div style = "margin-top: 100px " id = "_loomi_addon_1755269710795" > Change M…" at bounding box center [1349, 437] width 743 height 522
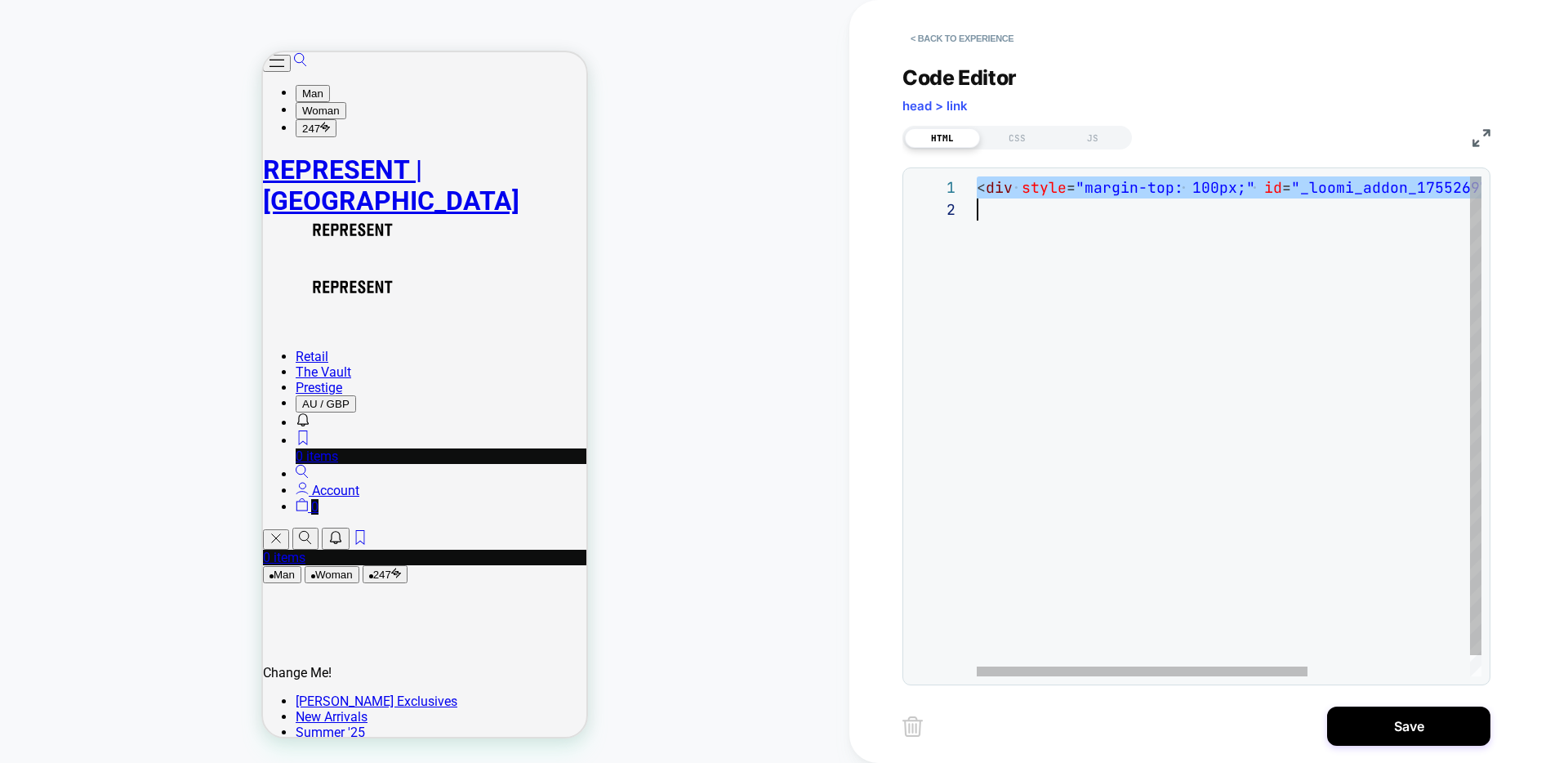
scroll to position [133, 0]
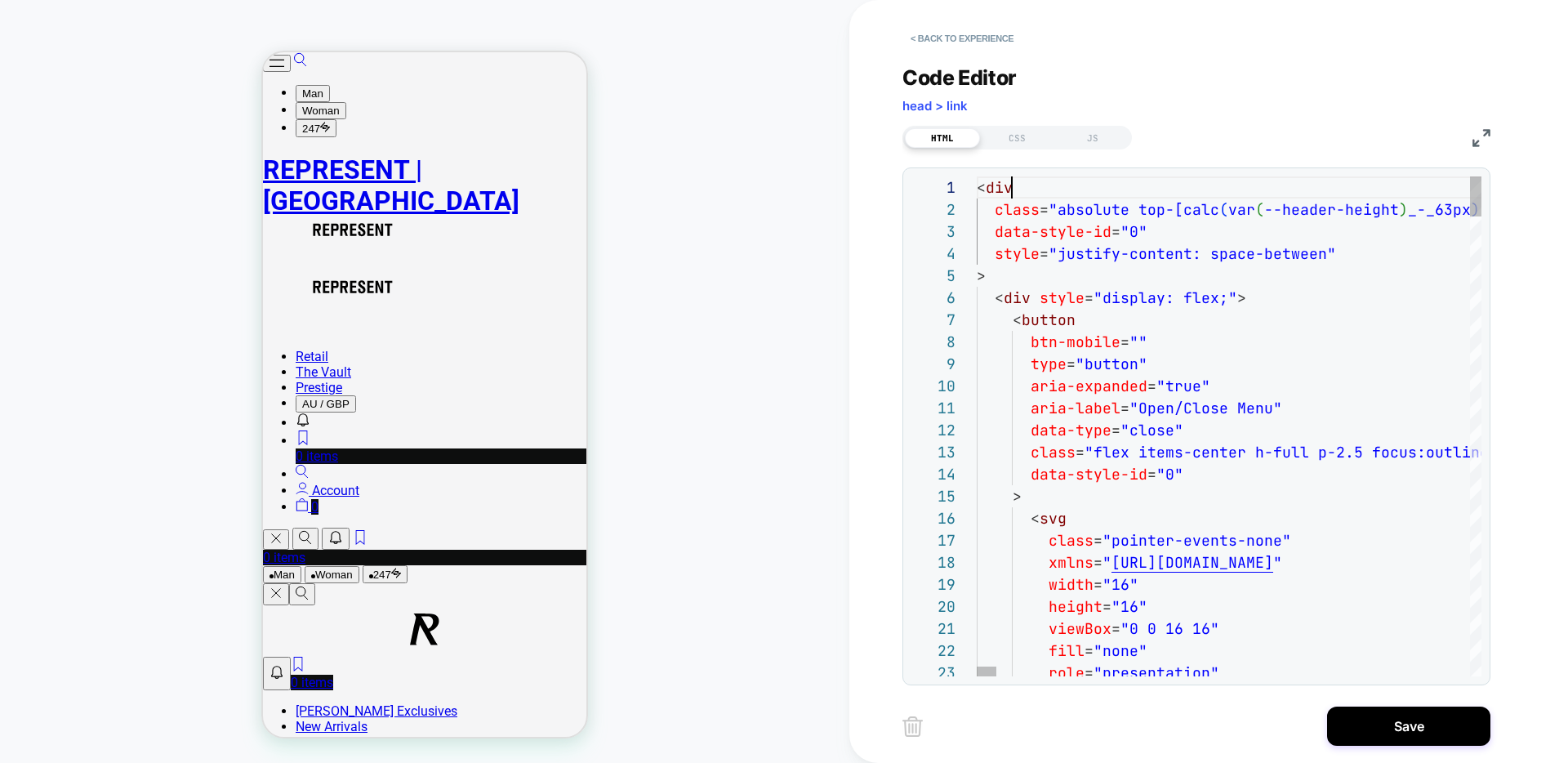
drag, startPoint x: 1013, startPoint y: 191, endPoint x: 1015, endPoint y: 208, distance: 17.1
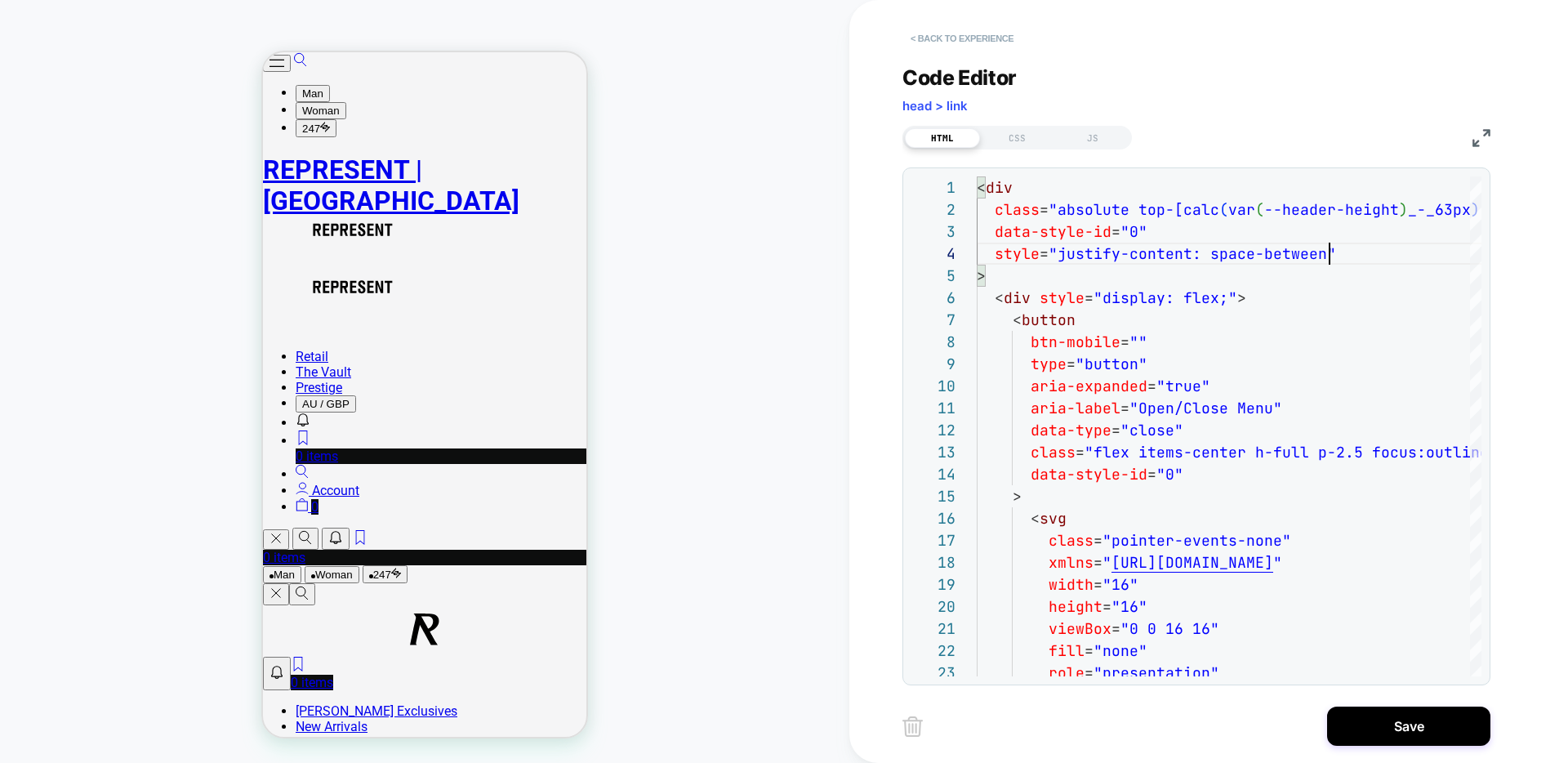
type textarea "**********"
click at [965, 43] on button "< Back to experience" at bounding box center [962, 39] width 119 height 26
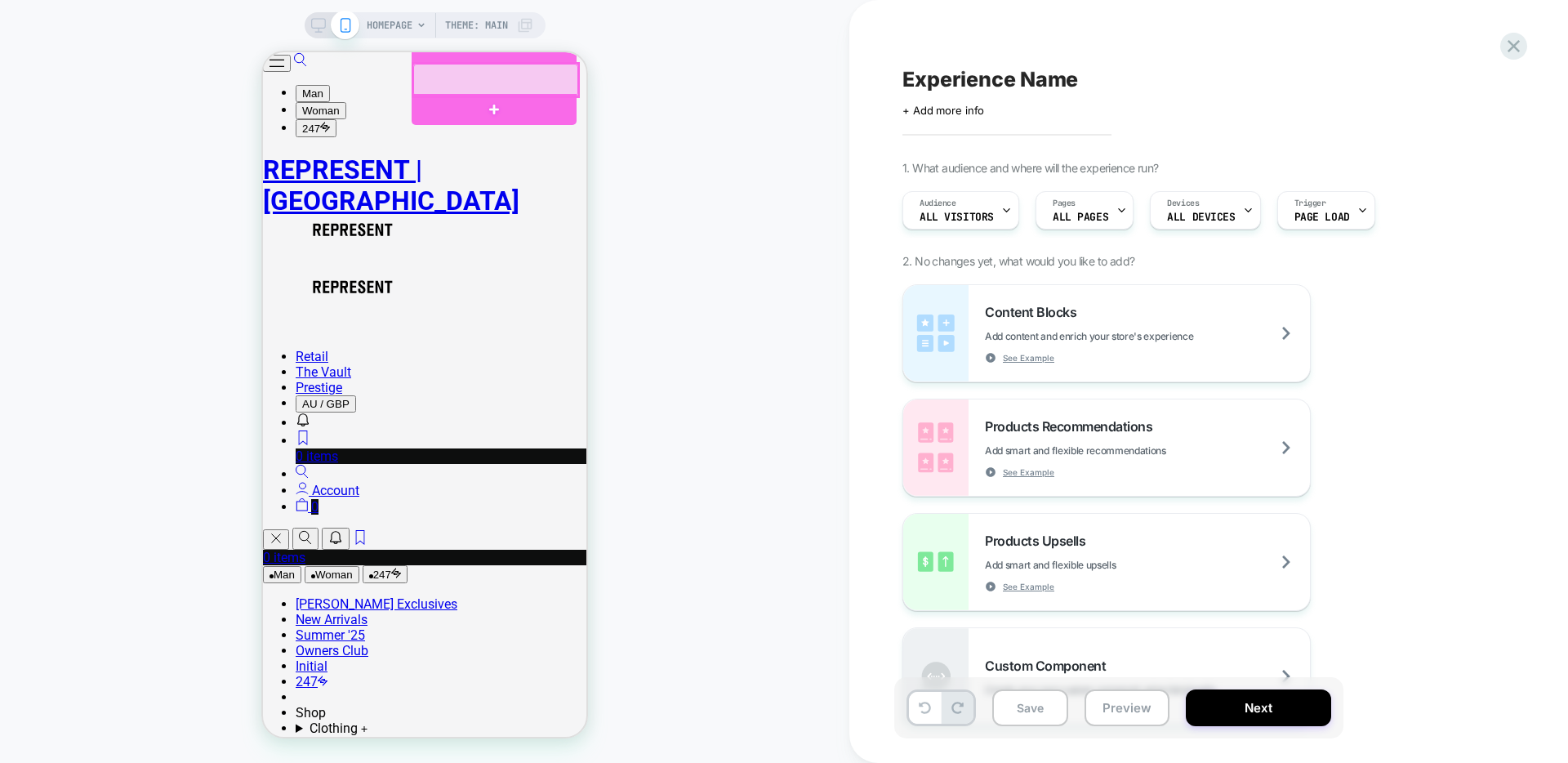
click at [467, 79] on div at bounding box center [495, 80] width 165 height 33
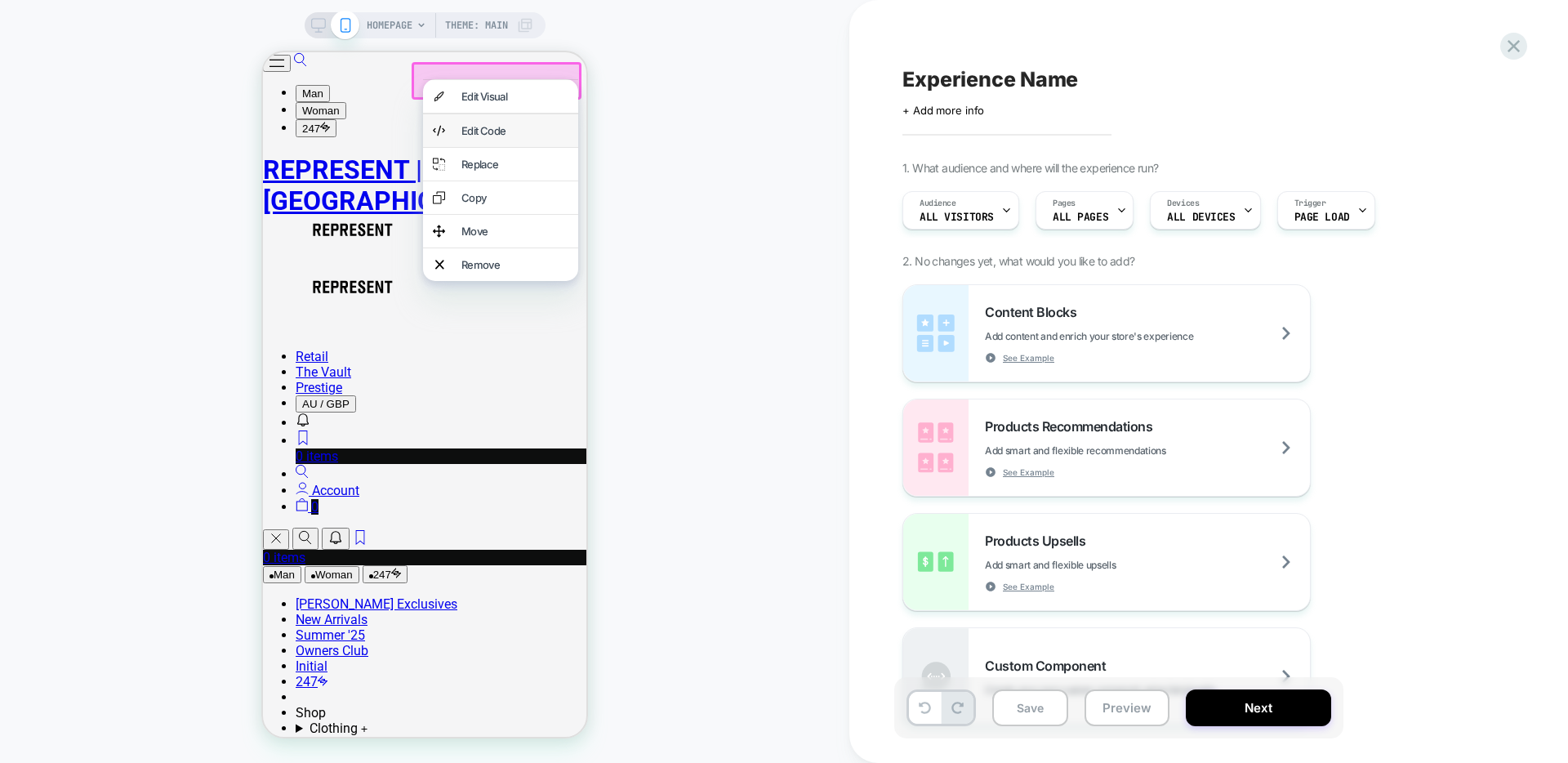
click at [470, 137] on div "Edit Code" at bounding box center [515, 131] width 107 height 13
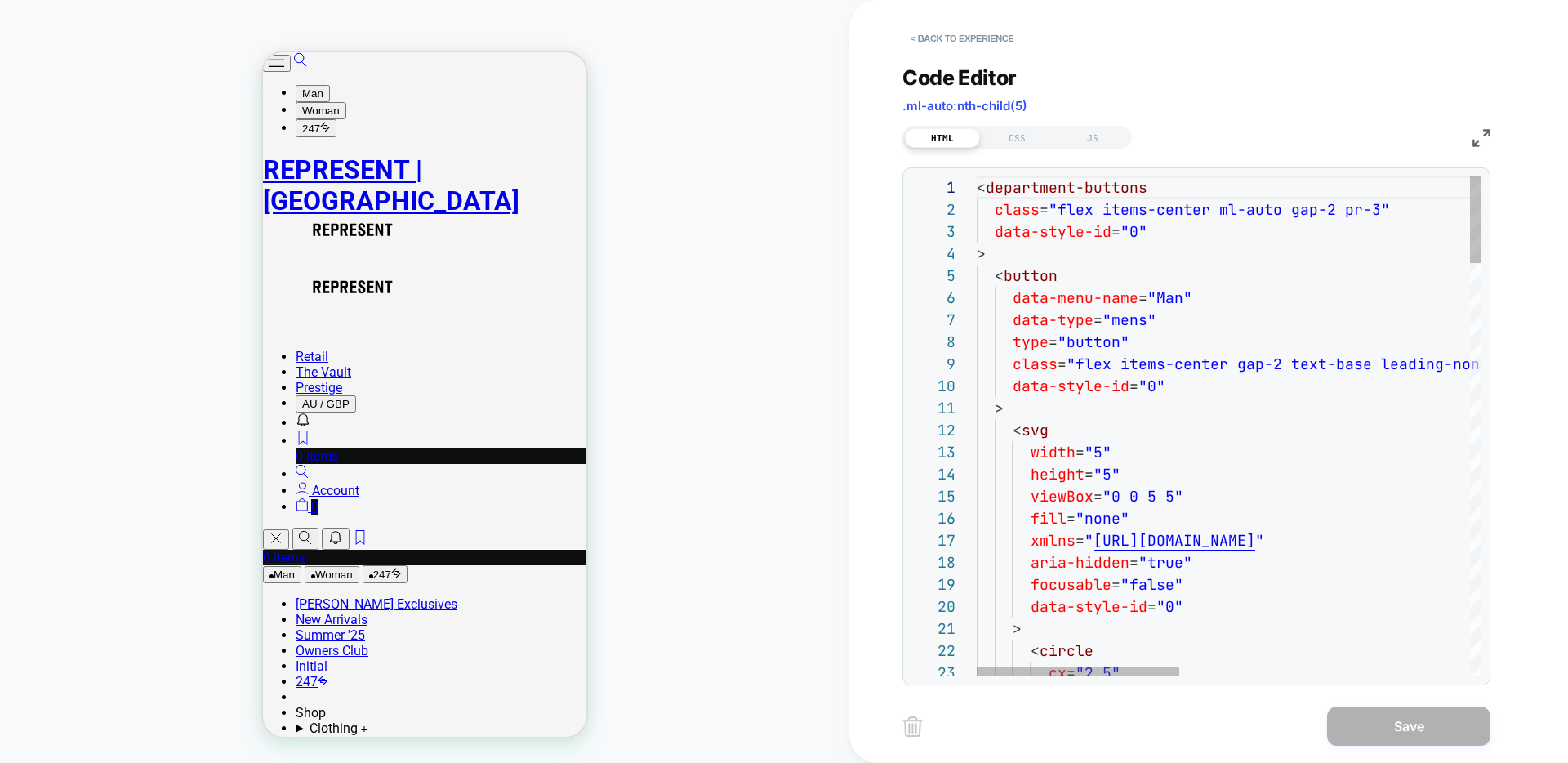
scroll to position [133, 133]
type textarea "**********"
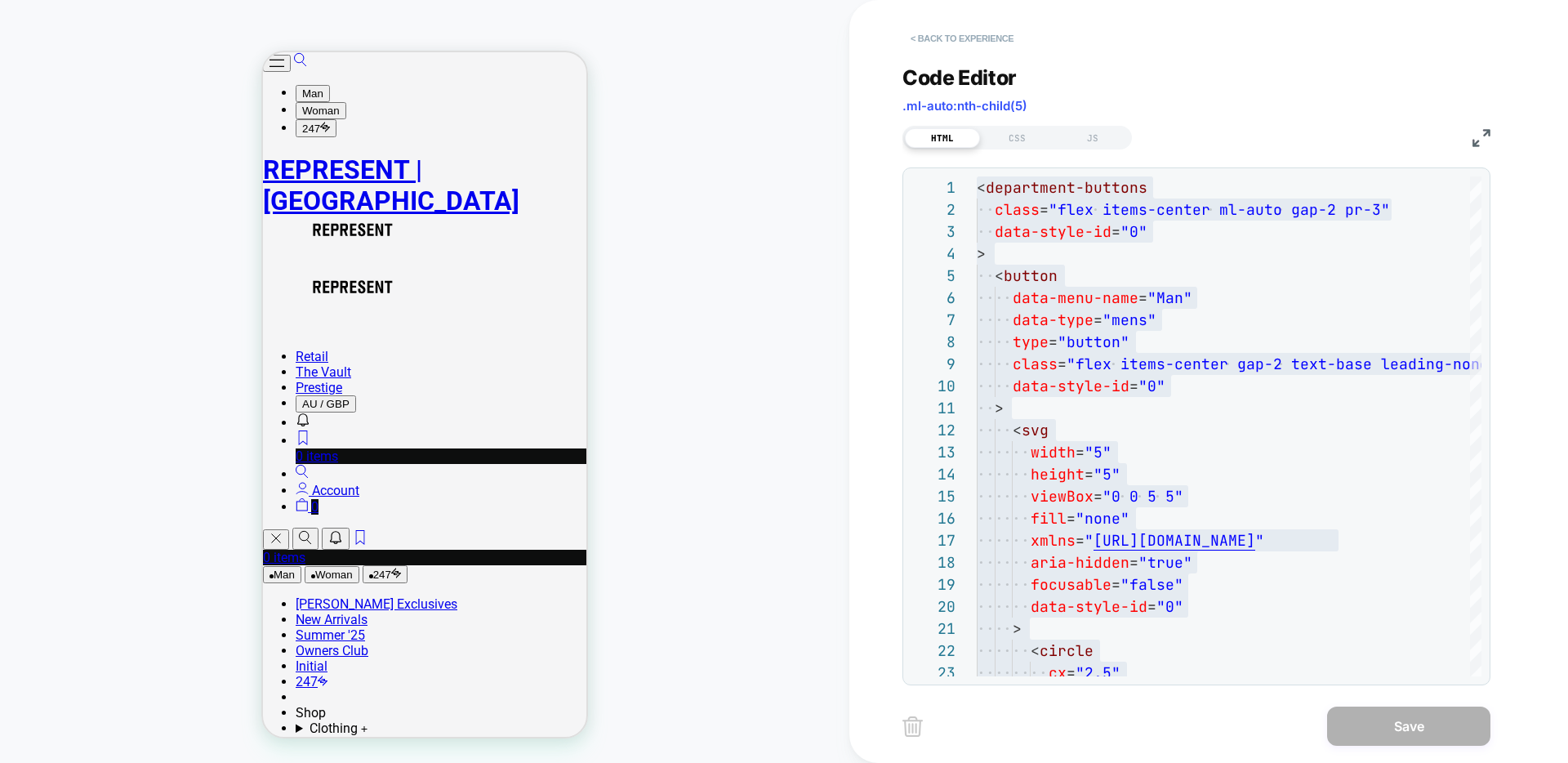
click at [989, 35] on button "< Back to experience" at bounding box center [962, 39] width 119 height 26
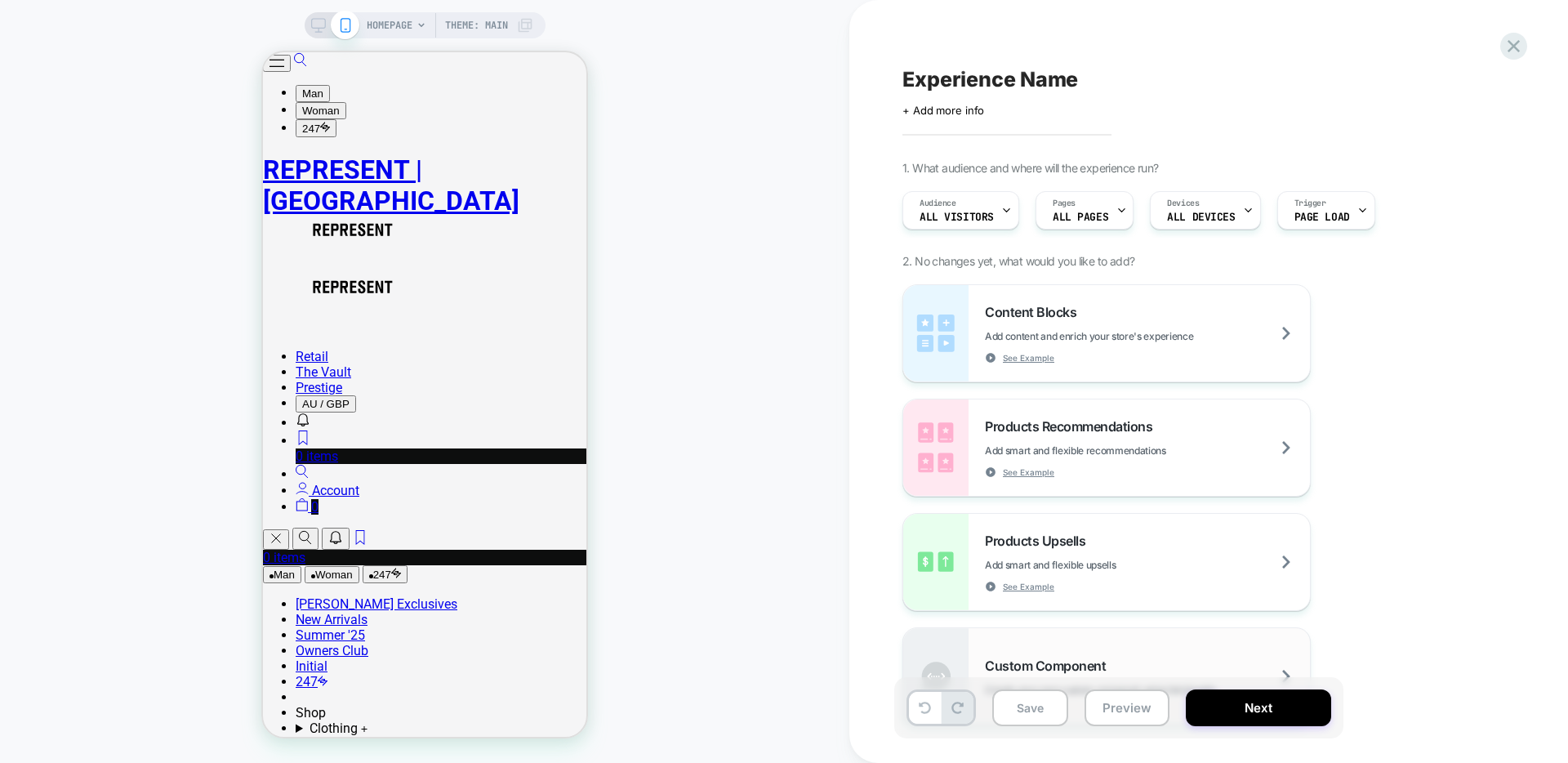
click at [1108, 648] on div "Custom Component Create your own custom componet using html/css/js" at bounding box center [1106, 676] width 406 height 96
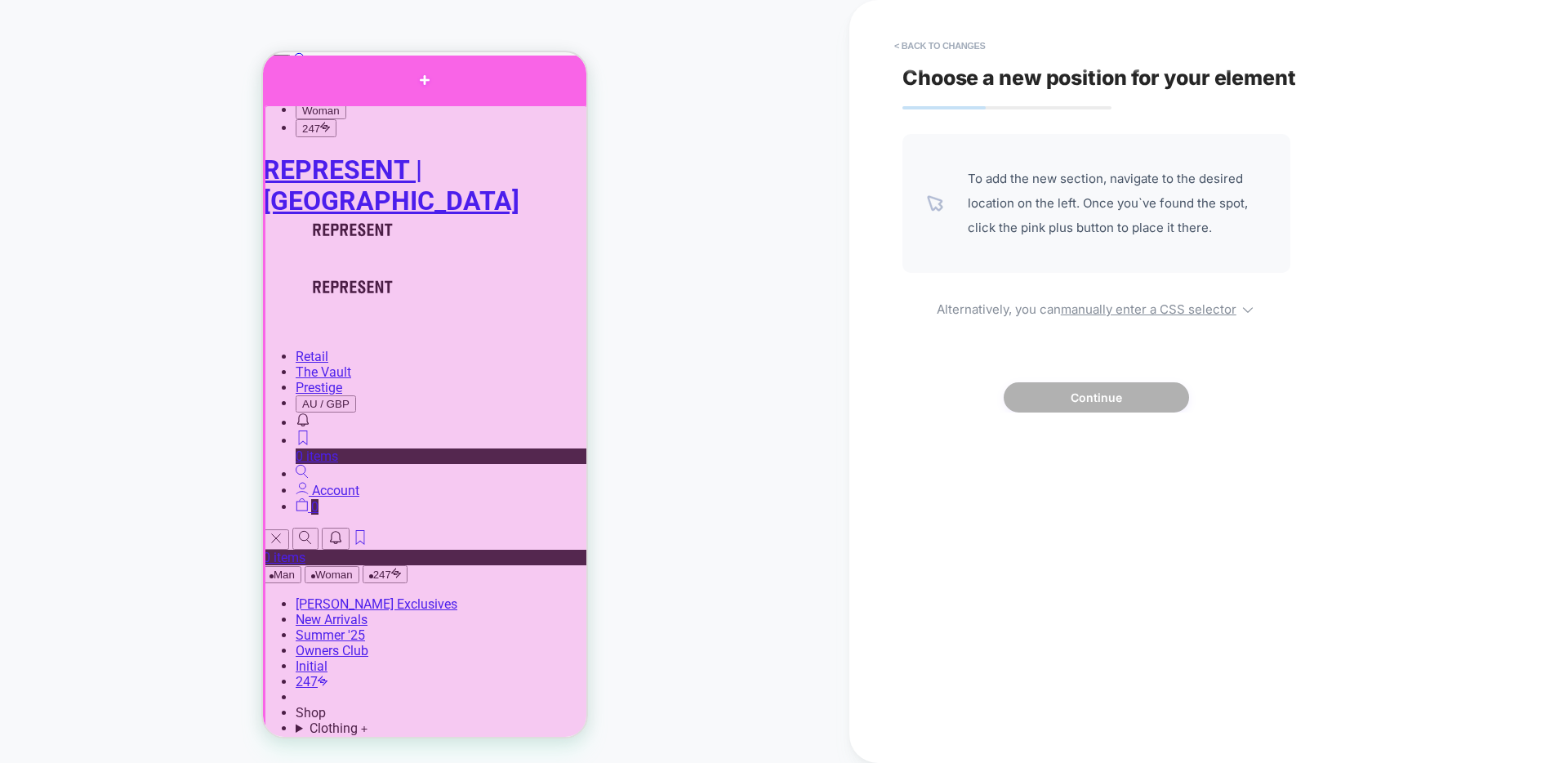
click at [435, 92] on div at bounding box center [425, 79] width 324 height 48
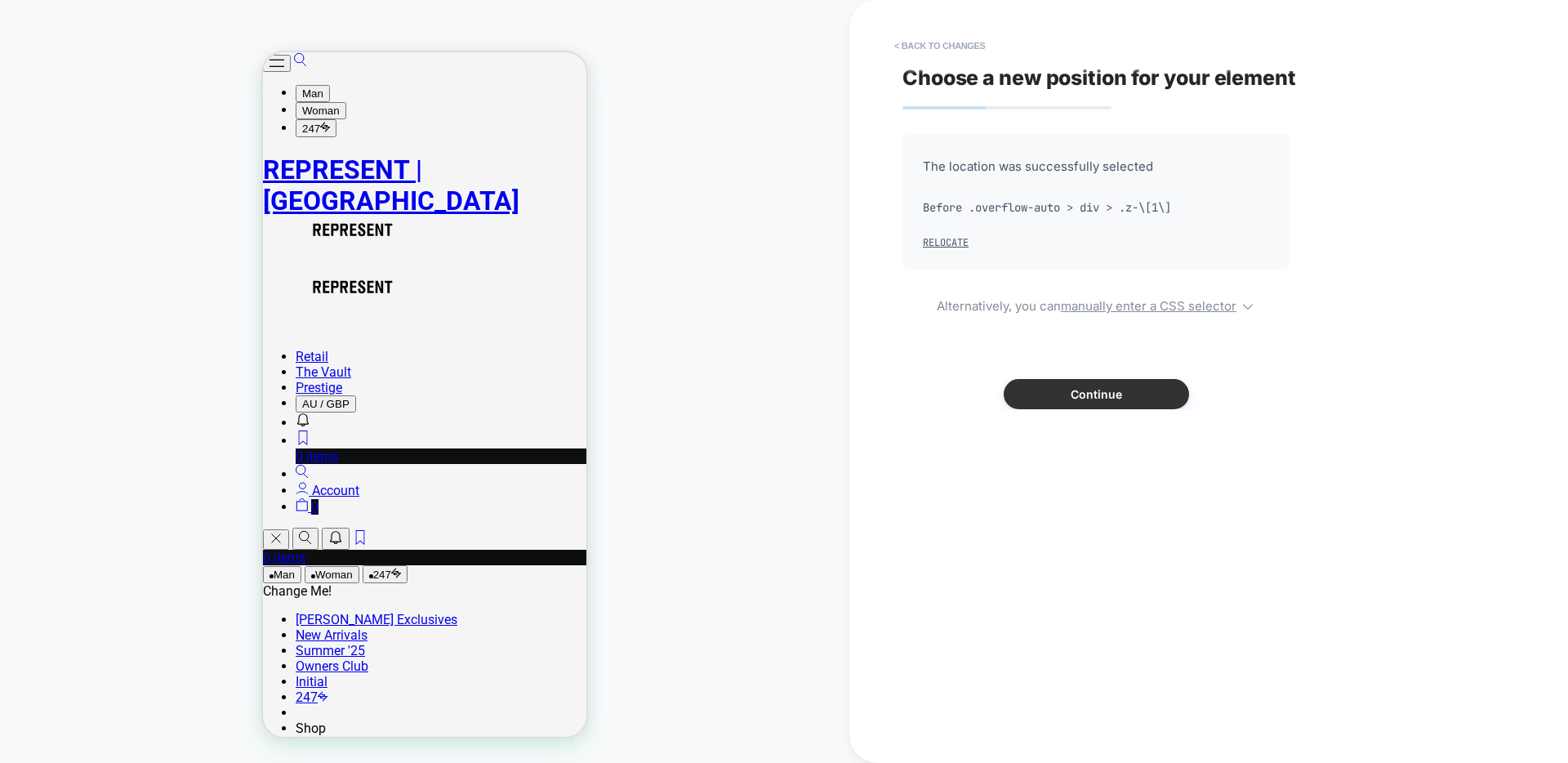
click at [1090, 401] on button "Continue" at bounding box center [1096, 394] width 185 height 30
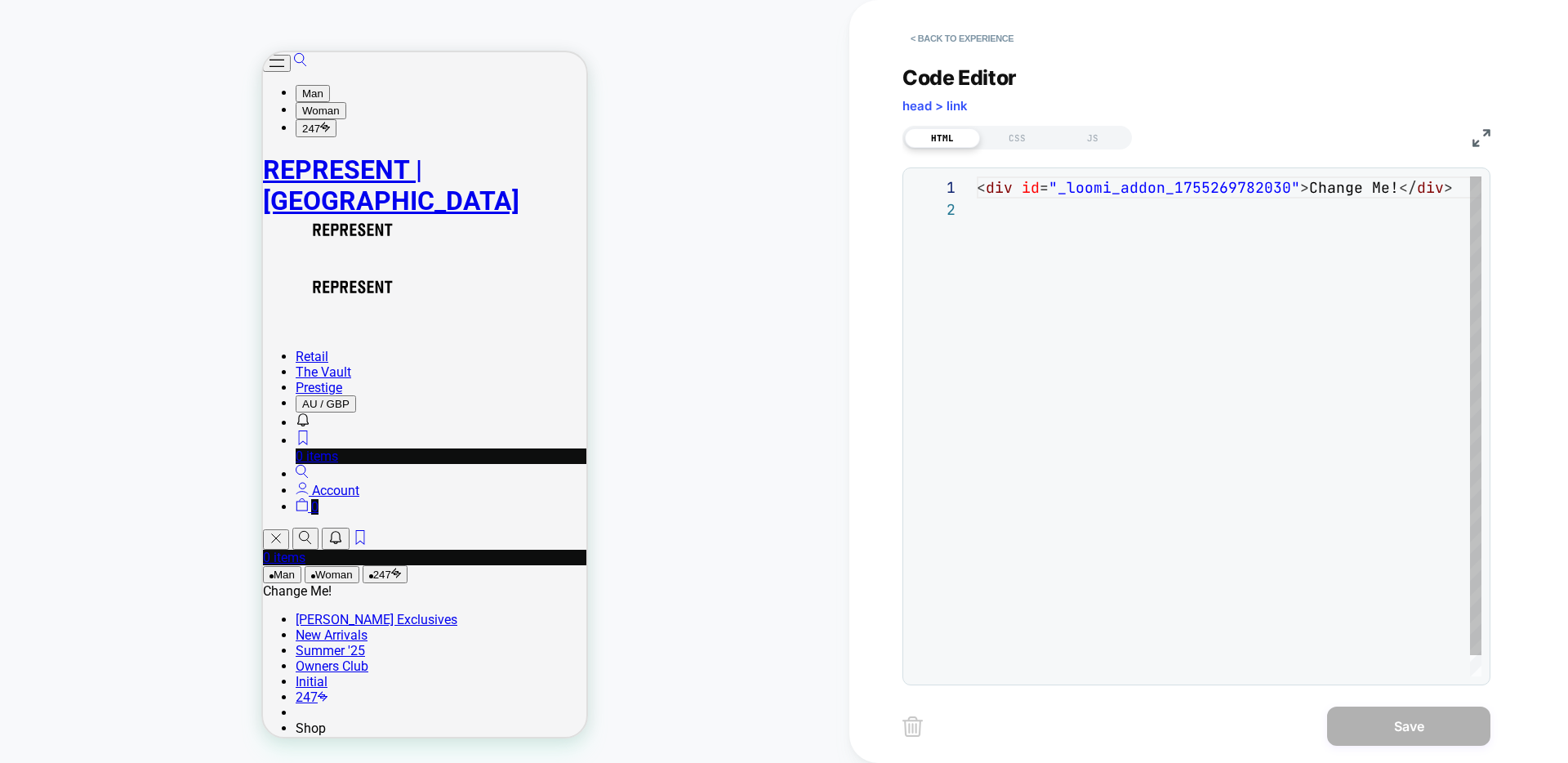
scroll to position [22, 0]
click at [1023, 207] on div at bounding box center [1234, 209] width 515 height 22
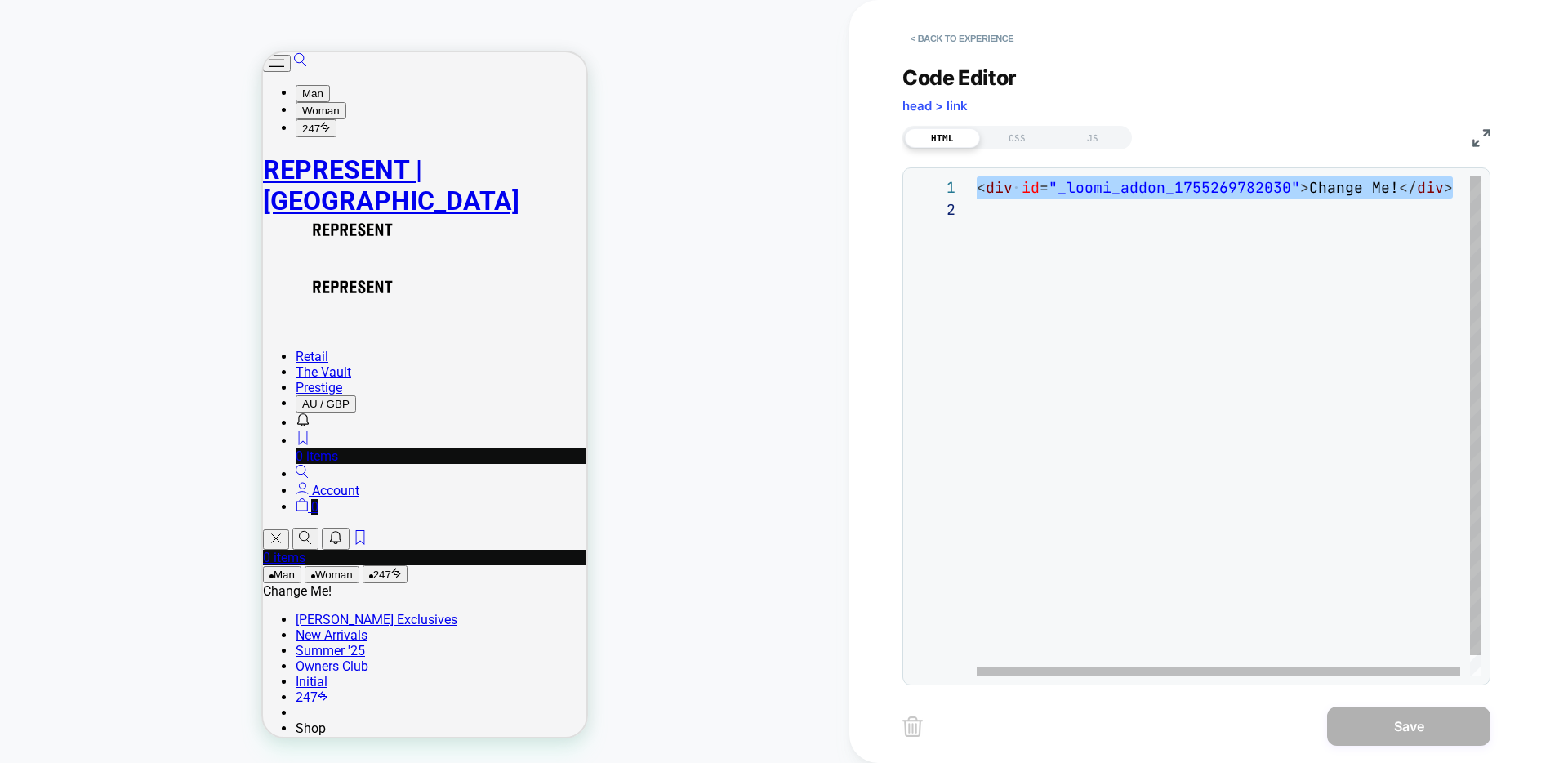
scroll to position [154, 0]
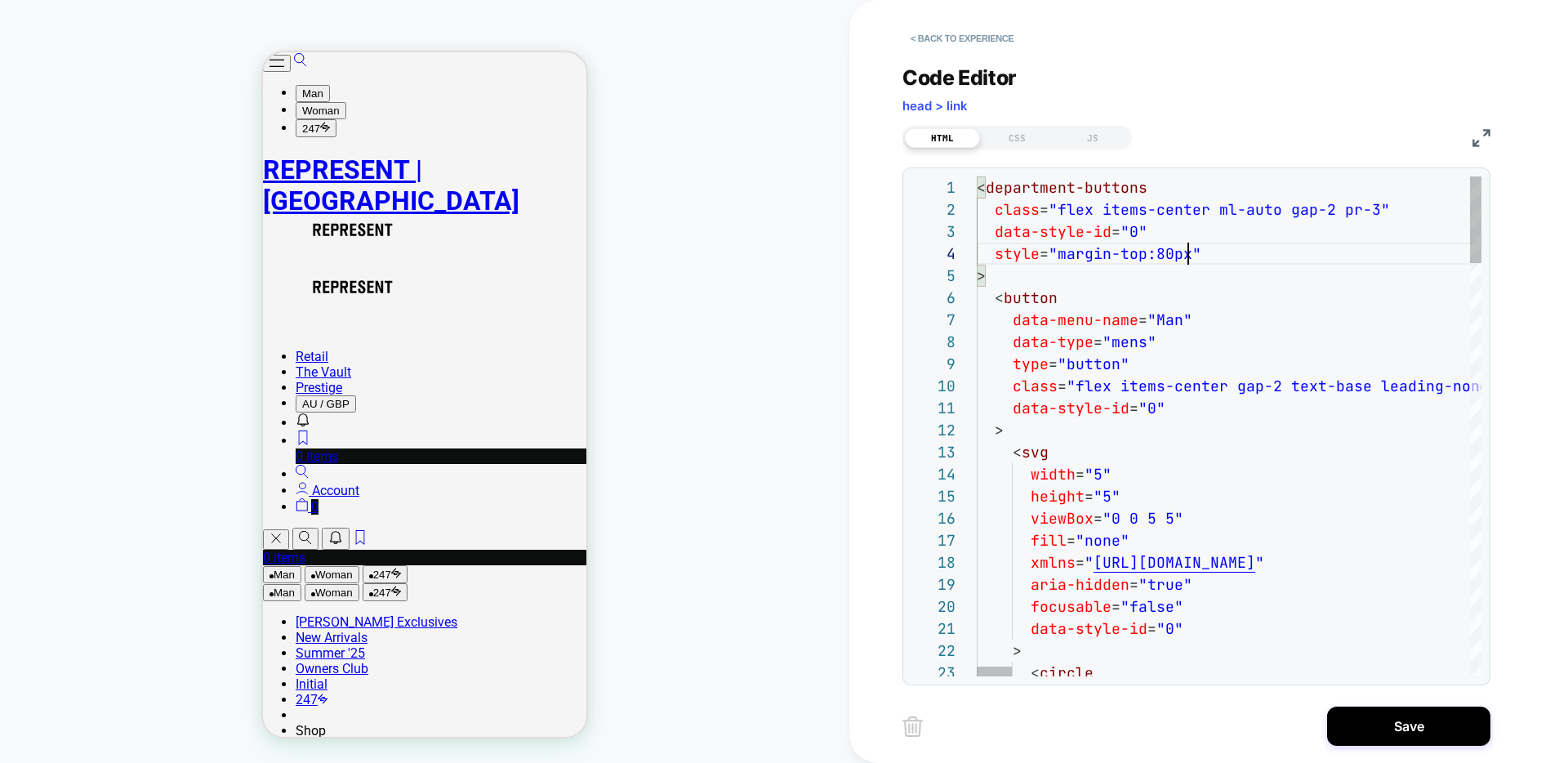
scroll to position [66, 220]
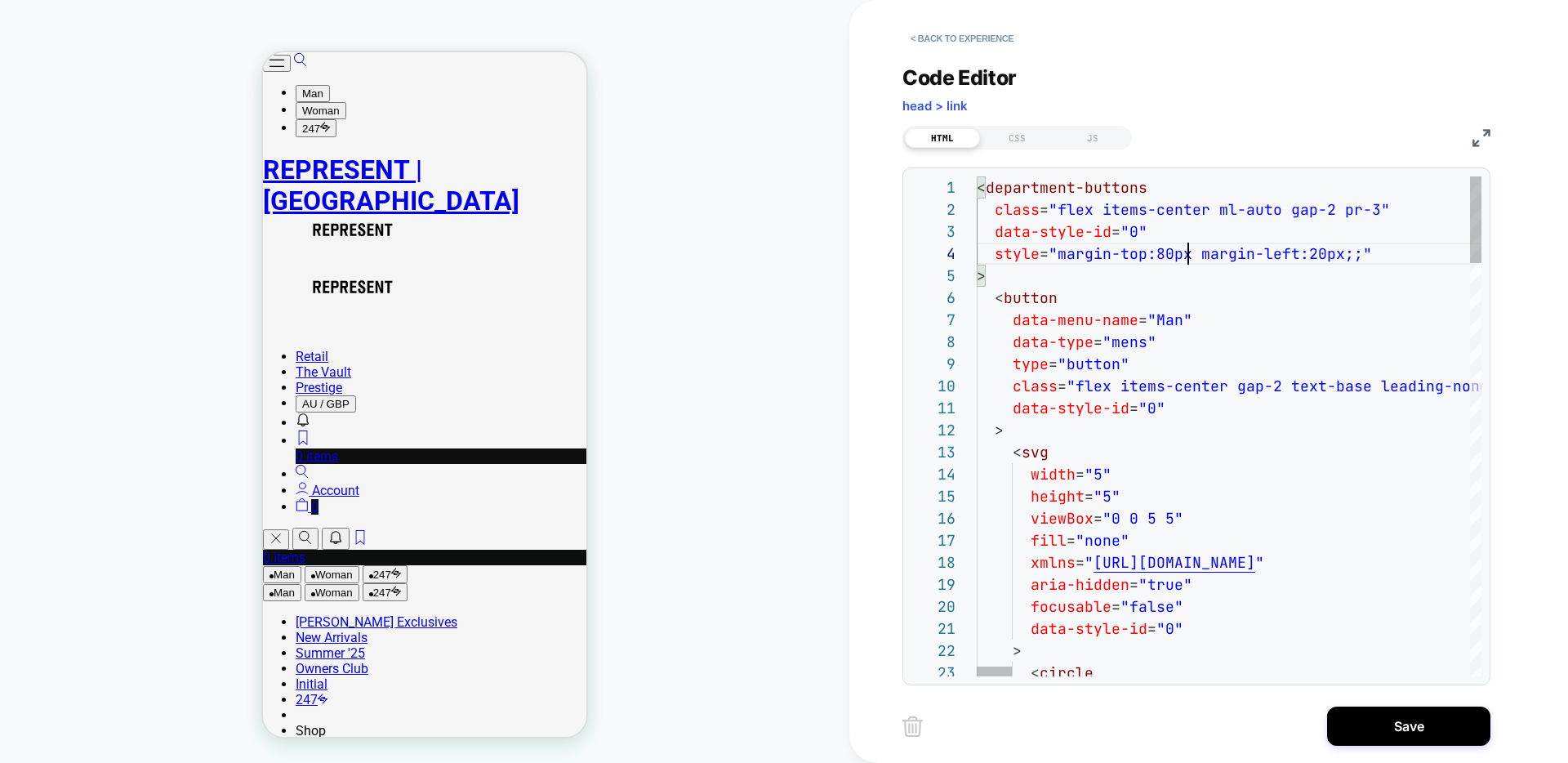
drag, startPoint x: 1186, startPoint y: 258, endPoint x: 1189, endPoint y: 284, distance: 26.2
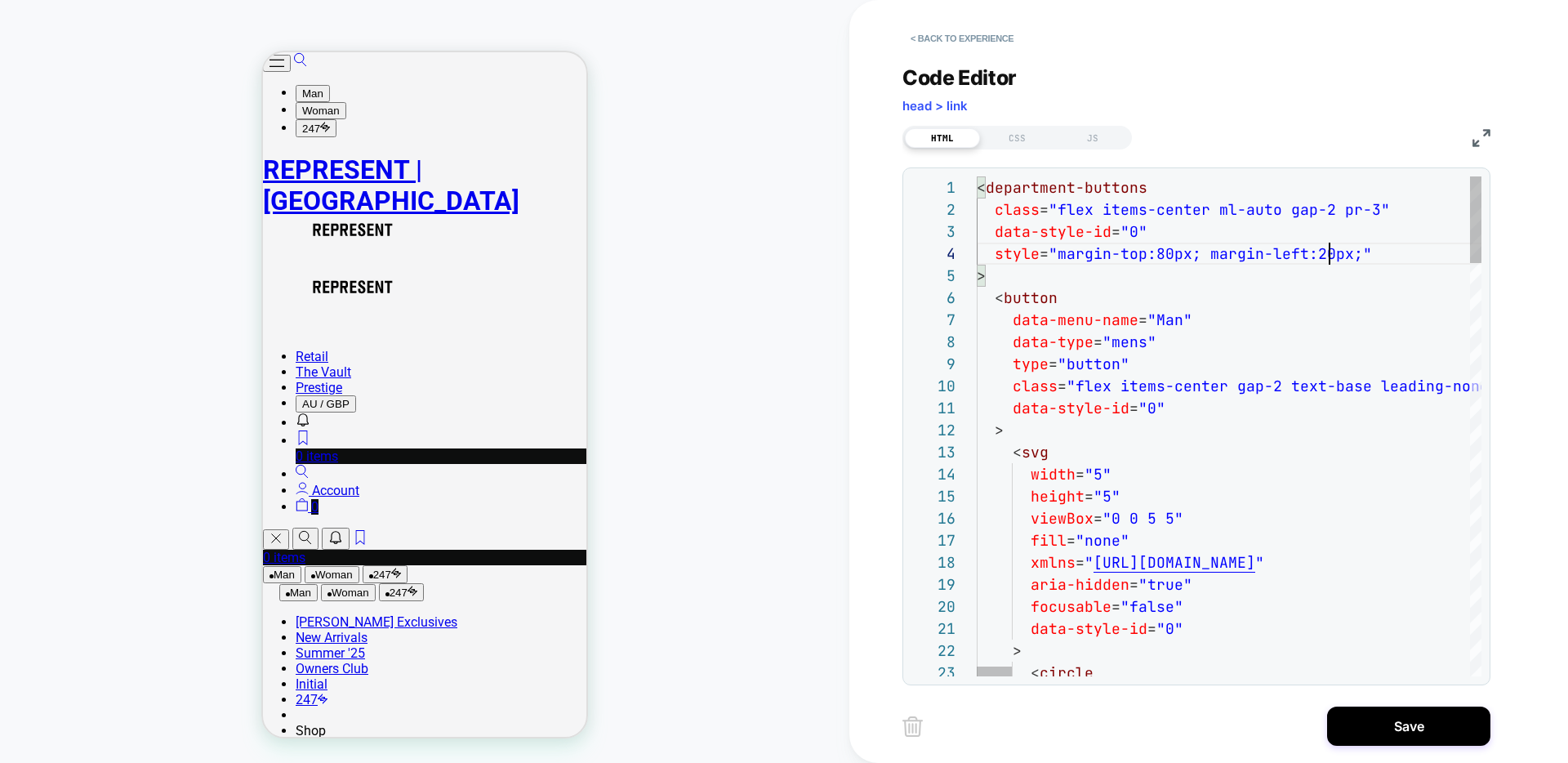
drag, startPoint x: 1326, startPoint y: 252, endPoint x: 1332, endPoint y: 298, distance: 46.4
type textarea "**********"
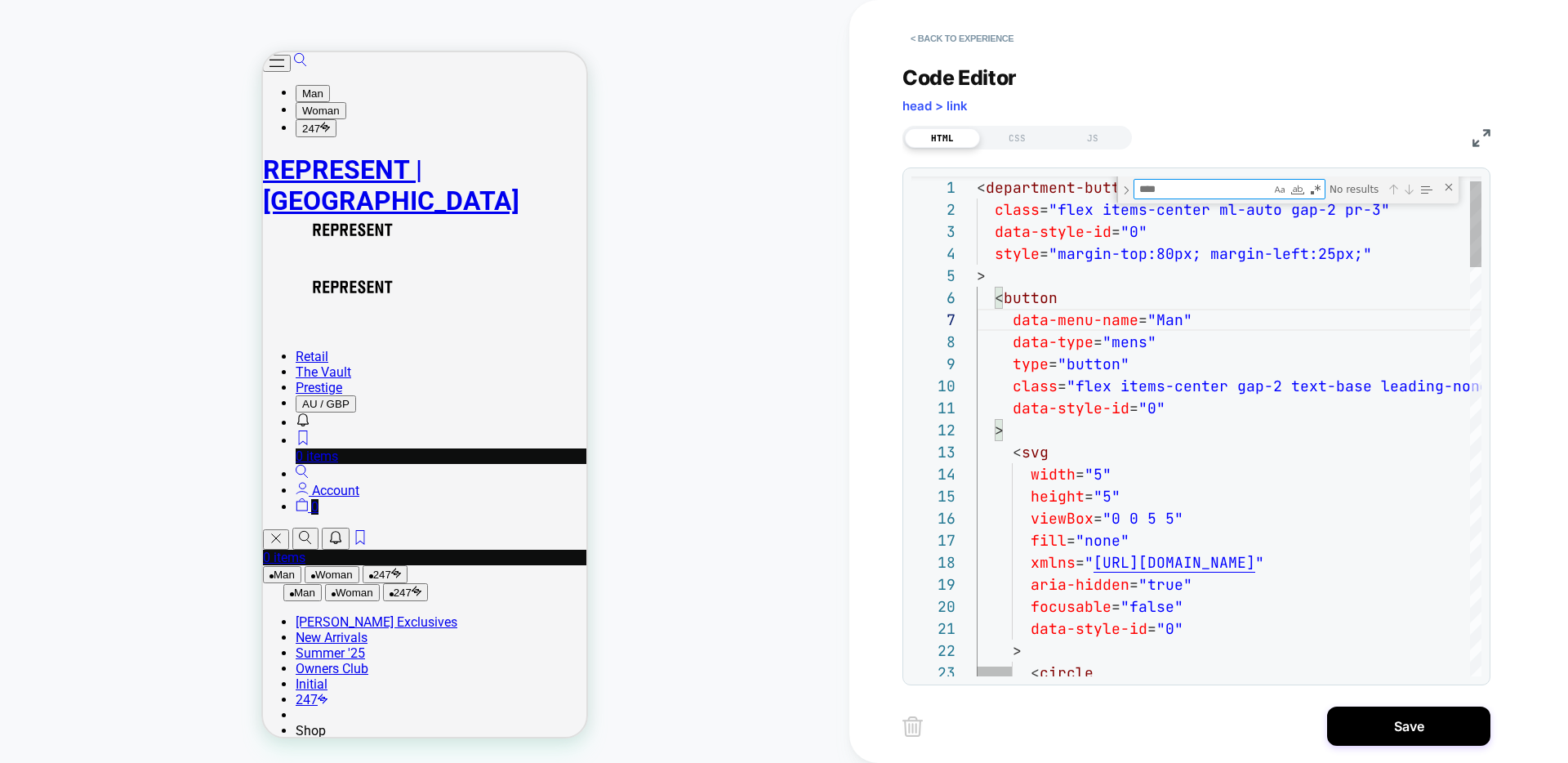
type textarea "*"
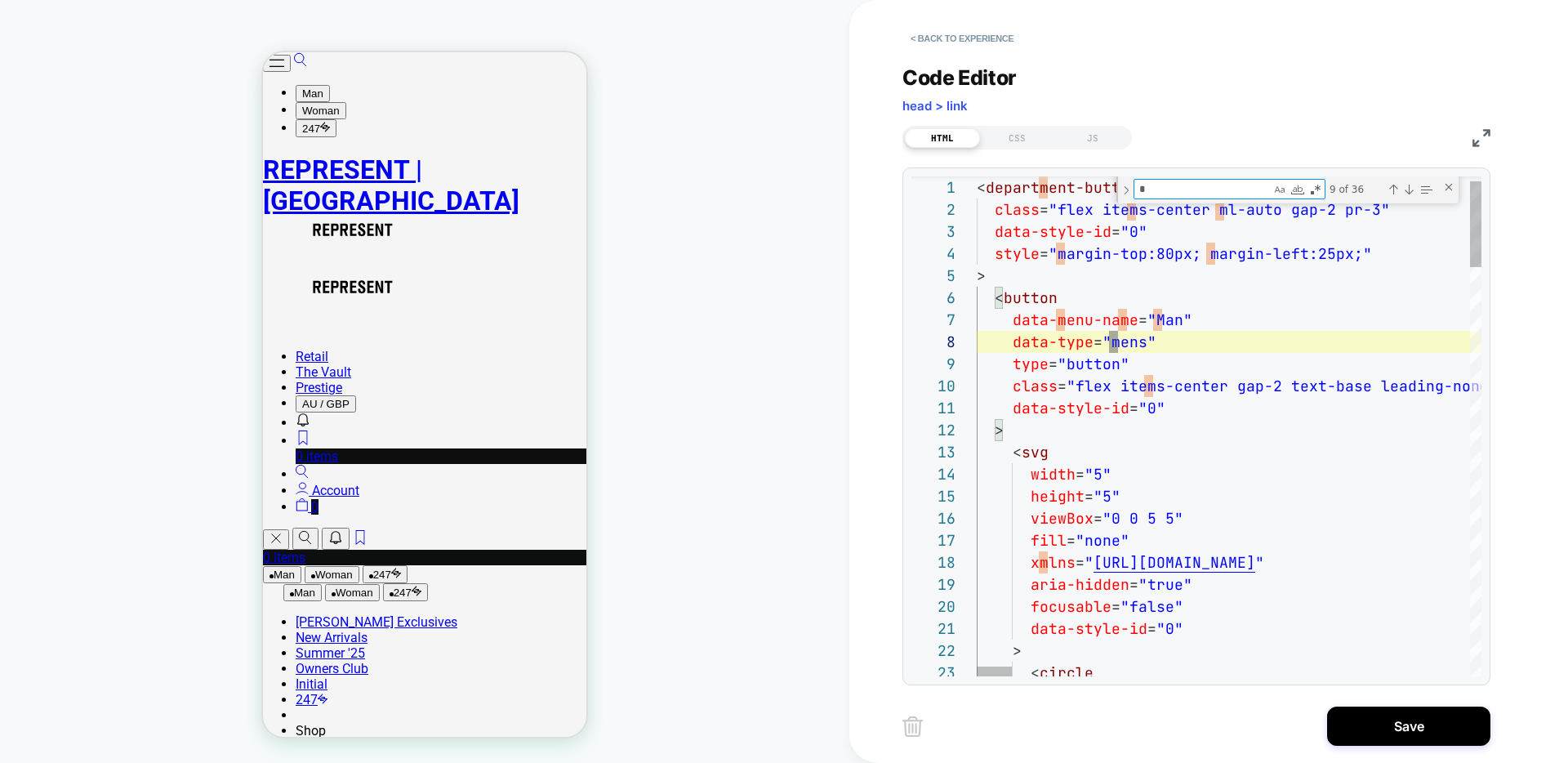
type textarea "**********"
type textarea "**"
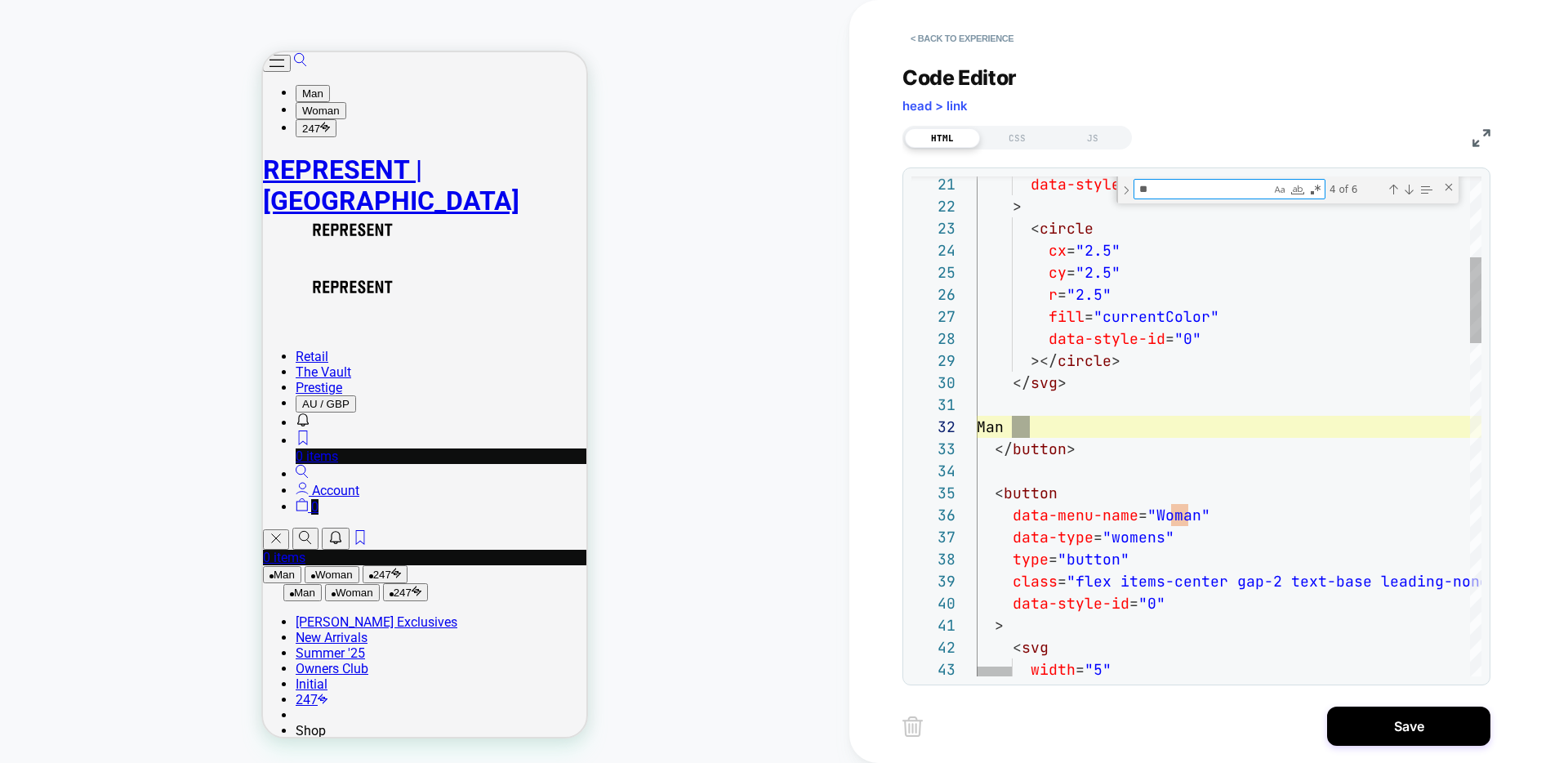
type textarea "**********"
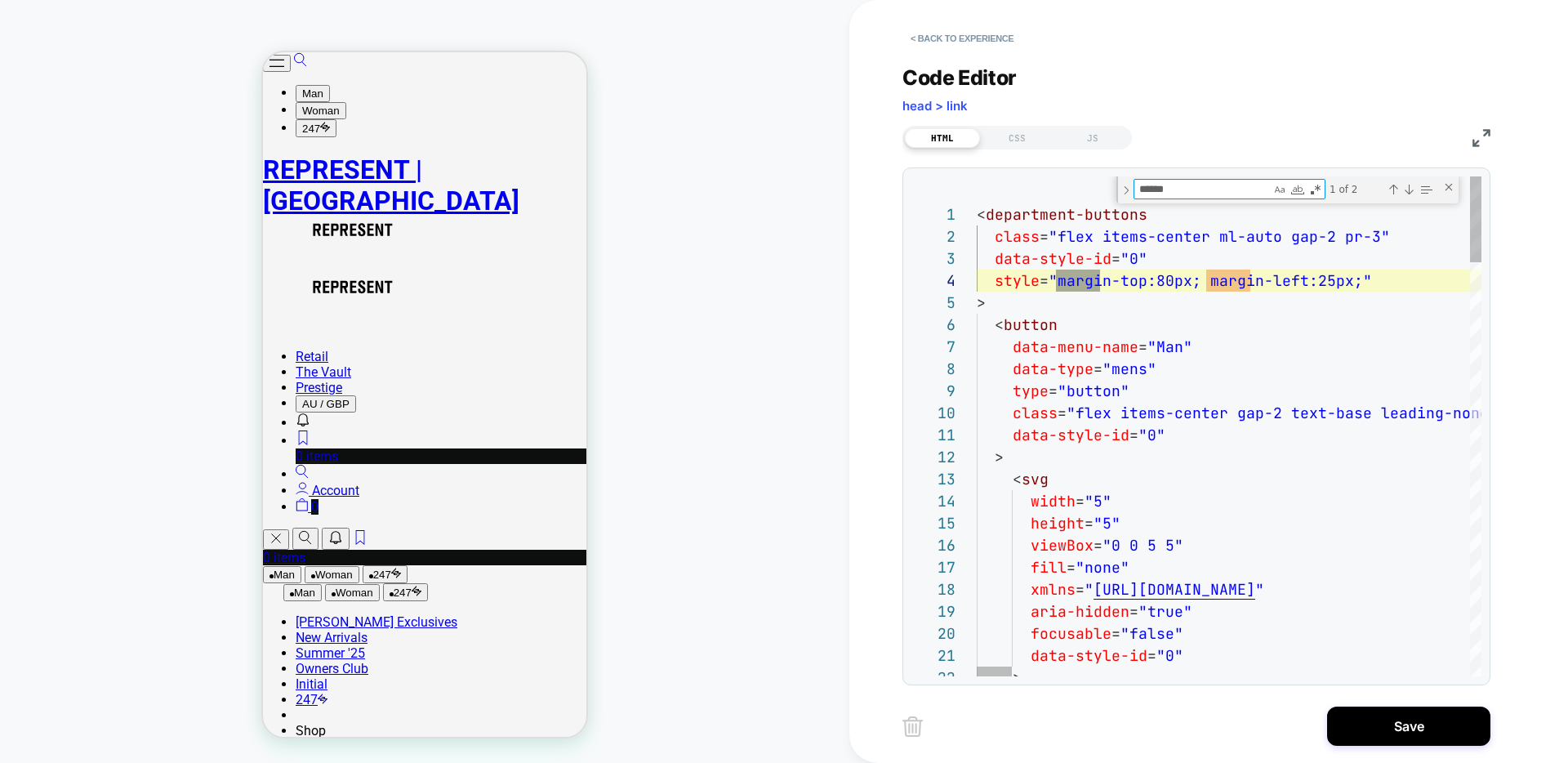
scroll to position [220, 133]
type textarea "***"
type textarea "**********"
type textarea "**"
type textarea "**********"
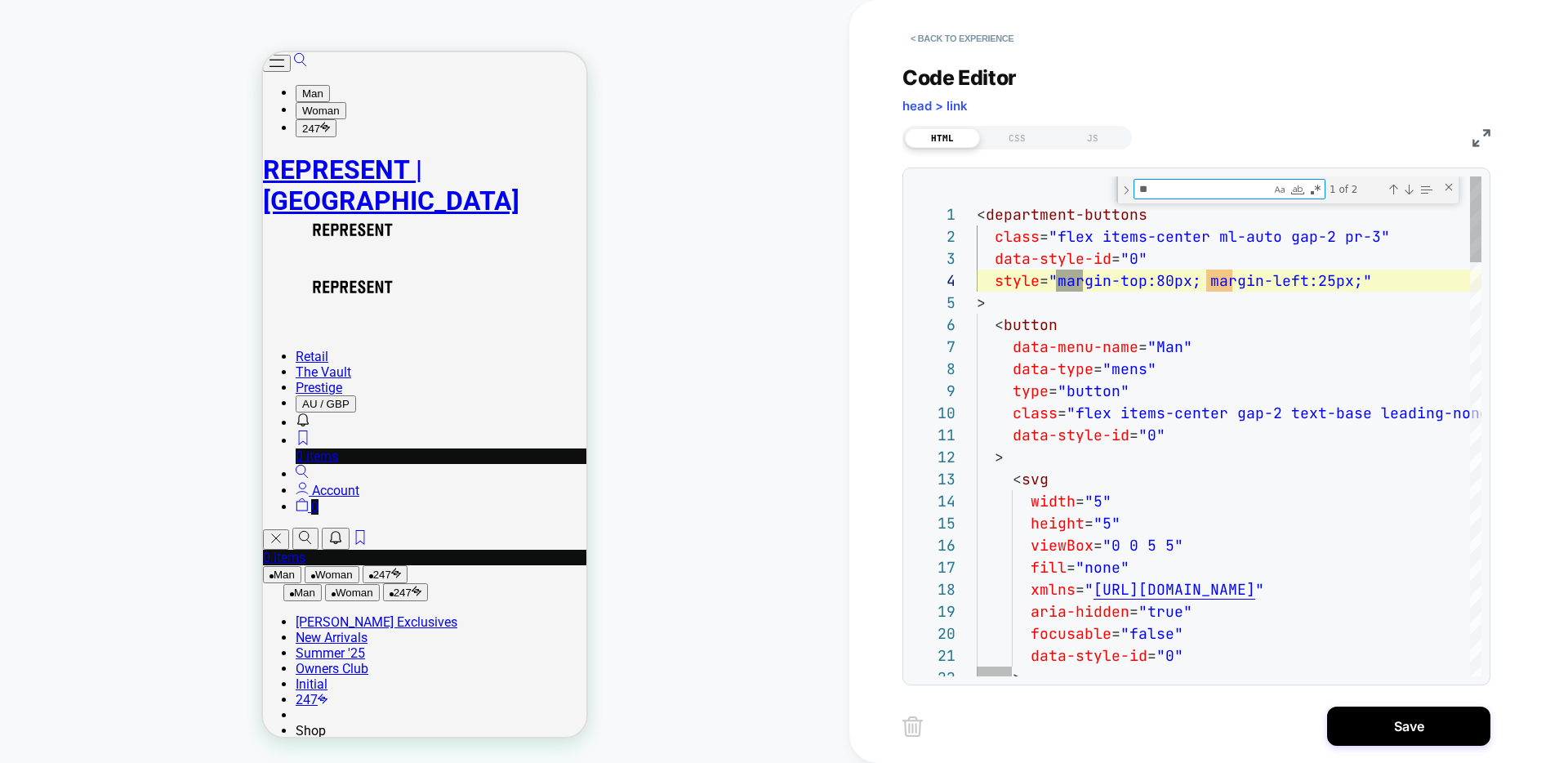
type textarea "*"
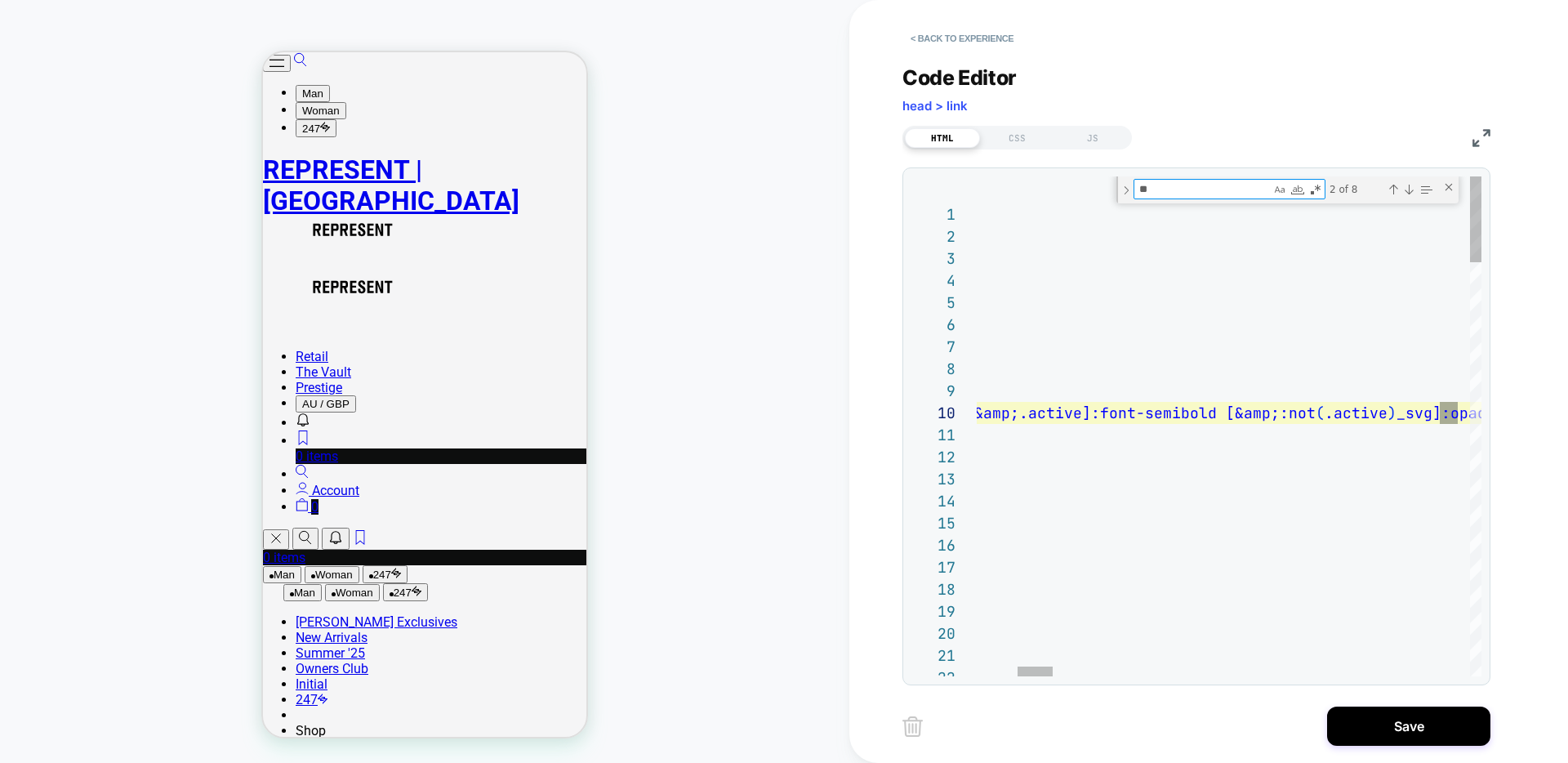
scroll to position [220, 1058]
type textarea "*"
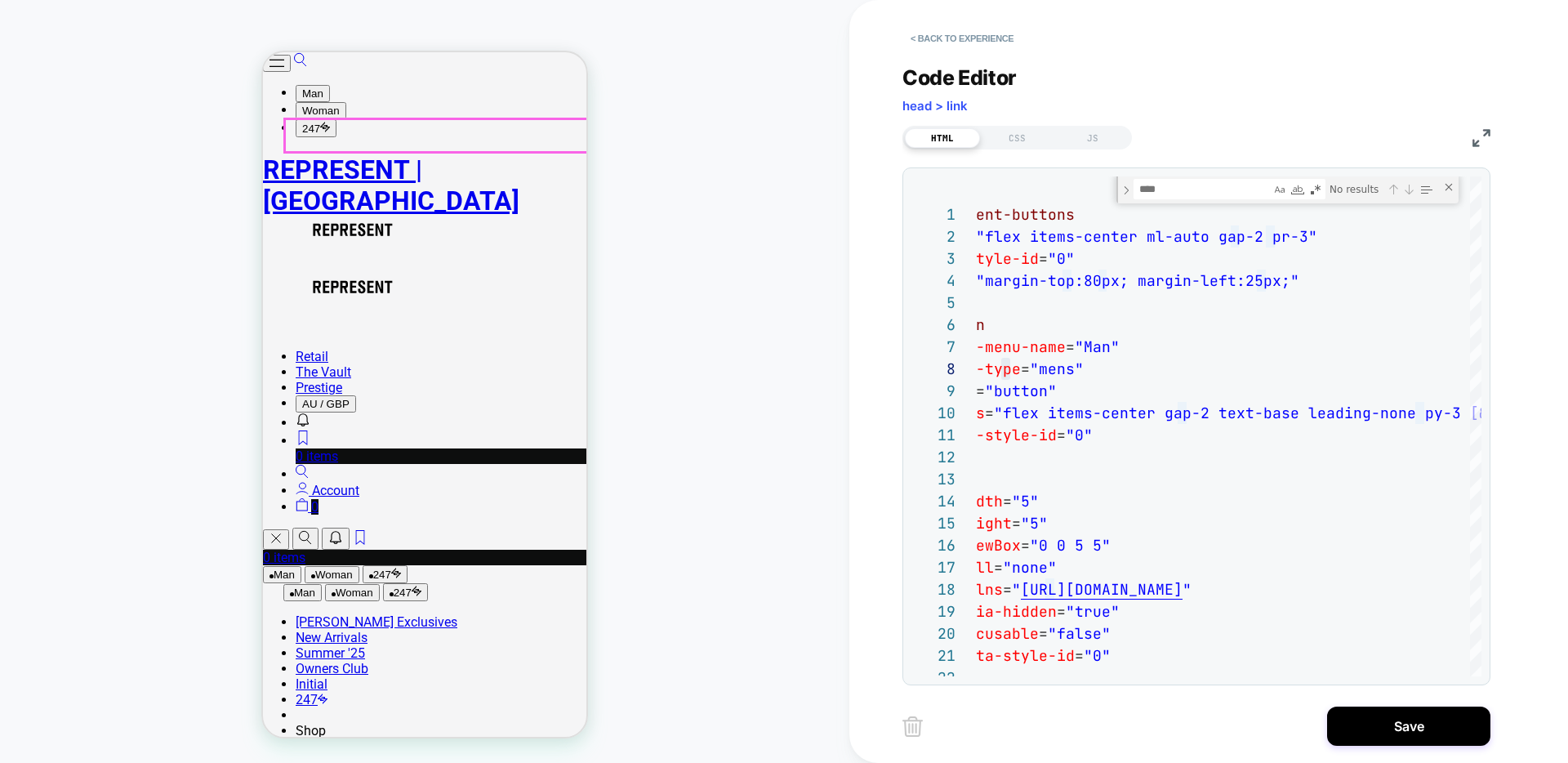
click at [361, 584] on button "Woman" at bounding box center [353, 593] width 55 height 17
click at [420, 583] on button "247" at bounding box center [405, 592] width 45 height 18
click at [313, 584] on button "Man" at bounding box center [302, 593] width 39 height 17
click at [359, 566] on button "Woman" at bounding box center [332, 575] width 55 height 17
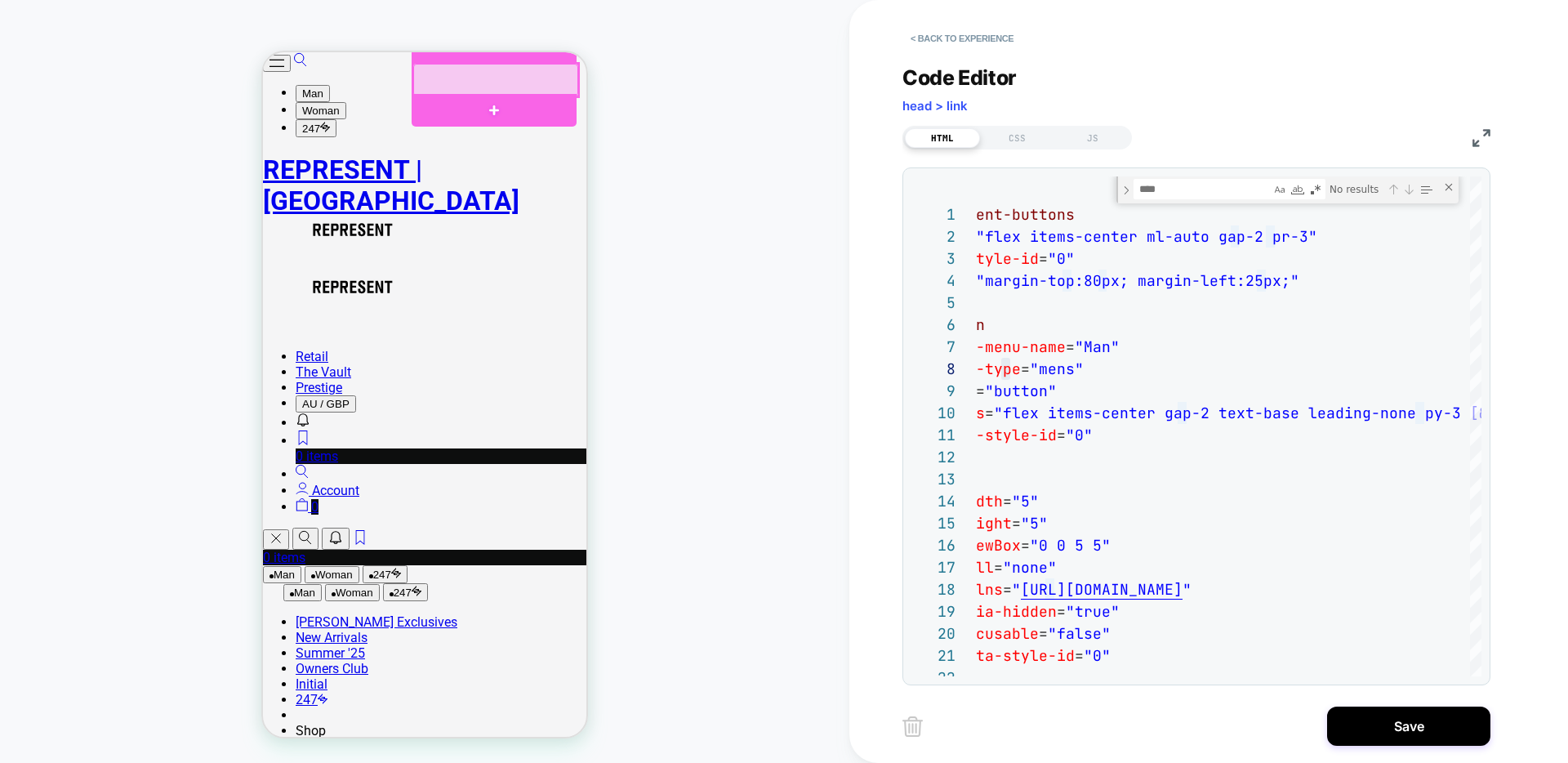
click at [456, 87] on div at bounding box center [495, 80] width 165 height 33
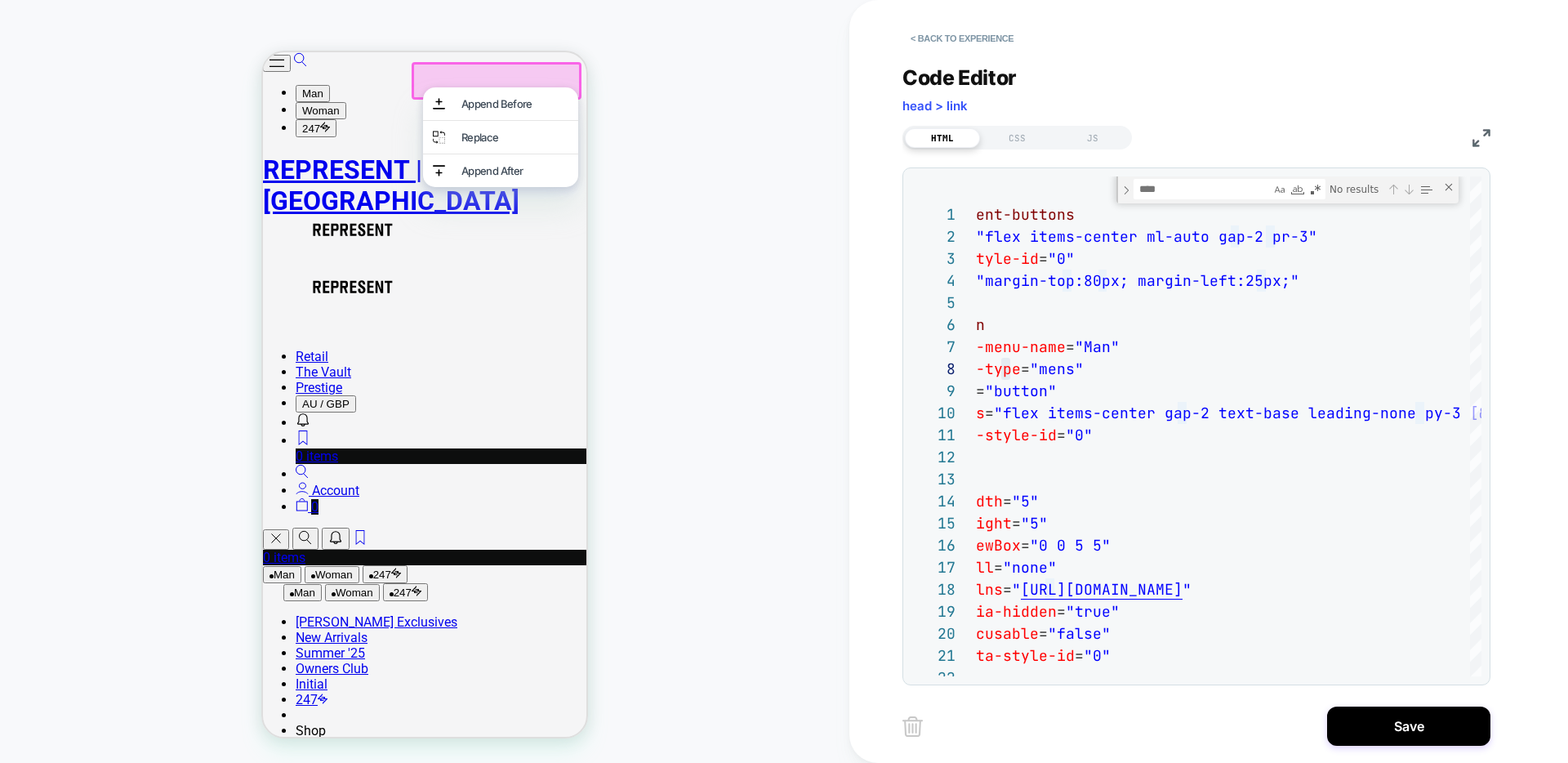
click at [722, 148] on div "HOMEPAGE Theme: MAIN" at bounding box center [424, 381] width 849 height 730
click at [993, 40] on button "< Back to experience" at bounding box center [962, 39] width 119 height 26
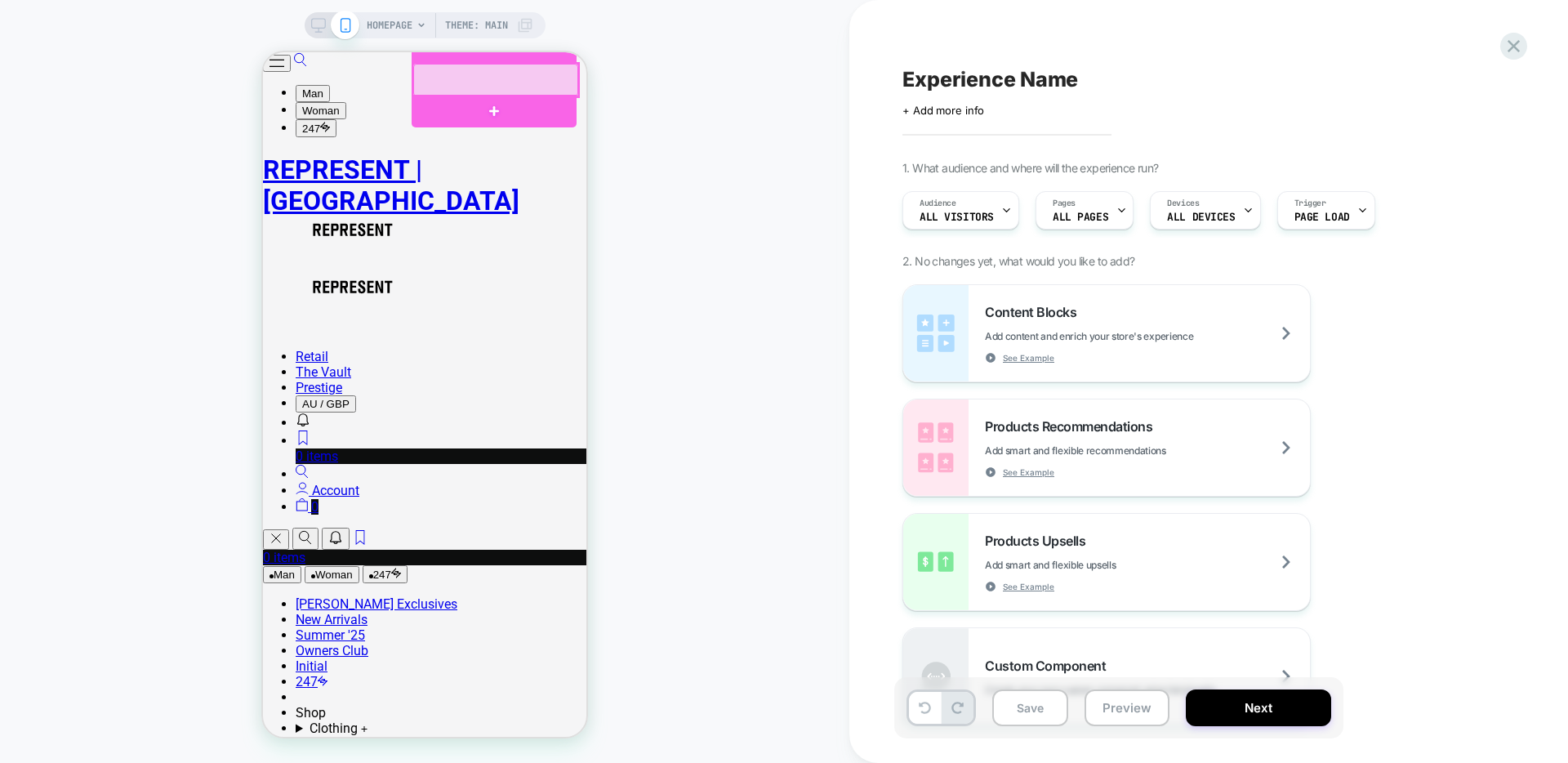
click at [487, 93] on div at bounding box center [496, 80] width 168 height 36
click at [493, 88] on div at bounding box center [495, 80] width 165 height 33
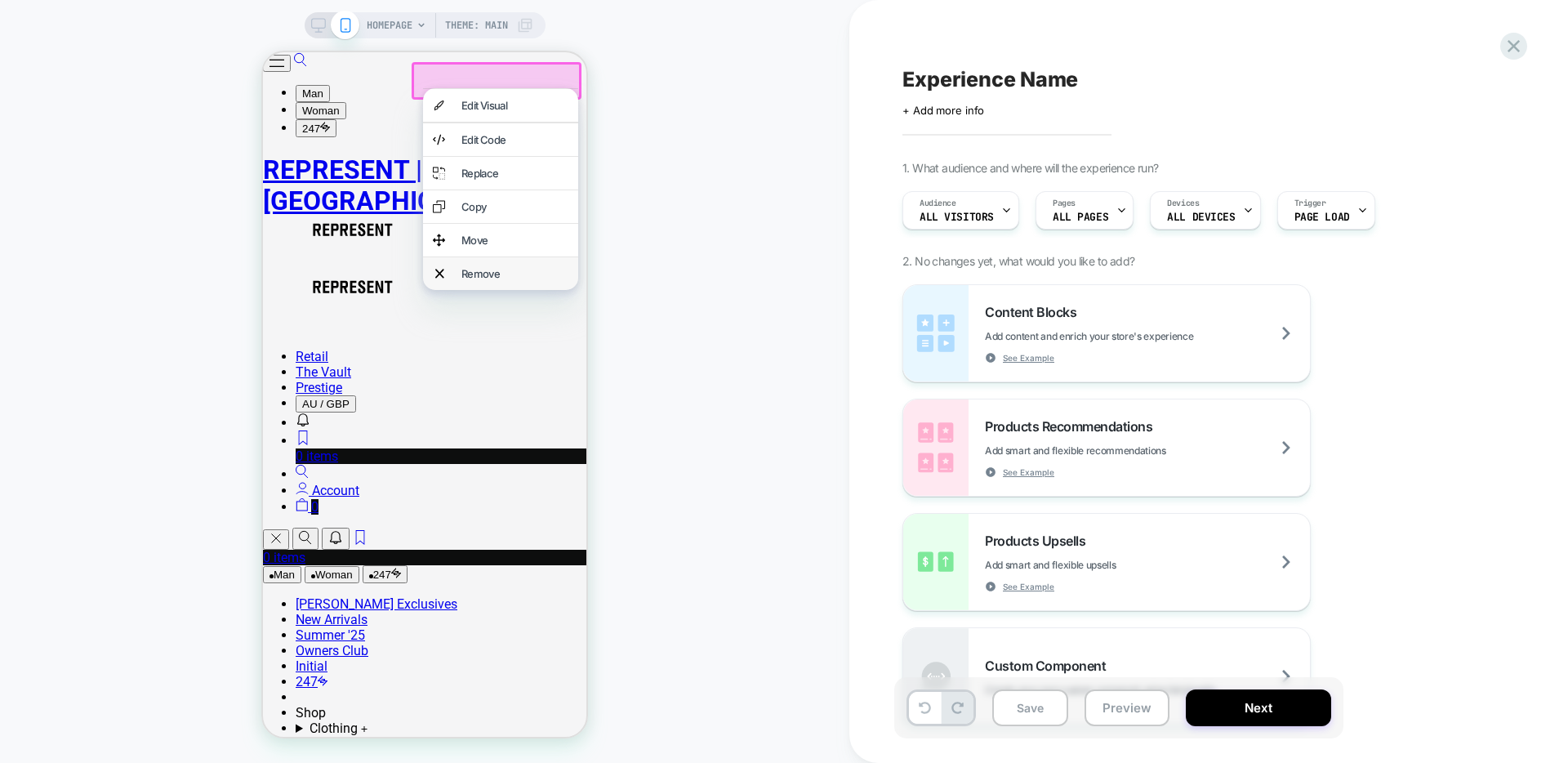
click at [501, 280] on div "Remove" at bounding box center [515, 274] width 107 height 13
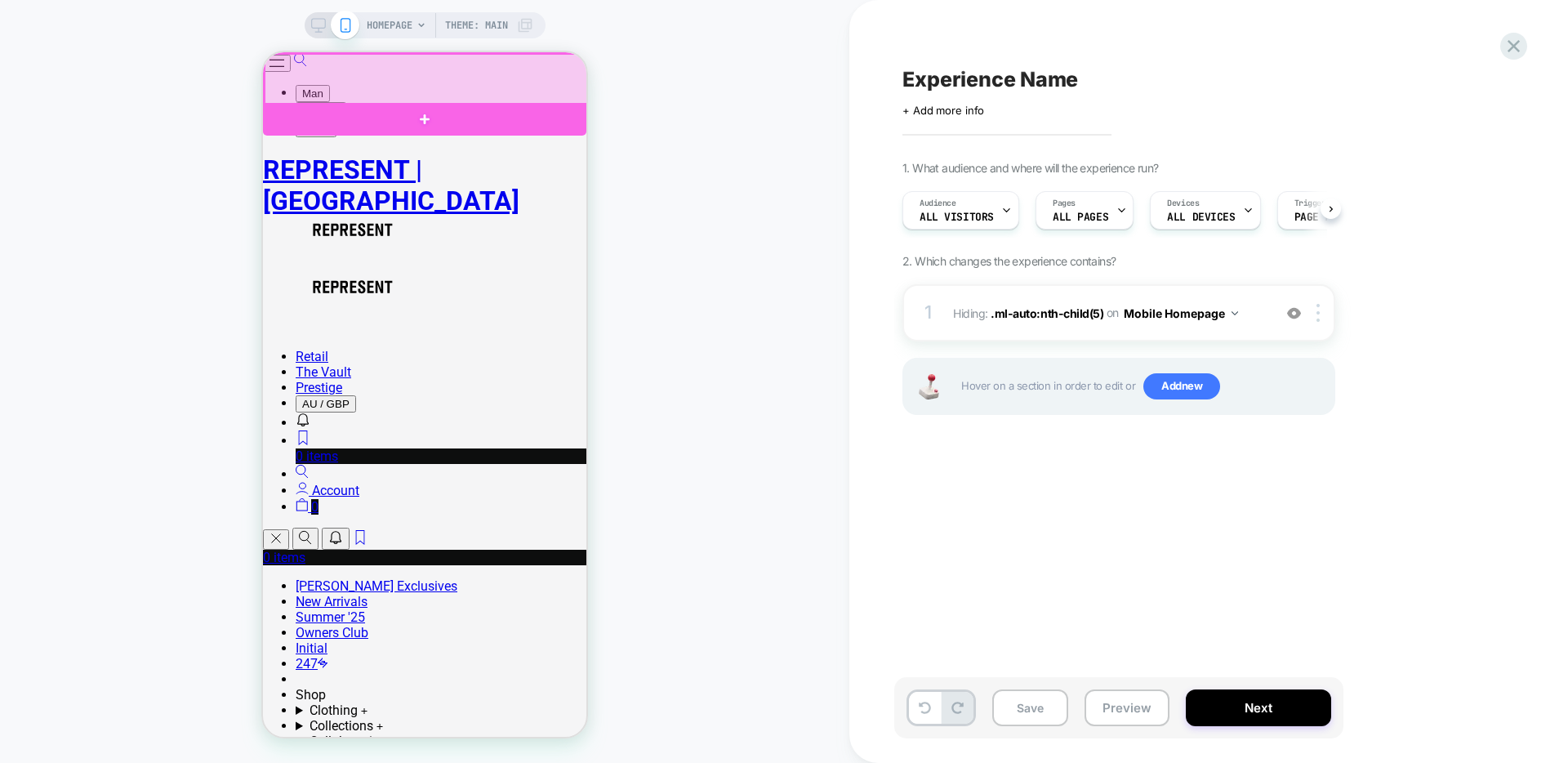
click at [388, 80] on div at bounding box center [426, 79] width 324 height 52
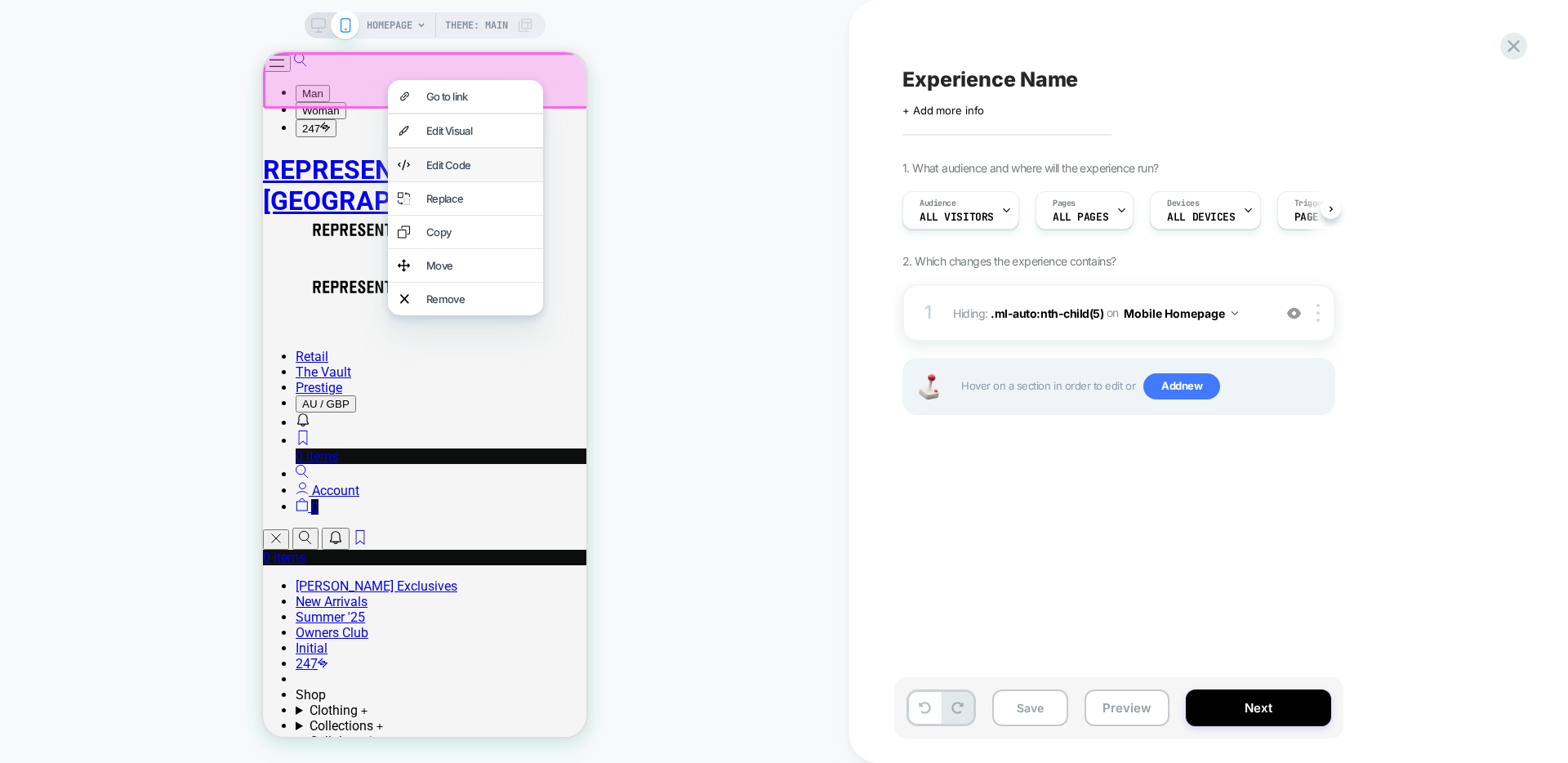
click at [442, 170] on div "Edit Code" at bounding box center [480, 165] width 107 height 13
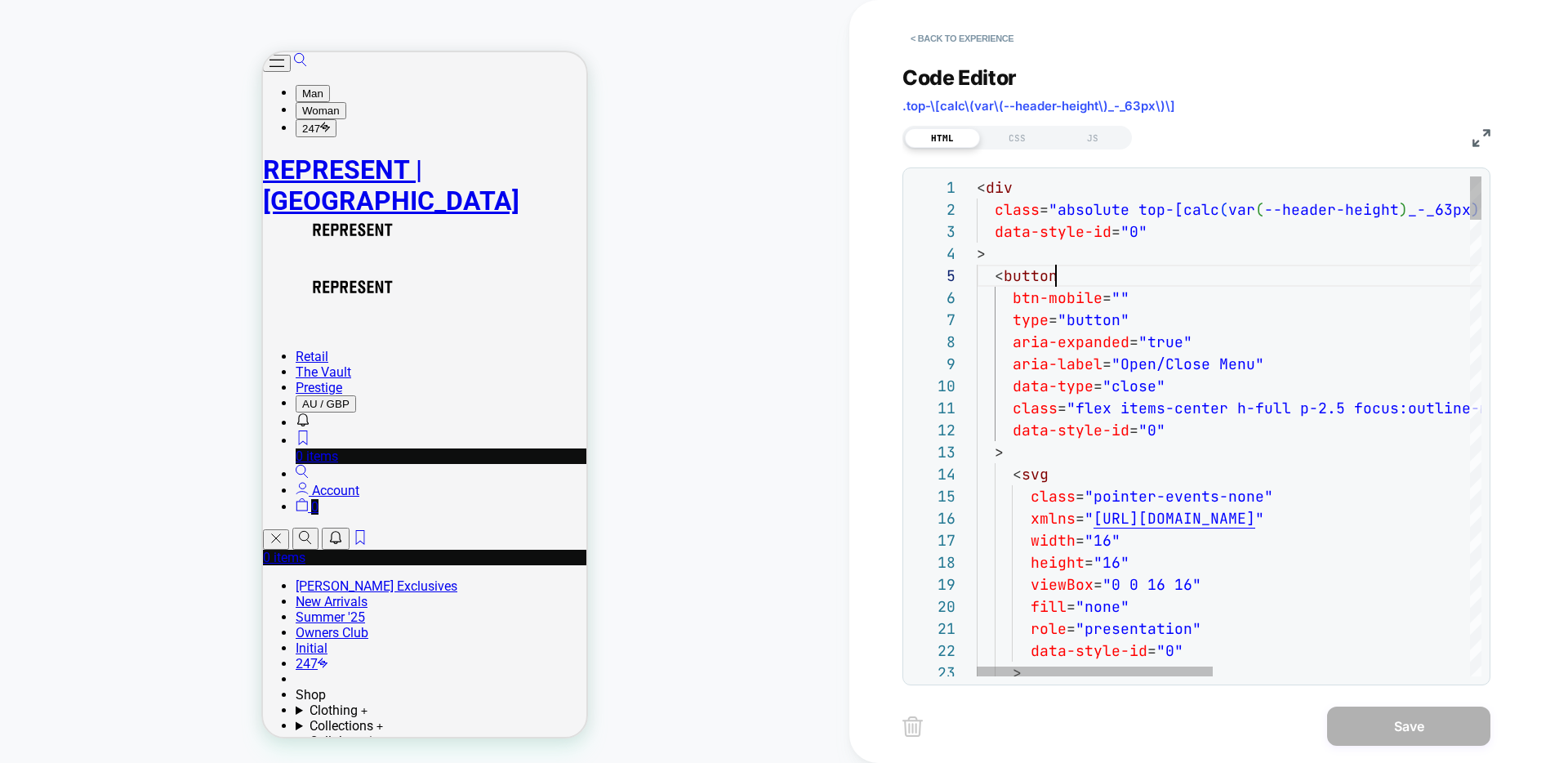
scroll to position [88, 79]
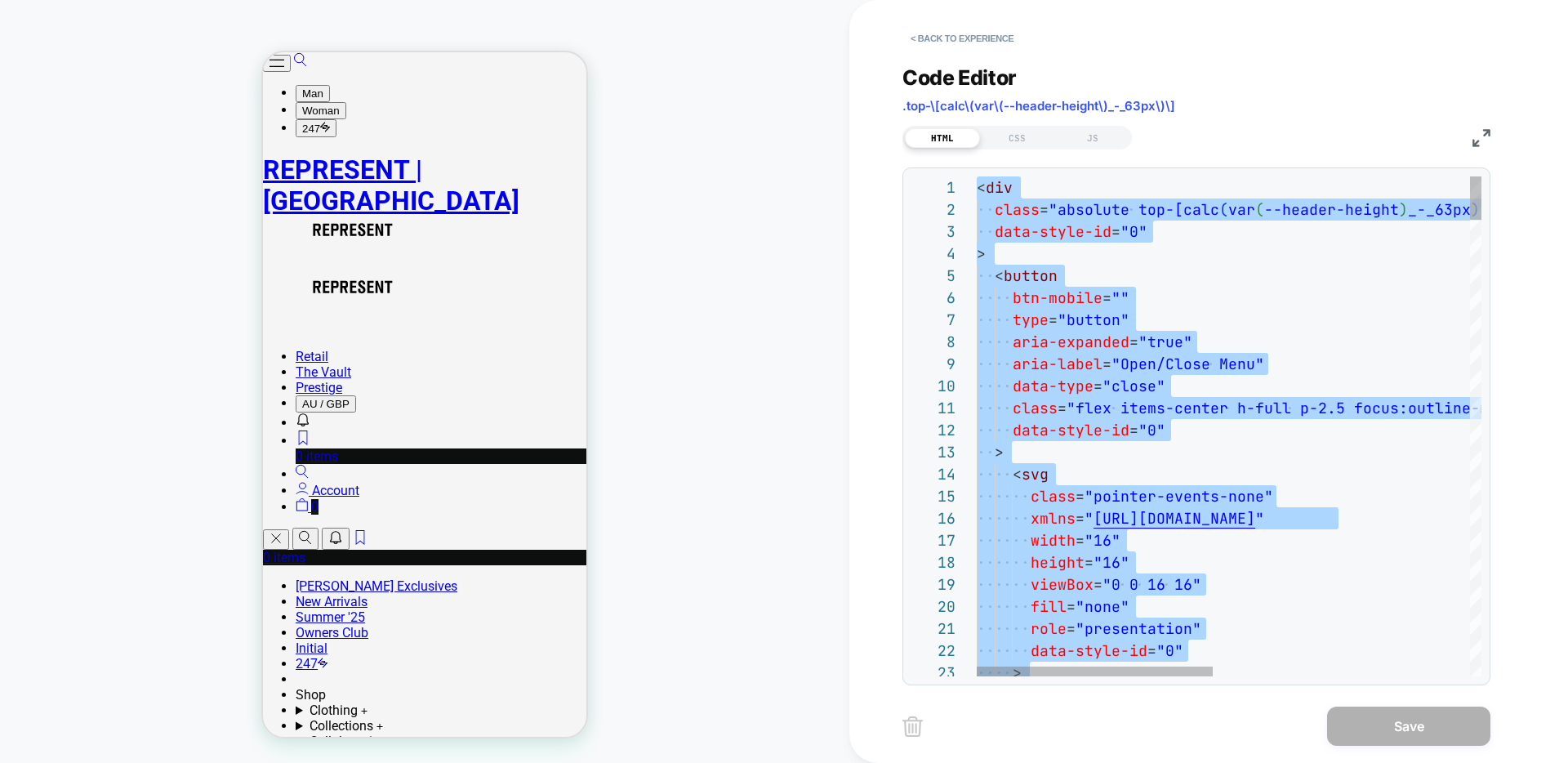
type textarea "**********"
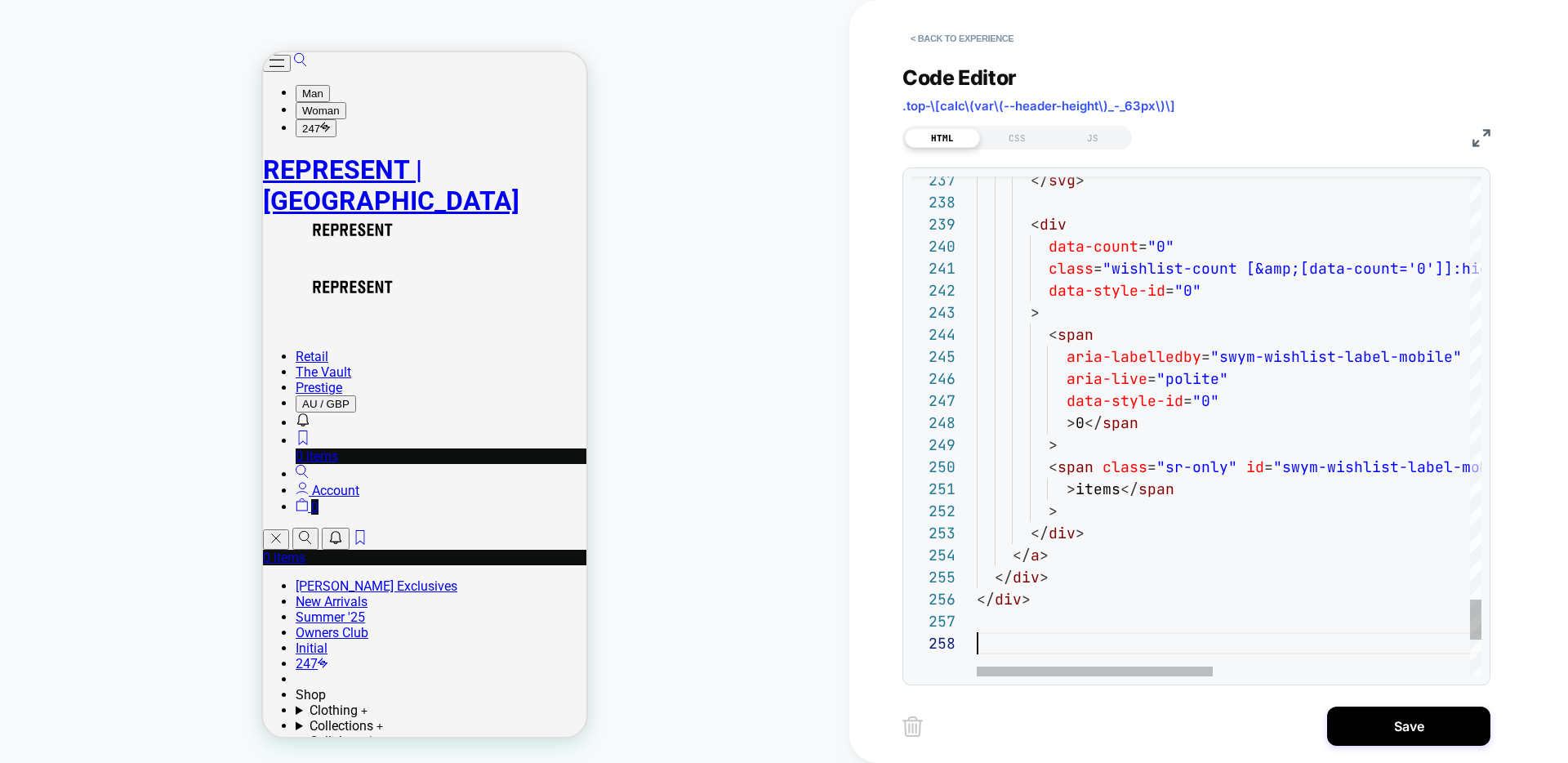
scroll to position [154, 0]
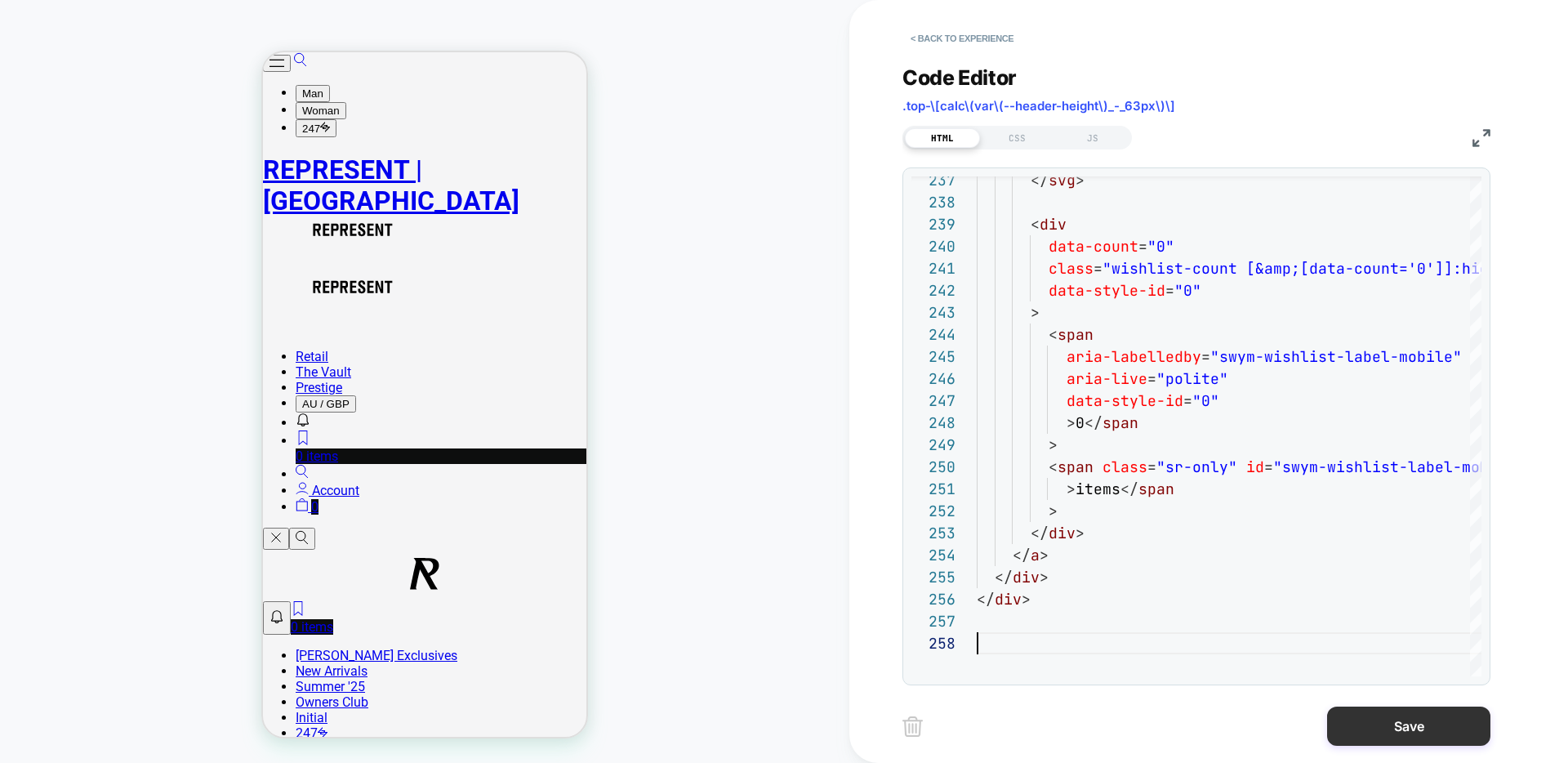
click at [1378, 723] on button "Save" at bounding box center [1409, 726] width 164 height 40
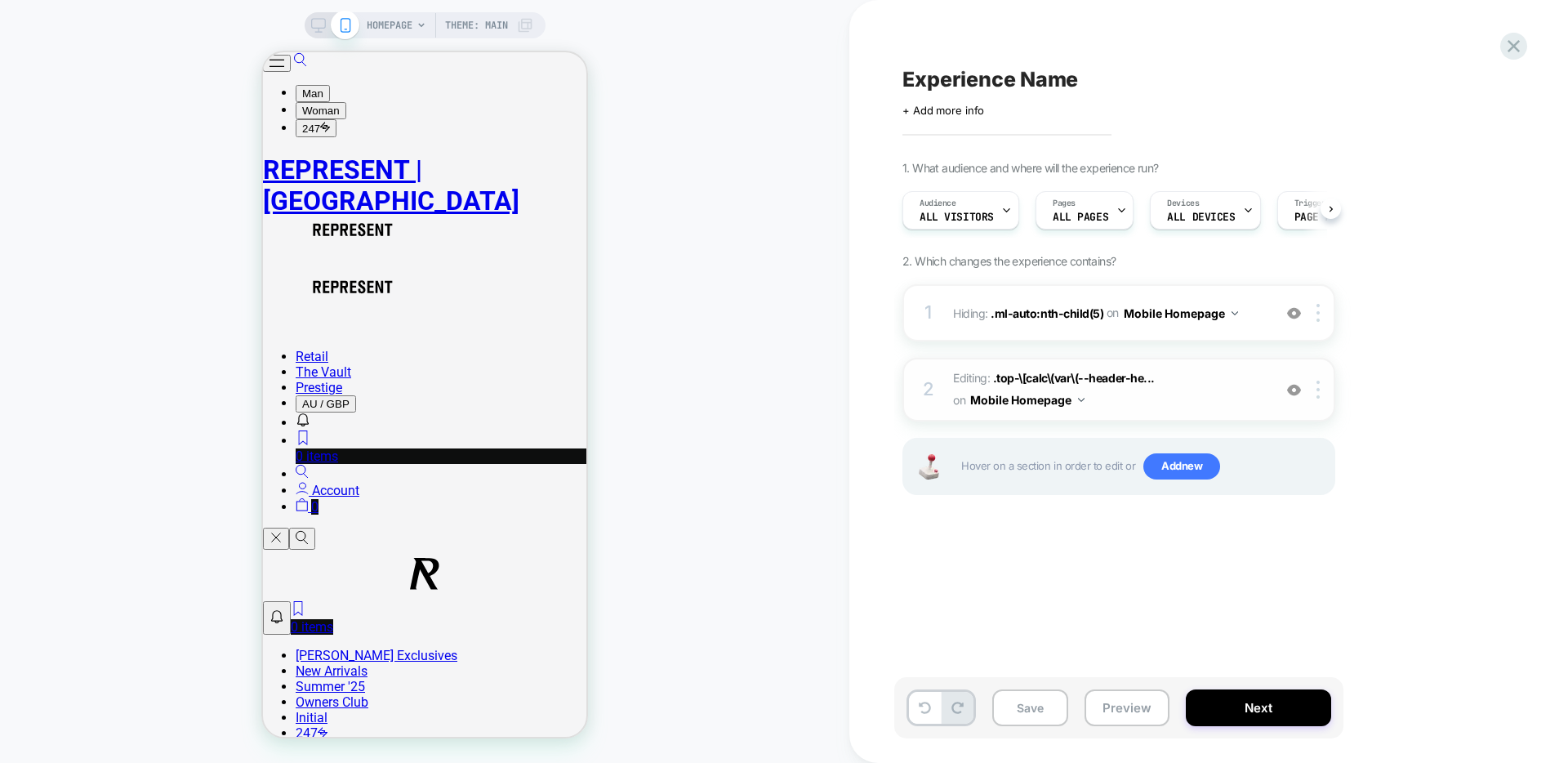
scroll to position [0, 1]
click at [930, 705] on icon at bounding box center [925, 707] width 12 height 12
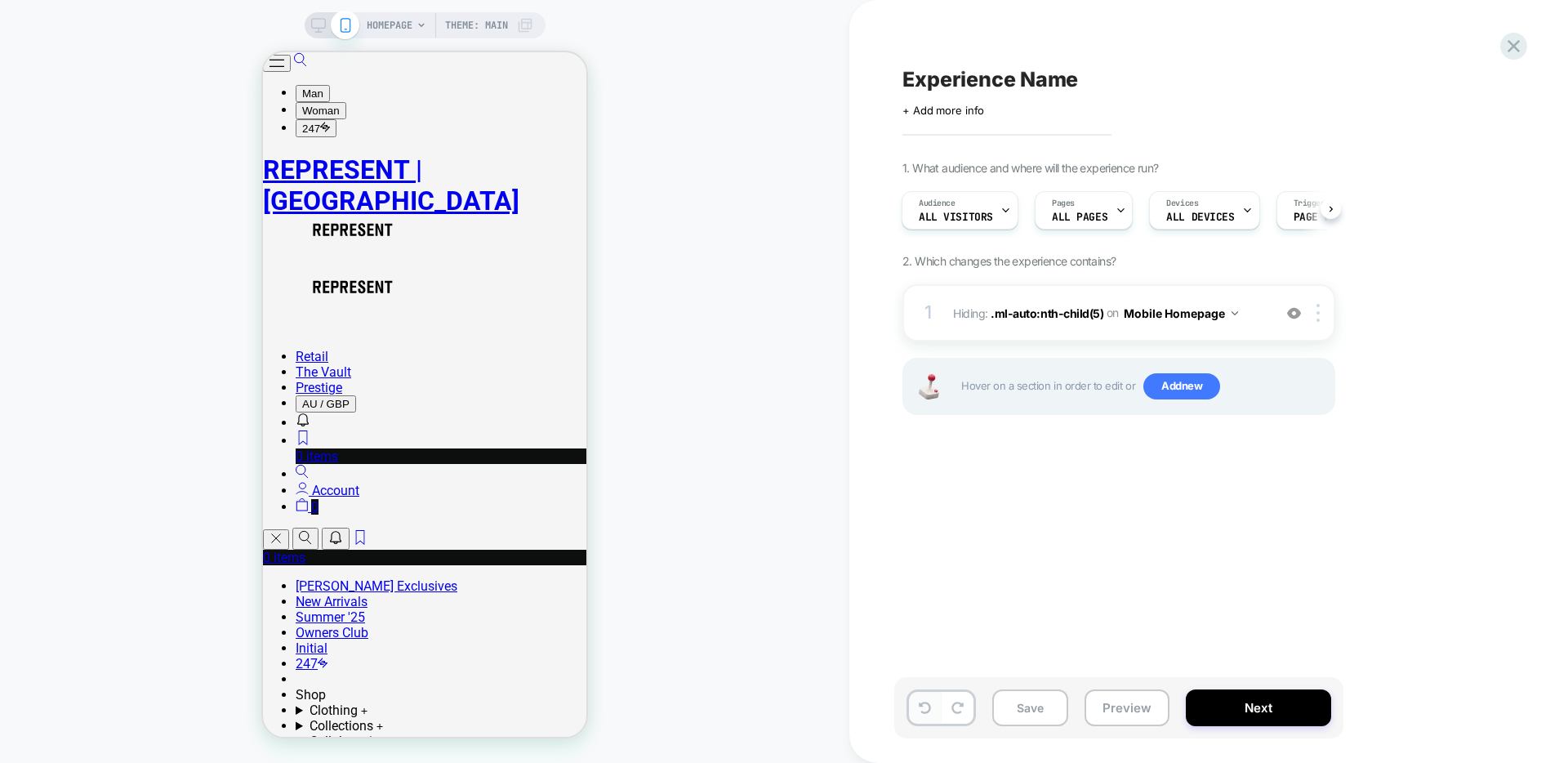
click at [924, 717] on button at bounding box center [925, 708] width 32 height 32
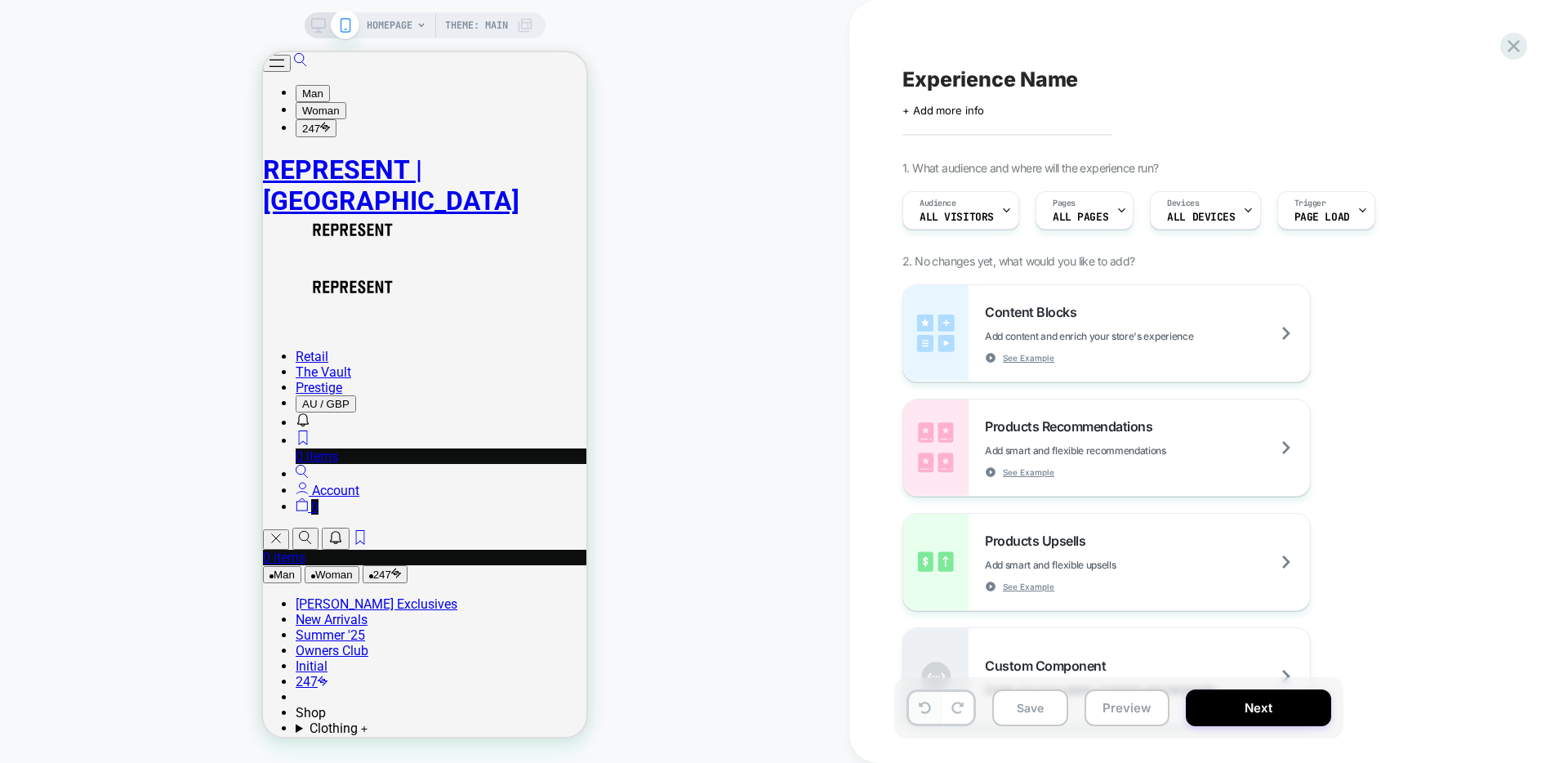
click at [924, 717] on button at bounding box center [925, 708] width 32 height 32
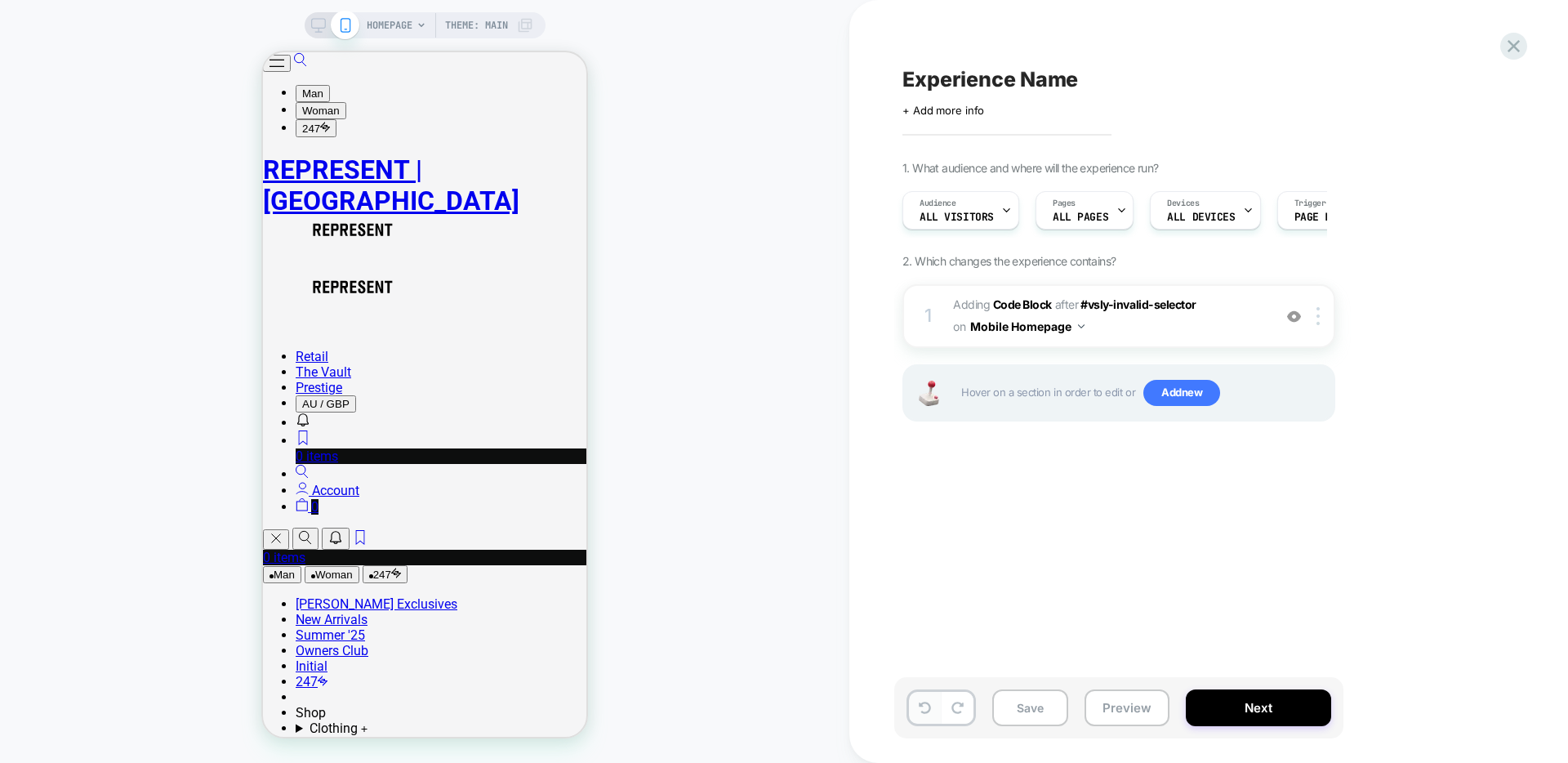
click at [924, 717] on button at bounding box center [925, 708] width 32 height 32
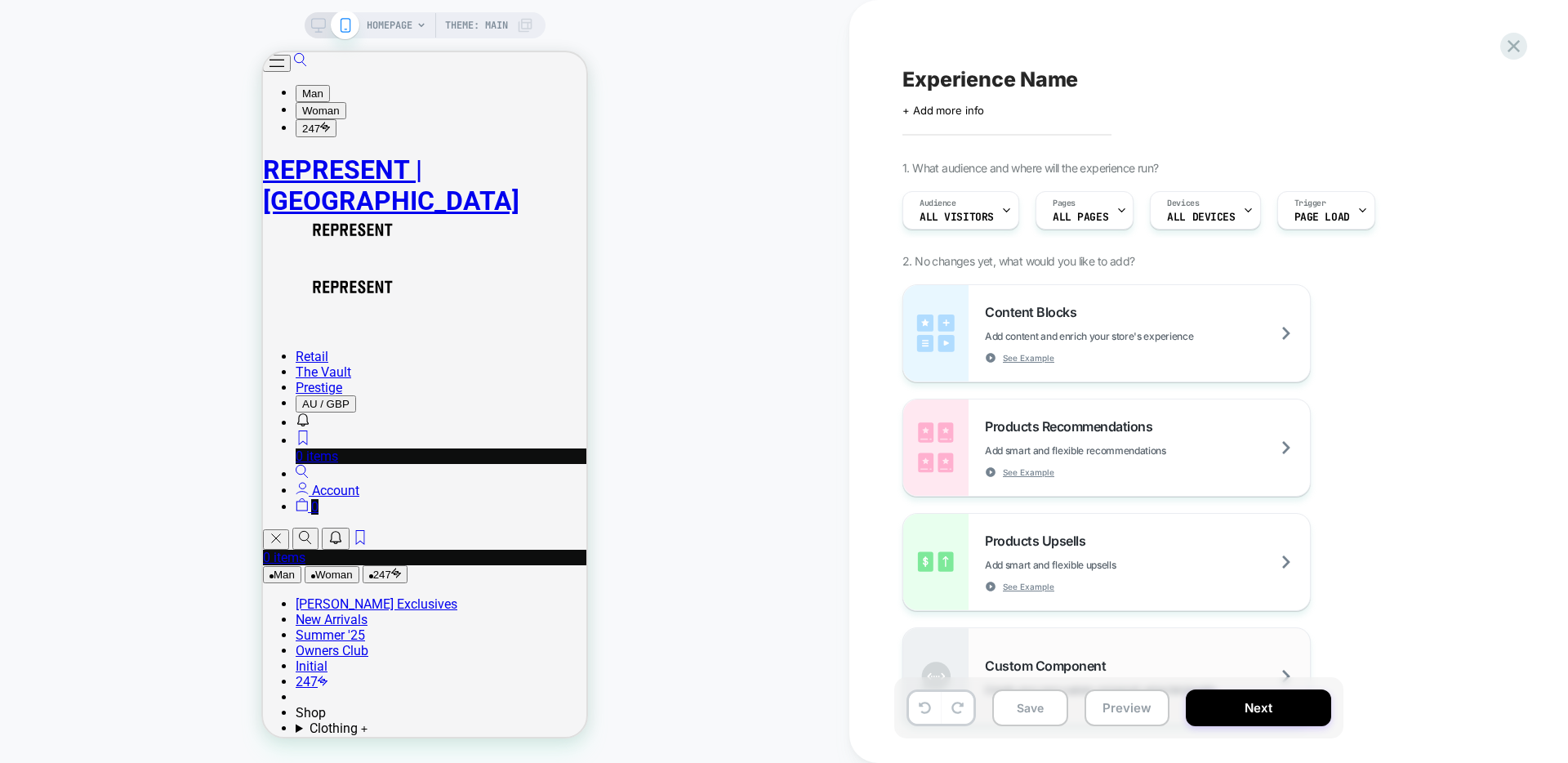
click at [1027, 665] on span "Custom Component" at bounding box center [1049, 665] width 129 height 16
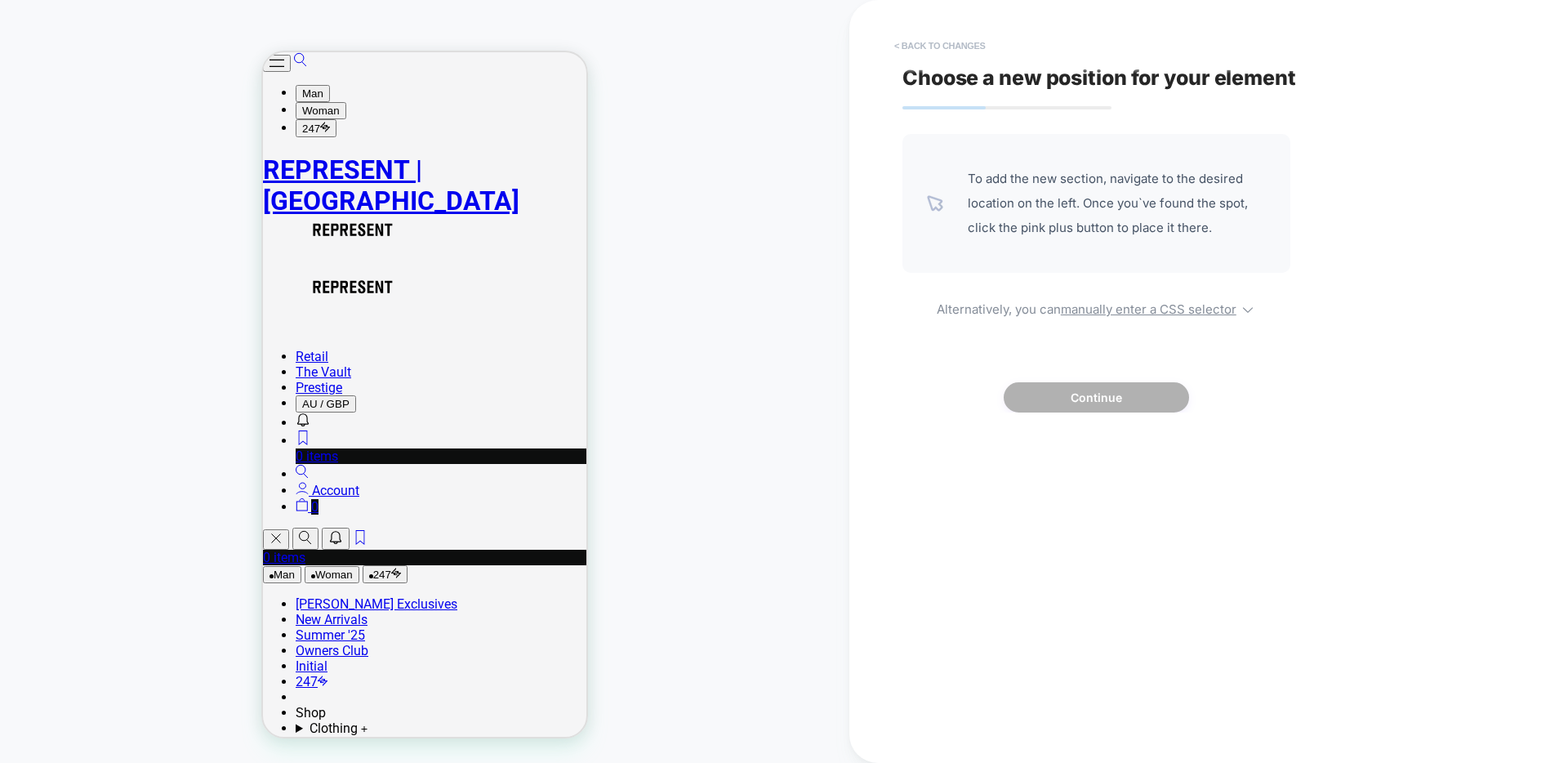
click at [946, 41] on button "< Back to changes" at bounding box center [940, 46] width 108 height 26
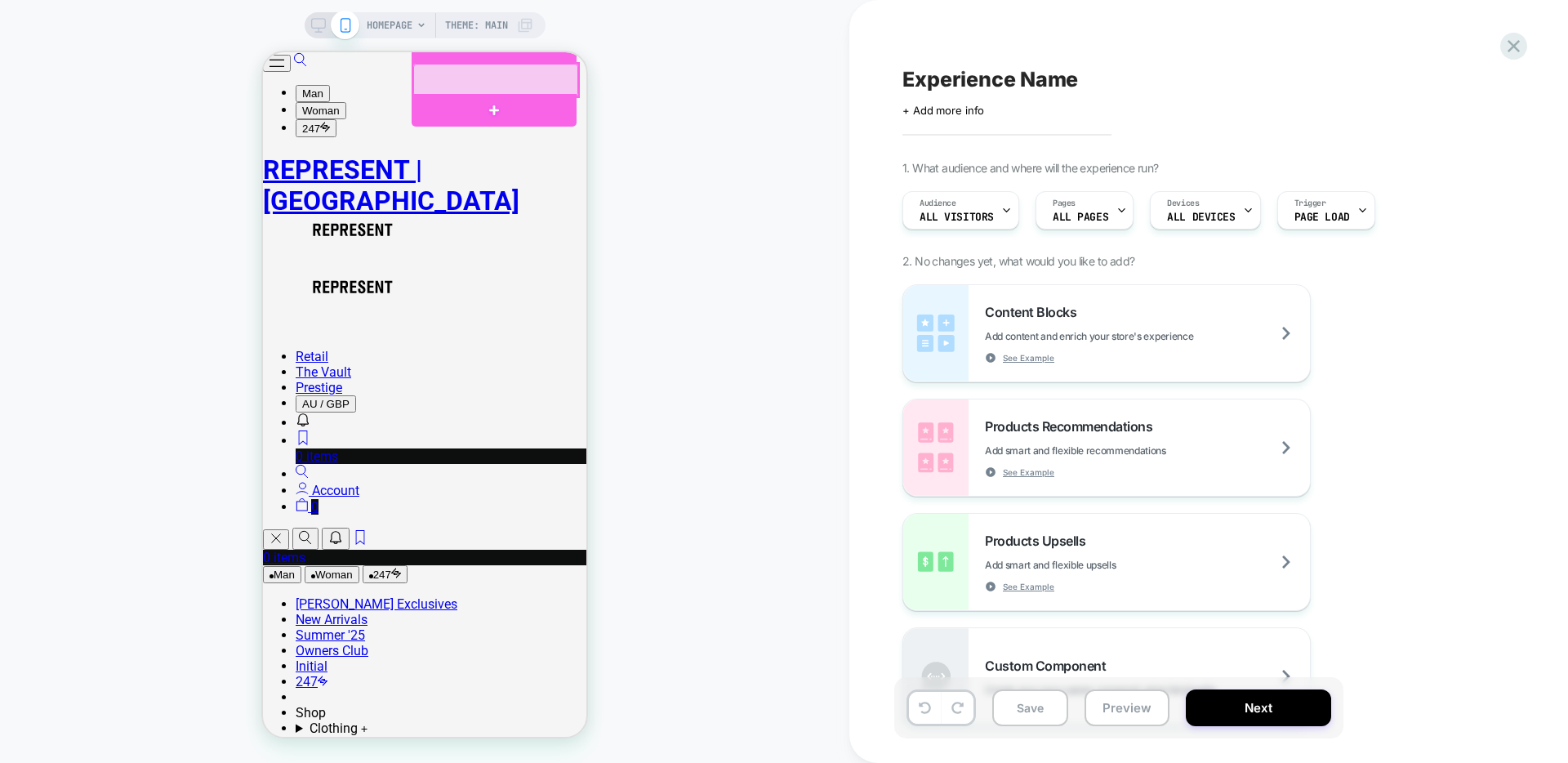
click at [515, 74] on div at bounding box center [495, 80] width 165 height 33
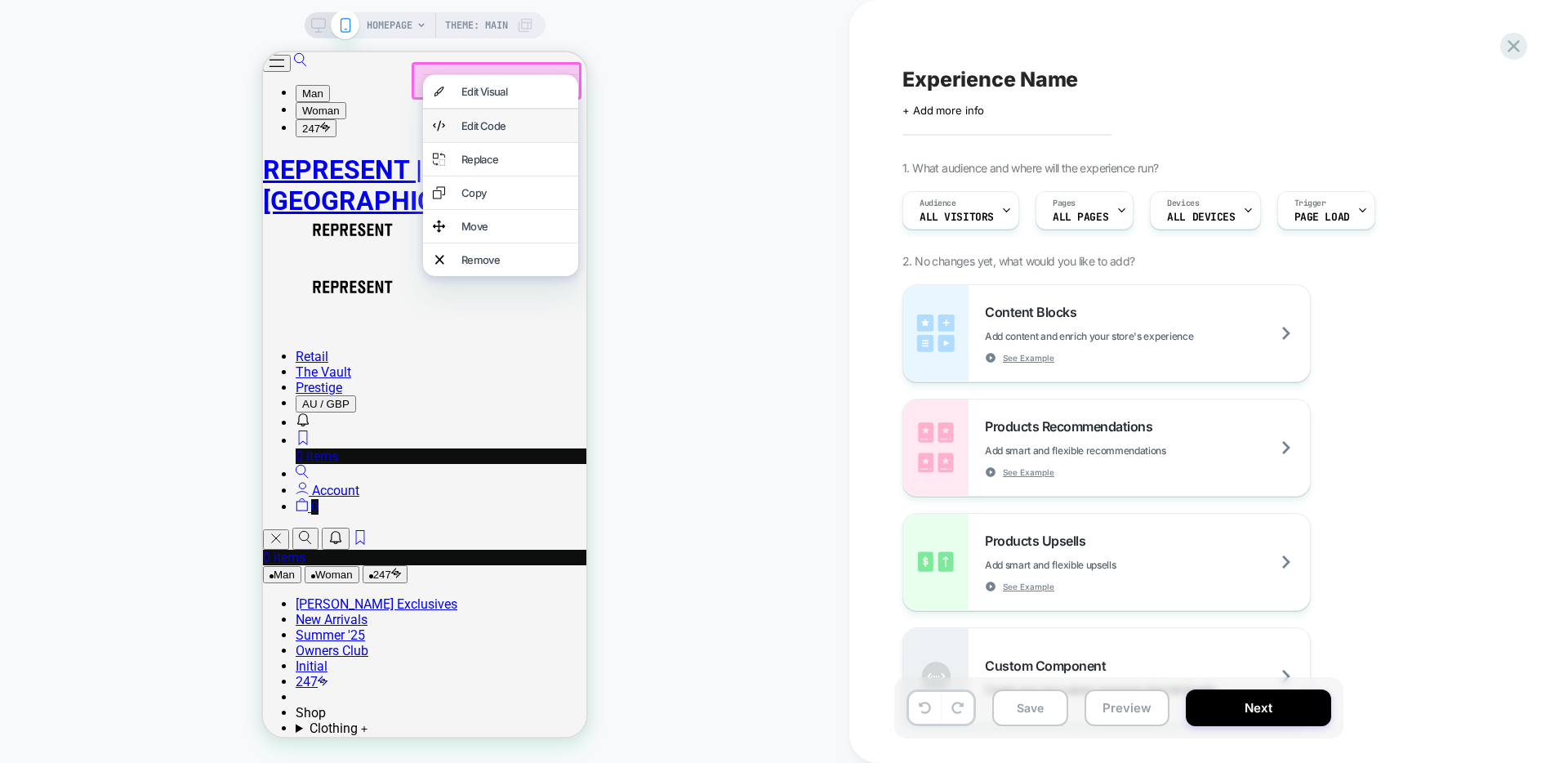
click at [520, 133] on div "Edit Code" at bounding box center [515, 126] width 107 height 13
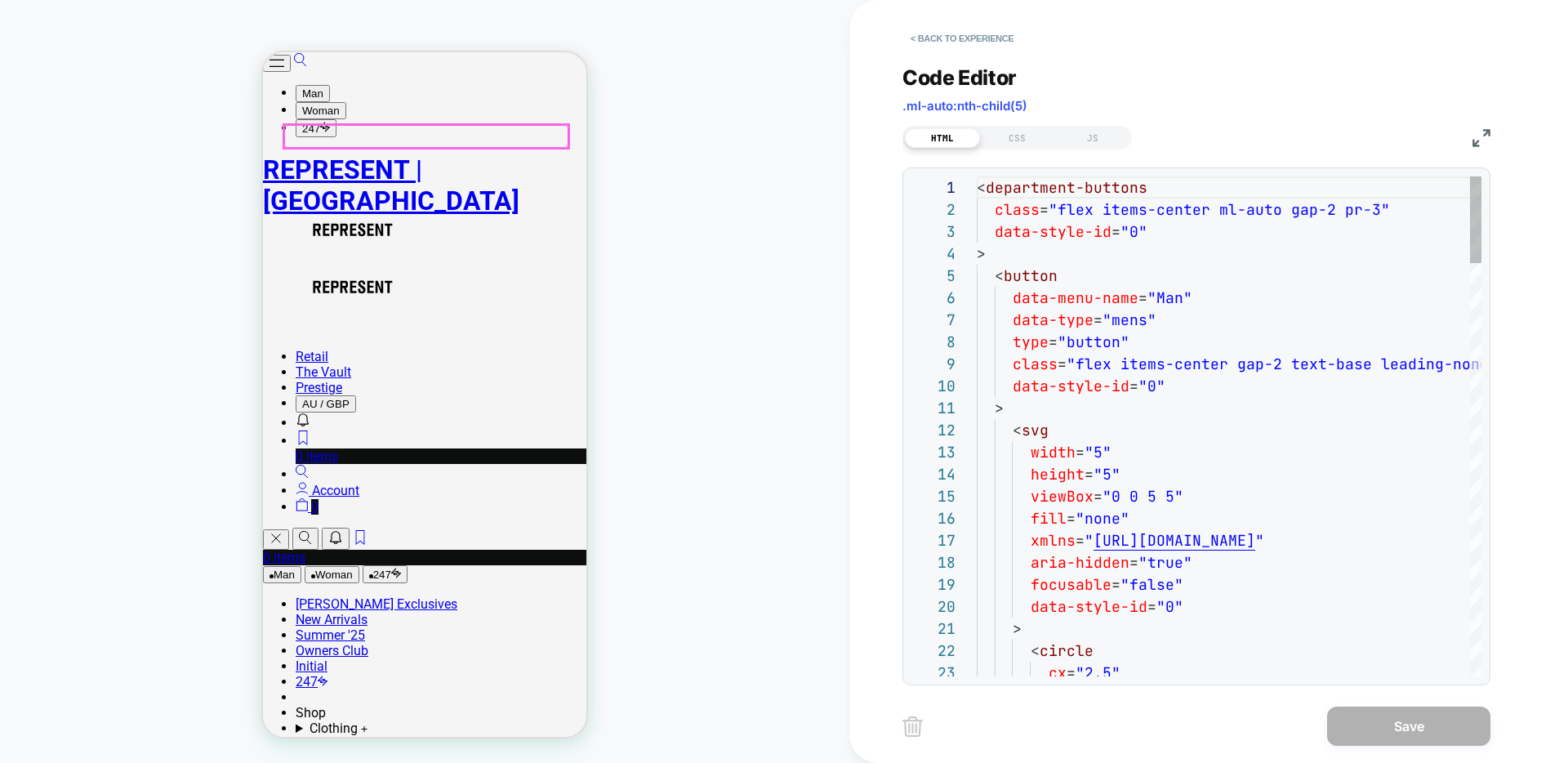
scroll to position [220, 0]
type textarea "**********"
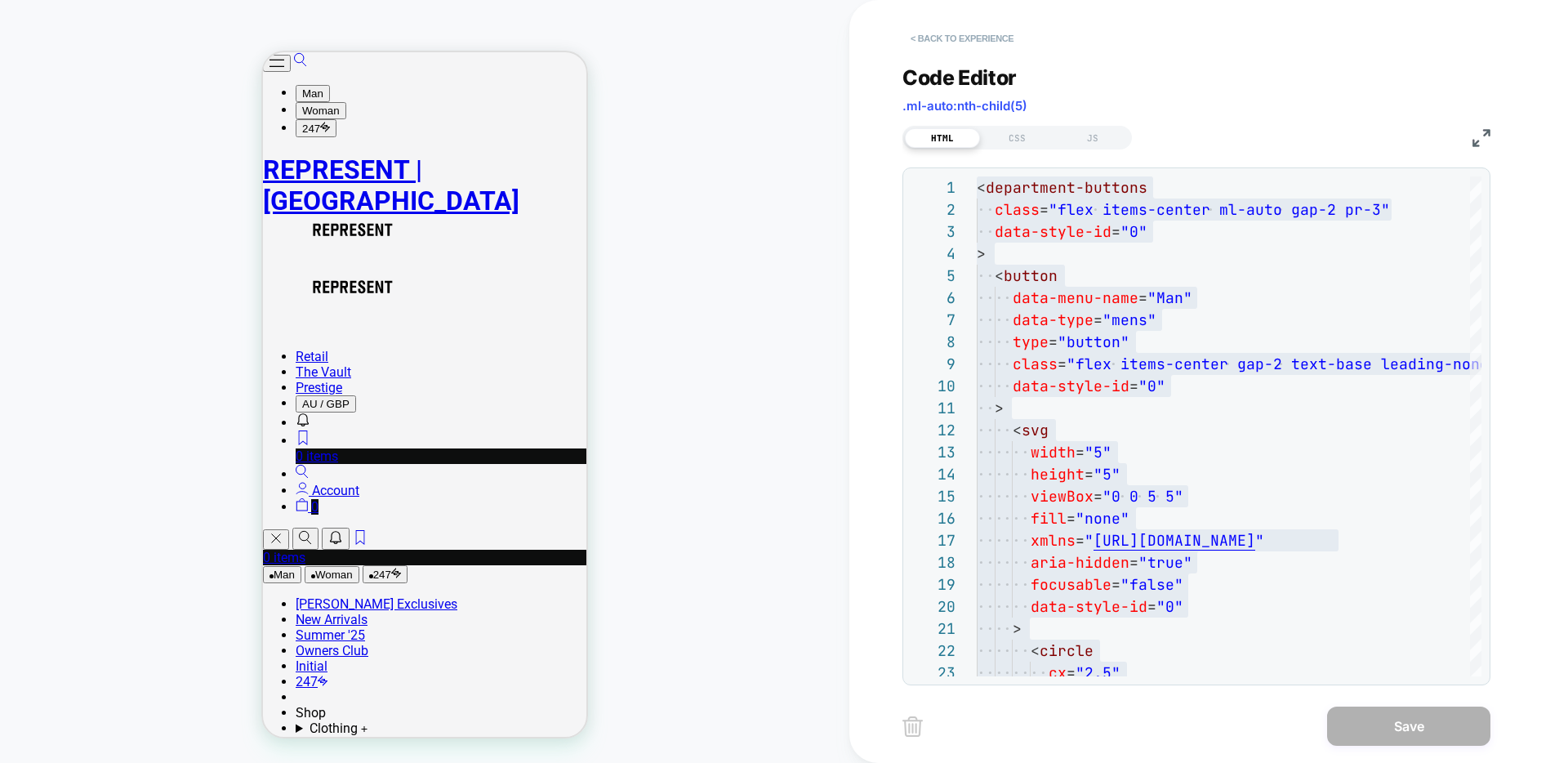
click at [931, 35] on button "< Back to experience" at bounding box center [962, 39] width 119 height 26
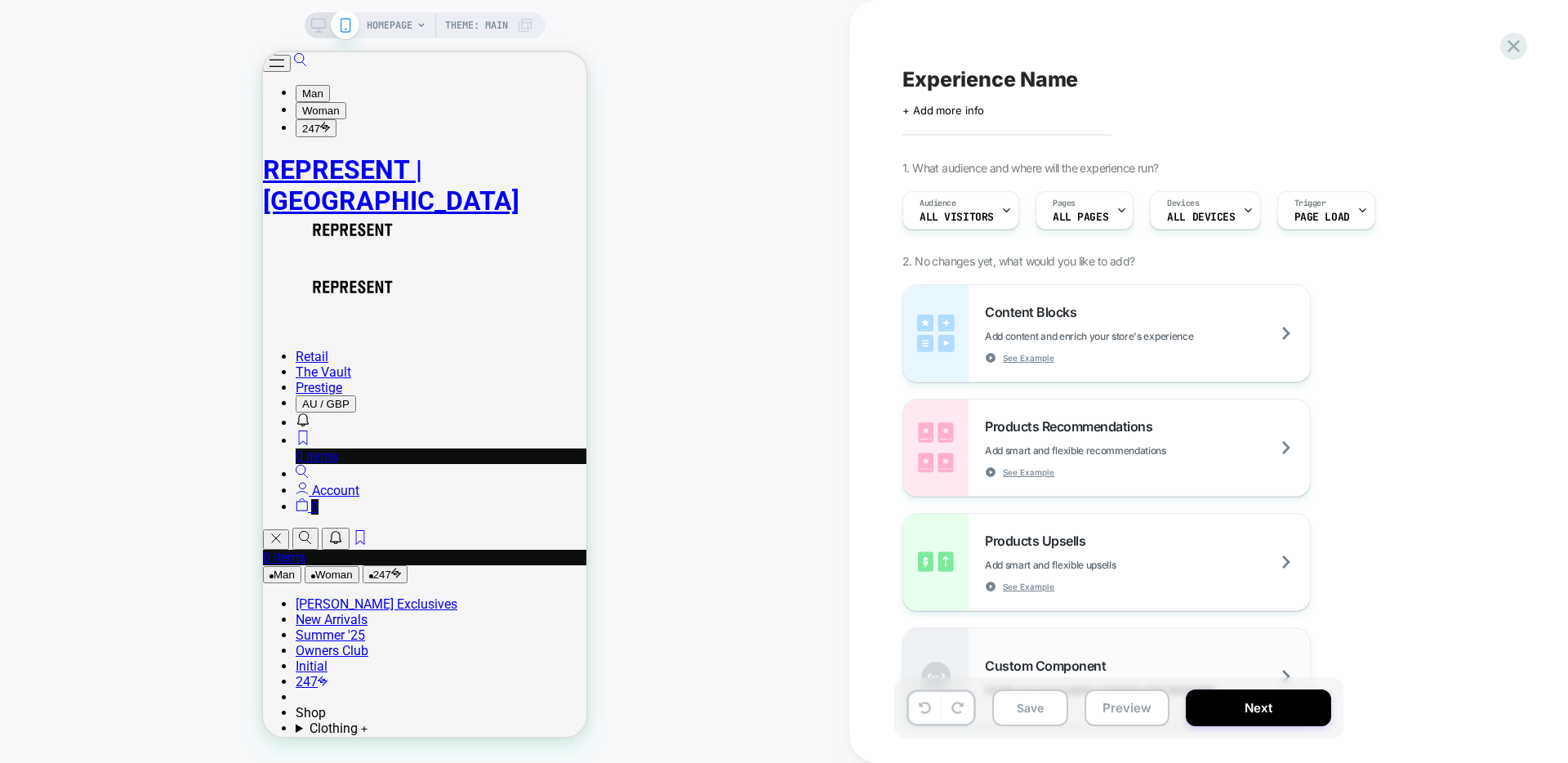
click at [1108, 661] on span "Custom Component" at bounding box center [1049, 665] width 129 height 16
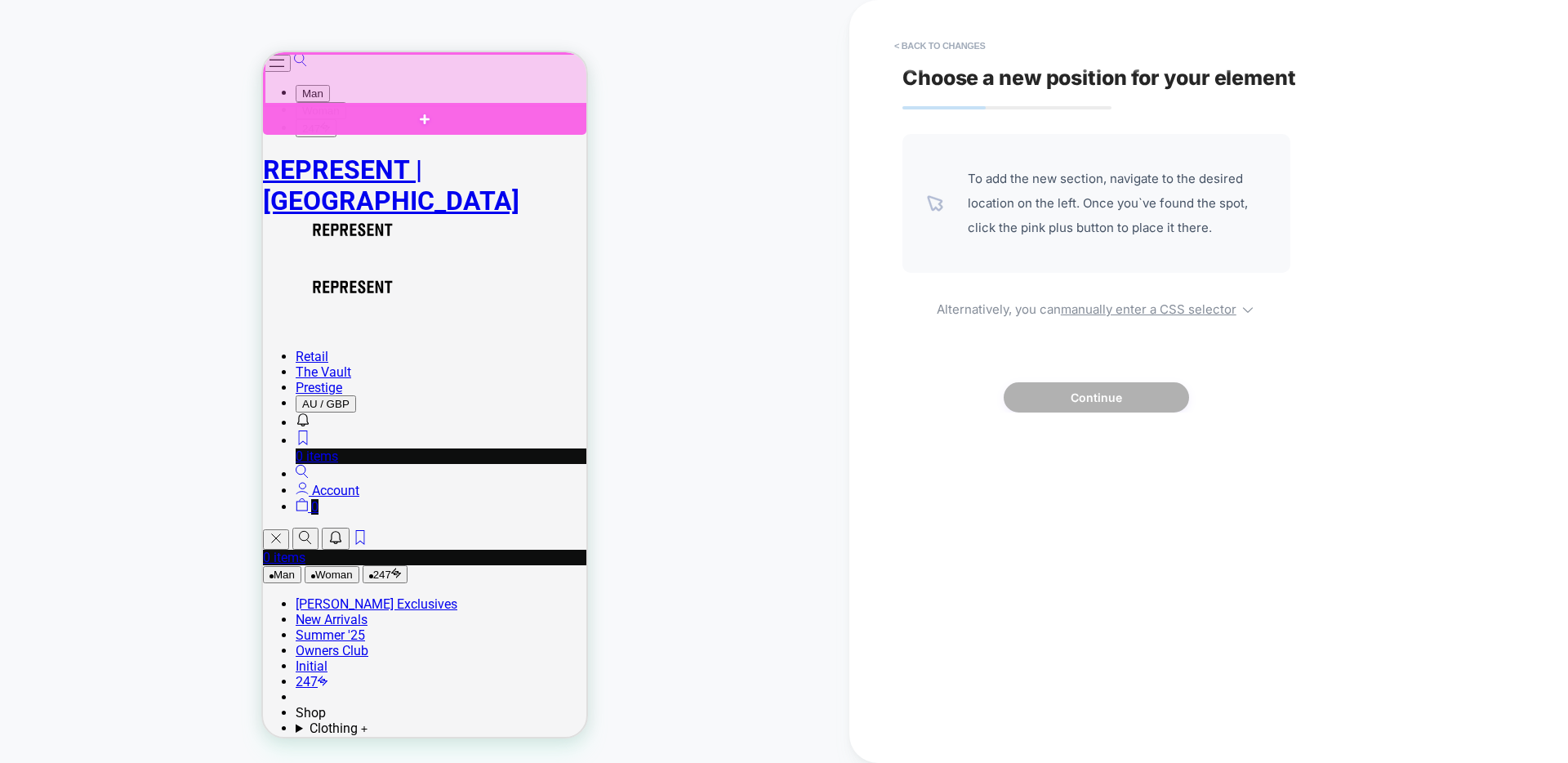
click at [397, 83] on div at bounding box center [426, 79] width 324 height 52
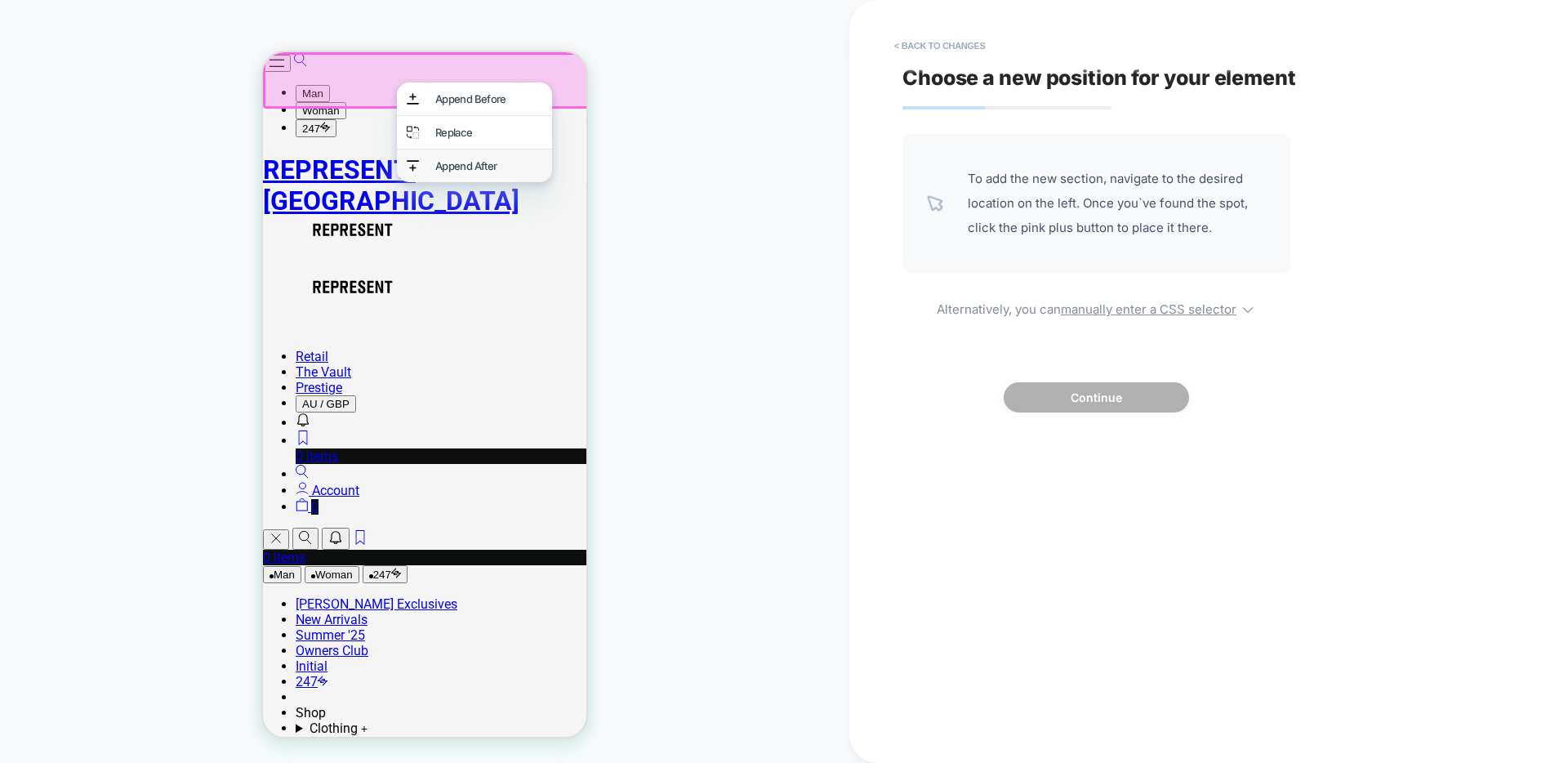
click at [469, 172] on div "Append After" at bounding box center [489, 166] width 107 height 13
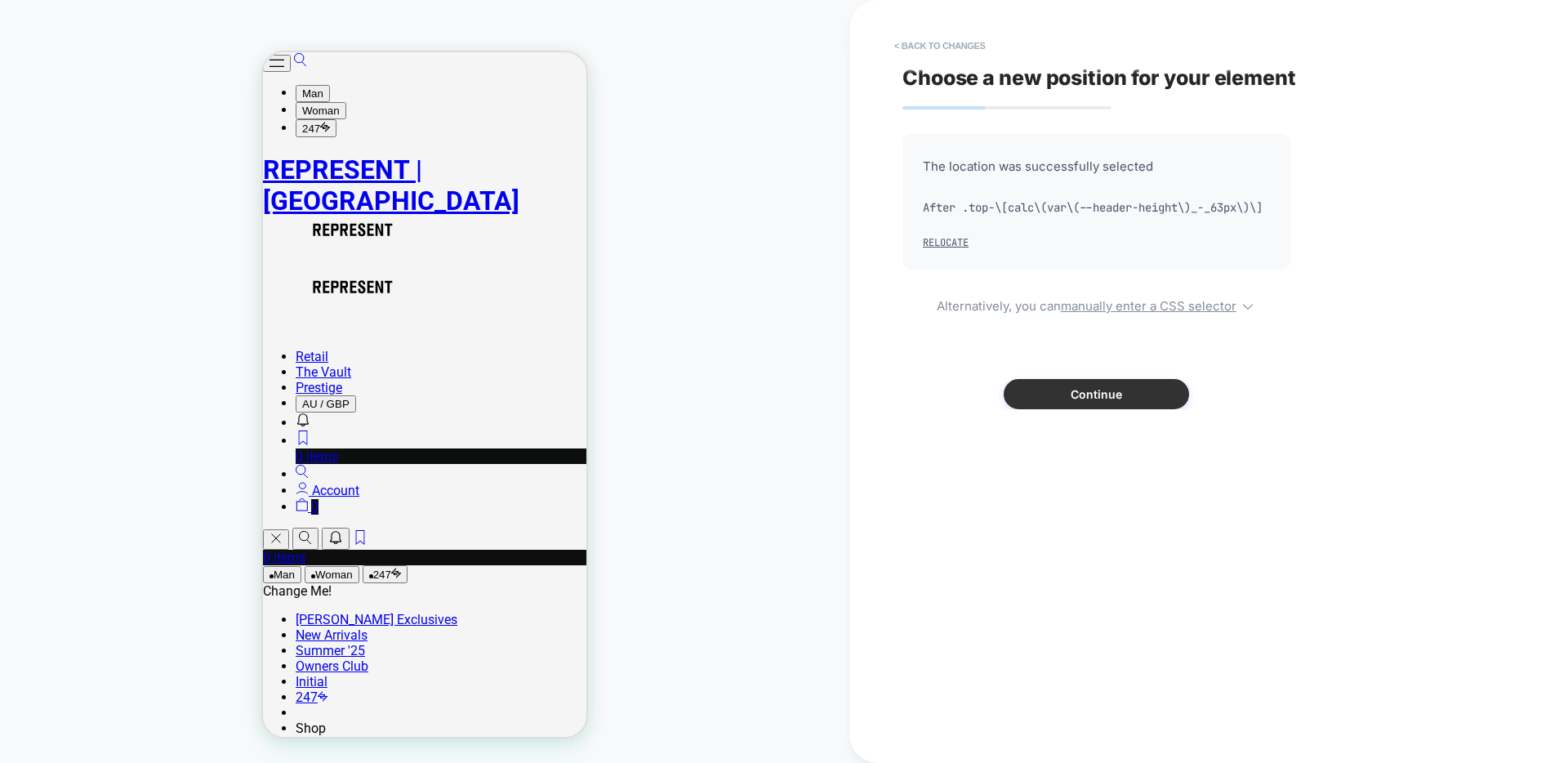
click at [1109, 409] on button "Continue" at bounding box center [1096, 394] width 185 height 30
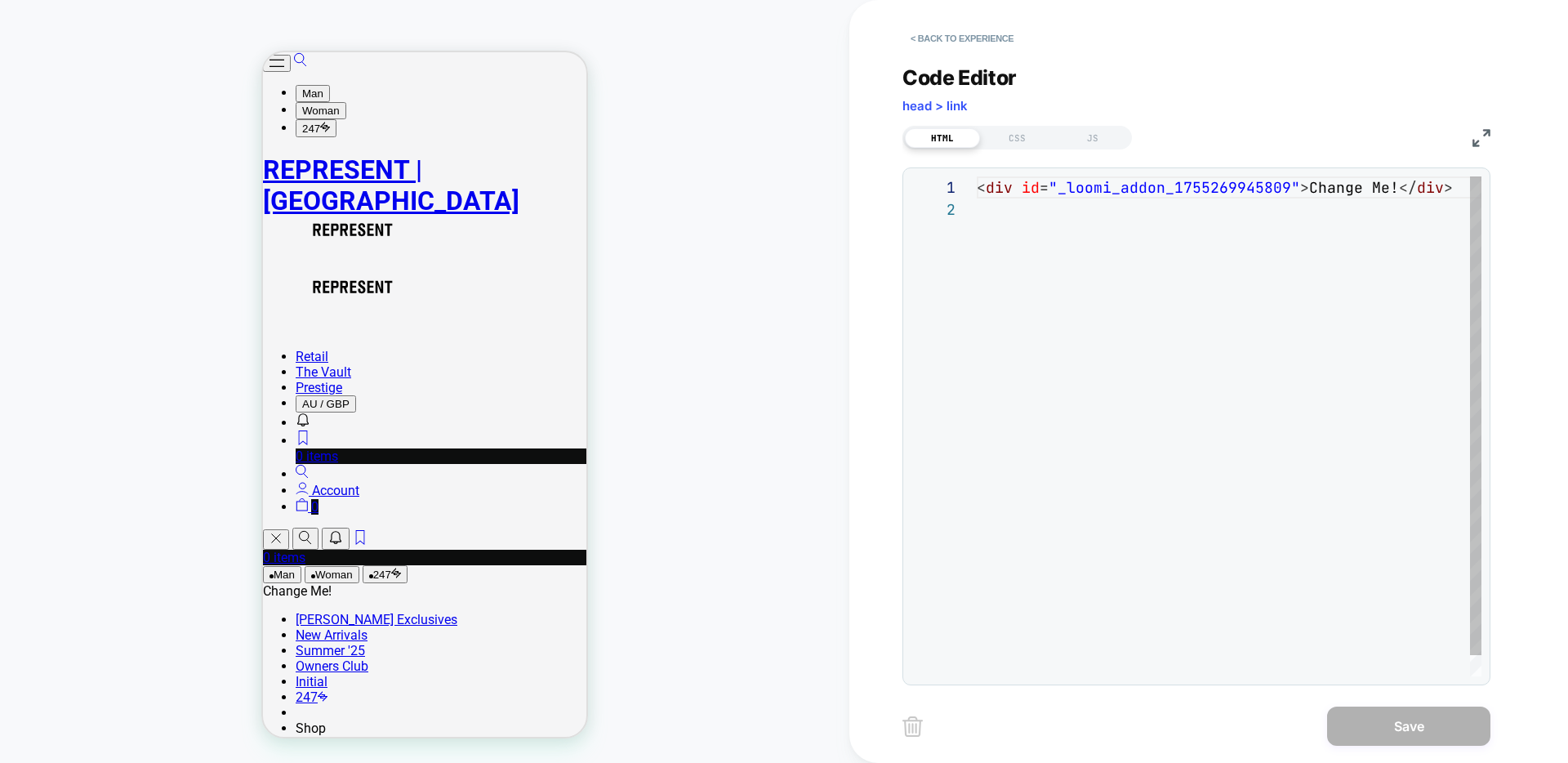
scroll to position [22, 0]
click at [1049, 251] on div "< div id = "_loomi_addon_1755269945809" > Change Me! </ div >" at bounding box center [1234, 437] width 515 height 522
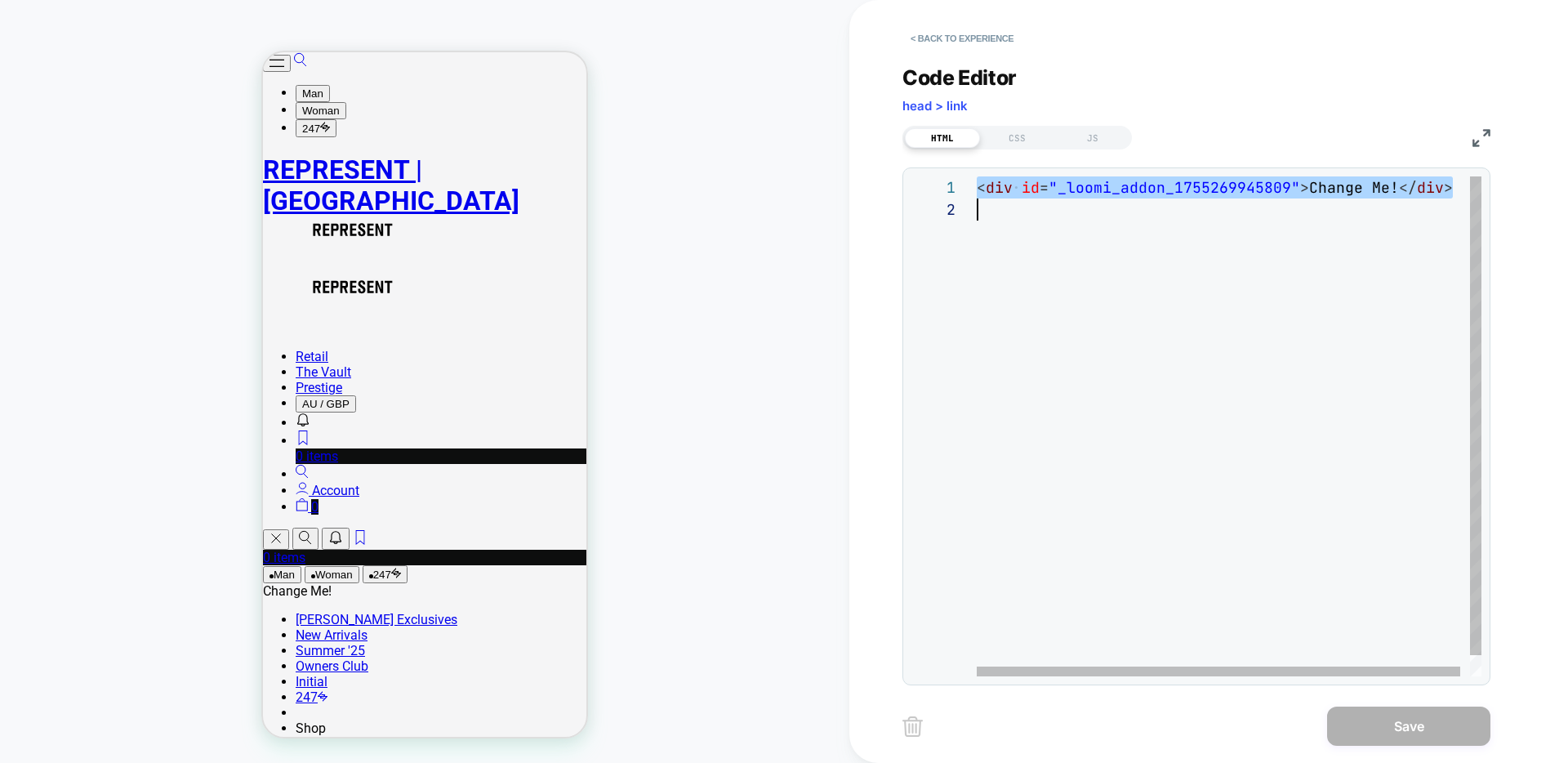
scroll to position [154, 0]
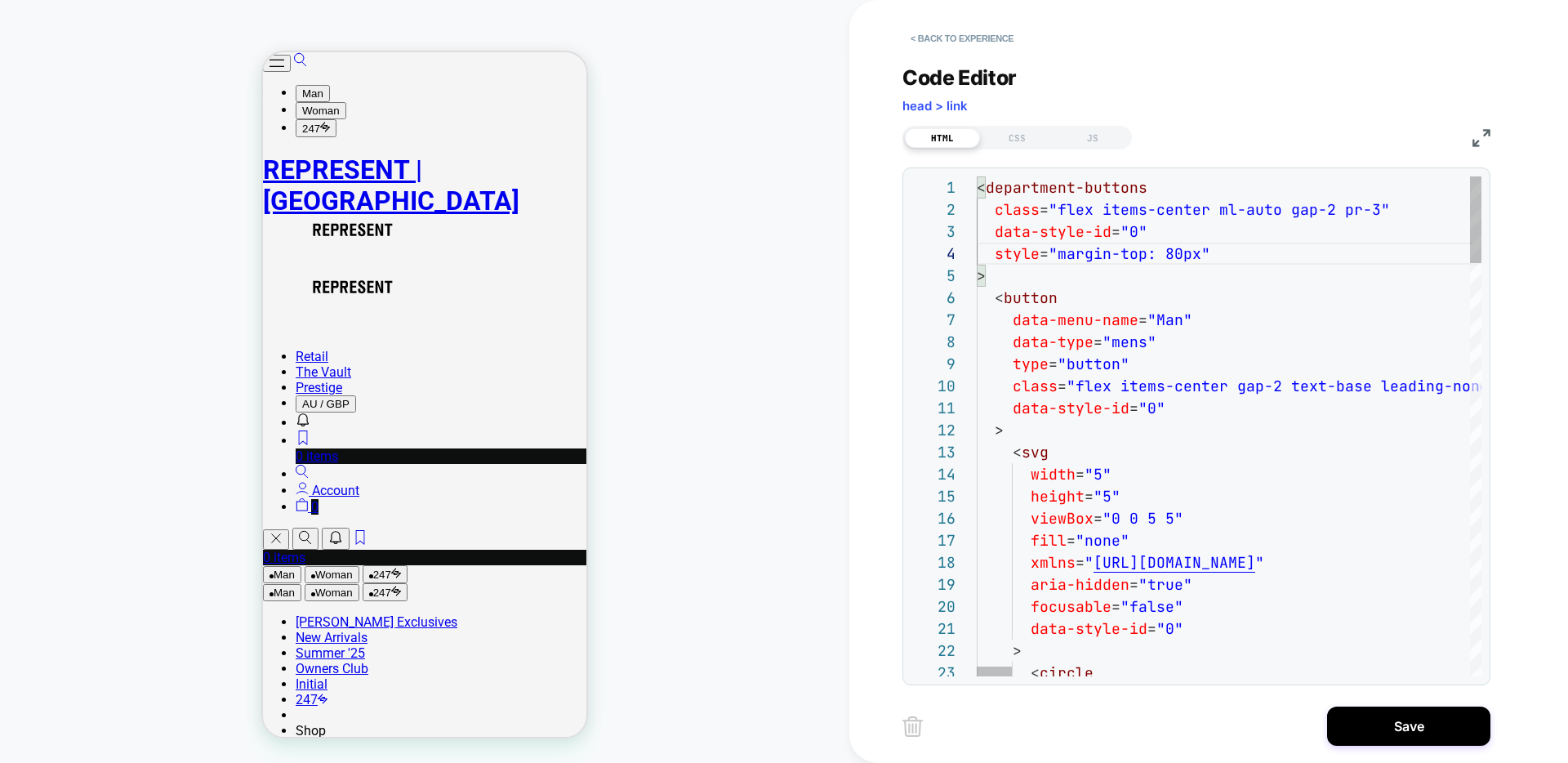
scroll to position [66, 230]
type textarea "**********"
click at [1363, 711] on button "Save" at bounding box center [1409, 726] width 164 height 40
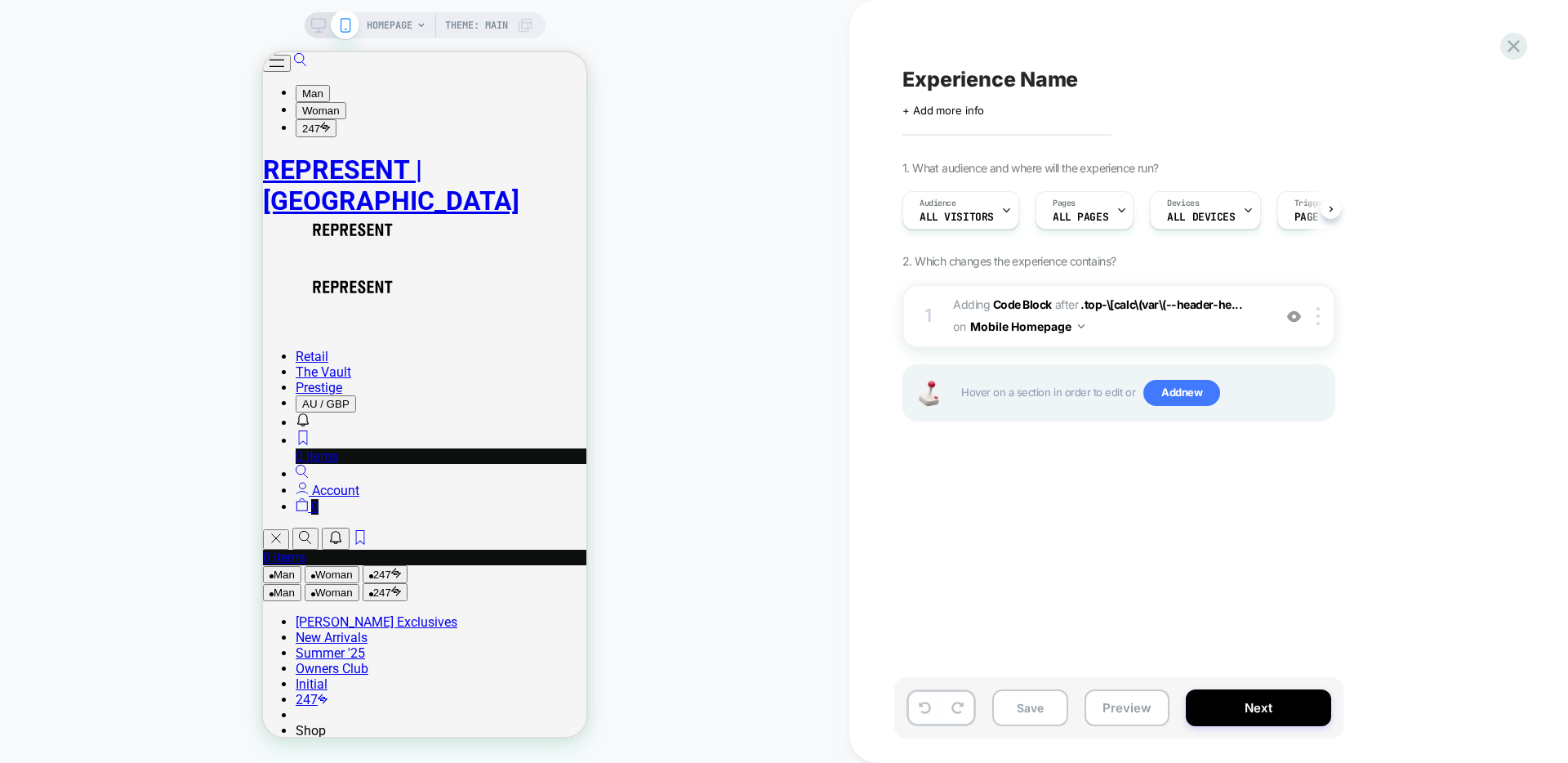
scroll to position [0, 1]
click at [515, 87] on div at bounding box center [495, 80] width 165 height 33
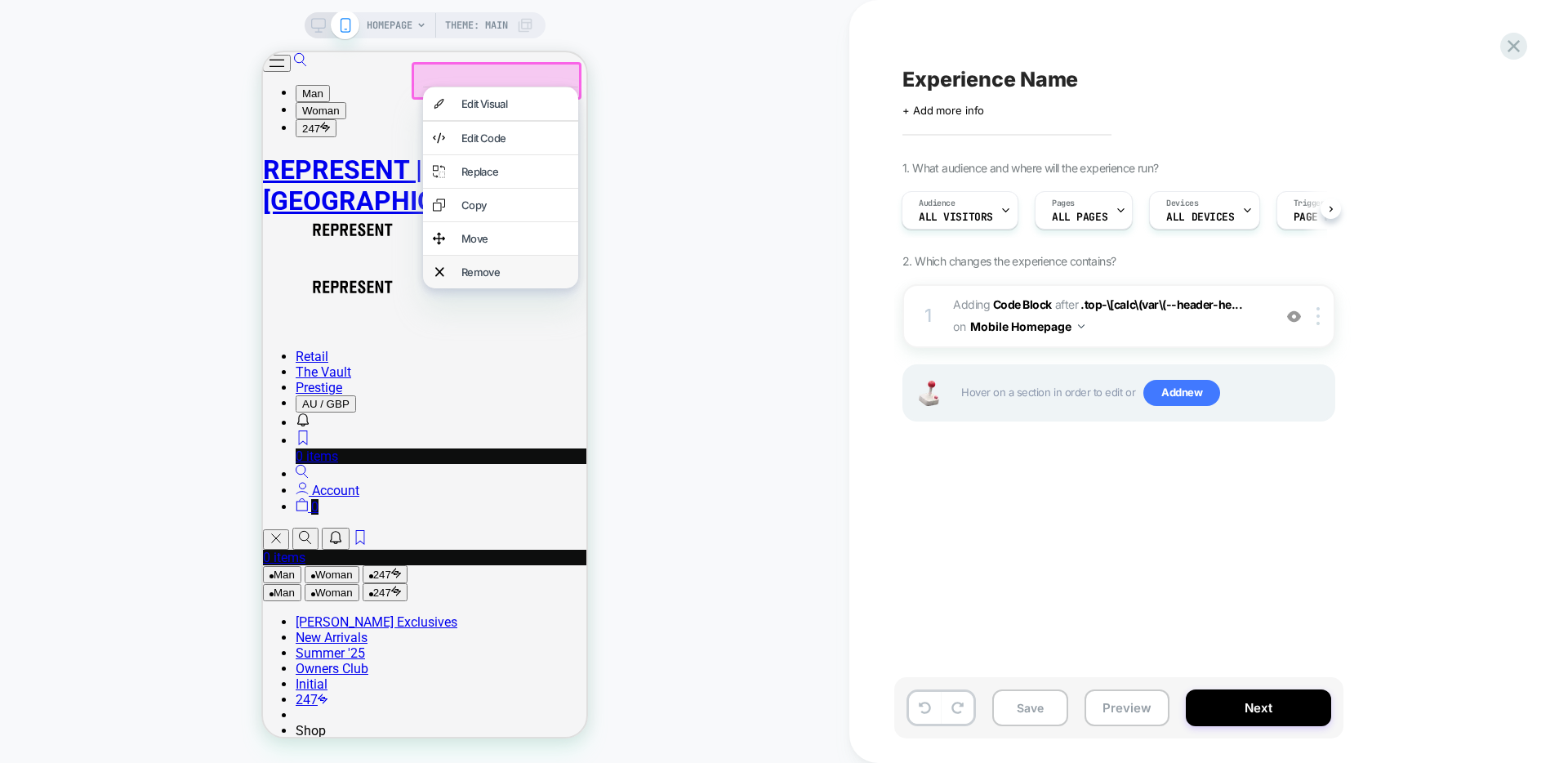
click at [491, 278] on div "Remove" at bounding box center [515, 272] width 107 height 13
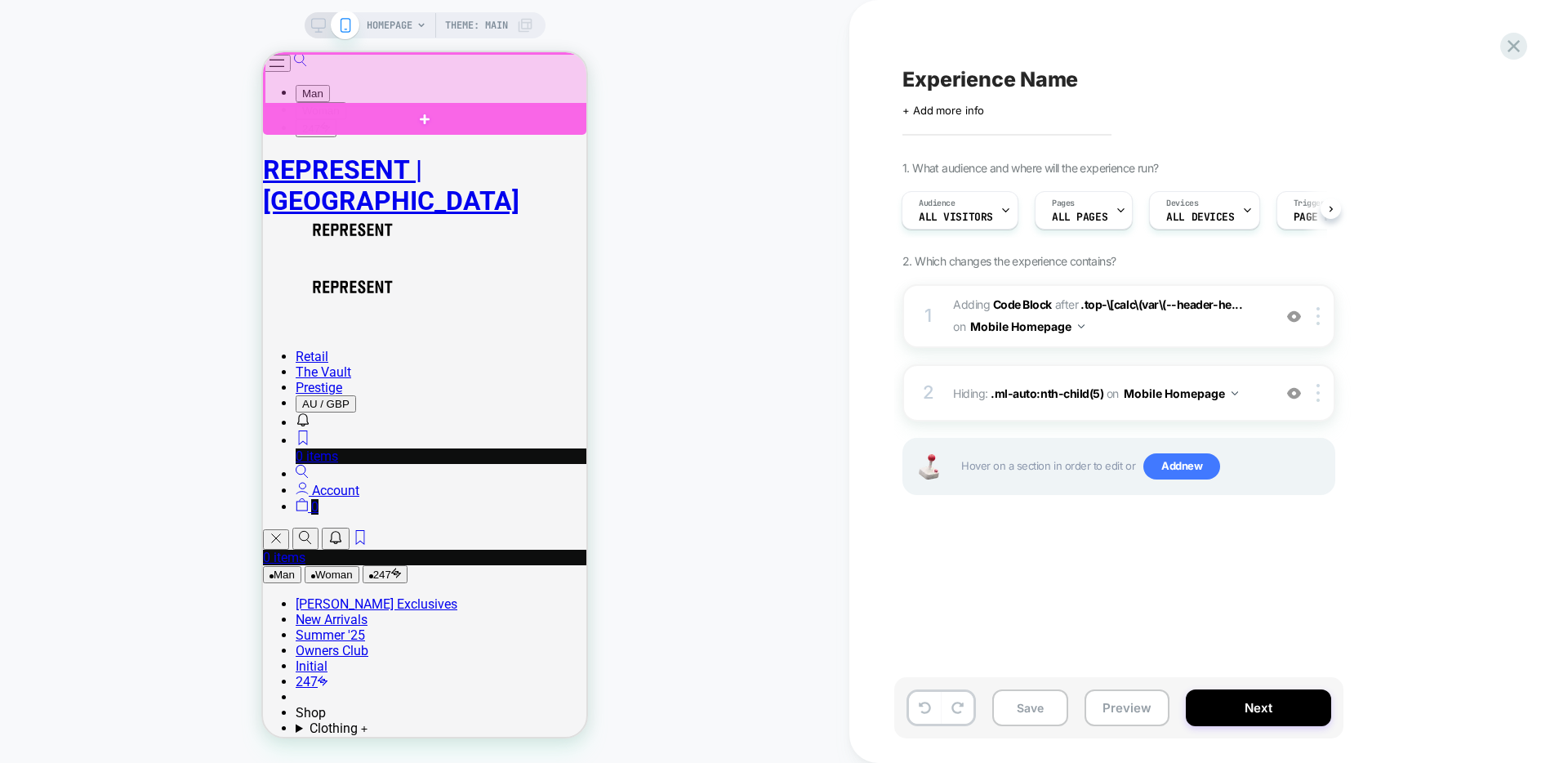
click at [395, 86] on div at bounding box center [426, 79] width 324 height 52
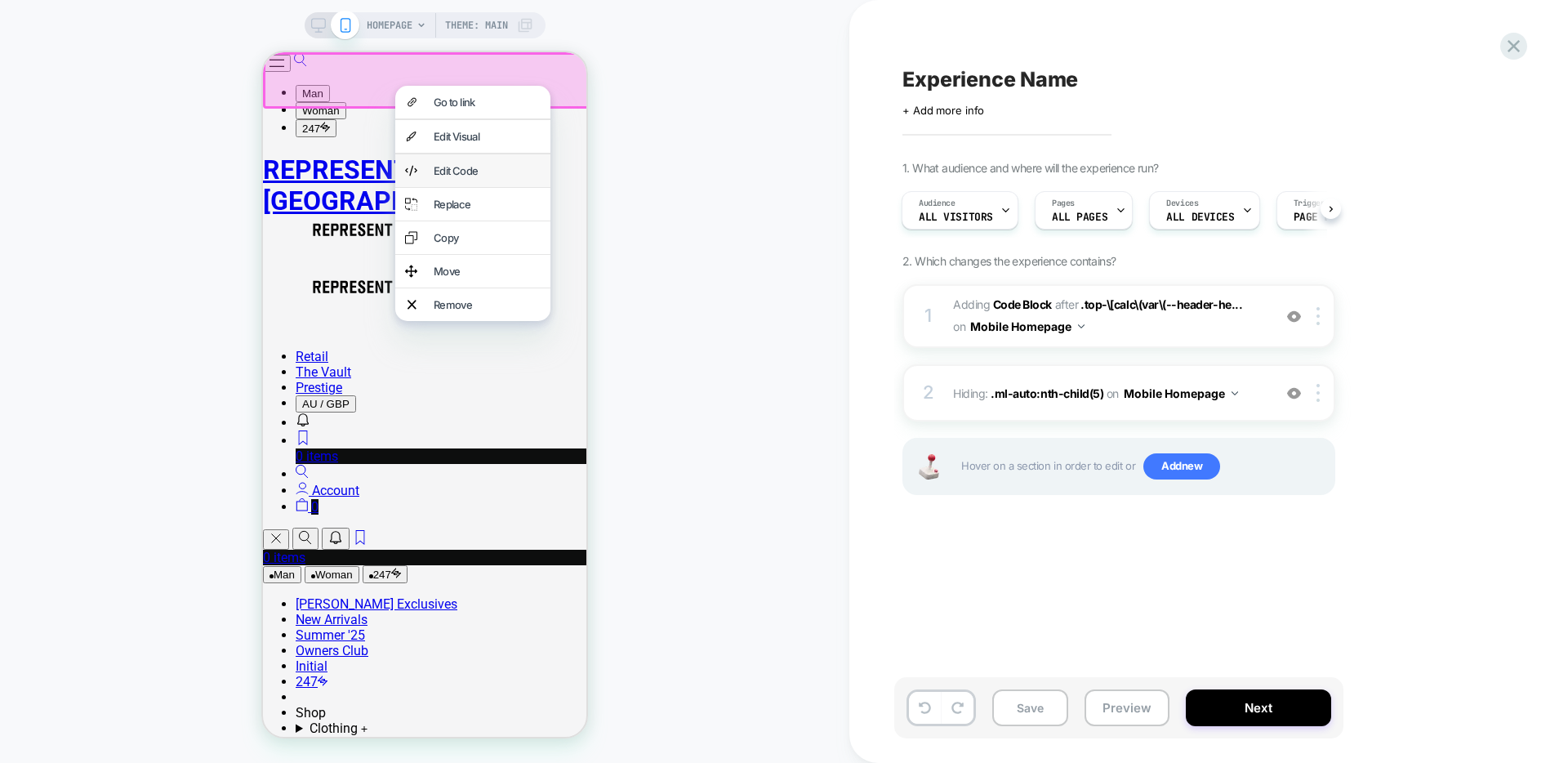
click at [455, 185] on div "Edit Code" at bounding box center [472, 170] width 155 height 33
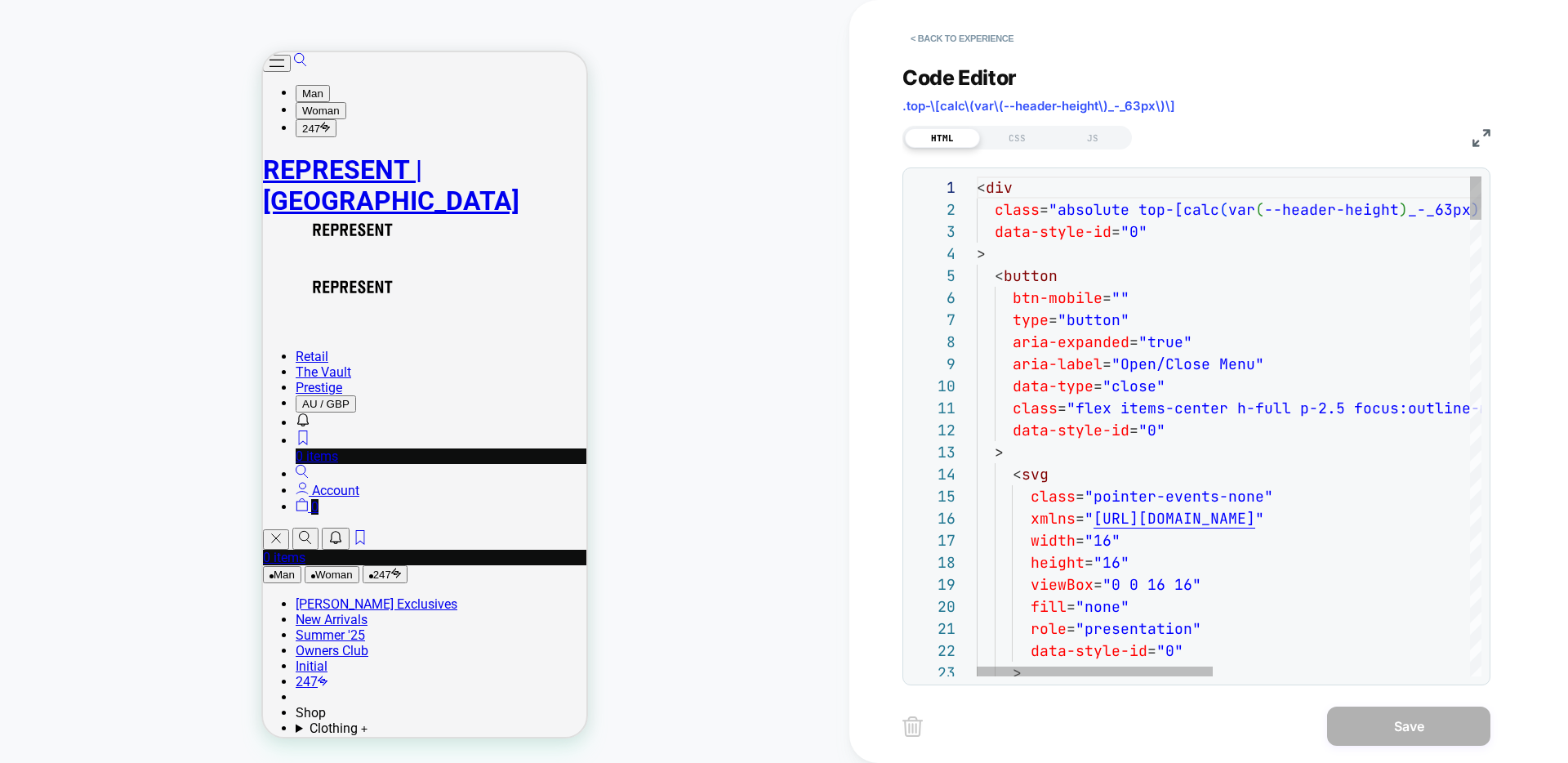
scroll to position [88, 44]
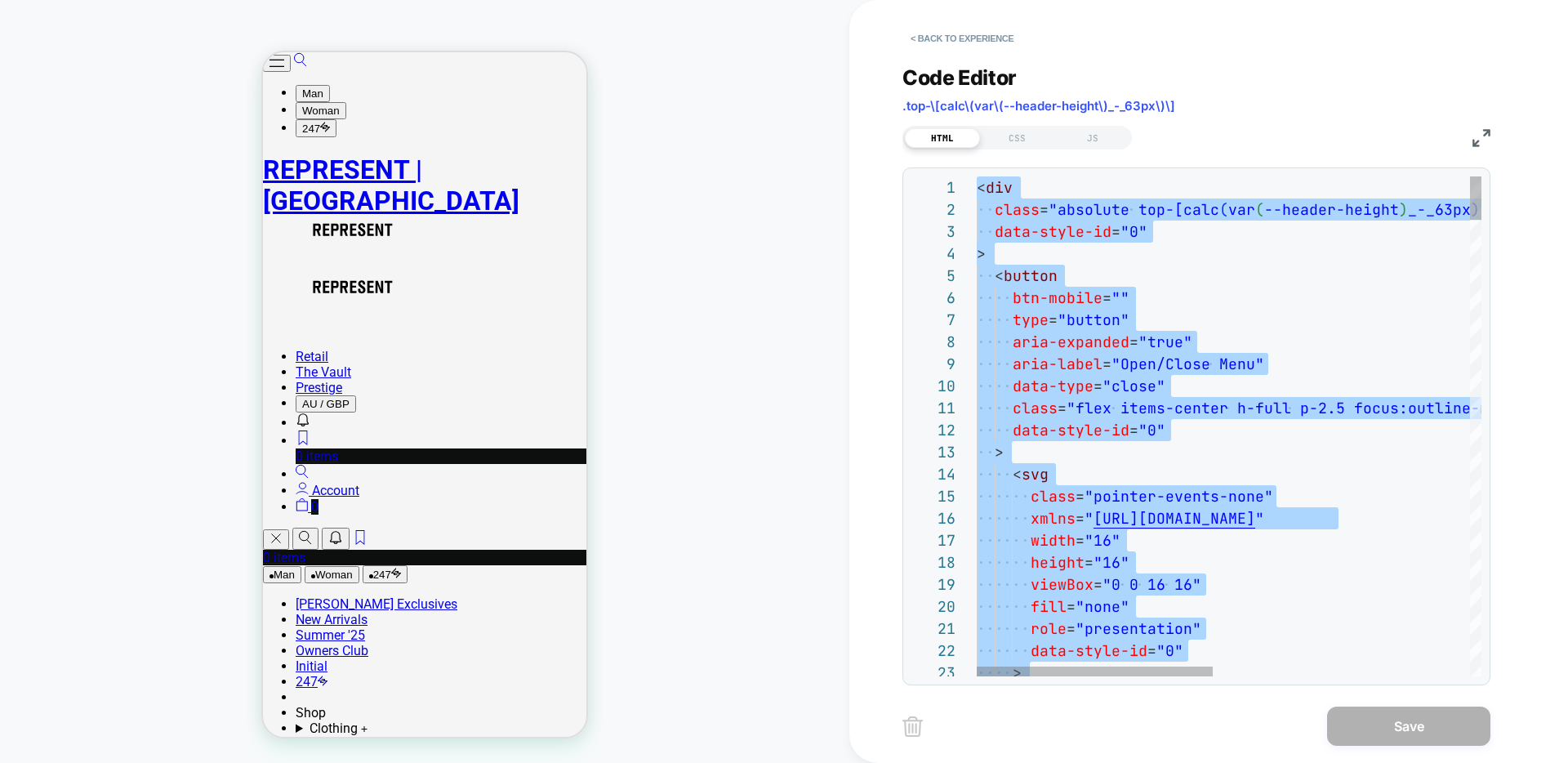
type textarea "**********"
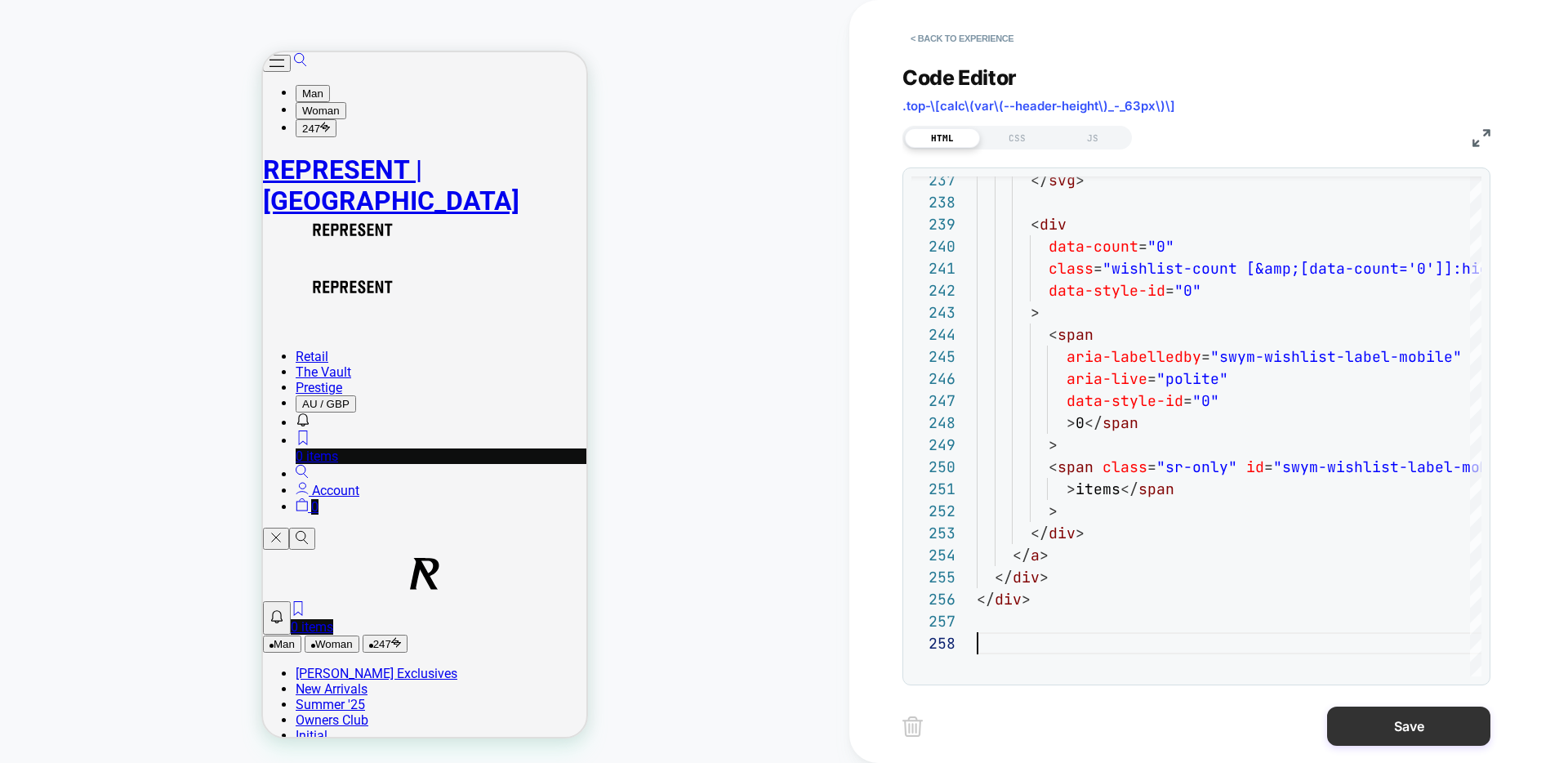
click at [1383, 734] on button "Save" at bounding box center [1409, 726] width 164 height 40
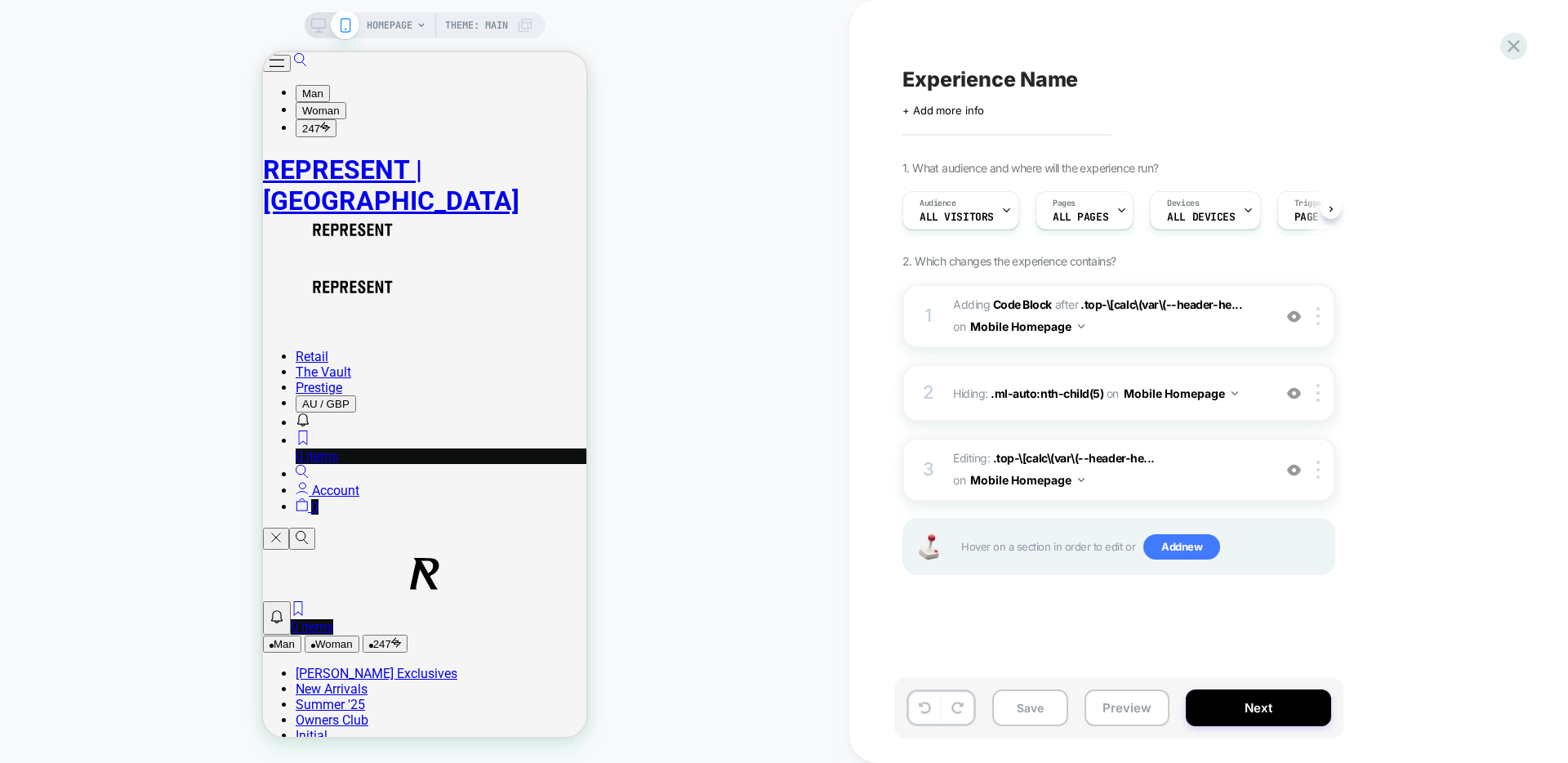
scroll to position [0, 1]
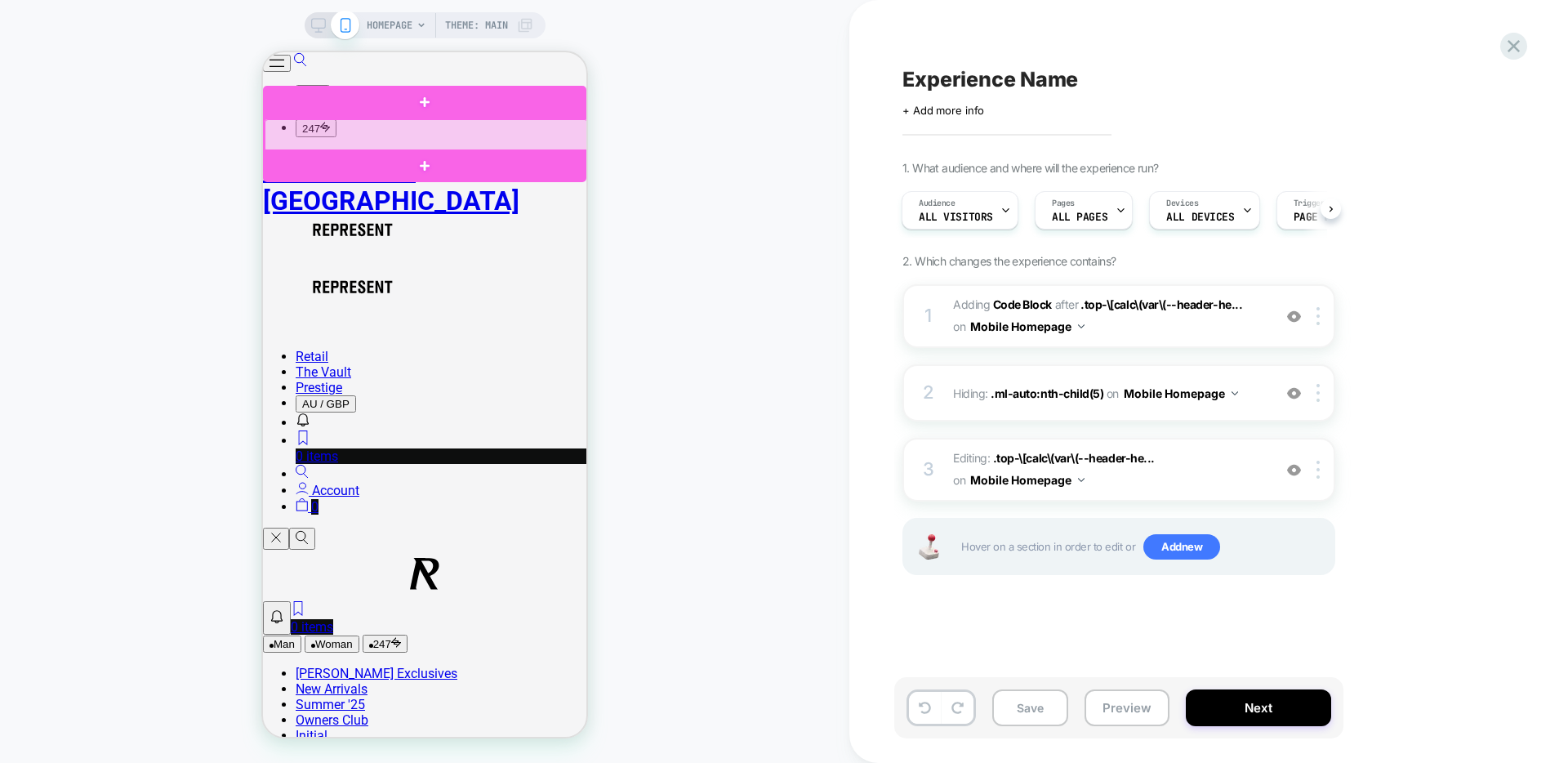
click at [460, 134] on div at bounding box center [426, 135] width 324 height 33
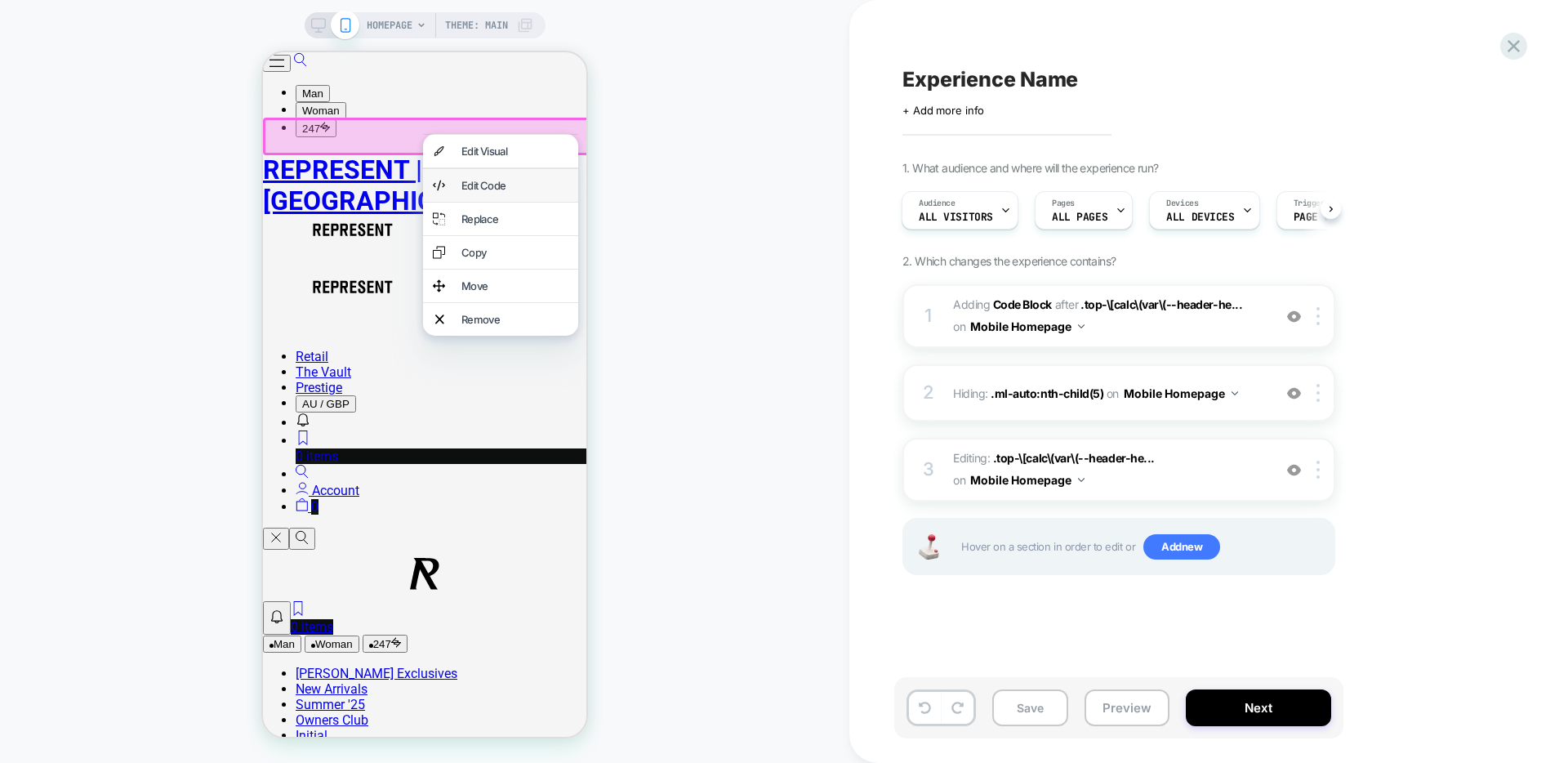
drag, startPoint x: 475, startPoint y: 184, endPoint x: 894, endPoint y: 260, distance: 425.8
click at [475, 184] on div "Edit Code" at bounding box center [515, 185] width 107 height 13
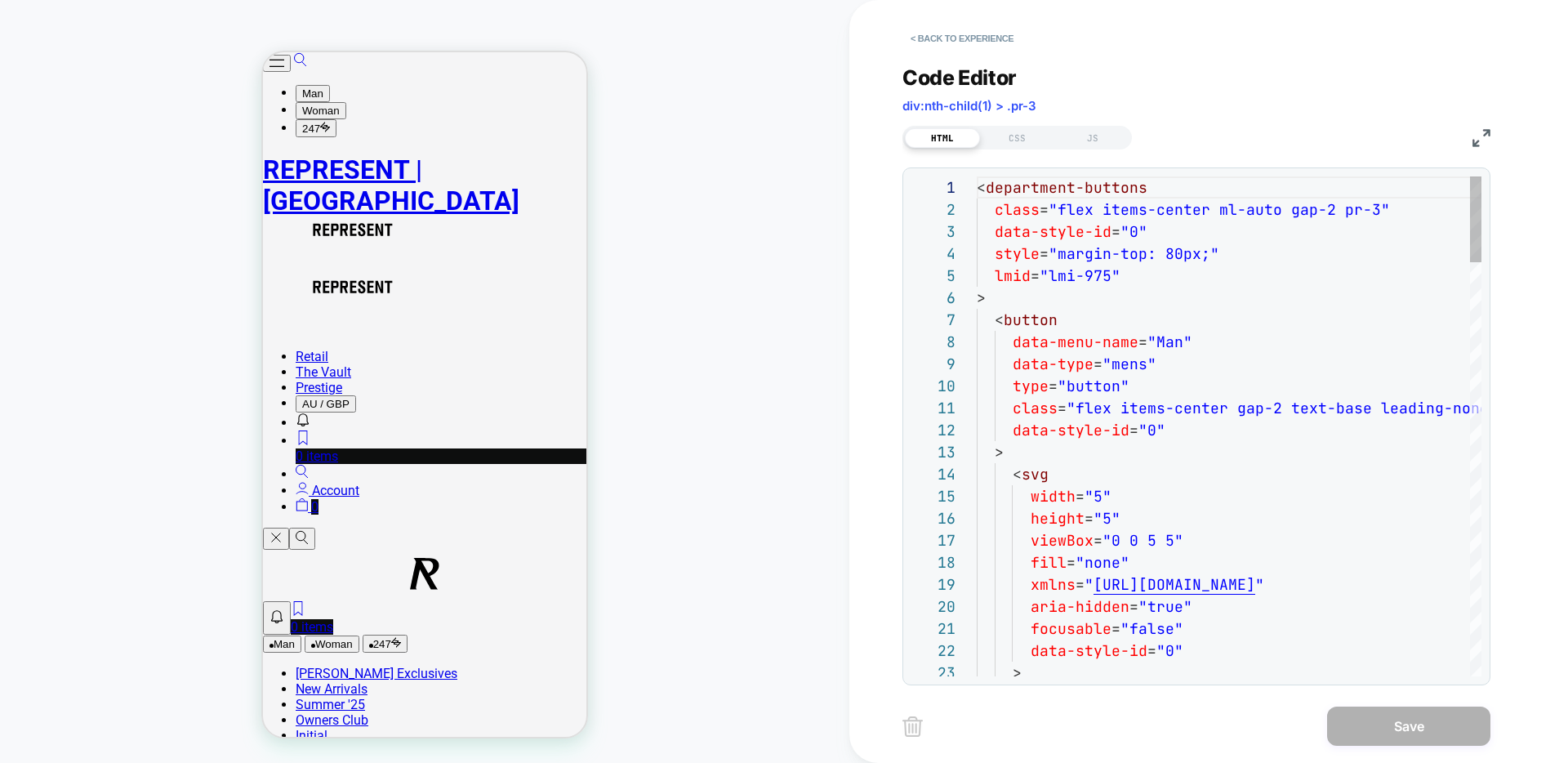
scroll to position [220, 0]
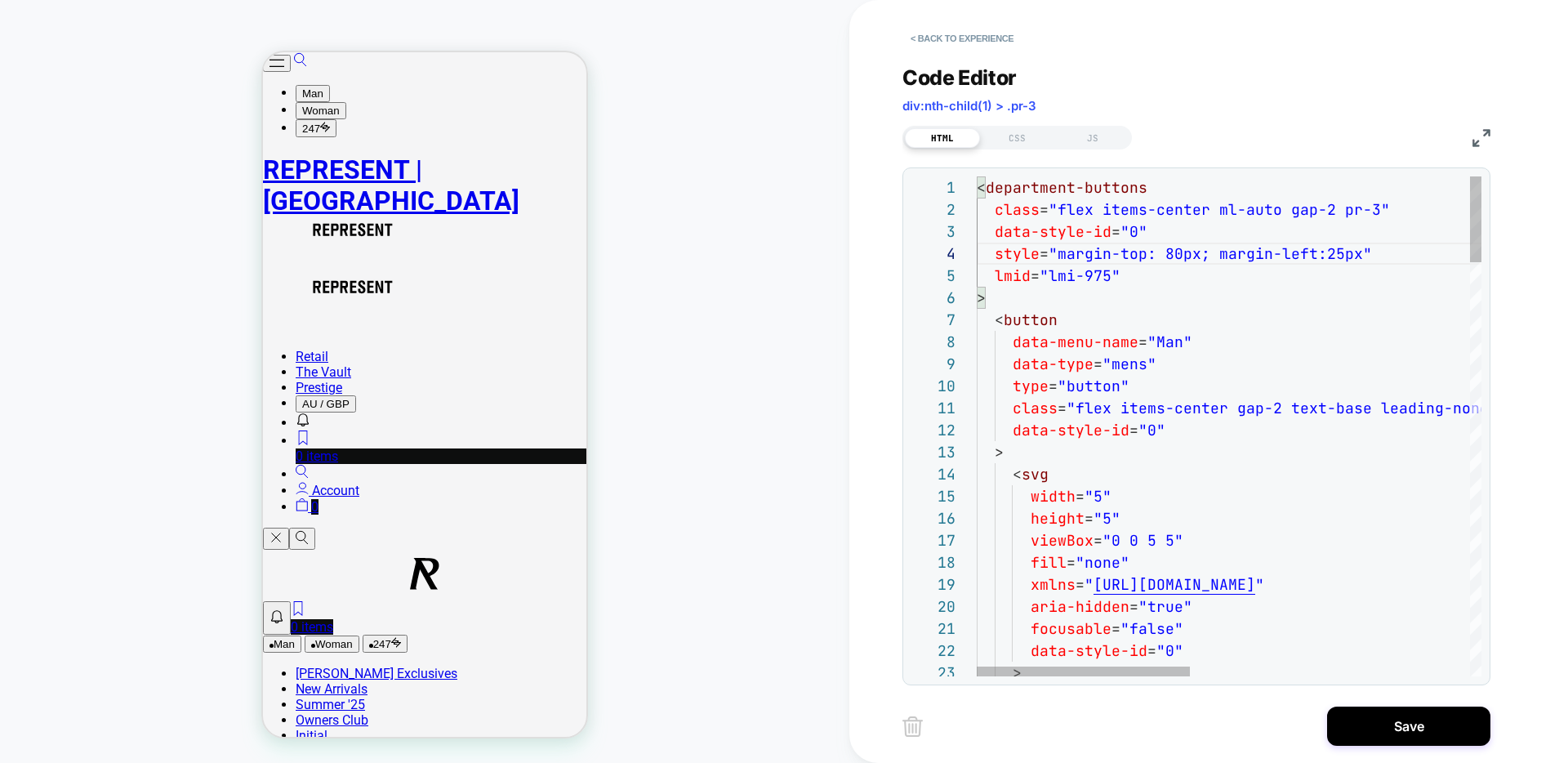
scroll to position [66, 388]
type textarea "**********"
click at [1402, 737] on button "Save" at bounding box center [1409, 726] width 164 height 40
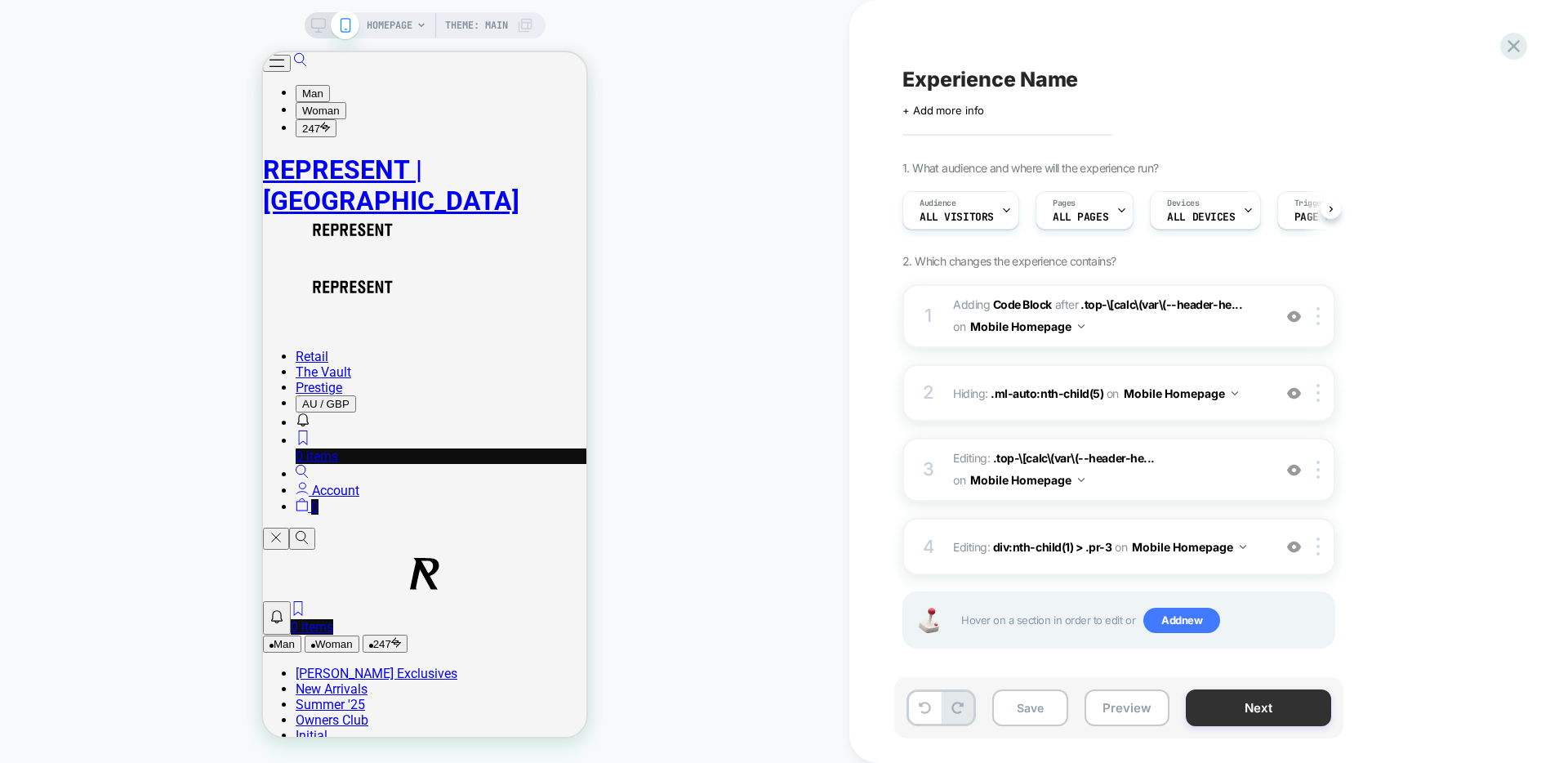
scroll to position [0, 1]
click at [1039, 709] on button "Save" at bounding box center [1030, 707] width 76 height 37
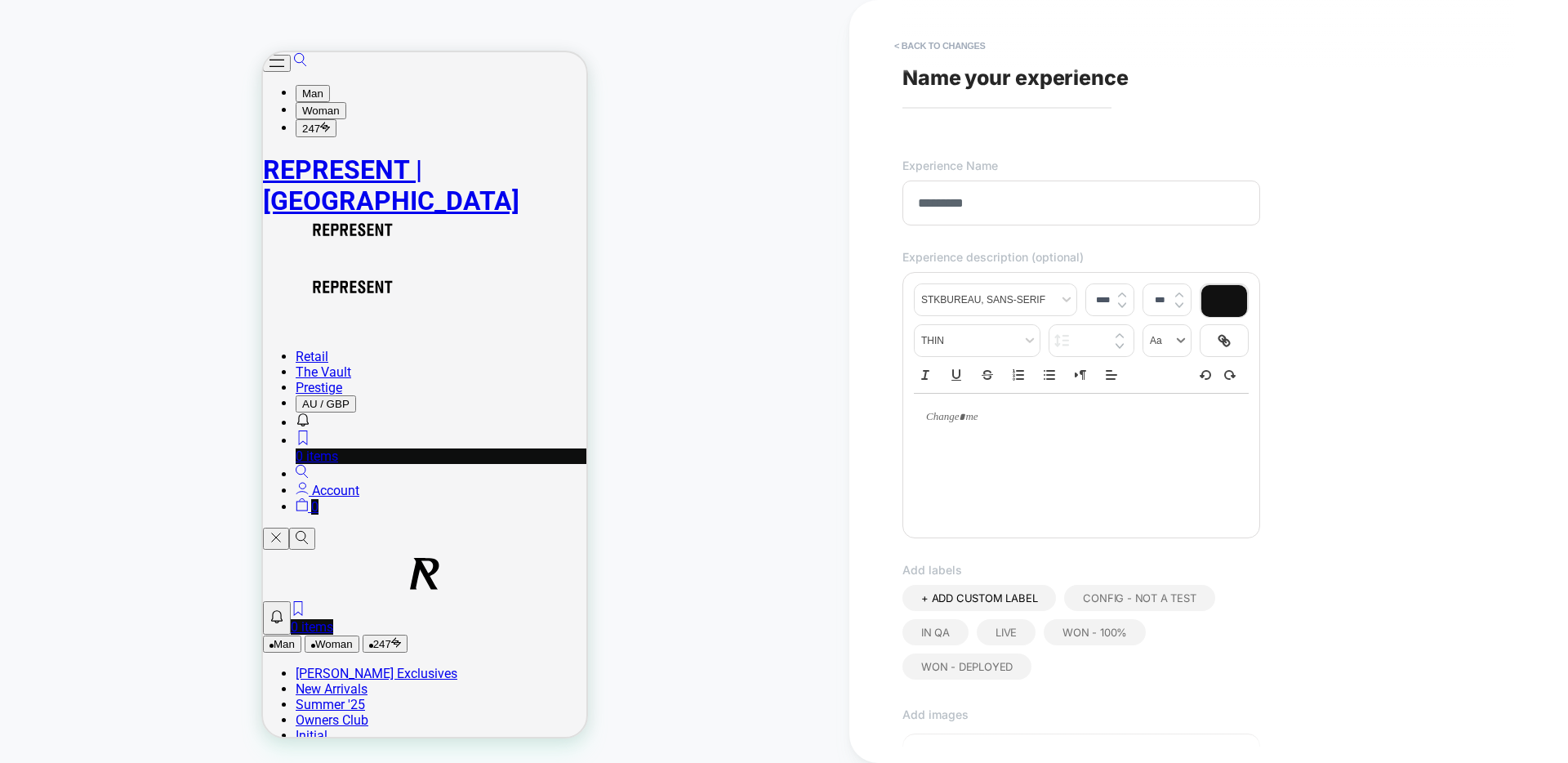
scroll to position [344, 0]
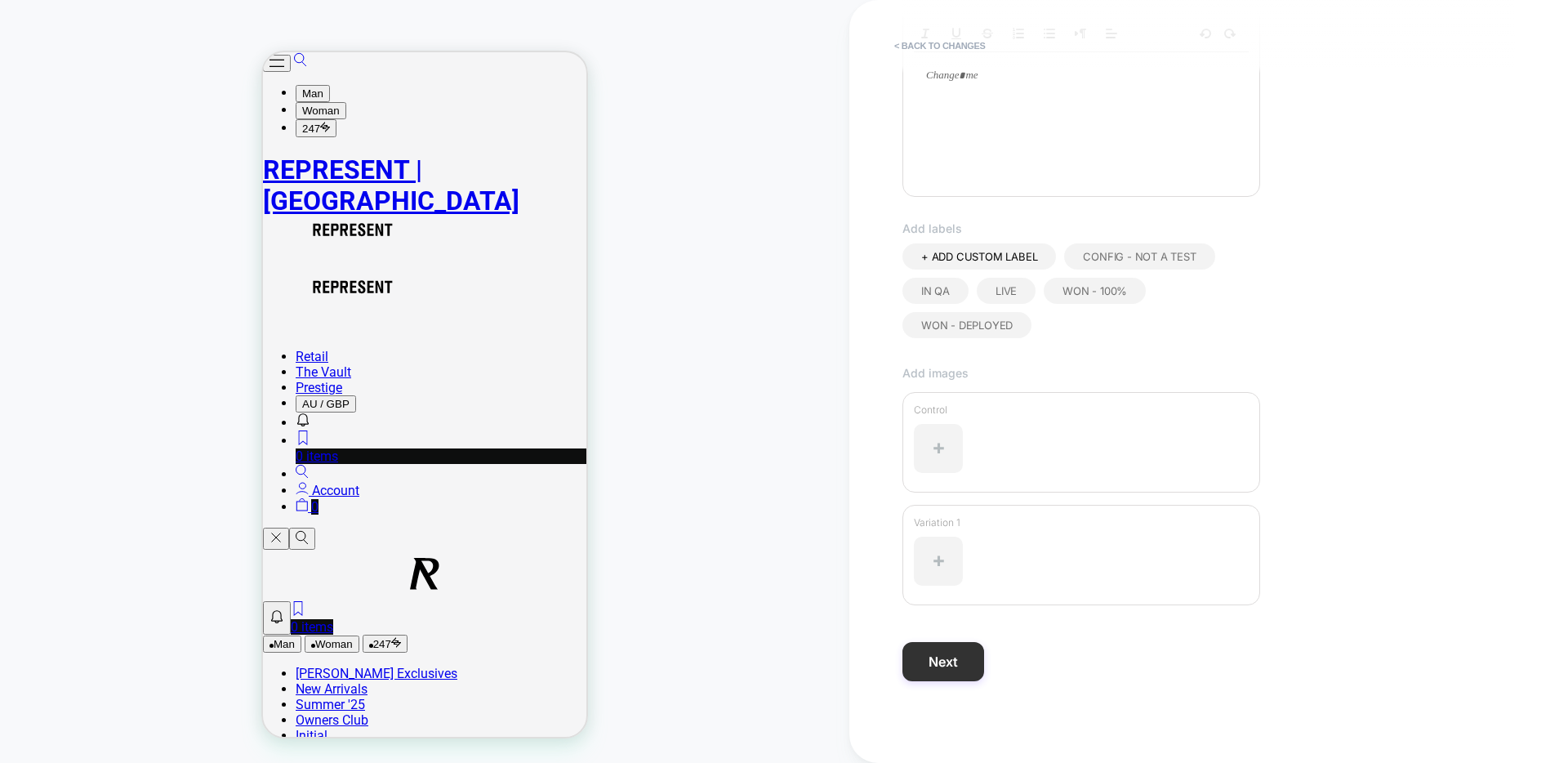
type input "*********"
click at [954, 661] on button "Next" at bounding box center [943, 662] width 82 height 40
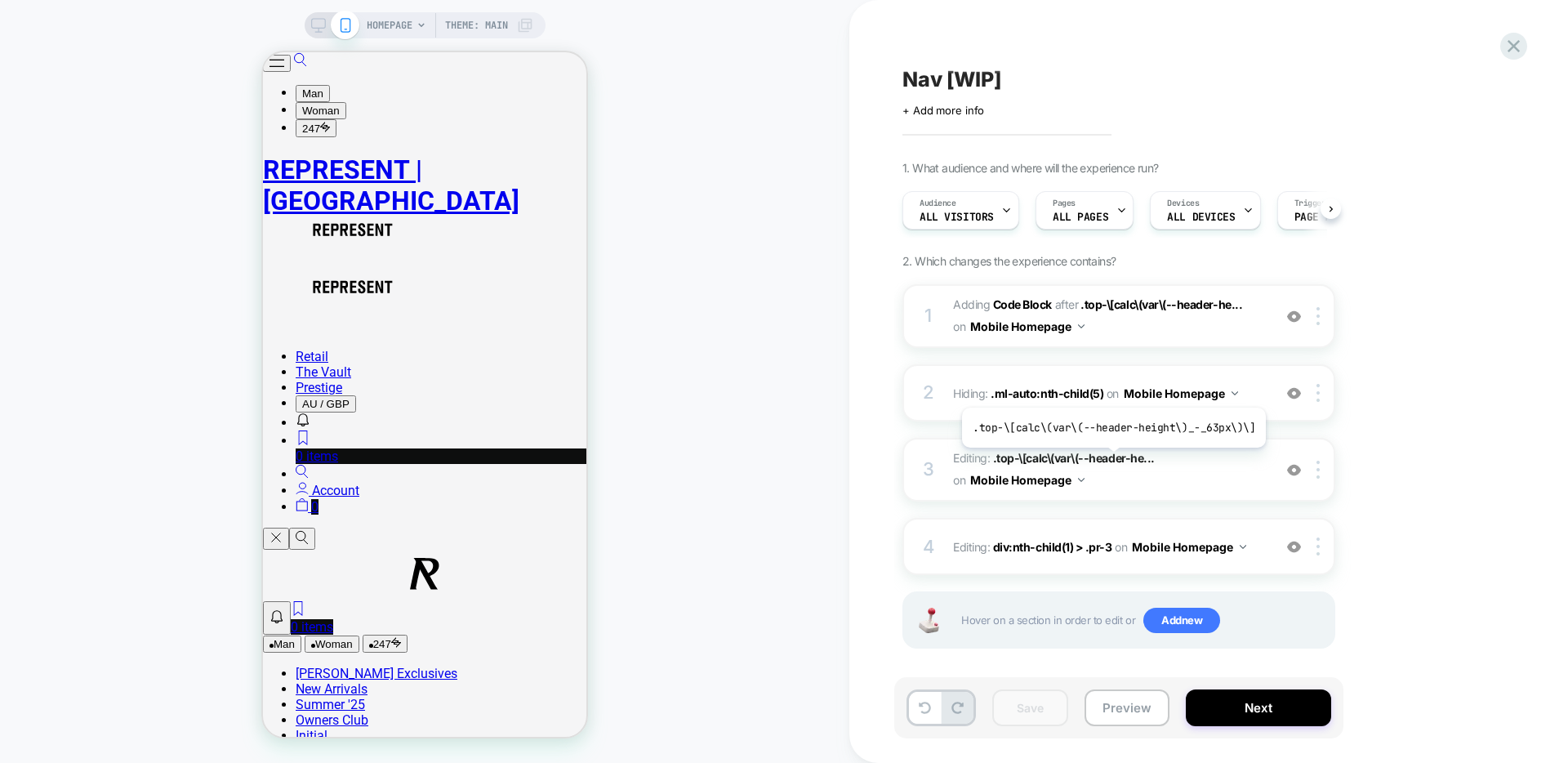
scroll to position [0, 1]
click at [1135, 707] on button "Preview" at bounding box center [1127, 707] width 85 height 37
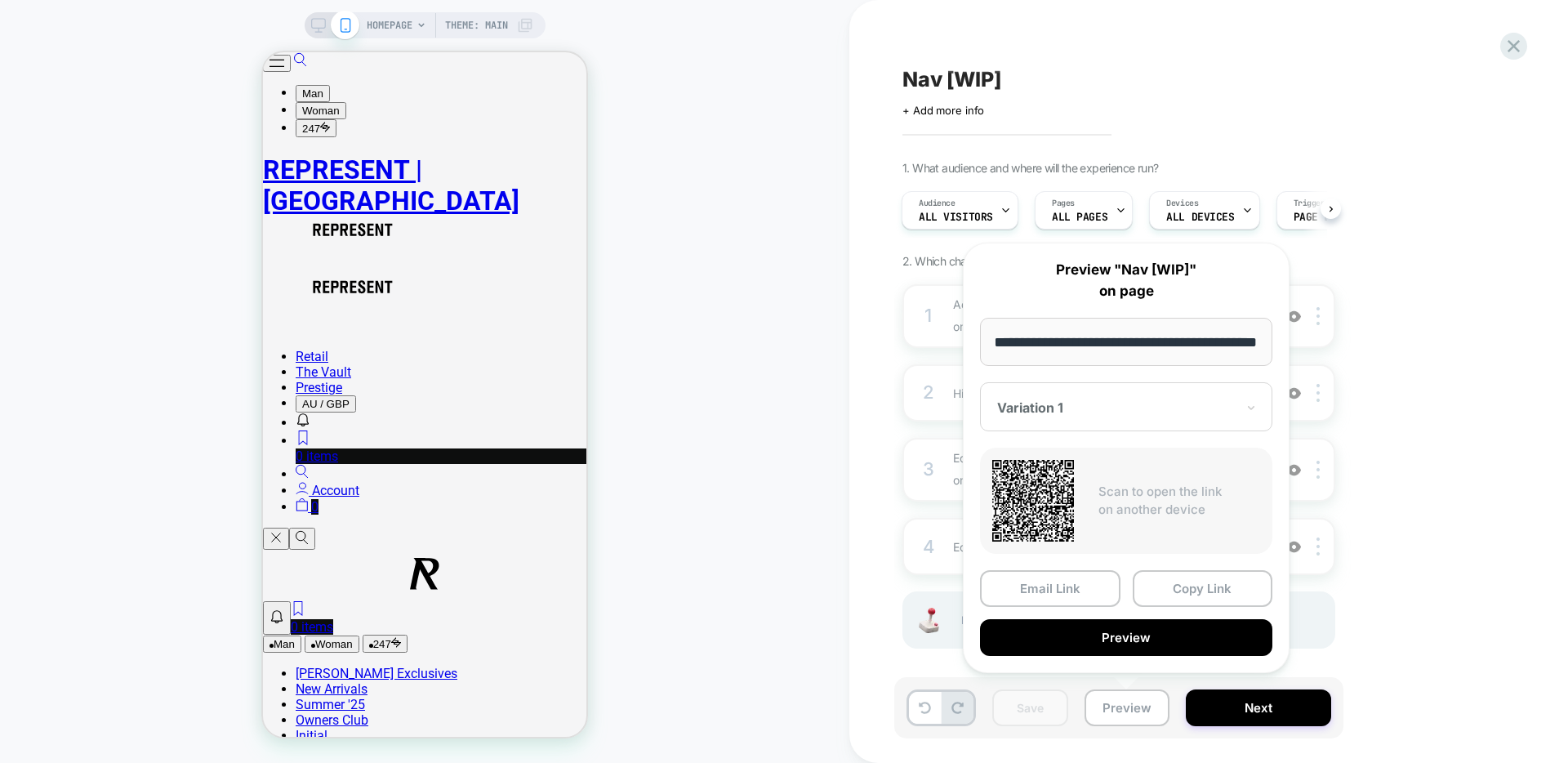
scroll to position [0, 0]
drag, startPoint x: 797, startPoint y: 373, endPoint x: 879, endPoint y: 356, distance: 83.7
click at [798, 373] on div "HOMEPAGE Theme: MAIN" at bounding box center [424, 381] width 849 height 730
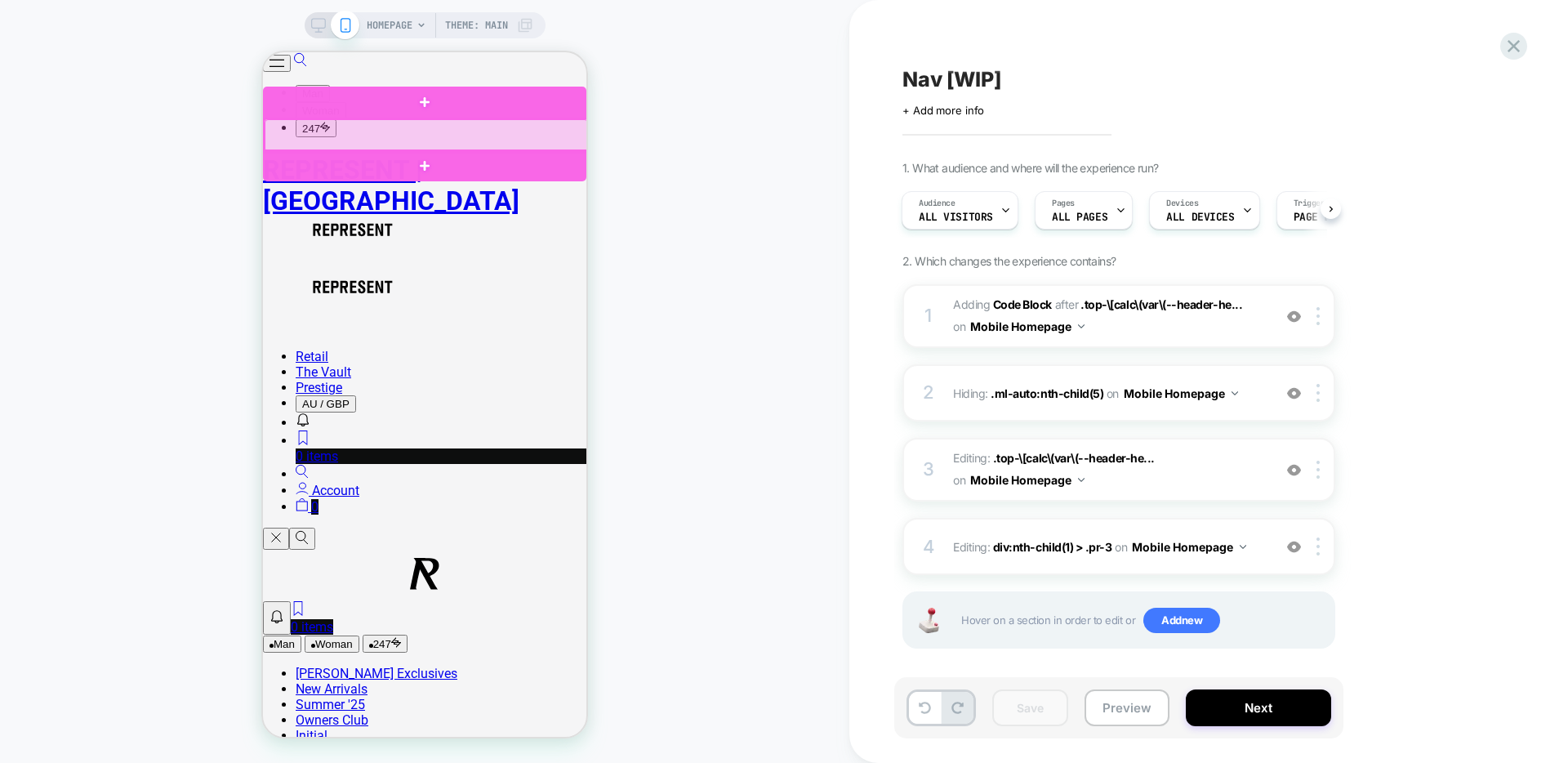
click at [439, 137] on div at bounding box center [426, 135] width 324 height 33
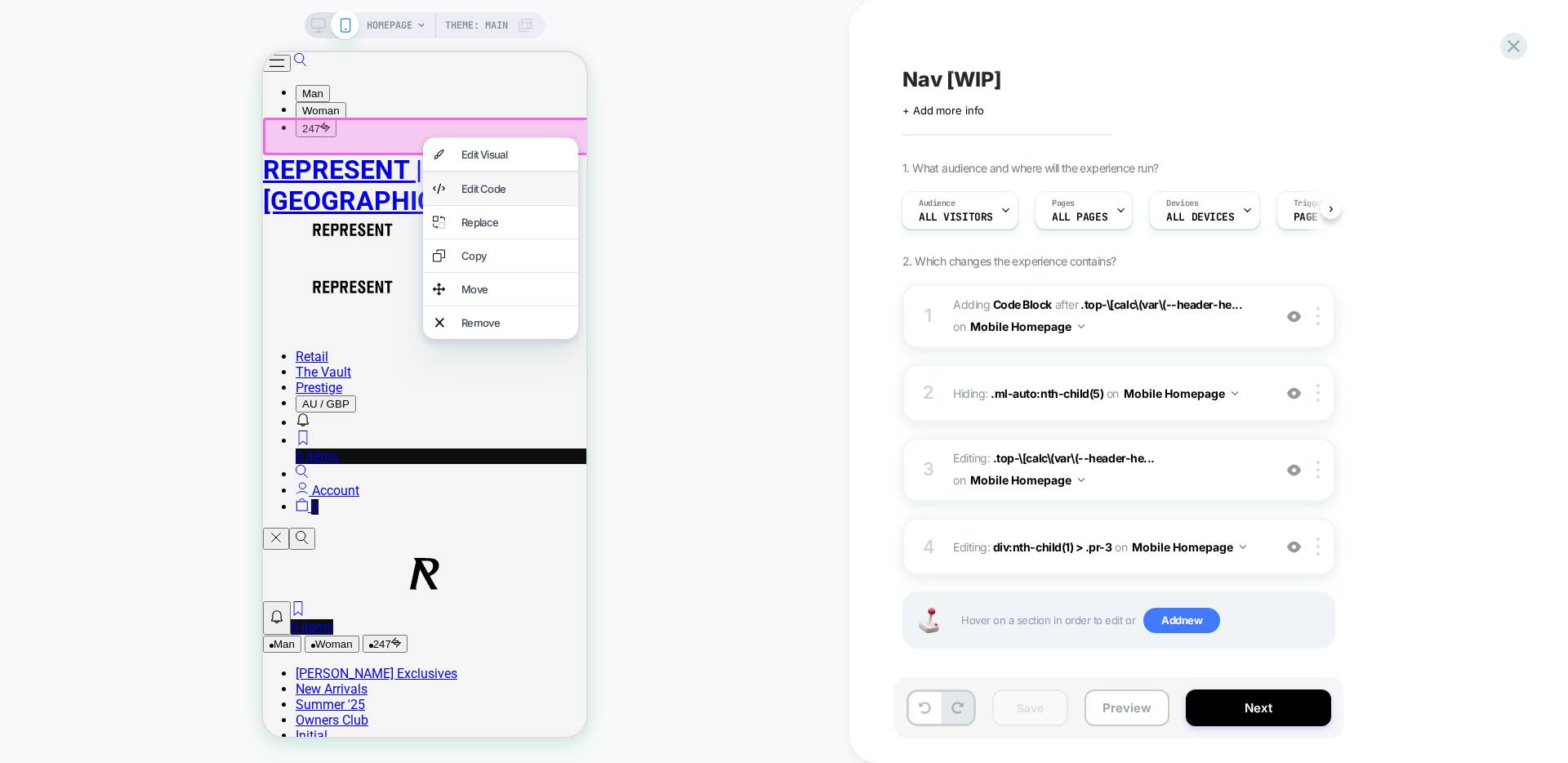
click at [481, 202] on div "Edit Code" at bounding box center [500, 188] width 155 height 33
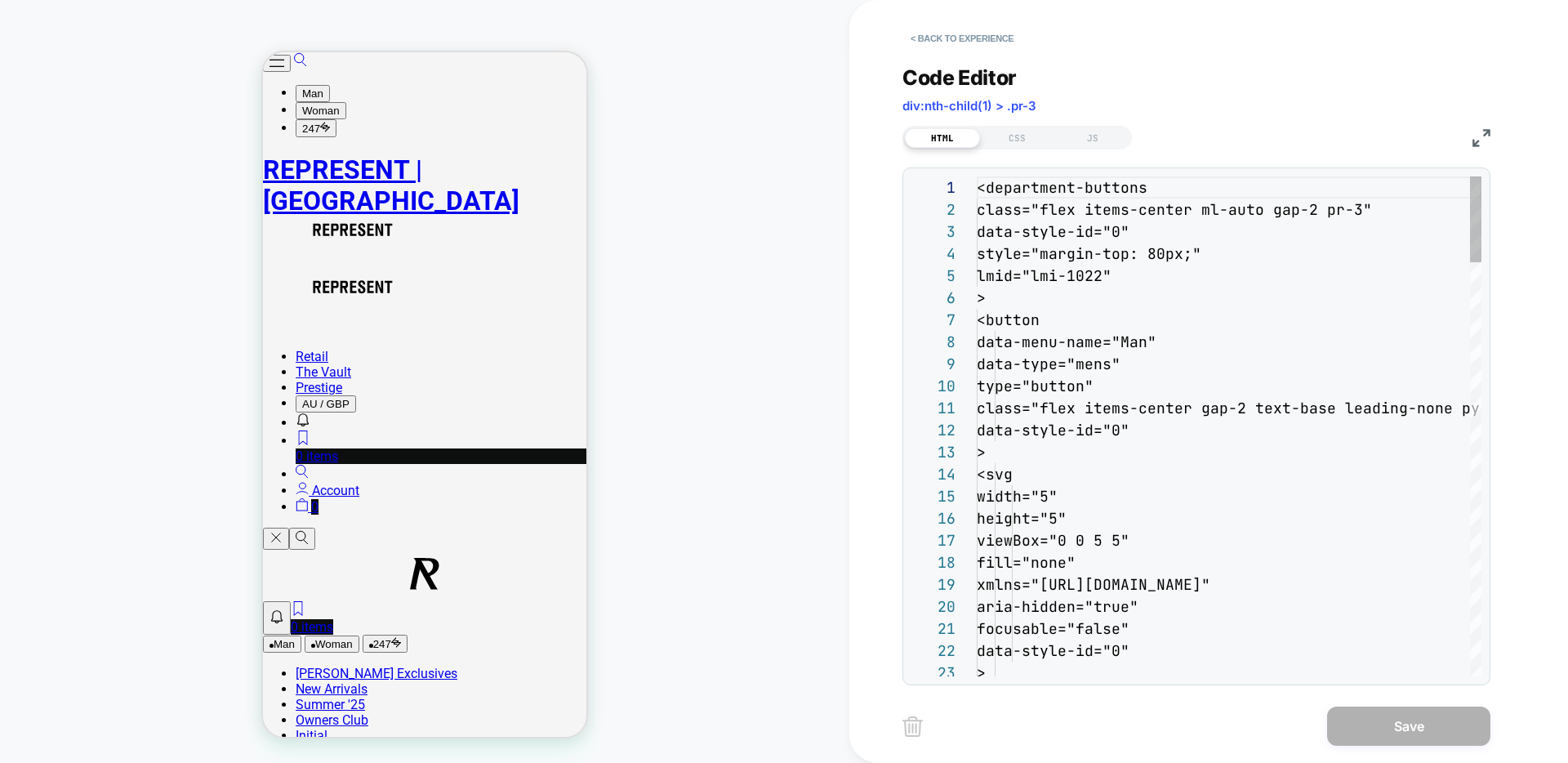
scroll to position [220, 0]
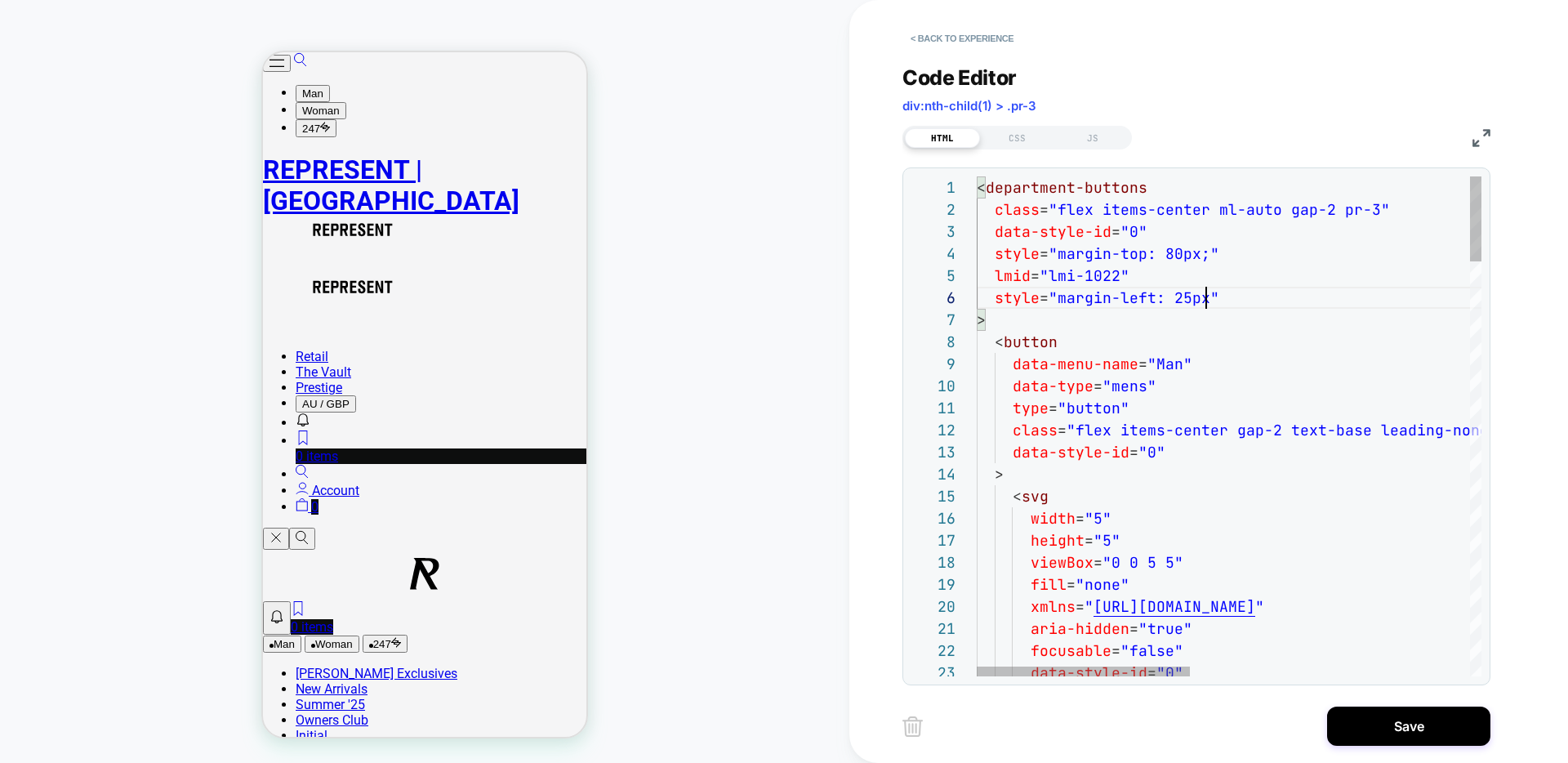
scroll to position [110, 239]
type textarea "**********"
click at [983, 35] on button "< Back to experience" at bounding box center [962, 39] width 119 height 26
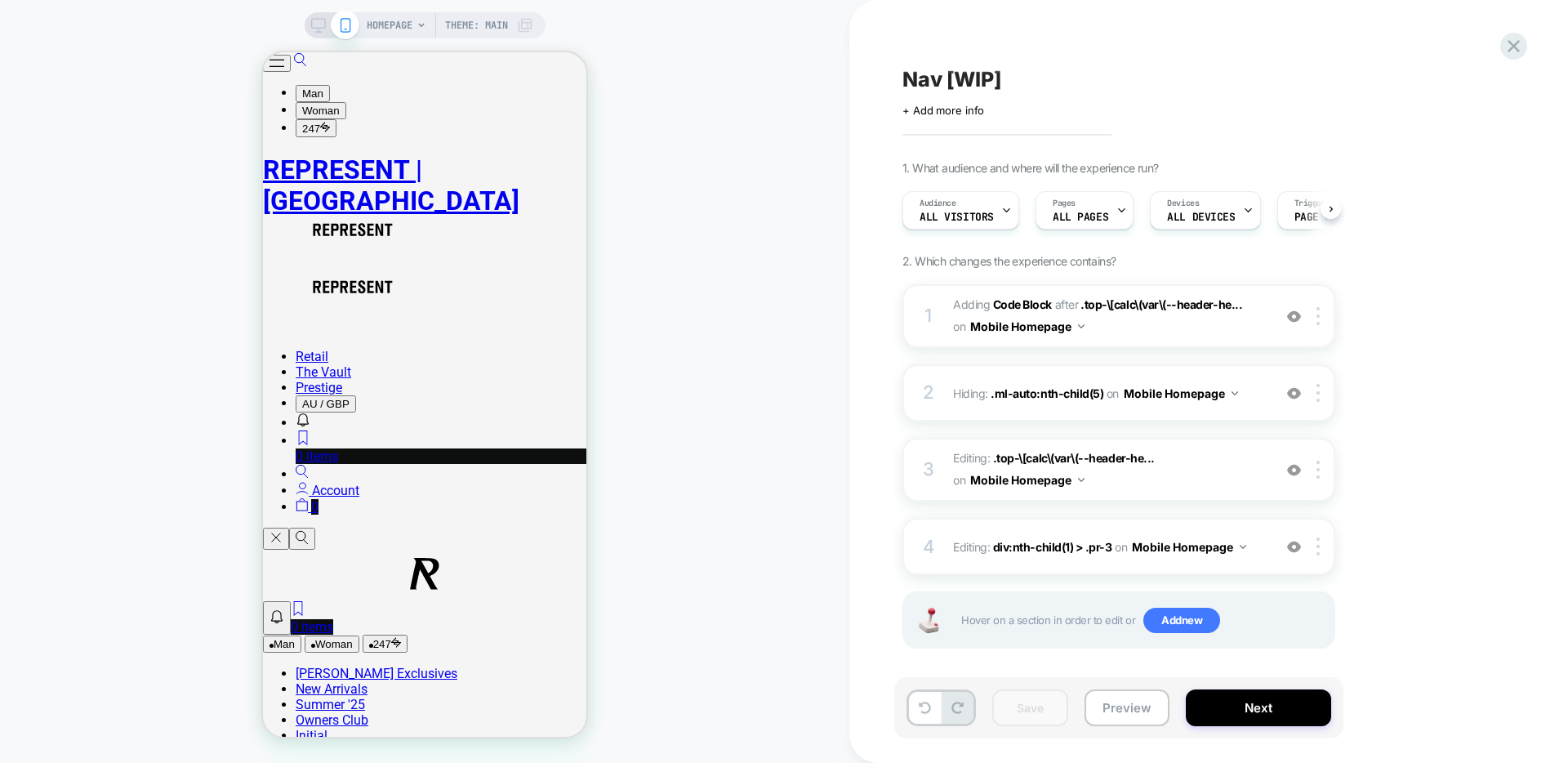
scroll to position [0, 1]
drag, startPoint x: 292, startPoint y: 137, endPoint x: 411, endPoint y: 154, distance: 120.2
click at [292, 636] on button "Man" at bounding box center [282, 644] width 39 height 17
click at [1162, 320] on span "Adding Code Block AFTER .top-\[calc\(var\(--header-he... .top-\[calc\(var\(--he…" at bounding box center [1108, 316] width 311 height 44
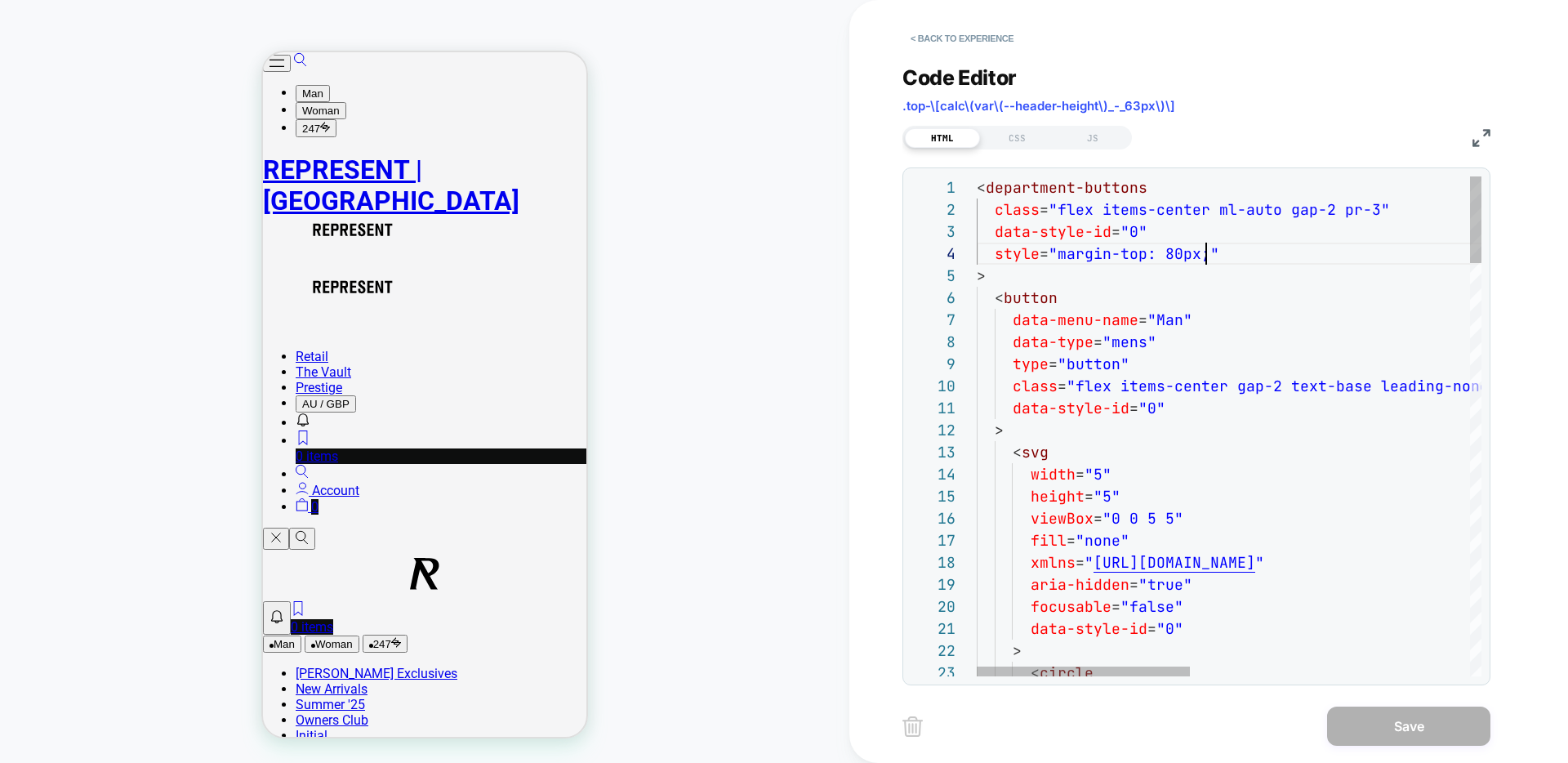
scroll to position [66, 230]
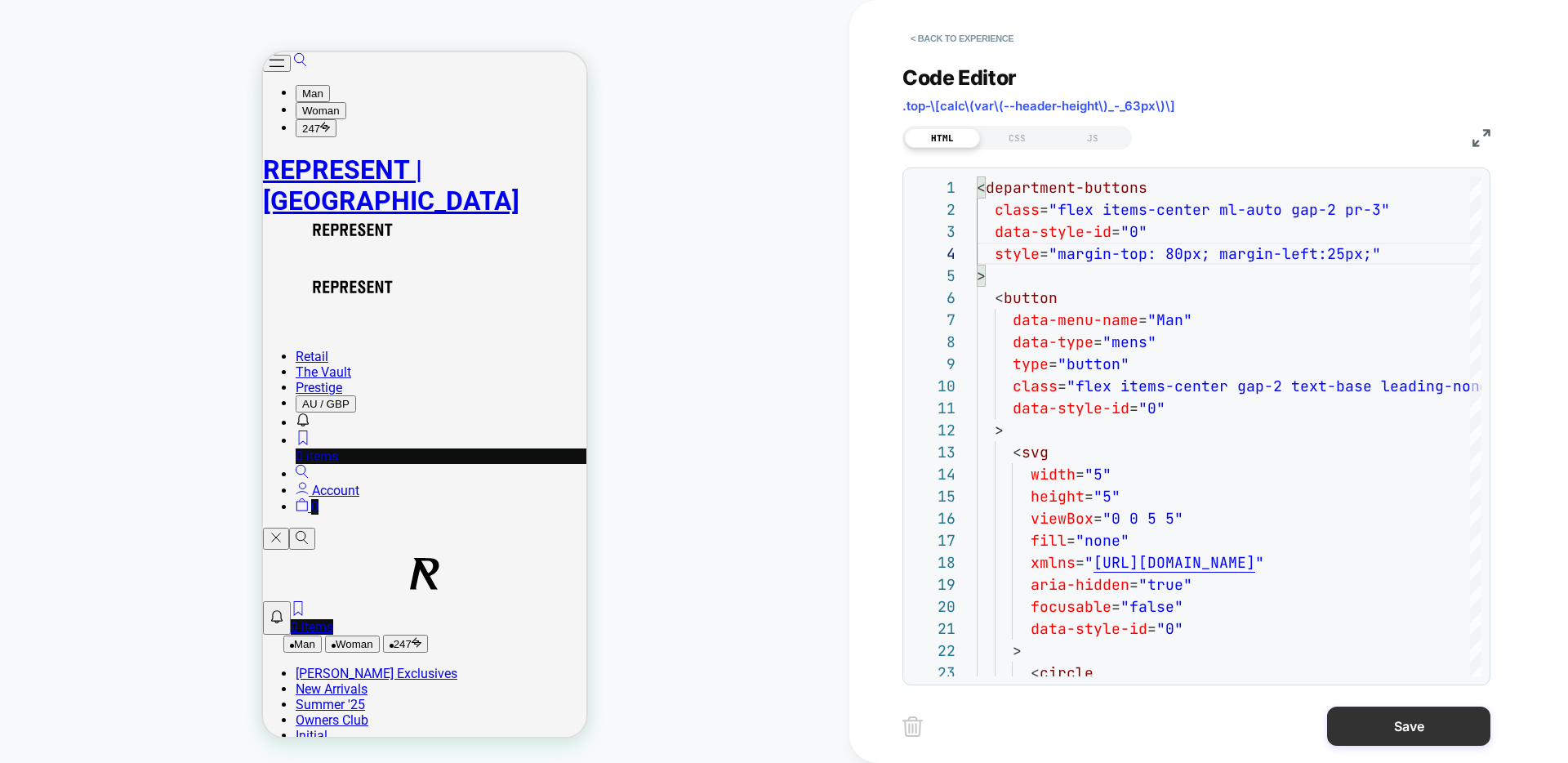
type textarea "**********"
click at [1386, 713] on button "Save" at bounding box center [1409, 726] width 164 height 40
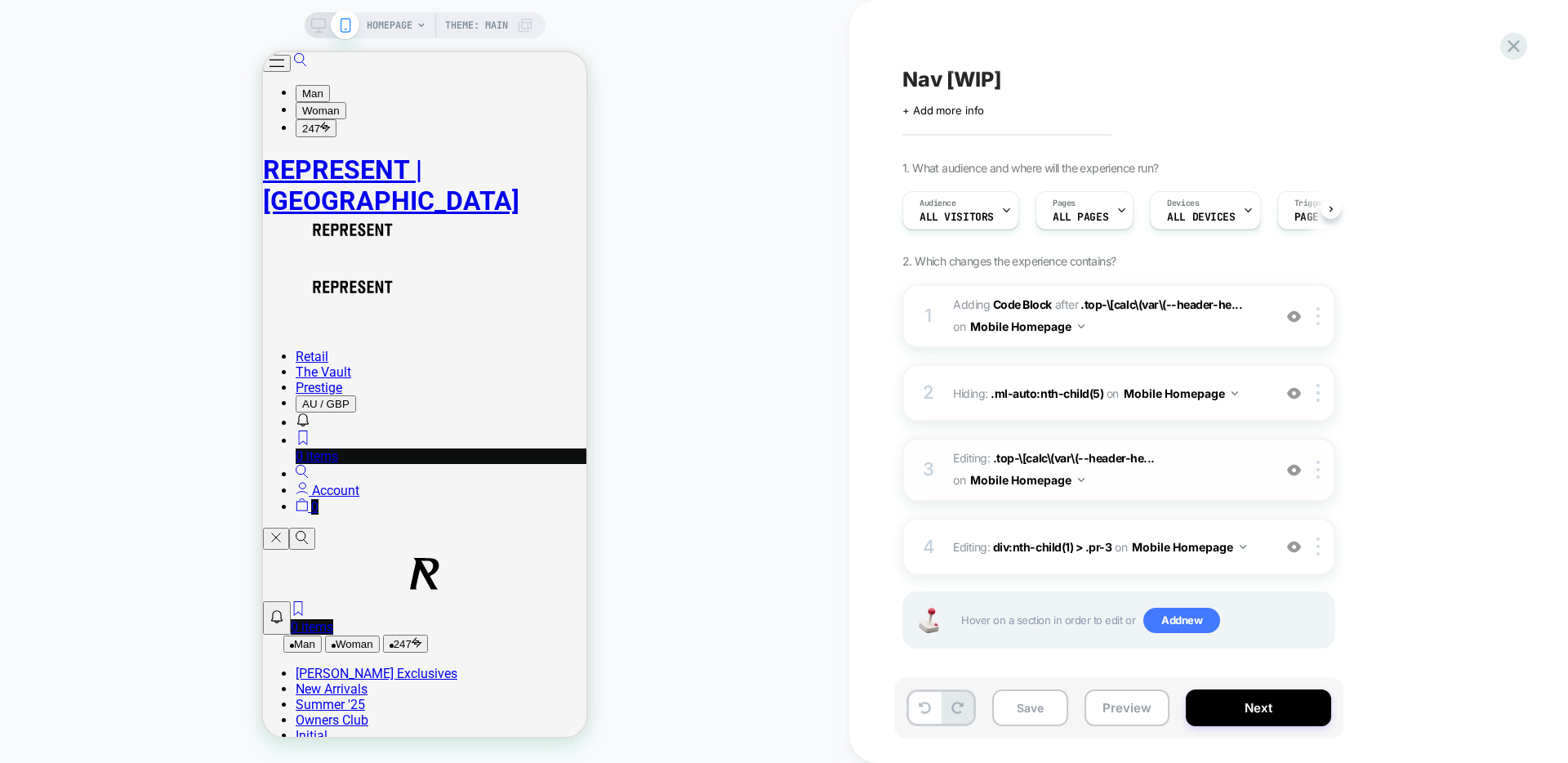
scroll to position [0, 1]
click at [1214, 321] on span "Adding Code Block AFTER .top-\[calc\(var\(--header-he... .top-\[calc\(var\(--he…" at bounding box center [1108, 316] width 311 height 44
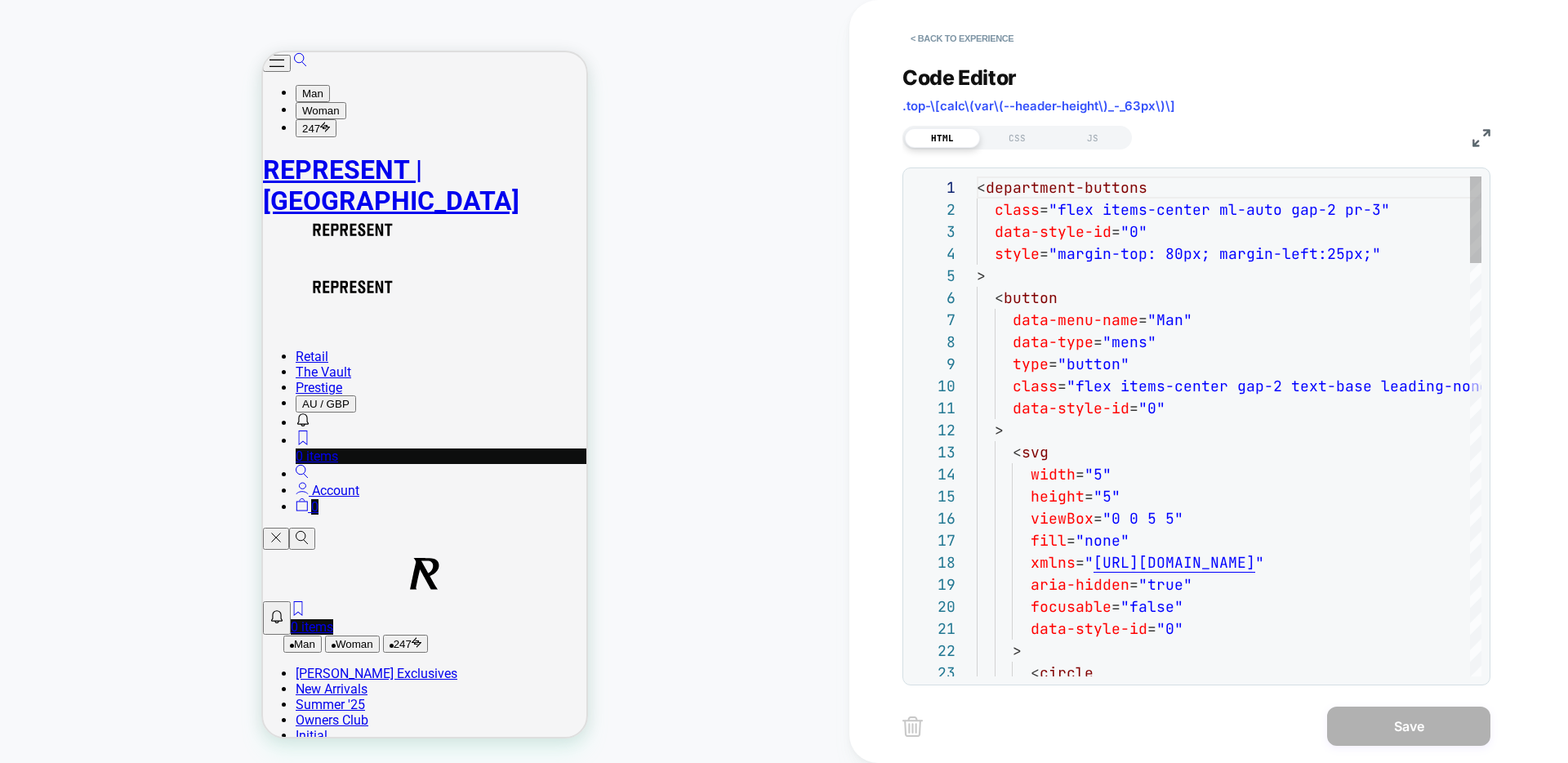
scroll to position [220, 0]
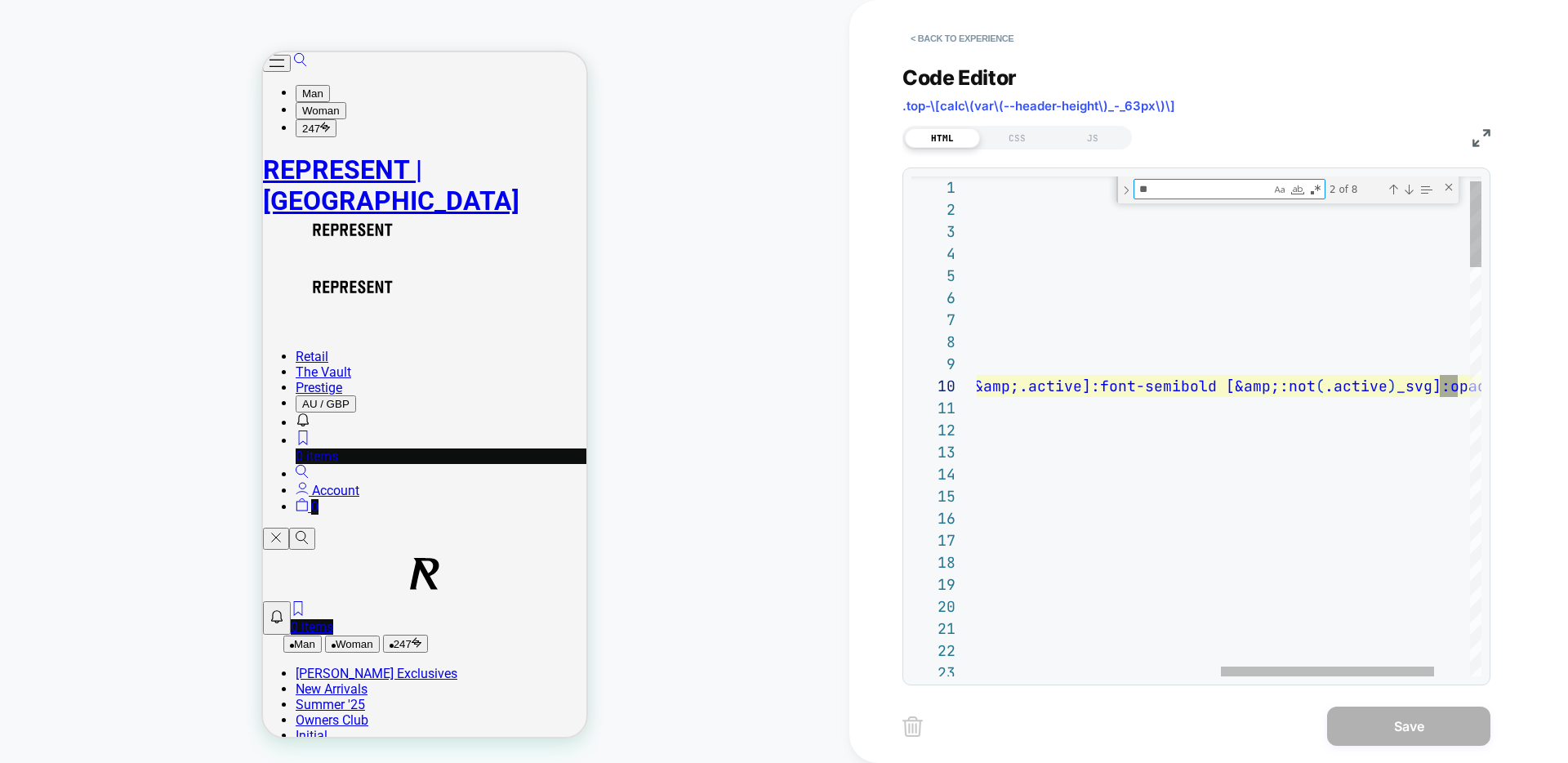
scroll to position [110, 1058]
type textarea "*"
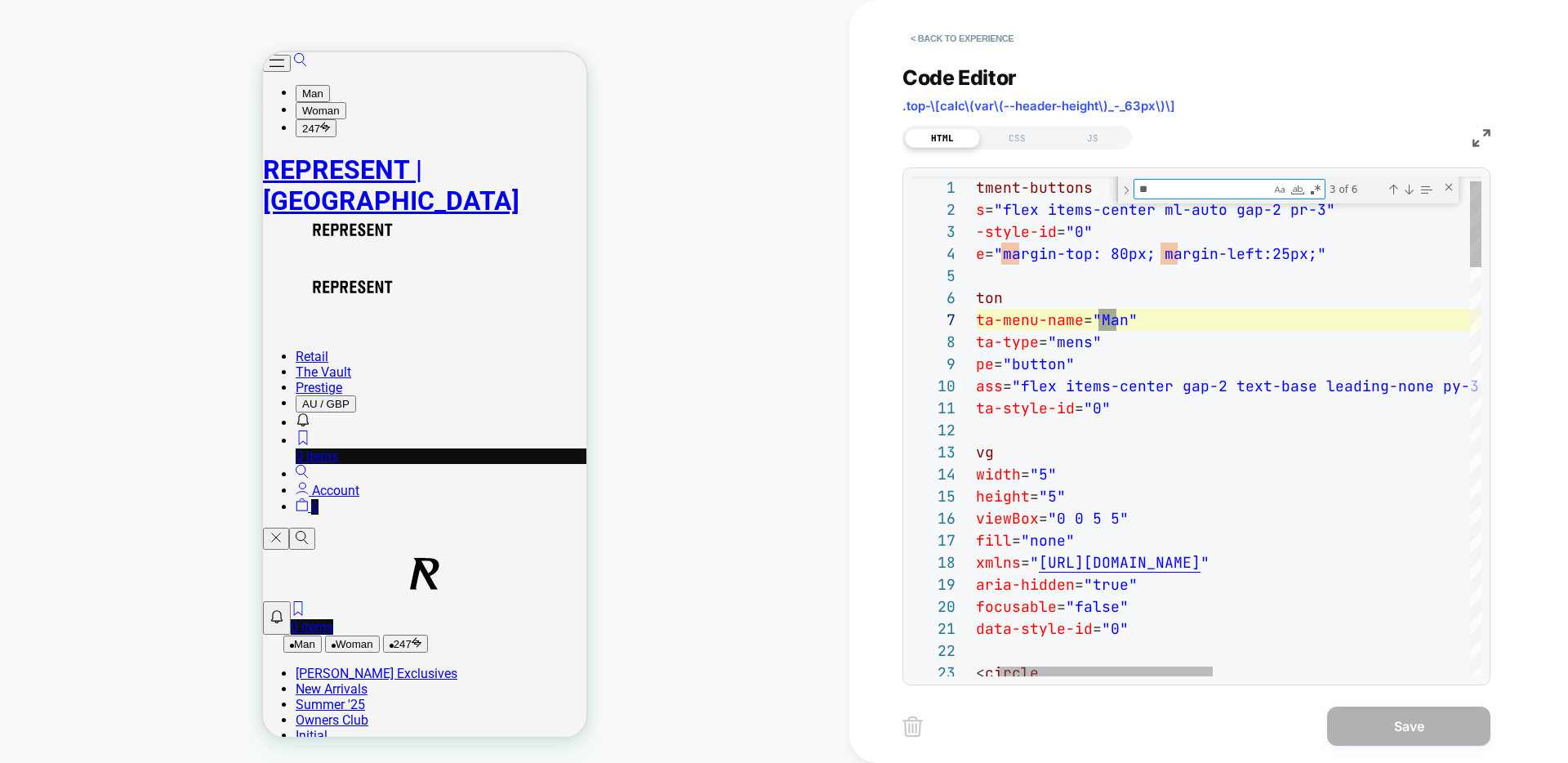
type textarea "*"
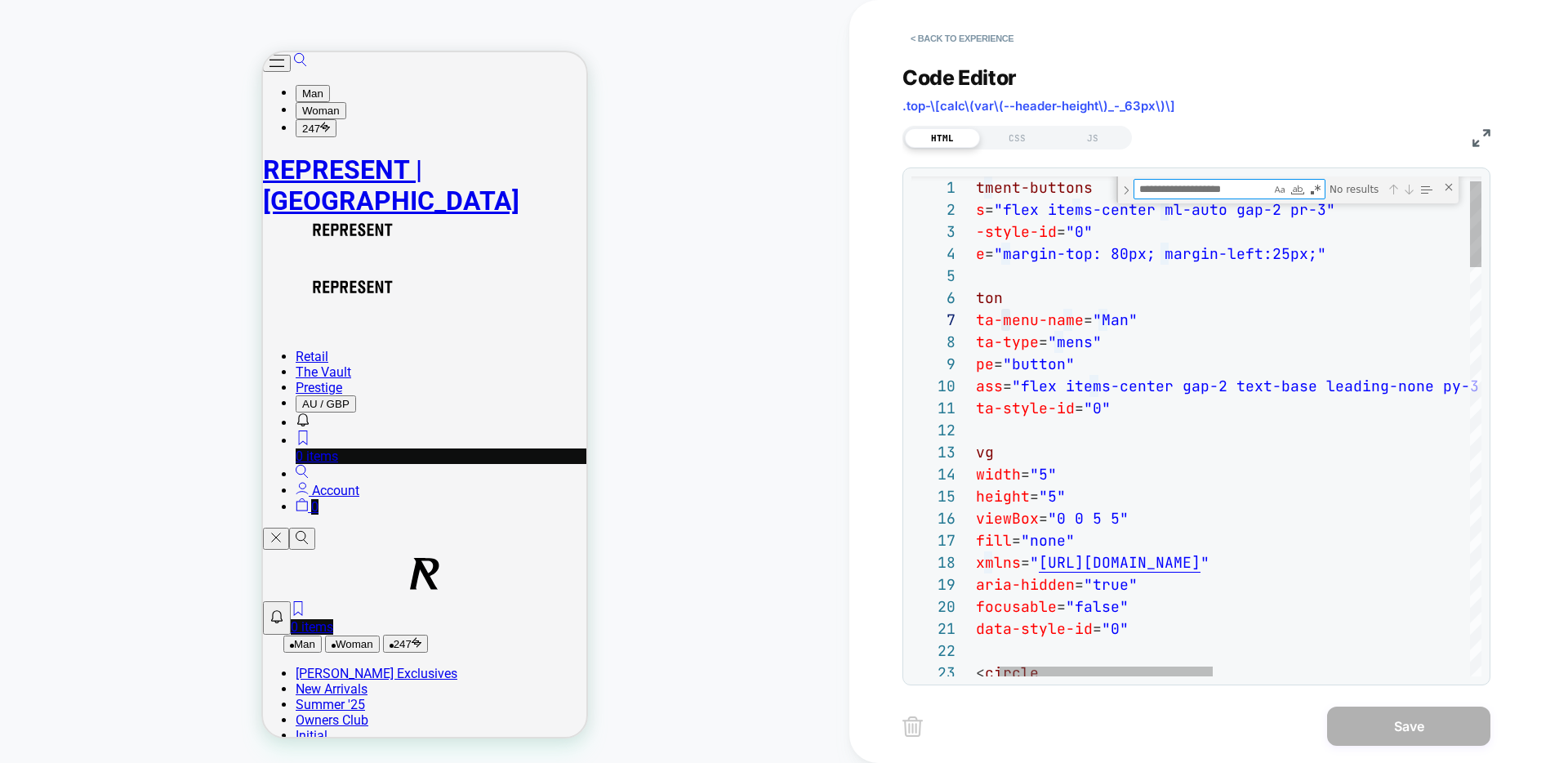
scroll to position [133, 88]
click at [667, 213] on div "HOMEPAGE Theme: MAIN" at bounding box center [424, 381] width 849 height 730
click at [958, 22] on div "< Back to experience" at bounding box center [1262, 24] width 719 height 49
click at [956, 28] on button "< Back to experience" at bounding box center [962, 39] width 119 height 26
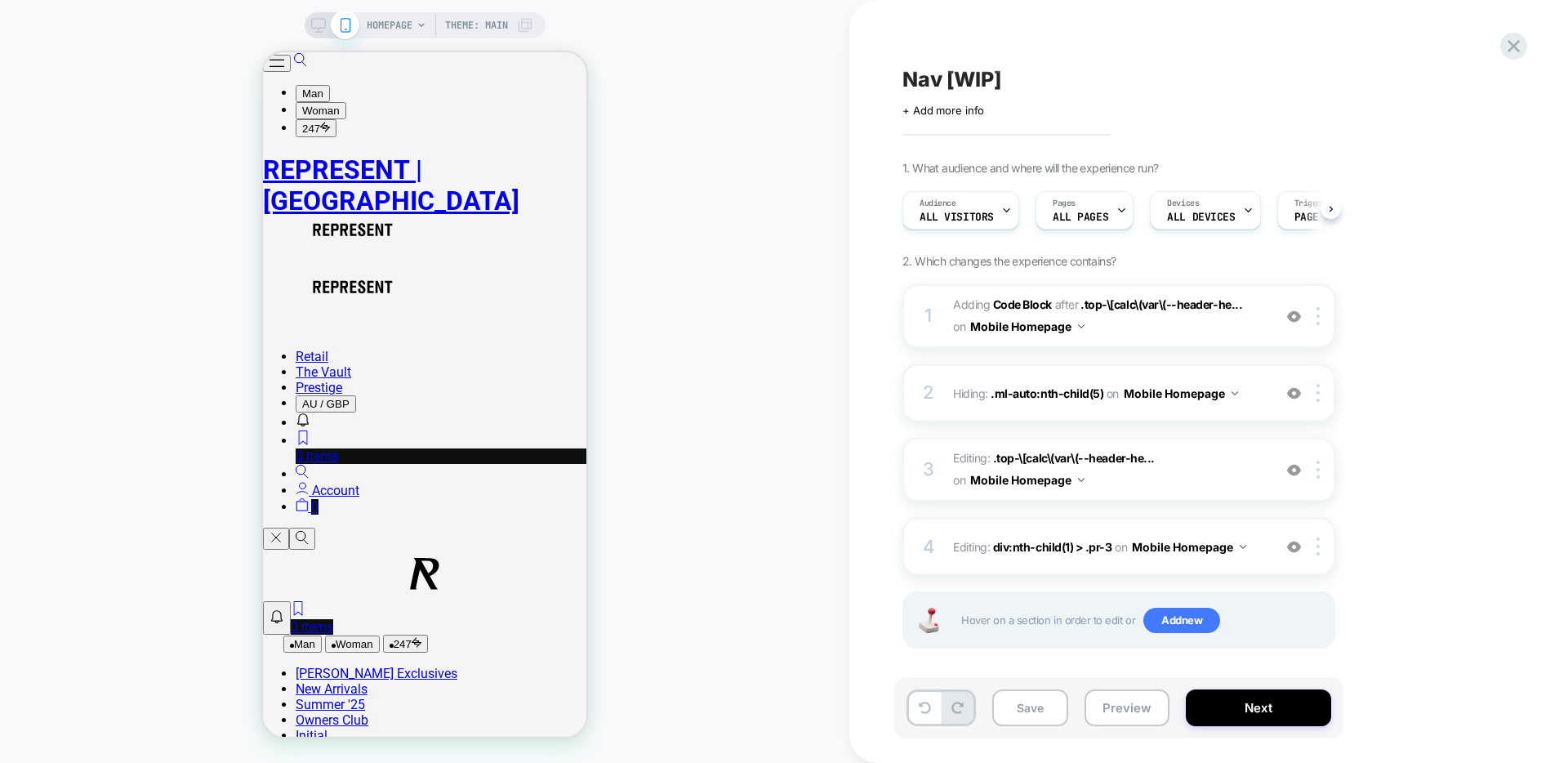
scroll to position [0, 1]
click at [1210, 339] on div "1 Adding Code Block AFTER .top-\[calc\(var\(--header-he... .top-\[calc\(var\(--…" at bounding box center [1119, 316] width 433 height 64
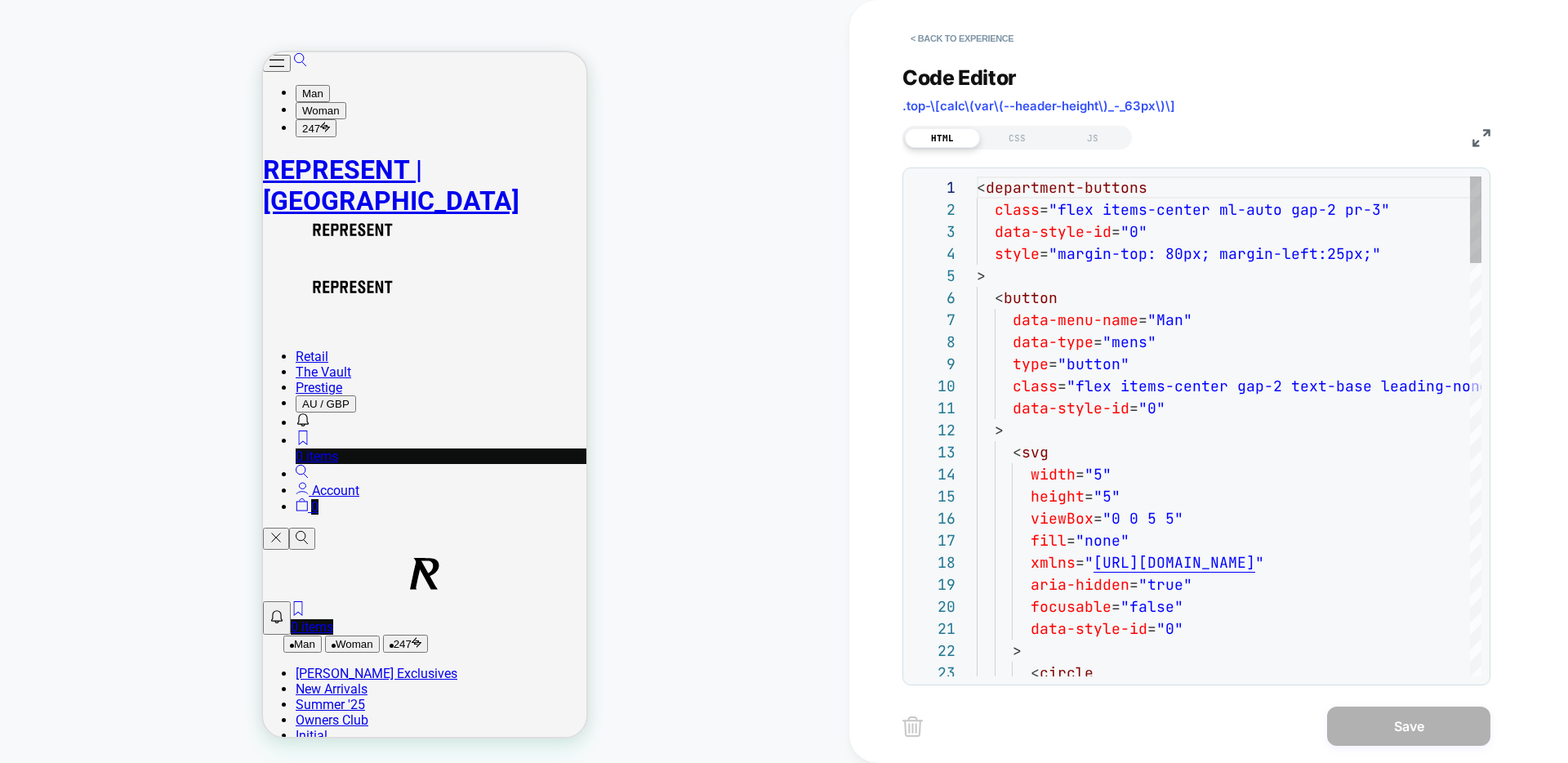
scroll to position [220, 0]
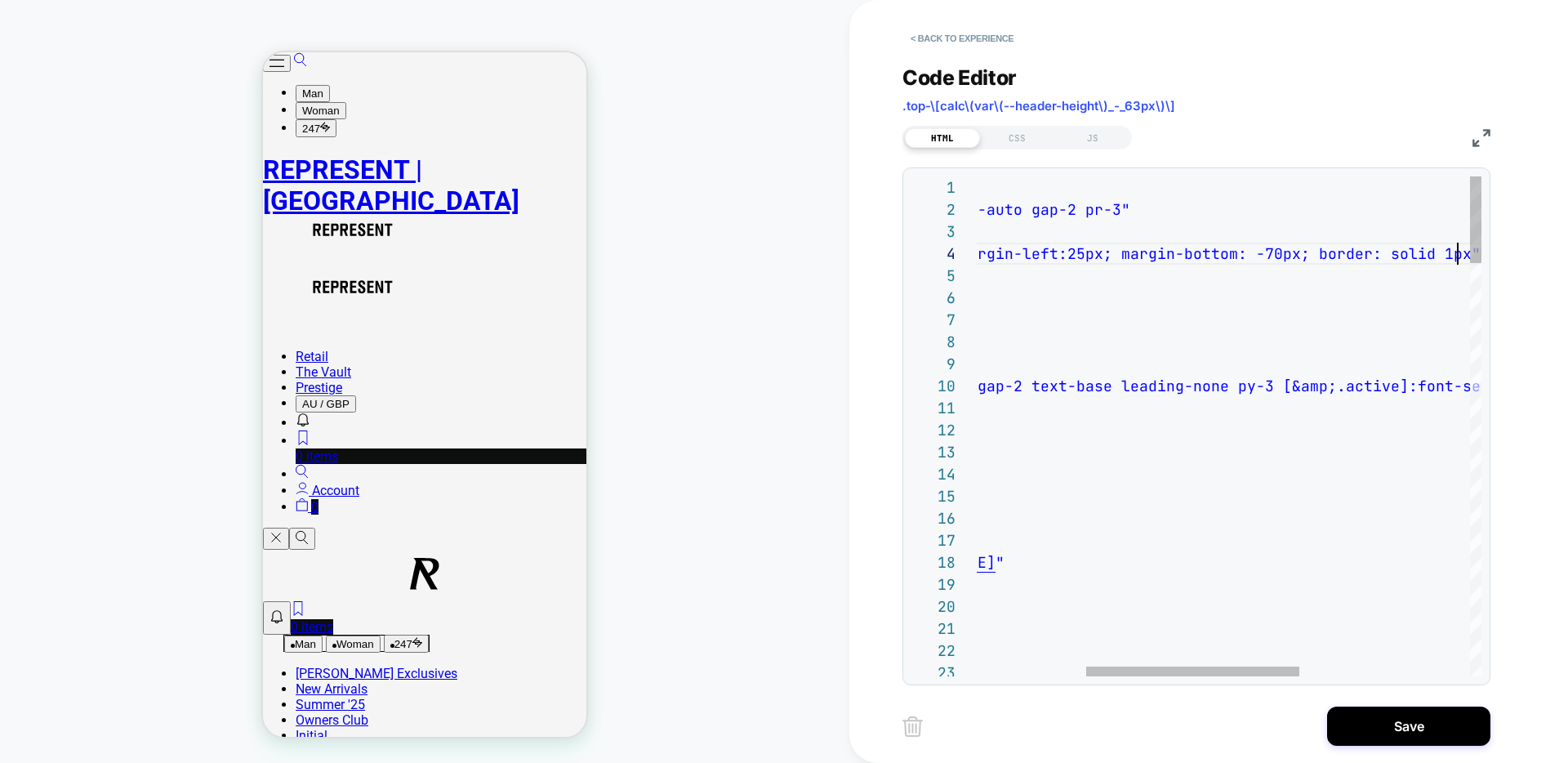
scroll to position [66, 643]
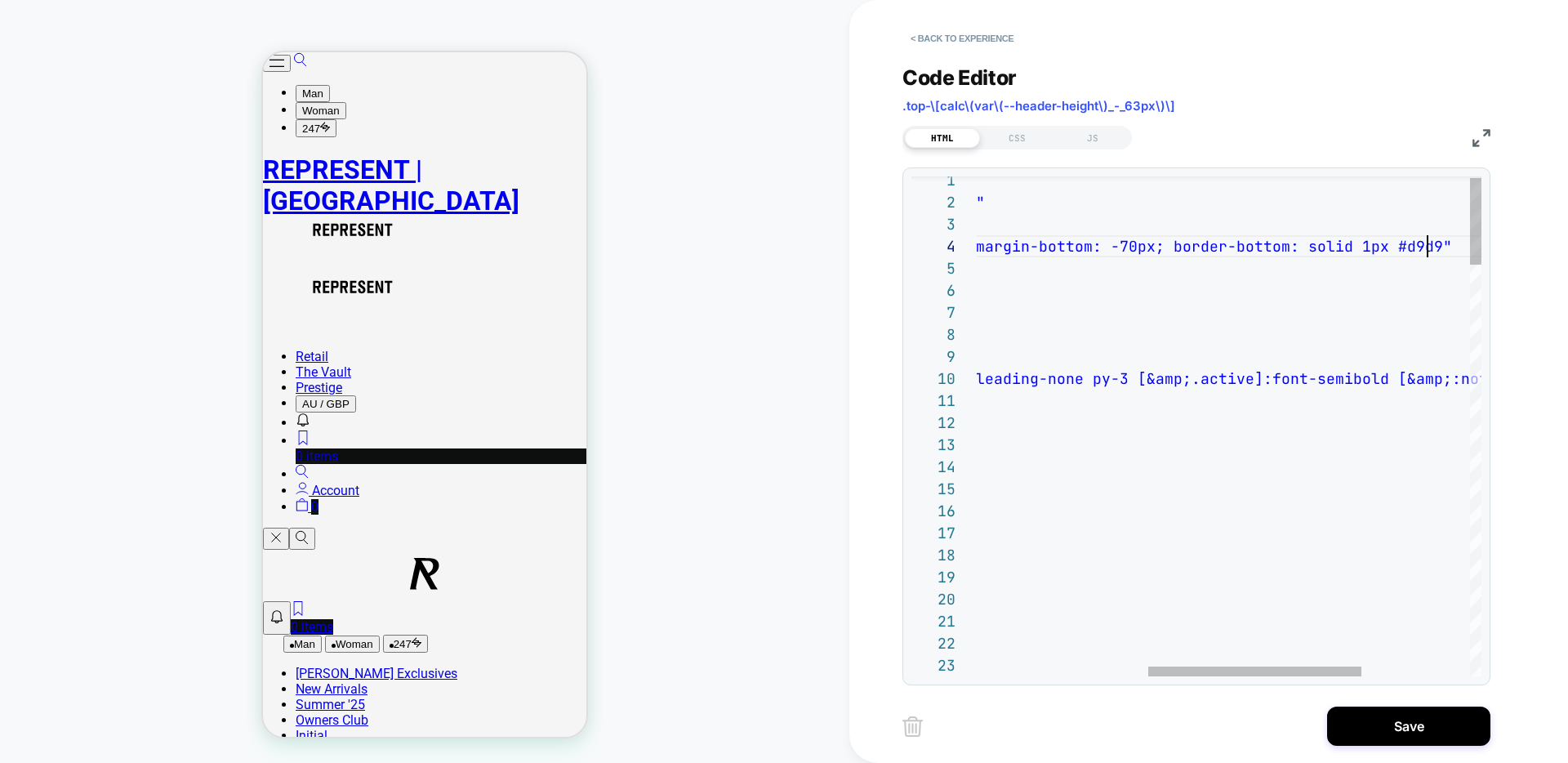
scroll to position [66, 873]
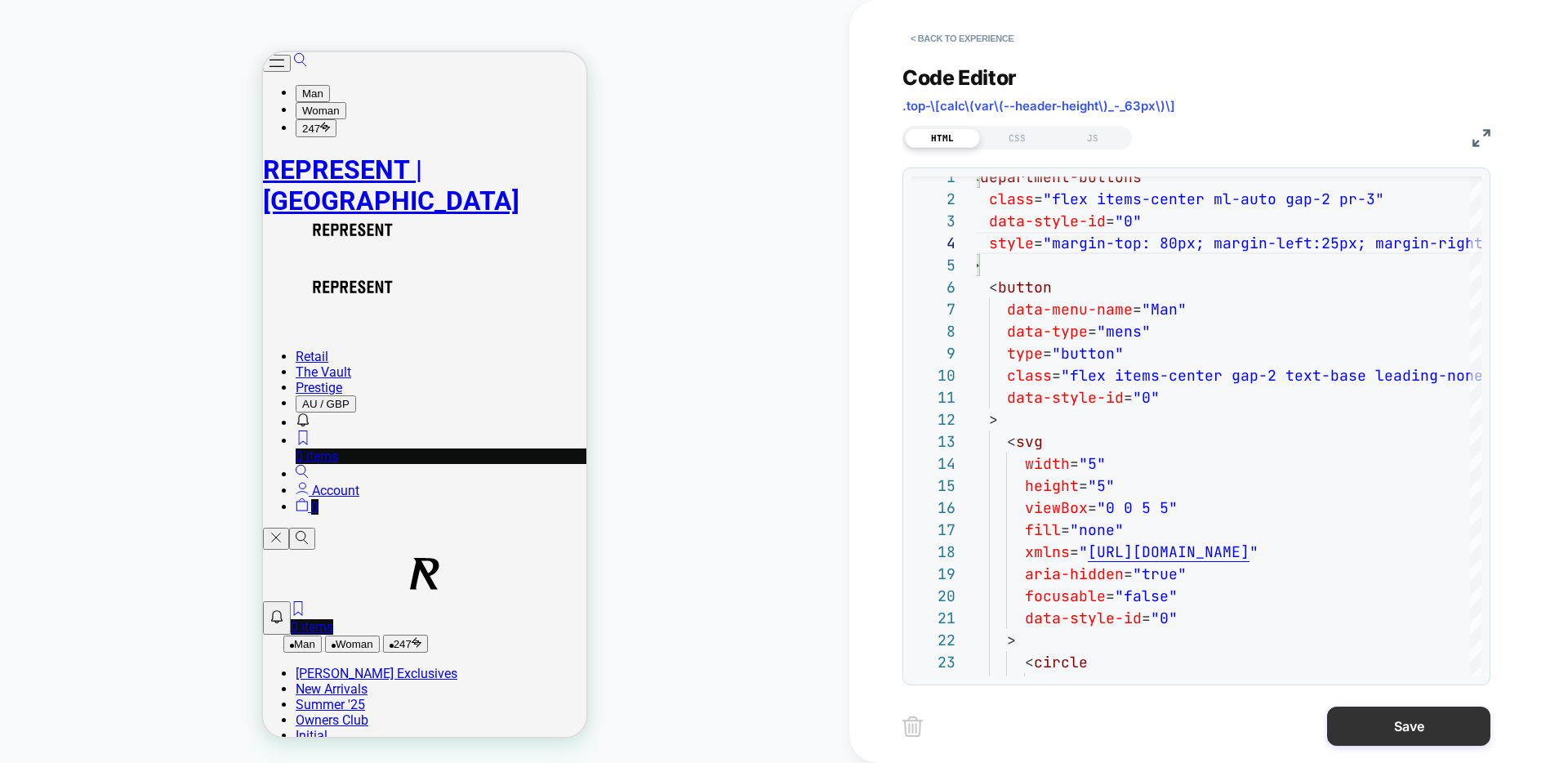
type textarea "**********"
click at [1371, 723] on button "Save" at bounding box center [1409, 726] width 164 height 40
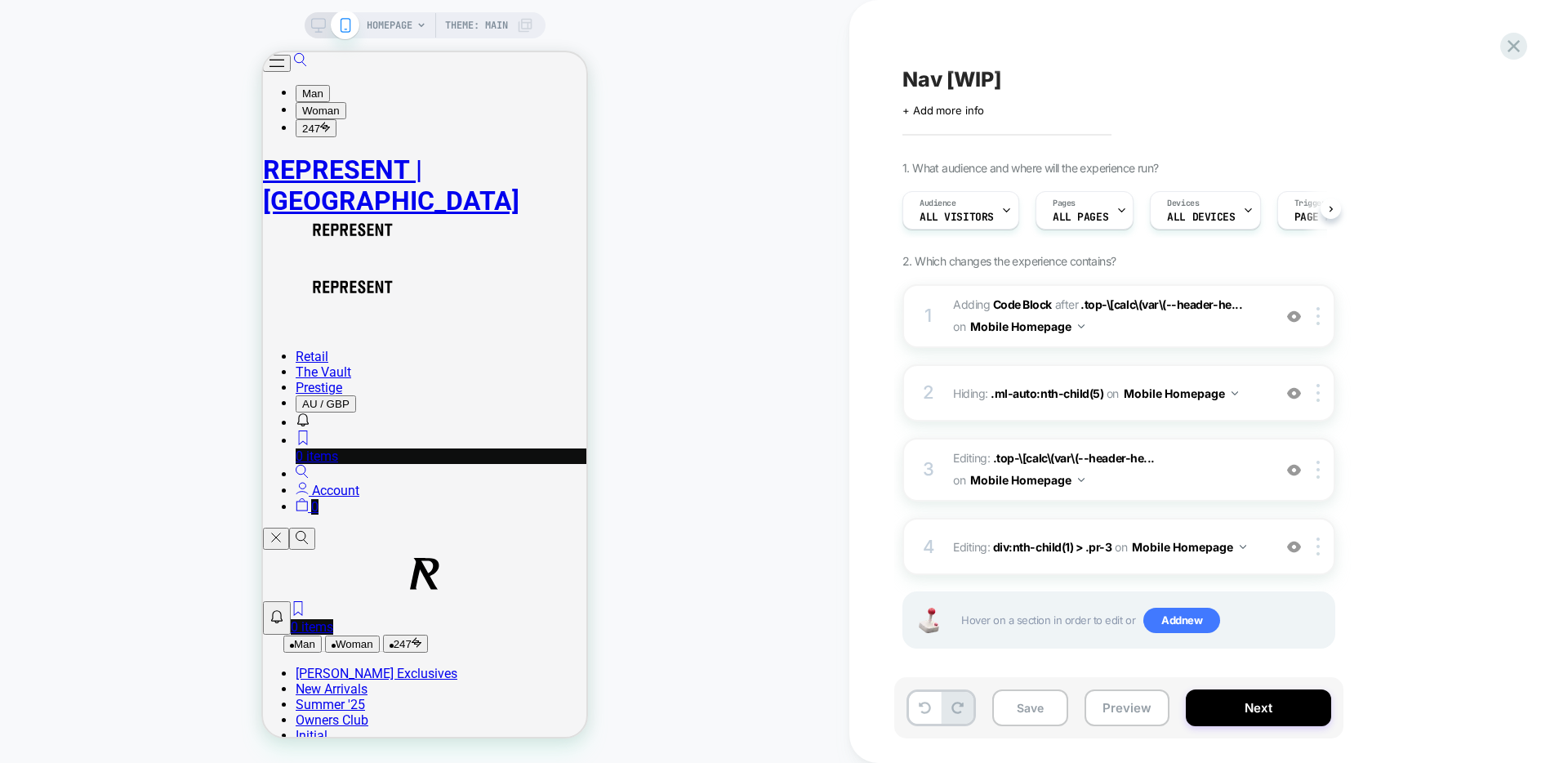
scroll to position [0, 1]
click at [1044, 709] on button "Save" at bounding box center [1030, 707] width 76 height 37
click at [1141, 712] on button "Preview" at bounding box center [1127, 707] width 85 height 37
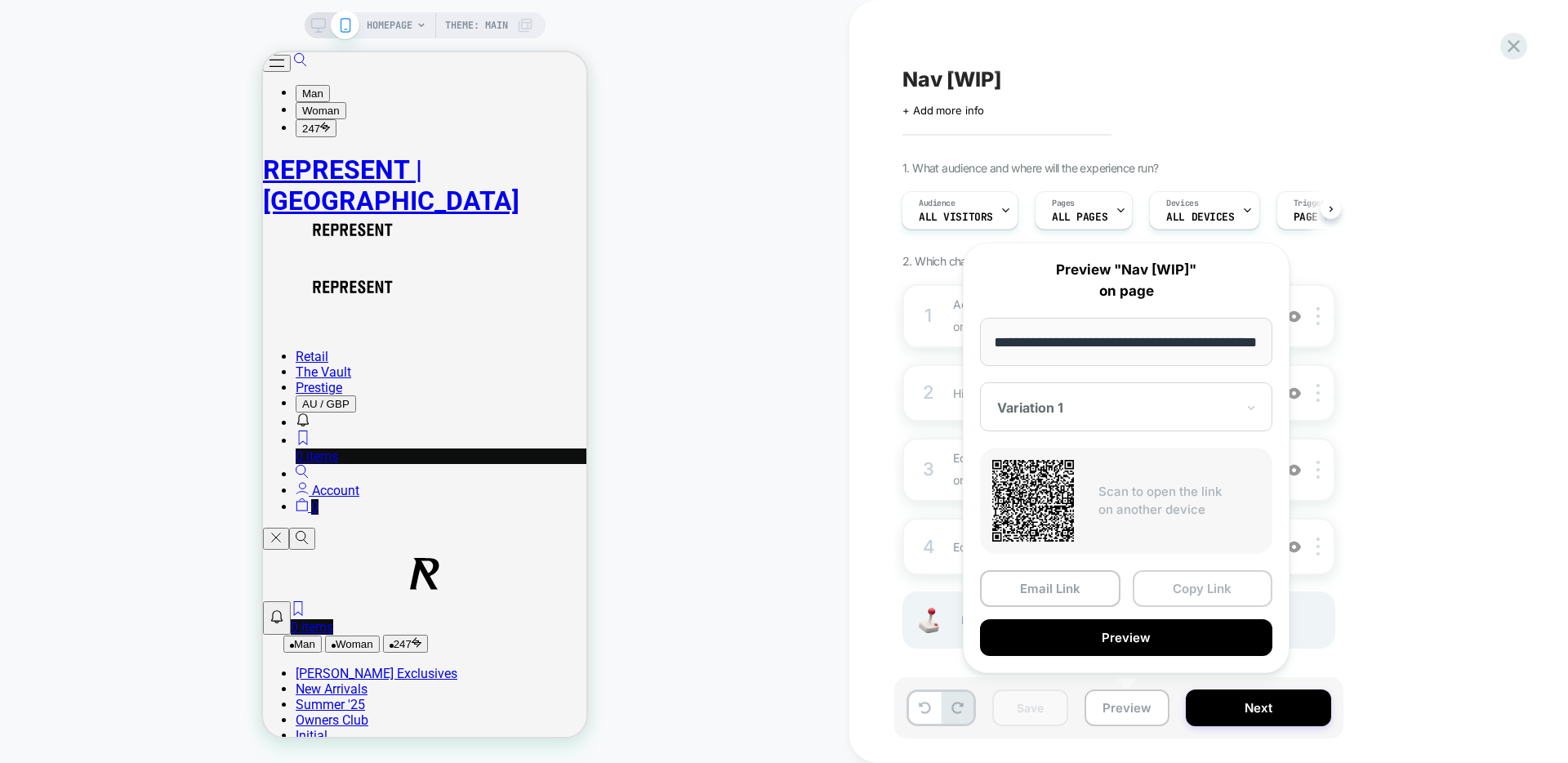
scroll to position [0, 0]
click at [1231, 583] on button "Copy Link" at bounding box center [1202, 588] width 140 height 37
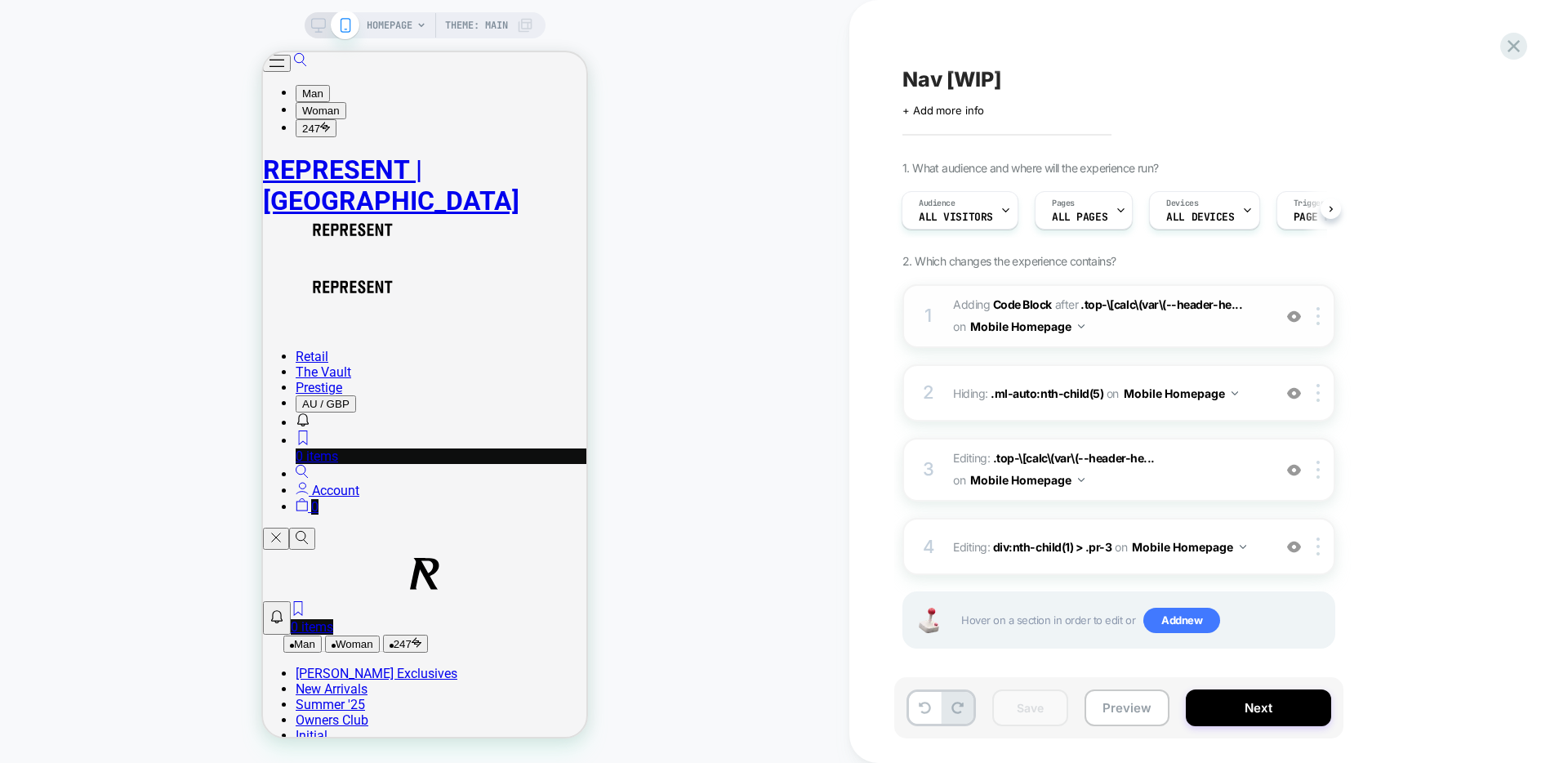
click at [1176, 335] on span "Adding Code Block AFTER .top-\[calc\(var\(--header-he... .top-\[calc\(var\(--he…" at bounding box center [1108, 316] width 311 height 44
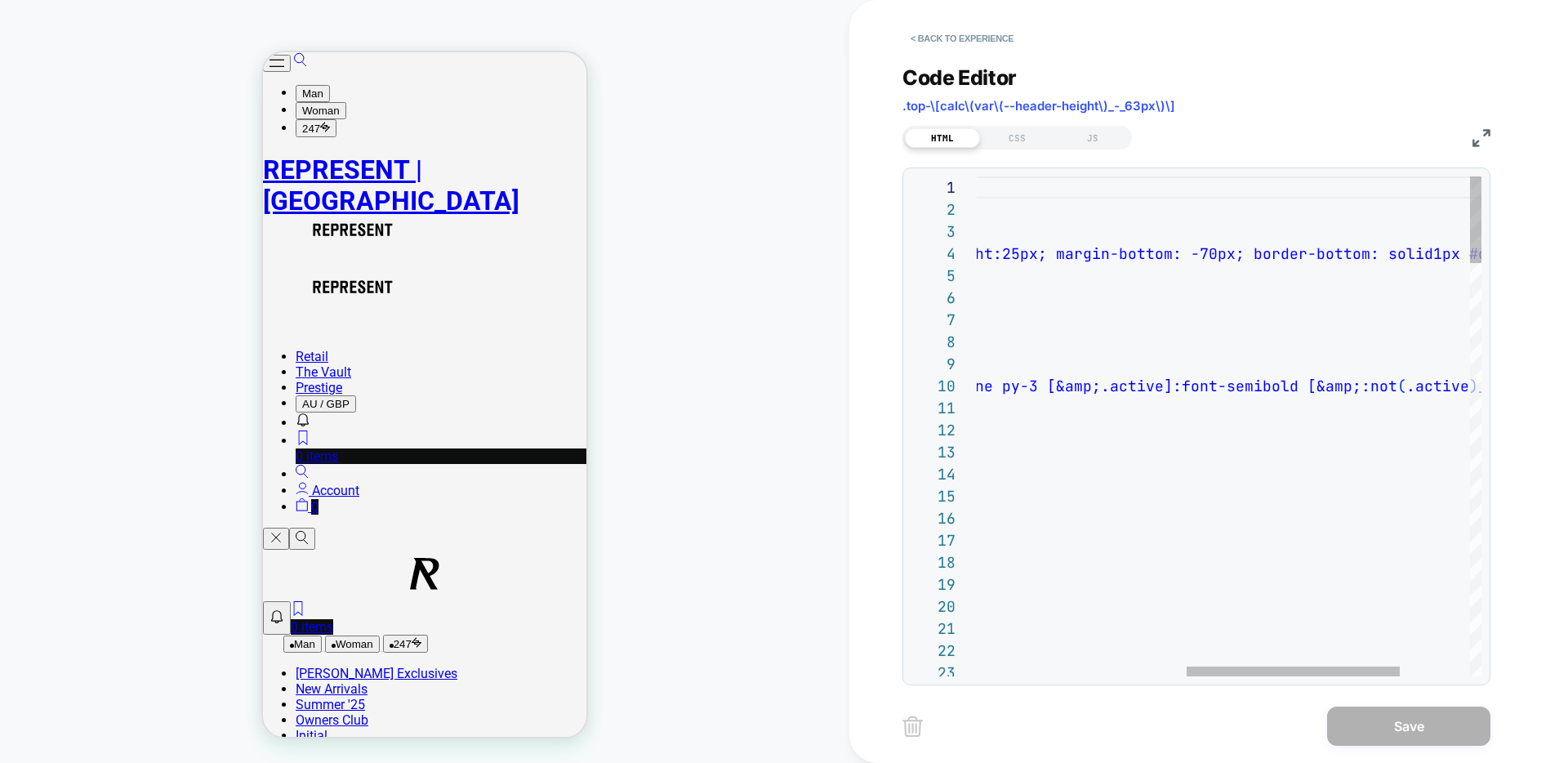
scroll to position [66, 723]
type textarea "**********"
click at [1428, 726] on button "Save" at bounding box center [1409, 726] width 164 height 40
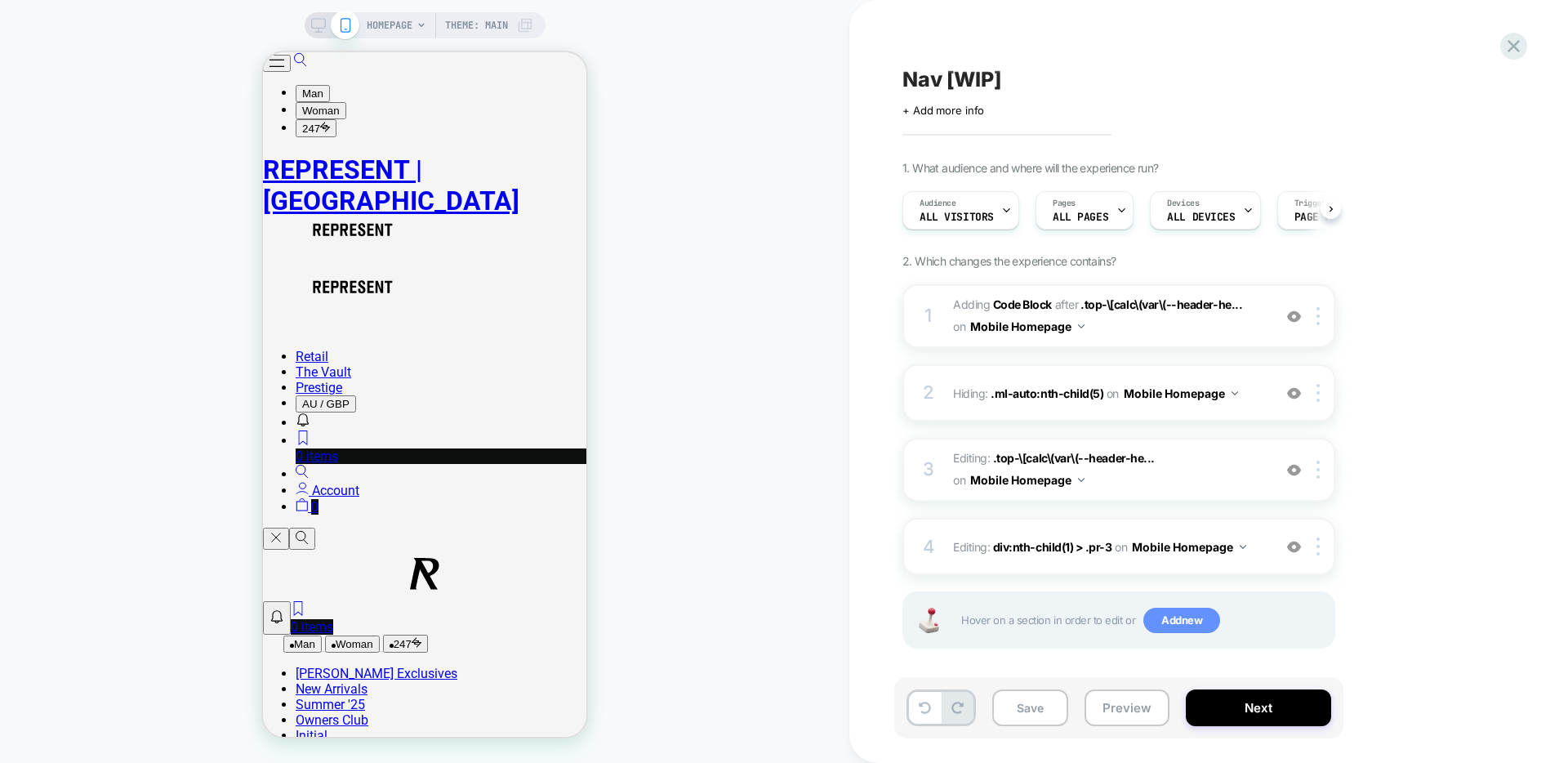
scroll to position [0, 1]
drag, startPoint x: 1041, startPoint y: 705, endPoint x: 1068, endPoint y: 703, distance: 27.1
click at [1041, 705] on button "Save" at bounding box center [1030, 707] width 76 height 37
click at [1205, 333] on span "Adding Code Block AFTER .top-\[calc\(var\(--header-he... .top-\[calc\(var\(--he…" at bounding box center [1108, 316] width 311 height 44
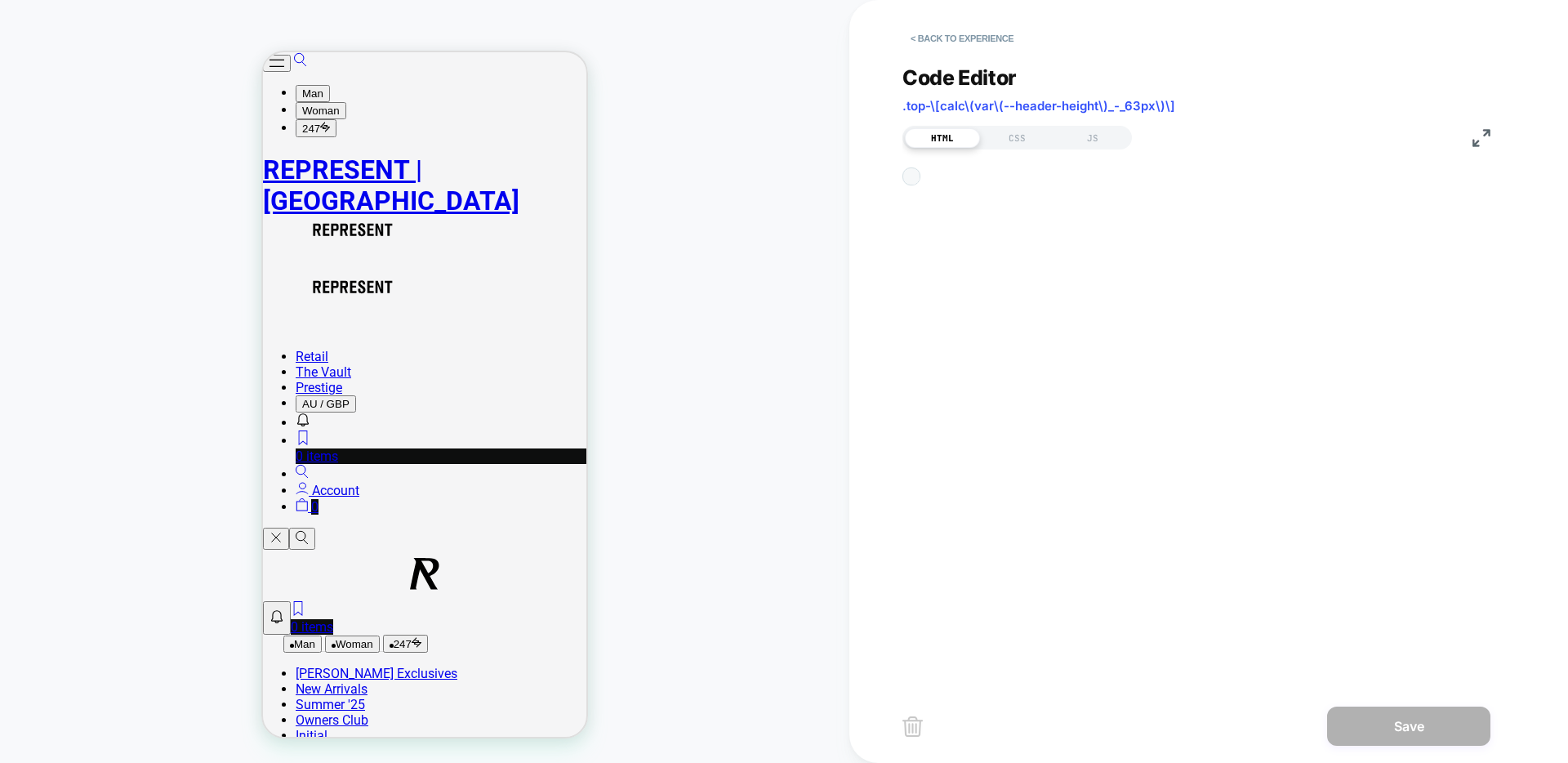
scroll to position [220, 0]
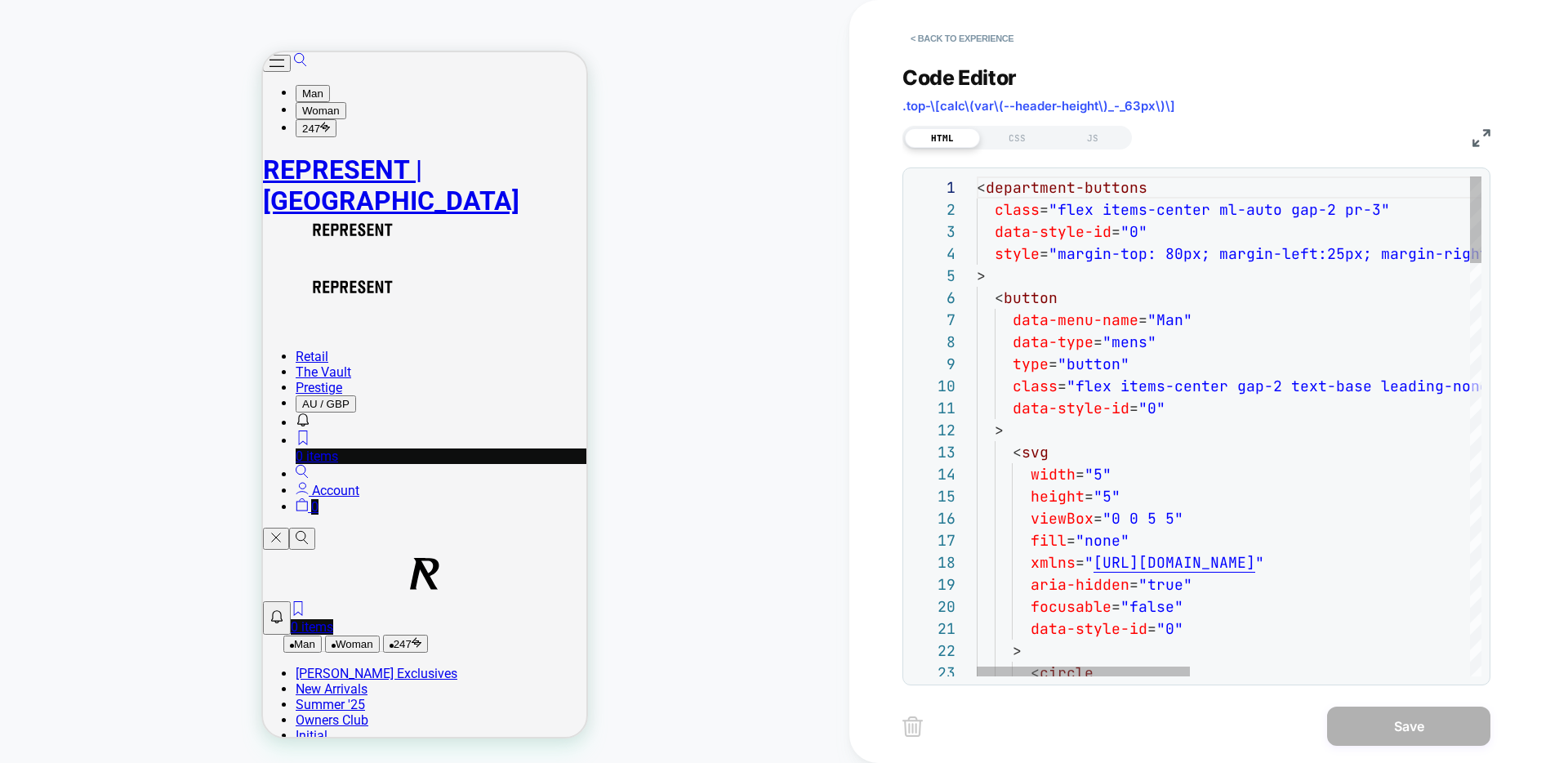
drag, startPoint x: 1334, startPoint y: 251, endPoint x: 1334, endPoint y: 274, distance: 23.0
drag, startPoint x: 1332, startPoint y: 254, endPoint x: 1326, endPoint y: 284, distance: 30.6
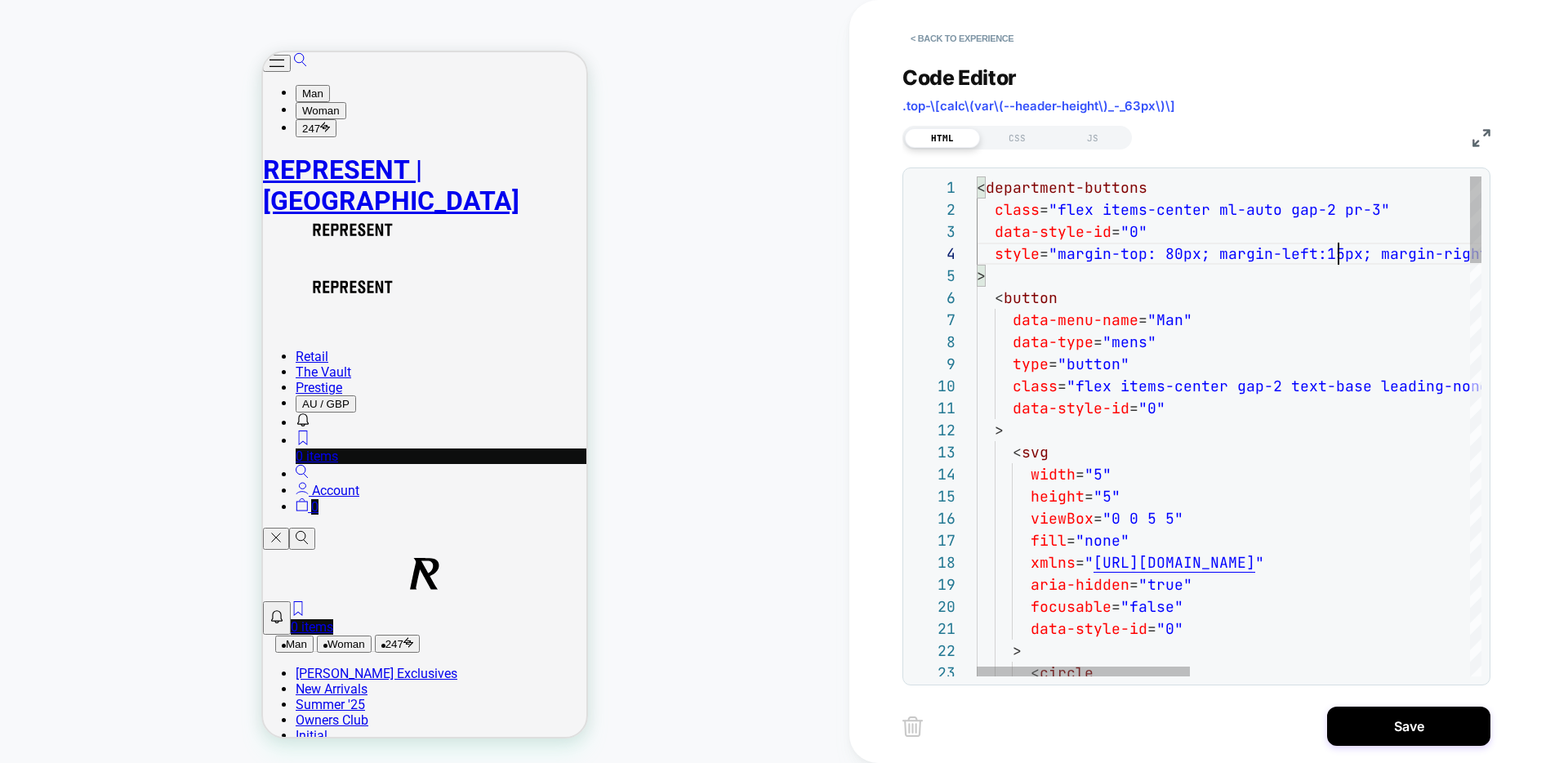
scroll to position [66, 362]
type textarea "**********"
click at [355, 636] on button "Woman" at bounding box center [341, 644] width 55 height 17
click at [398, 635] on button "247" at bounding box center [394, 644] width 45 height 18
click at [295, 636] on button "Man" at bounding box center [291, 644] width 39 height 17
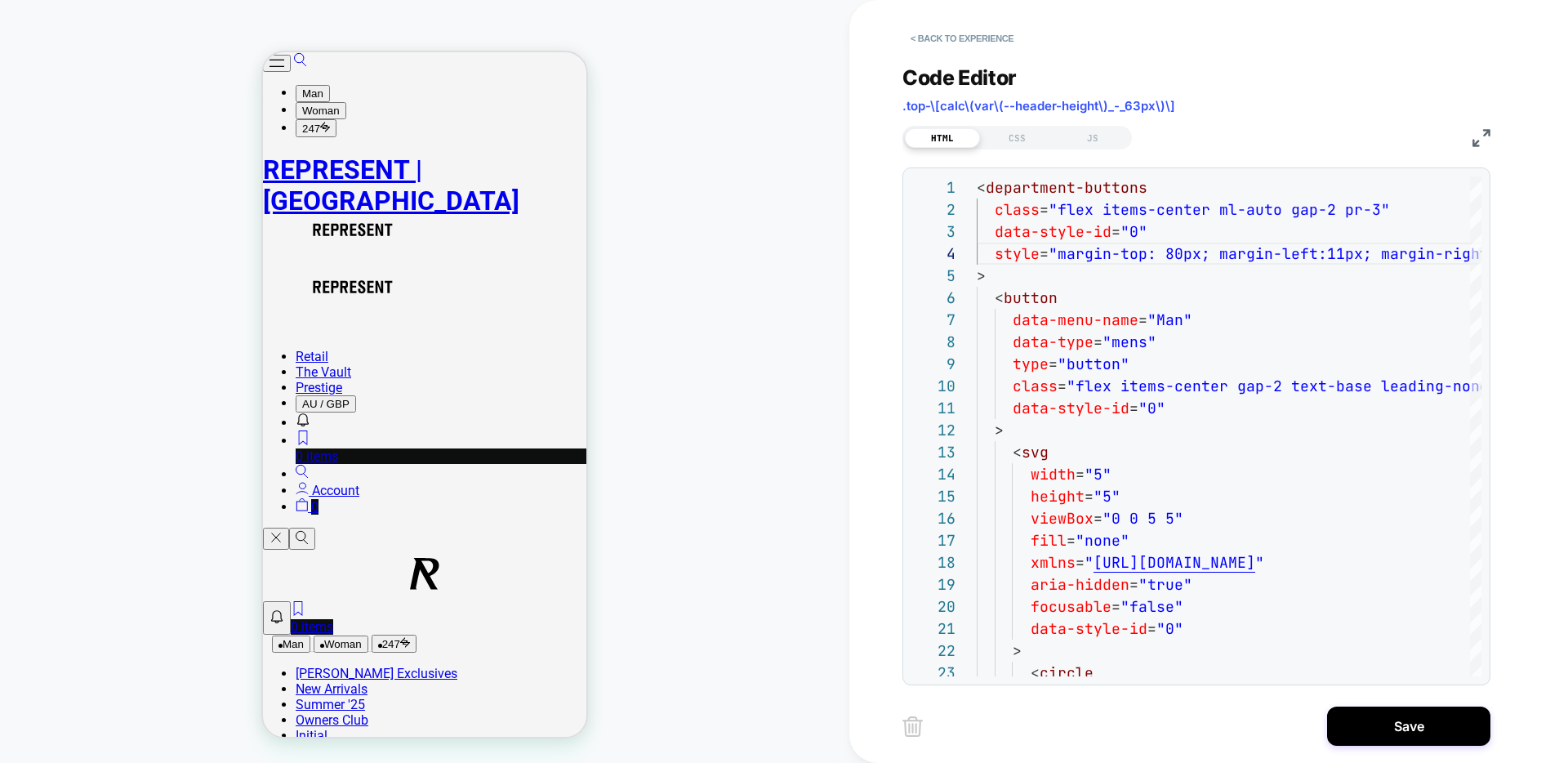
click at [341, 636] on button "Woman" at bounding box center [341, 644] width 55 height 17
click at [404, 635] on button "247" at bounding box center [394, 644] width 45 height 18
click at [294, 636] on button "Man" at bounding box center [291, 644] width 39 height 17
click at [1354, 710] on button "Save" at bounding box center [1409, 726] width 164 height 40
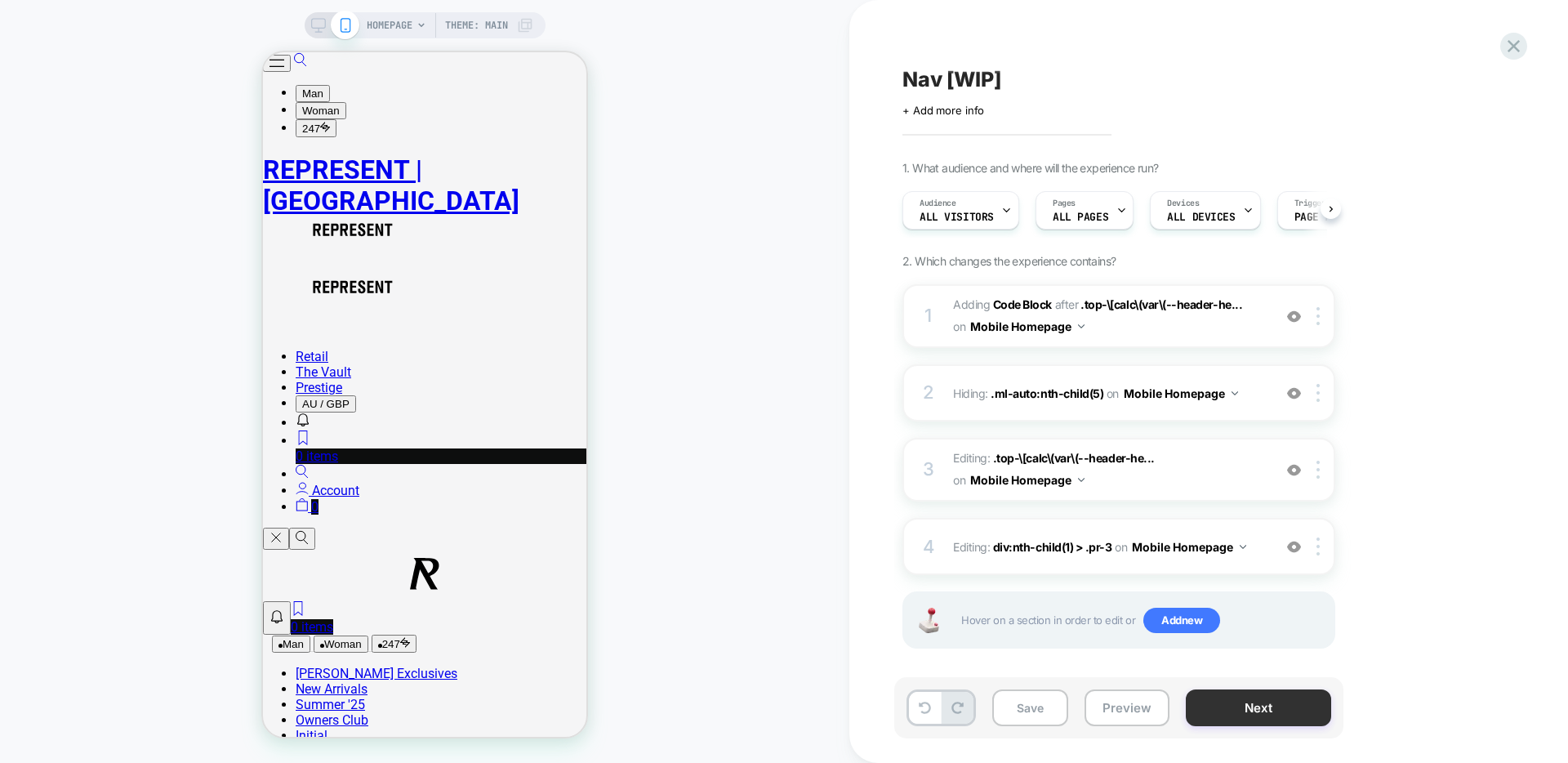
scroll to position [0, 1]
click at [1037, 709] on button "Save" at bounding box center [1030, 707] width 76 height 37
click at [1075, 326] on button "Mobile Homepage" at bounding box center [1028, 326] width 115 height 24
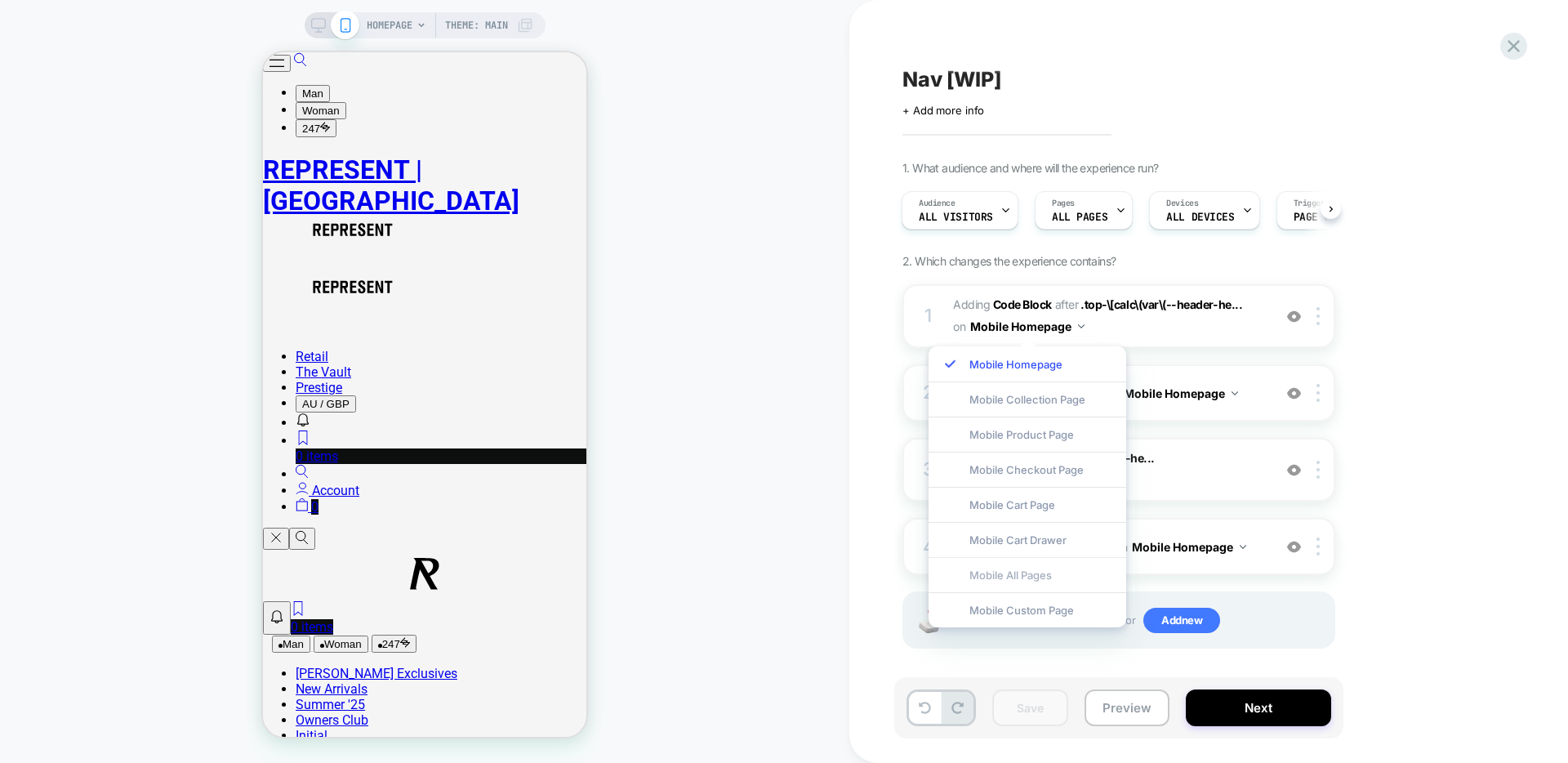
click at [1038, 576] on div "Mobile All Pages" at bounding box center [1027, 574] width 198 height 35
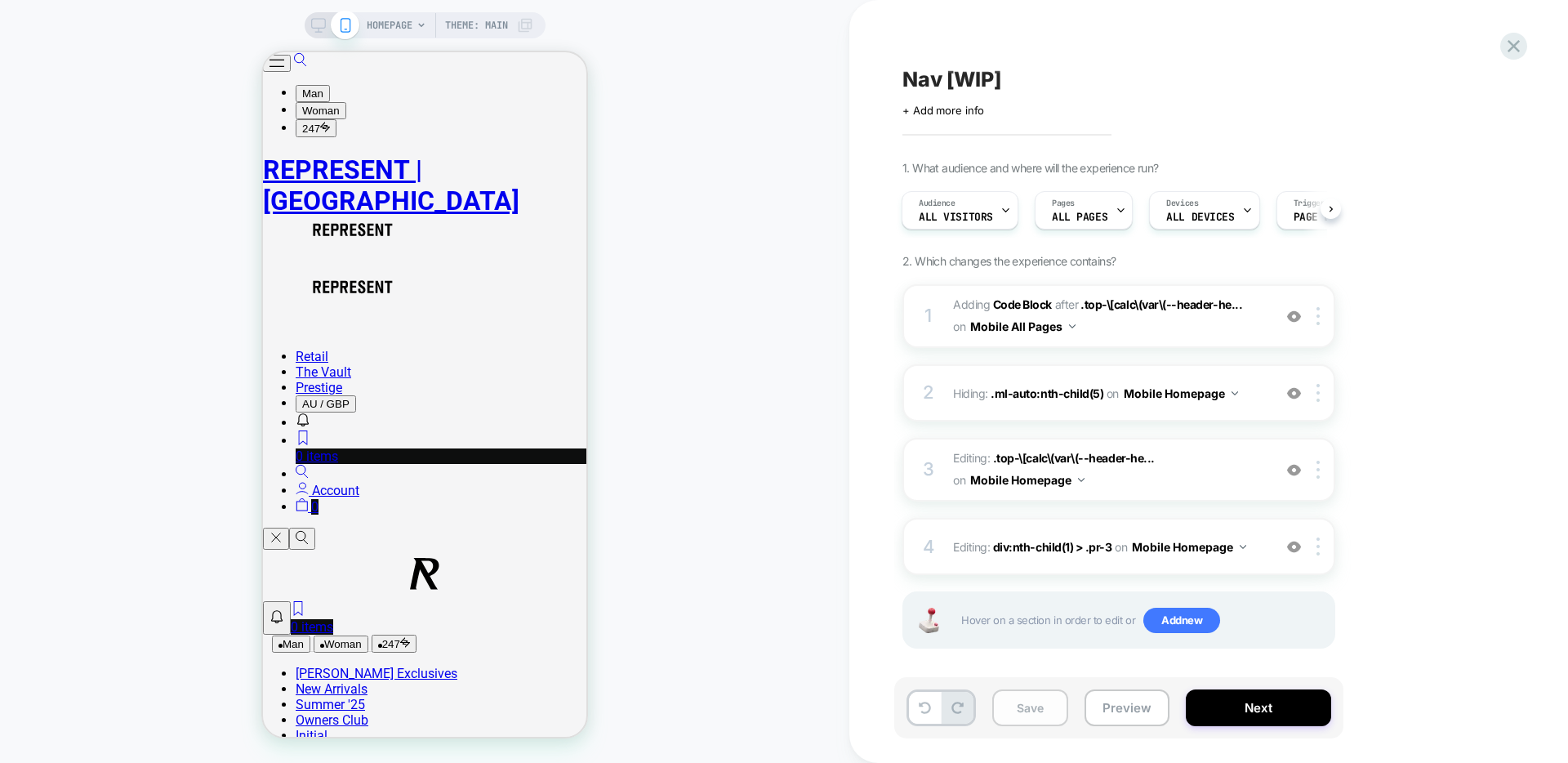
click at [1025, 708] on button "Save" at bounding box center [1030, 707] width 76 height 37
drag, startPoint x: 1111, startPoint y: 710, endPoint x: 1124, endPoint y: 707, distance: 13.3
click at [1111, 709] on button "Preview" at bounding box center [1127, 707] width 85 height 37
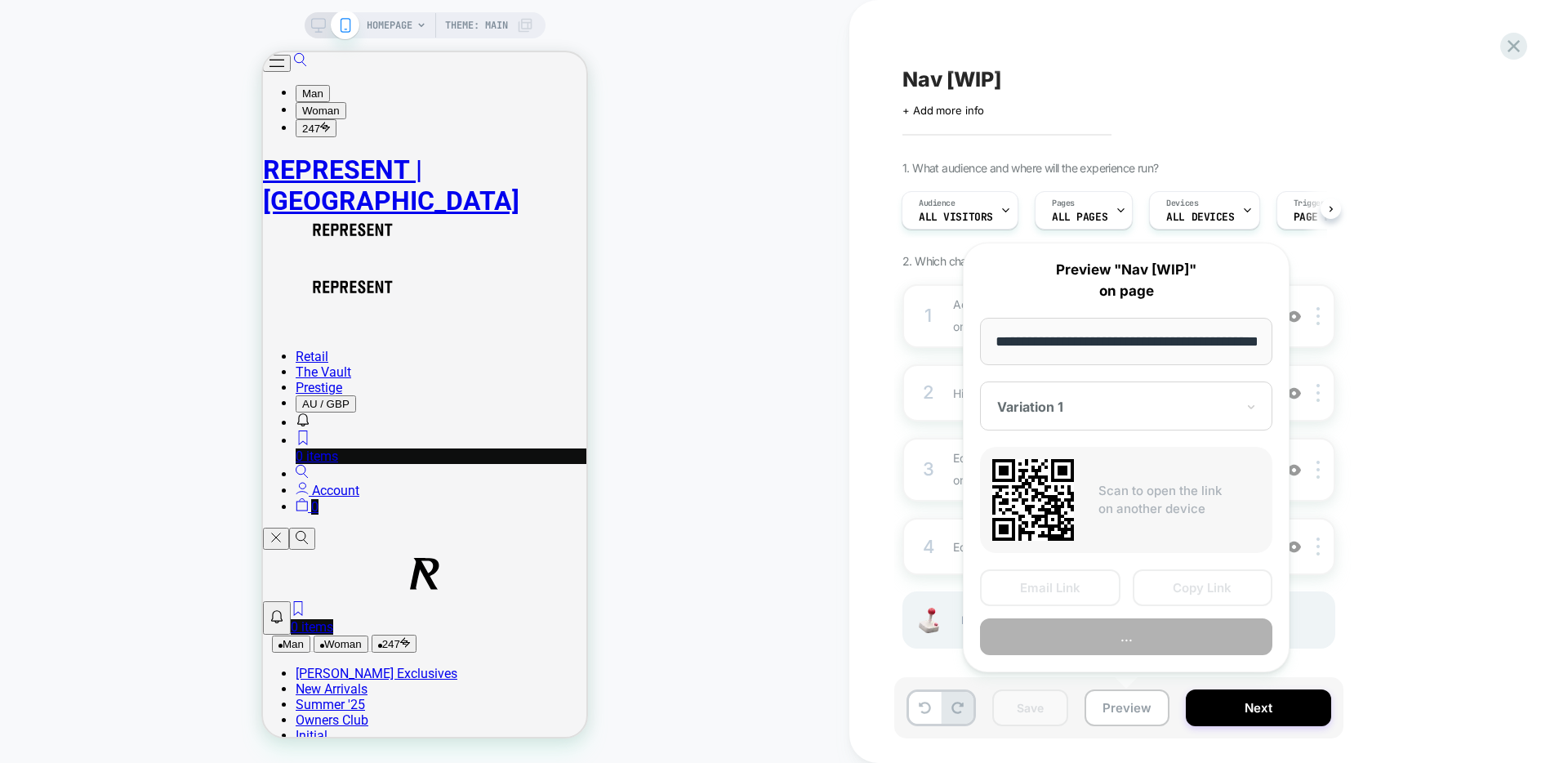
scroll to position [0, 55]
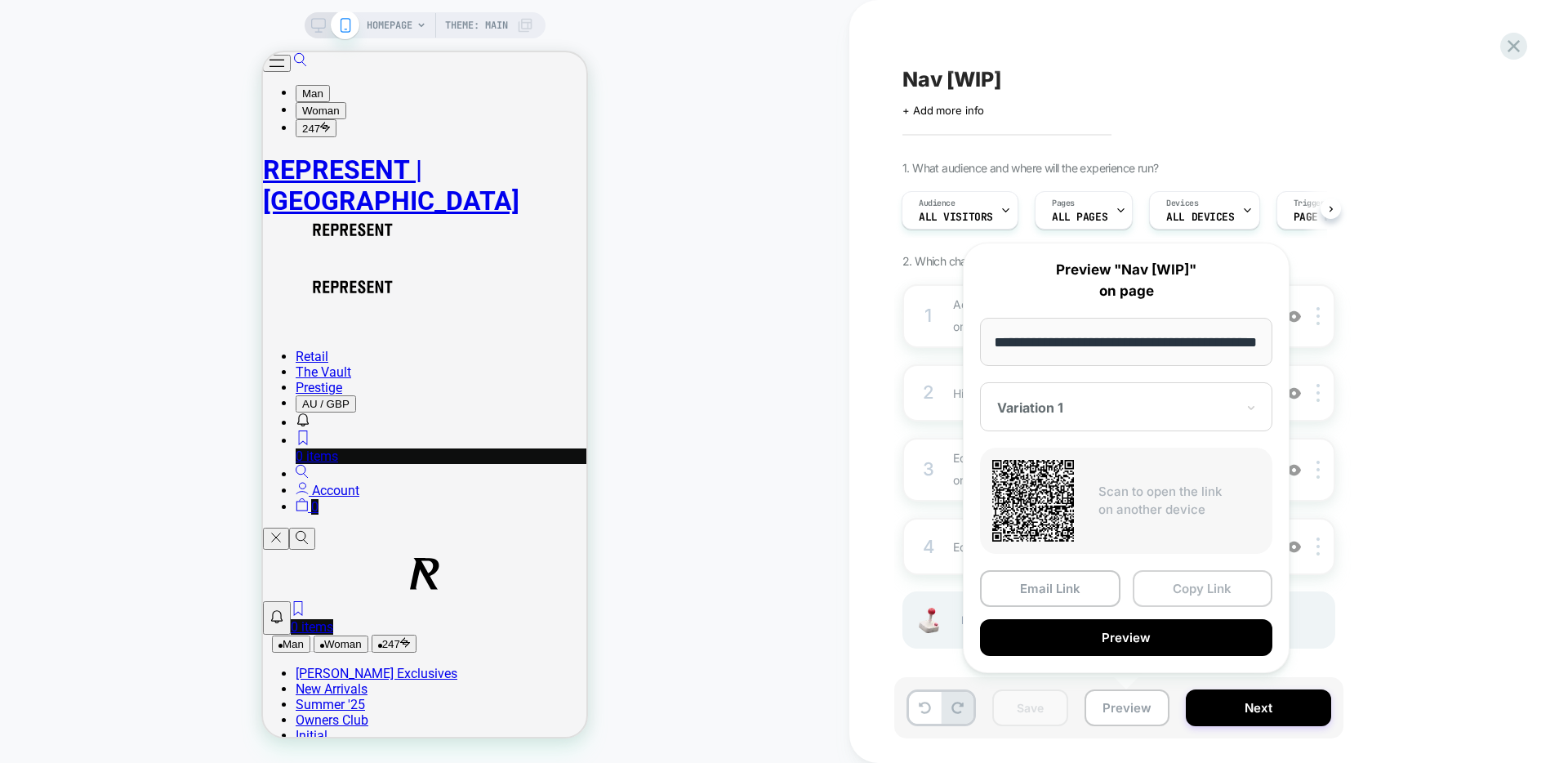
click at [1175, 586] on button "Copy Link" at bounding box center [1202, 588] width 140 height 37
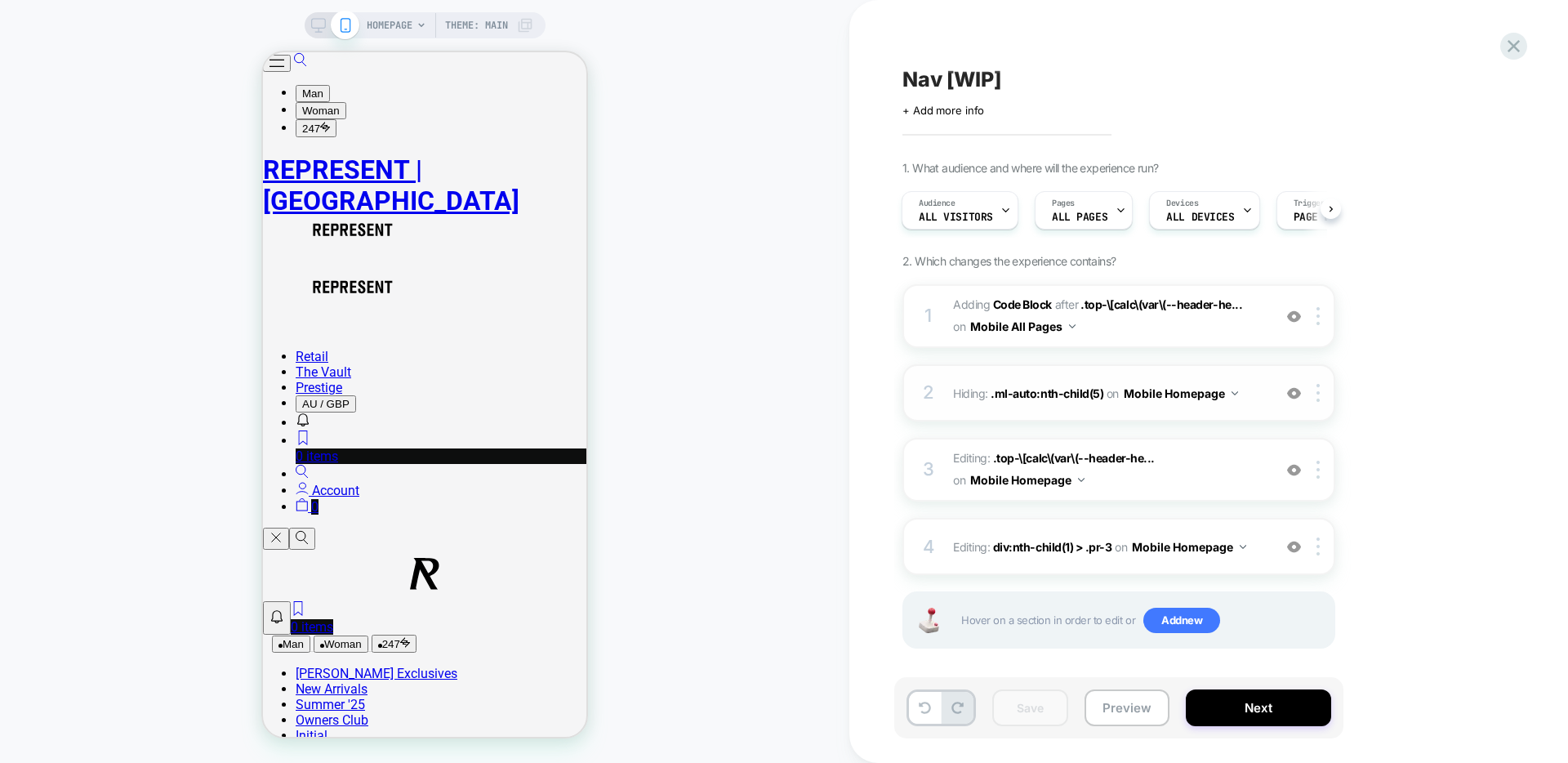
click at [1188, 390] on button "Mobile Homepage" at bounding box center [1181, 393] width 115 height 24
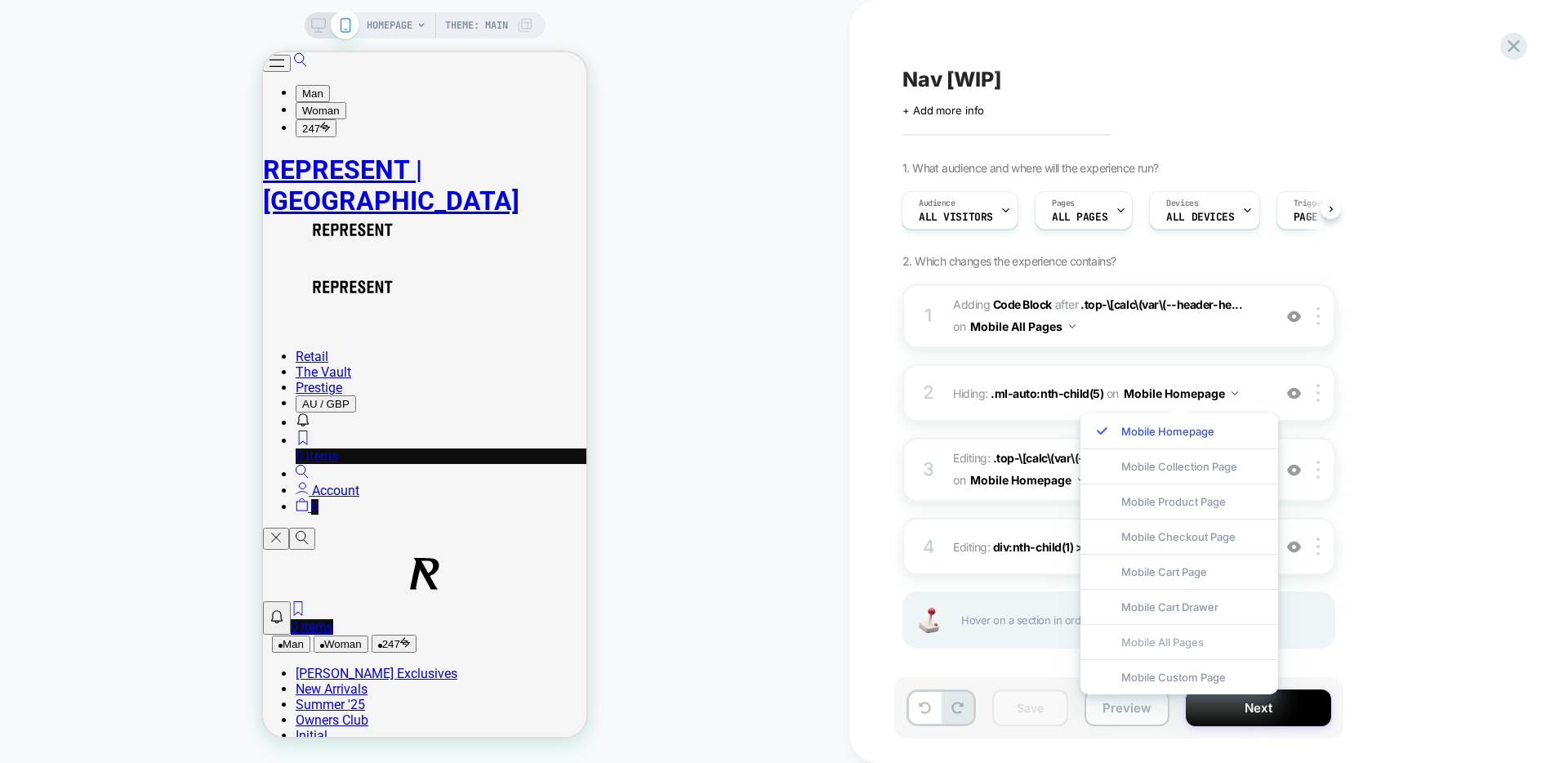
click at [1178, 640] on div "Mobile All Pages" at bounding box center [1180, 641] width 198 height 35
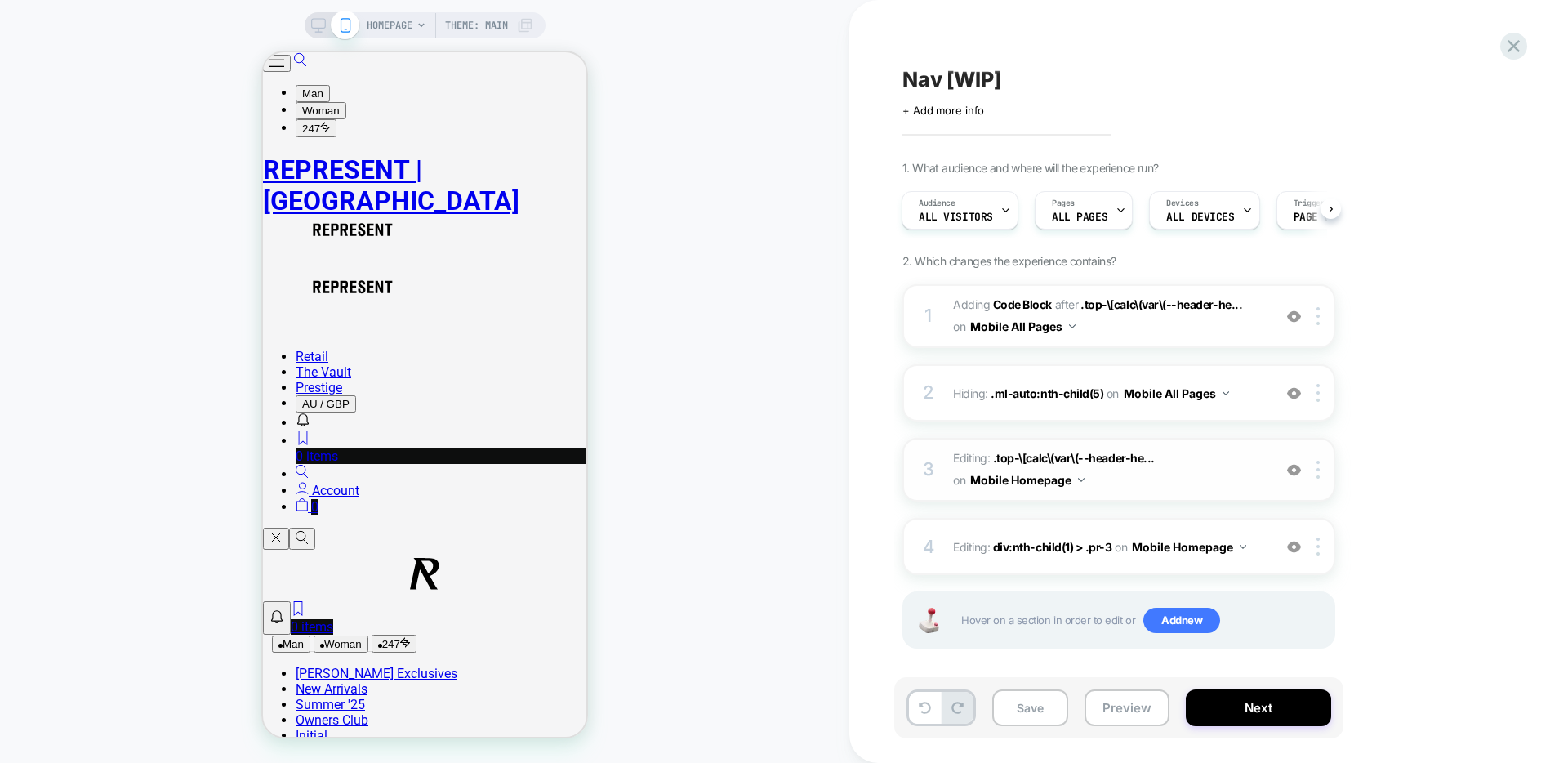
click at [1070, 483] on button "Mobile Homepage" at bounding box center [1028, 480] width 115 height 24
click at [875, 574] on div "Mobile All Pages" at bounding box center [863, 567] width 198 height 35
click at [1170, 554] on button "Mobile Homepage" at bounding box center [1190, 547] width 115 height 24
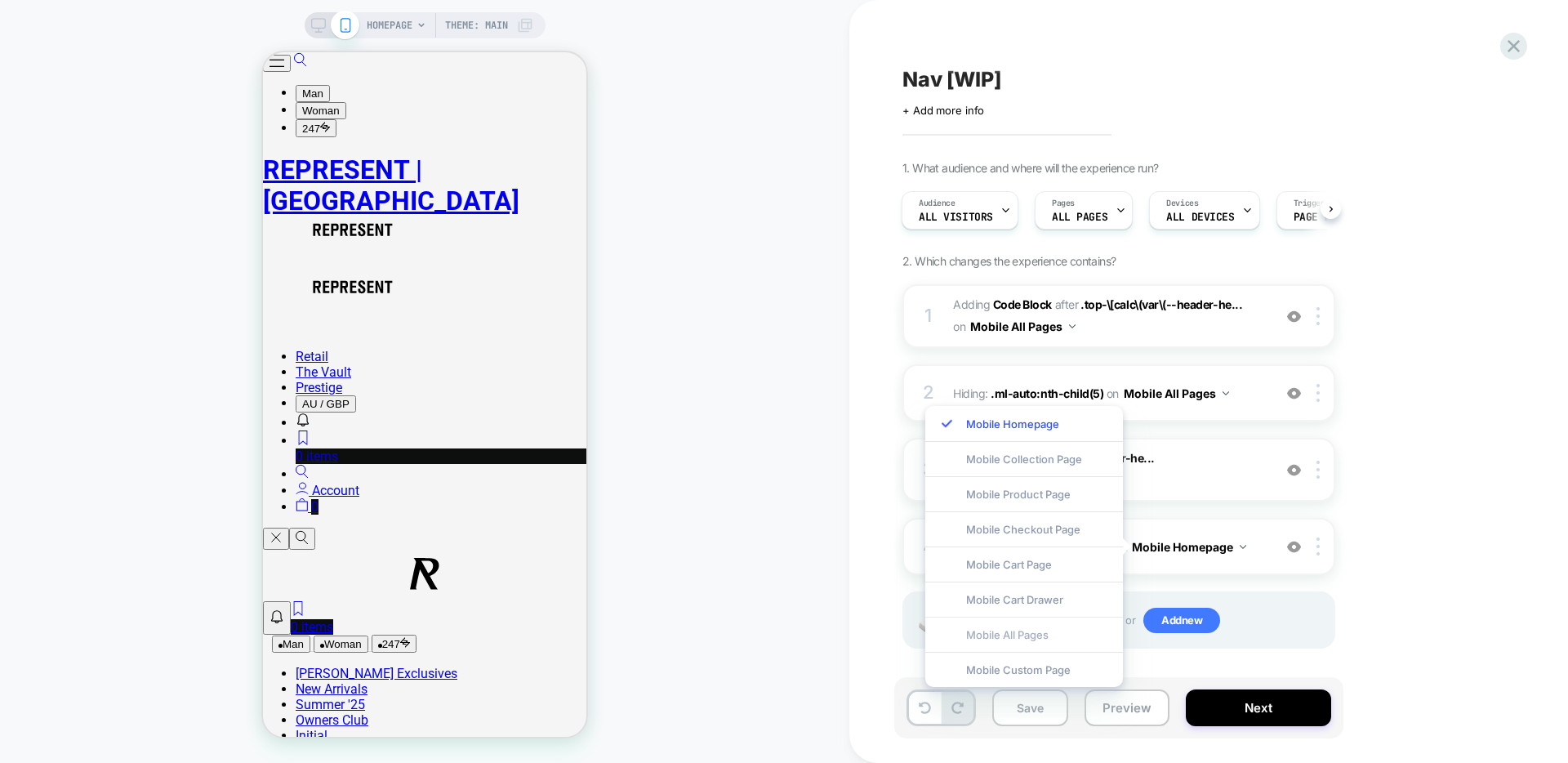
click at [1049, 636] on div "Mobile All Pages" at bounding box center [1024, 634] width 198 height 35
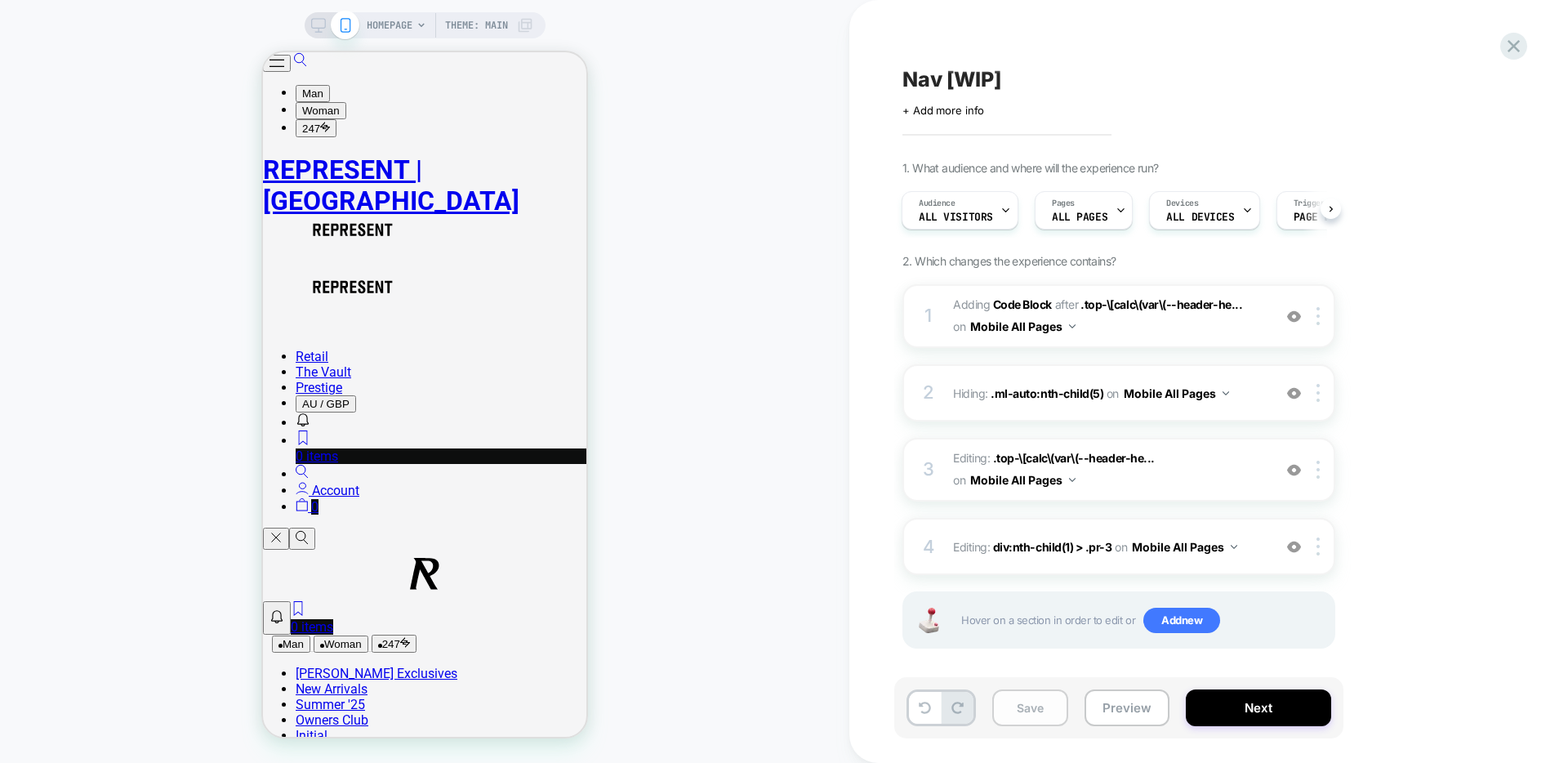
click at [1042, 714] on button "Save" at bounding box center [1030, 707] width 76 height 37
click at [1133, 714] on button "Preview" at bounding box center [1127, 707] width 85 height 37
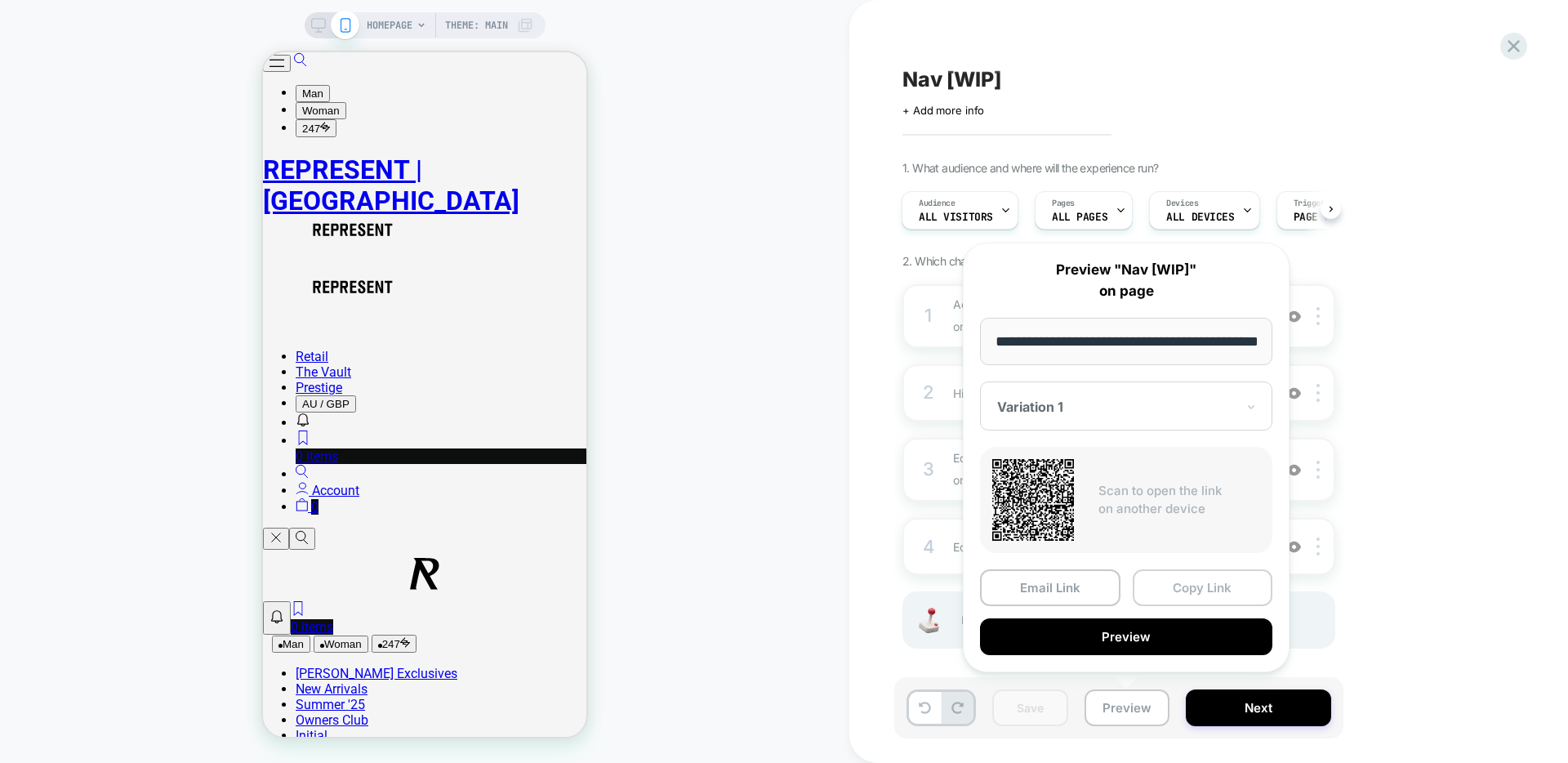
scroll to position [0, 55]
click at [1207, 586] on button "Copy Link" at bounding box center [1202, 588] width 140 height 37
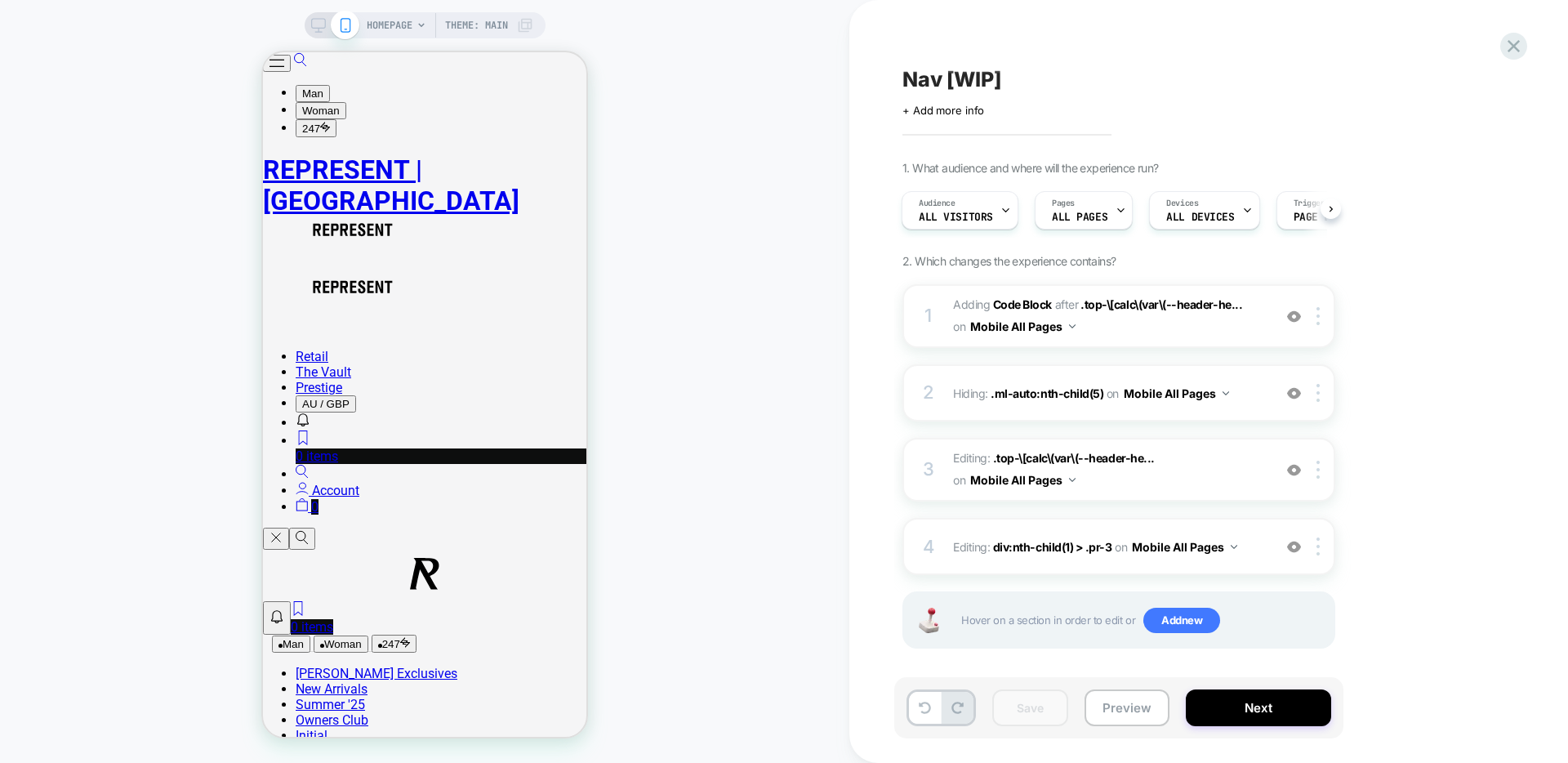
click at [418, 24] on icon at bounding box center [421, 25] width 9 height 9
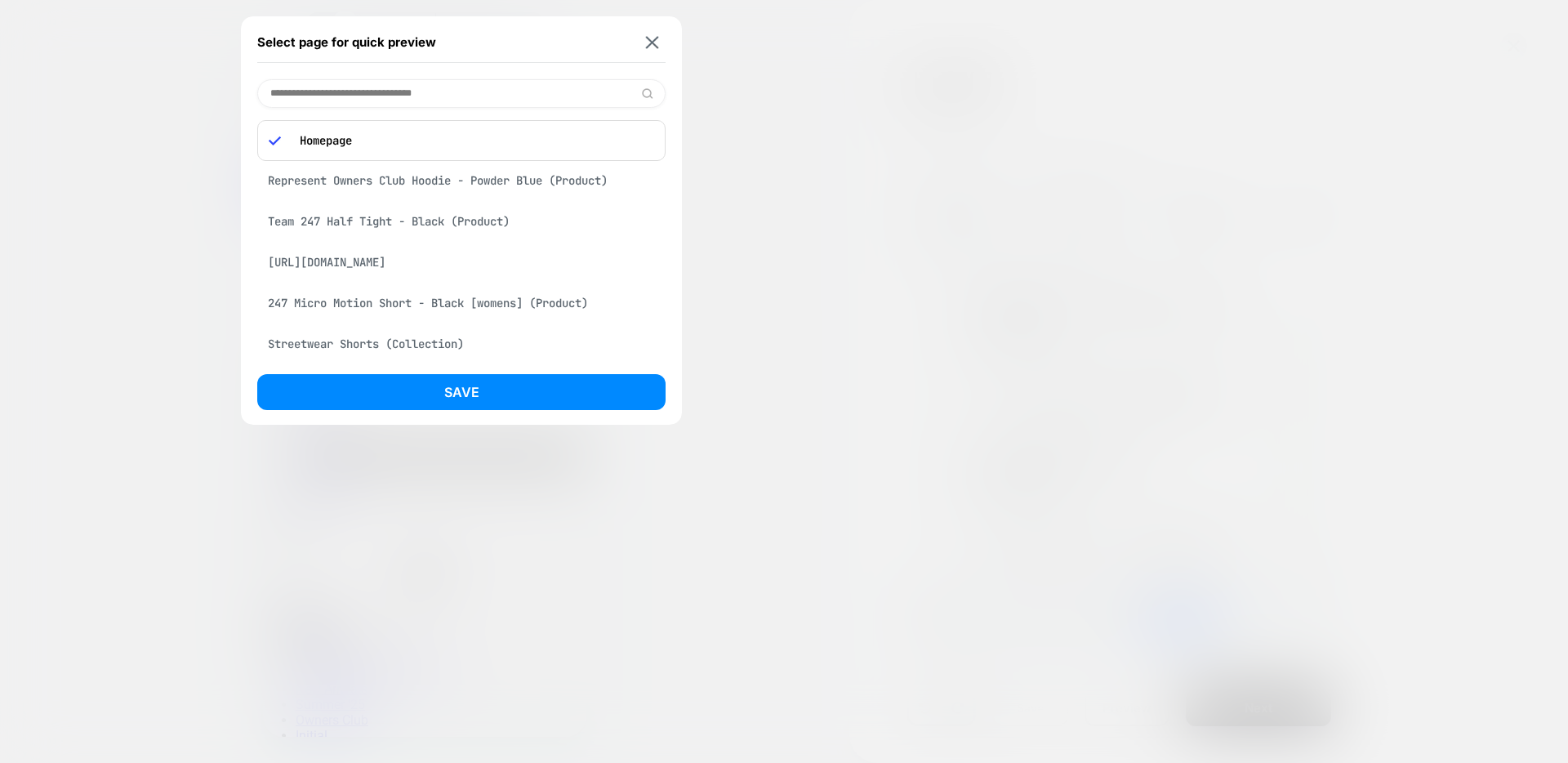
click at [468, 218] on div "Team 247 Half Tight - Black (Product)" at bounding box center [462, 221] width 408 height 31
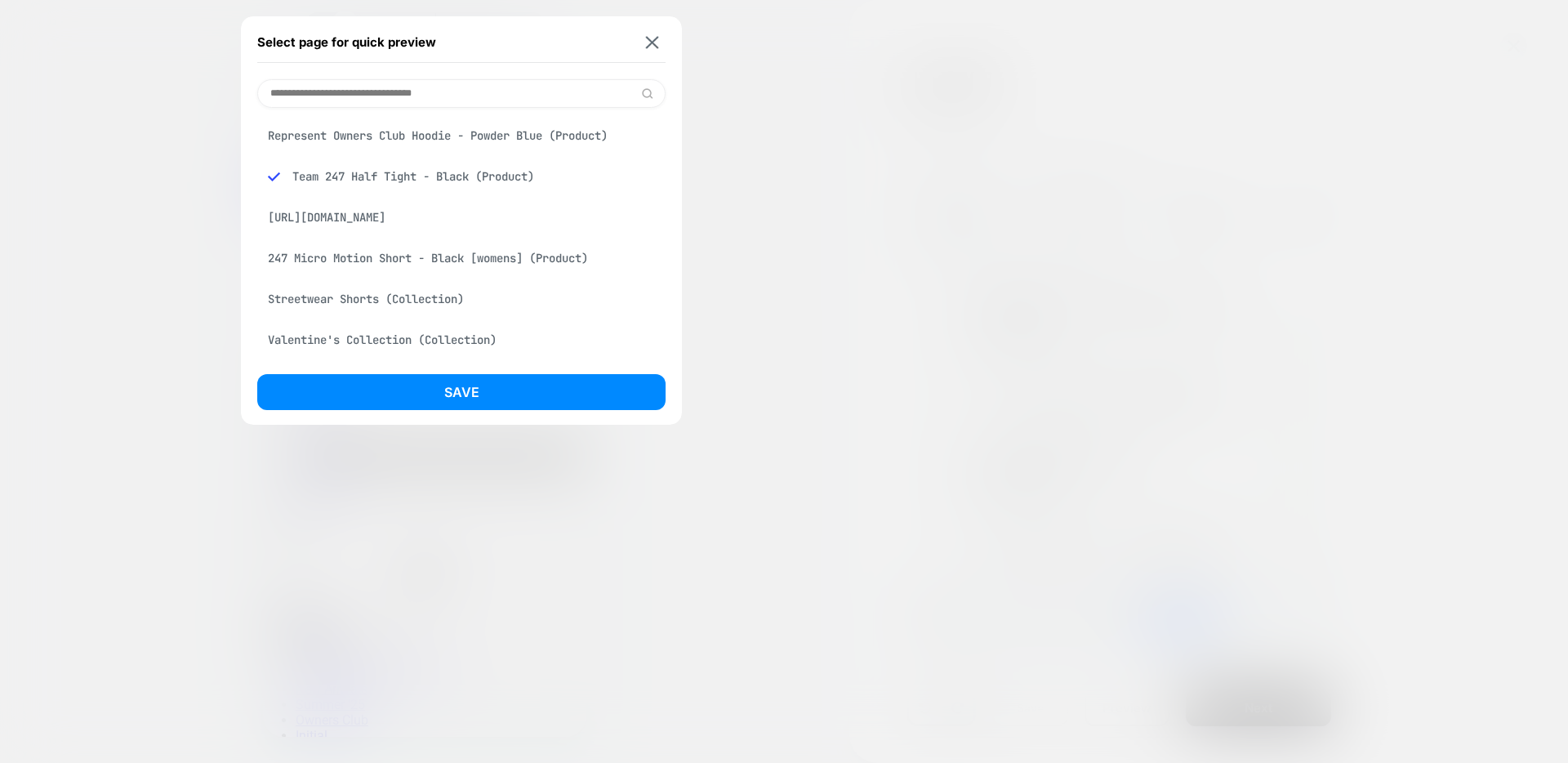
click at [528, 142] on div "Represent Owners Club Hoodie - Powder Blue (Product)" at bounding box center [462, 135] width 408 height 31
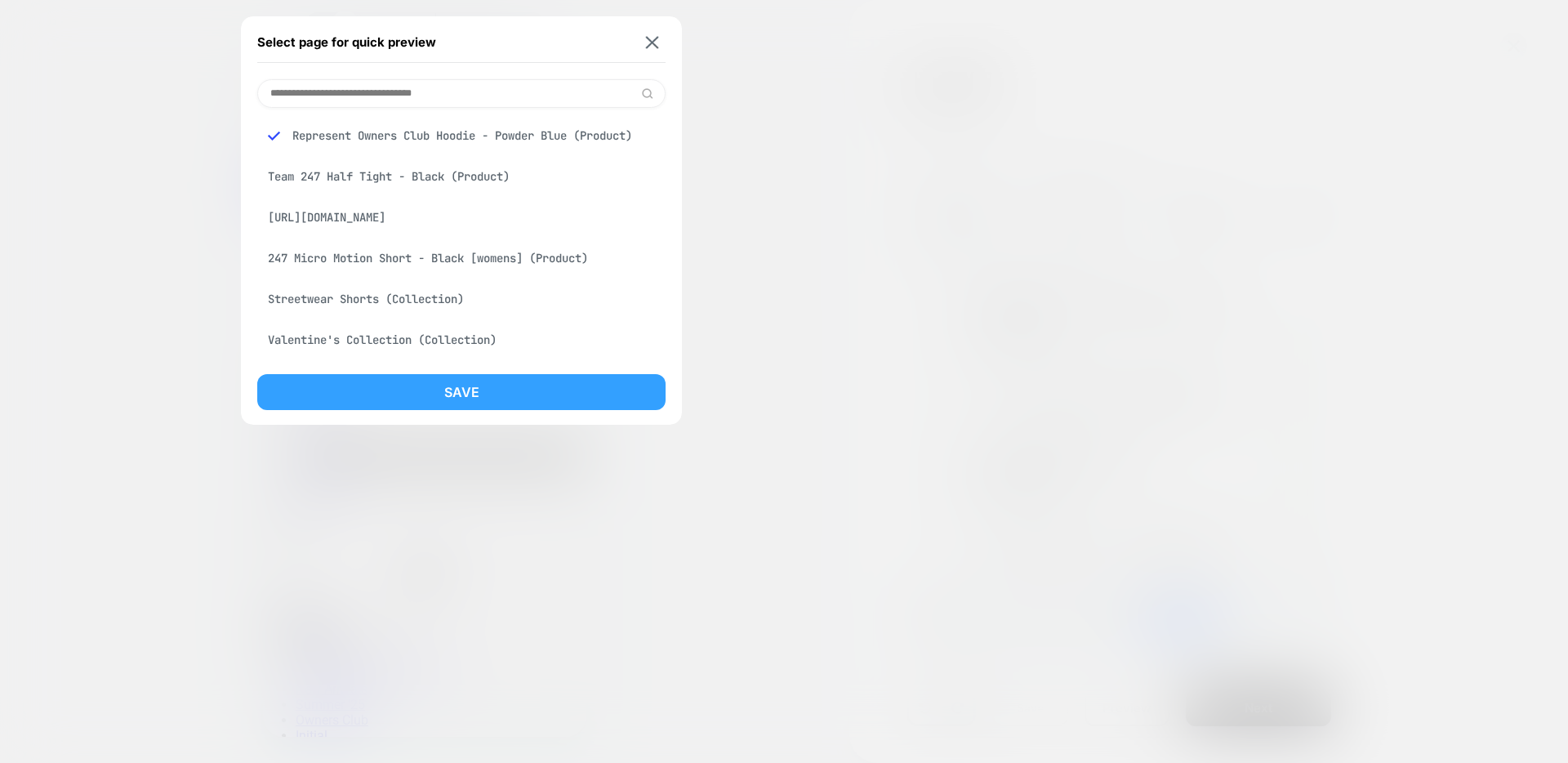
click at [482, 390] on button "Save" at bounding box center [462, 392] width 408 height 36
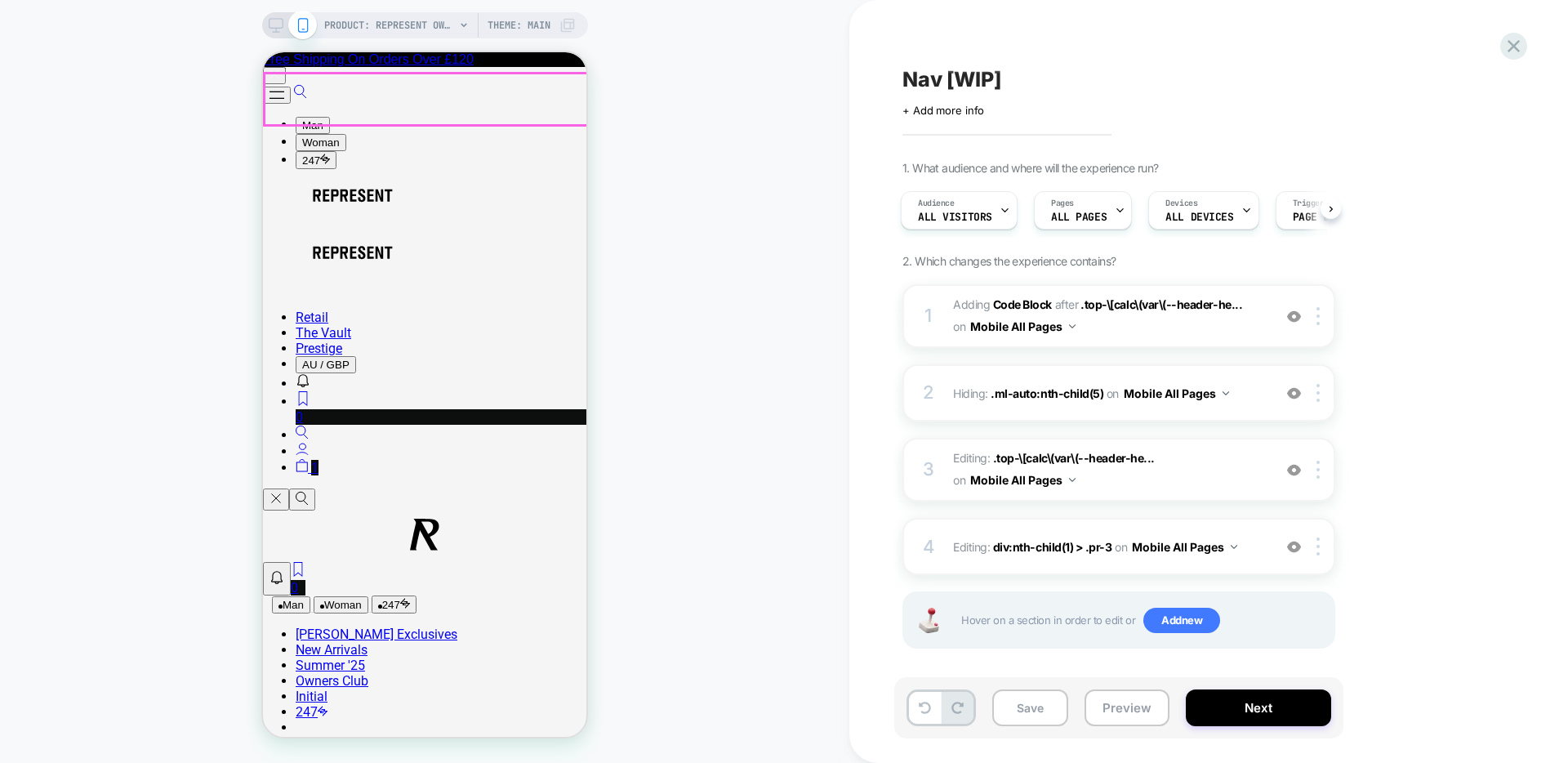
click at [291, 99] on button "Open/Close Menu" at bounding box center [277, 95] width 28 height 17
click at [1187, 332] on span "Adding Code Block AFTER .top-\[calc\(var\(--header-he... .top-\[calc\(var\(--he…" at bounding box center [1108, 316] width 311 height 44
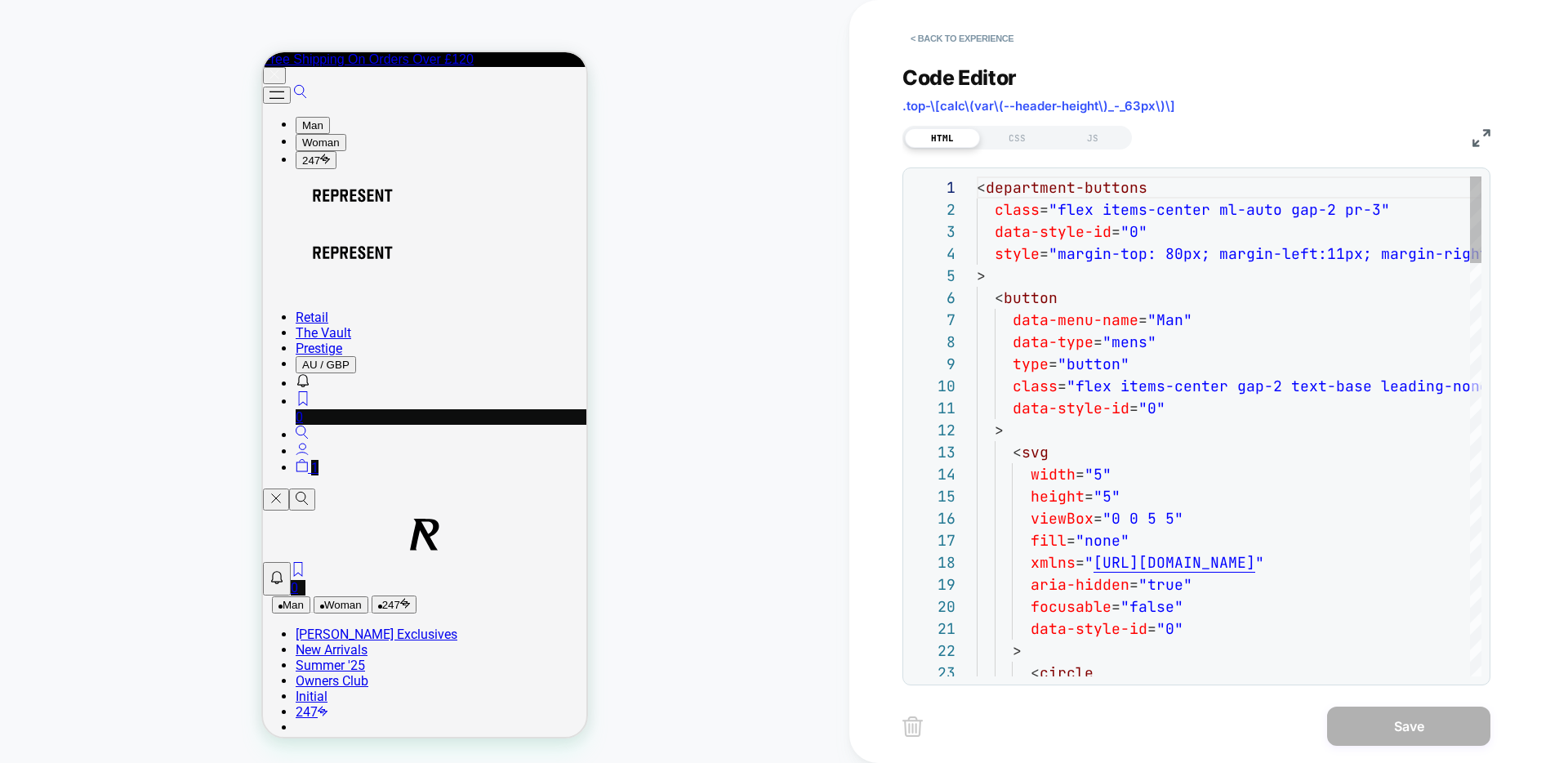
scroll to position [220, 0]
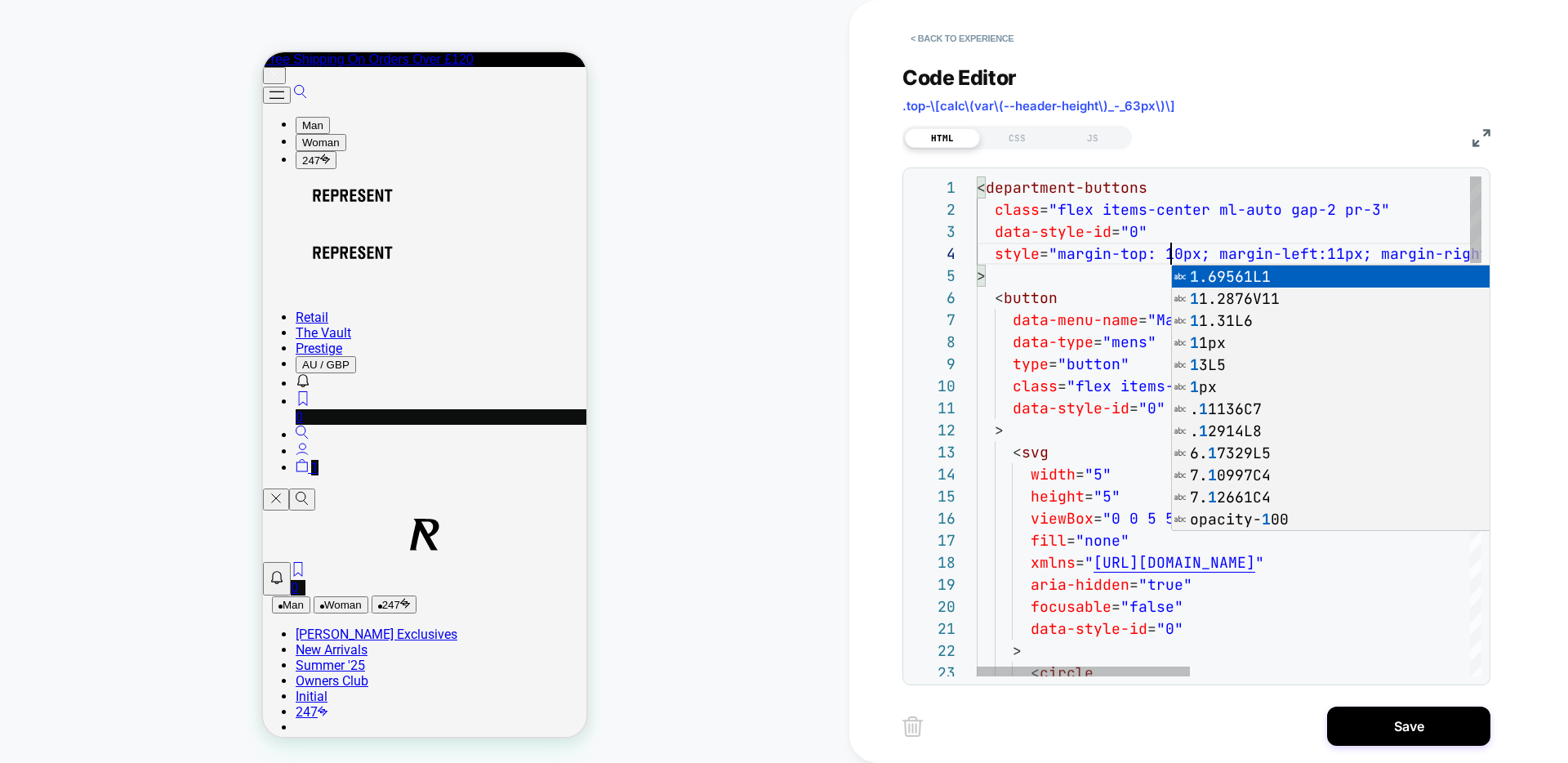
scroll to position [66, 202]
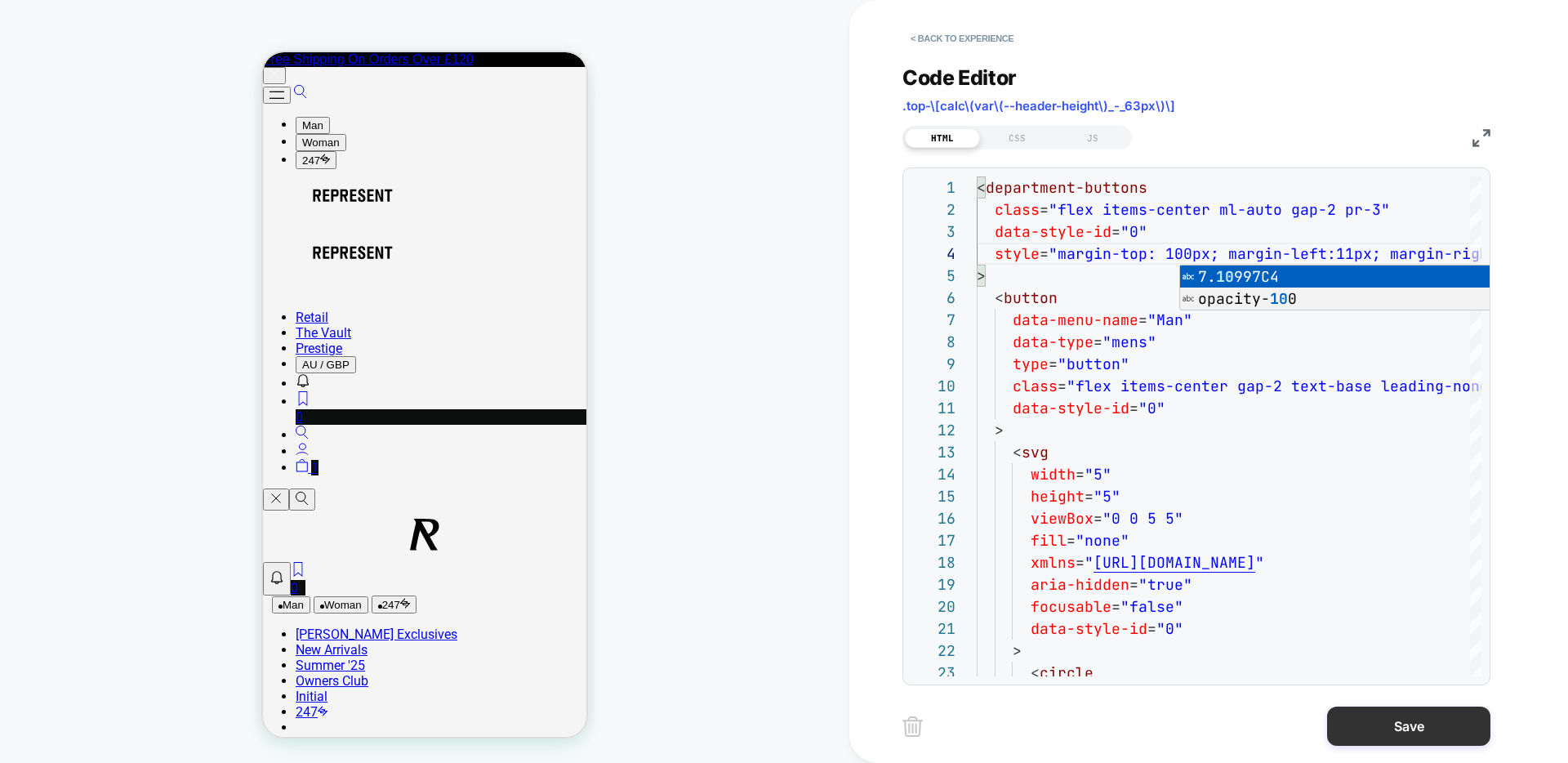
type textarea "**********"
click at [1418, 739] on button "Save" at bounding box center [1409, 726] width 164 height 40
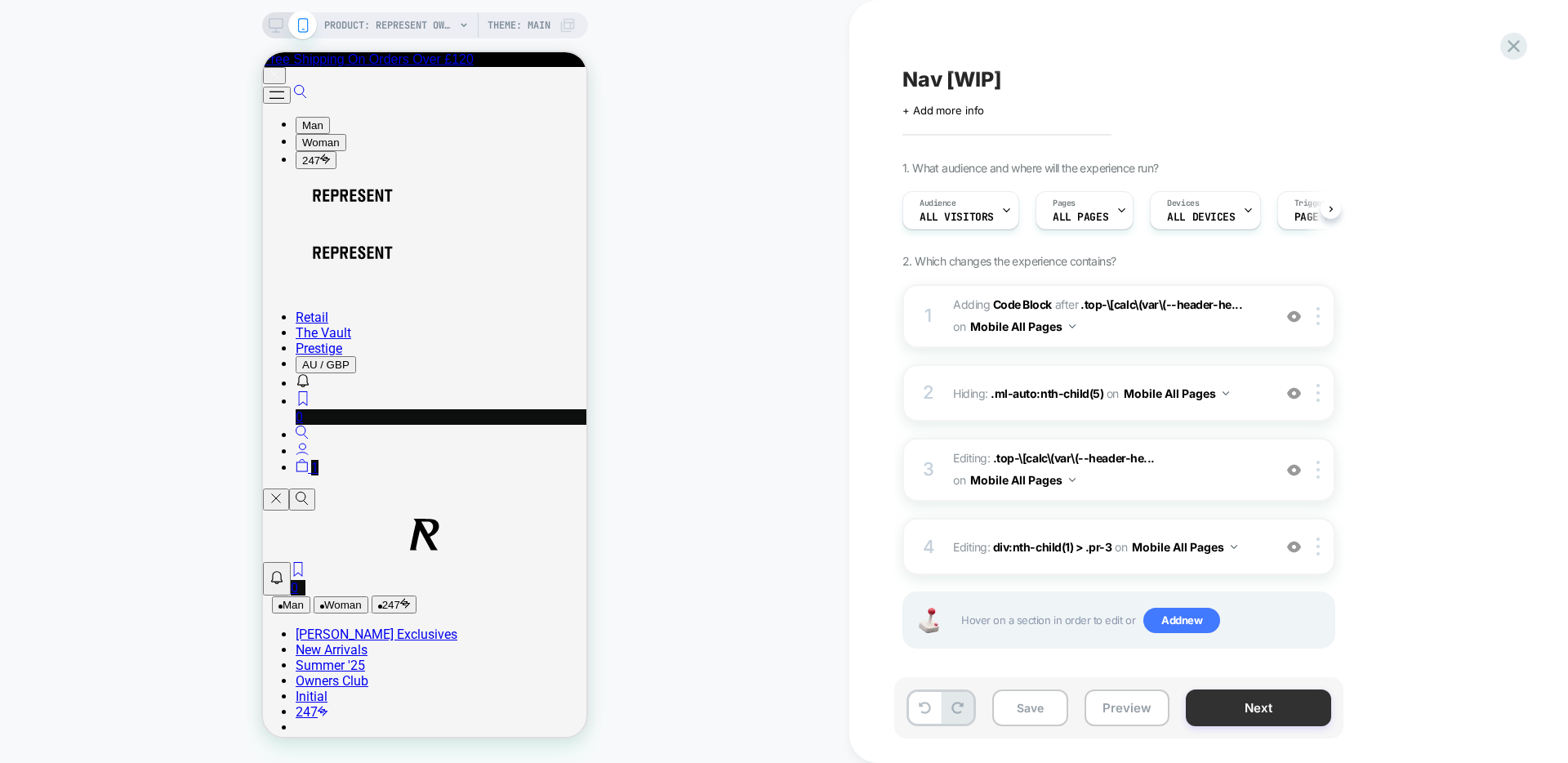
scroll to position [0, 1]
click at [1150, 332] on span "Adding Code Block AFTER .top-\[calc\(var\(--header-he... .top-\[calc\(var\(--he…" at bounding box center [1108, 316] width 311 height 44
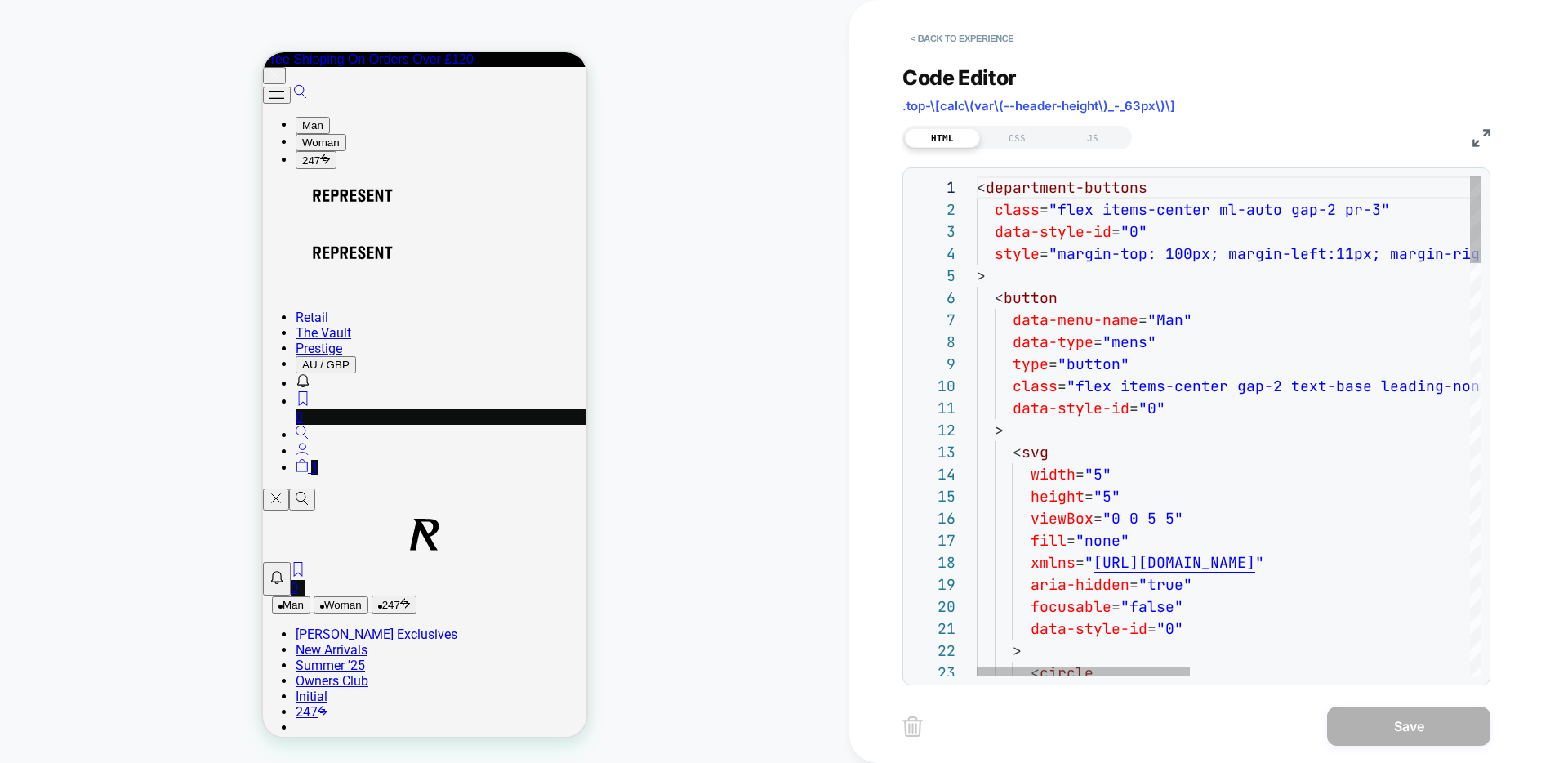
scroll to position [66, 371]
drag, startPoint x: 1348, startPoint y: 253, endPoint x: 1344, endPoint y: 274, distance: 21.4
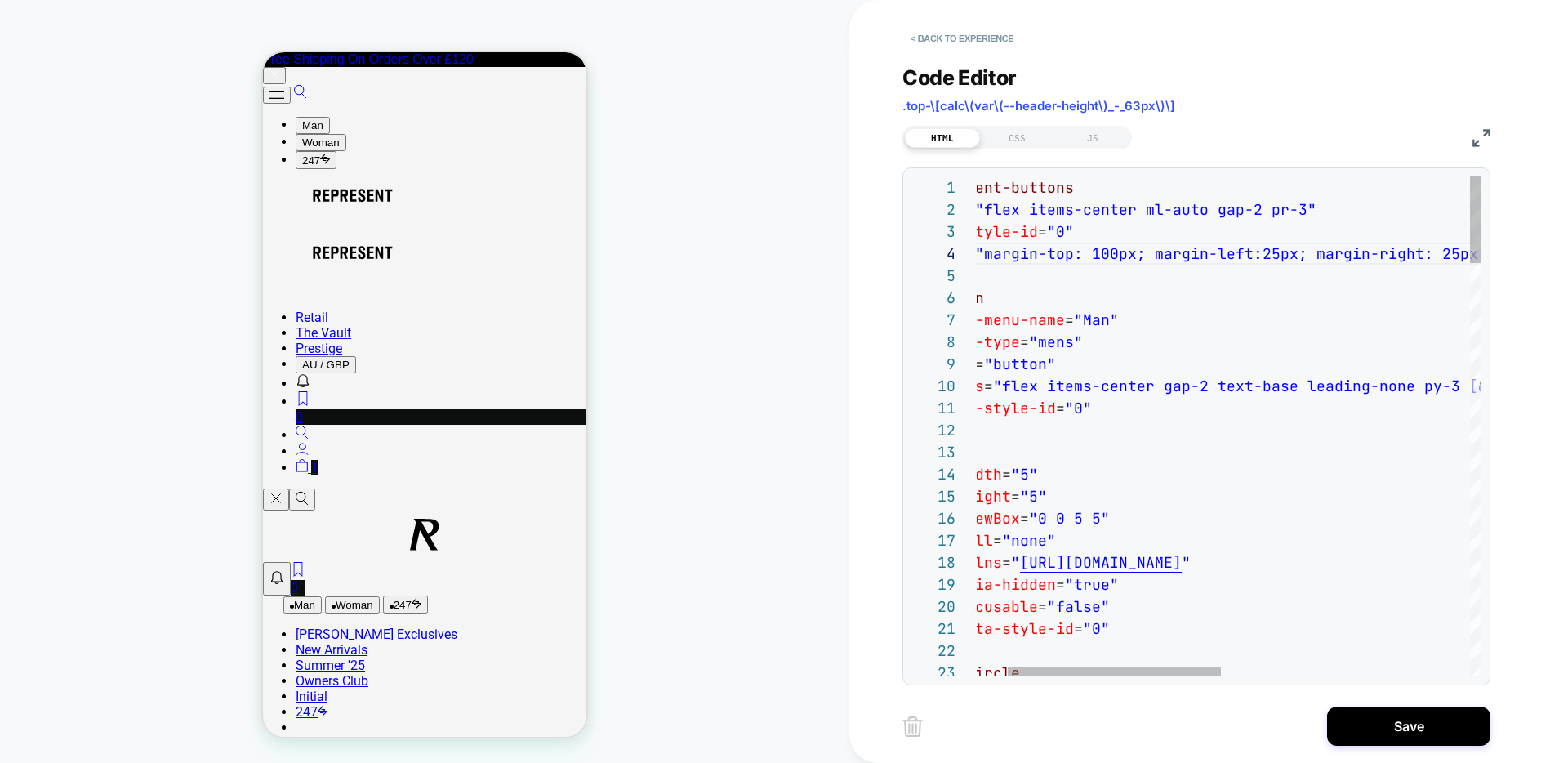
scroll to position [66, 202]
type textarea "**********"
click at [1412, 727] on button "Save" at bounding box center [1409, 726] width 164 height 40
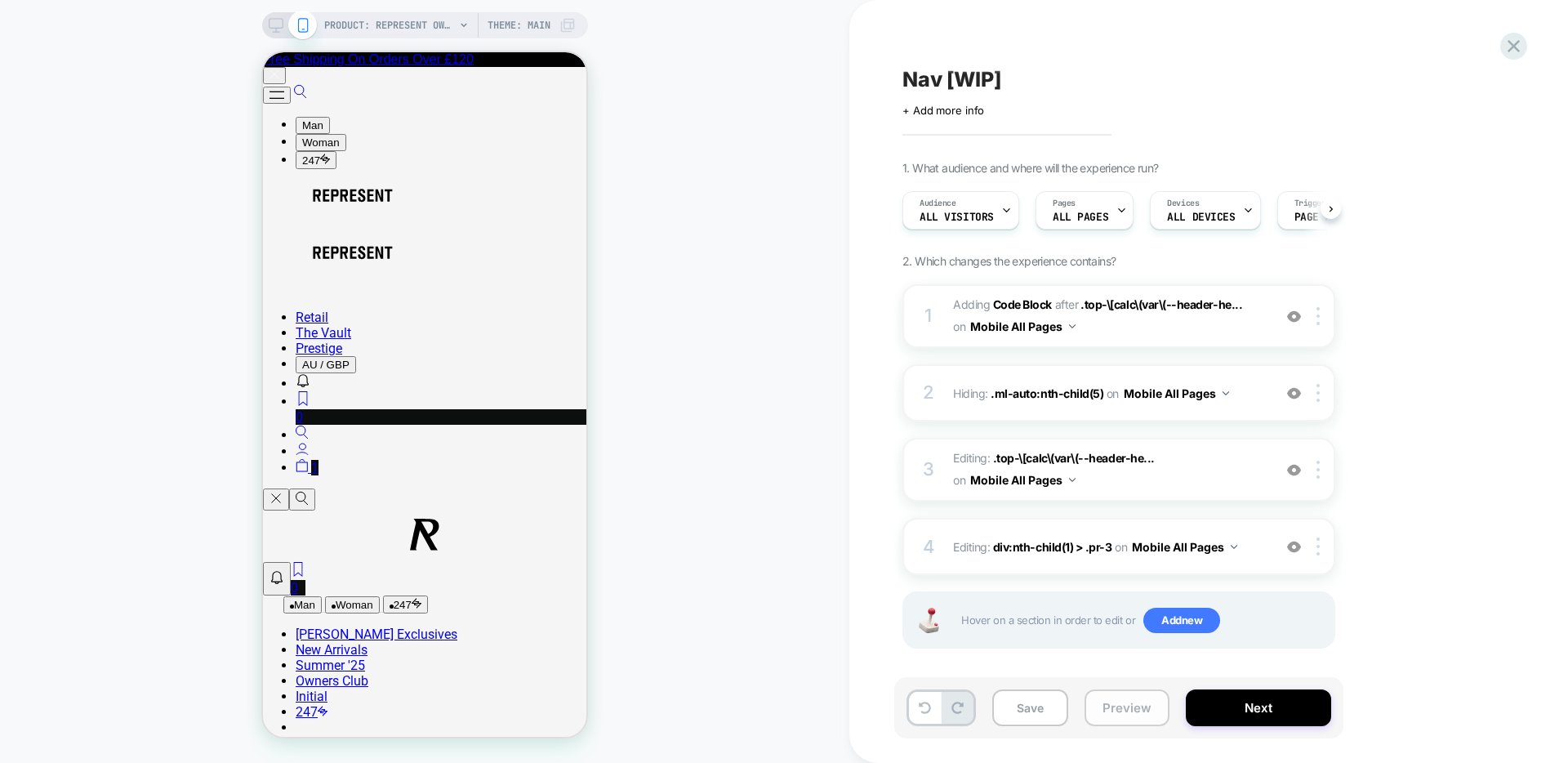
scroll to position [0, 1]
click at [1046, 705] on button "Save" at bounding box center [1030, 707] width 76 height 37
click at [1146, 708] on button "Preview" at bounding box center [1127, 707] width 85 height 37
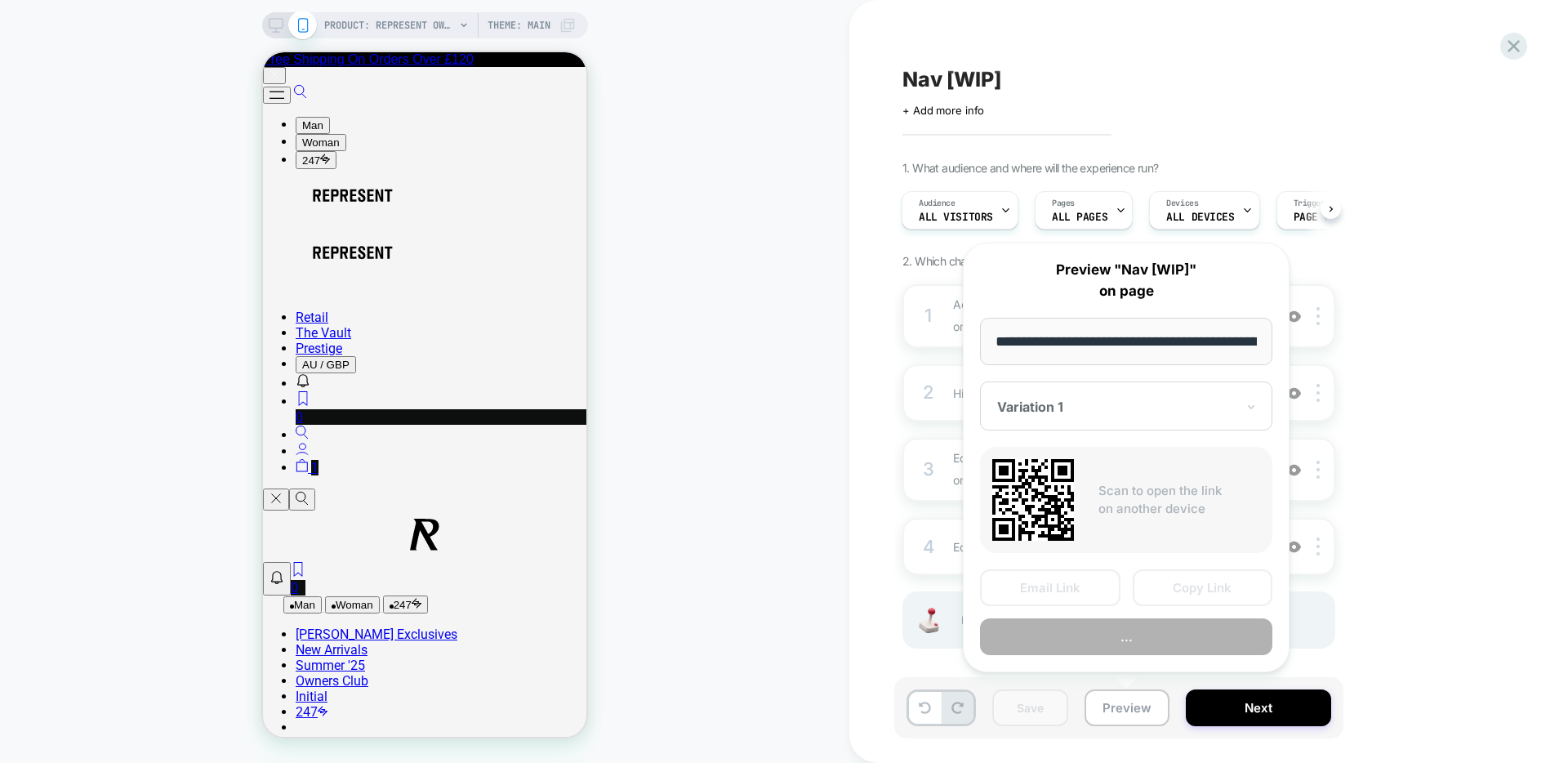
scroll to position [0, 397]
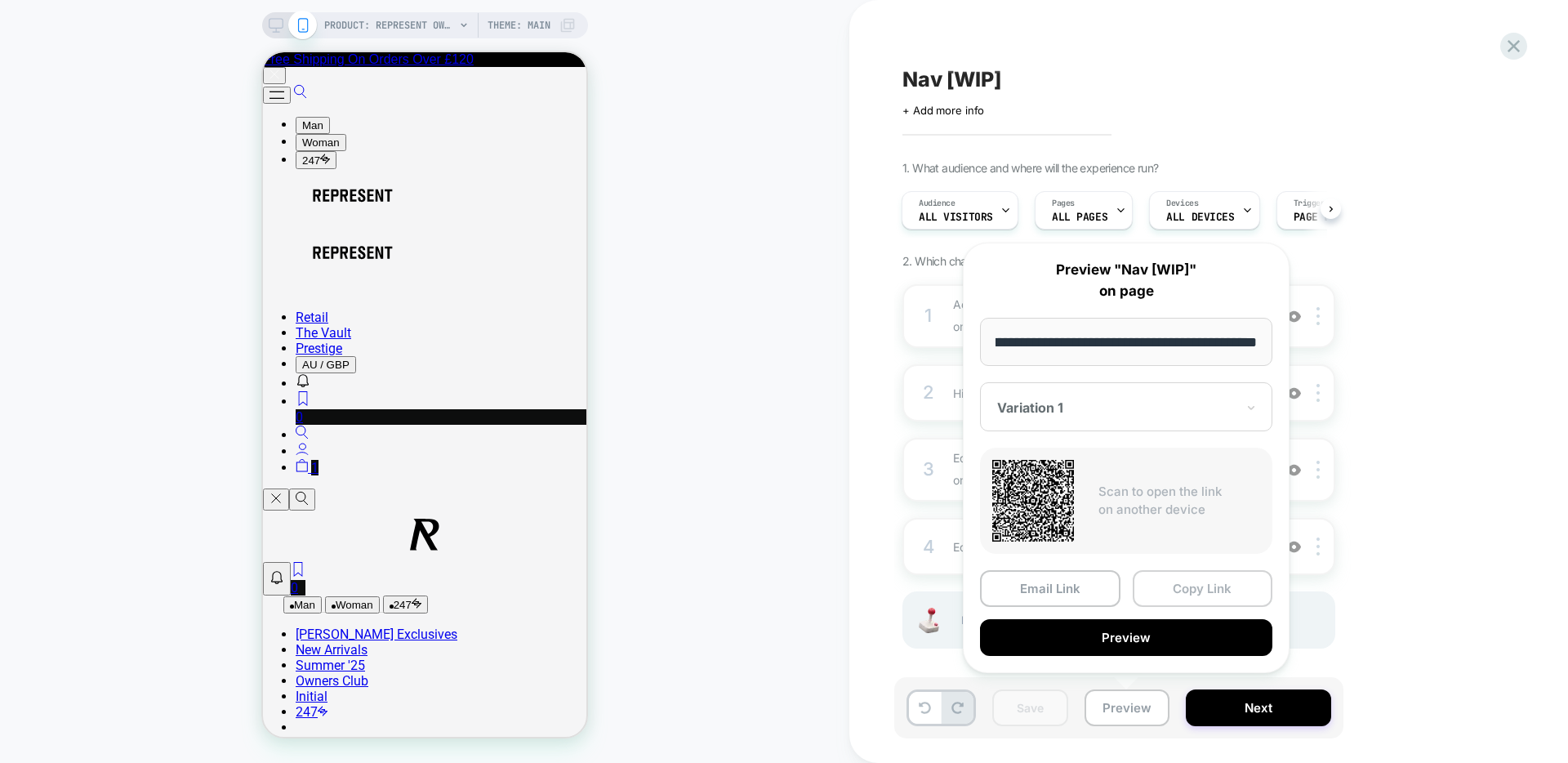
click at [1183, 589] on button "Copy Link" at bounding box center [1202, 588] width 140 height 37
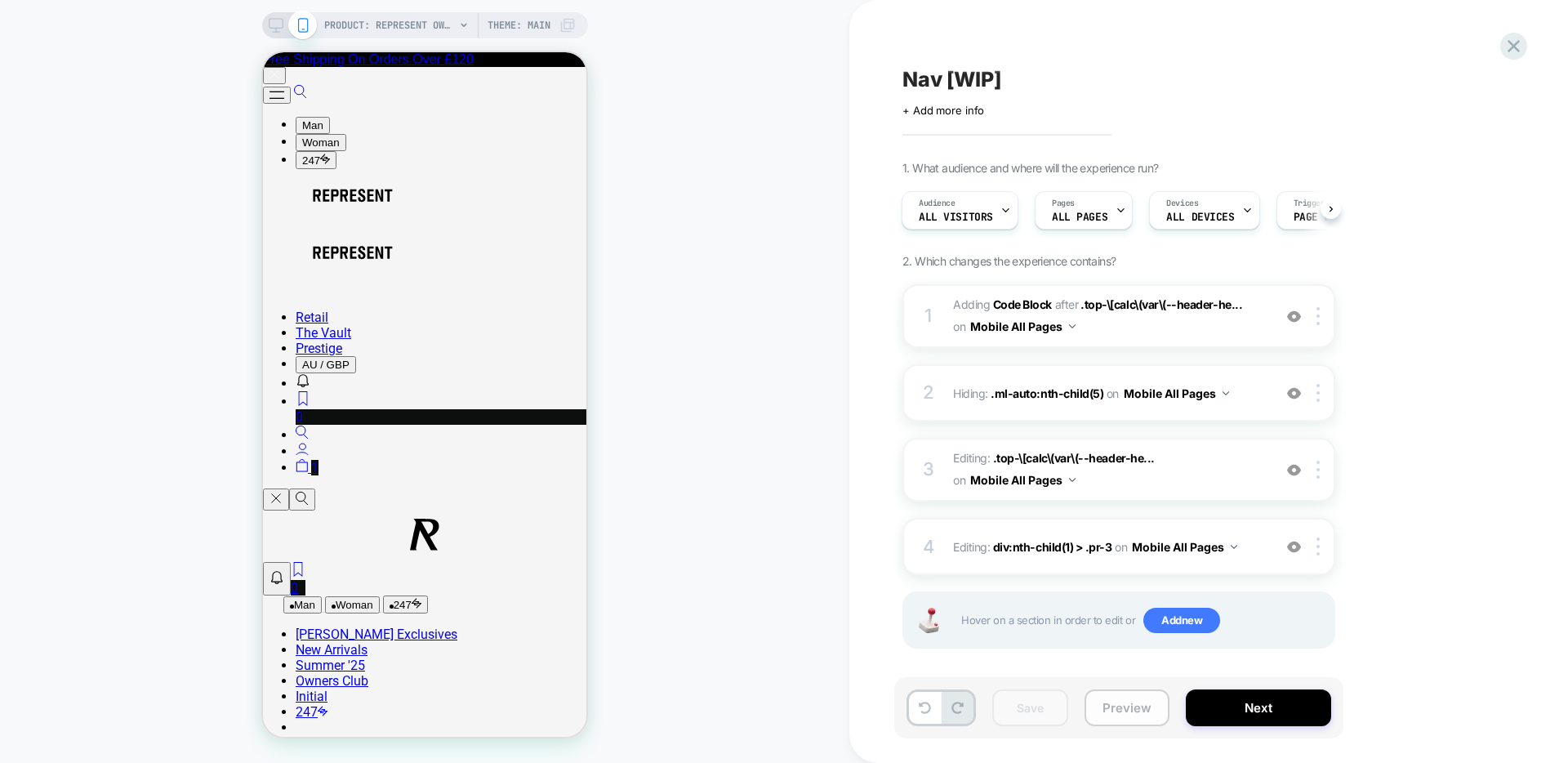
click at [1134, 721] on button "Preview" at bounding box center [1127, 707] width 85 height 37
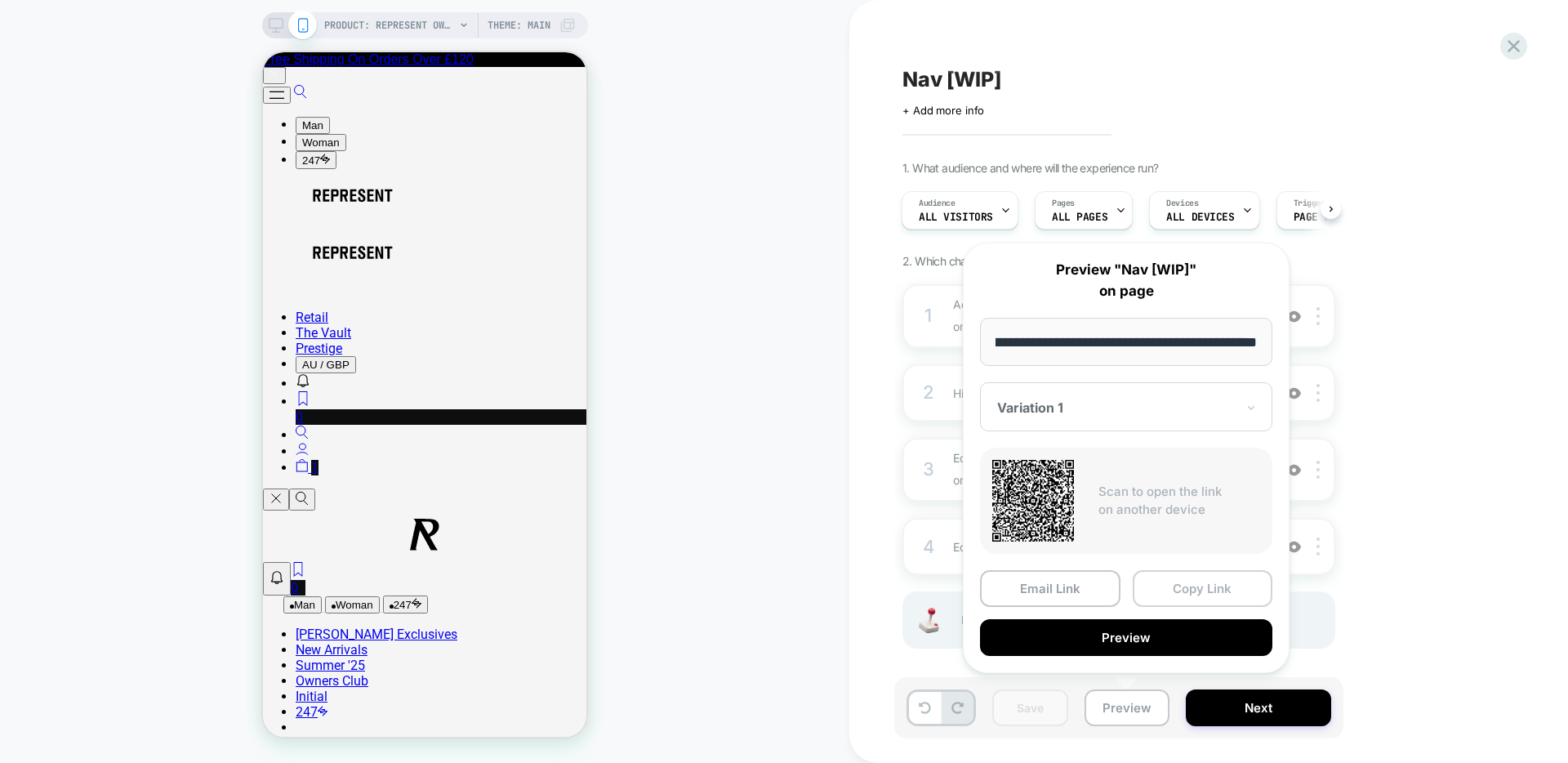
scroll to position [0, 0]
click at [1166, 595] on button "Copy Link" at bounding box center [1202, 588] width 140 height 37
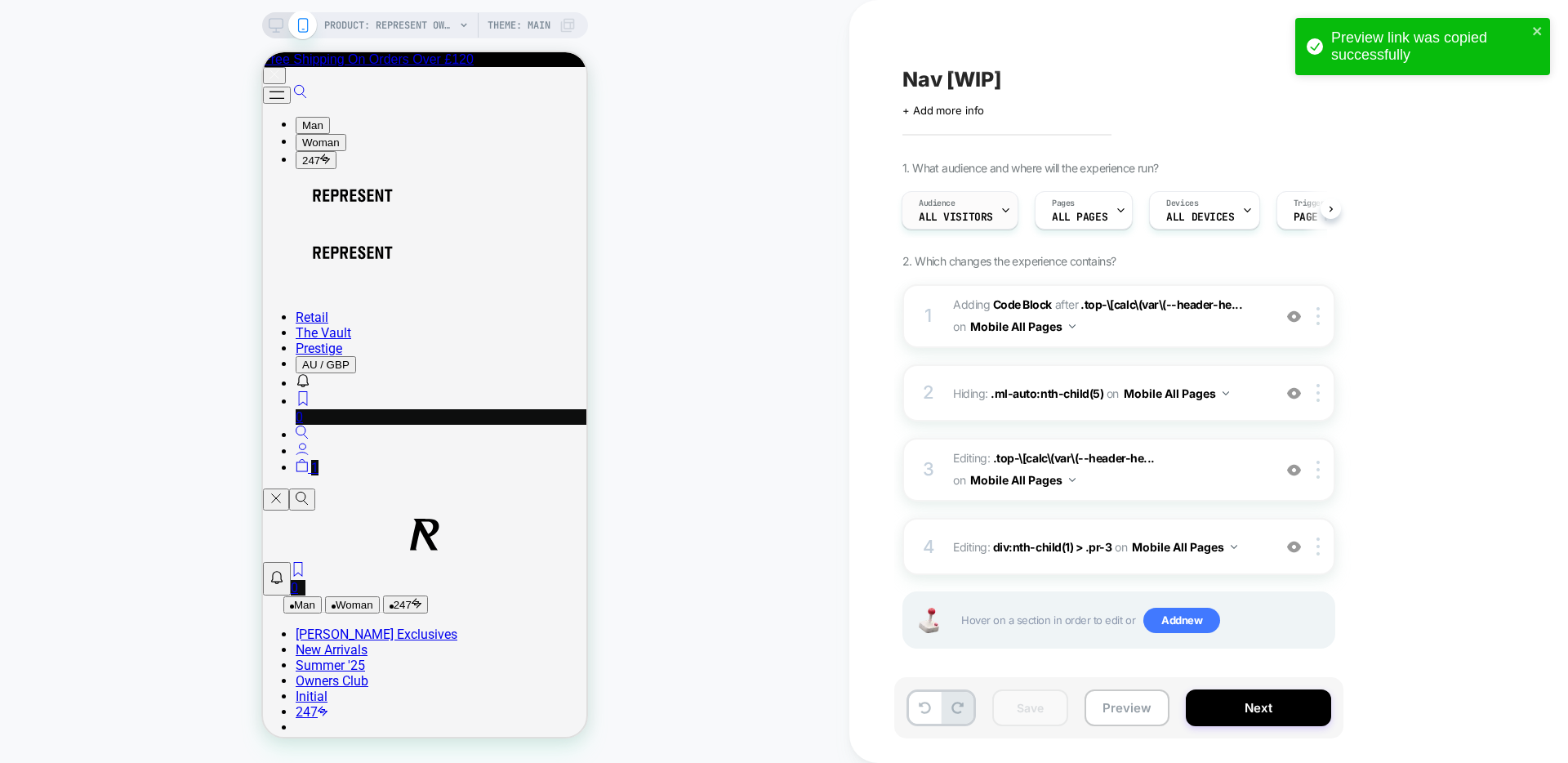
click at [965, 224] on div "Audience All Visitors" at bounding box center [957, 210] width 107 height 37
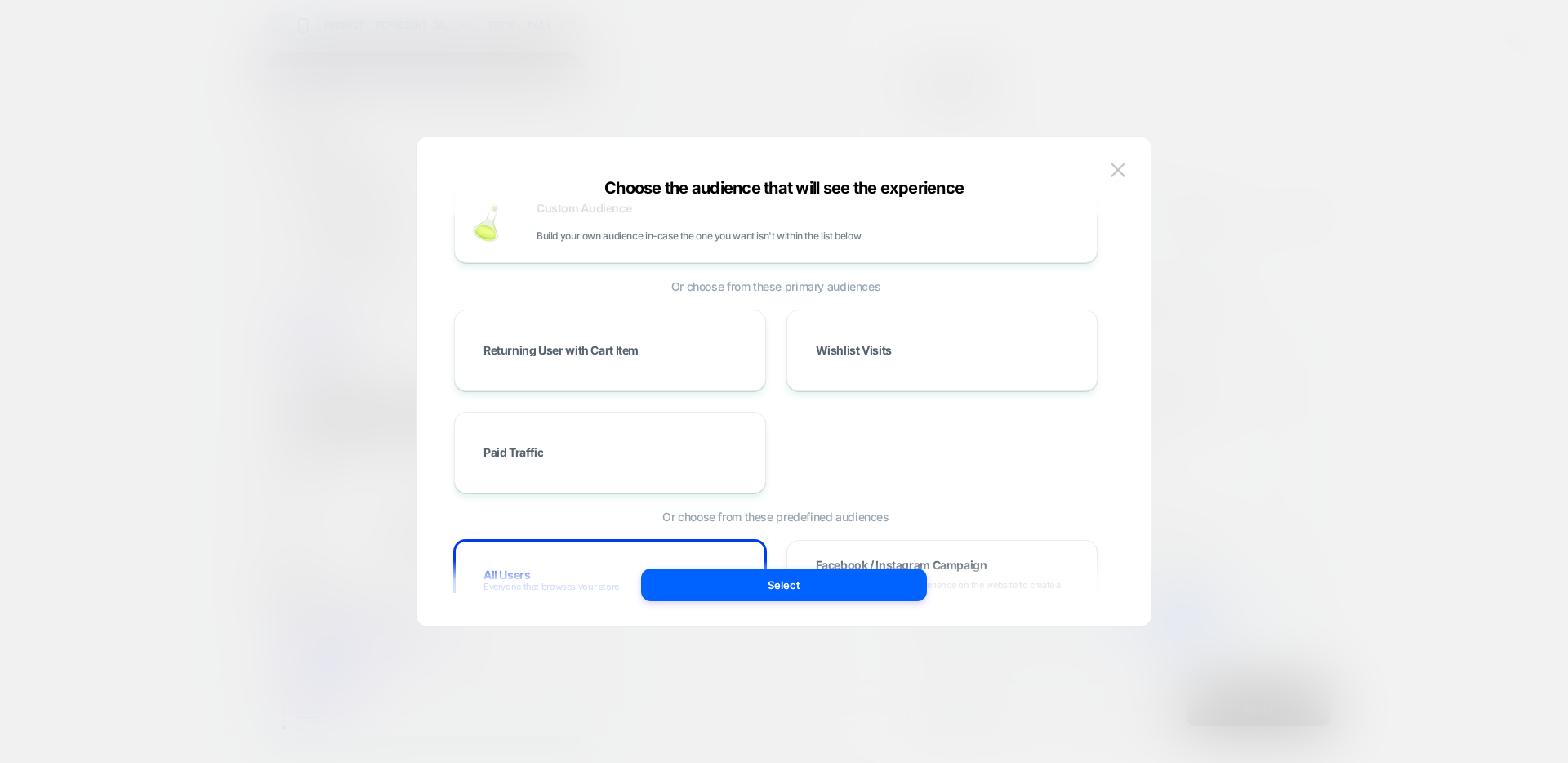
scroll to position [42, 0]
click at [965, 224] on div "Custom Audience Build your own audience in-case the one you want isn't within t…" at bounding box center [809, 217] width 544 height 40
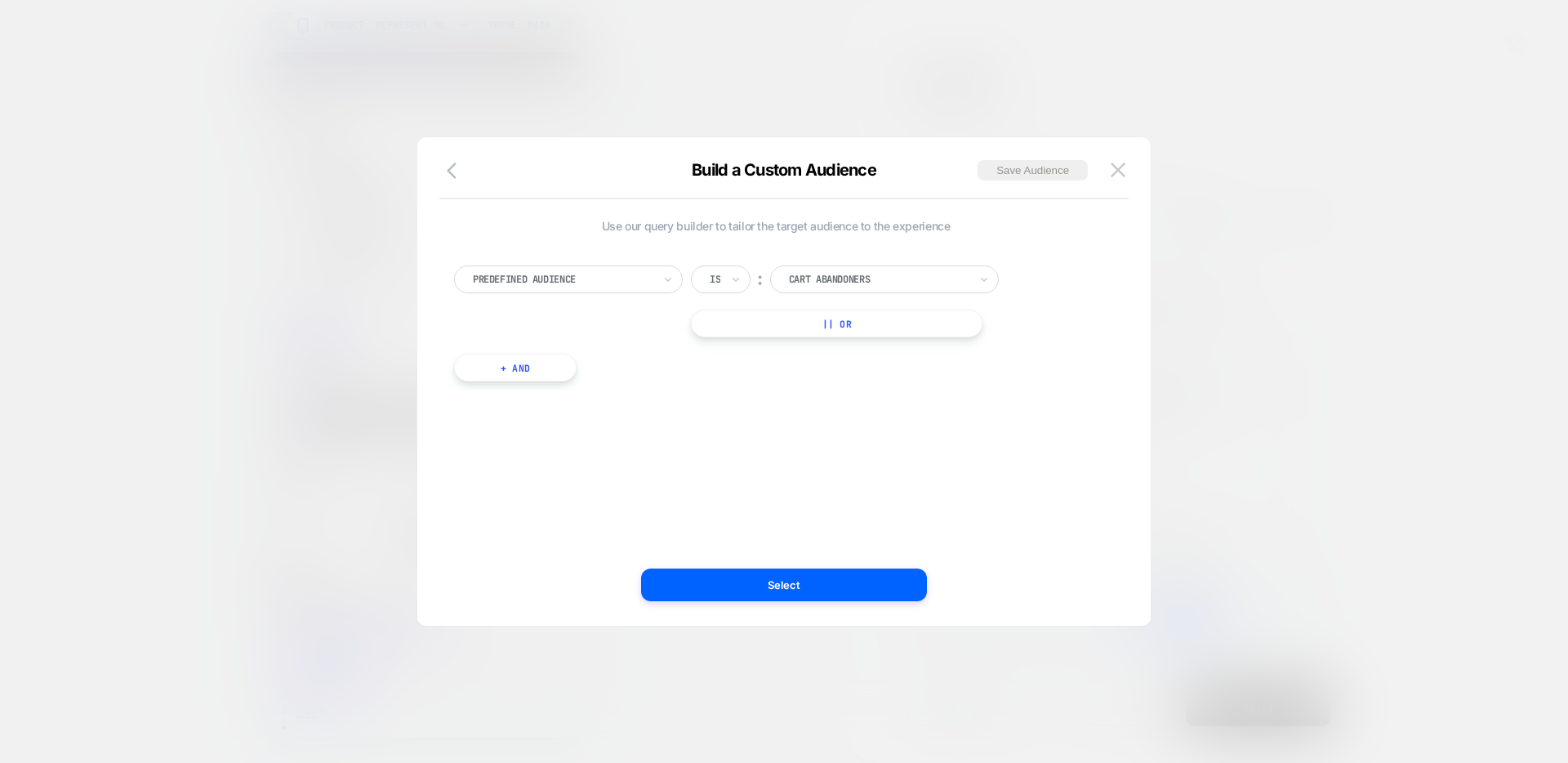
scroll to position [0, 0]
click at [631, 275] on div at bounding box center [562, 279] width 180 height 15
click at [530, 347] on div "UTM Campaign" at bounding box center [577, 345] width 213 height 26
click at [828, 277] on input at bounding box center [872, 279] width 204 height 28
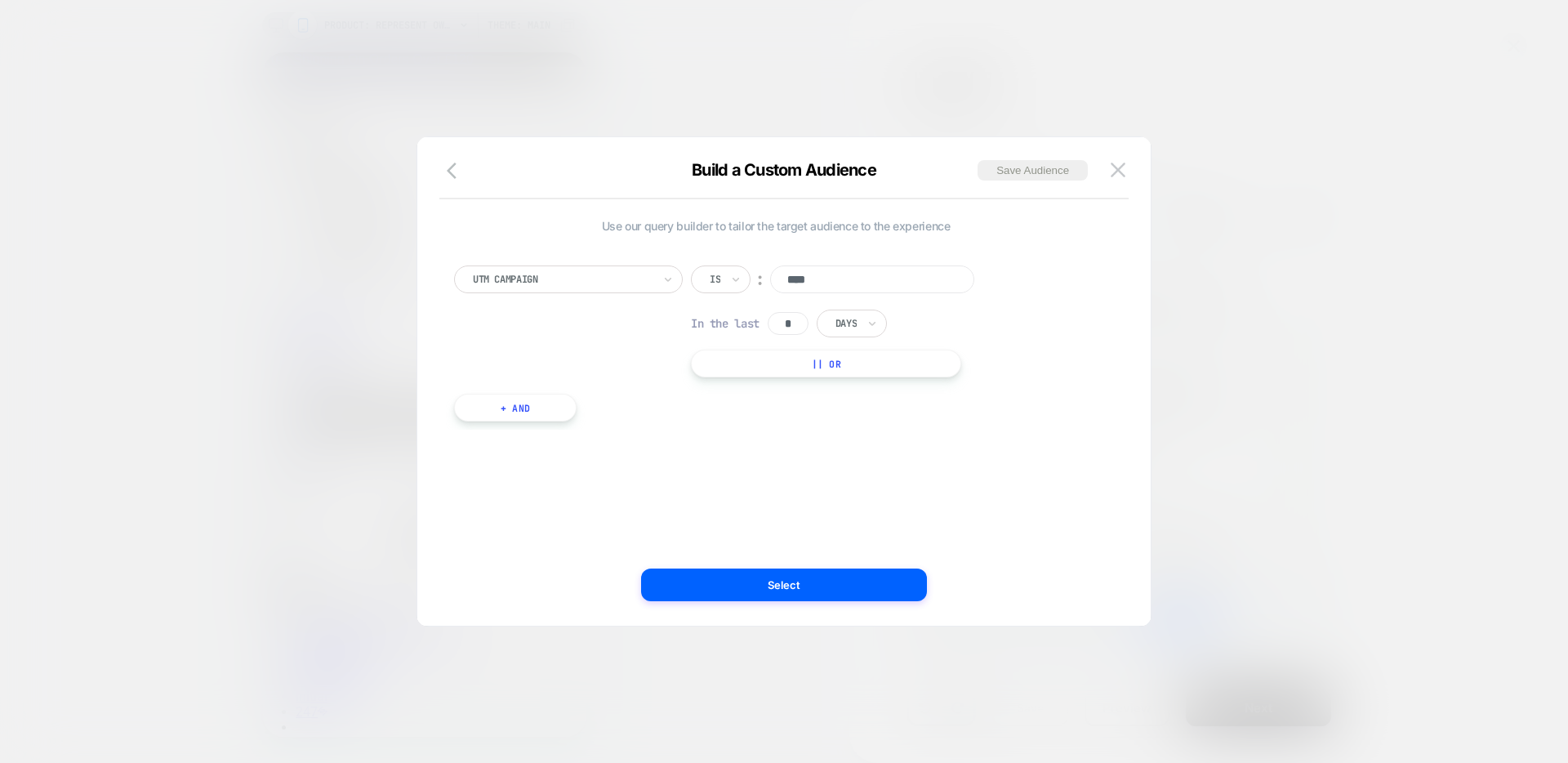
scroll to position [9, 0]
type input "****"
click at [783, 575] on button "Select" at bounding box center [784, 584] width 286 height 33
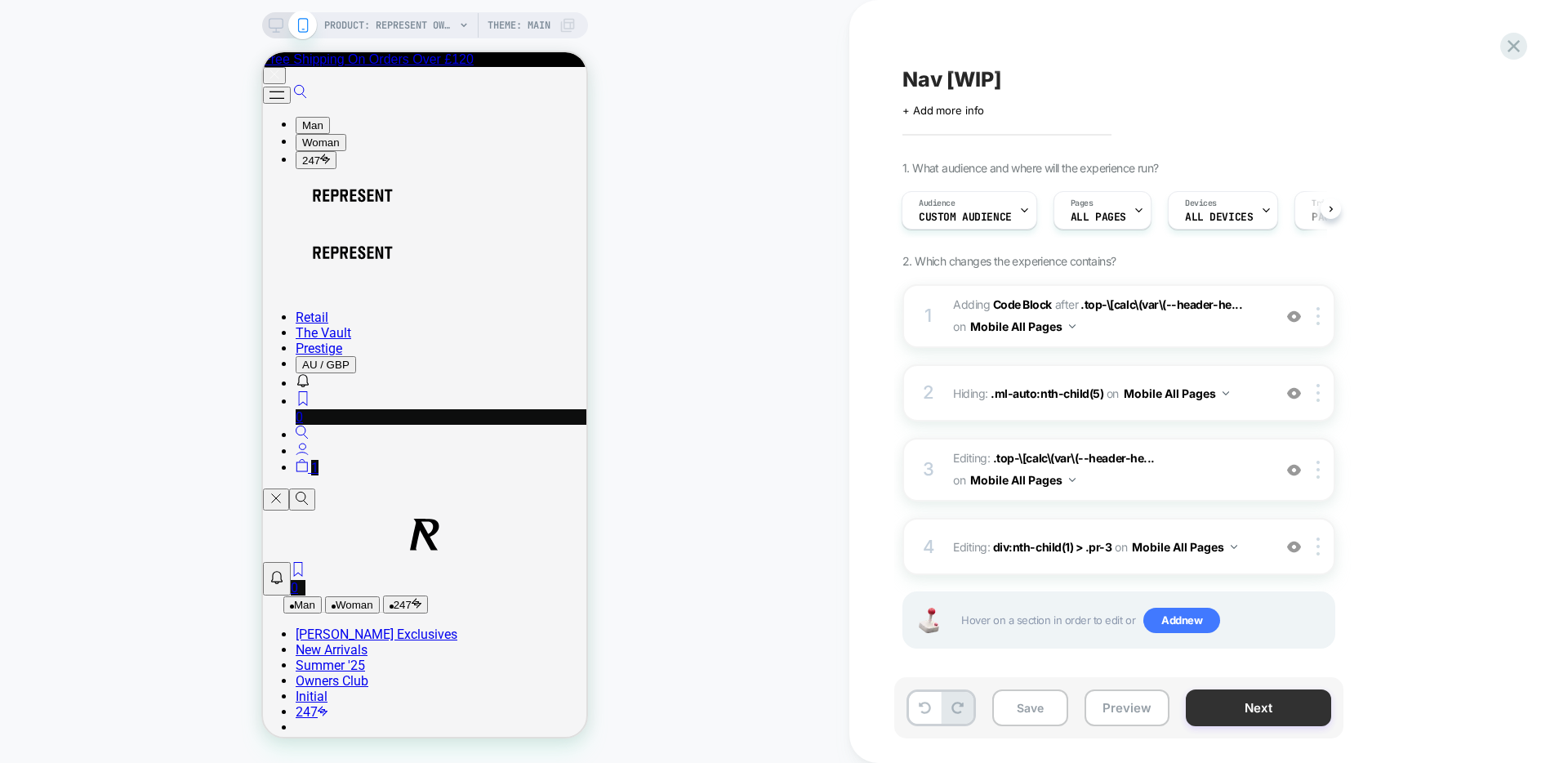
click at [1227, 713] on button "Next" at bounding box center [1259, 707] width 146 height 37
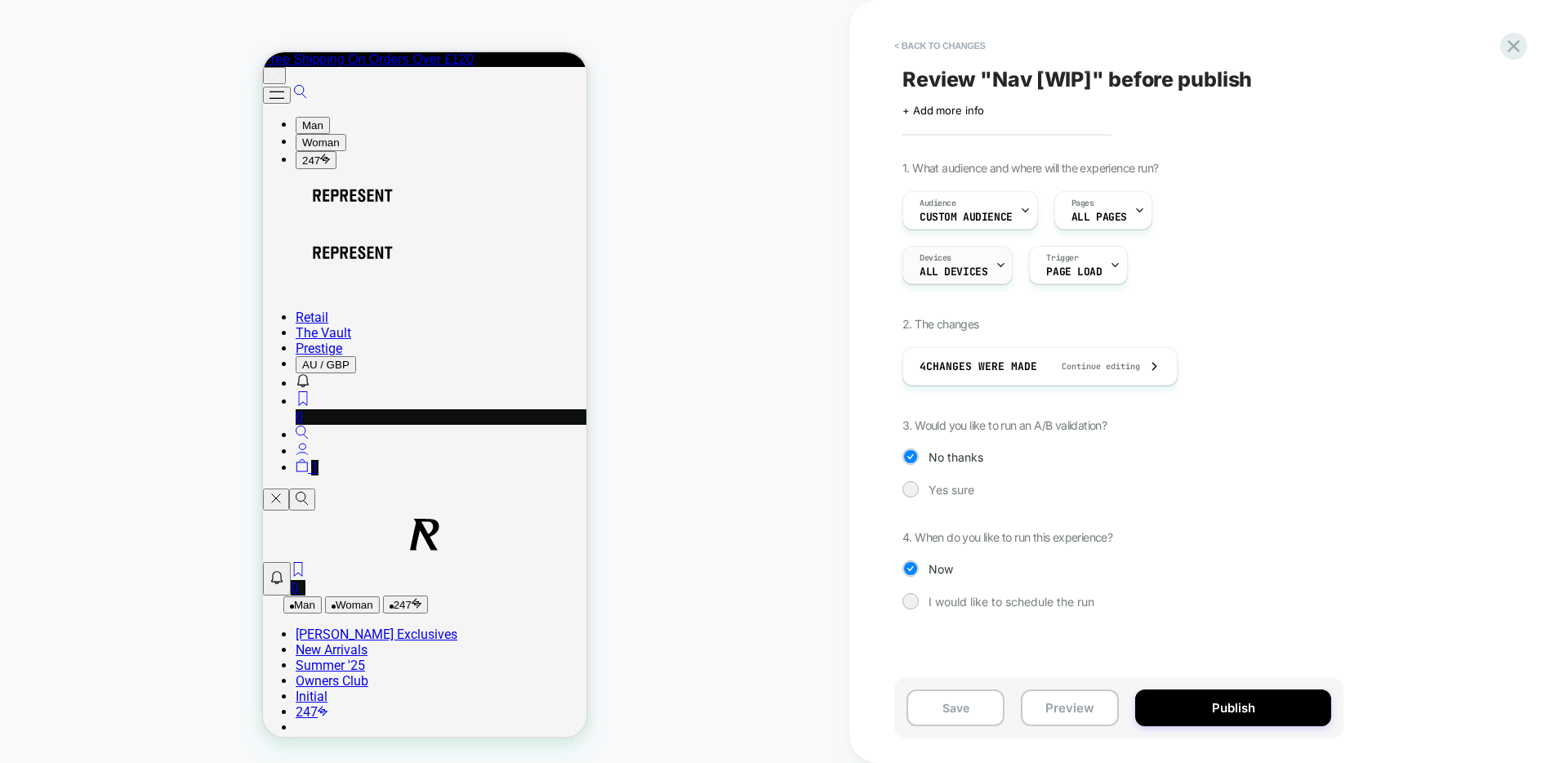
click at [1004, 263] on icon at bounding box center [1001, 264] width 10 height 10
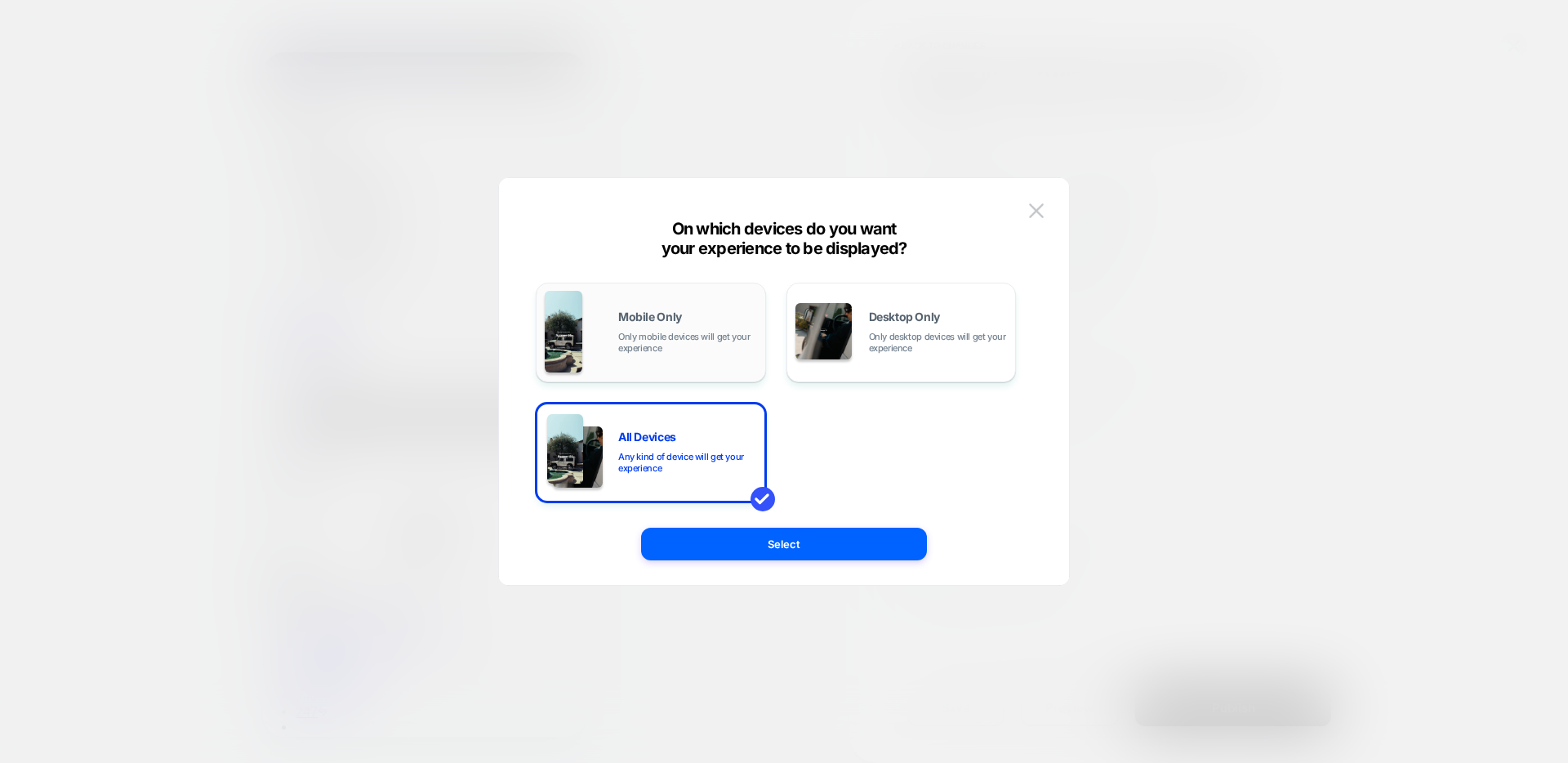
click at [703, 342] on span "Only mobile devices will get your experience" at bounding box center [688, 342] width 139 height 23
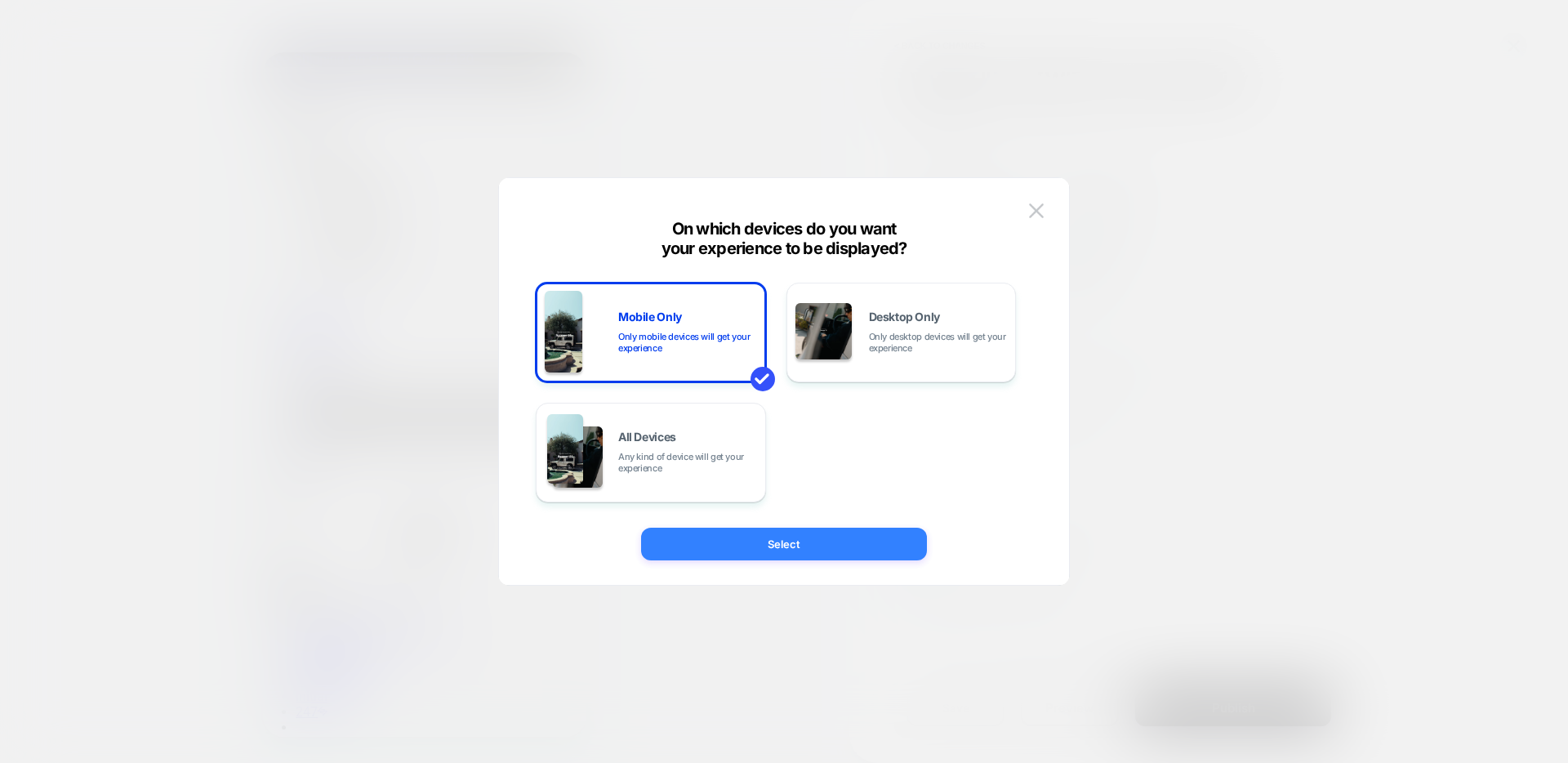
click at [775, 539] on button "Select" at bounding box center [784, 544] width 286 height 33
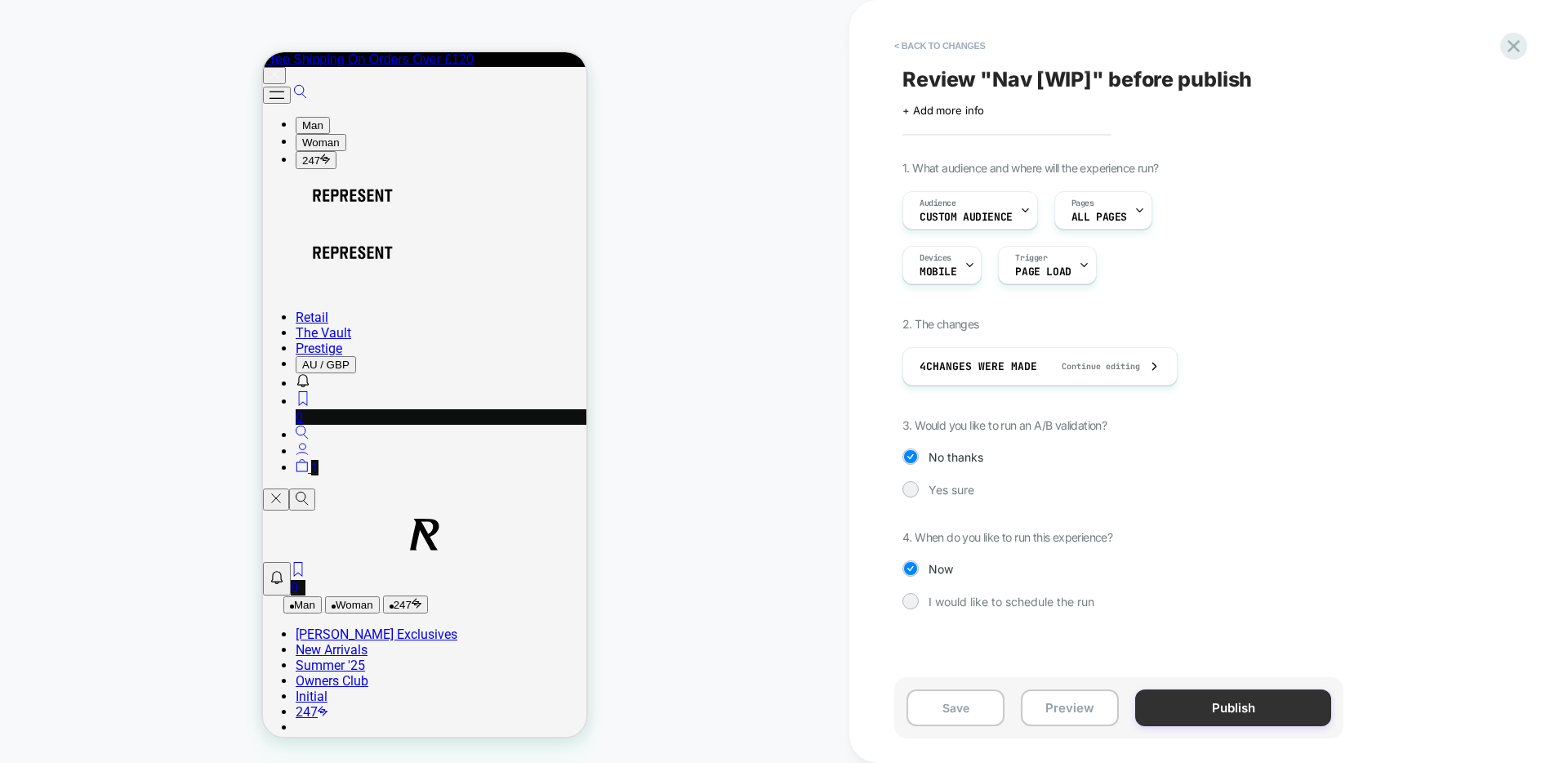
click at [1244, 710] on button "Publish" at bounding box center [1233, 707] width 196 height 37
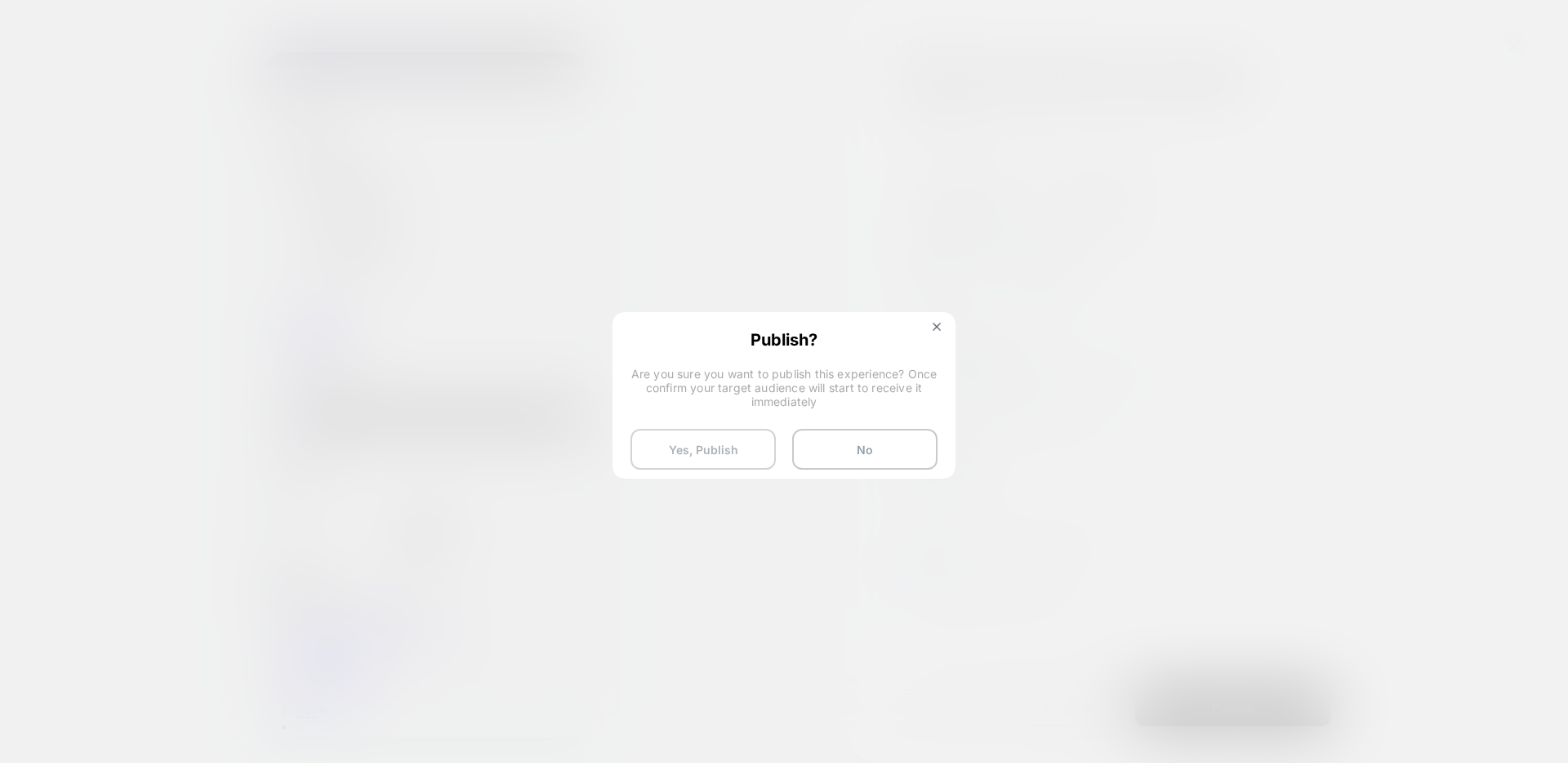
click at [741, 460] on button "Yes, Publish" at bounding box center [703, 449] width 146 height 40
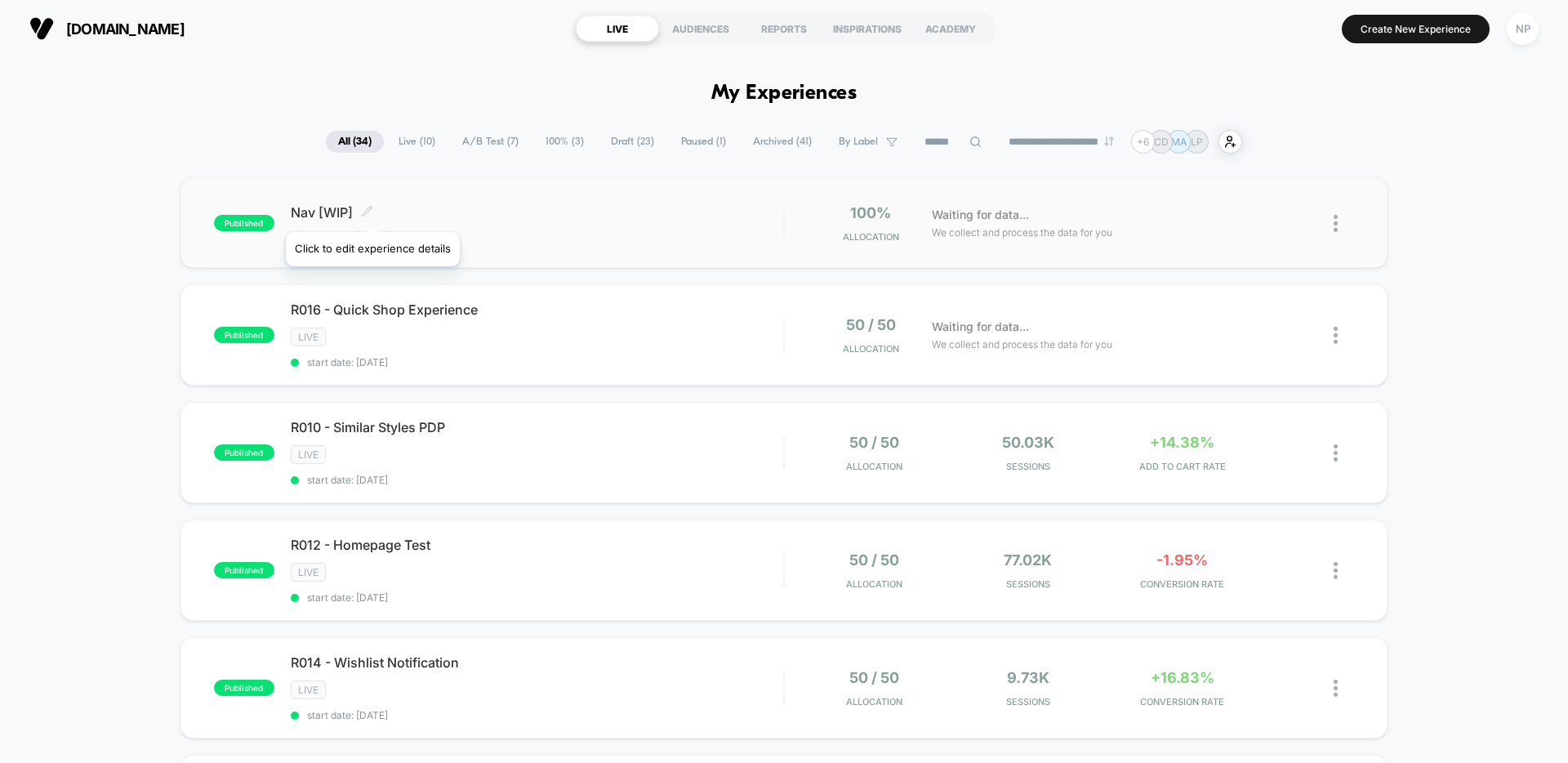
click at [372, 212] on icon at bounding box center [367, 211] width 12 height 12
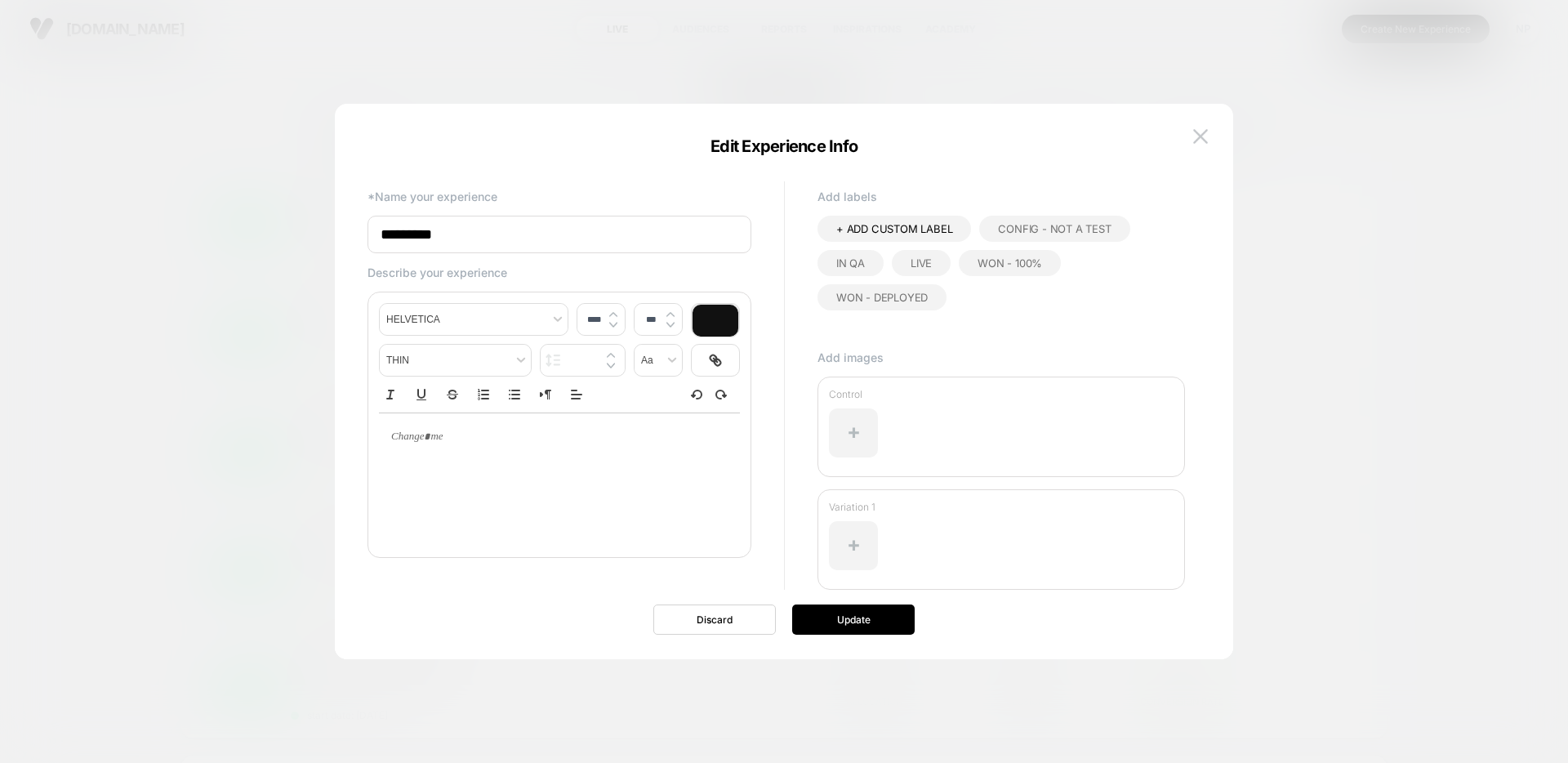
click at [383, 238] on input "*********" at bounding box center [560, 234] width 384 height 38
type input "**********"
click at [845, 615] on button "Update" at bounding box center [853, 620] width 122 height 30
